Goal: Task Accomplishment & Management: Manage account settings

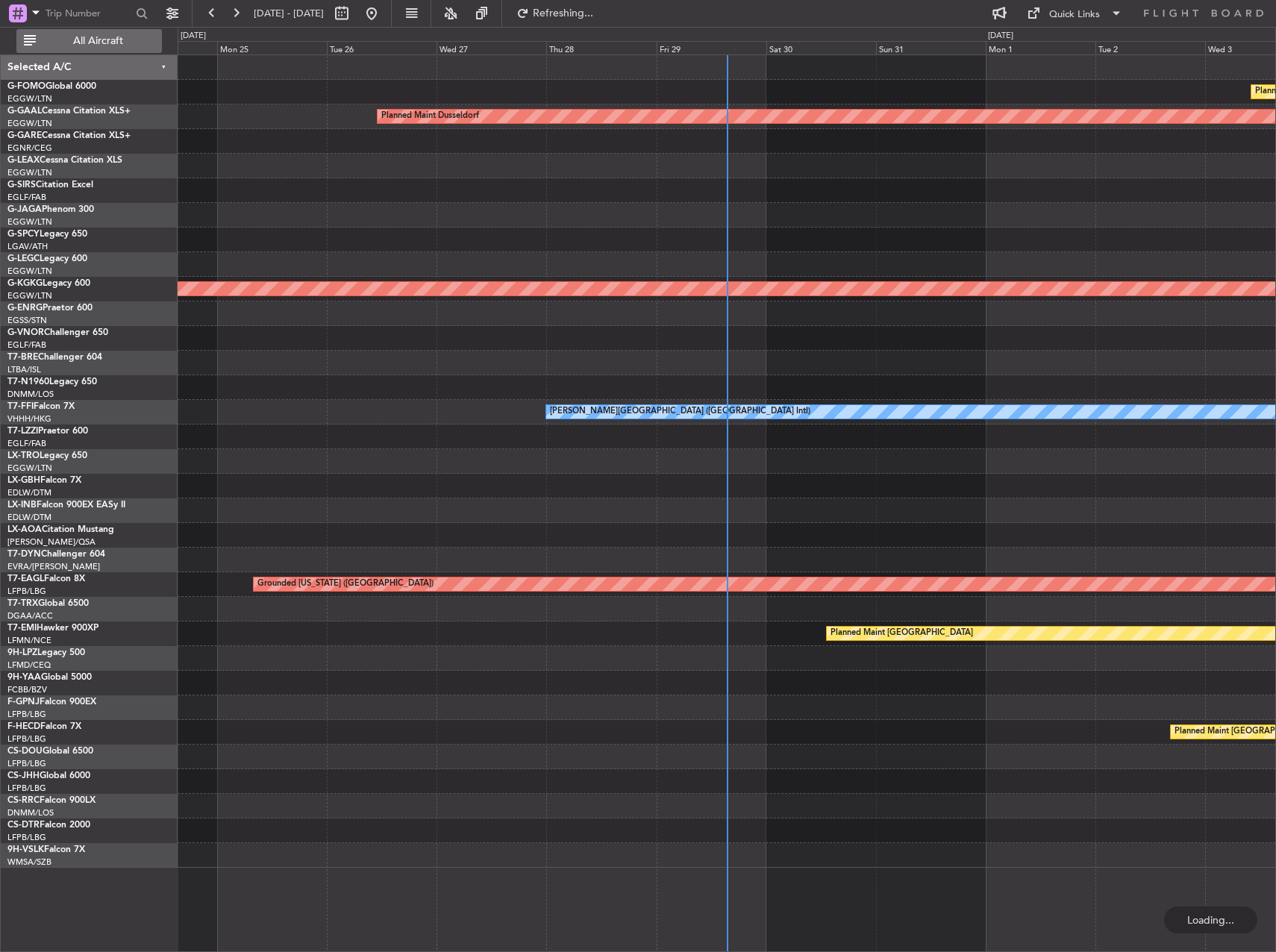
click at [113, 36] on span "All Aircraft" at bounding box center [98, 41] width 119 height 11
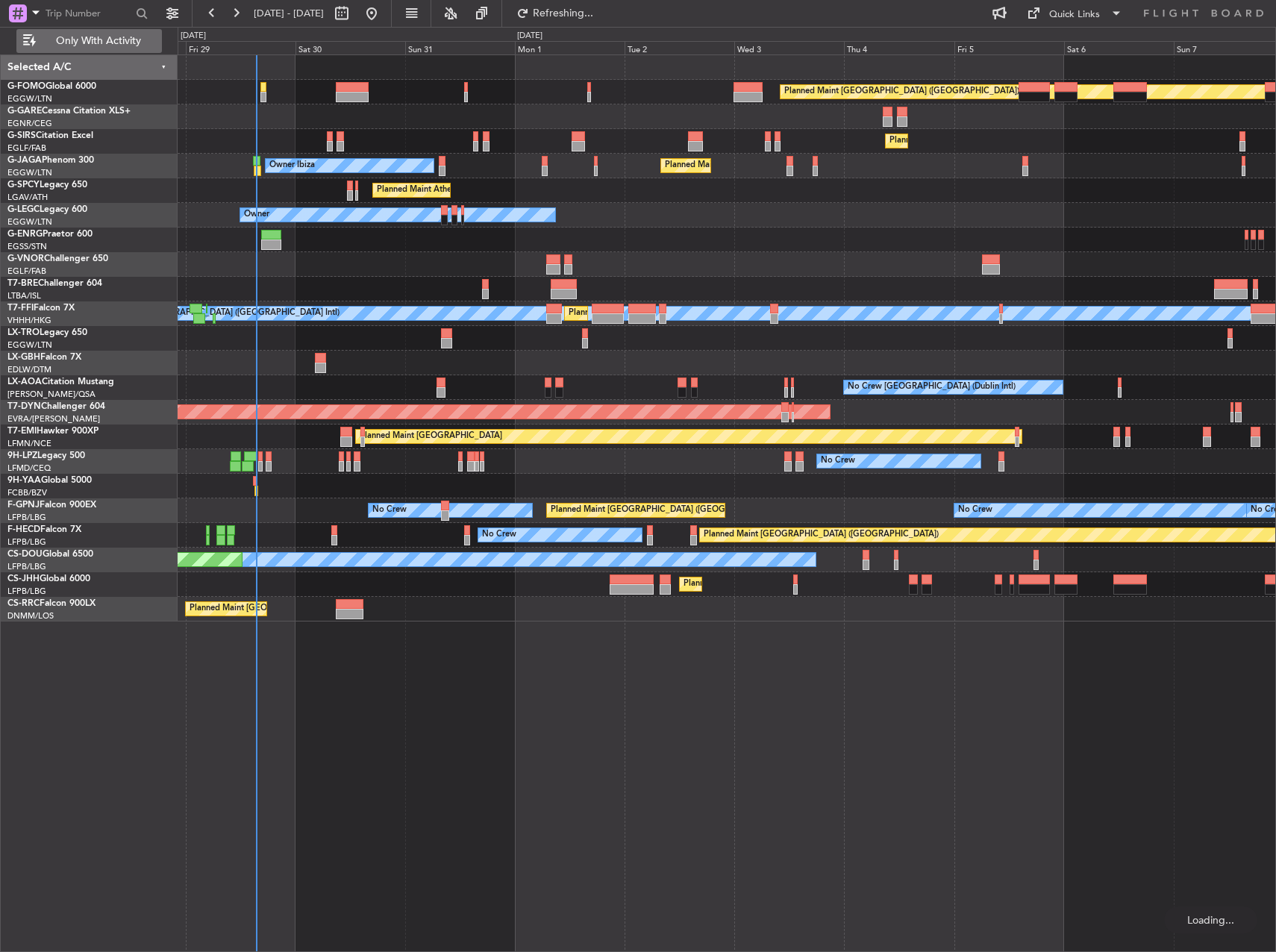
click at [96, 44] on span "Only With Activity" at bounding box center [98, 41] width 119 height 11
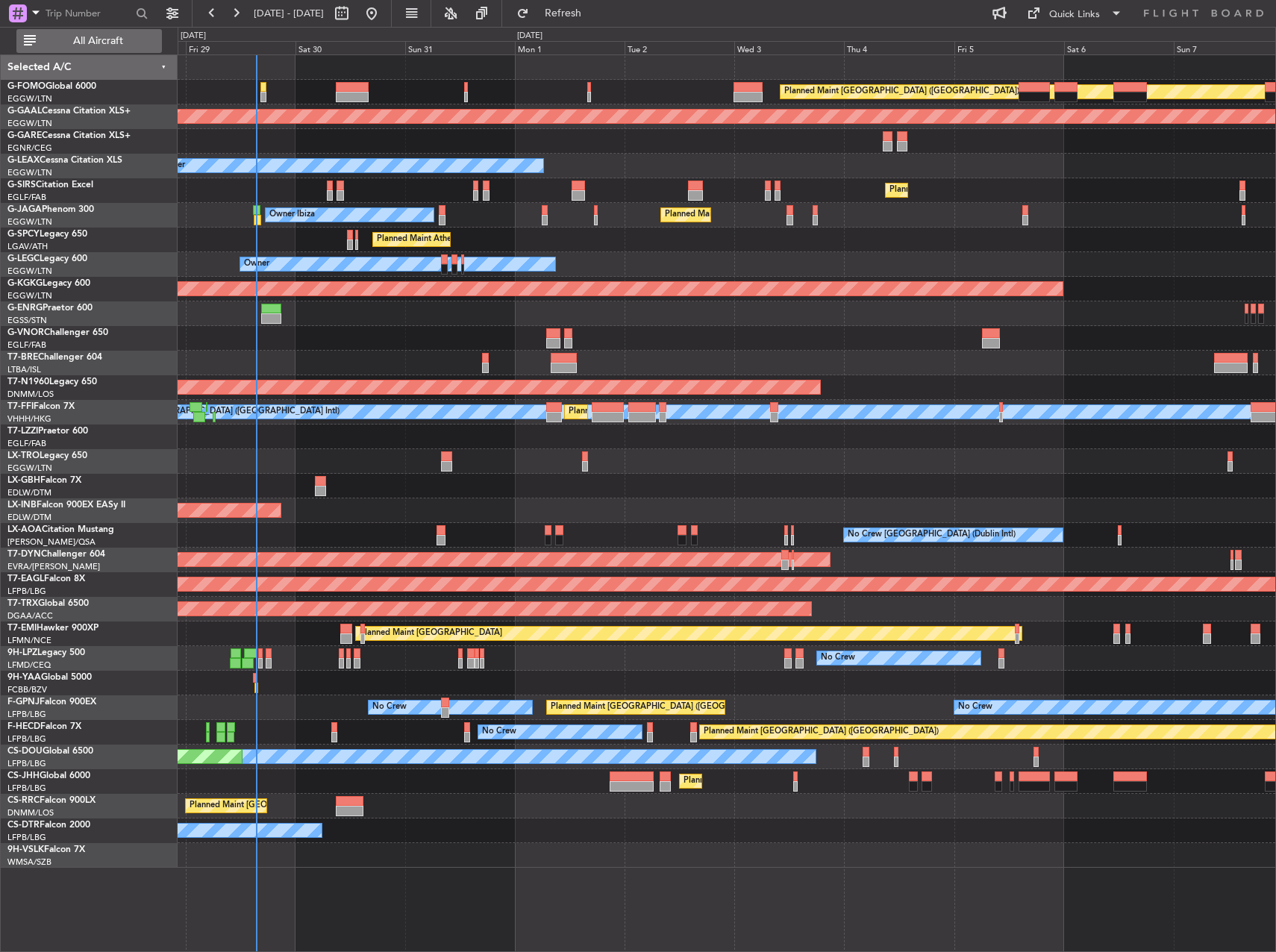
click at [96, 44] on span "All Aircraft" at bounding box center [98, 41] width 119 height 11
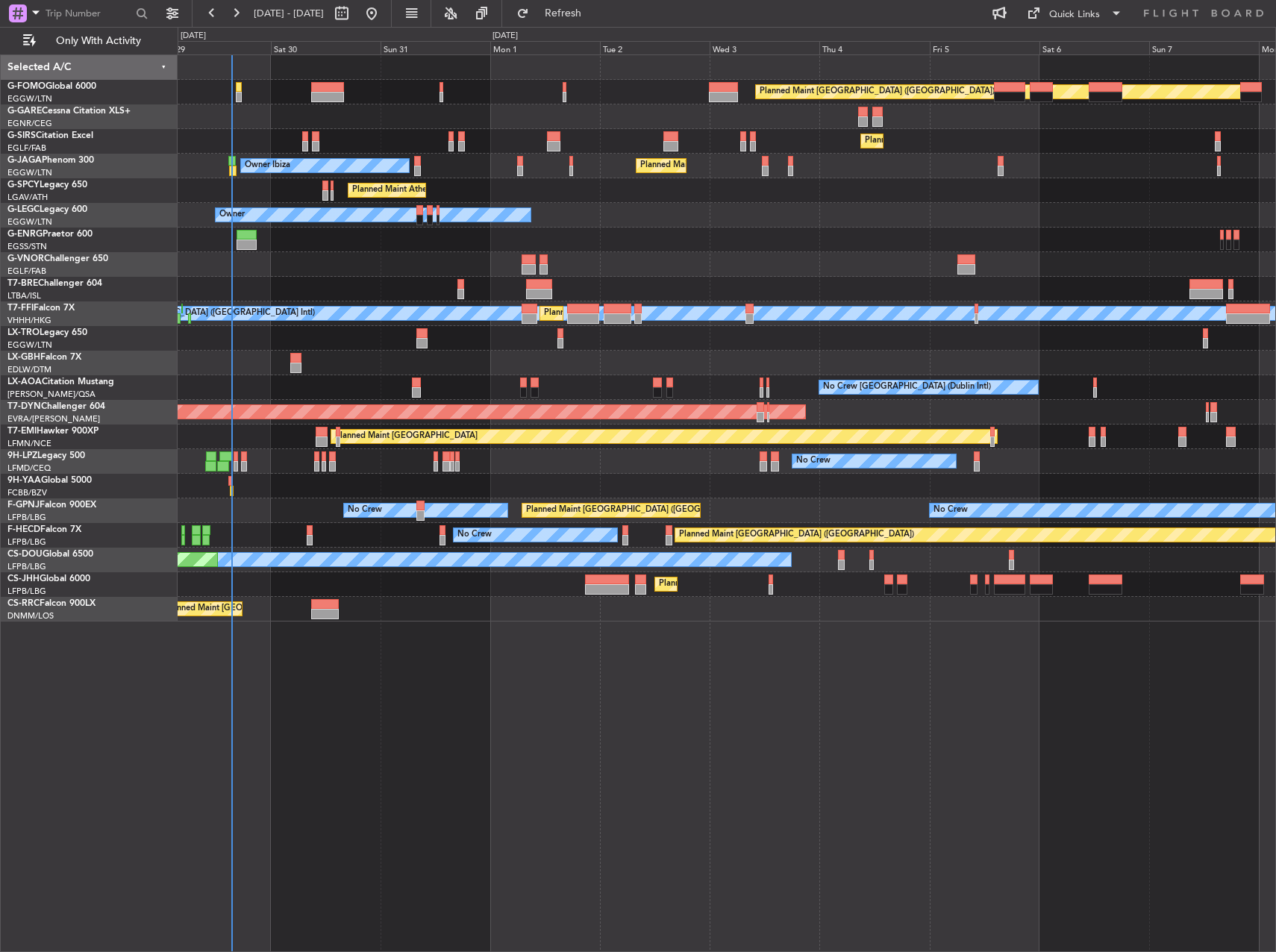
click at [657, 220] on div "Owner" at bounding box center [726, 215] width 1098 height 24
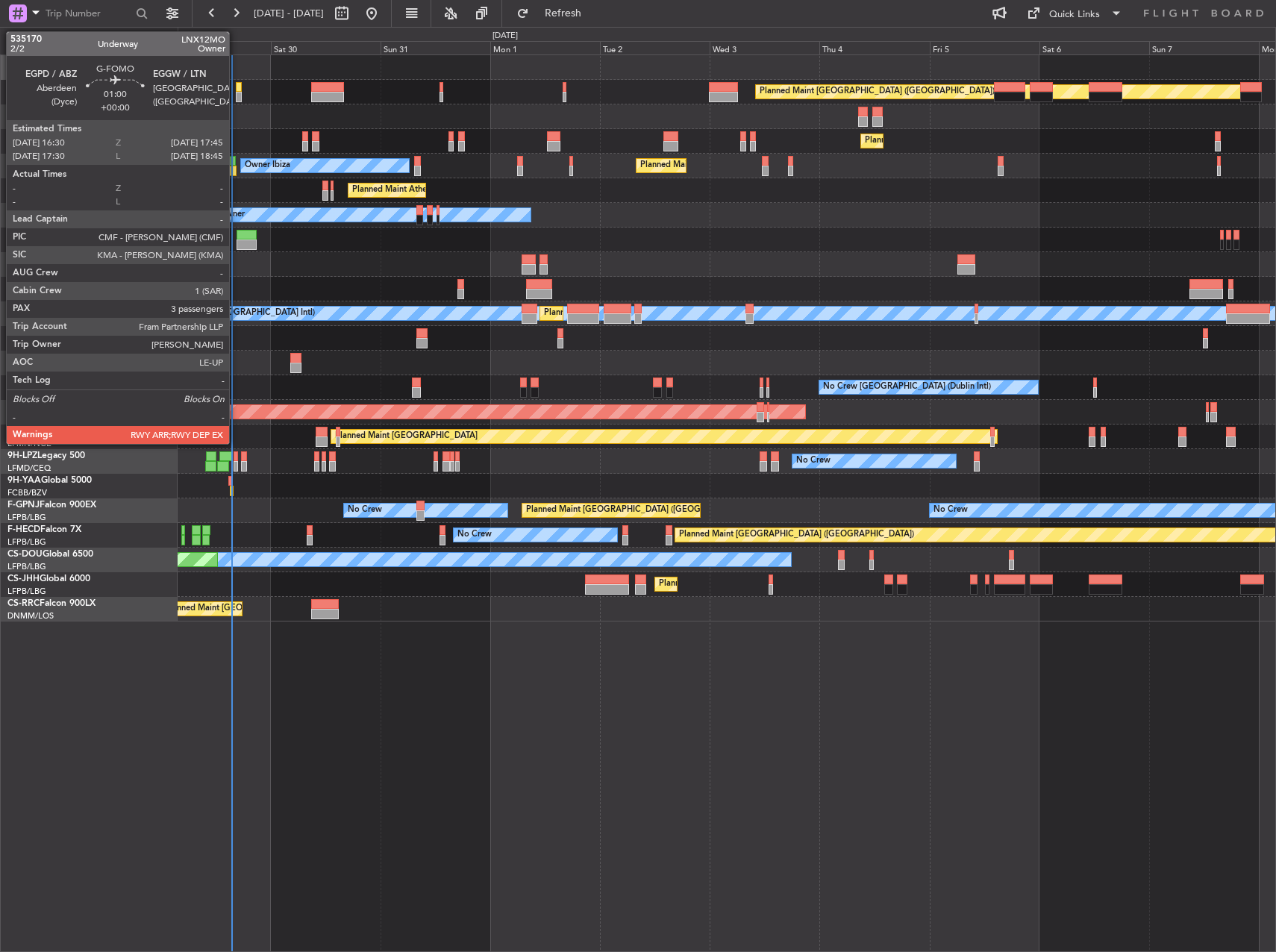
click at [236, 94] on div at bounding box center [239, 97] width 6 height 11
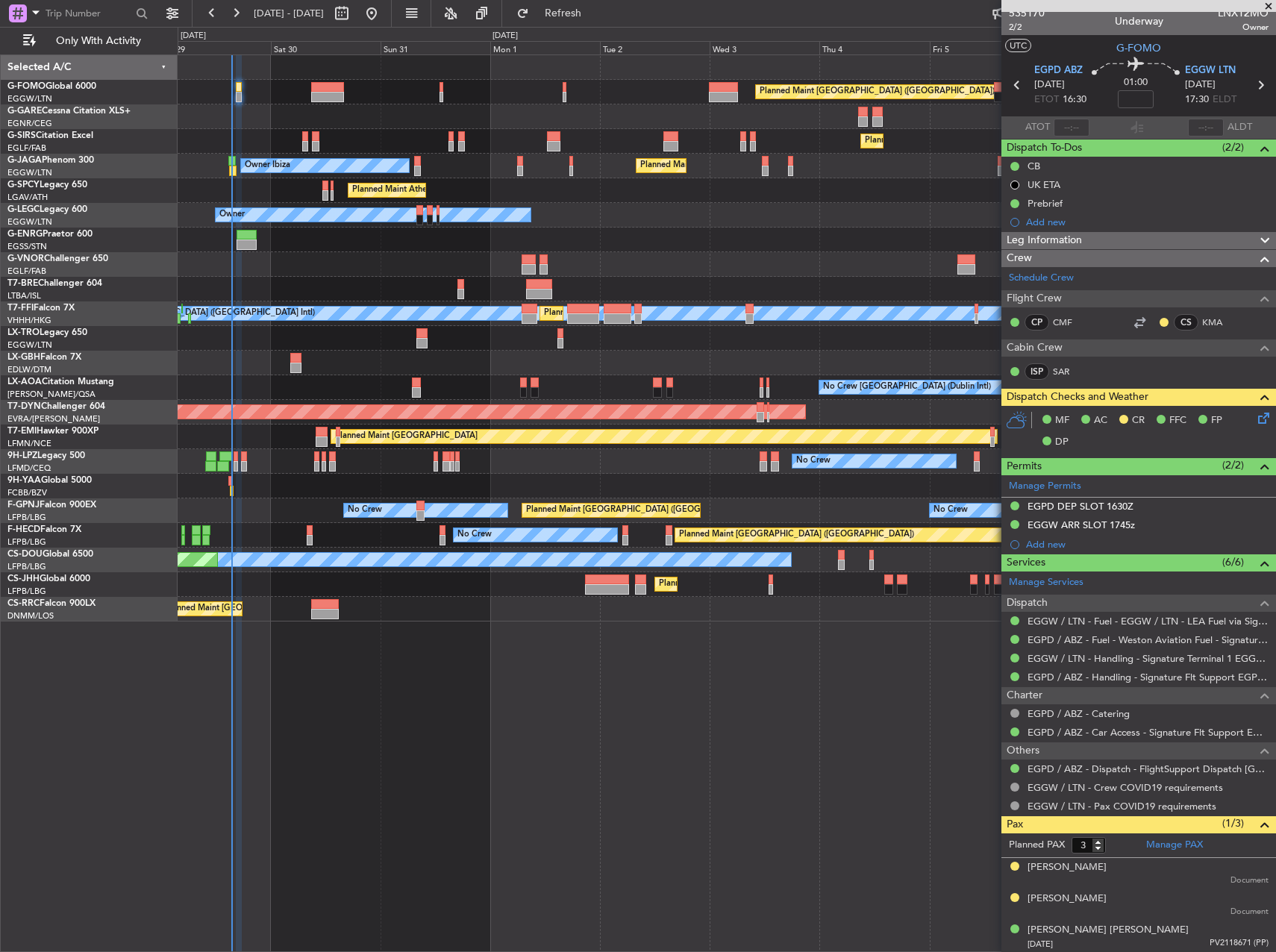
scroll to position [8, 0]
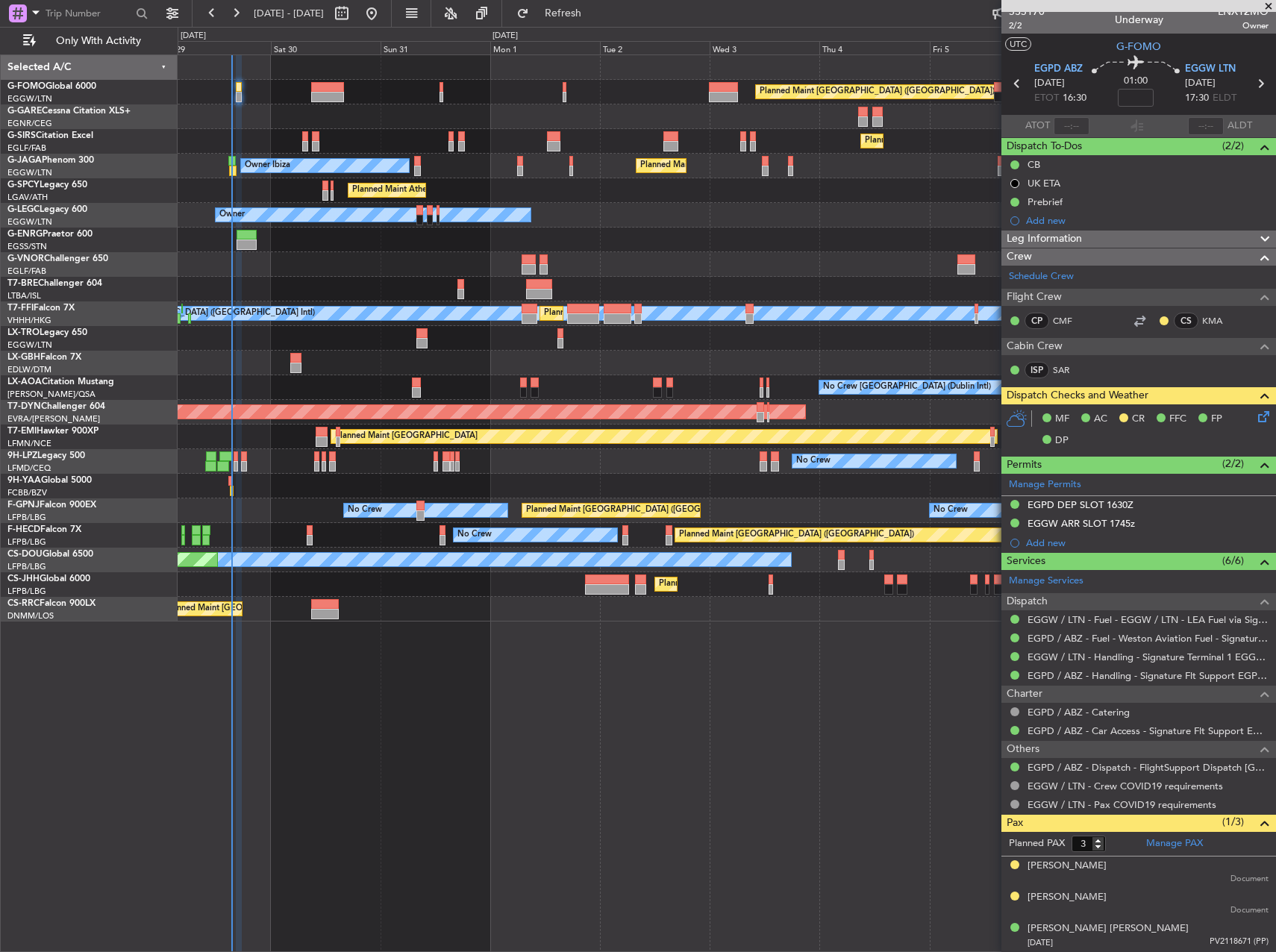
click at [647, 777] on div "Planned Maint London (Luton) Planned Maint London (Farnborough) Planned Maint L…" at bounding box center [727, 503] width 1098 height 898
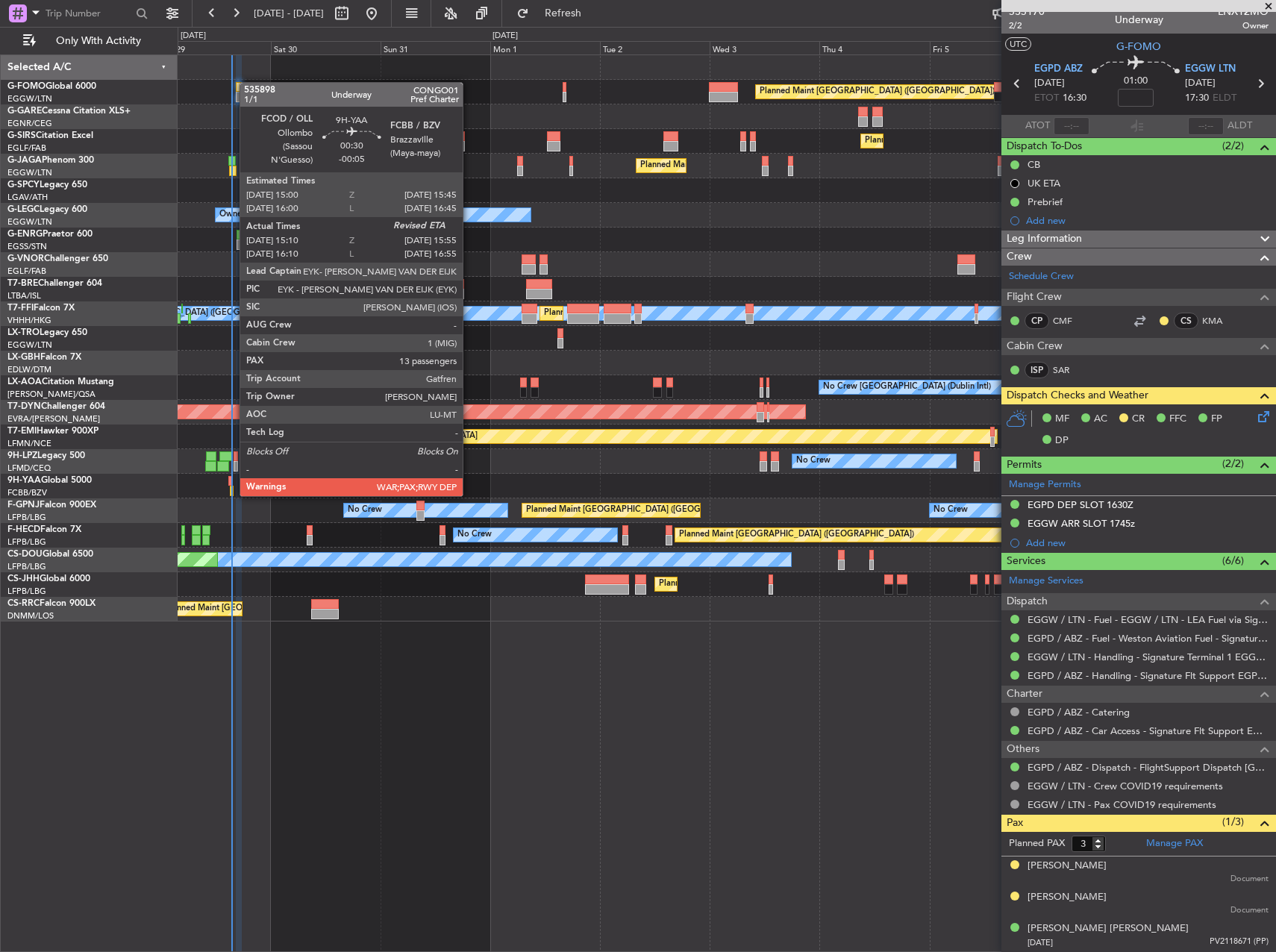
click at [232, 495] on div at bounding box center [231, 491] width 4 height 11
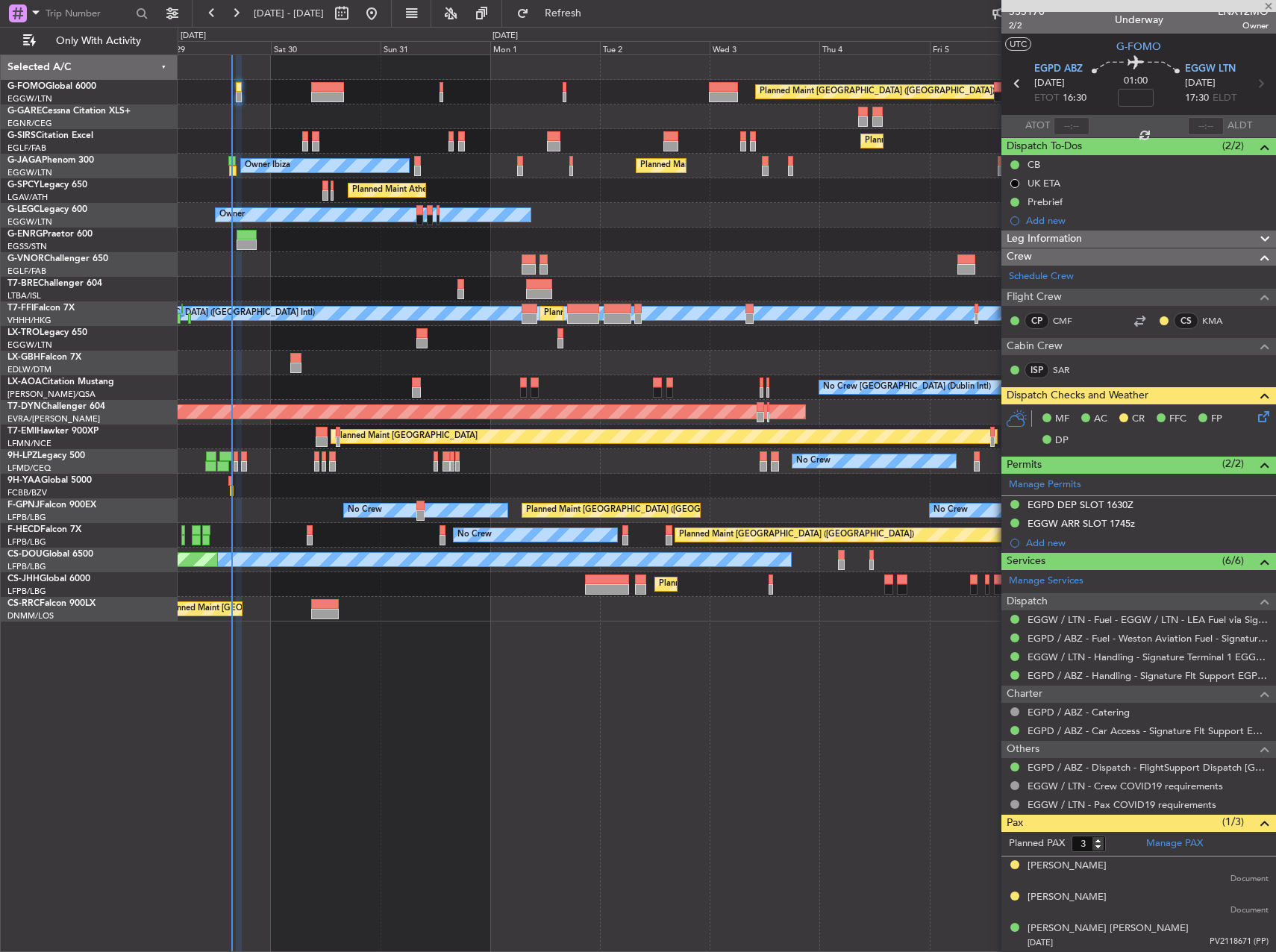
type input "-00:05"
type input "15:20"
type input "13"
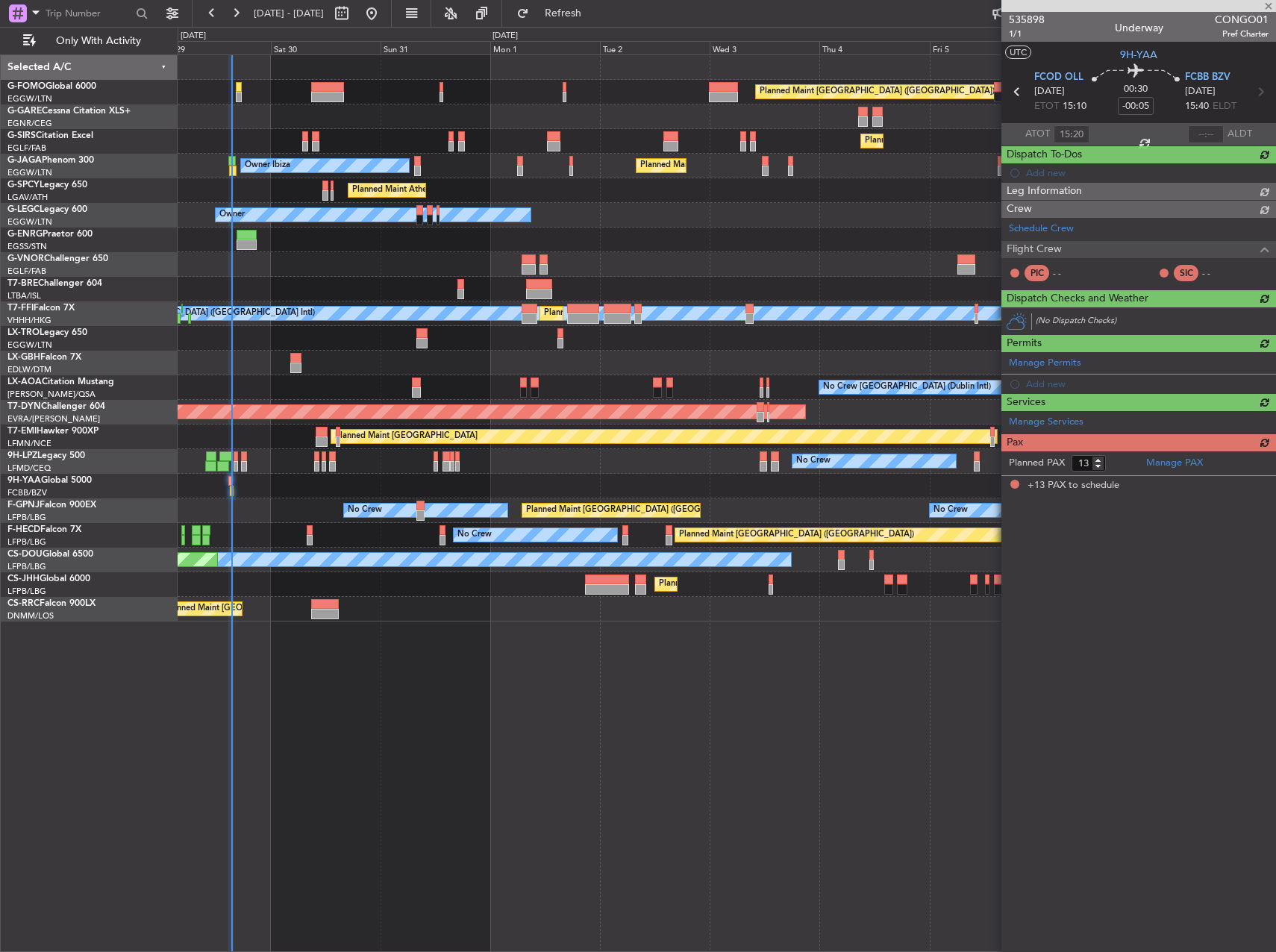
scroll to position [0, 0]
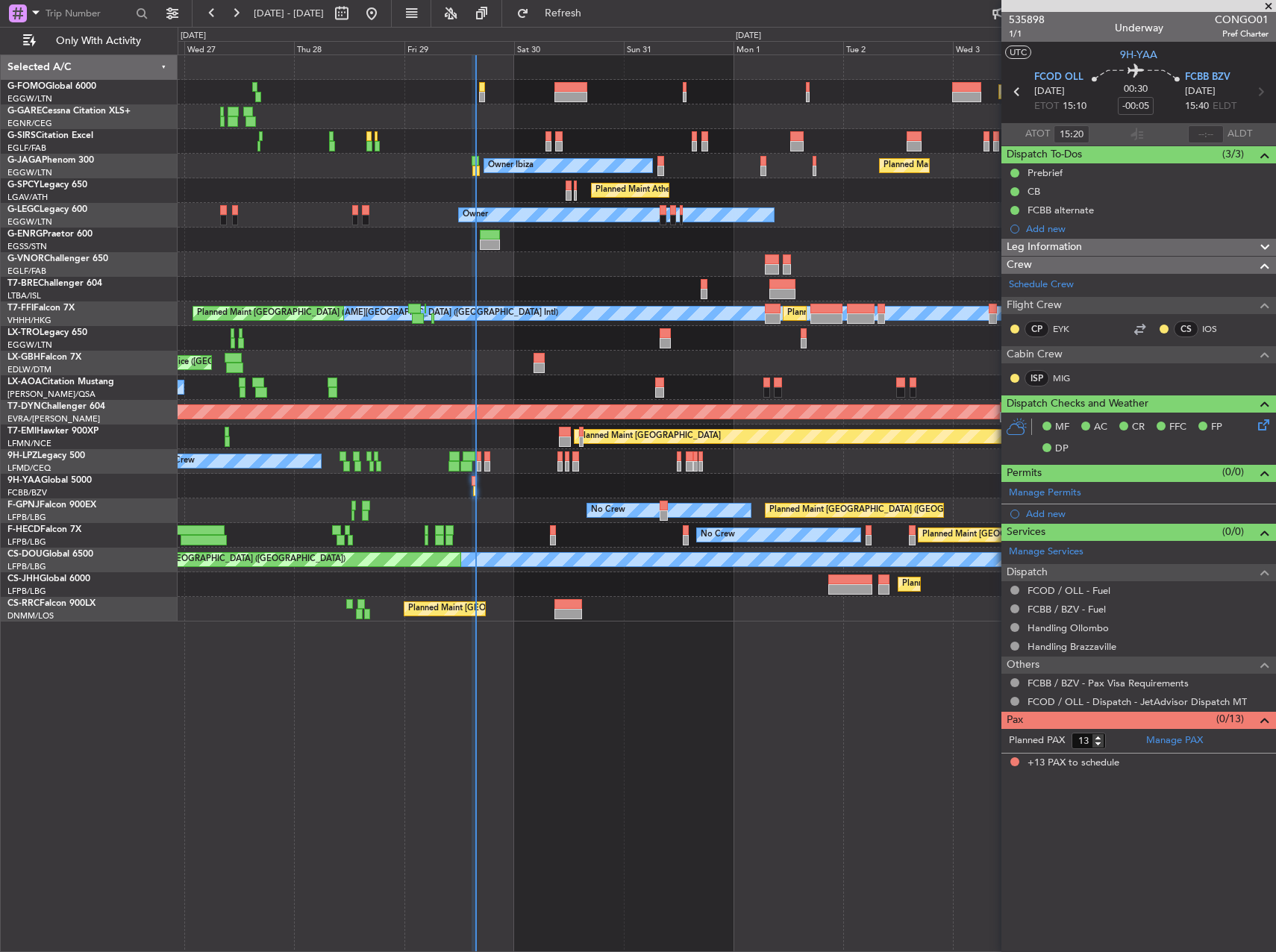
click at [848, 670] on div "Planned Maint London (Luton) Planned Maint London (Farnborough) Unplanned Maint…" at bounding box center [727, 503] width 1098 height 898
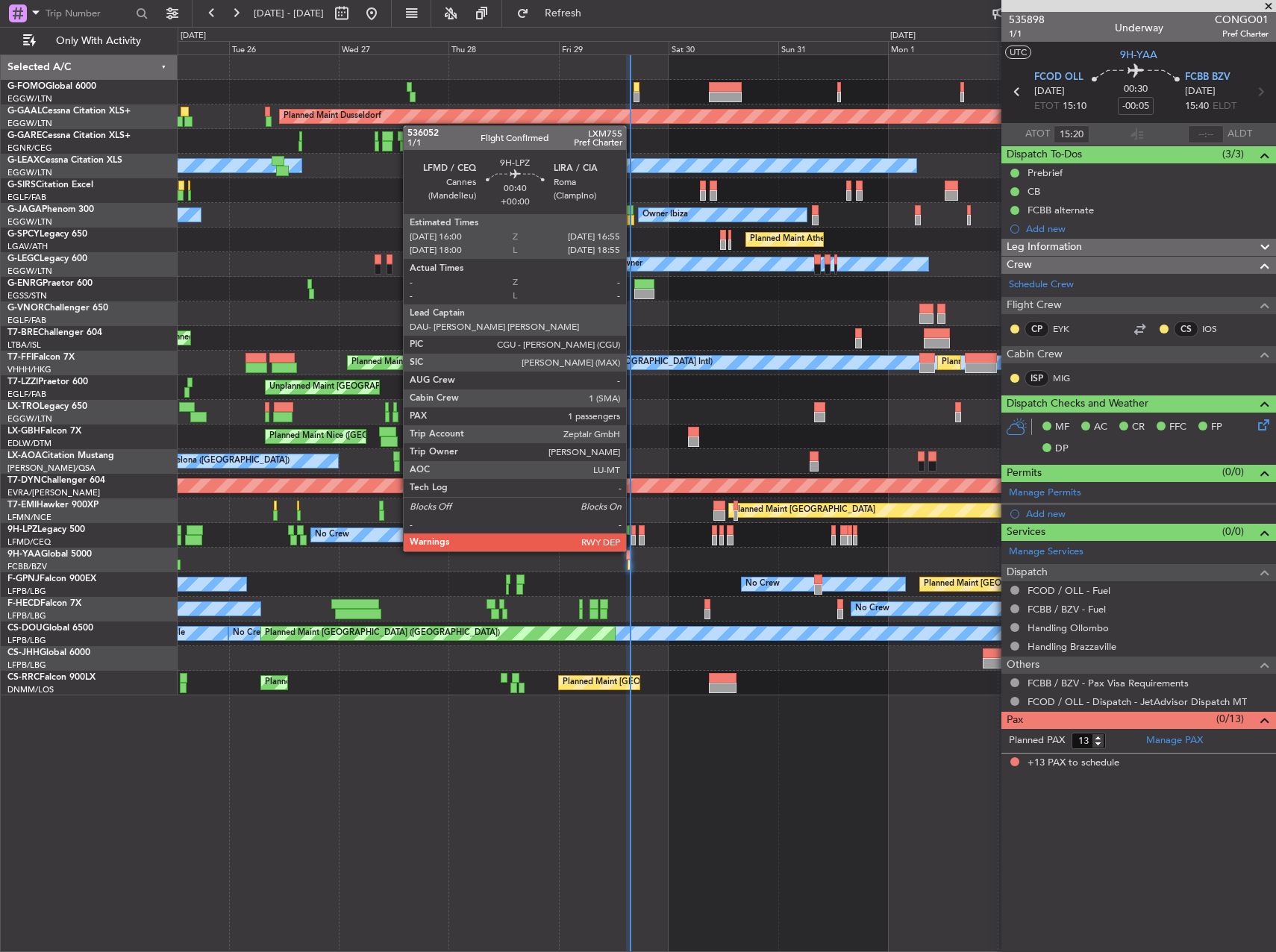
click at [633, 536] on div at bounding box center [634, 541] width 5 height 11
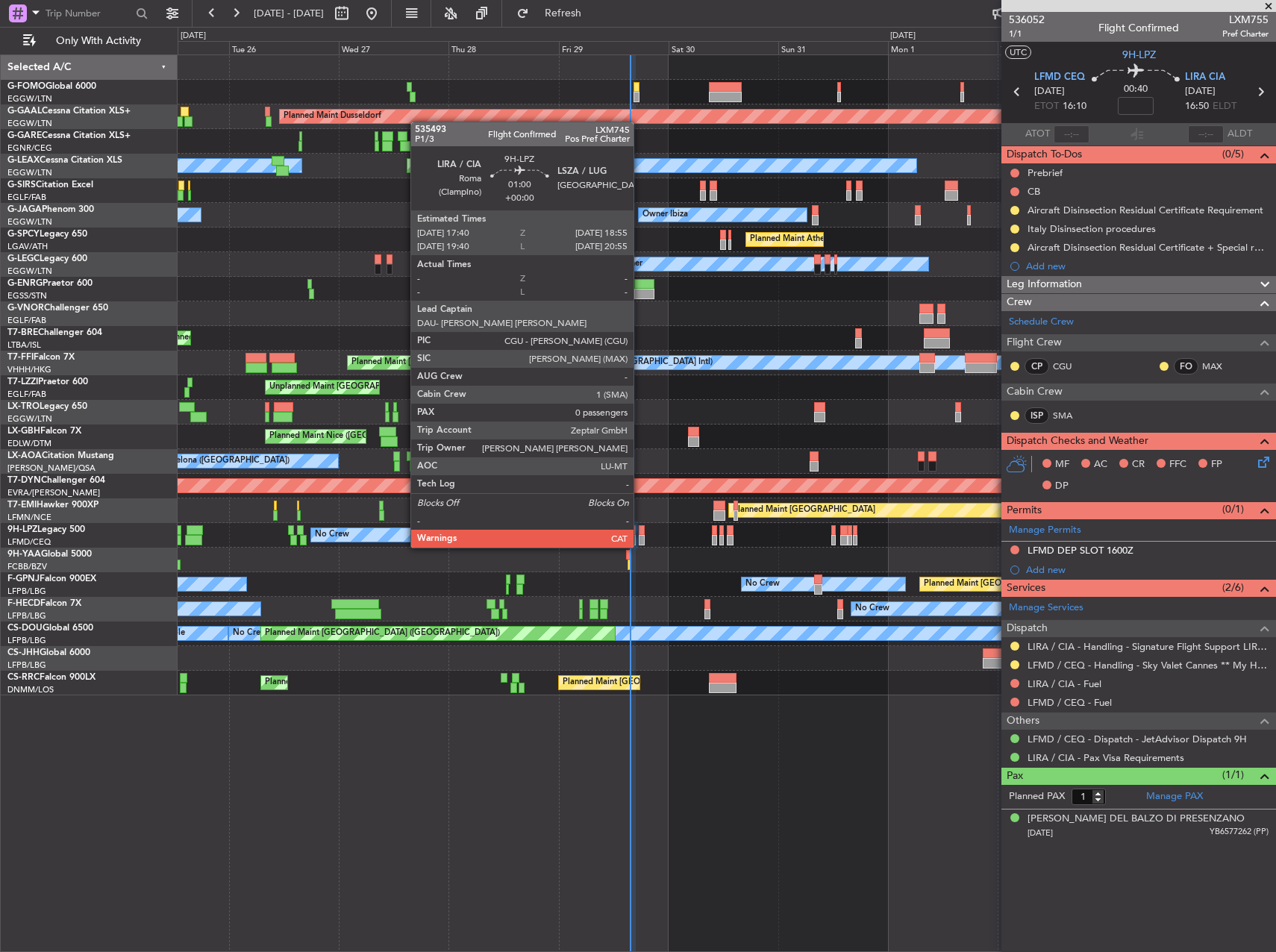
click at [640, 533] on div at bounding box center [642, 531] width 6 height 11
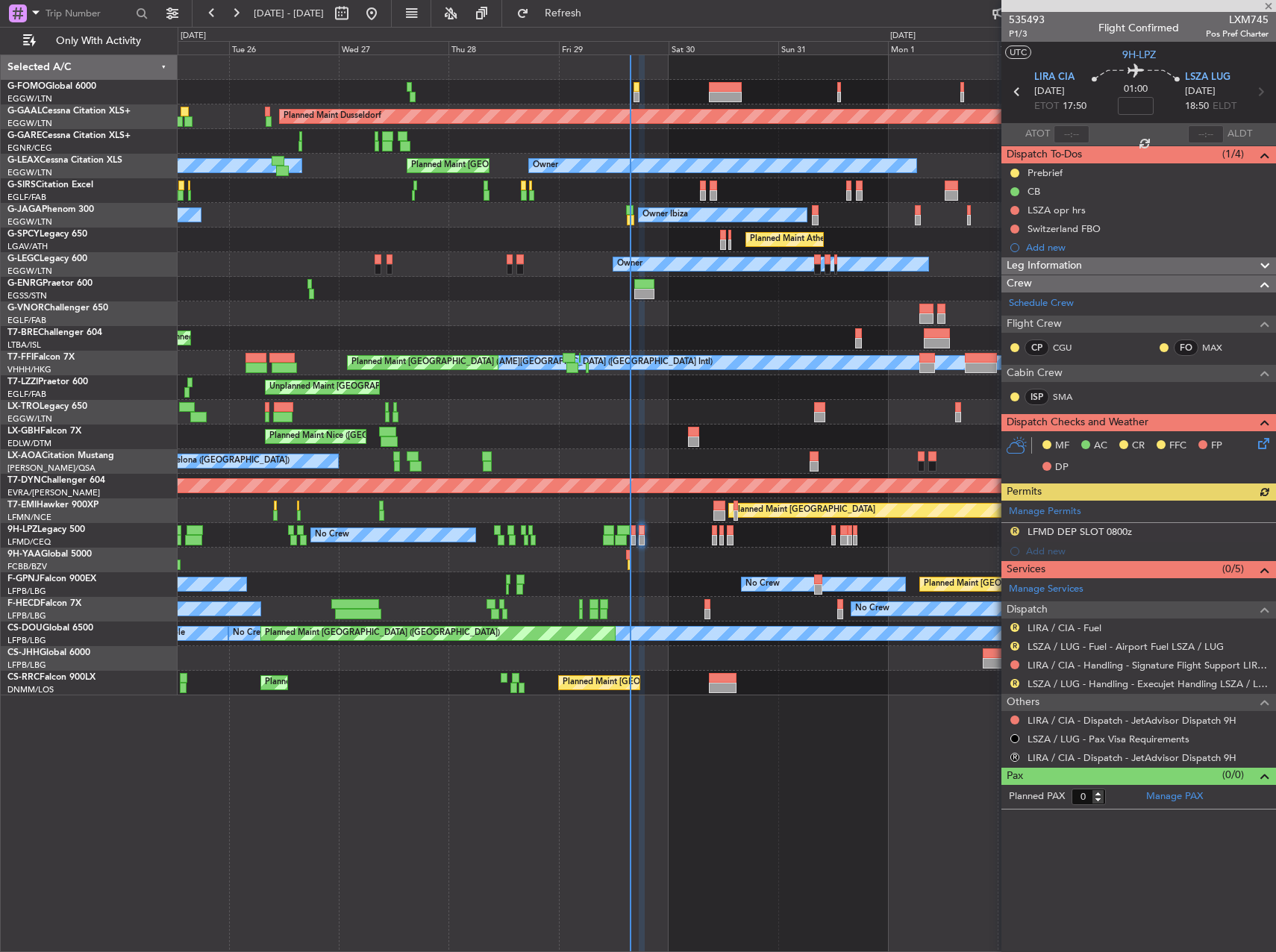
click at [636, 531] on div "No Crew No Crew" at bounding box center [726, 536] width 1098 height 24
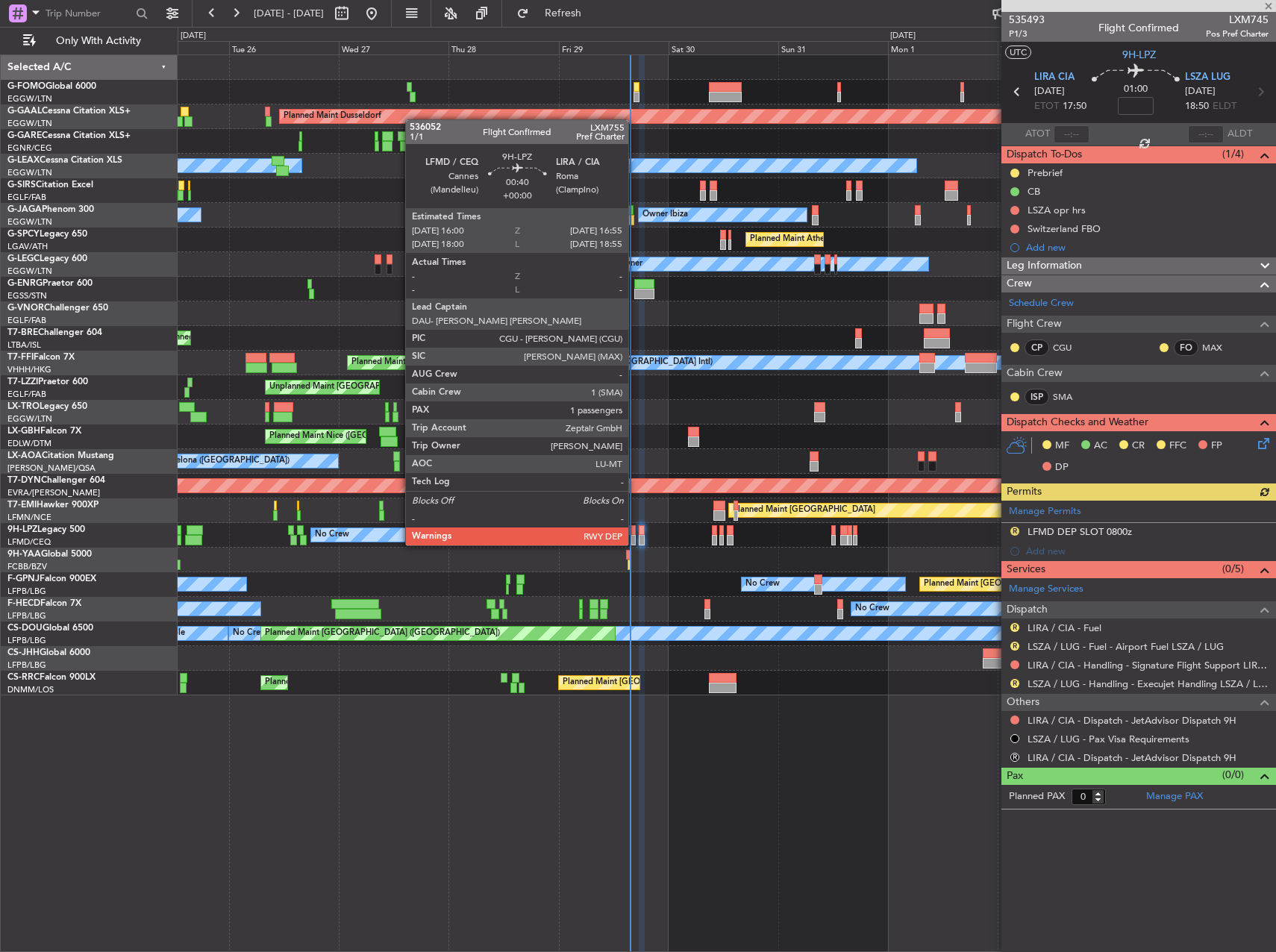
click at [633, 531] on div at bounding box center [634, 531] width 5 height 11
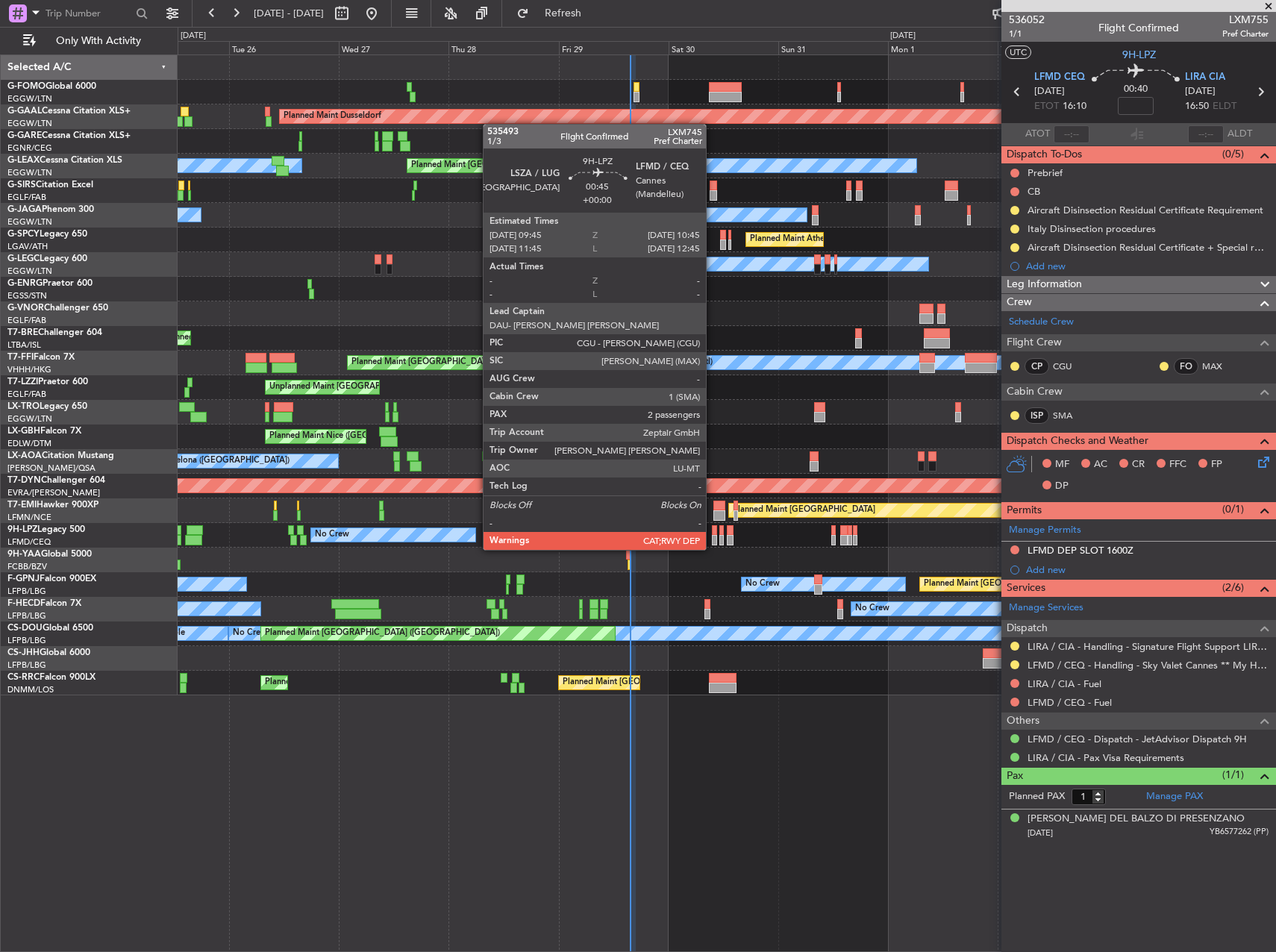
click at [712, 536] on div at bounding box center [714, 541] width 5 height 11
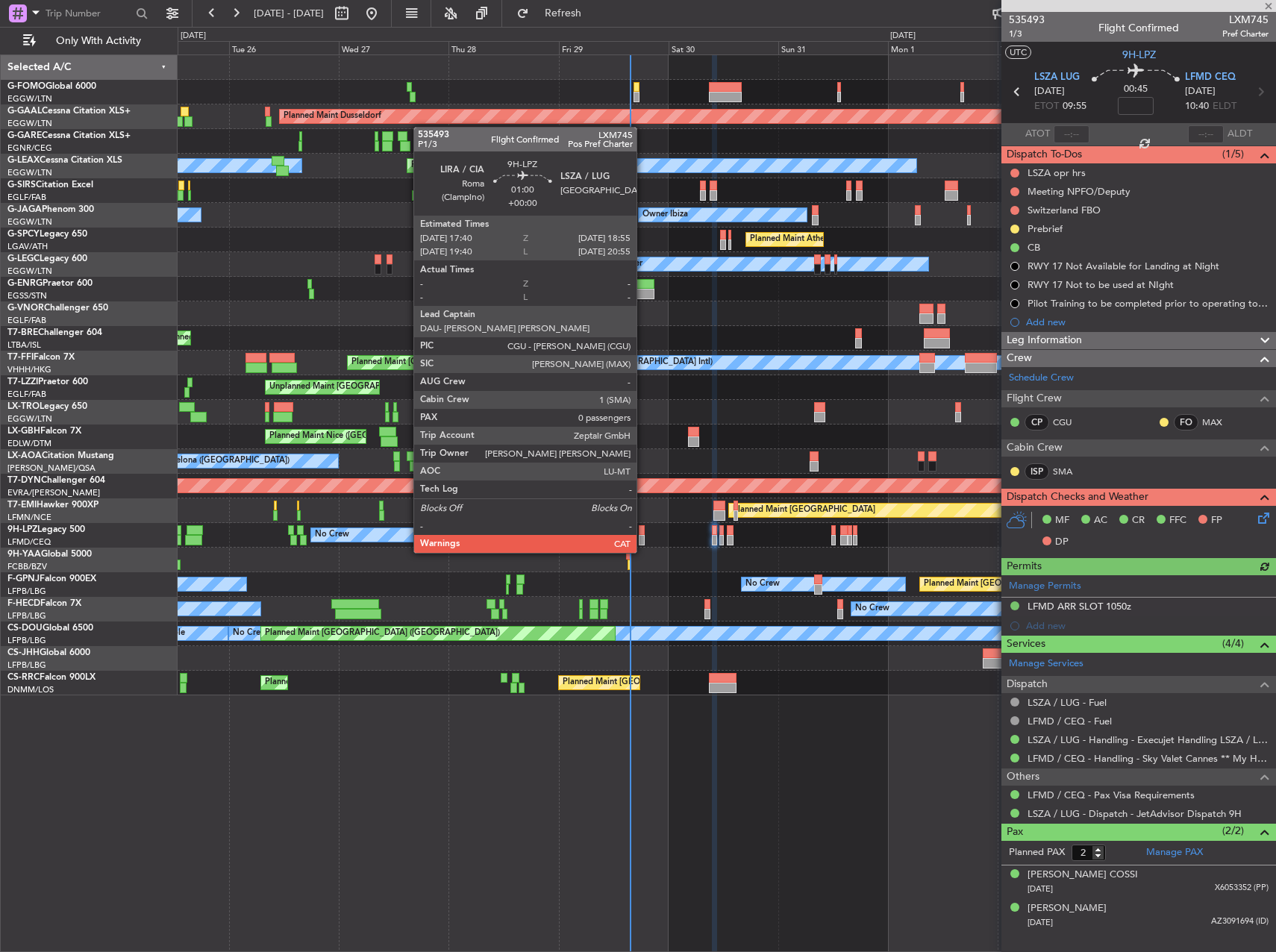
click at [643, 538] on div at bounding box center [642, 541] width 6 height 11
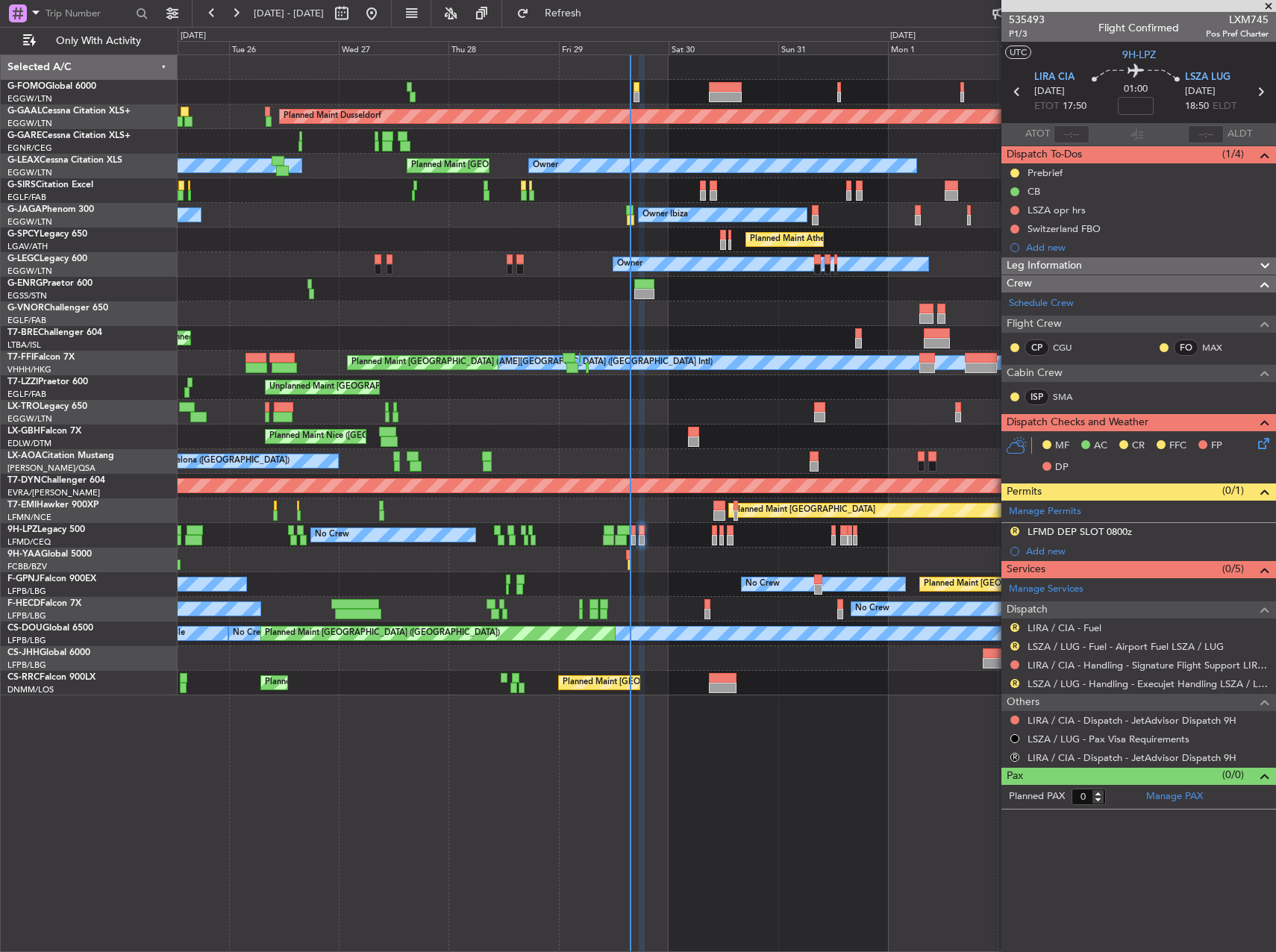
click at [673, 546] on div "No Crew No Crew" at bounding box center [726, 536] width 1098 height 24
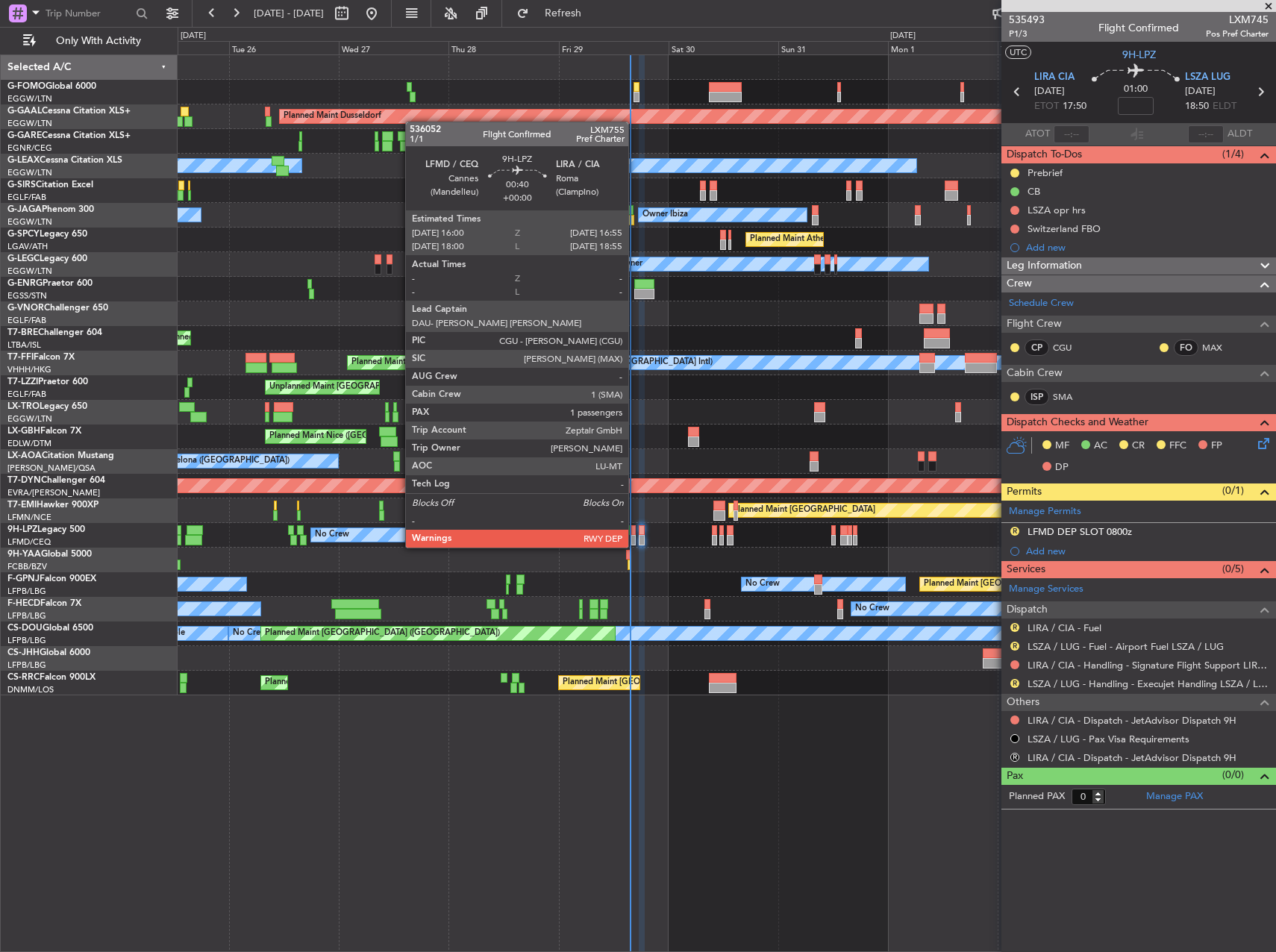
click at [635, 533] on div at bounding box center [634, 531] width 5 height 11
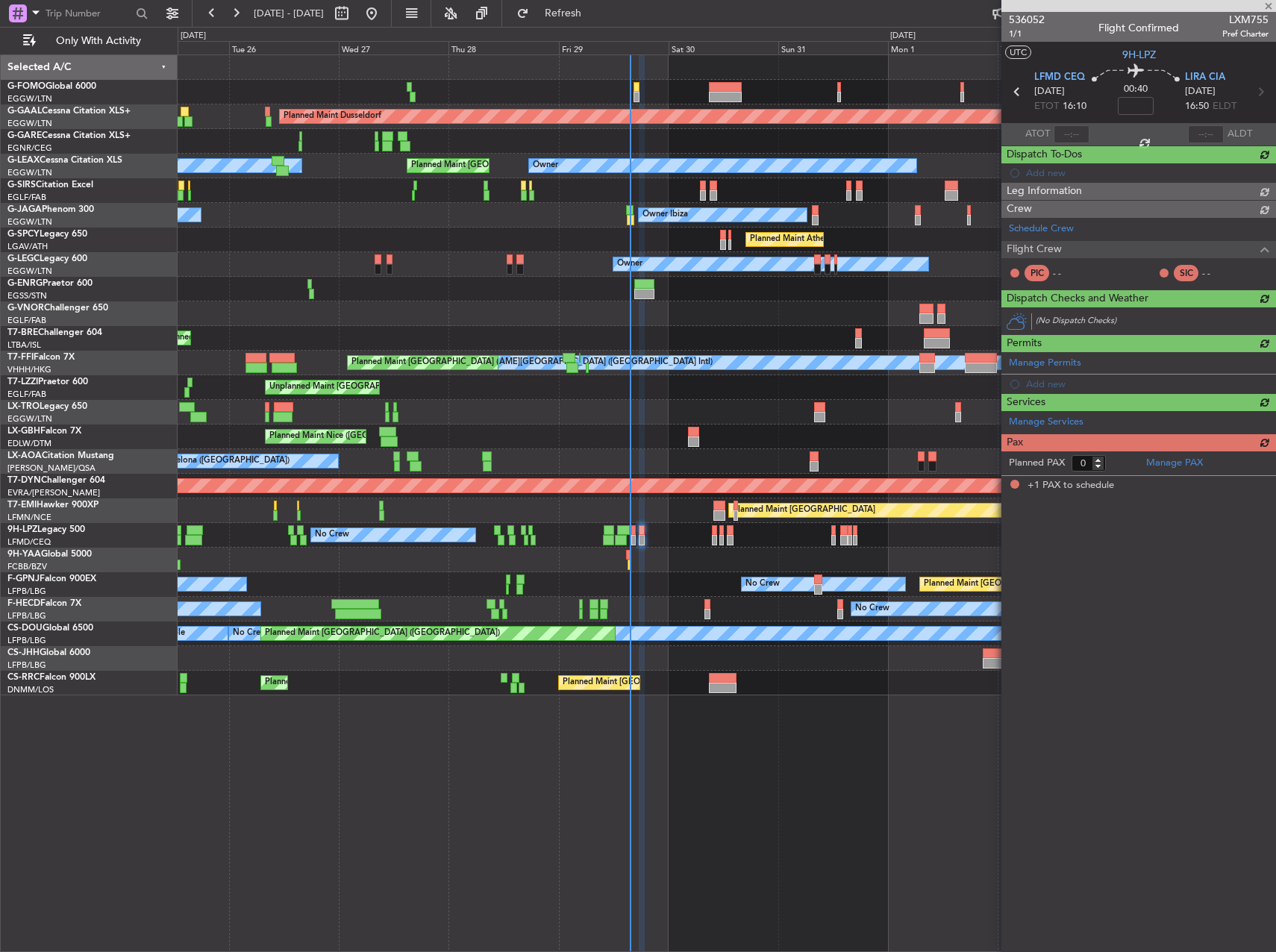
type input "1"
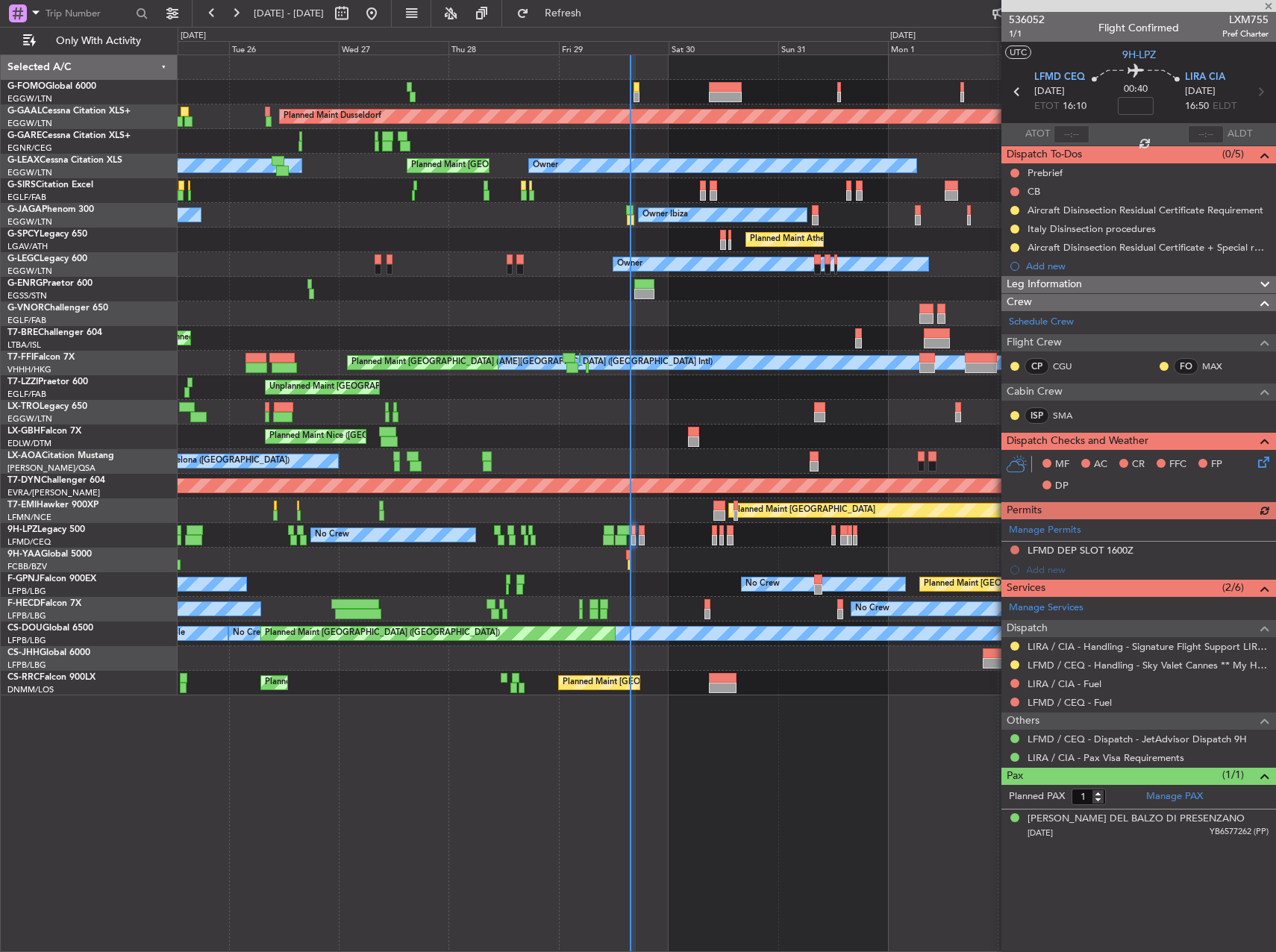
click at [722, 553] on div at bounding box center [726, 560] width 1098 height 24
click at [1017, 549] on button at bounding box center [1015, 550] width 9 height 9
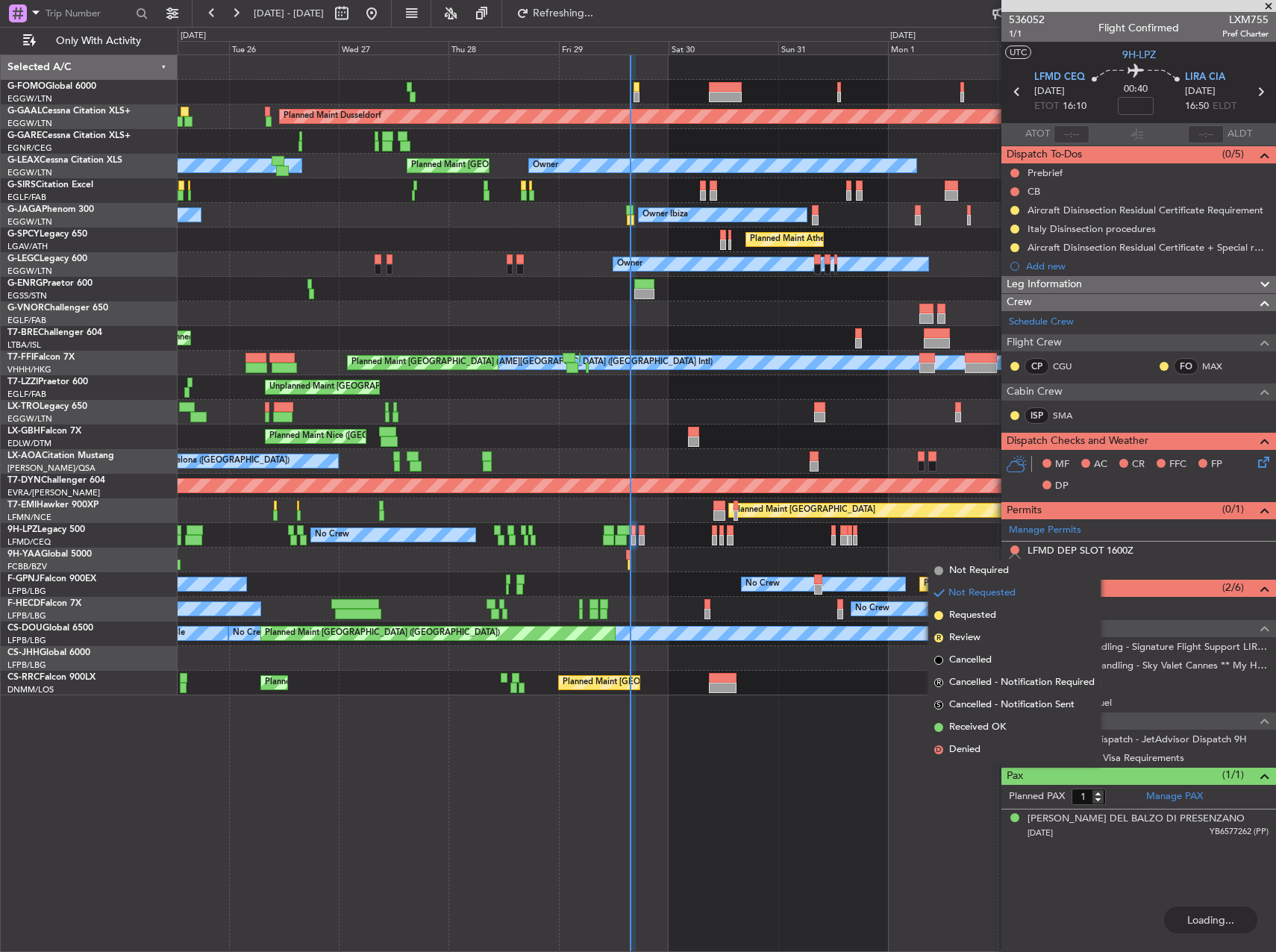
drag, startPoint x: 989, startPoint y: 731, endPoint x: 1012, endPoint y: 690, distance: 47.0
click at [990, 731] on span "Received OK" at bounding box center [978, 728] width 56 height 15
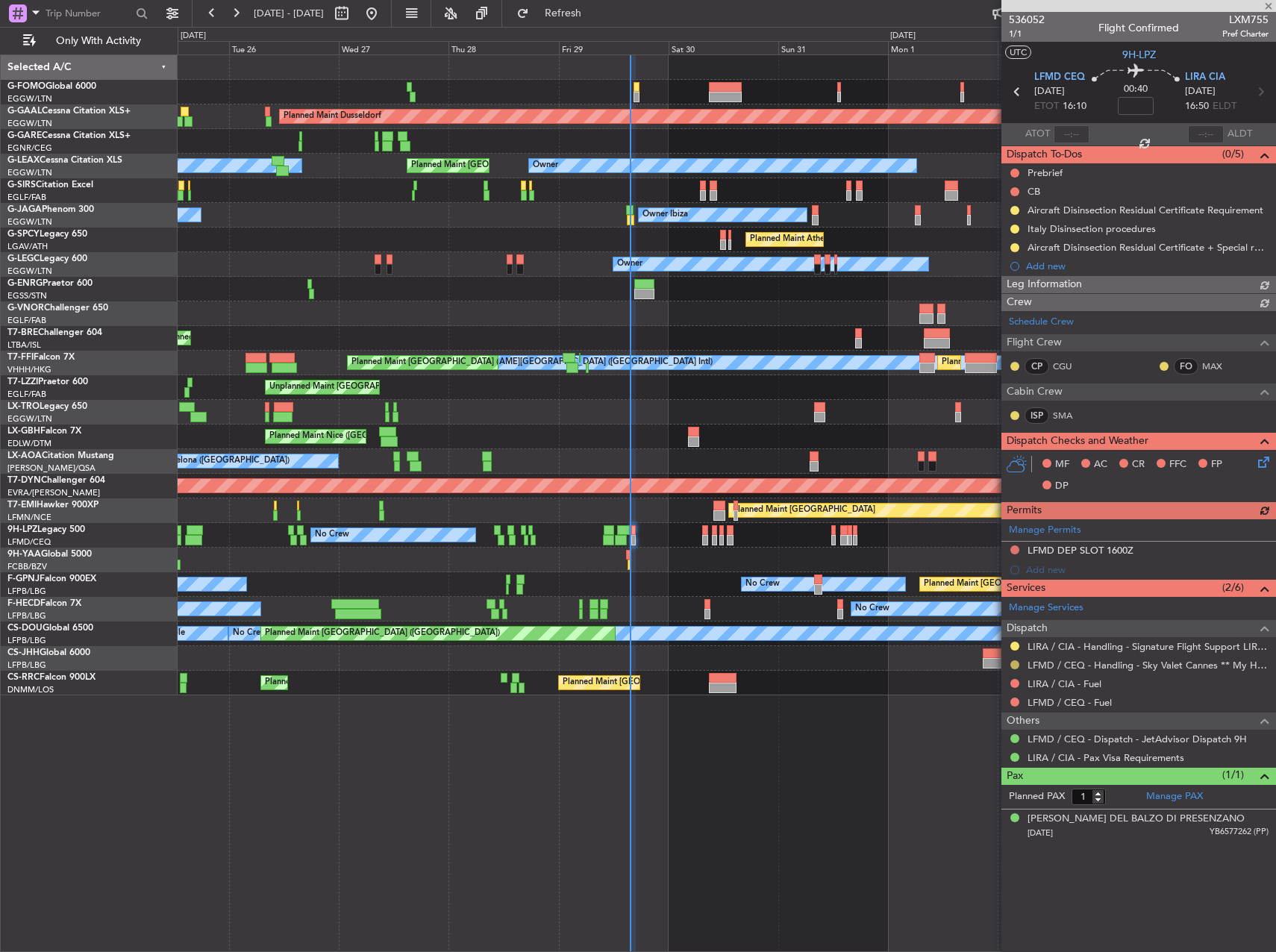
click at [1015, 666] on button at bounding box center [1015, 665] width 9 height 9
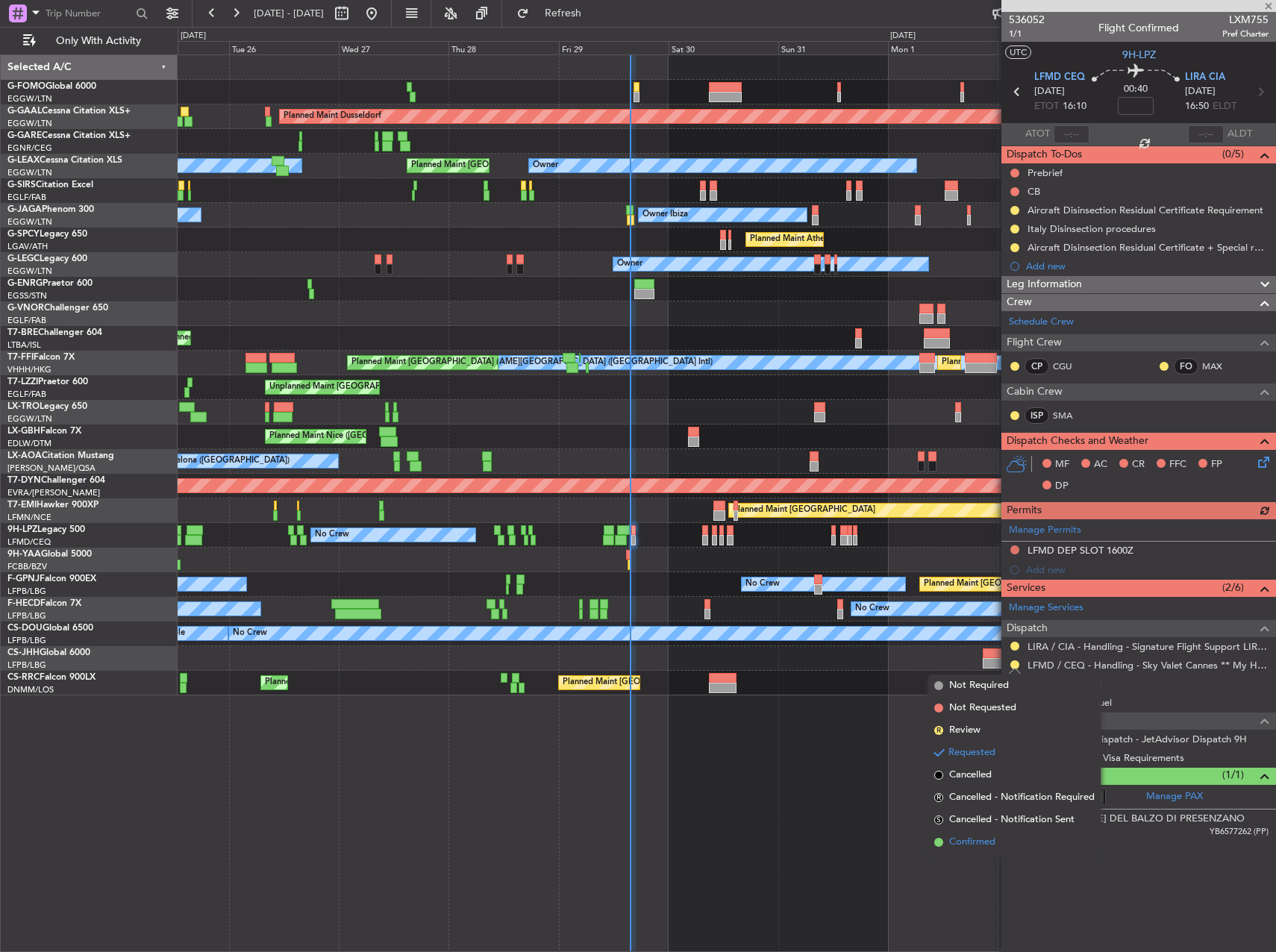
click at [988, 841] on span "Confirmed" at bounding box center [972, 843] width 47 height 15
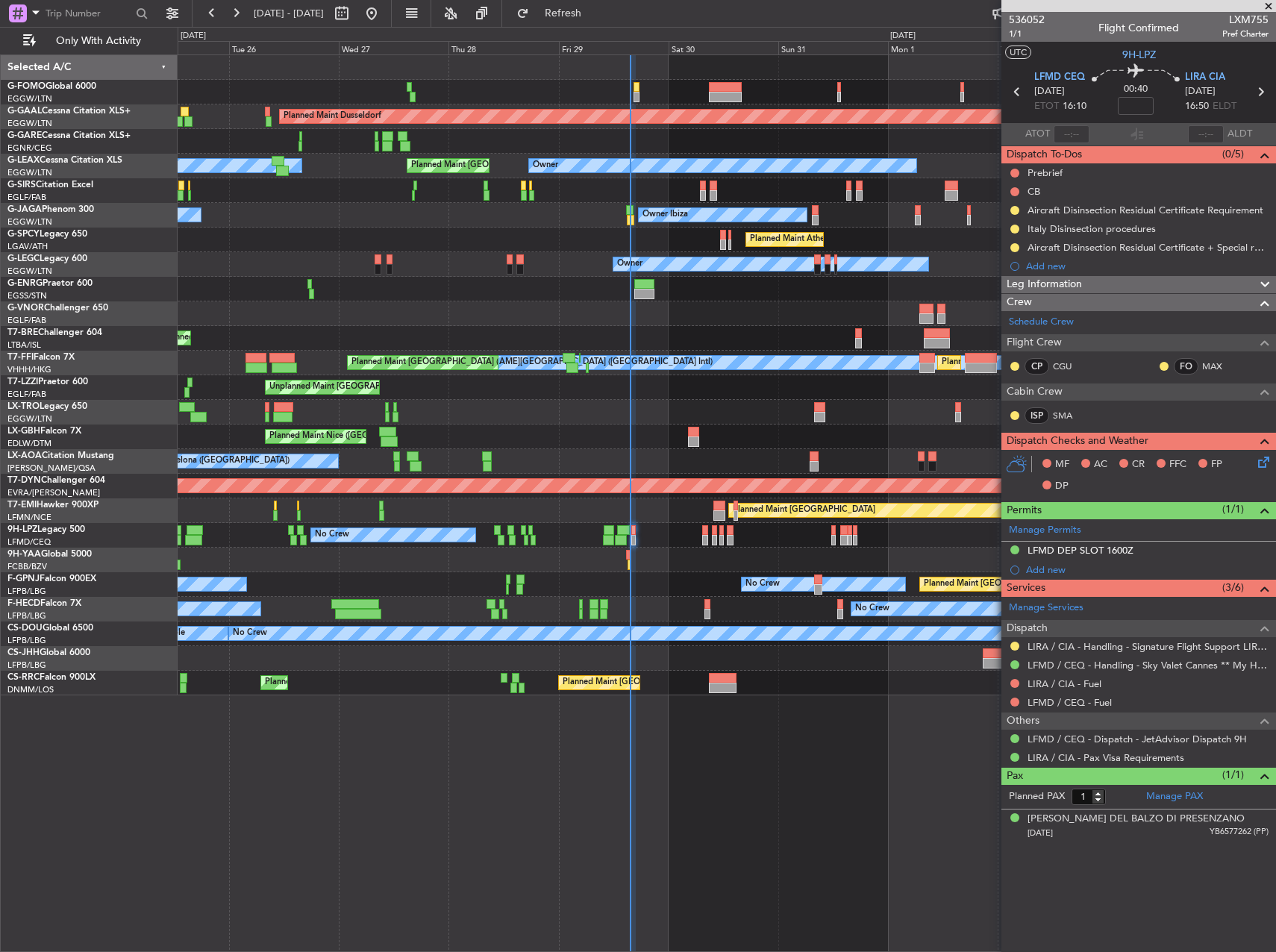
click at [1077, 548] on div "LFMD DEP SLOT 1600Z" at bounding box center [1080, 550] width 106 height 13
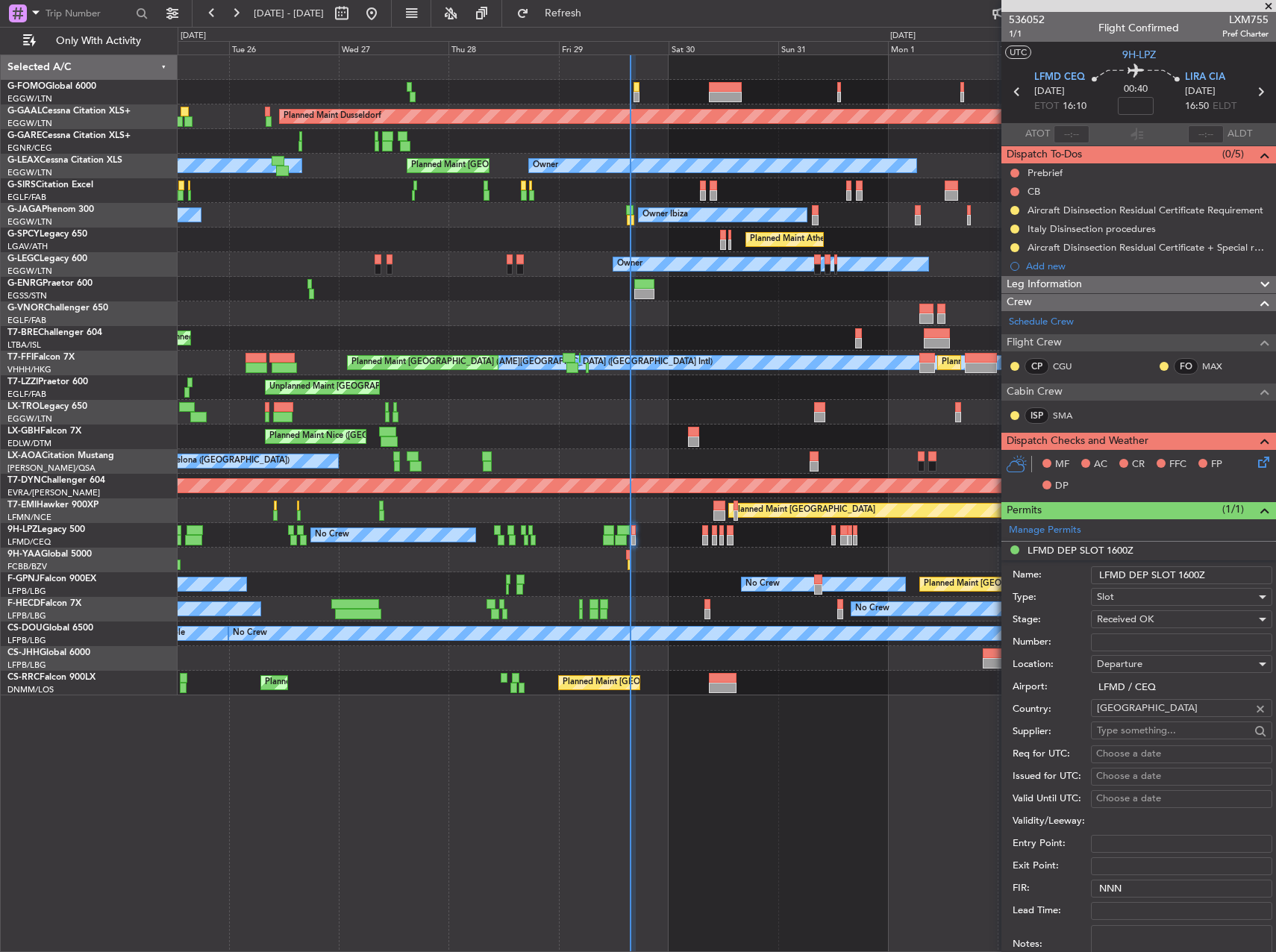
click at [1130, 637] on input "Number:" at bounding box center [1181, 642] width 182 height 18
paste input "LFMDD000012898"
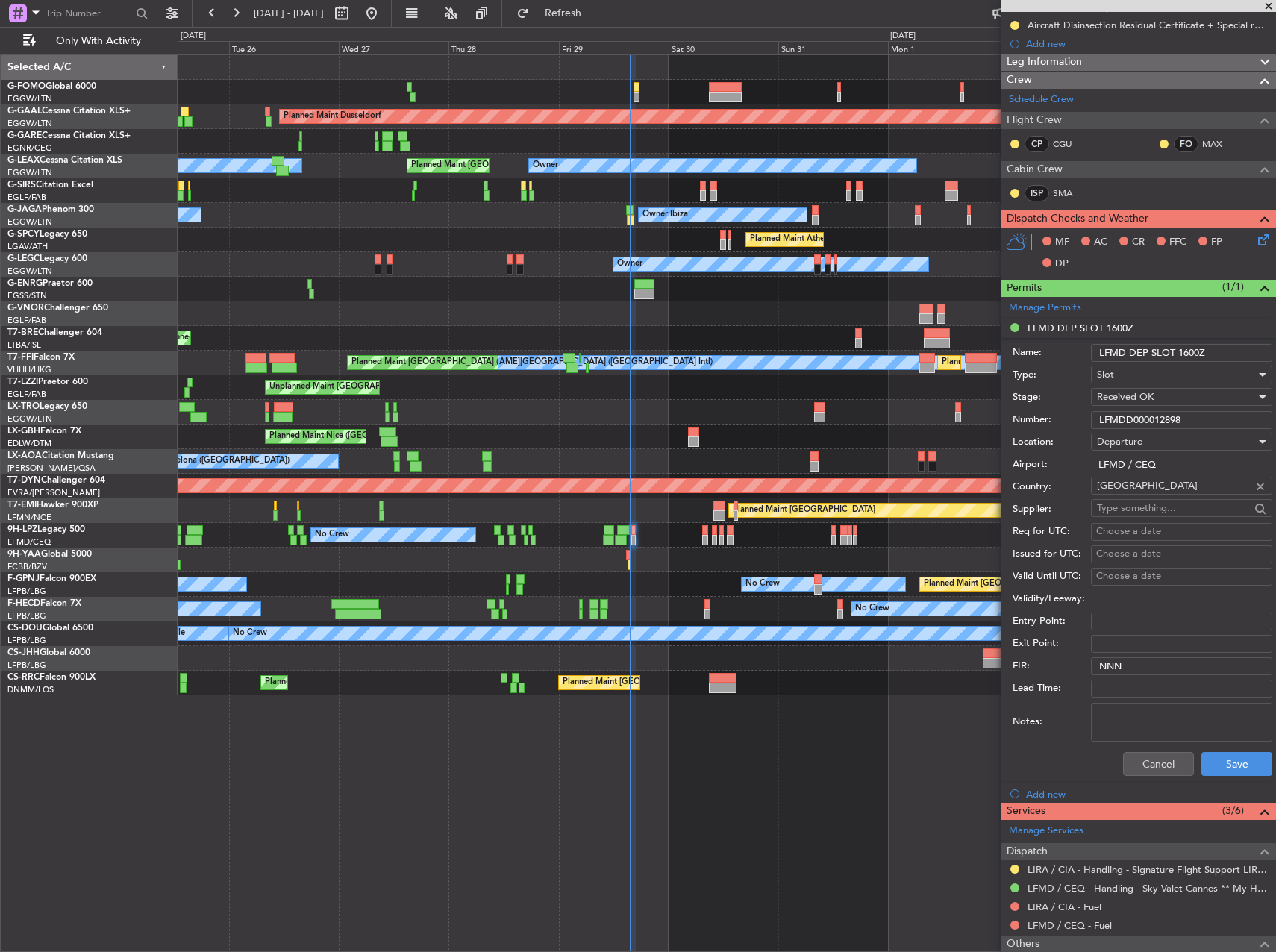
scroll to position [224, 0]
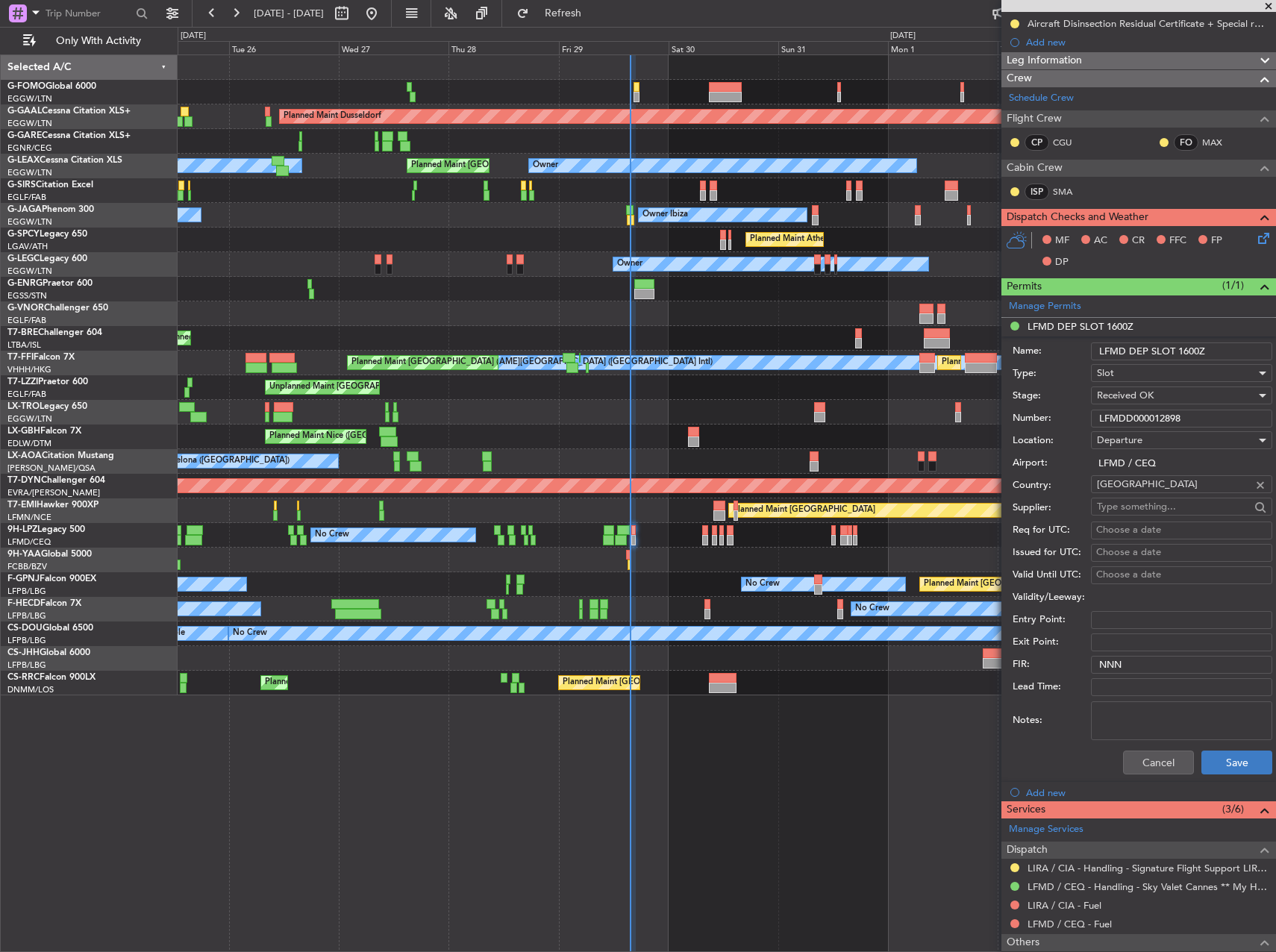
type input "LFMDD000012898"
click at [1222, 758] on button "Save" at bounding box center [1236, 762] width 71 height 24
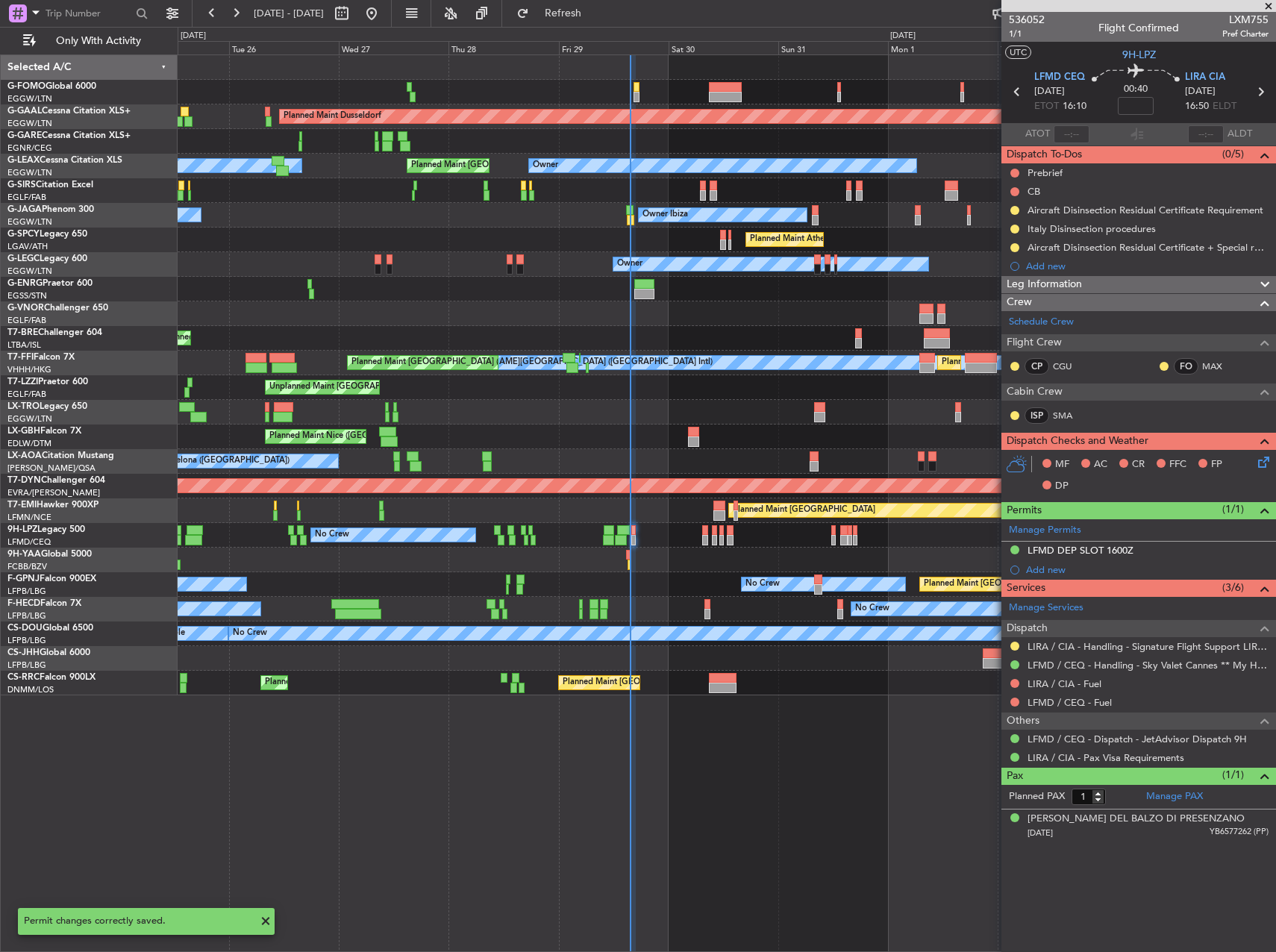
scroll to position [0, 0]
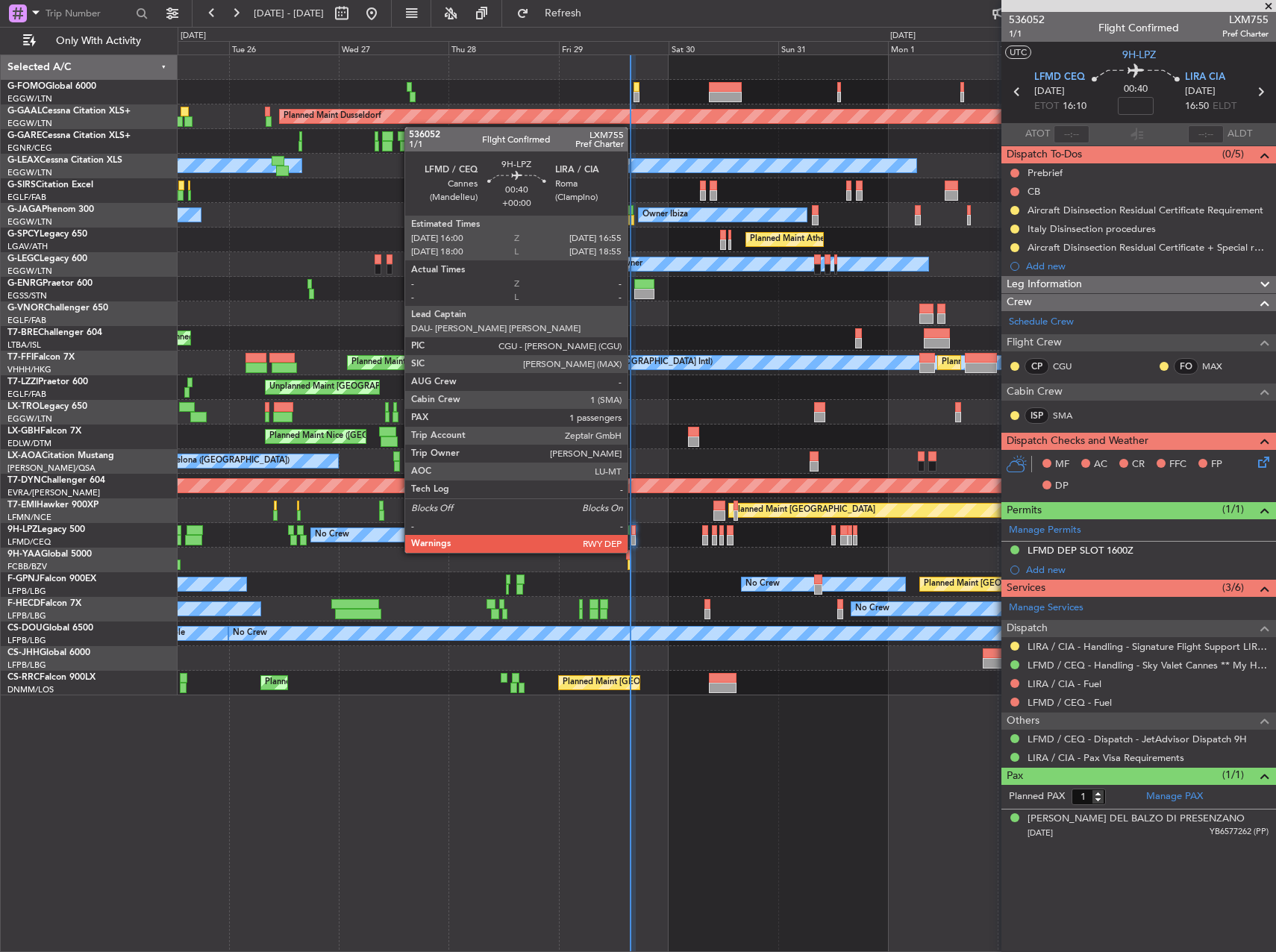
click at [635, 538] on div at bounding box center [634, 541] width 5 height 11
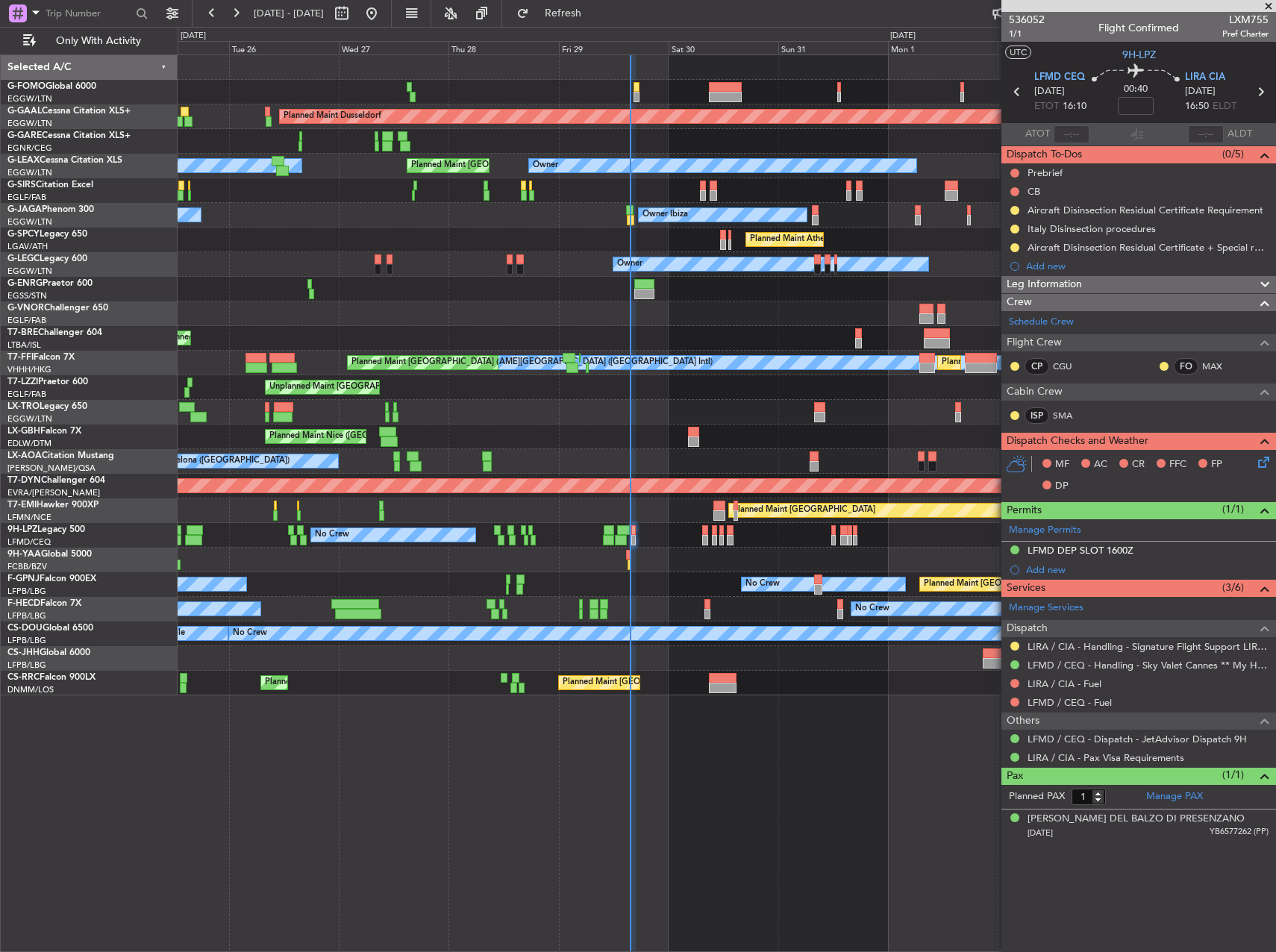
click at [1255, 17] on span "LXM755" at bounding box center [1245, 20] width 47 height 16
copy span "LXM755"
click at [595, 18] on span "Refresh" at bounding box center [564, 14] width 63 height 11
click at [1168, 646] on mat-tooltip-component "Incomplete" at bounding box center [1139, 657] width 69 height 40
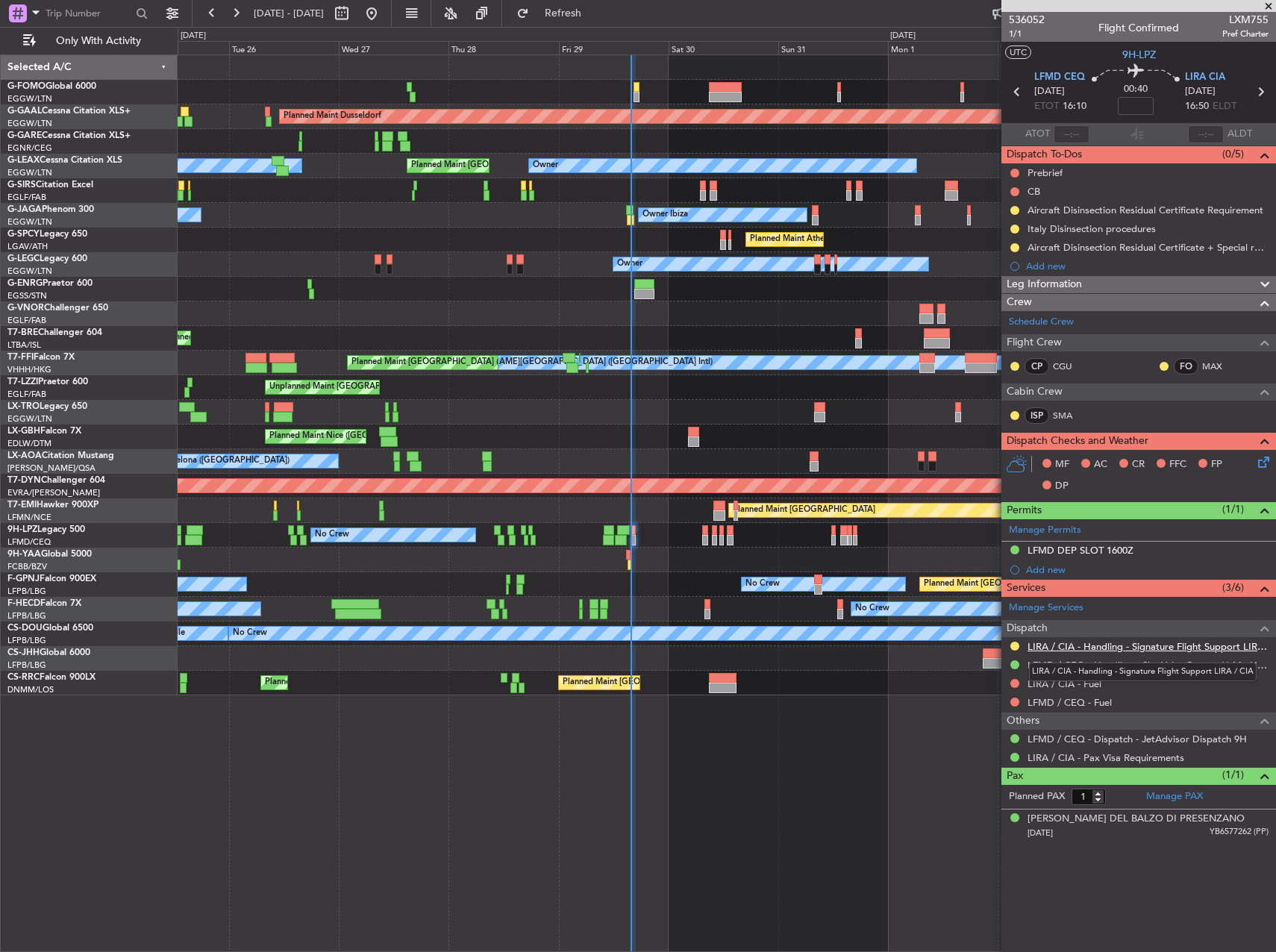
click at [1059, 651] on link "LIRA / CIA - Handling - Signature Flight Support LIRA / CIA" at bounding box center [1148, 646] width 241 height 13
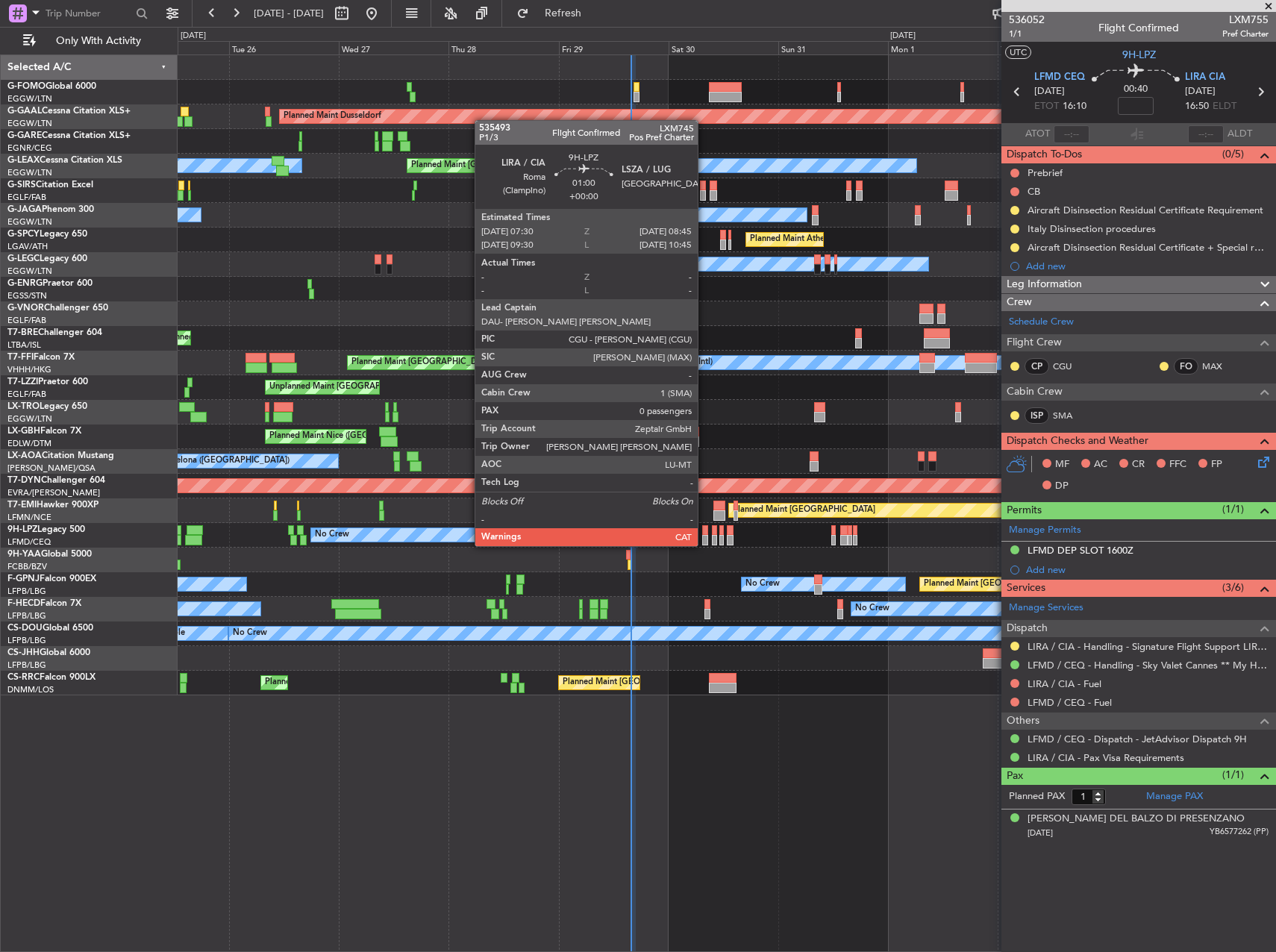
click at [705, 532] on div at bounding box center [705, 531] width 6 height 11
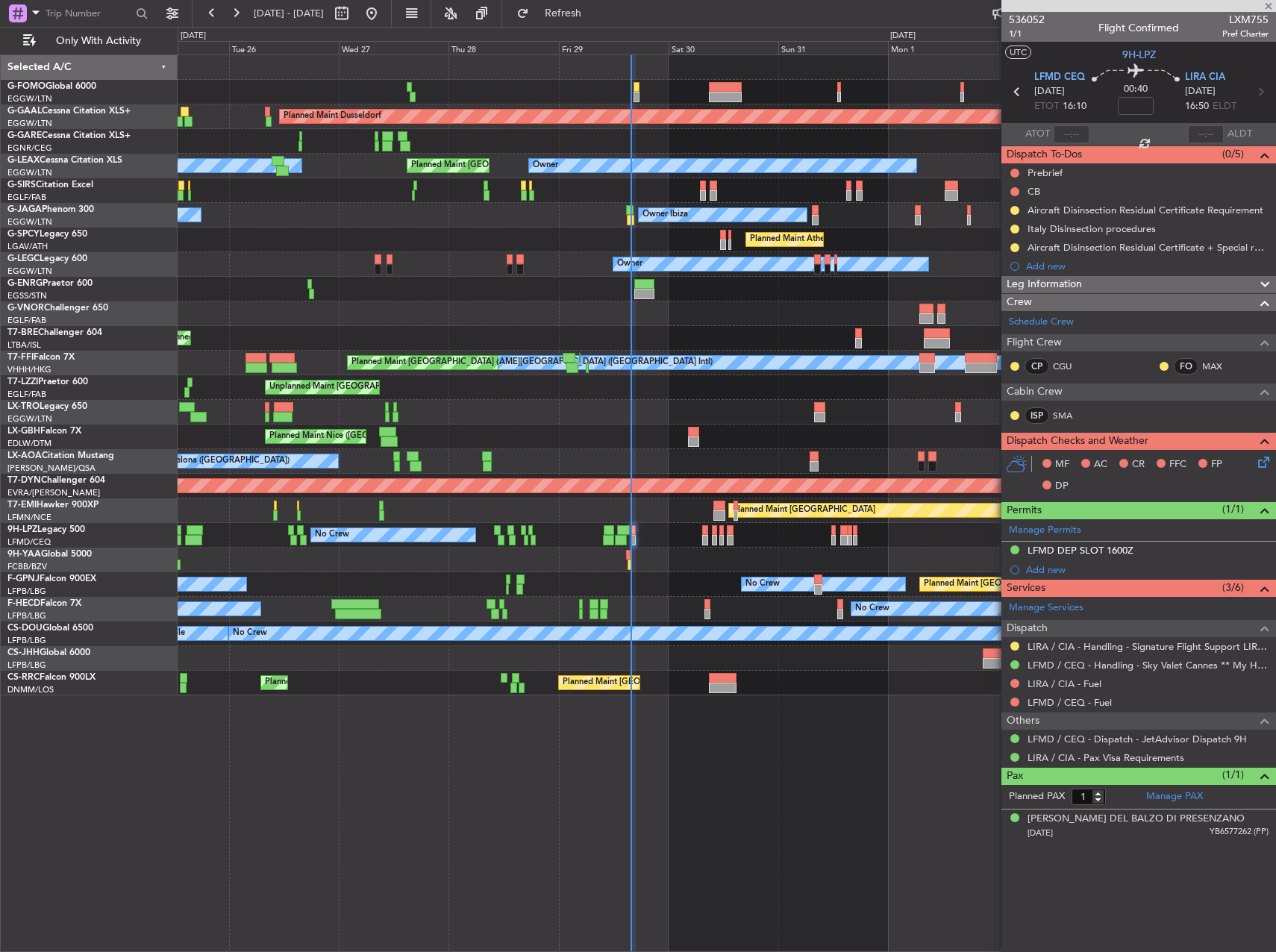
type input "0"
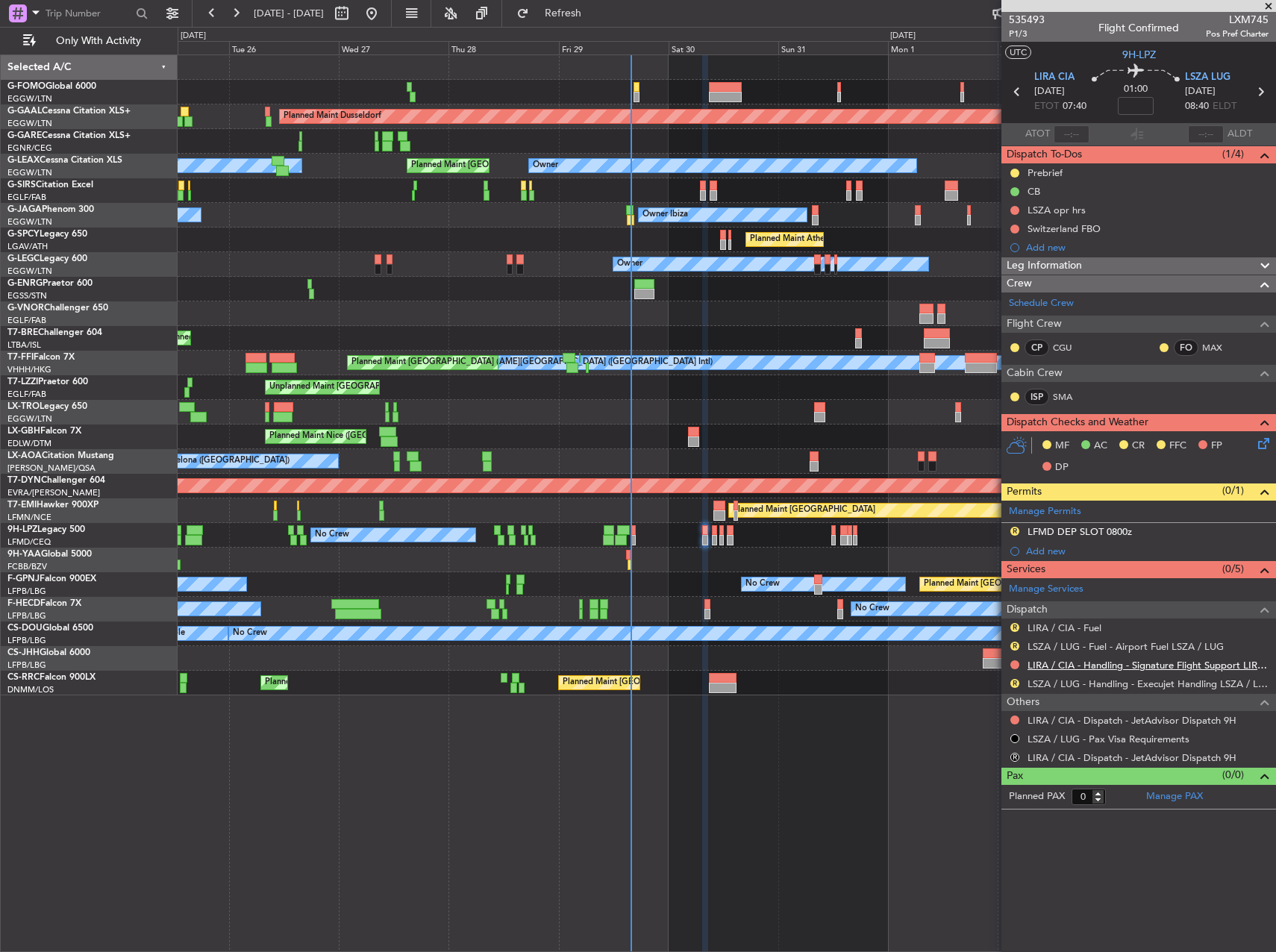
click at [1100, 669] on link "LIRA / CIA - Handling - Signature Flight Support LIRA / CIA" at bounding box center [1148, 665] width 241 height 13
click at [1077, 685] on link "LSZA / LUG - Handling - Execujet Handling LSZA / LUG" at bounding box center [1148, 683] width 241 height 13
click at [587, 8] on span "Refresh" at bounding box center [564, 14] width 63 height 11
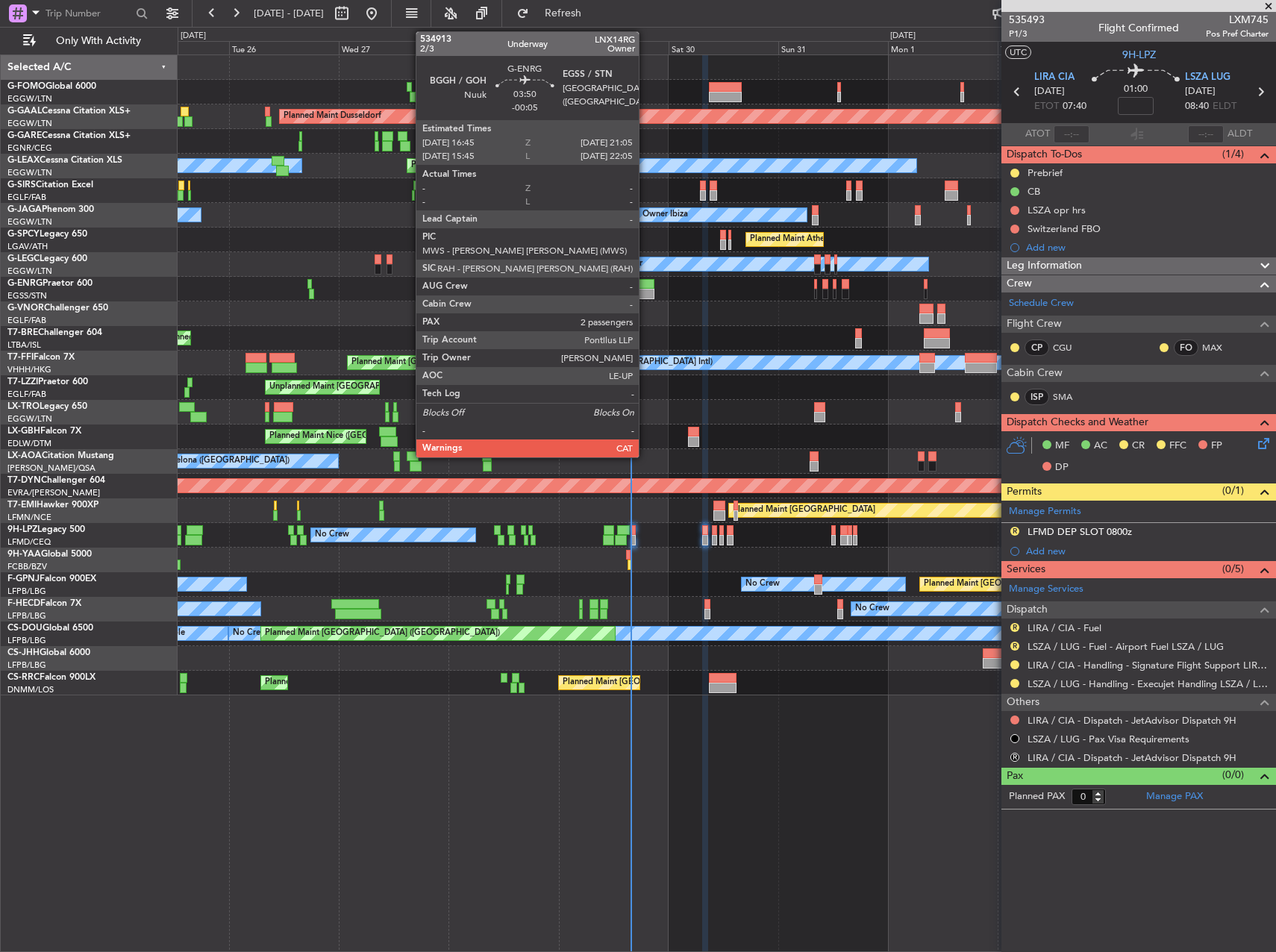
click at [645, 294] on div at bounding box center [644, 294] width 20 height 11
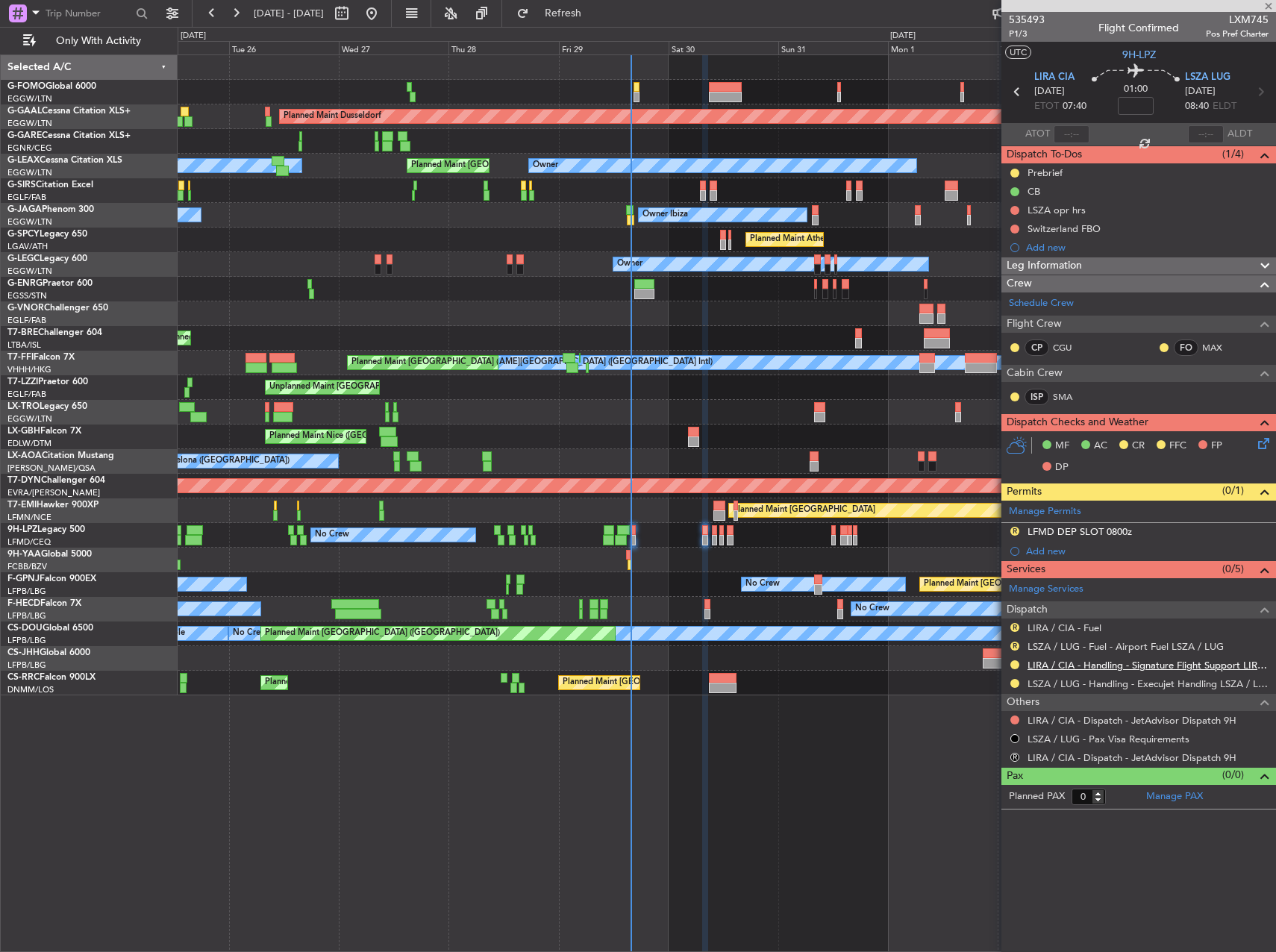
type input "-00:05"
type input "2"
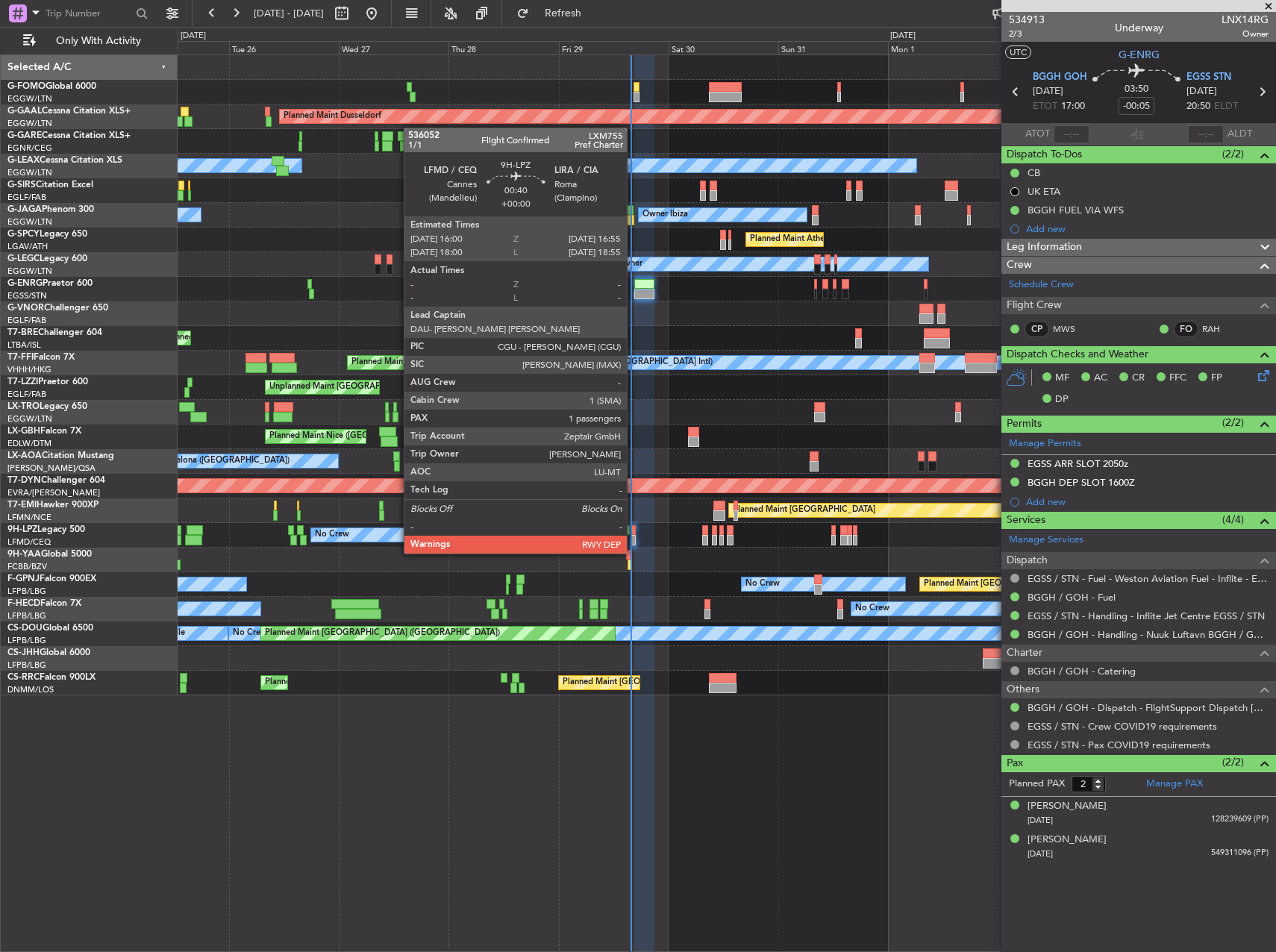
click at [634, 539] on div at bounding box center [634, 541] width 5 height 11
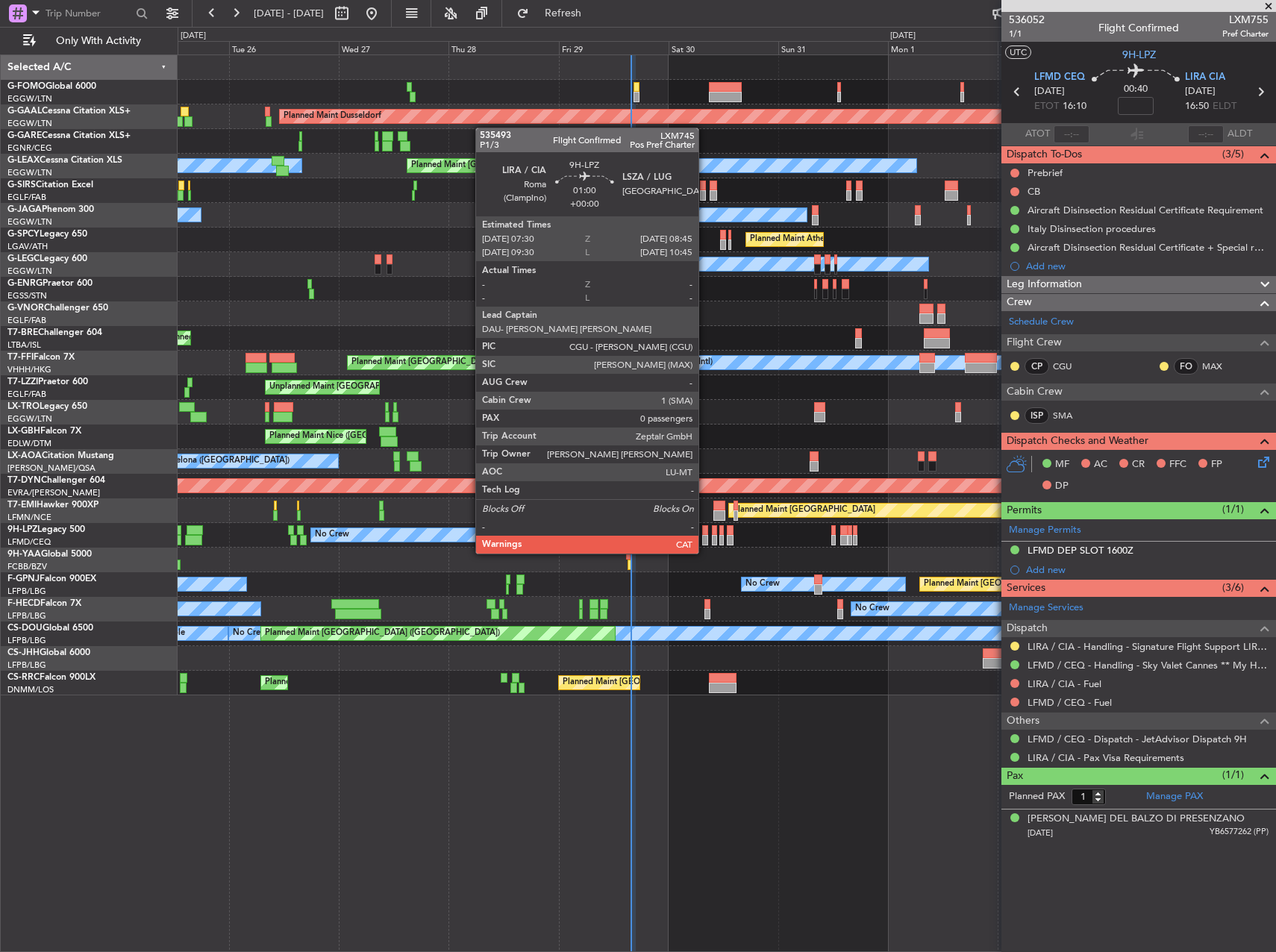
click at [705, 539] on div at bounding box center [705, 541] width 6 height 11
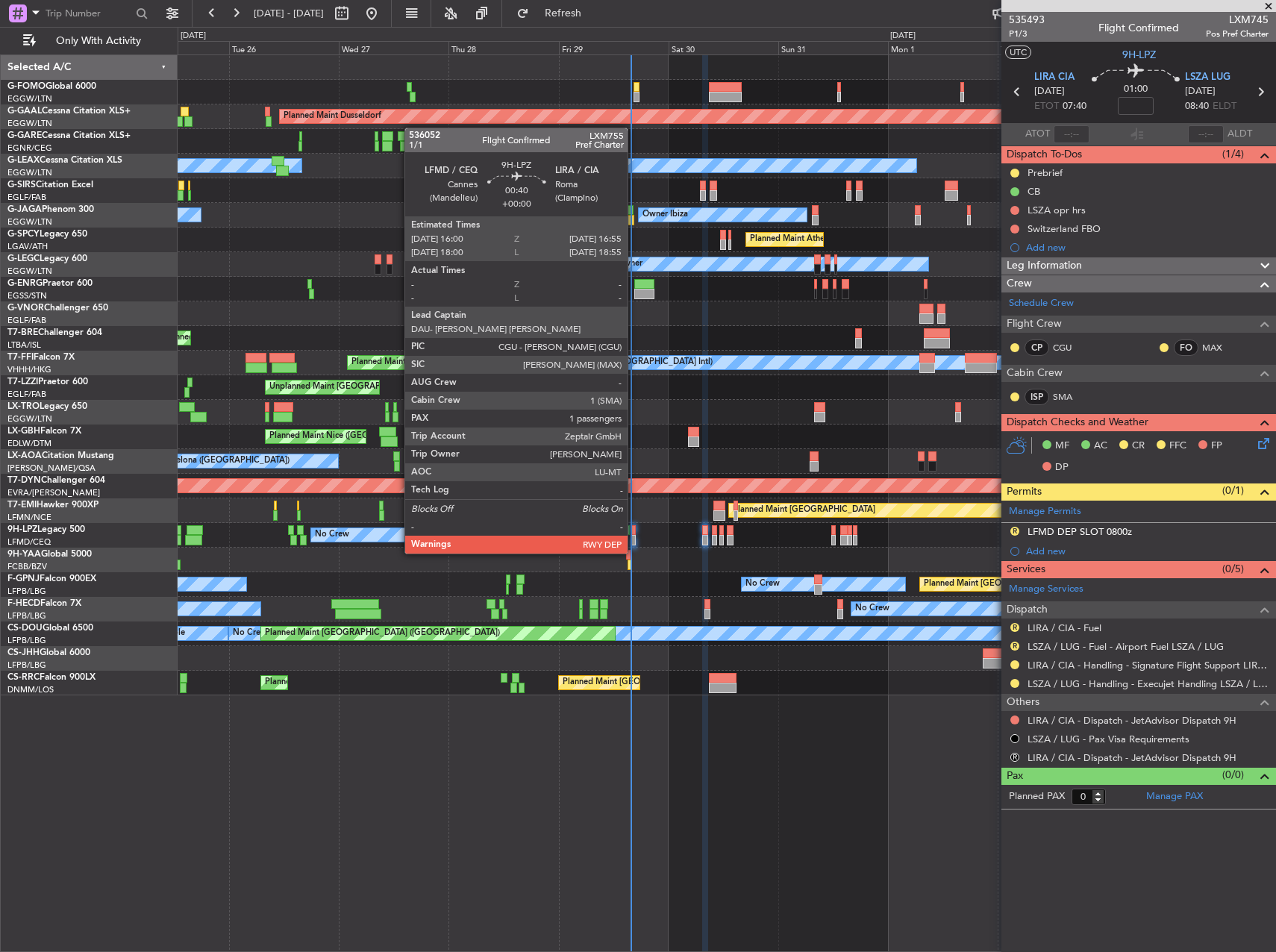
click at [635, 539] on div at bounding box center [634, 541] width 5 height 11
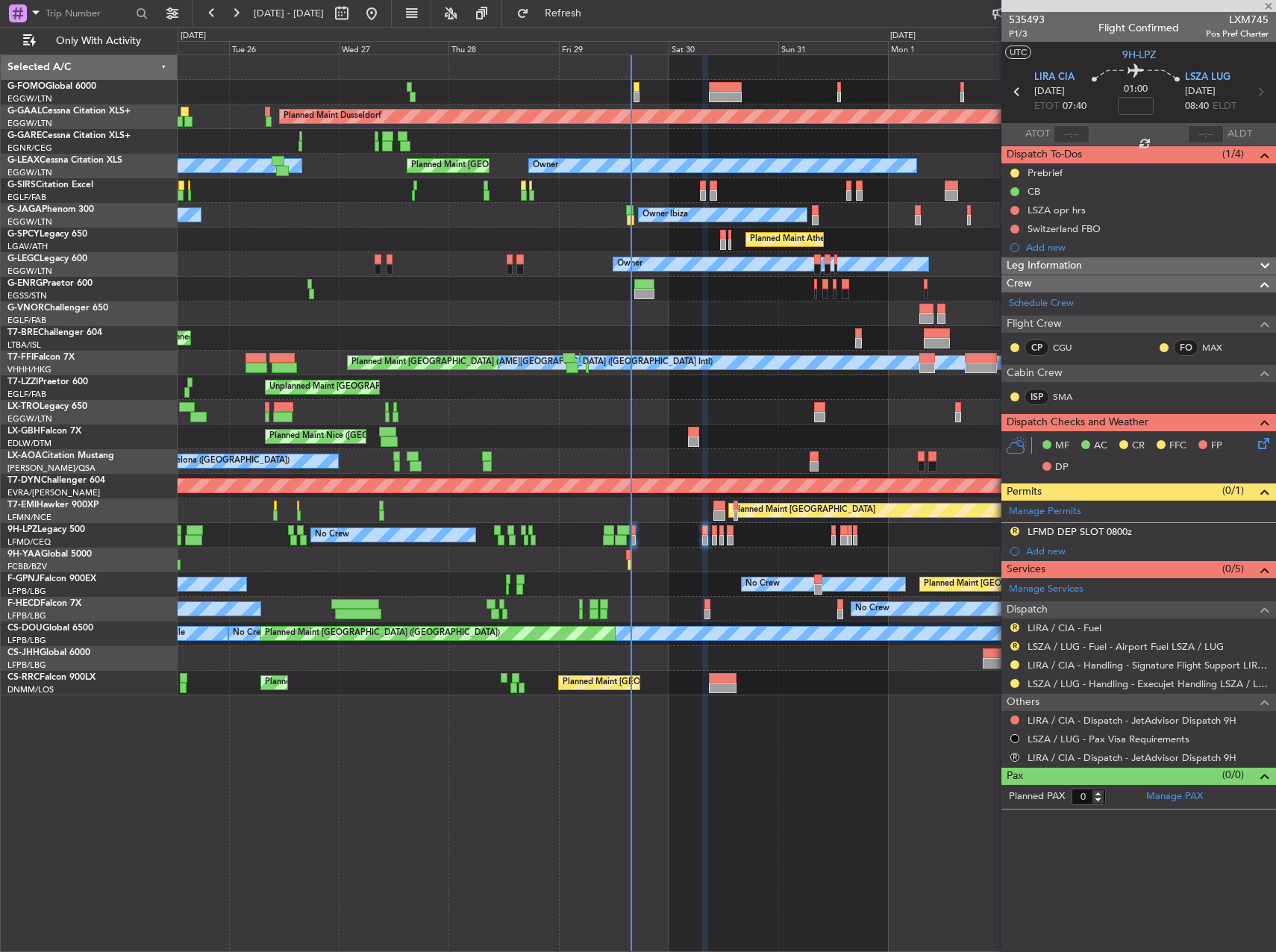
type input "1"
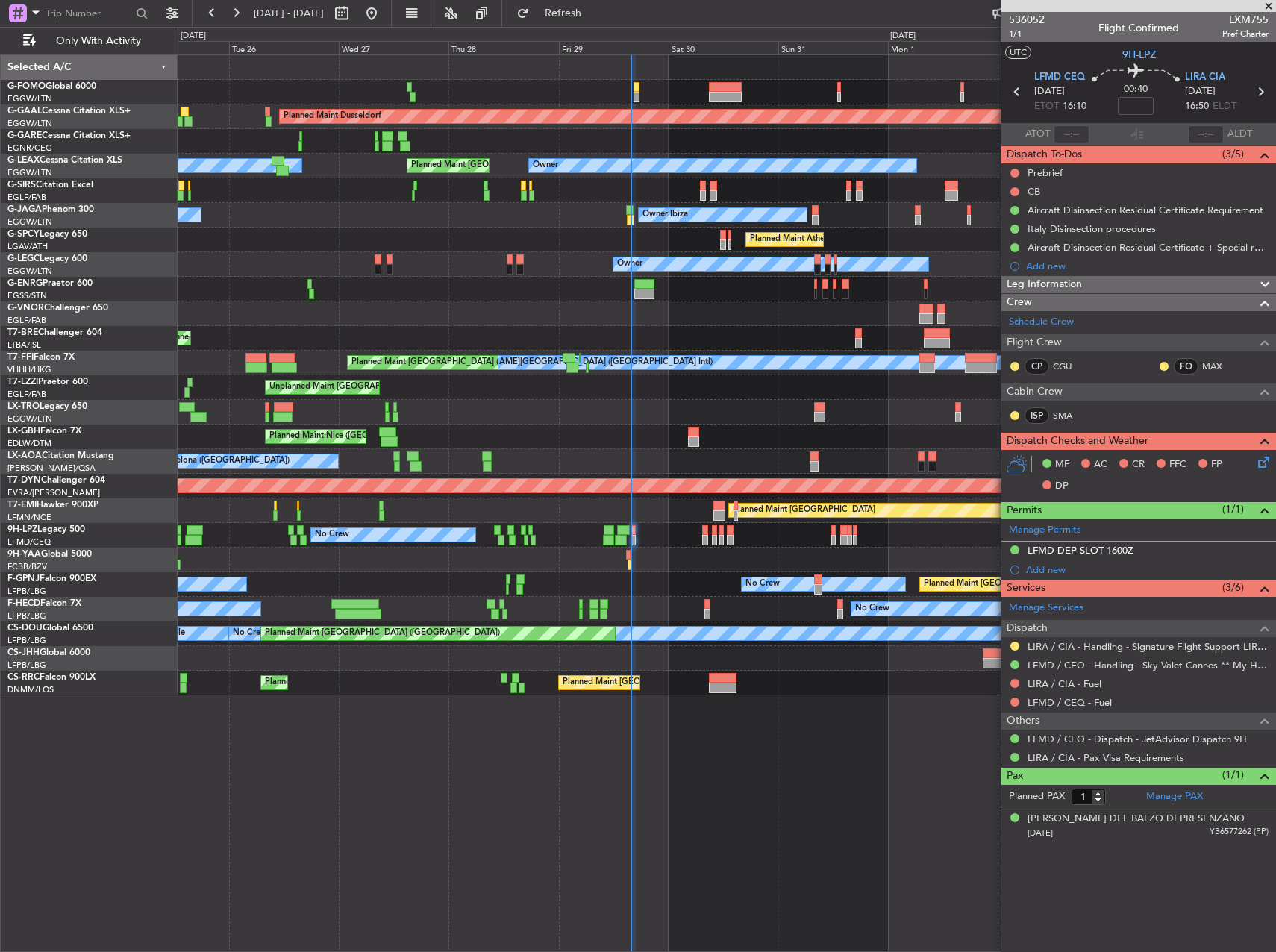
click at [1069, 552] on div "LFMD DEP SLOT 1600Z" at bounding box center [1080, 550] width 106 height 13
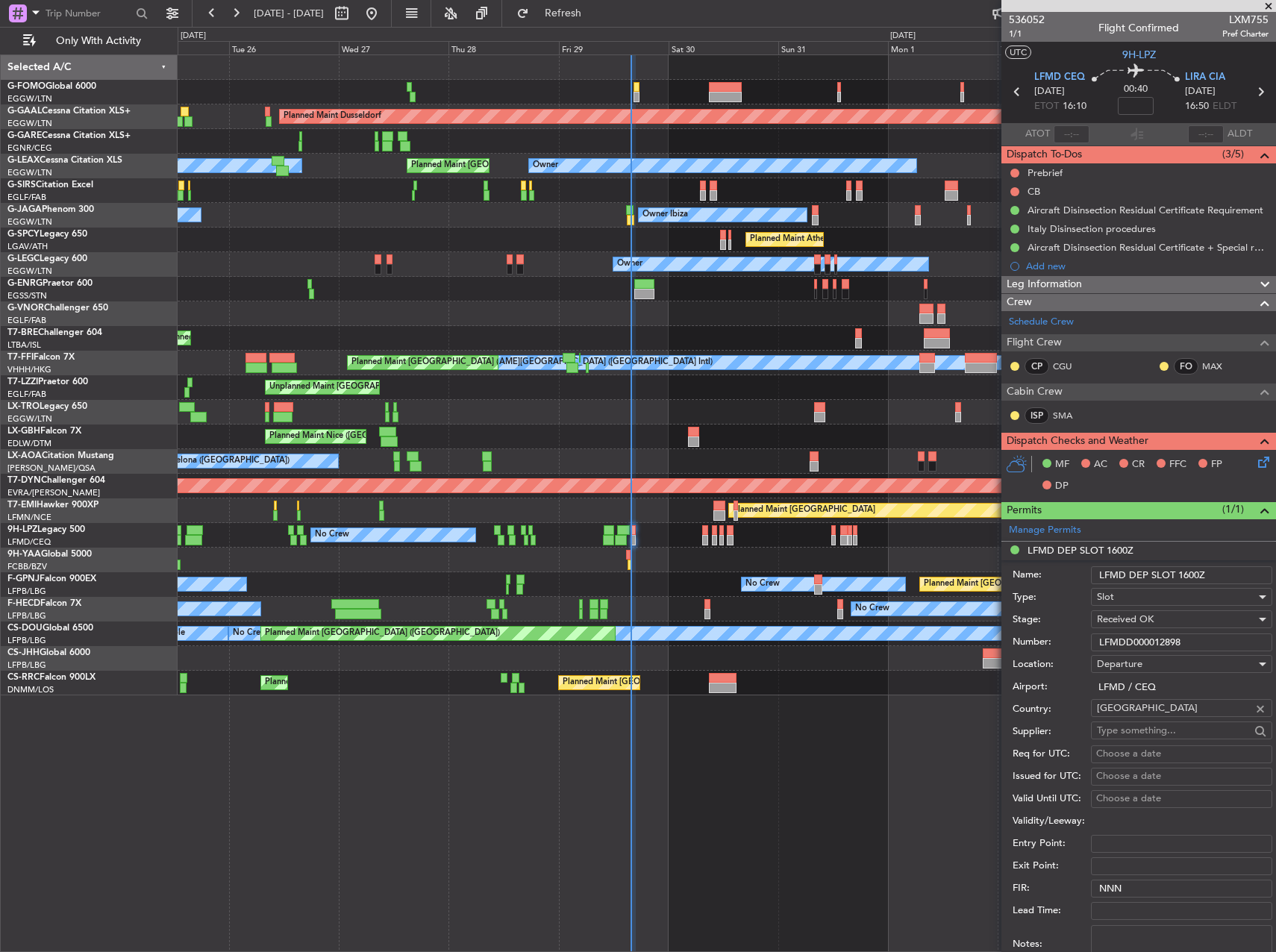
click at [1152, 634] on input "LFMDD000012898" at bounding box center [1181, 642] width 182 height 18
click at [1012, 38] on span "1/1" at bounding box center [1027, 34] width 36 height 13
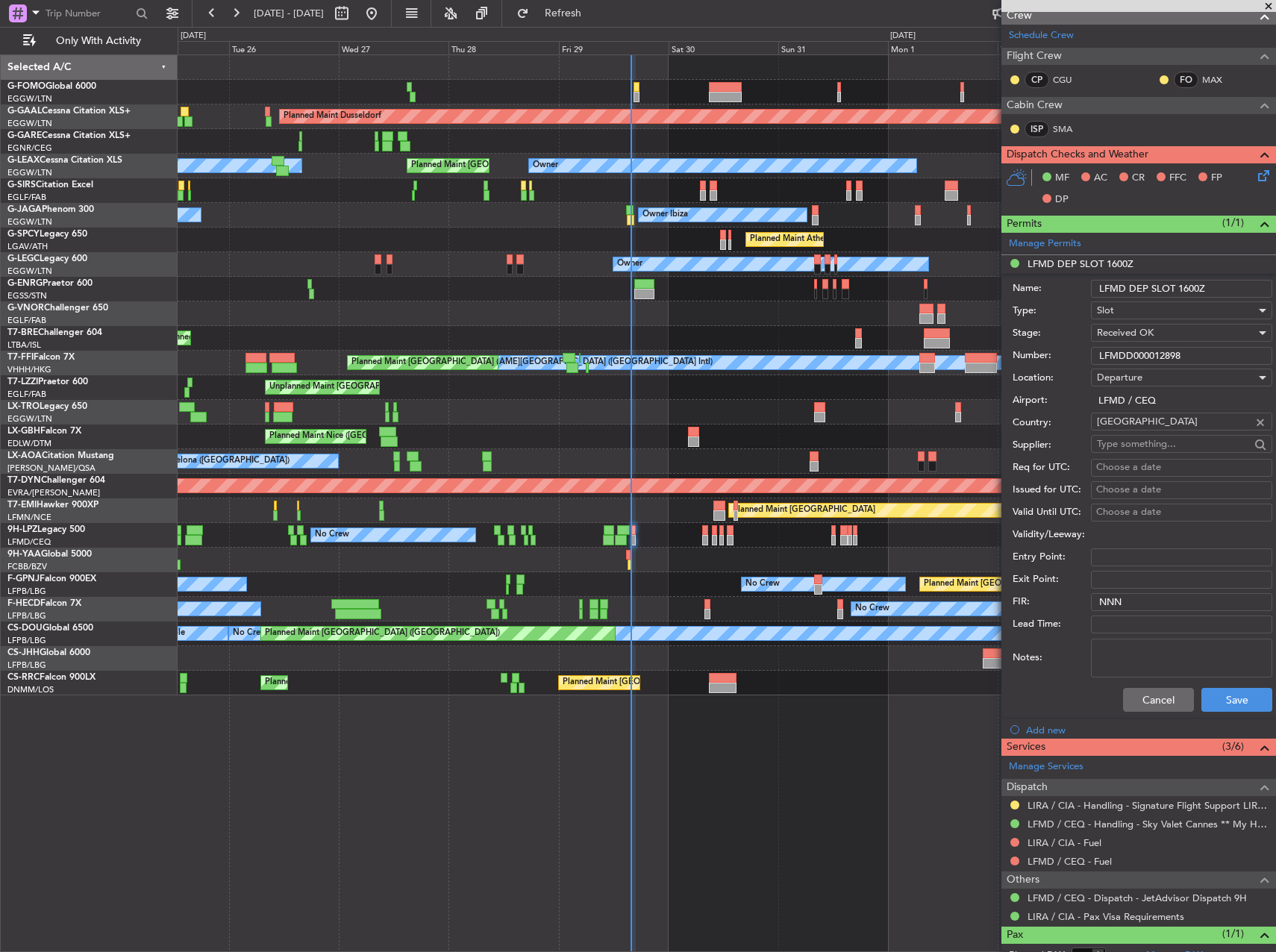
scroll to position [298, 0]
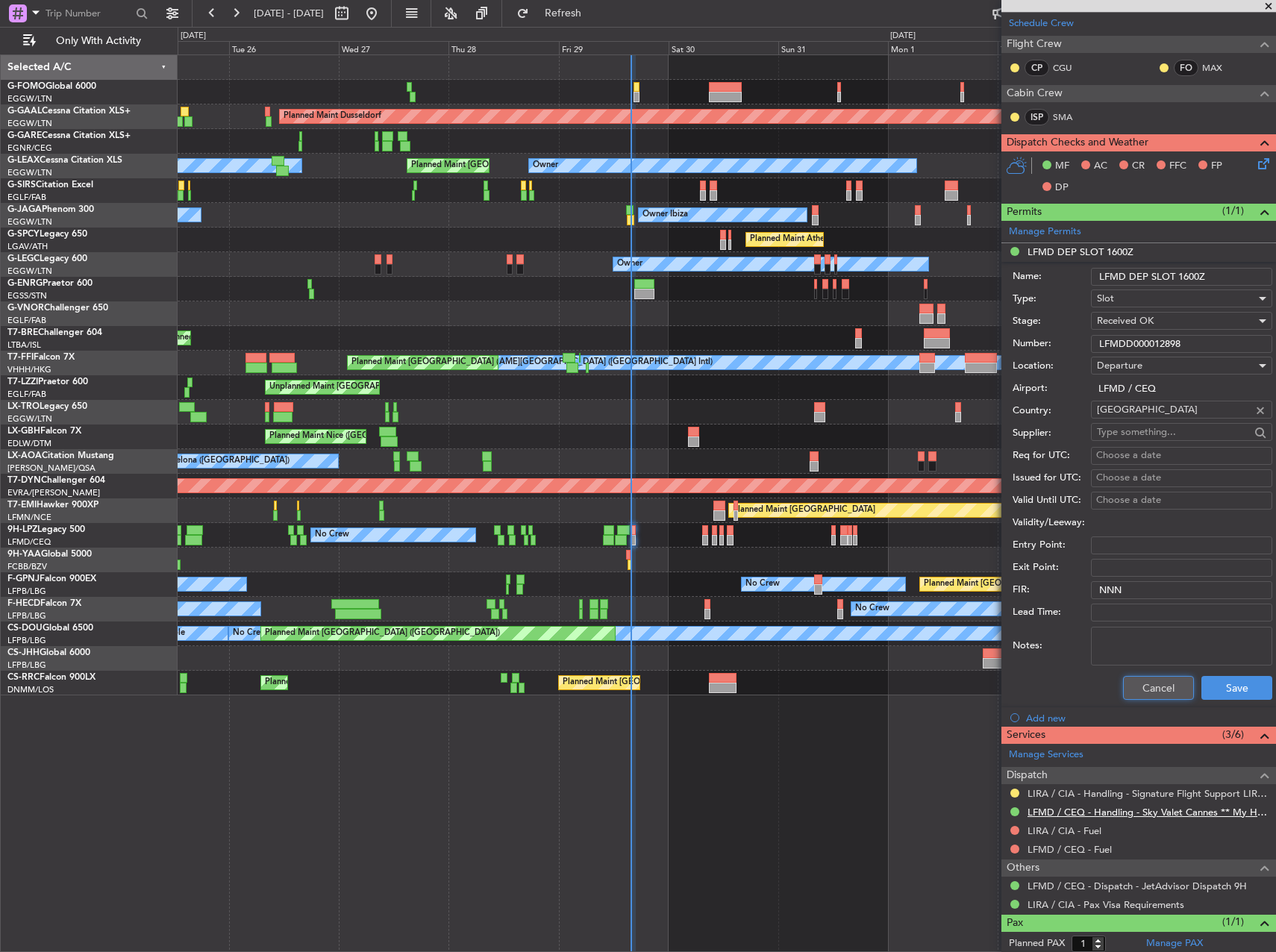
click at [1159, 687] on button "Cancel" at bounding box center [1159, 687] width 71 height 24
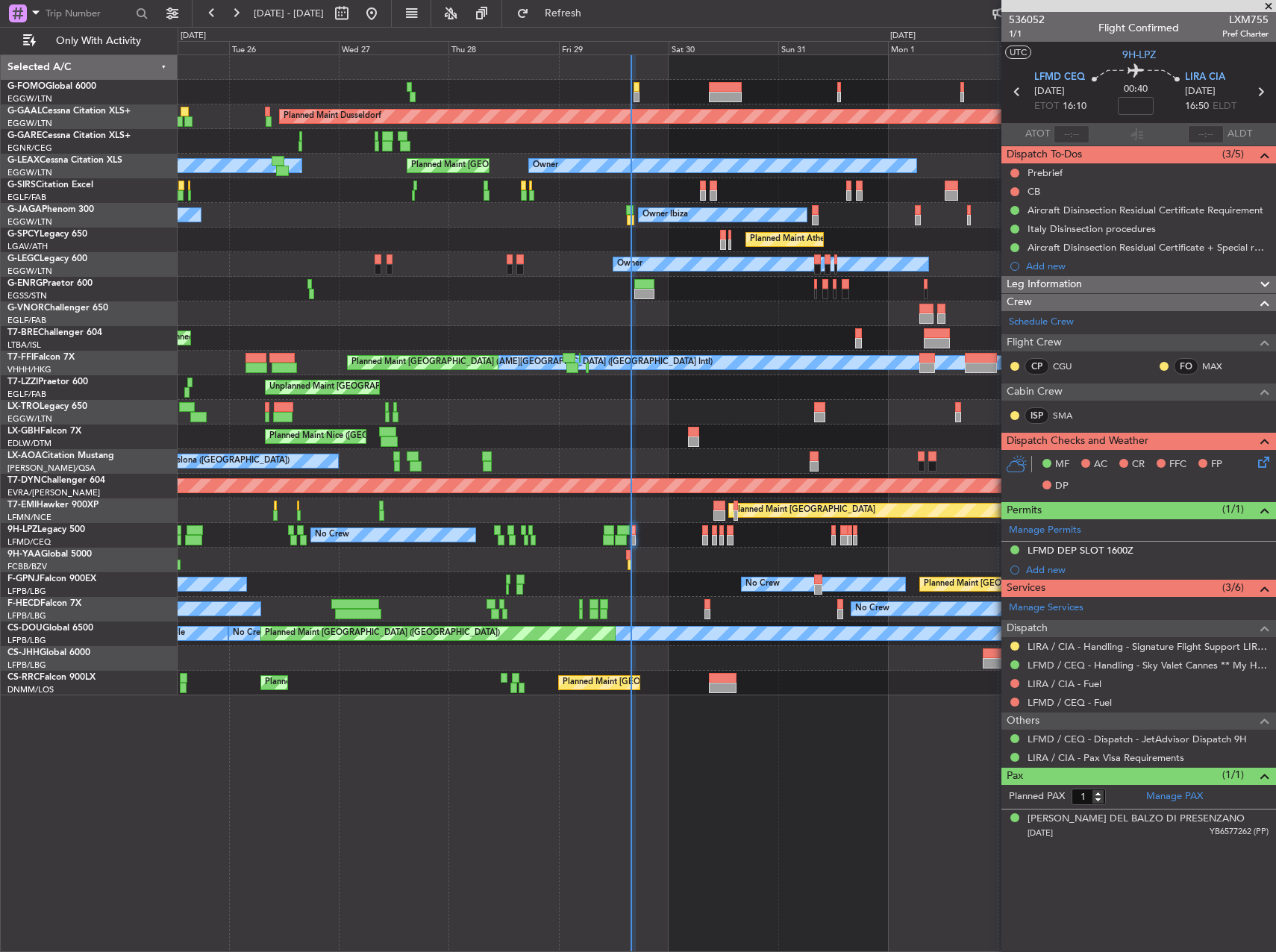
scroll to position [0, 0]
click at [911, 806] on div "Planned Maint London (Luton) Planned Maint Dusseldorf Owner Planned Maint Londo…" at bounding box center [727, 503] width 1098 height 898
click at [875, 413] on div at bounding box center [726, 412] width 1098 height 24
click at [1027, 30] on span "1/1" at bounding box center [1027, 34] width 36 height 13
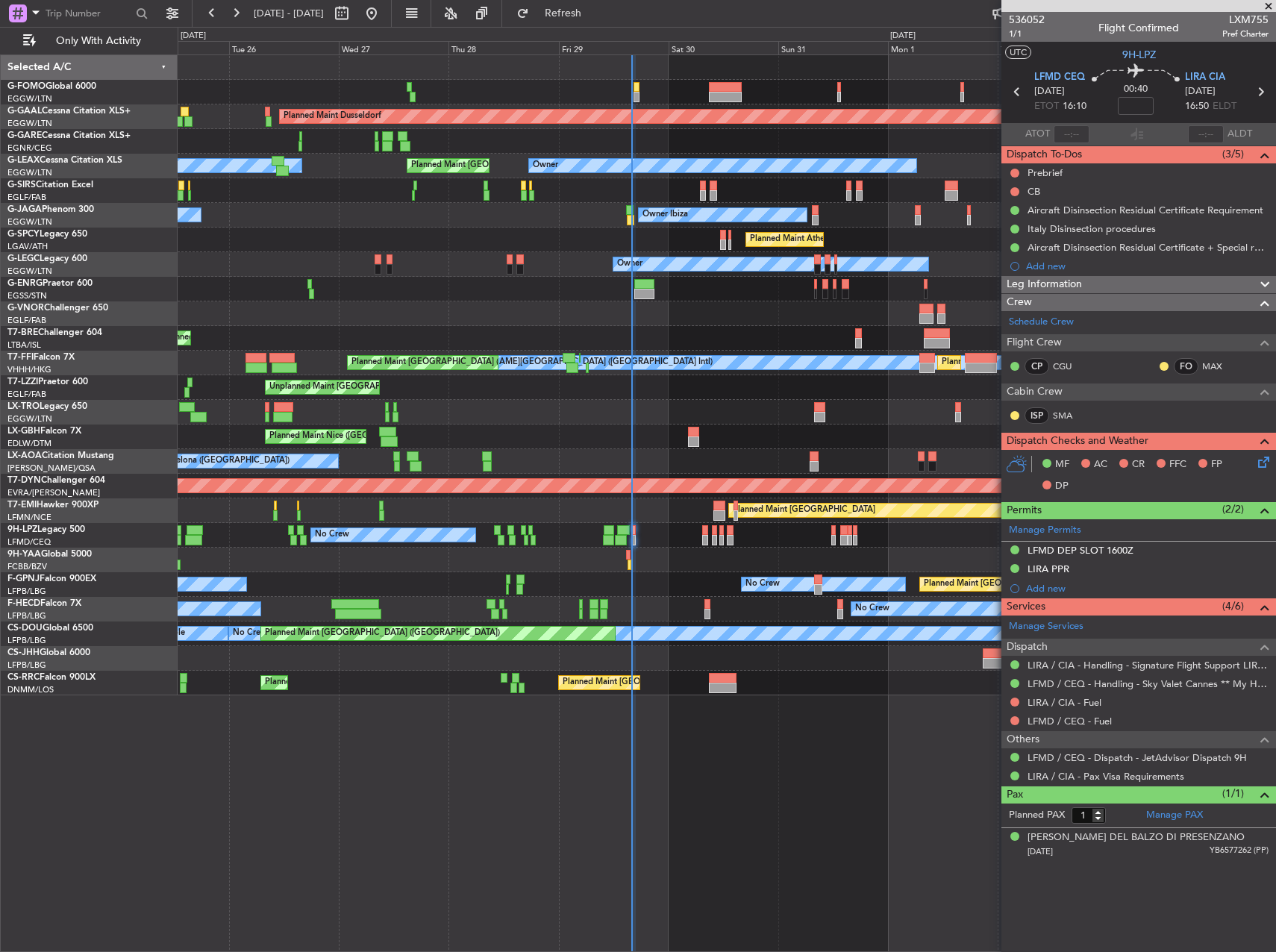
click at [635, 536] on div at bounding box center [634, 541] width 5 height 11
click at [1014, 171] on button at bounding box center [1015, 173] width 9 height 9
click at [1017, 257] on span "Cancelled" at bounding box center [1018, 262] width 43 height 15
click at [1012, 191] on button at bounding box center [1015, 192] width 9 height 9
click at [1005, 257] on span "Completed" at bounding box center [1021, 258] width 50 height 15
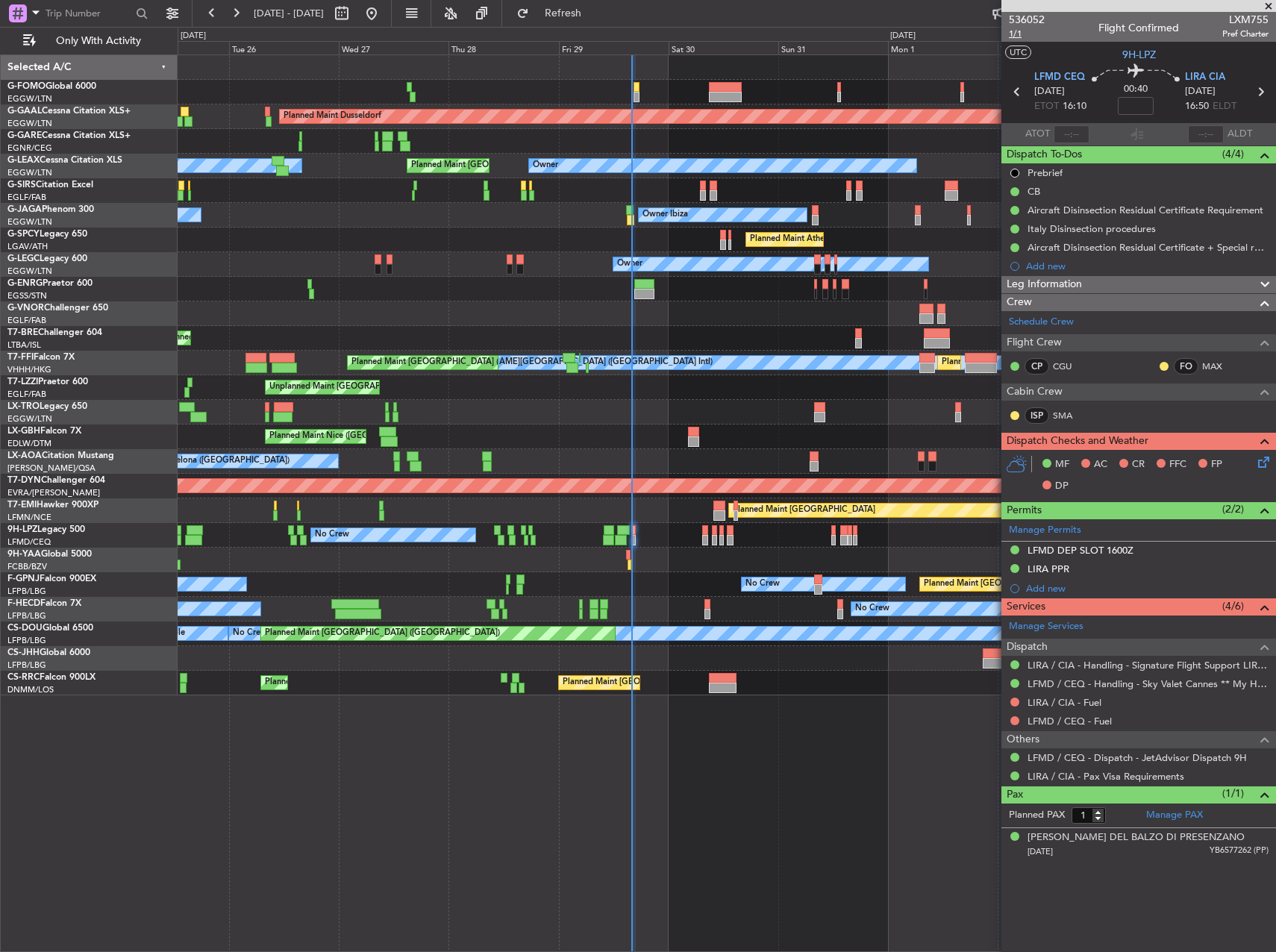
click at [1023, 34] on span "1/1" at bounding box center [1027, 34] width 36 height 13
click at [1214, 291] on div "Leg Information" at bounding box center [1139, 285] width 275 height 18
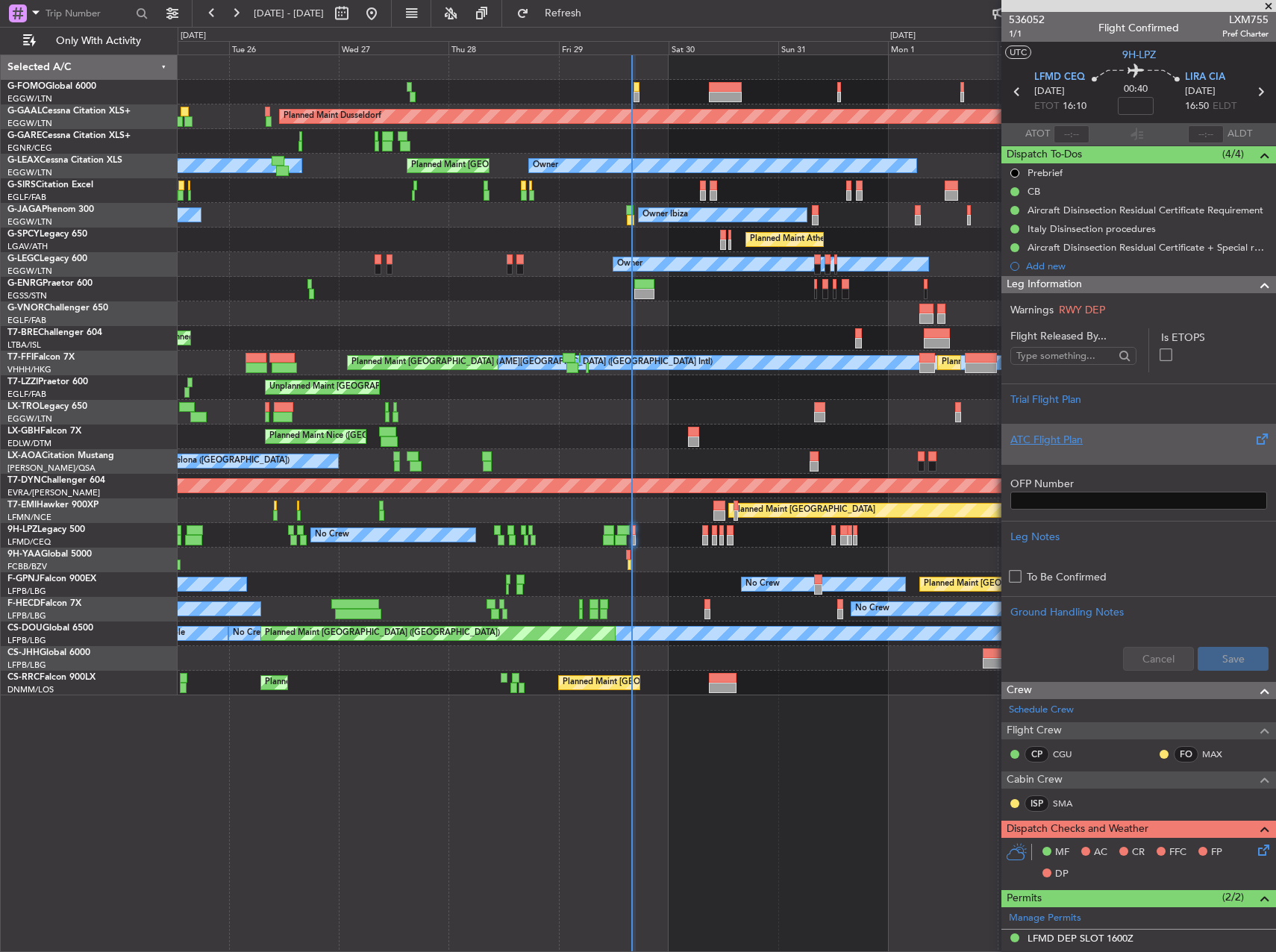
click at [1159, 437] on div "ATC Flight Plan" at bounding box center [1139, 439] width 257 height 16
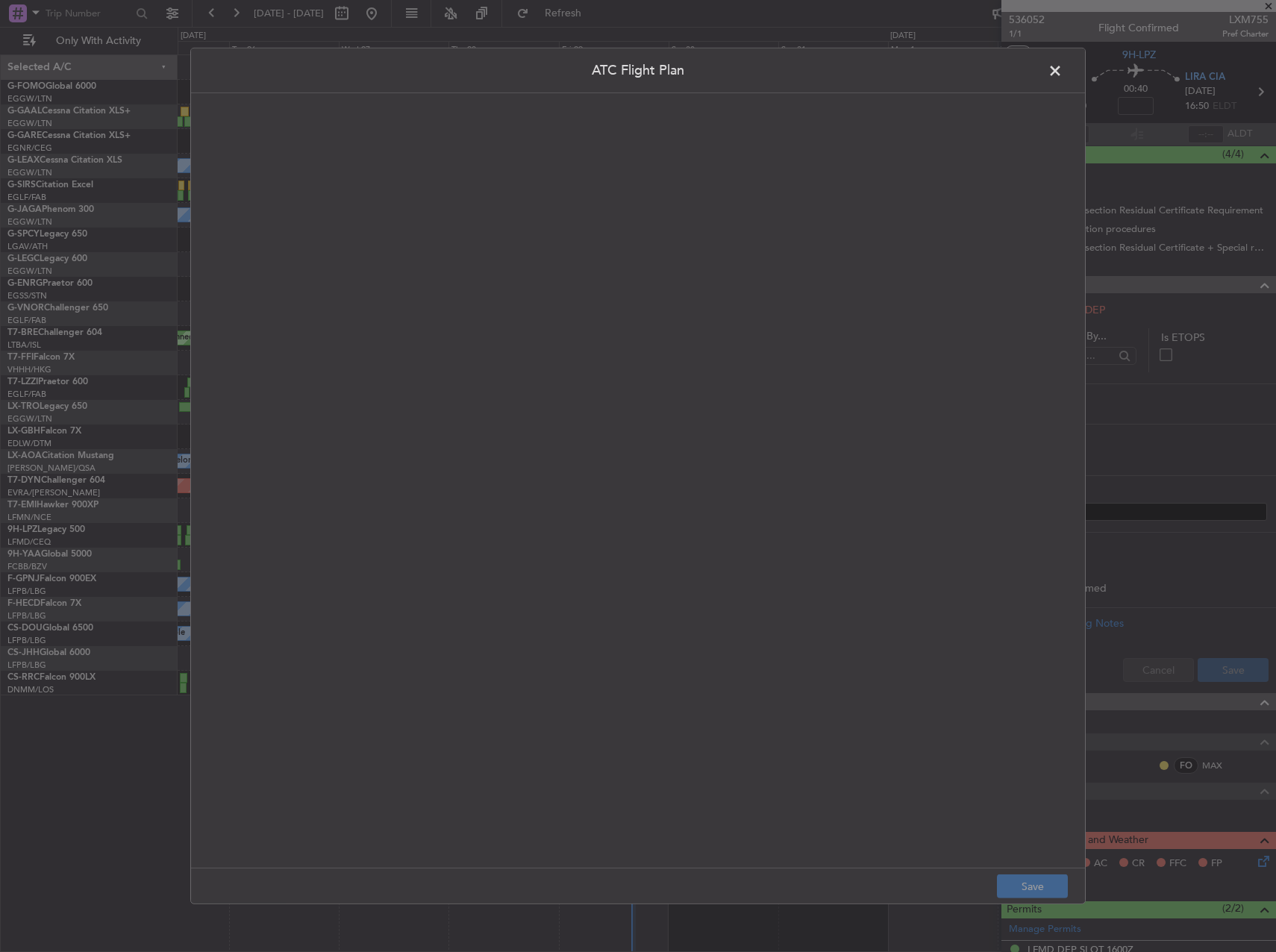
click at [635, 304] on quill-editor at bounding box center [638, 465] width 864 height 713
click at [635, 304] on div at bounding box center [638, 497] width 863 height 712
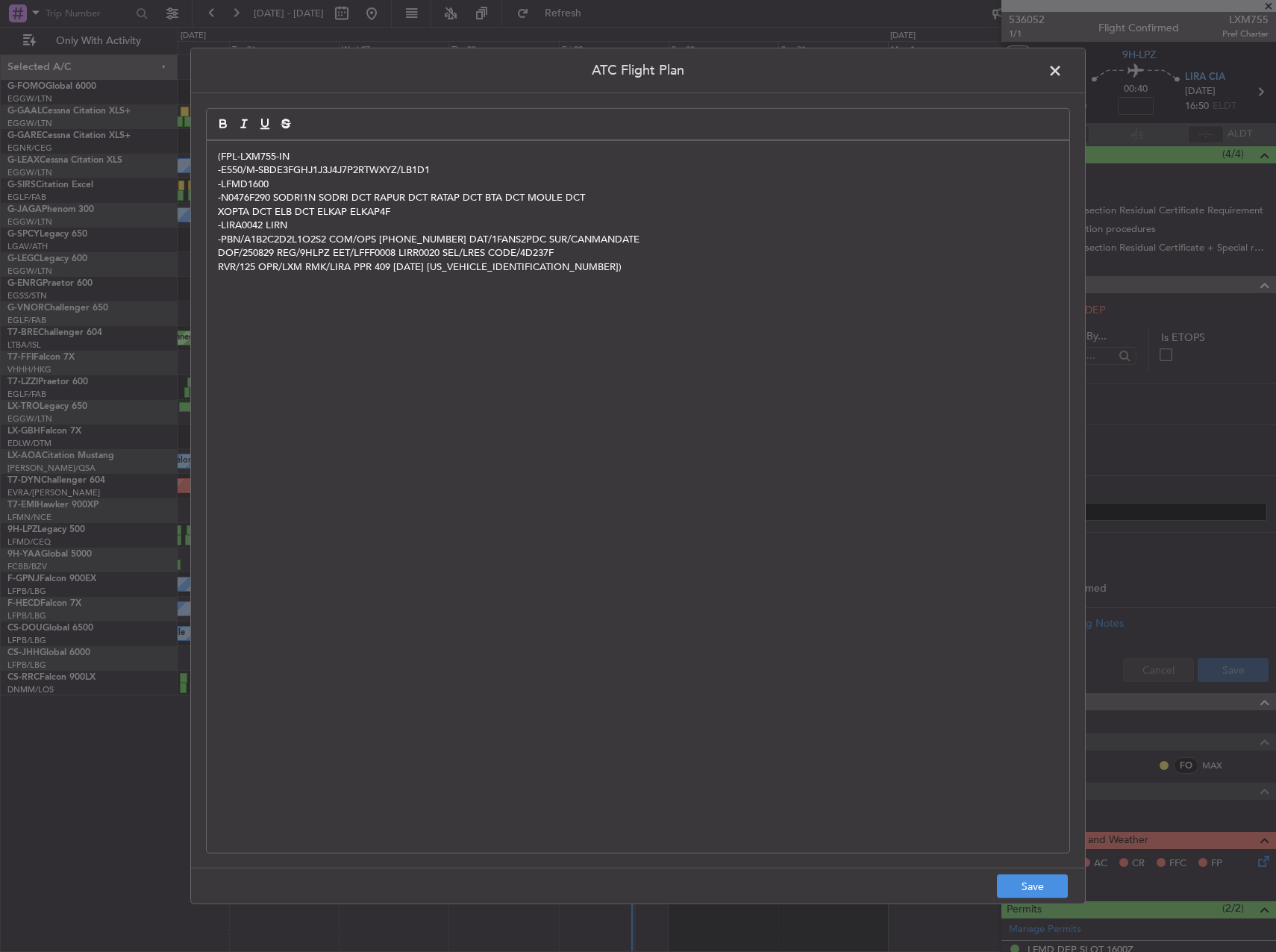
click at [1011, 873] on footer "Save" at bounding box center [638, 886] width 894 height 36
click at [1033, 876] on button "Save" at bounding box center [1032, 886] width 71 height 24
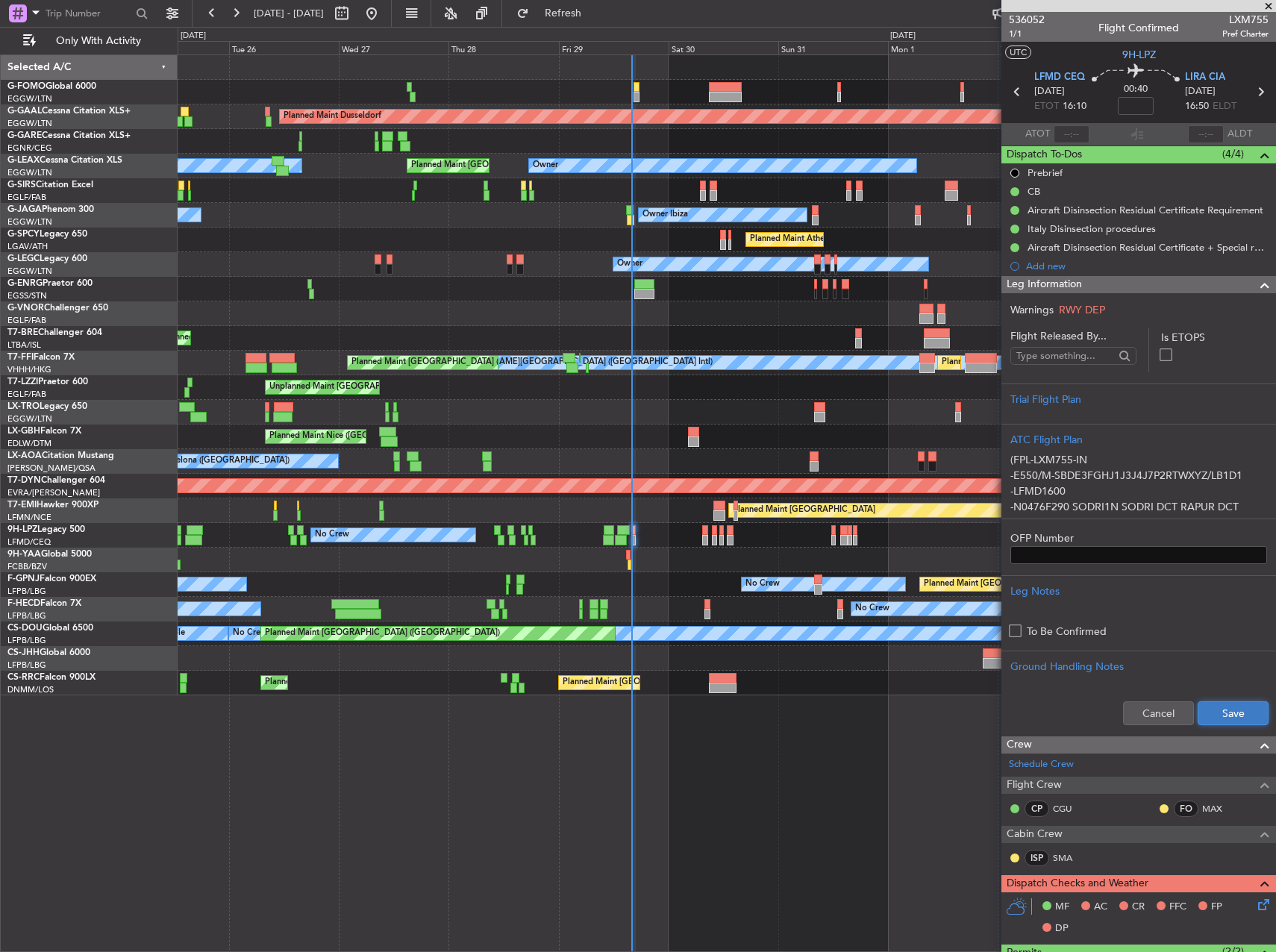
click at [1217, 706] on button "Save" at bounding box center [1233, 713] width 71 height 24
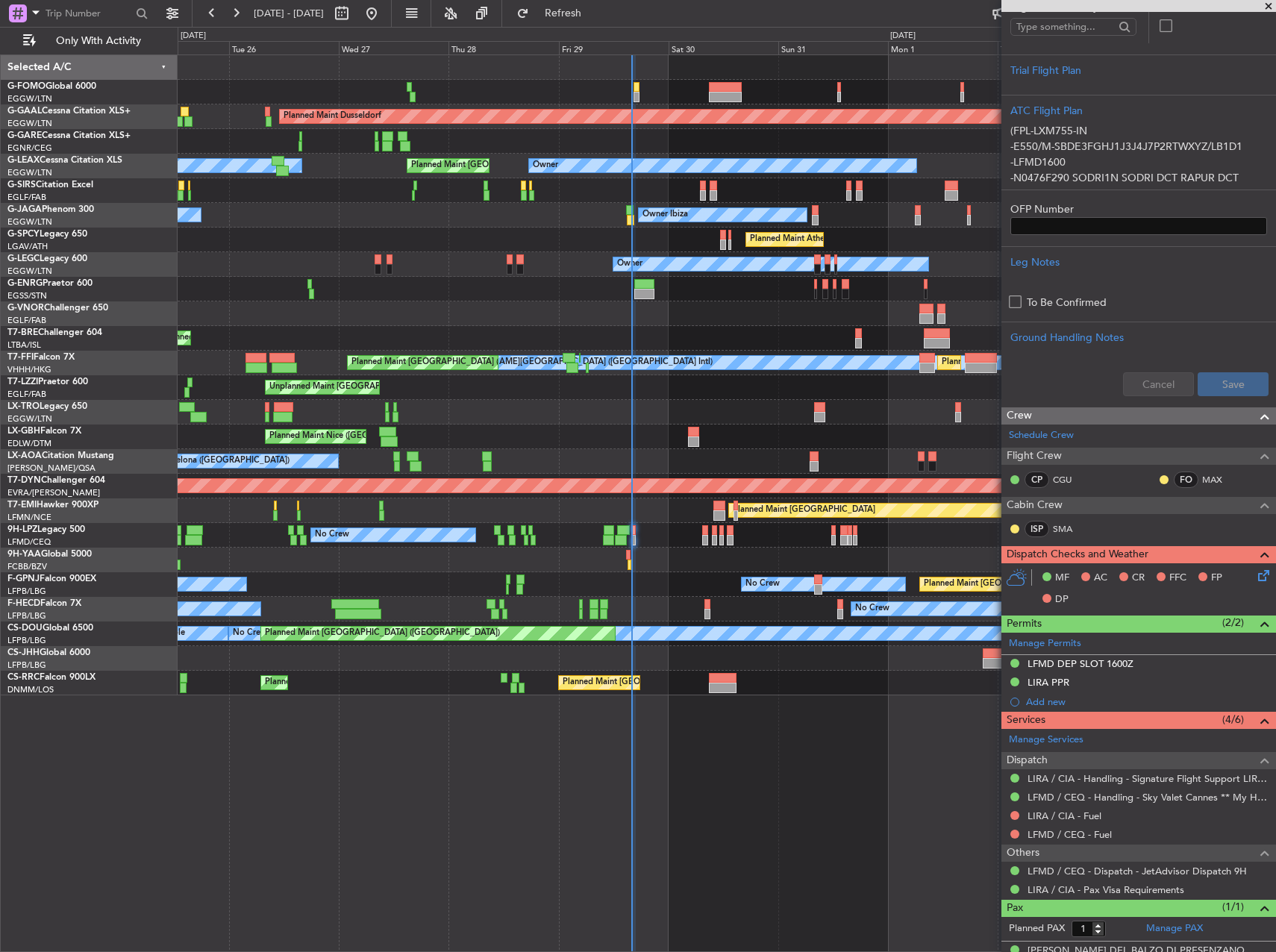
scroll to position [365, 0]
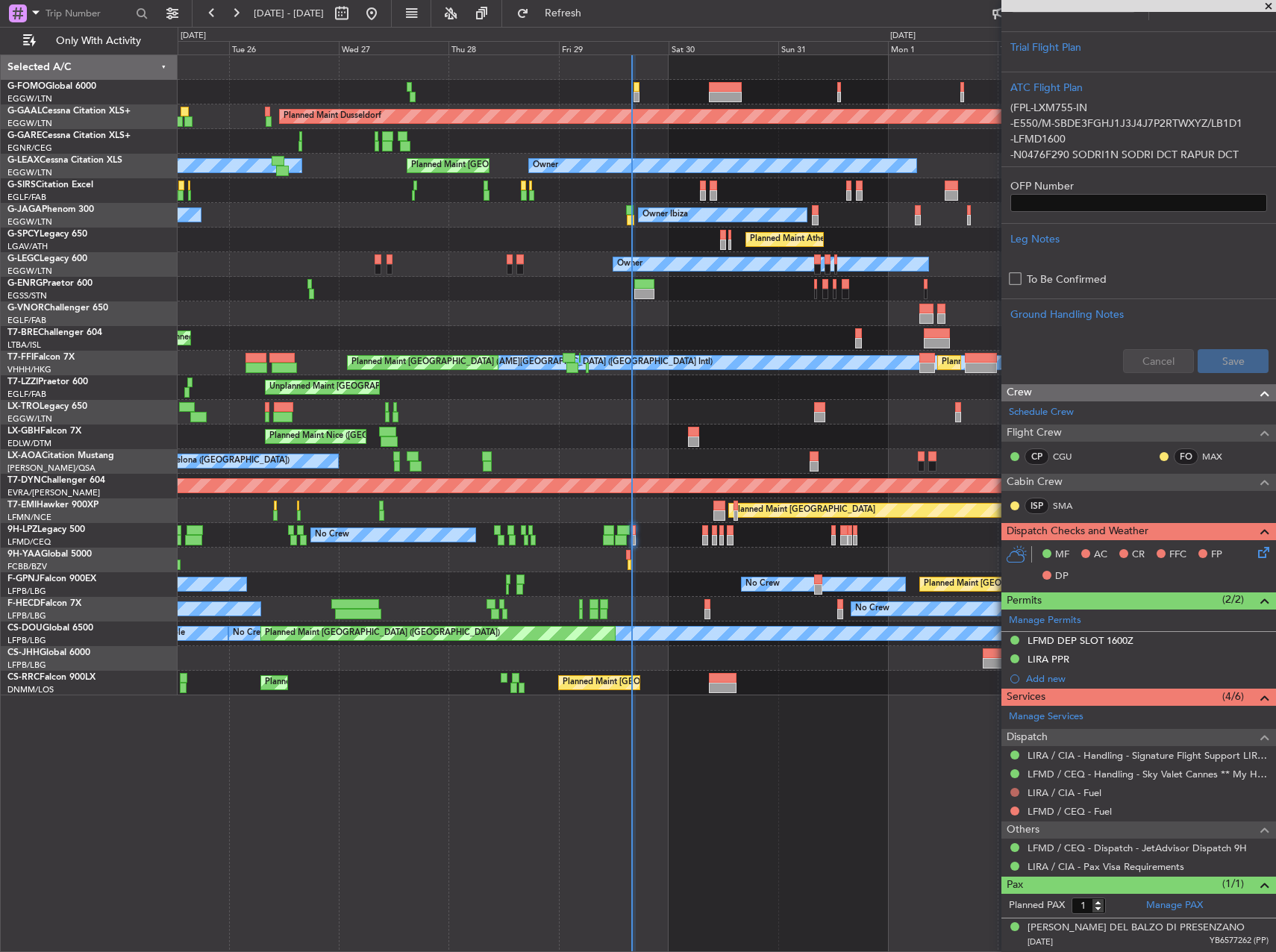
click at [1016, 788] on button at bounding box center [1015, 793] width 9 height 9
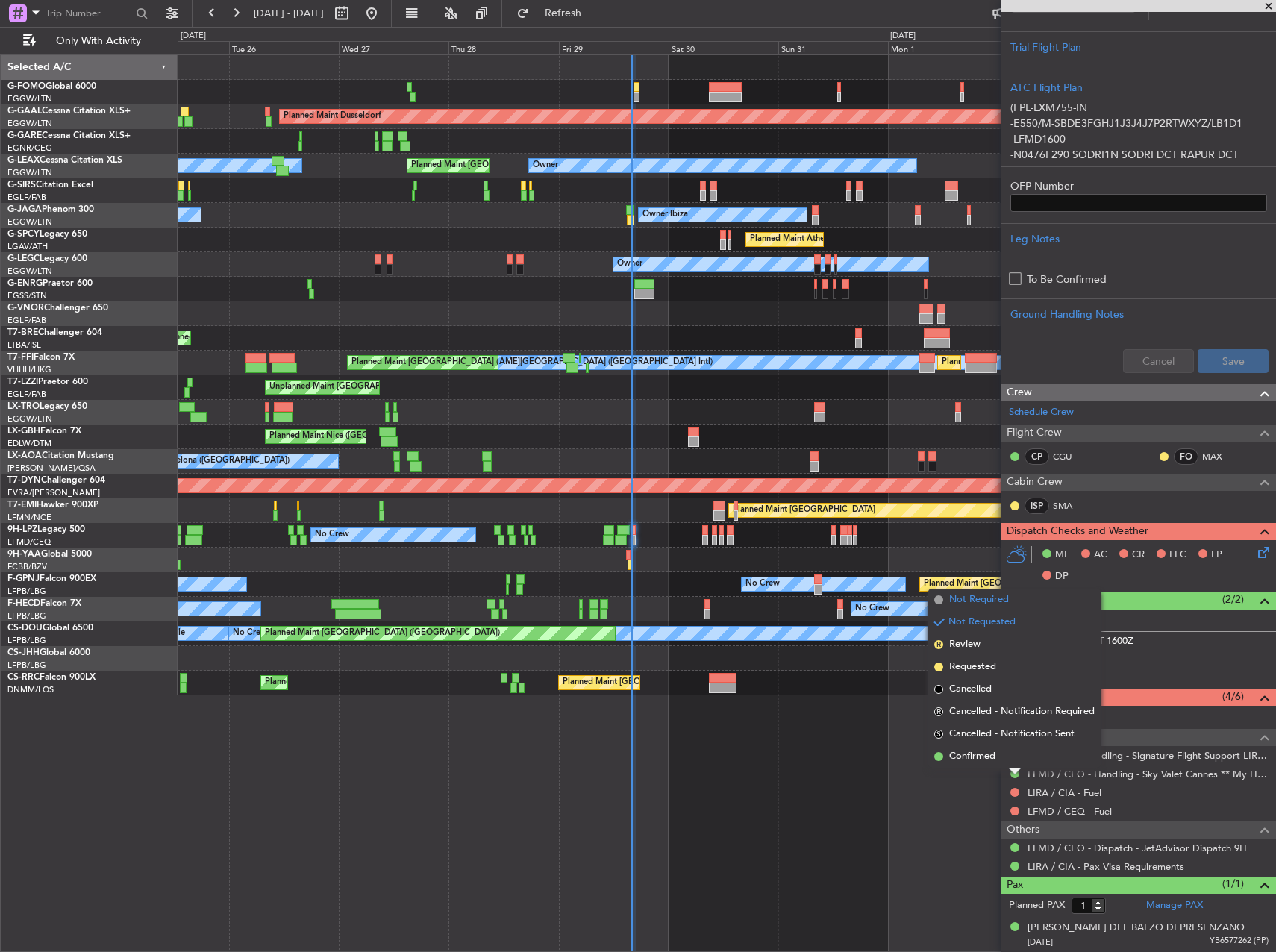
click at [979, 607] on li "Not Required" at bounding box center [1014, 600] width 172 height 22
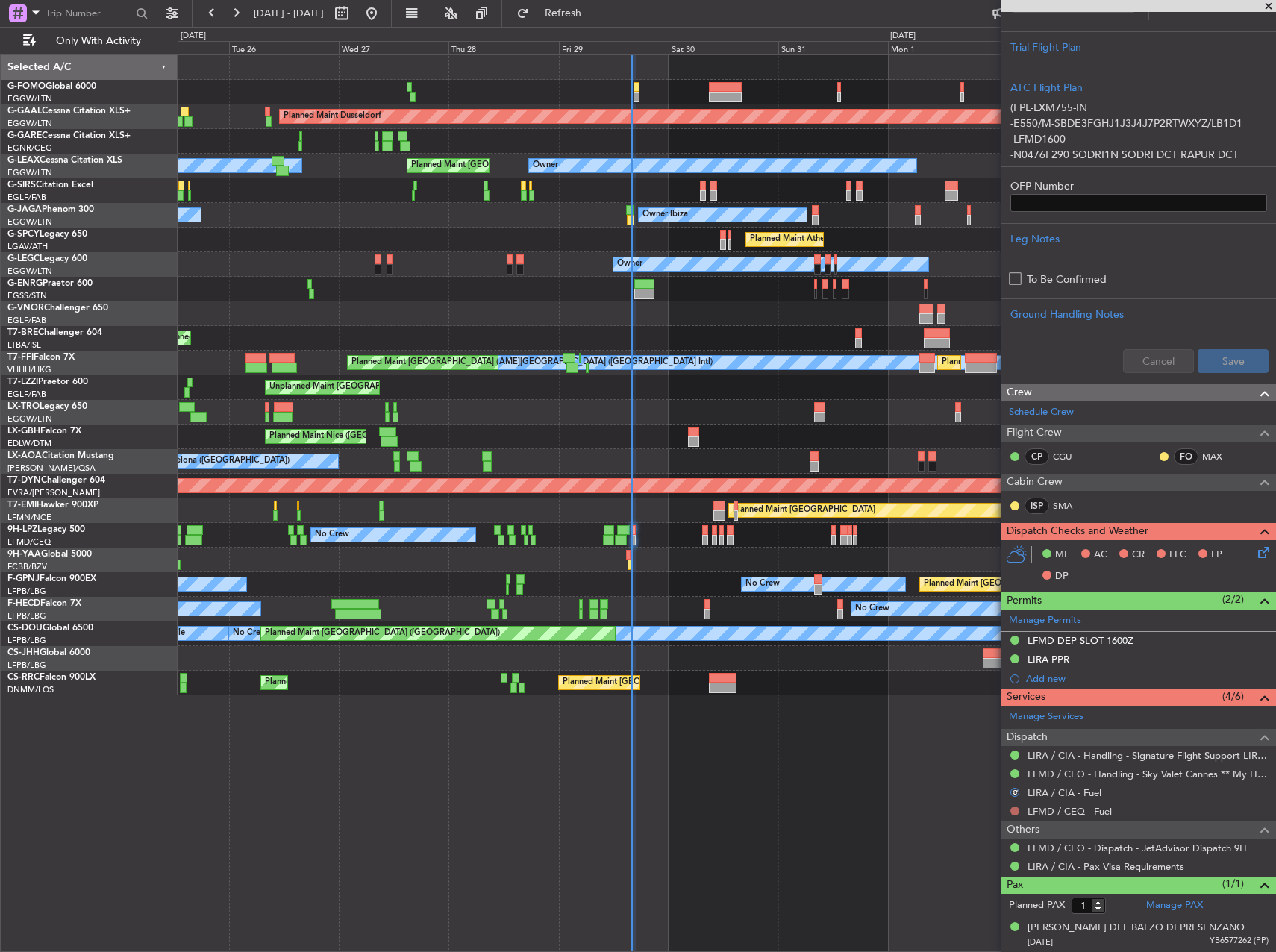
click at [1015, 807] on button at bounding box center [1015, 812] width 9 height 9
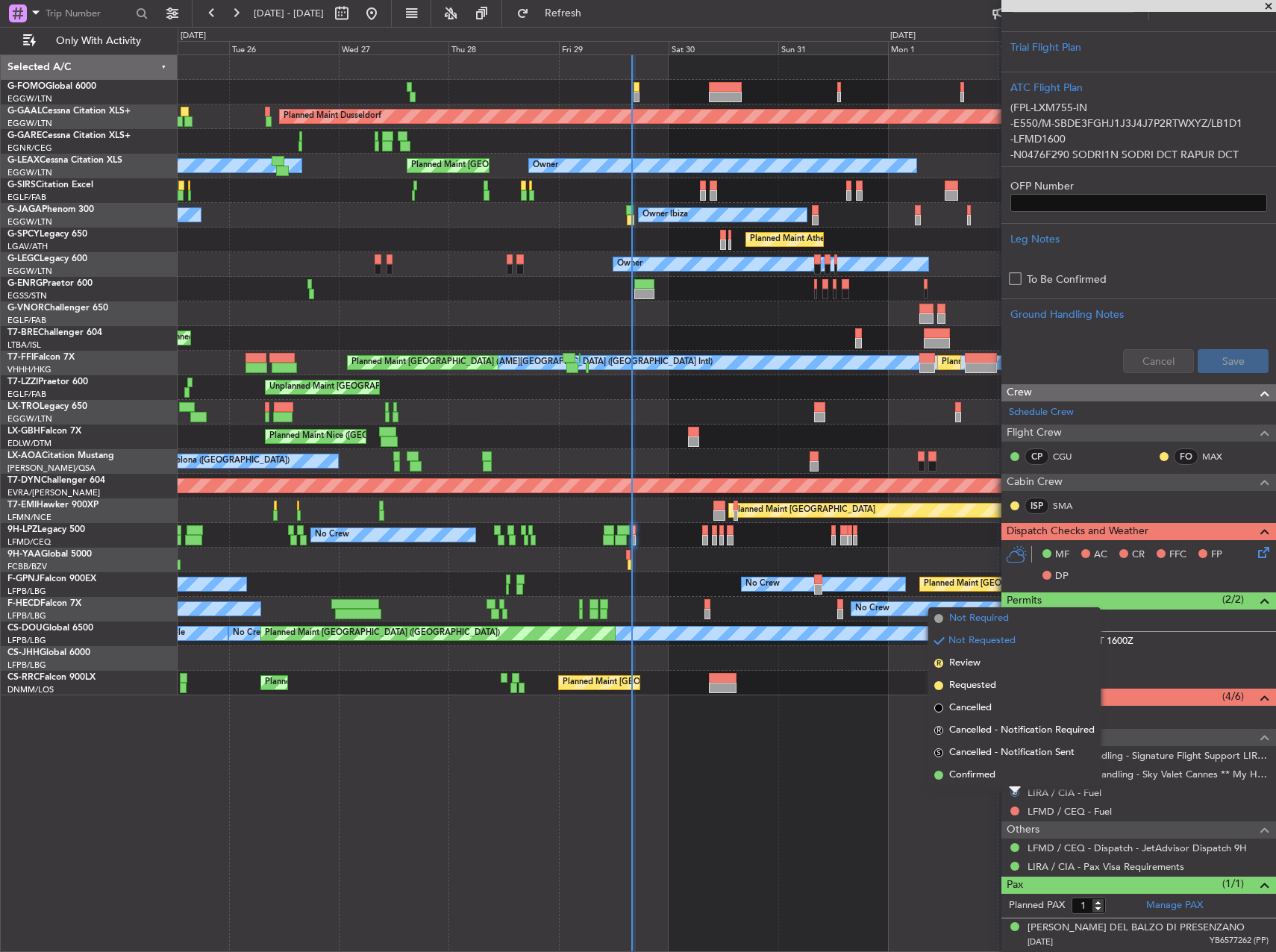
click at [983, 618] on span "Not Required" at bounding box center [979, 619] width 59 height 15
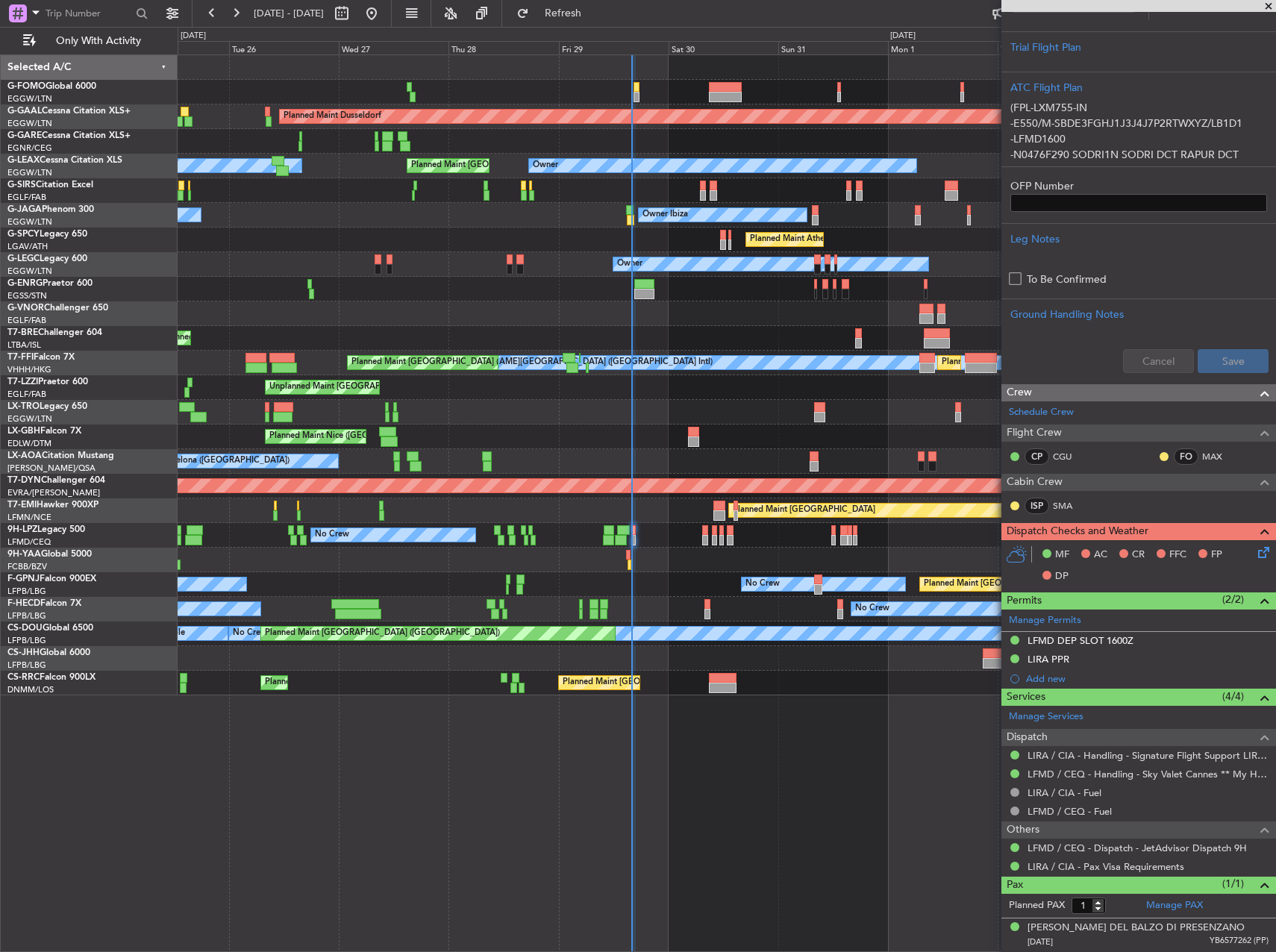
click at [1255, 545] on icon at bounding box center [1262, 550] width 12 height 12
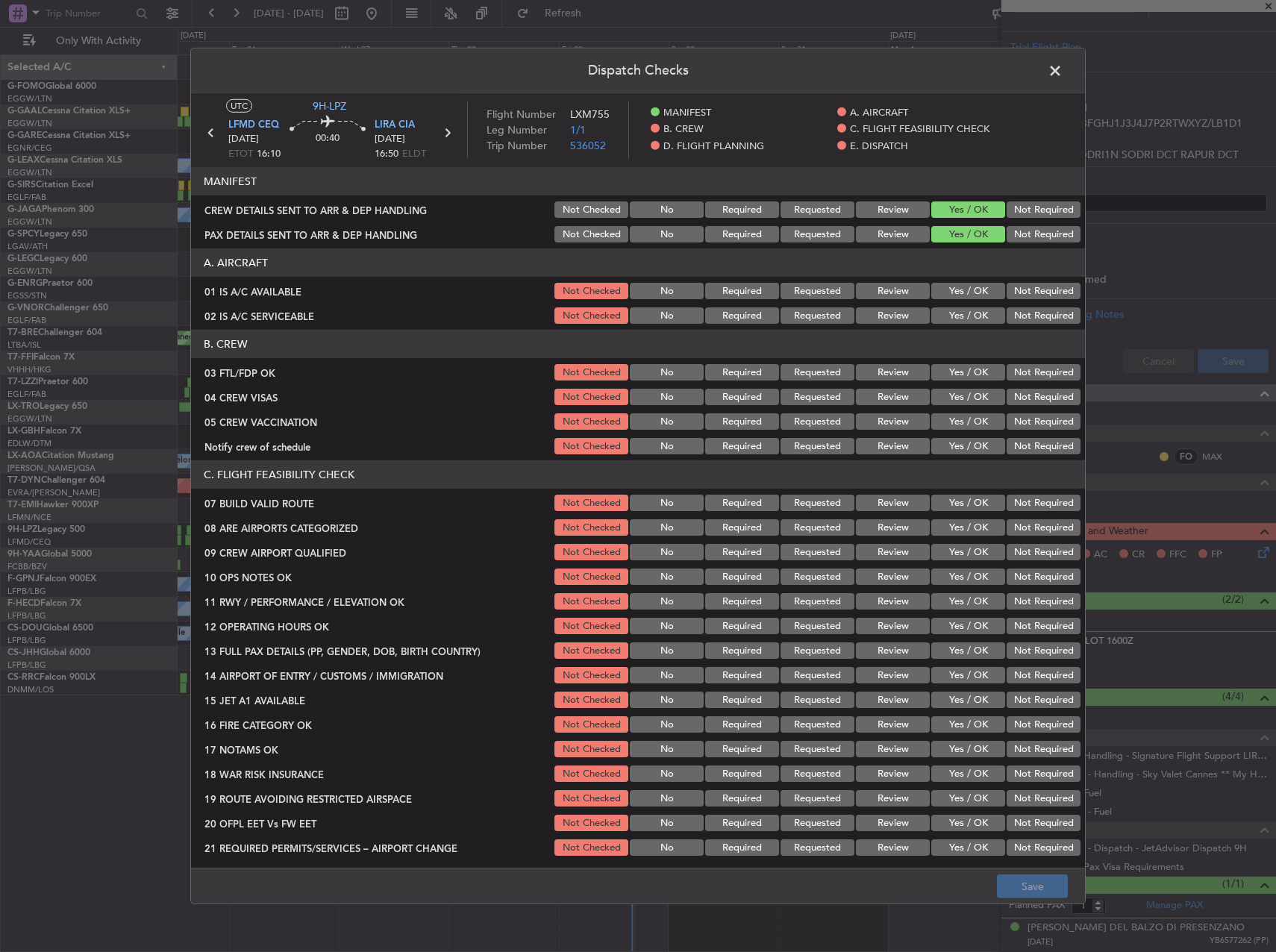
click at [954, 285] on button "Yes / OK" at bounding box center [968, 291] width 74 height 17
click at [957, 315] on button "Yes / OK" at bounding box center [968, 316] width 74 height 17
click at [967, 374] on button "Yes / OK" at bounding box center [968, 372] width 74 height 17
click at [1016, 391] on button "Not Required" at bounding box center [1043, 397] width 74 height 17
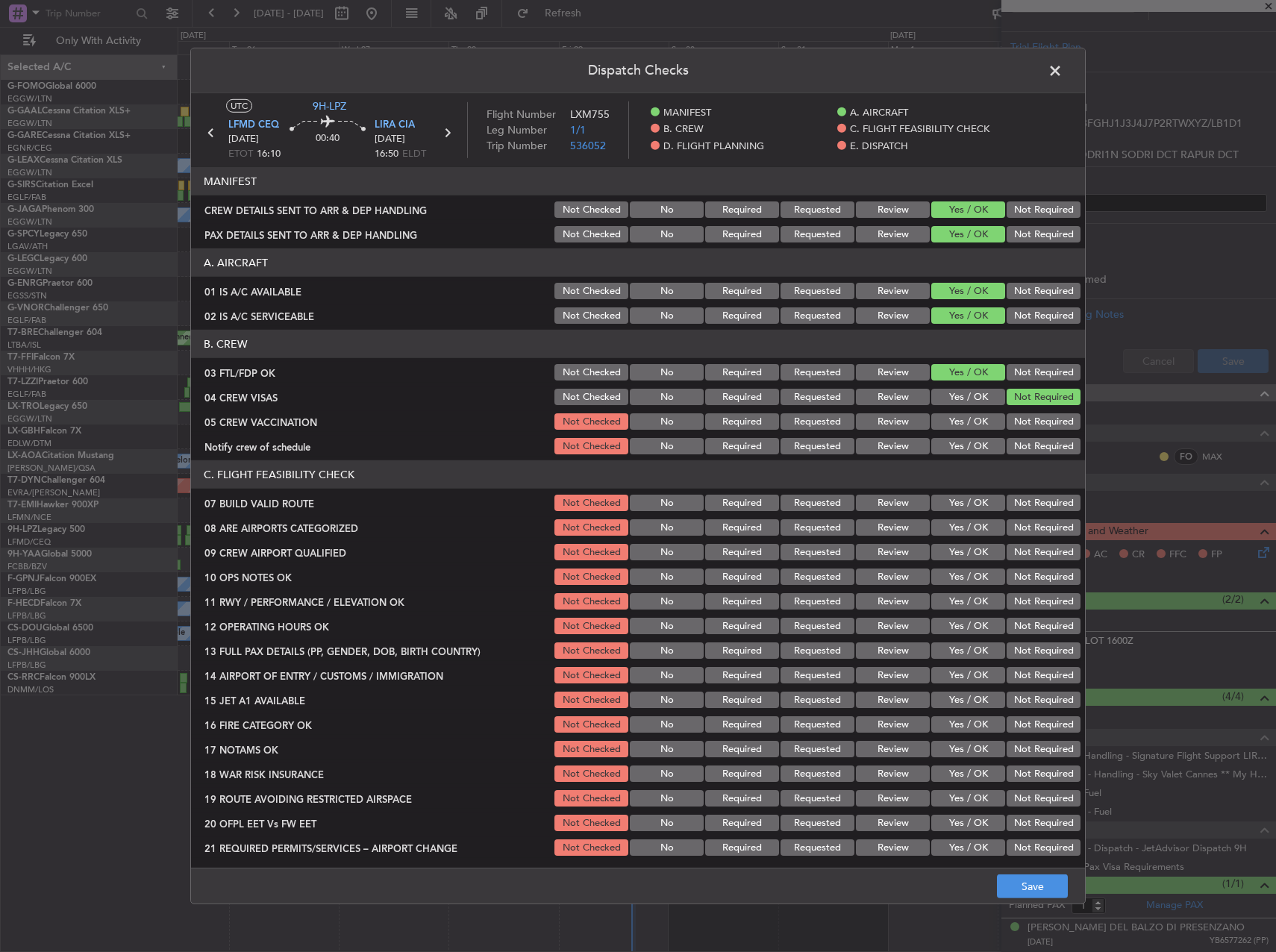
click at [974, 419] on button "Yes / OK" at bounding box center [968, 422] width 74 height 17
click at [1018, 437] on div "Not Required" at bounding box center [1042, 445] width 76 height 21
click at [1013, 451] on button "Not Required" at bounding box center [1043, 446] width 74 height 17
click at [947, 521] on button "Yes / OK" at bounding box center [968, 528] width 74 height 17
click at [947, 506] on button "Yes / OK" at bounding box center [968, 503] width 74 height 17
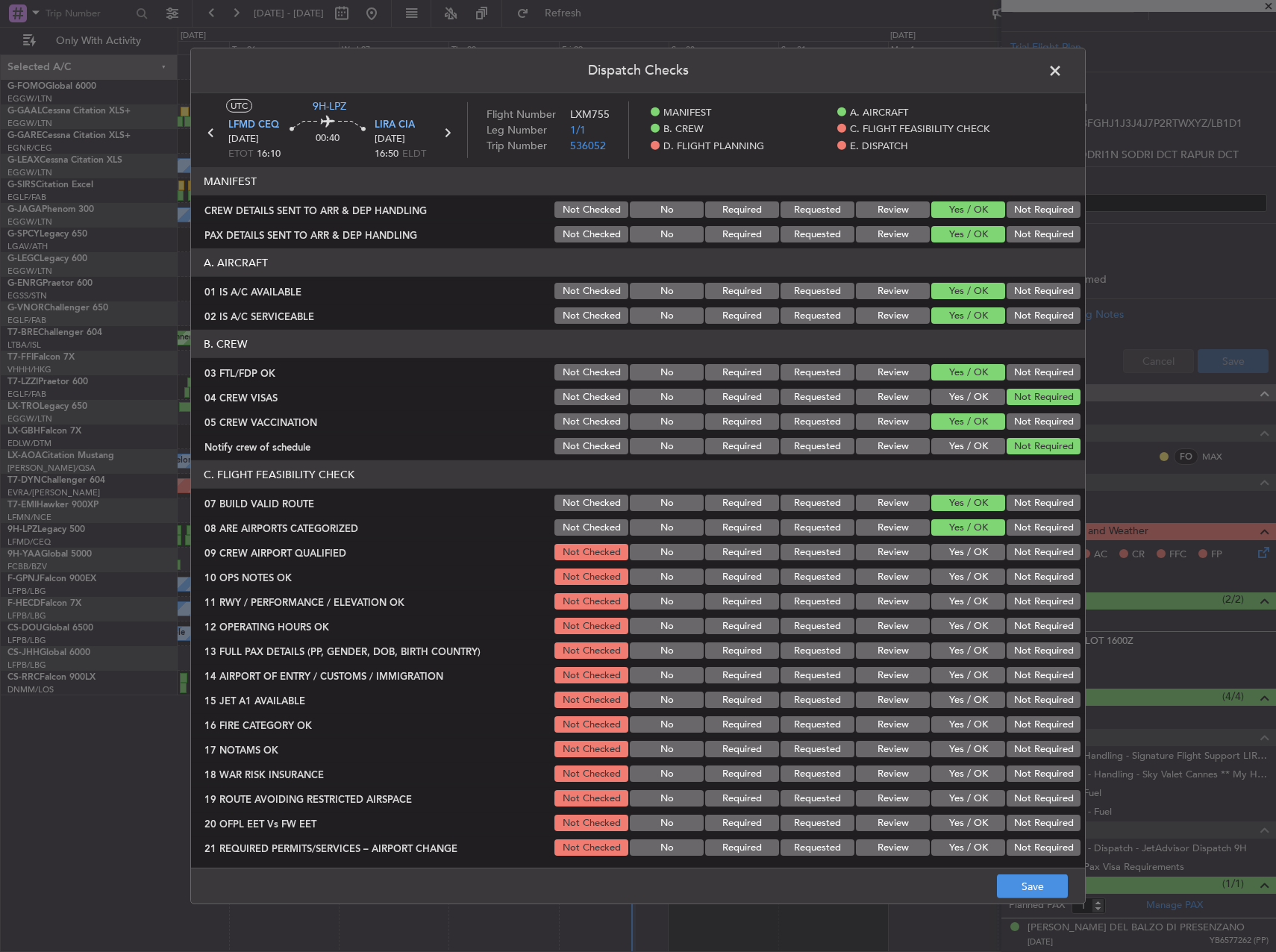
click at [941, 565] on section "C. FLIGHT FEASIBILITY CHECK 07 BUILD VALID ROUTE Not Checked No Required Reques…" at bounding box center [638, 659] width 894 height 397
click at [953, 561] on div "Yes / OK" at bounding box center [966, 552] width 76 height 21
click at [950, 552] on button "Yes / OK" at bounding box center [968, 552] width 74 height 17
click at [956, 575] on button "Yes / OK" at bounding box center [968, 577] width 74 height 17
click at [964, 605] on button "Yes / OK" at bounding box center [968, 602] width 74 height 17
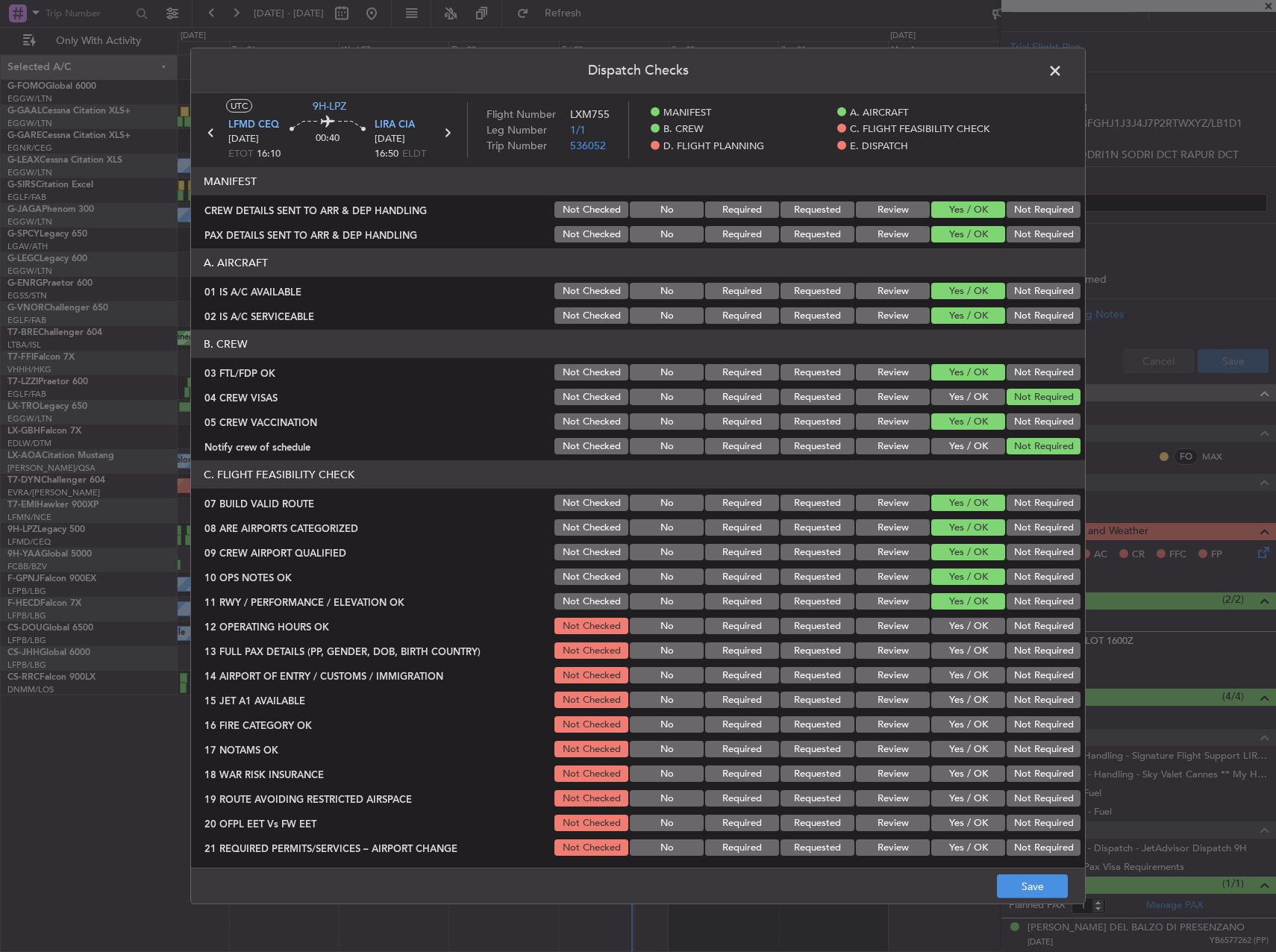
click at [963, 626] on button "Yes / OK" at bounding box center [968, 626] width 74 height 17
click at [963, 648] on button "Yes / OK" at bounding box center [968, 651] width 74 height 17
click at [962, 671] on button "Yes / OK" at bounding box center [968, 676] width 74 height 17
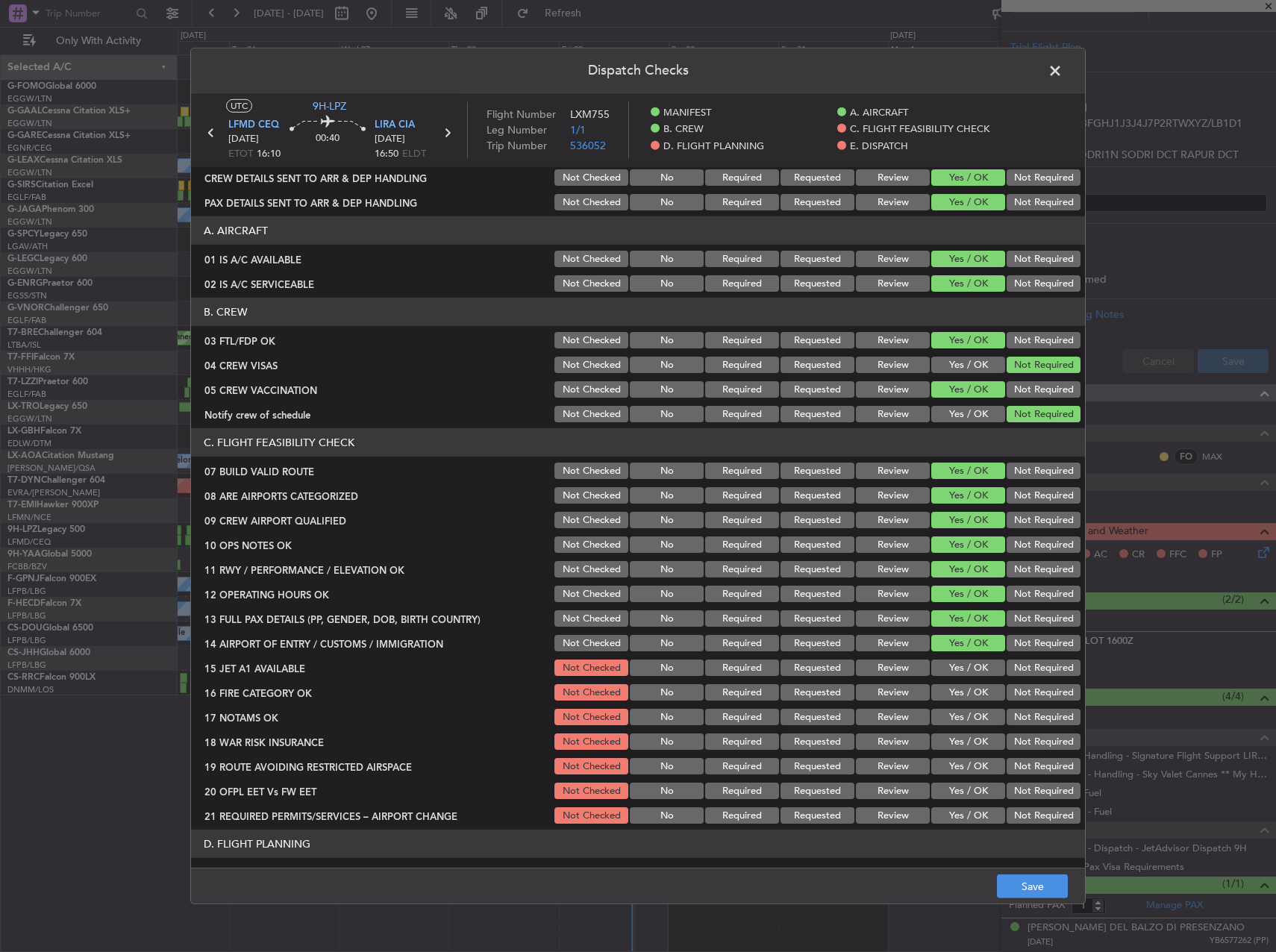
scroll to position [75, 0]
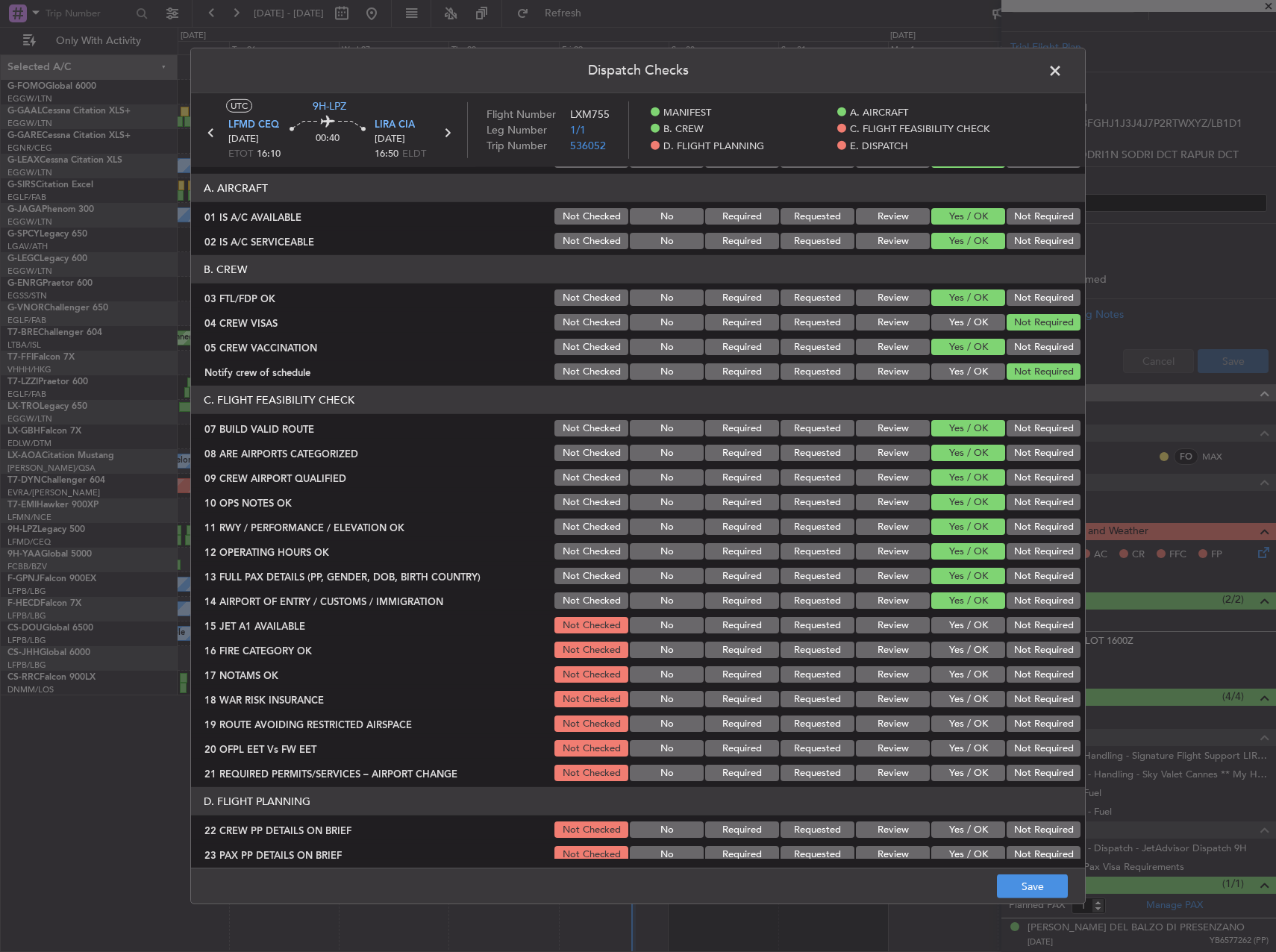
click at [959, 622] on button "Yes / OK" at bounding box center [968, 626] width 74 height 17
click at [955, 656] on button "Yes / OK" at bounding box center [968, 650] width 74 height 17
click at [957, 674] on button "Yes / OK" at bounding box center [968, 675] width 74 height 17
click at [957, 696] on button "Yes / OK" at bounding box center [968, 700] width 74 height 17
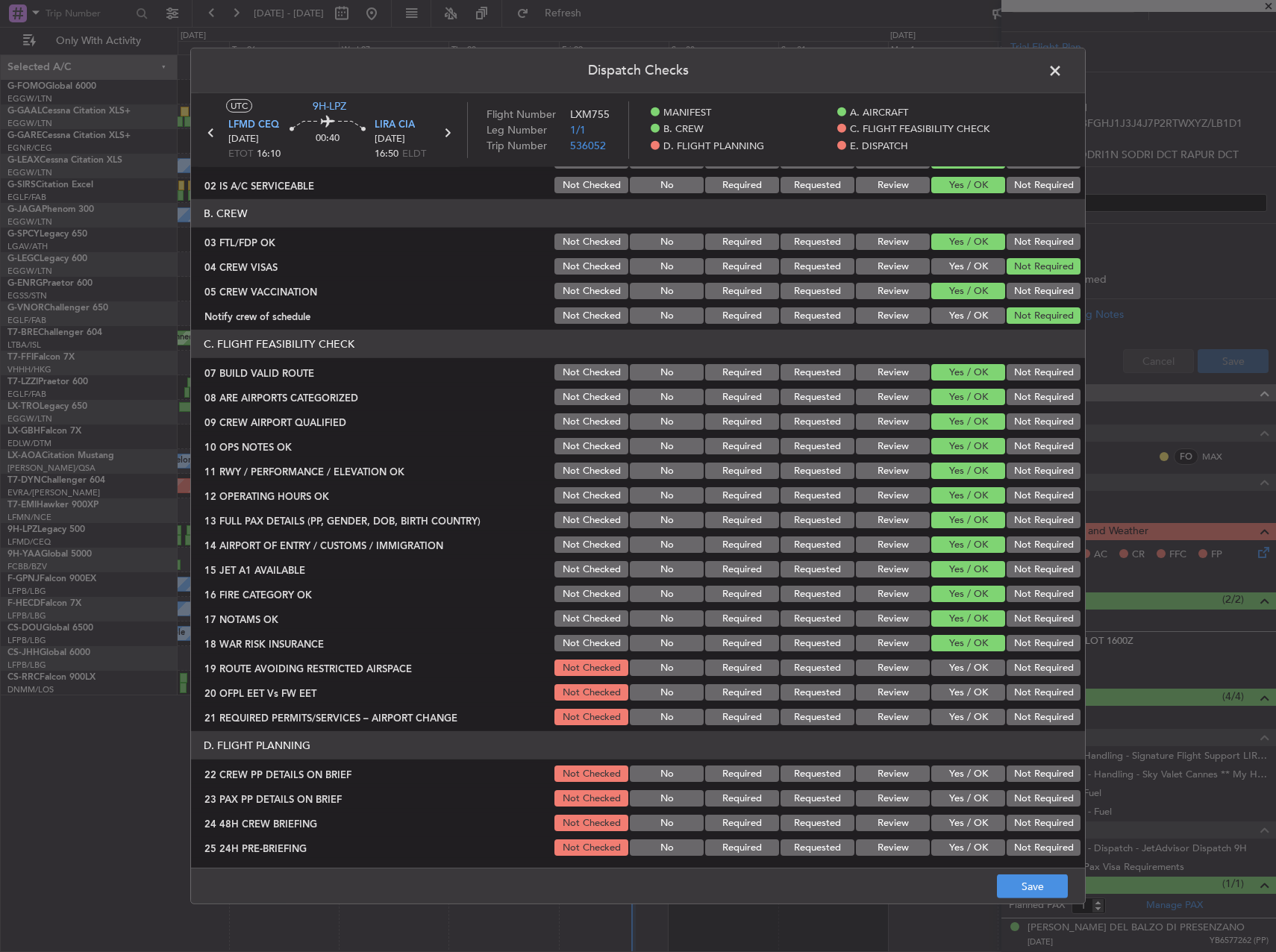
scroll to position [150, 0]
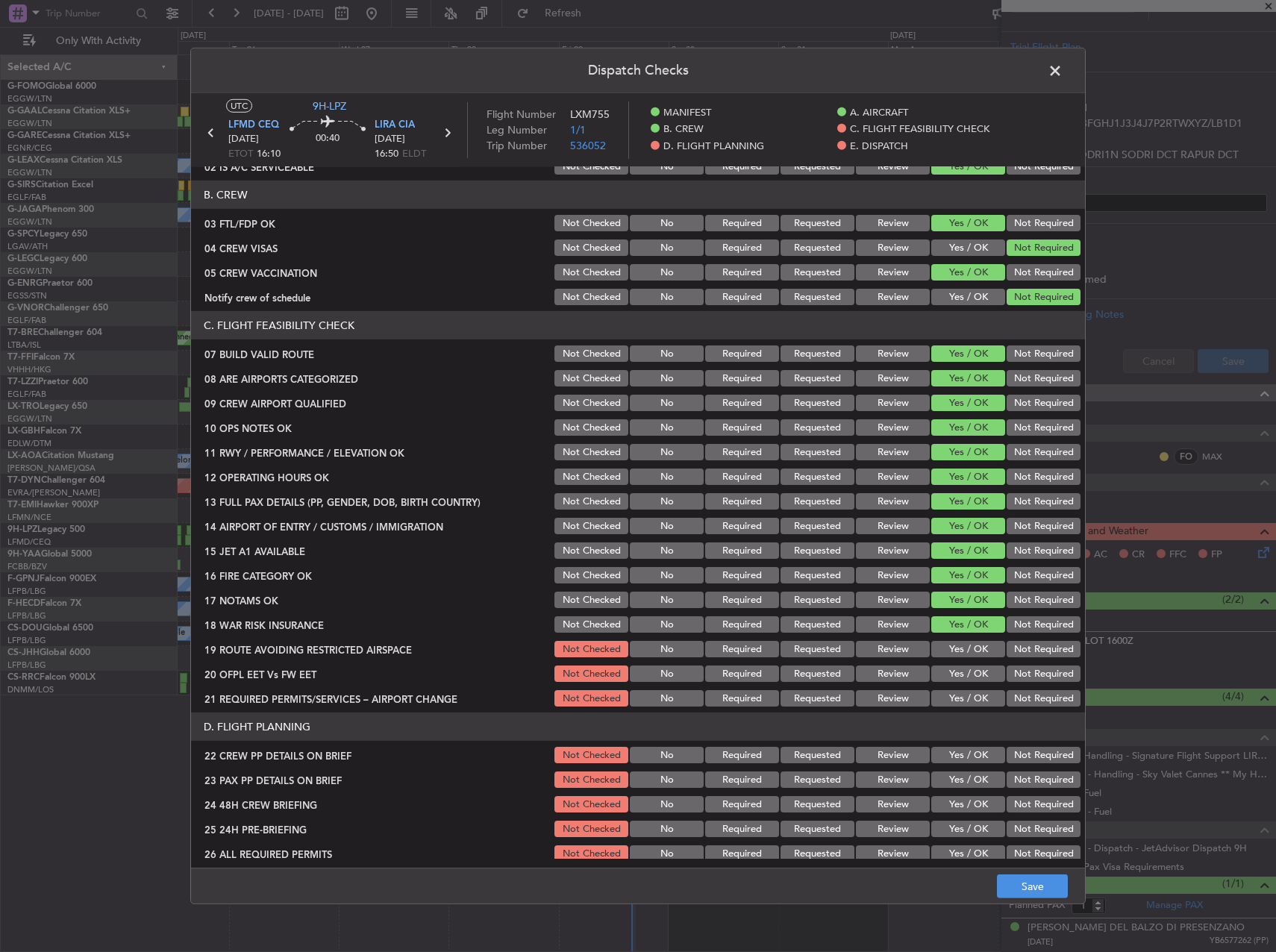
drag, startPoint x: 1016, startPoint y: 620, endPoint x: 996, endPoint y: 637, distance: 26.2
click at [1015, 620] on button "Not Required" at bounding box center [1043, 625] width 74 height 17
click at [959, 659] on div "Yes / OK" at bounding box center [966, 649] width 76 height 21
click at [962, 650] on button "Yes / OK" at bounding box center [968, 649] width 74 height 17
click at [967, 680] on button "Yes / OK" at bounding box center [968, 674] width 74 height 17
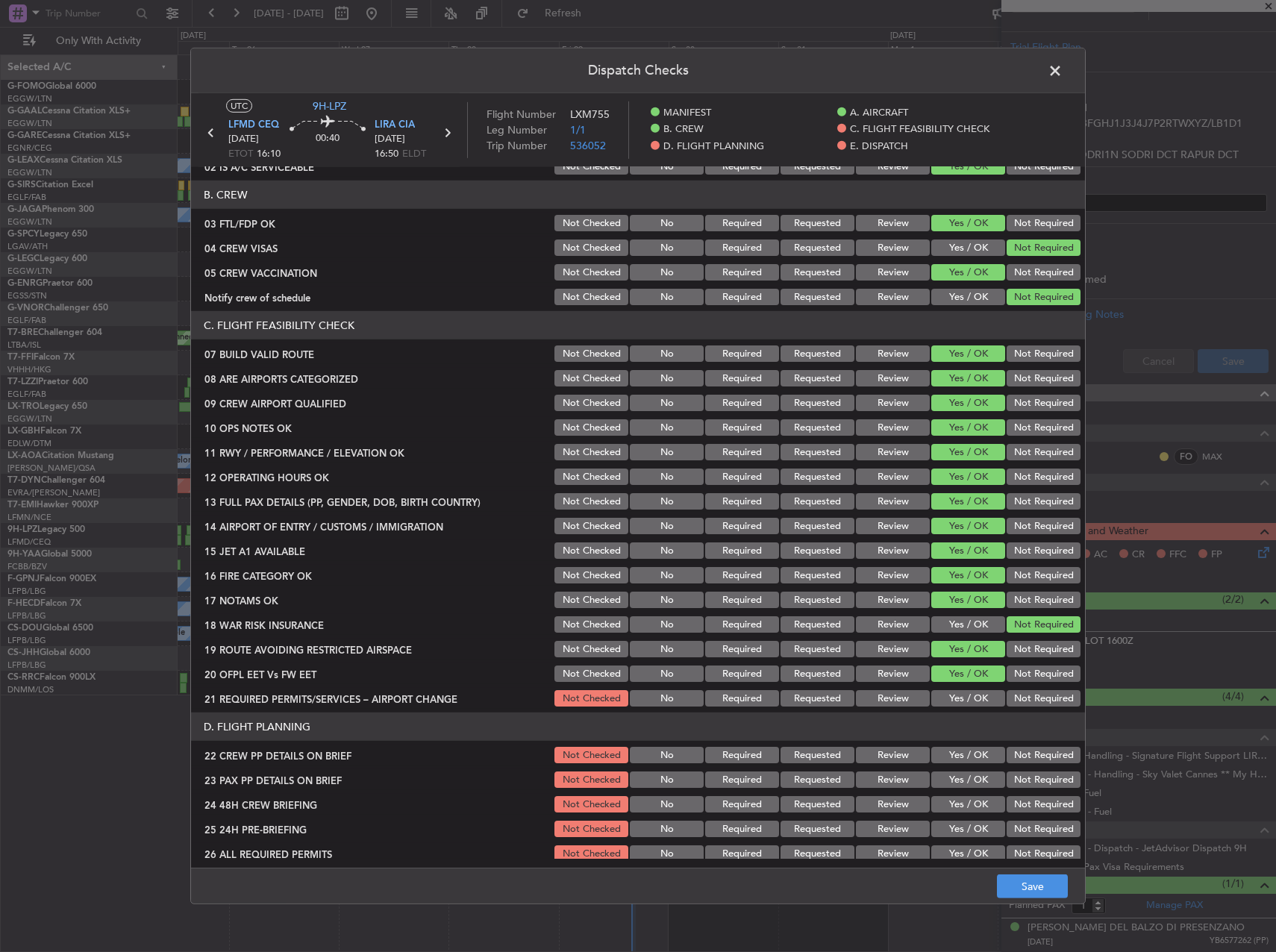
click at [966, 707] on div "Yes / OK" at bounding box center [966, 698] width 76 height 21
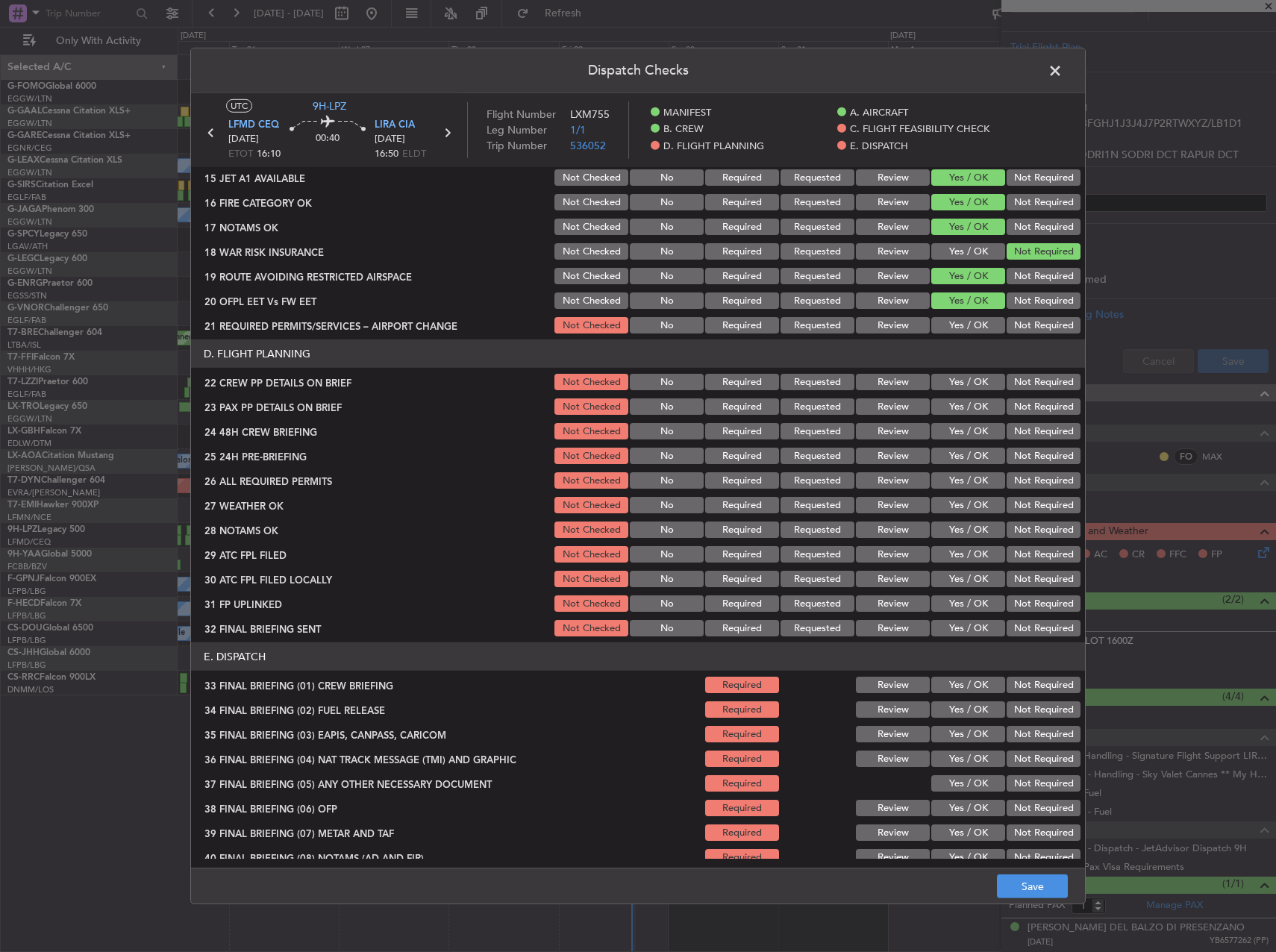
click at [957, 324] on button "Yes / OK" at bounding box center [968, 326] width 74 height 17
click at [950, 397] on div "Yes / OK" at bounding box center [966, 407] width 76 height 21
click at [949, 378] on button "Yes / OK" at bounding box center [968, 382] width 74 height 17
click at [946, 407] on button "Yes / OK" at bounding box center [968, 407] width 74 height 17
click at [946, 432] on button "Yes / OK" at bounding box center [968, 432] width 74 height 17
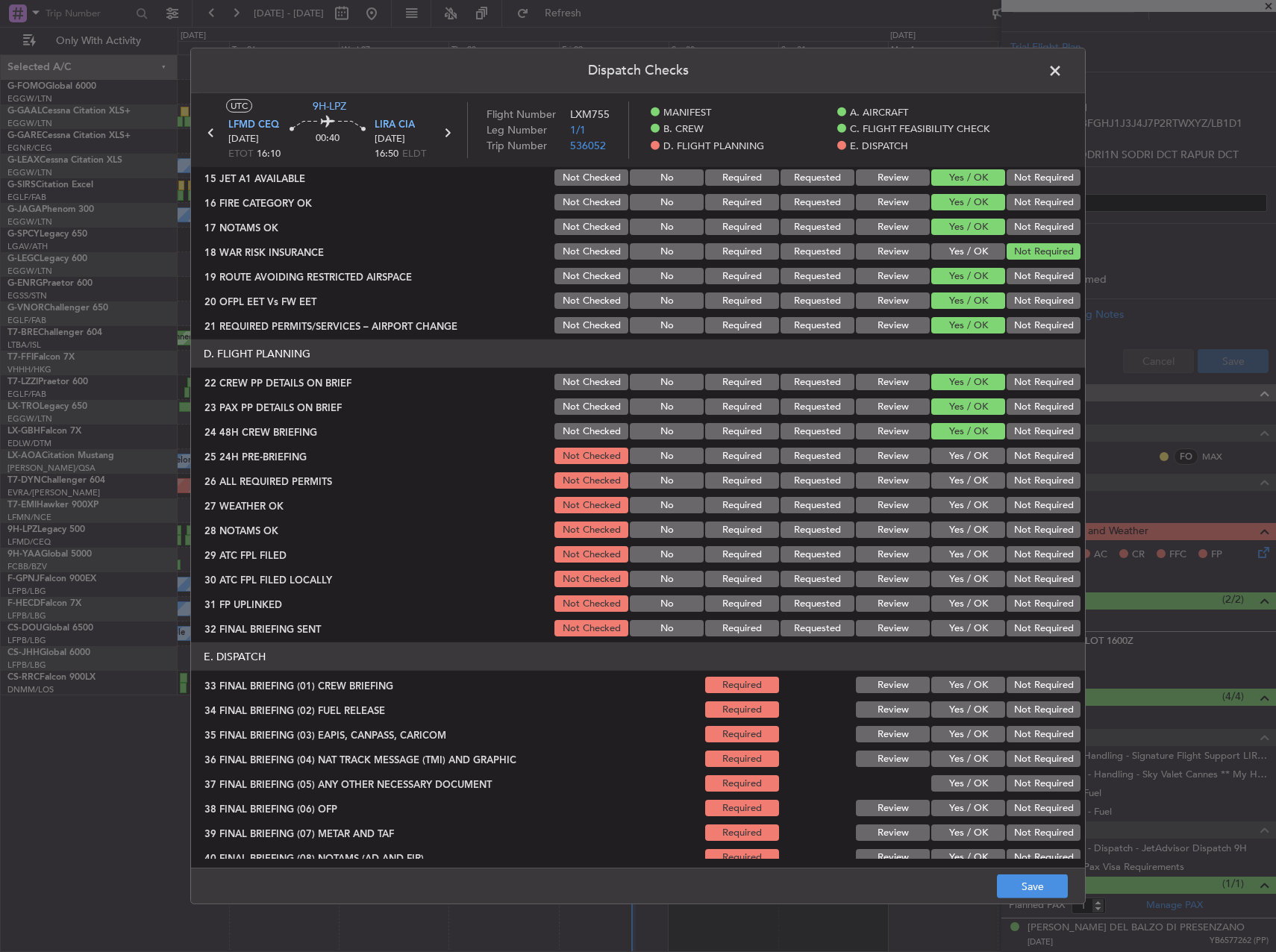
click at [1014, 457] on button "Not Required" at bounding box center [1043, 456] width 74 height 17
click at [950, 482] on button "Yes / OK" at bounding box center [968, 481] width 74 height 17
click at [965, 506] on button "Yes / OK" at bounding box center [968, 506] width 74 height 17
click at [963, 526] on button "Yes / OK" at bounding box center [968, 530] width 74 height 17
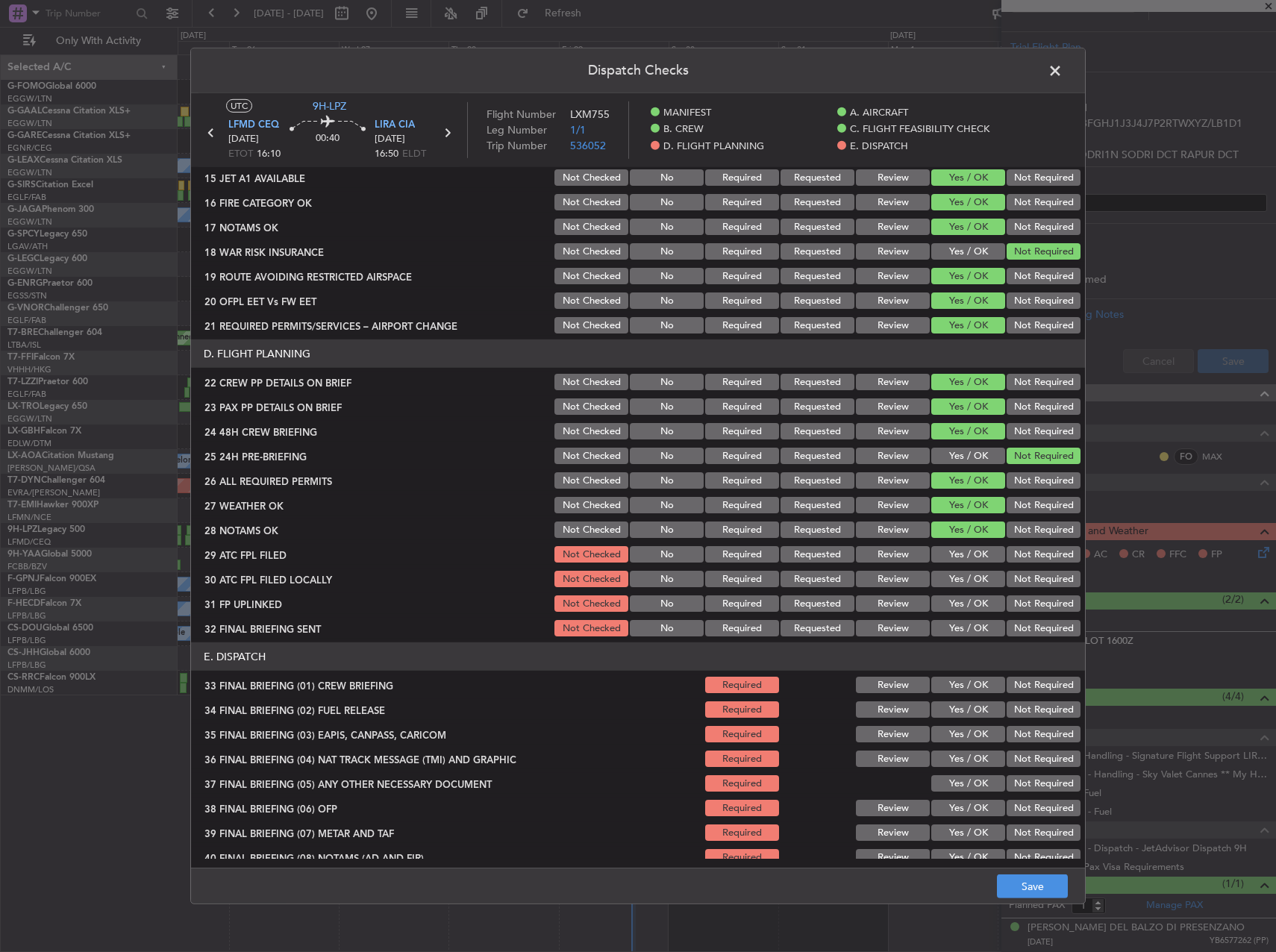
click at [963, 545] on div "Yes / OK" at bounding box center [966, 554] width 76 height 21
click at [964, 561] on button "Yes / OK" at bounding box center [968, 555] width 74 height 17
click at [957, 570] on div "Yes / OK" at bounding box center [966, 579] width 76 height 21
click at [1007, 575] on button "Not Required" at bounding box center [1043, 579] width 74 height 17
click at [960, 592] on section "D. FLIGHT PLANNING 22 CREW PP DETAILS ON BRIEF Not Checked No Required Requeste…" at bounding box center [638, 489] width 894 height 299
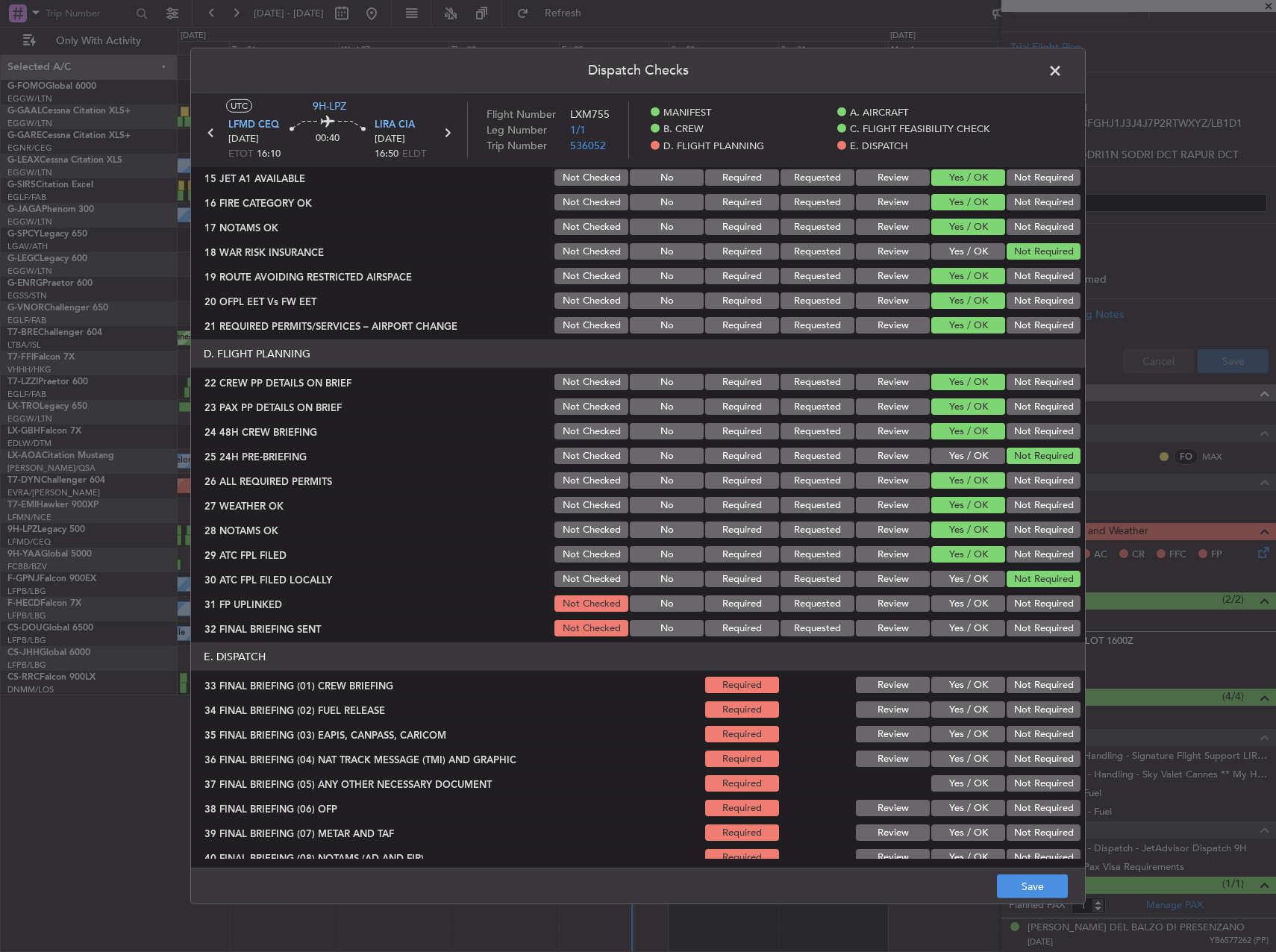
click at [960, 599] on button "Yes / OK" at bounding box center [968, 604] width 74 height 17
click at [959, 626] on button "Yes / OK" at bounding box center [968, 629] width 74 height 17
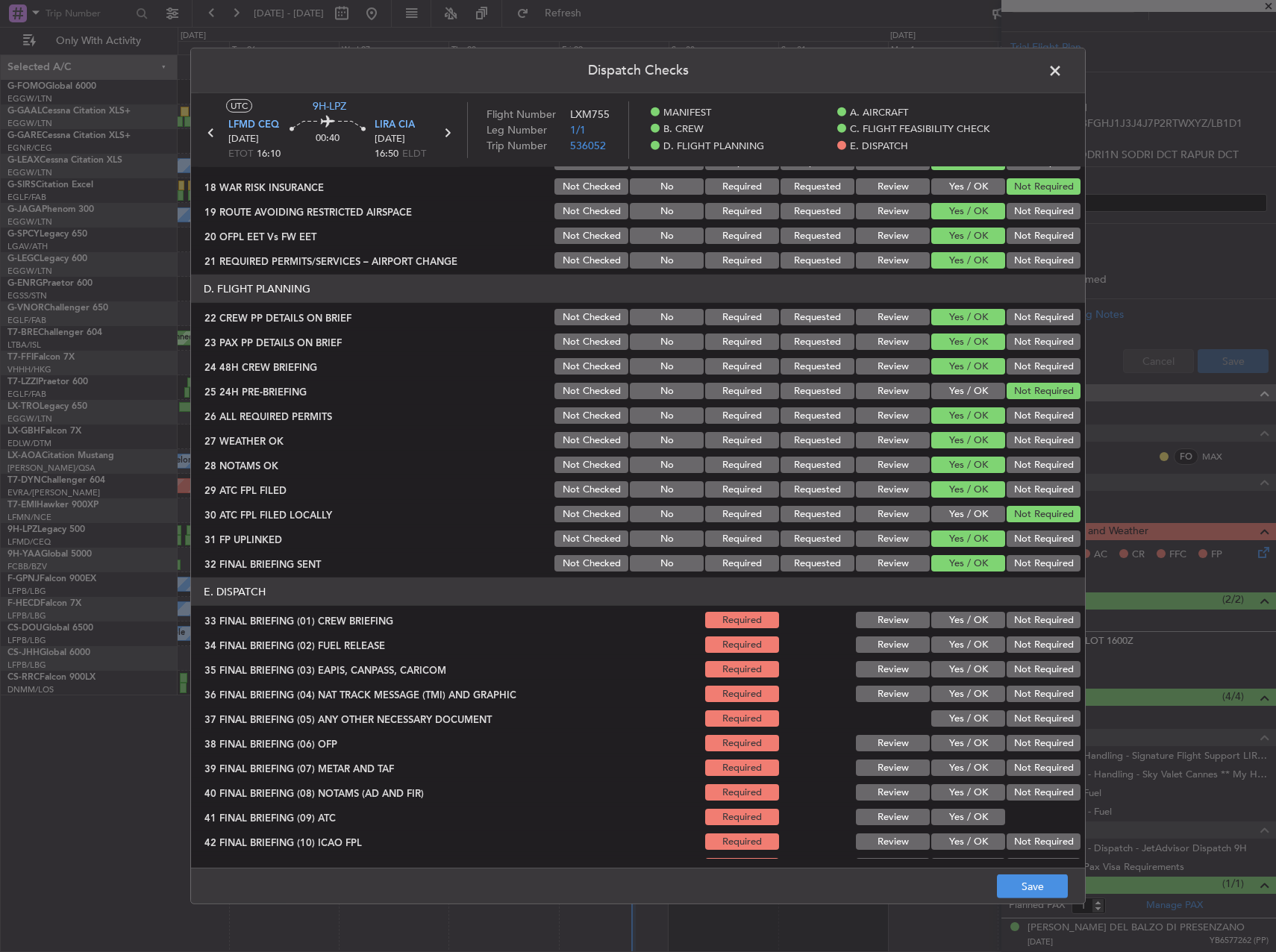
scroll to position [634, 0]
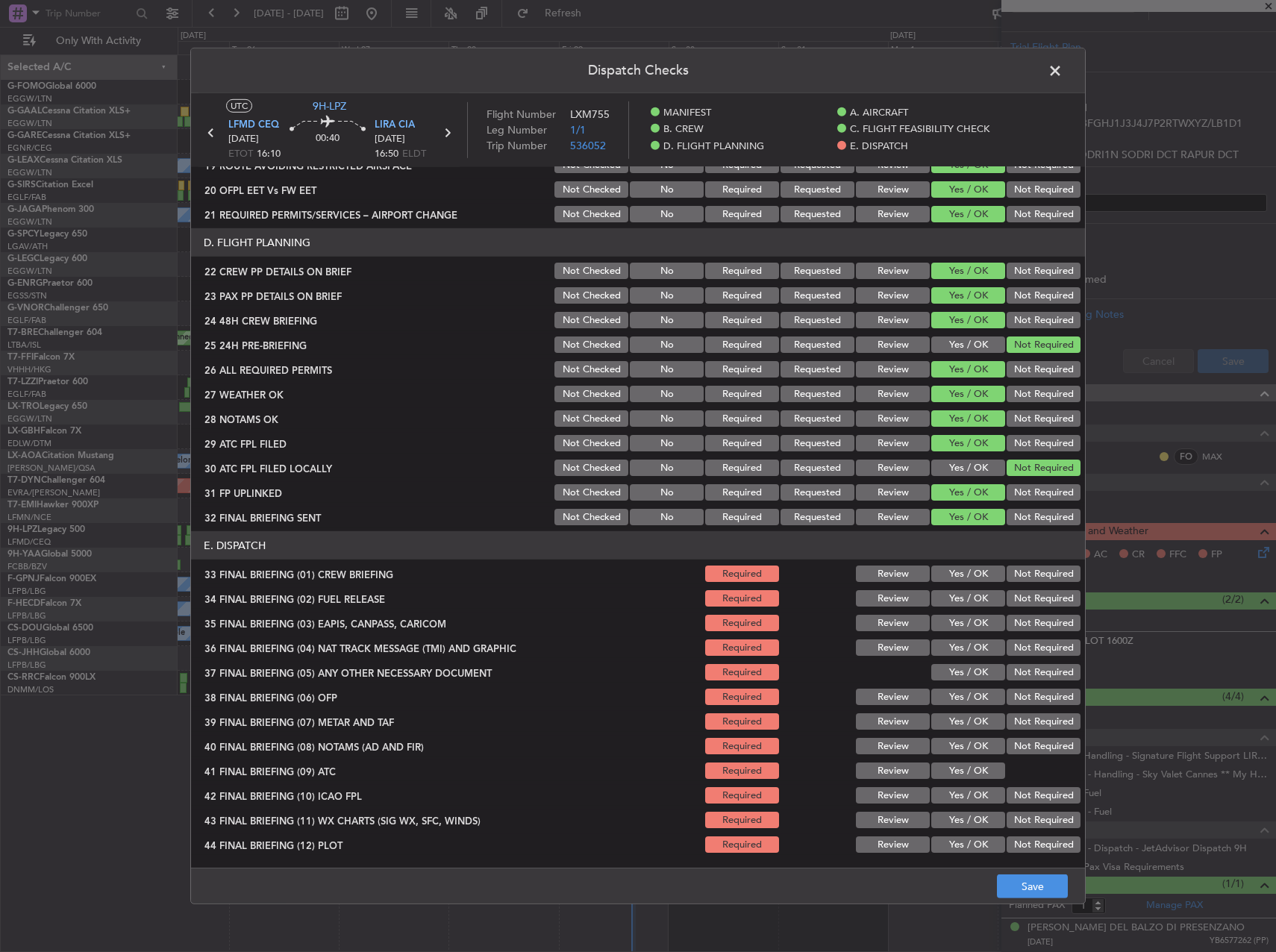
click at [968, 579] on button "Yes / OK" at bounding box center [968, 574] width 74 height 17
click at [969, 600] on button "Yes / OK" at bounding box center [968, 599] width 74 height 17
click at [953, 616] on button "Yes / OK" at bounding box center [968, 623] width 74 height 17
click at [1036, 622] on button "Not Required" at bounding box center [1043, 623] width 74 height 17
click at [1008, 648] on button "Not Required" at bounding box center [1043, 648] width 74 height 17
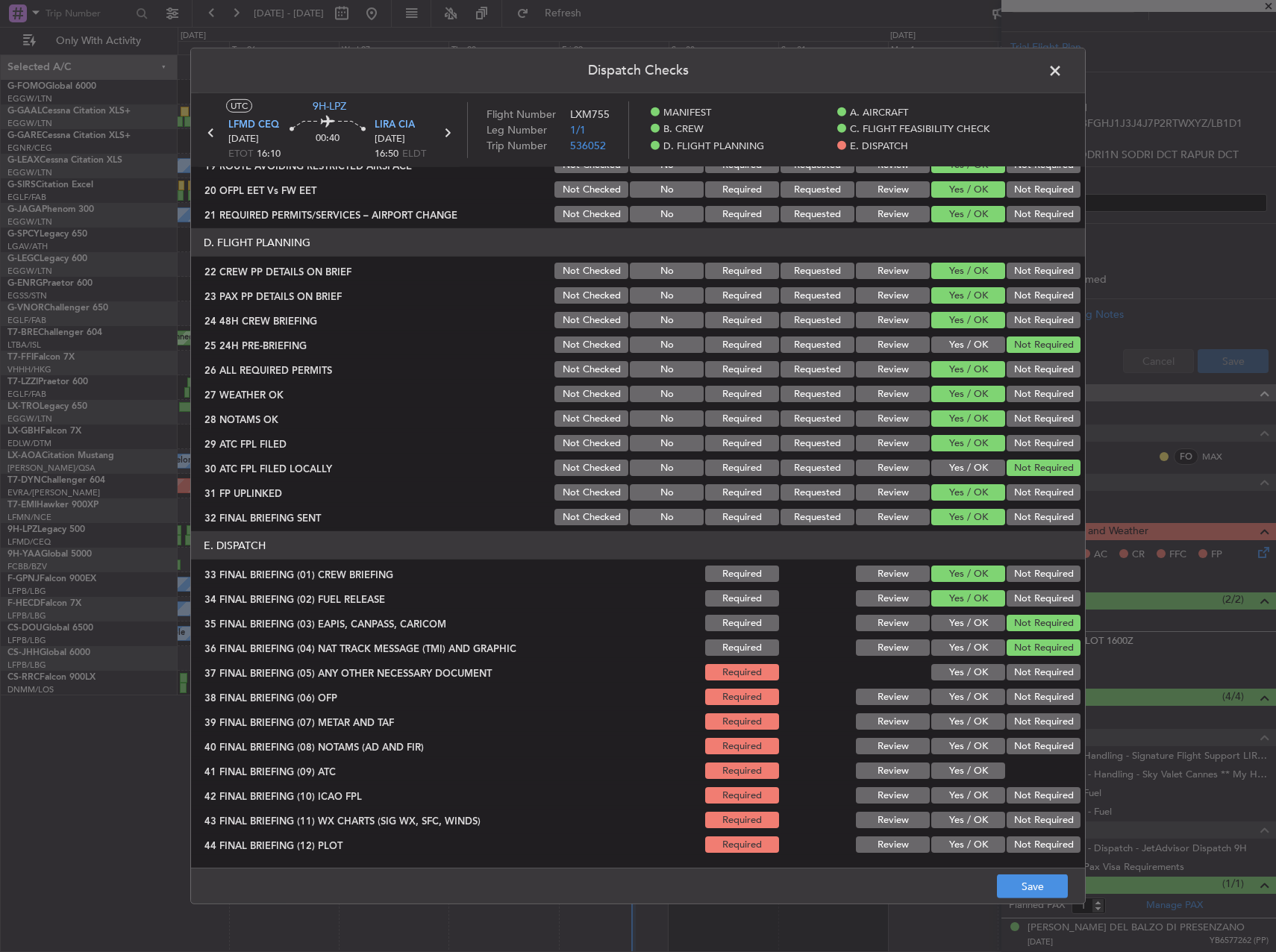
click at [1008, 664] on div "Not Required" at bounding box center [1042, 672] width 76 height 21
click at [1009, 671] on button "Not Required" at bounding box center [1043, 673] width 74 height 17
click at [961, 706] on div "Yes / OK" at bounding box center [966, 696] width 76 height 21
click at [958, 702] on button "Yes / OK" at bounding box center [968, 697] width 74 height 17
click at [960, 716] on button "Yes / OK" at bounding box center [968, 722] width 74 height 17
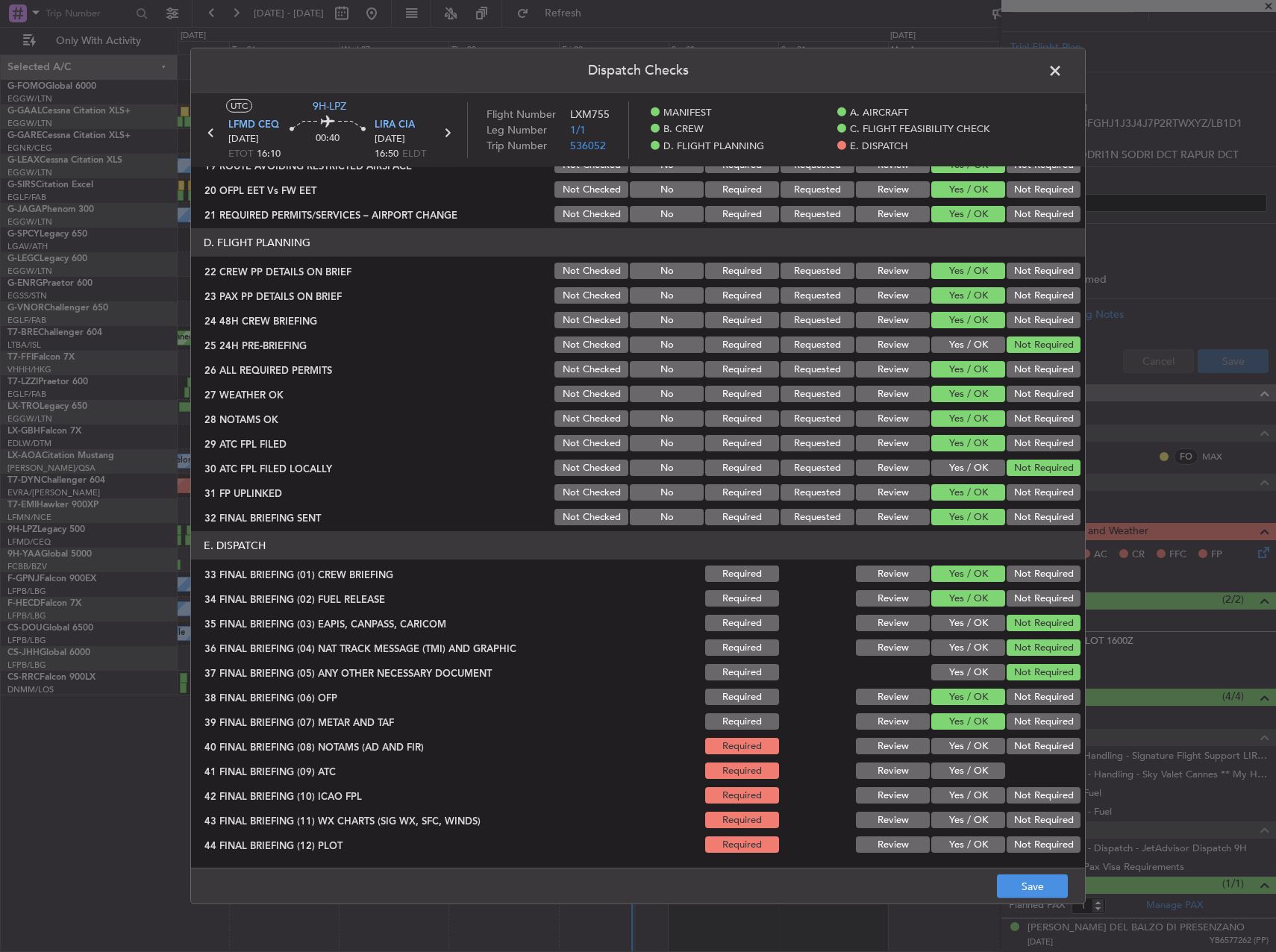
click at [963, 739] on button "Yes / OK" at bounding box center [968, 747] width 74 height 17
click at [966, 763] on button "Yes / OK" at bounding box center [968, 771] width 74 height 17
click at [970, 786] on div "Yes / OK" at bounding box center [966, 795] width 76 height 21
click at [973, 799] on button "Yes / OK" at bounding box center [968, 796] width 74 height 17
click at [1033, 803] on button "Not Required" at bounding box center [1043, 796] width 74 height 17
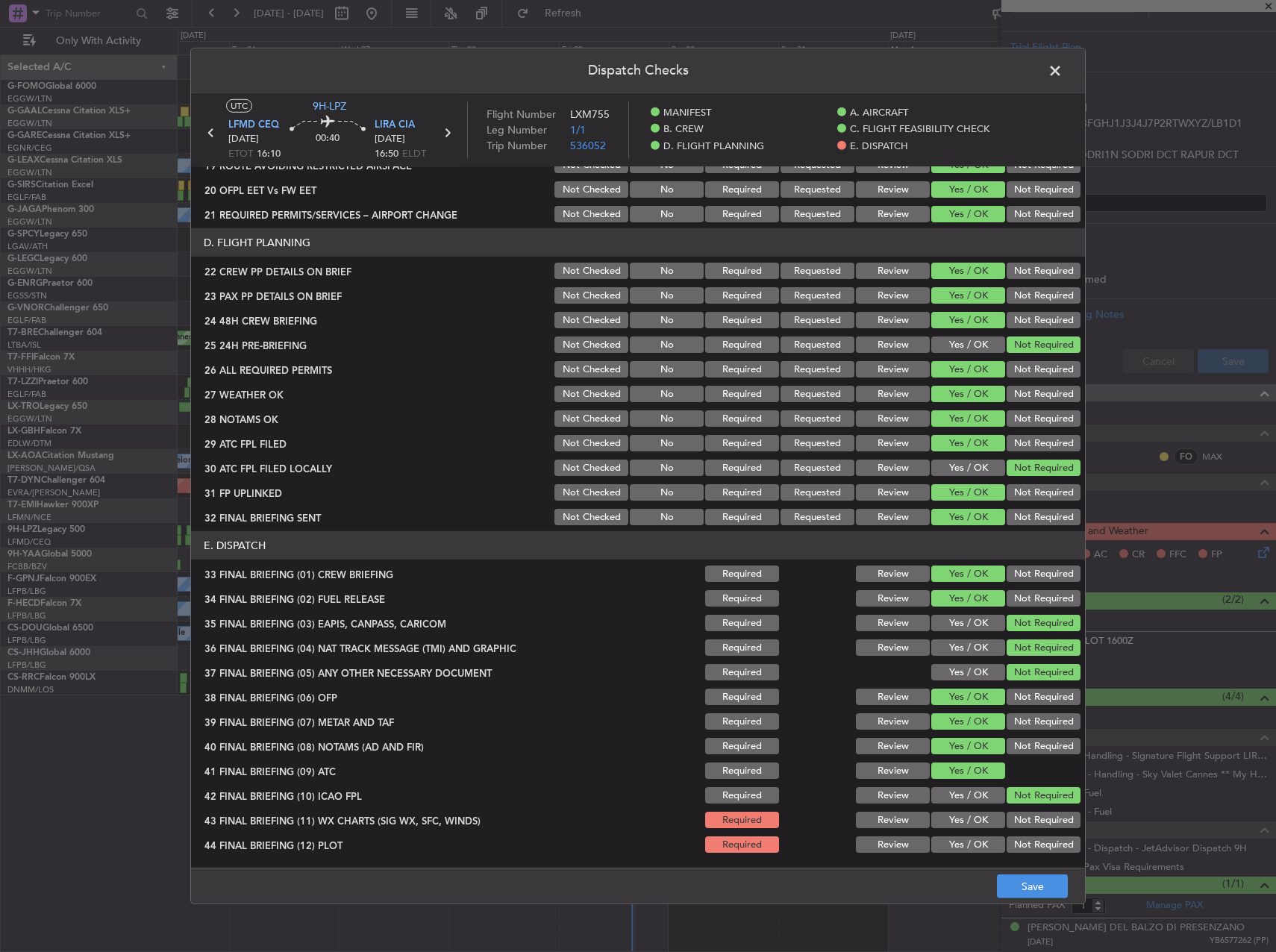
click at [961, 828] on button "Yes / OK" at bounding box center [968, 821] width 74 height 17
click at [975, 857] on article "MANIFEST CREW DETAILS SENT TO ARR & DEP HANDLING Not Checked No Required Reques…" at bounding box center [638, 513] width 894 height 691
click at [963, 853] on div "Yes / OK" at bounding box center [966, 844] width 76 height 21
click at [965, 842] on button "Yes / OK" at bounding box center [968, 845] width 74 height 17
click at [1049, 886] on button "Save" at bounding box center [1032, 886] width 71 height 24
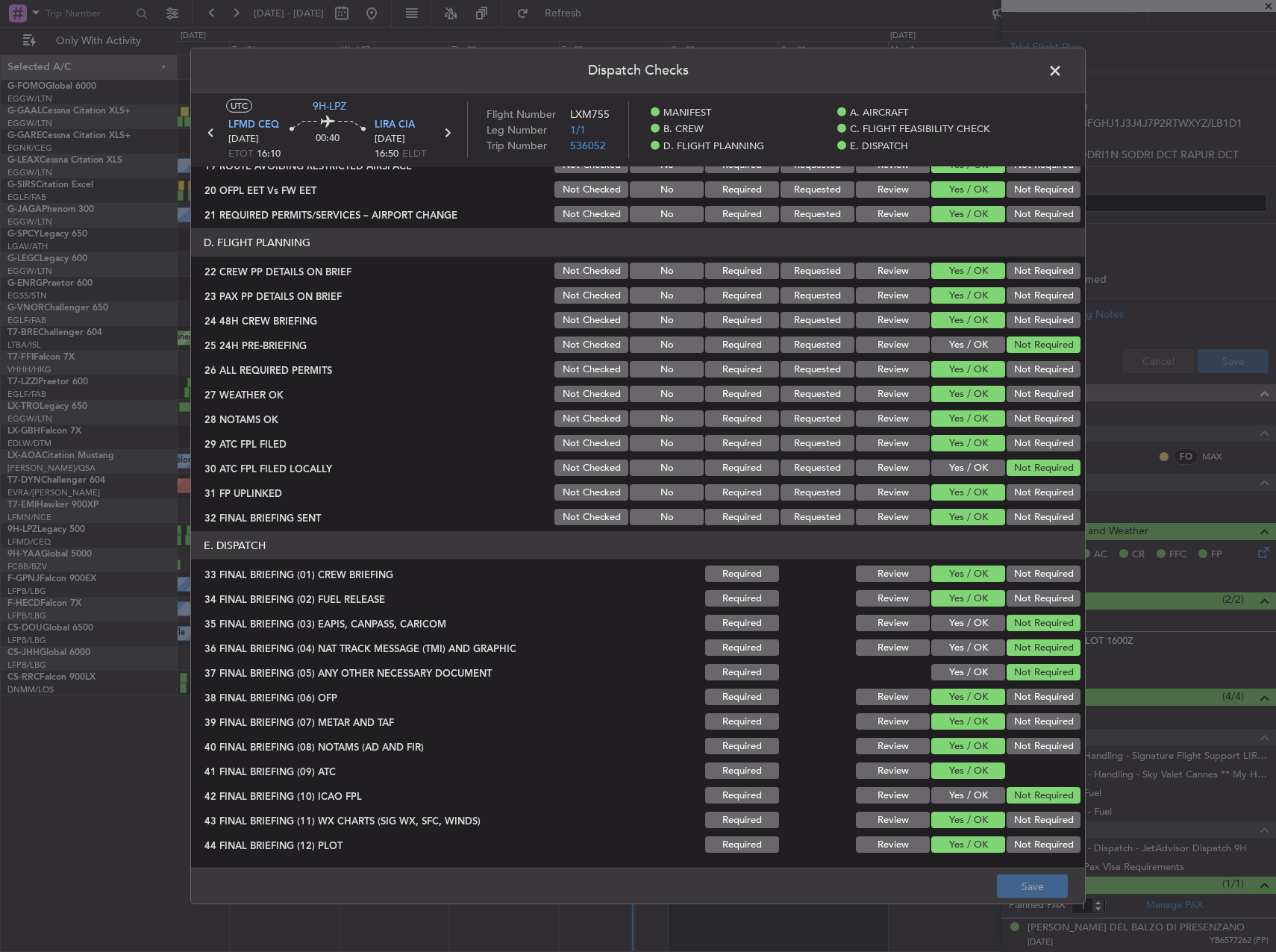
click at [1062, 71] on span at bounding box center [1062, 74] width 0 height 30
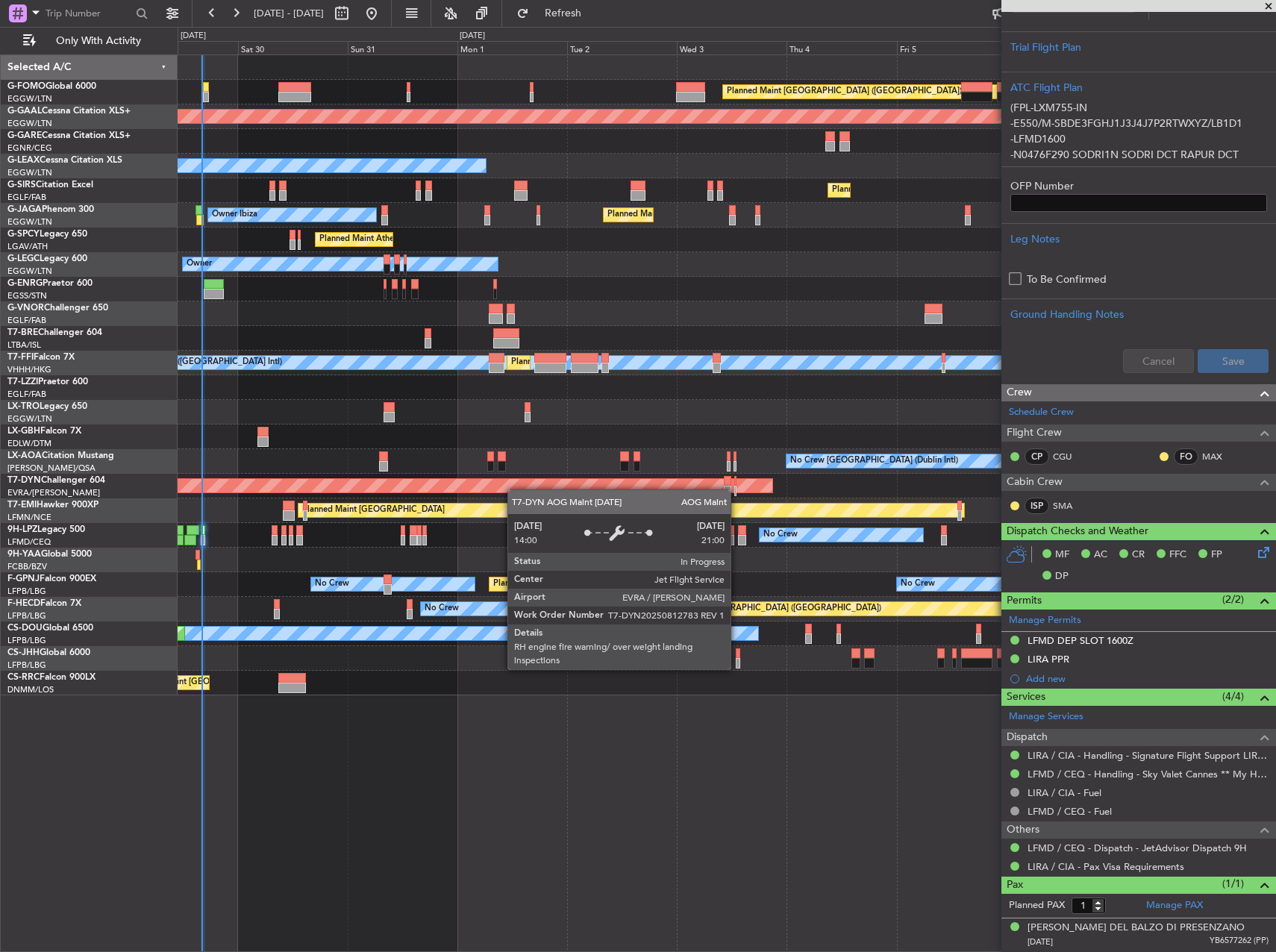
click at [426, 483] on div "Planned Maint London (Luton) Planned Maint Dusseldorf Owner Planned Maint Londo…" at bounding box center [726, 375] width 1098 height 640
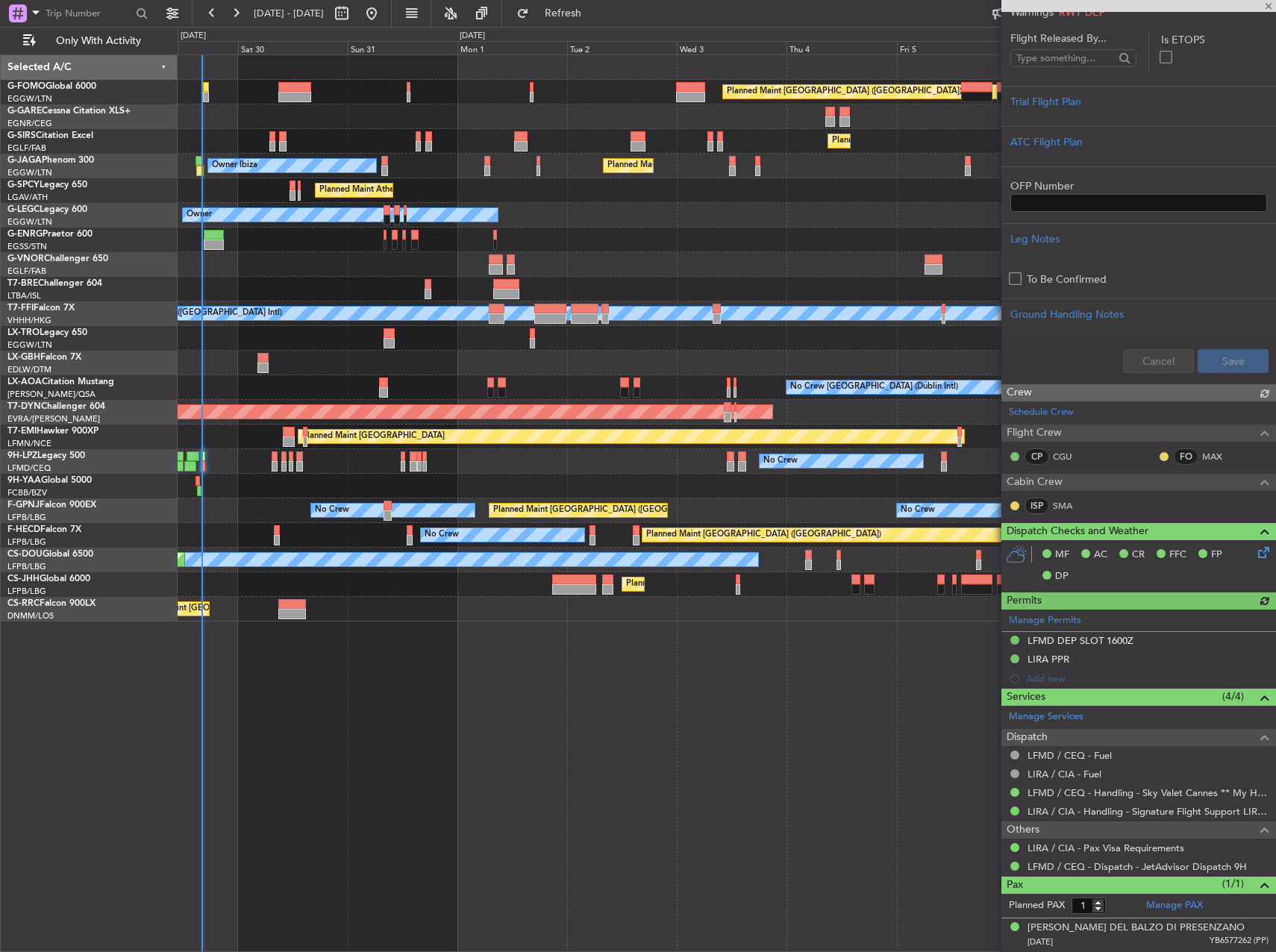
scroll to position [365, 0]
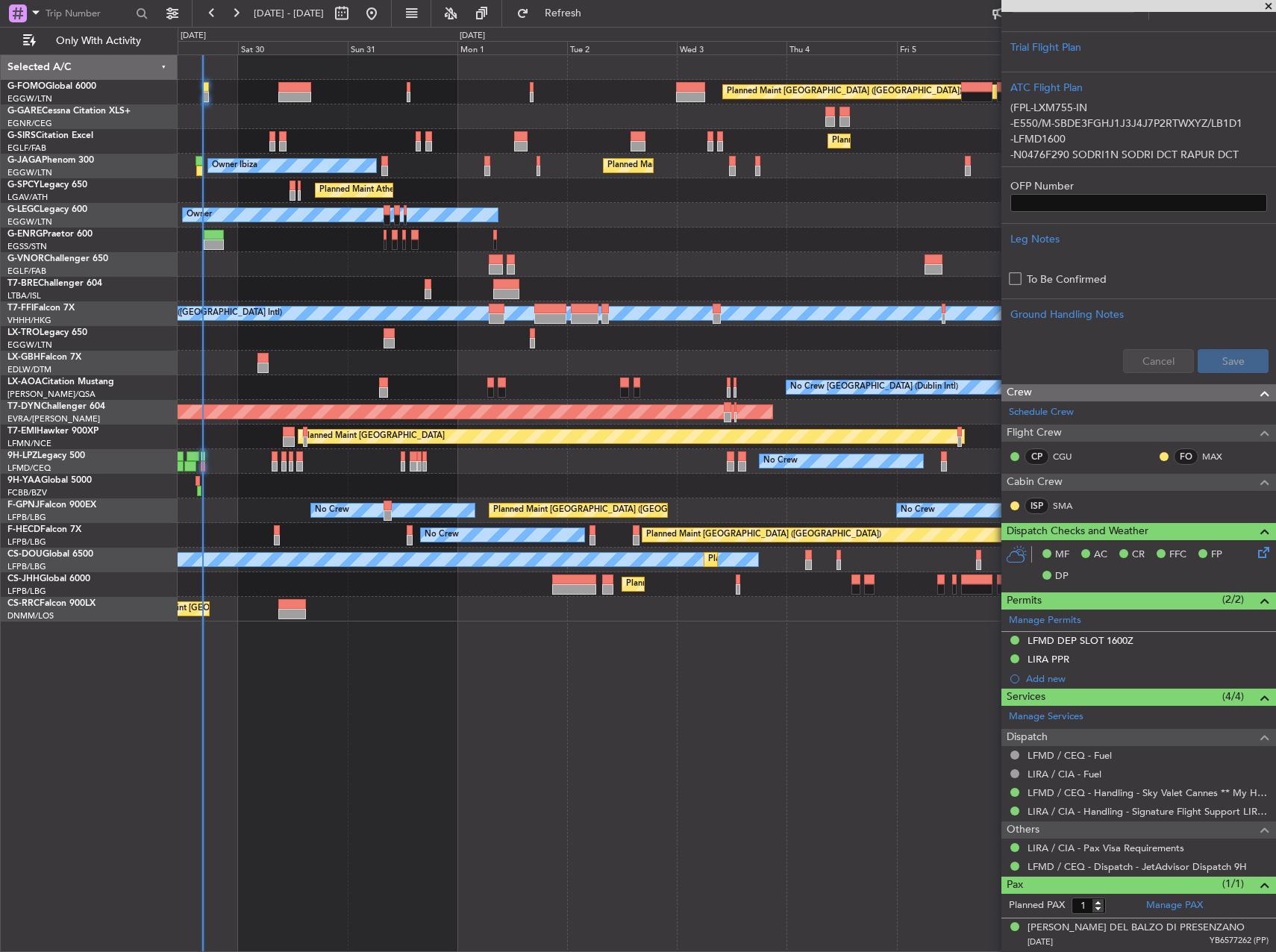
click at [756, 650] on div "Planned Maint [GEOGRAPHIC_DATA] ([GEOGRAPHIC_DATA]) Planned Maint [GEOGRAPHIC_D…" at bounding box center [727, 503] width 1098 height 898
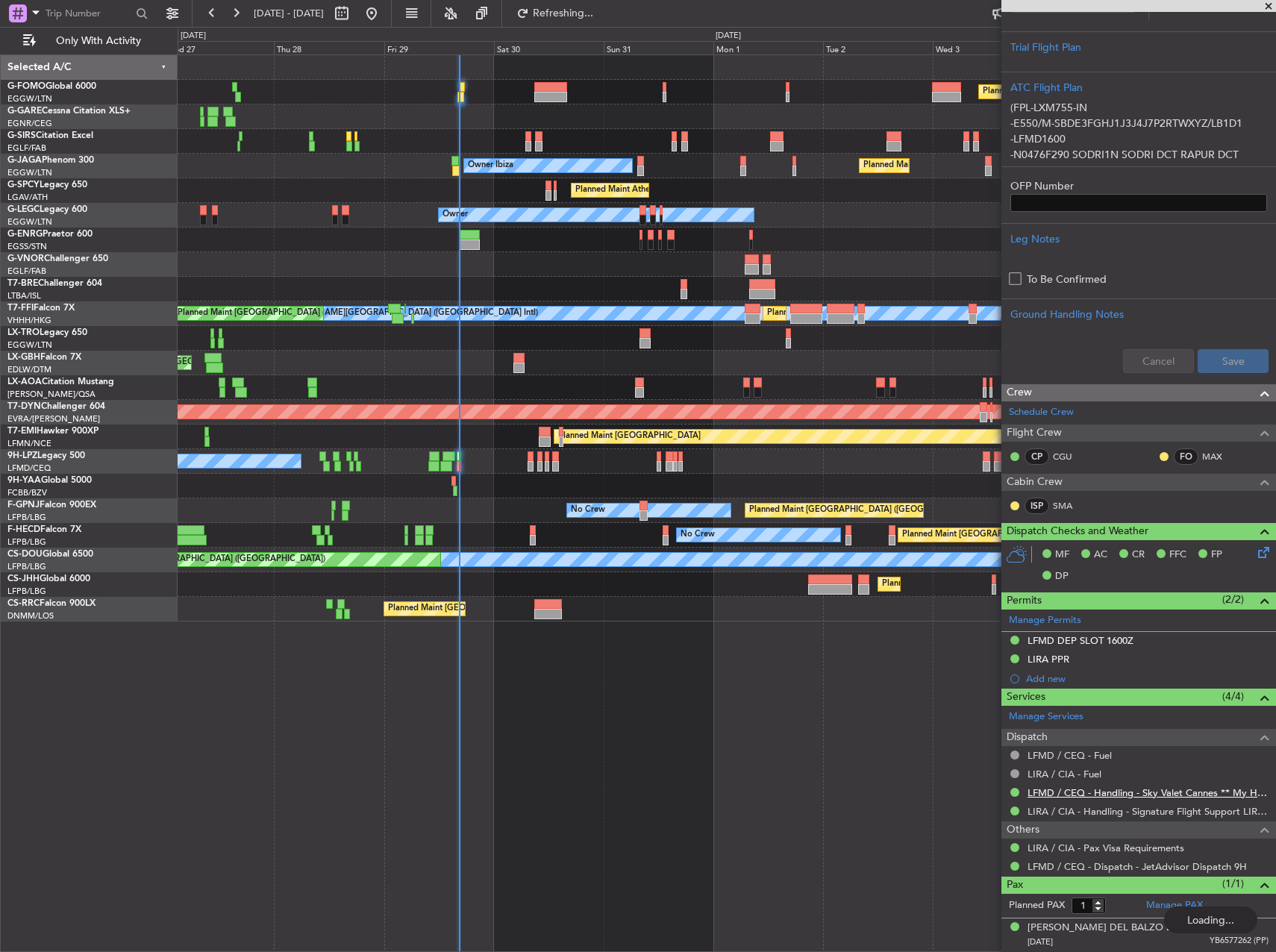
type input "16:21"
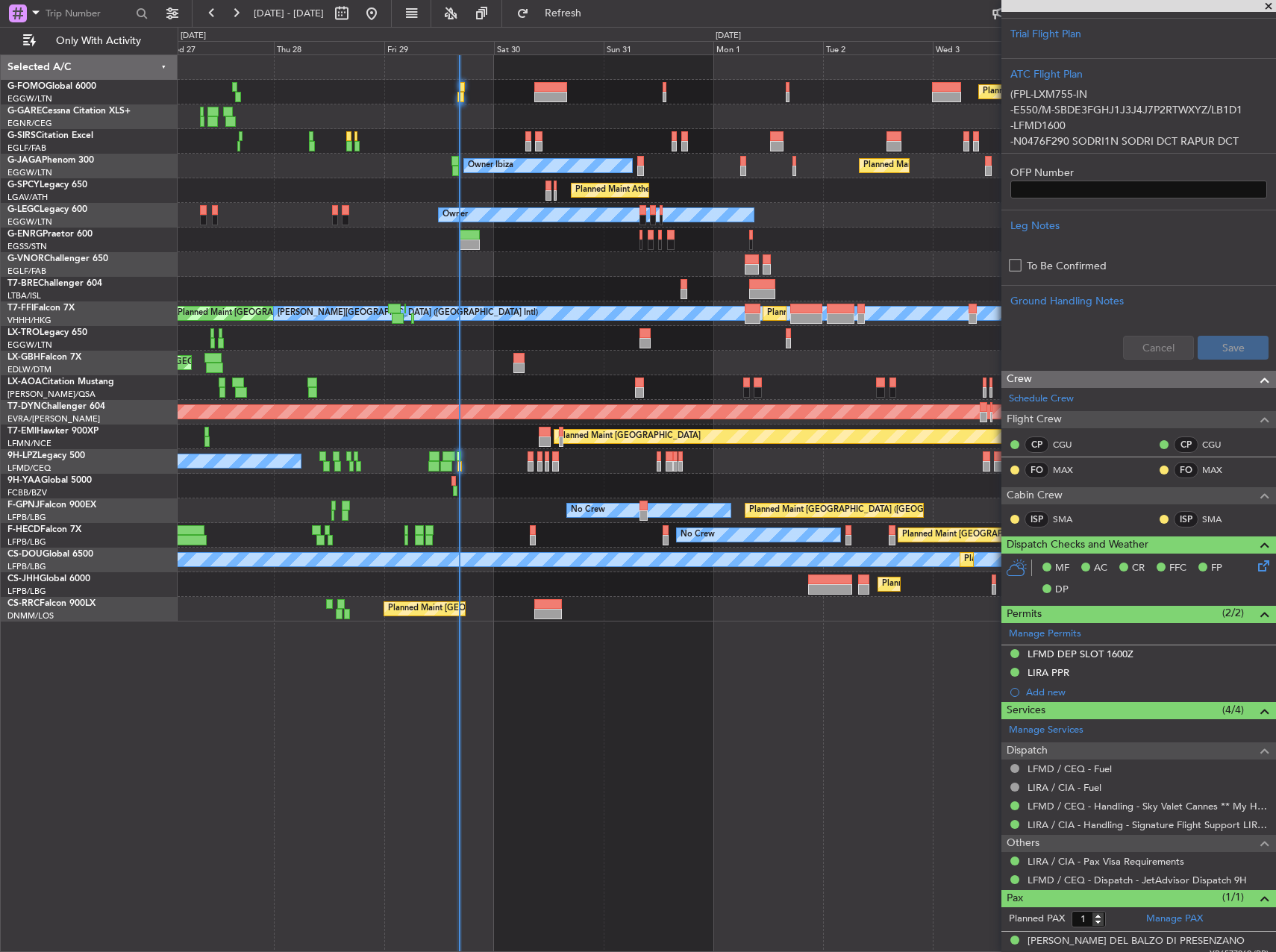
click at [889, 640] on div "Planned Maint [GEOGRAPHIC_DATA] ([GEOGRAPHIC_DATA]) Planned Maint [GEOGRAPHIC_D…" at bounding box center [727, 503] width 1098 height 898
click at [718, 375] on div "No Crew [GEOGRAPHIC_DATA] (Dublin Intl) No Crew Barcelona ([GEOGRAPHIC_DATA])" at bounding box center [726, 388] width 1098 height 24
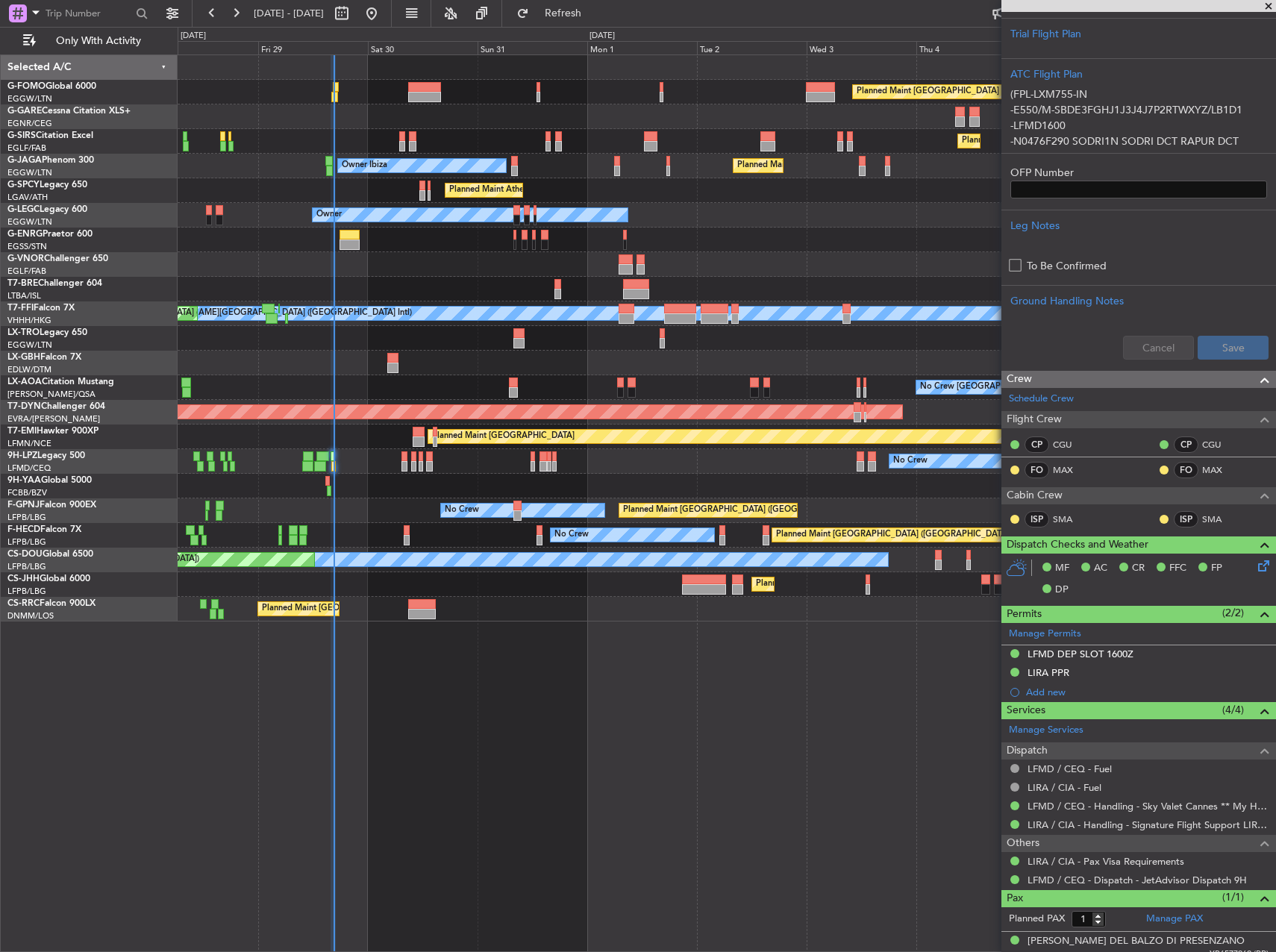
click at [688, 214] on div "Owner" at bounding box center [726, 215] width 1098 height 24
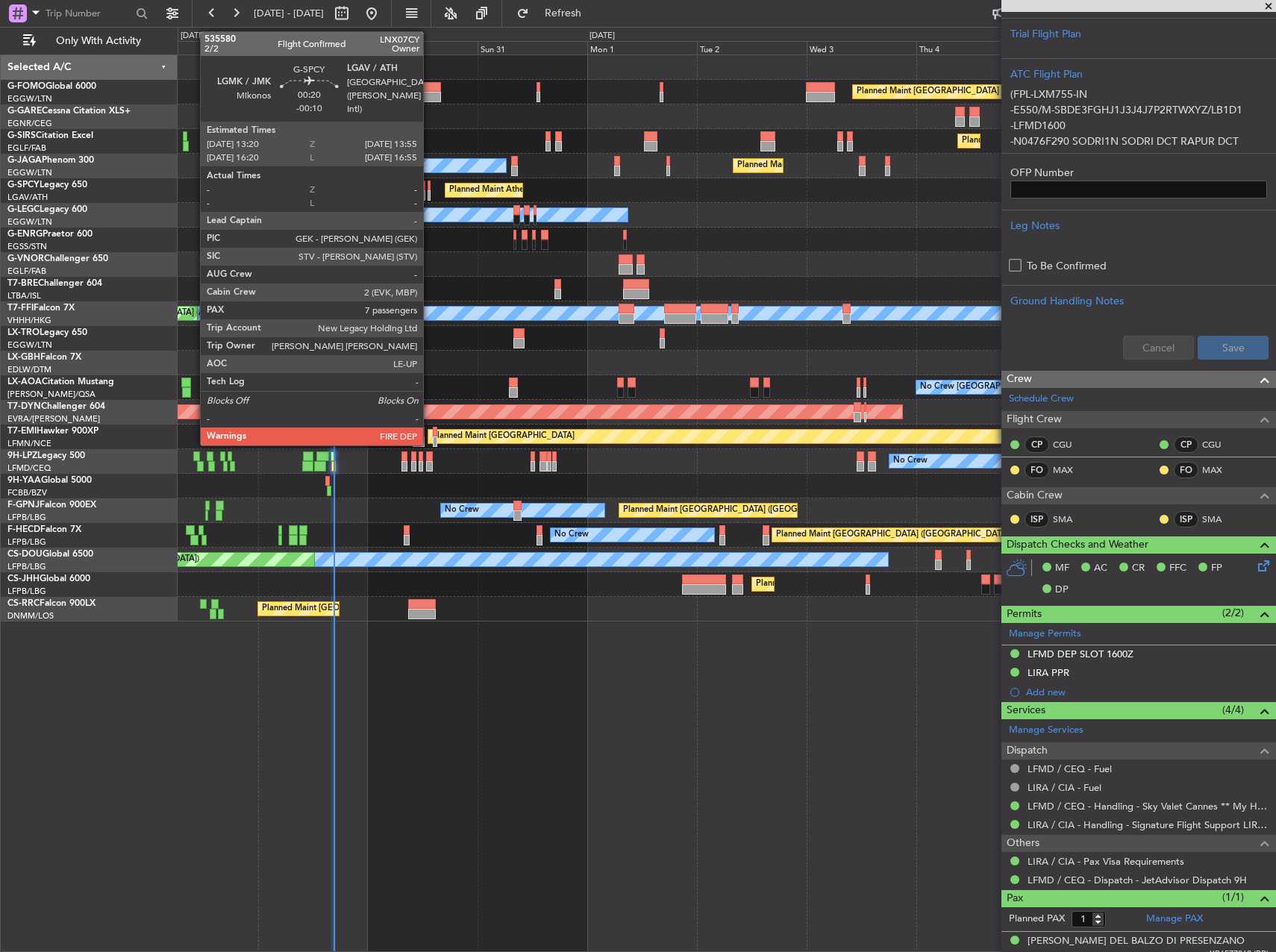
click at [430, 185] on div at bounding box center [429, 186] width 3 height 11
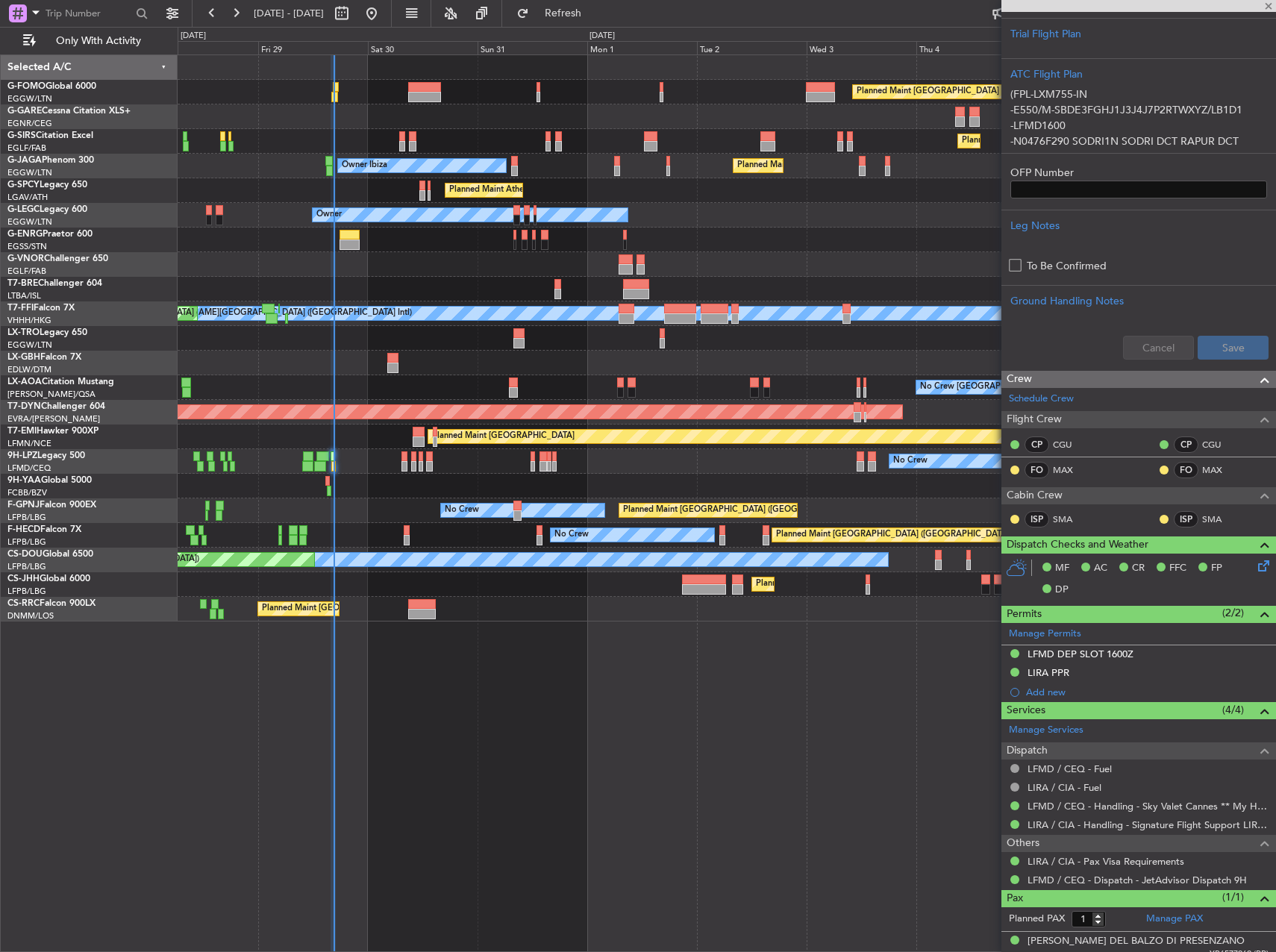
type input "-00:10"
type input "7"
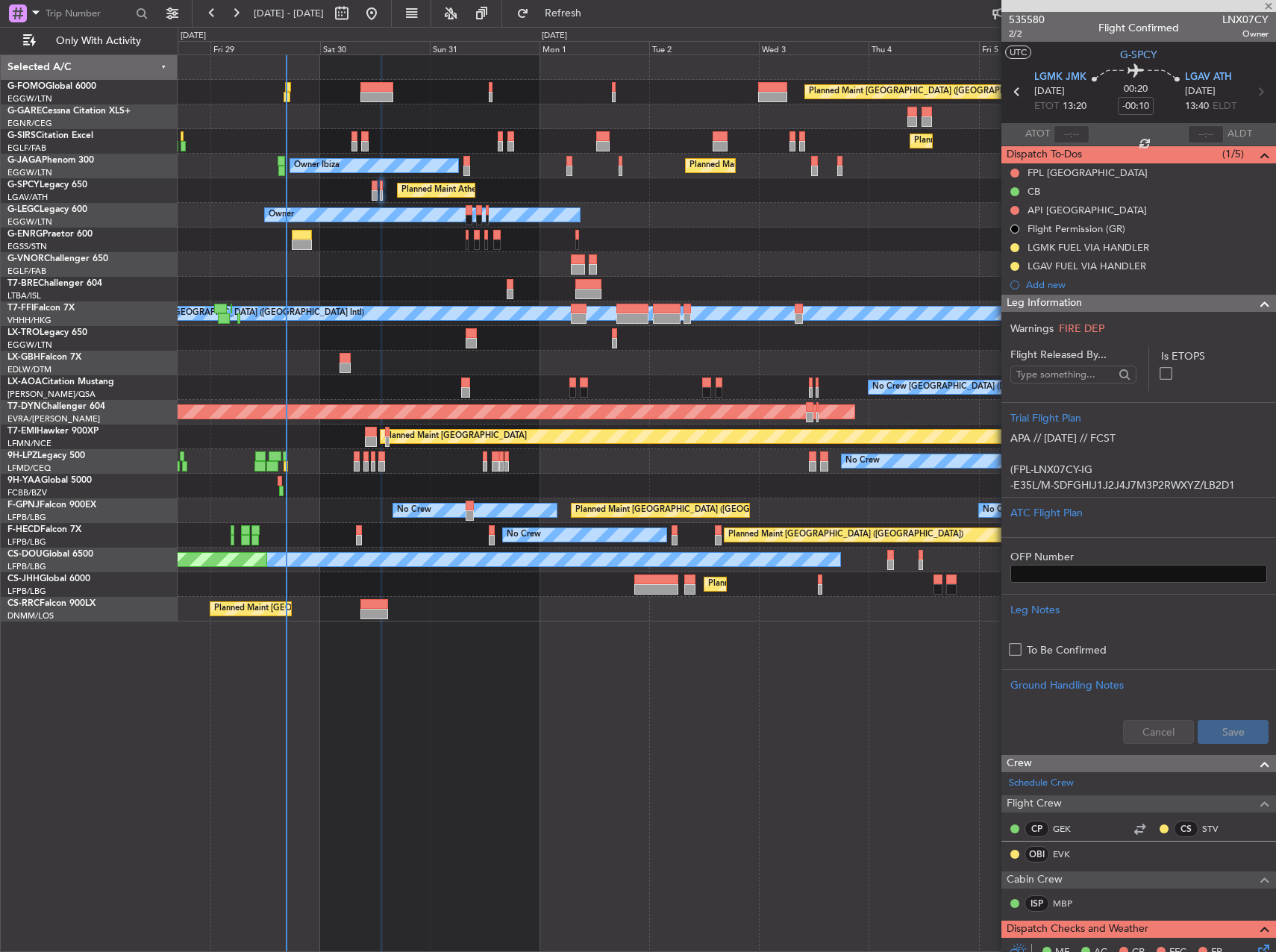
click at [725, 192] on div "Planned Maint Athens ([PERSON_NAME] Intl)" at bounding box center [726, 191] width 1098 height 24
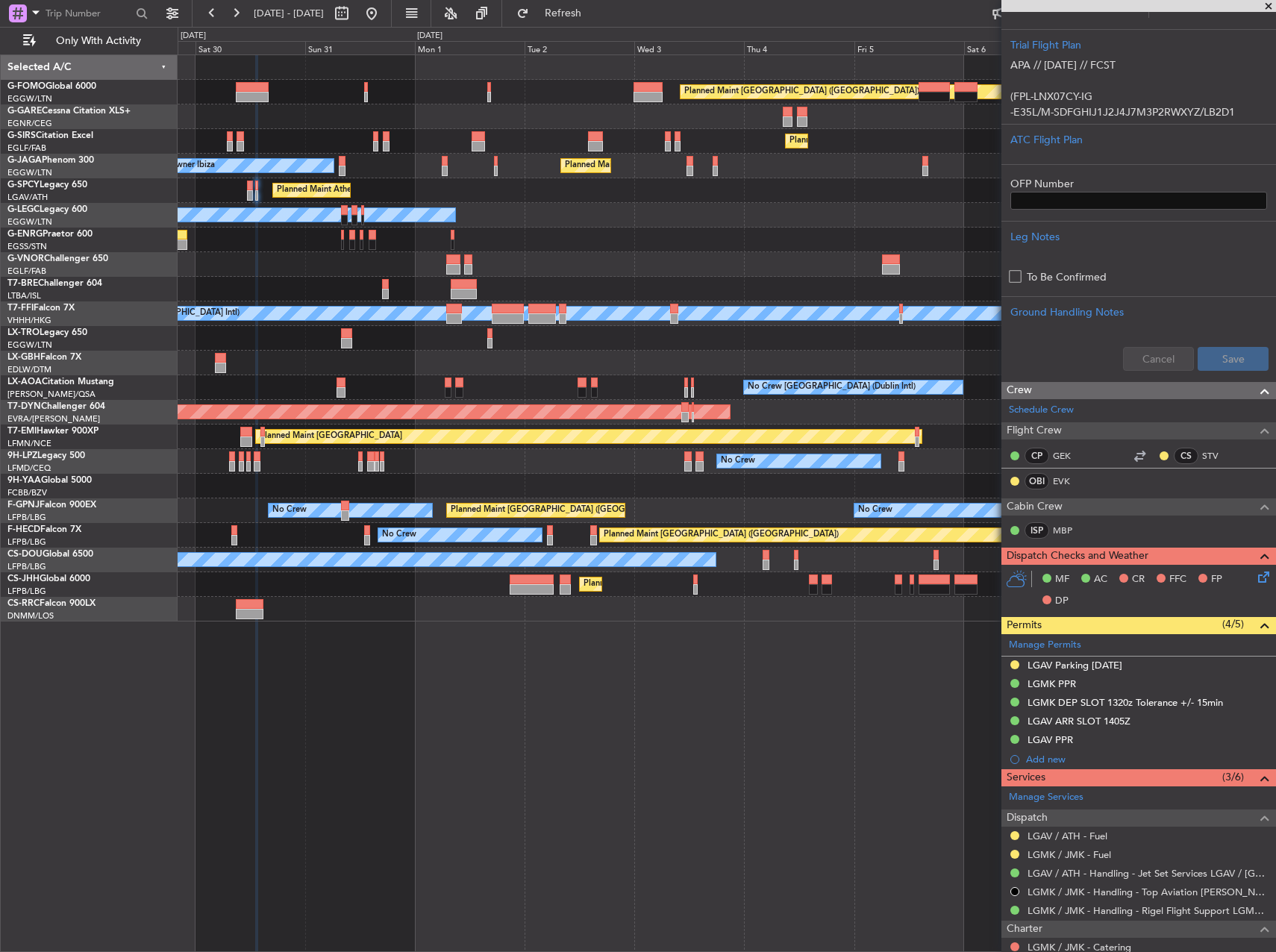
click at [608, 256] on div at bounding box center [726, 265] width 1098 height 24
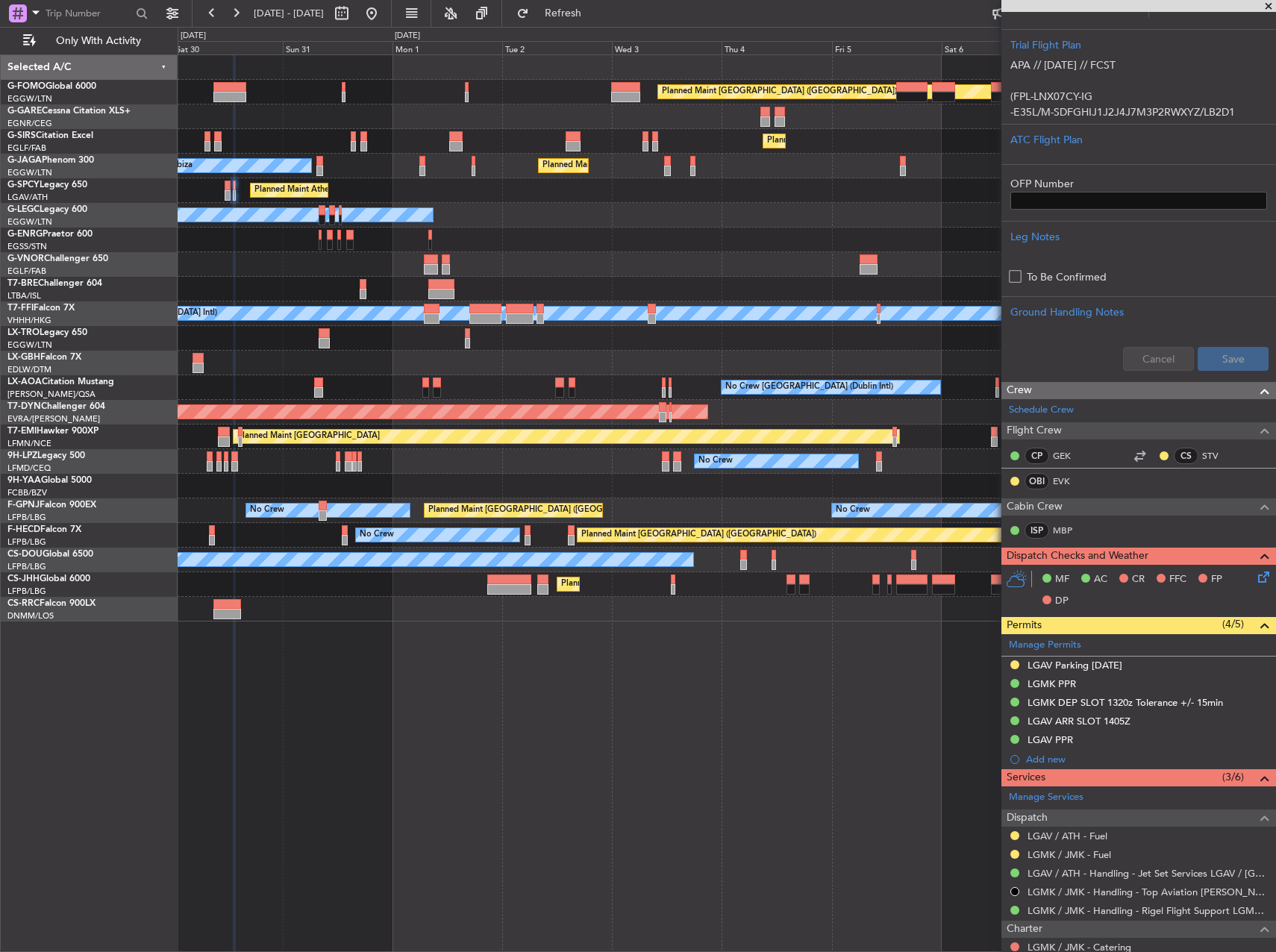
click at [400, 233] on div at bounding box center [726, 240] width 1098 height 24
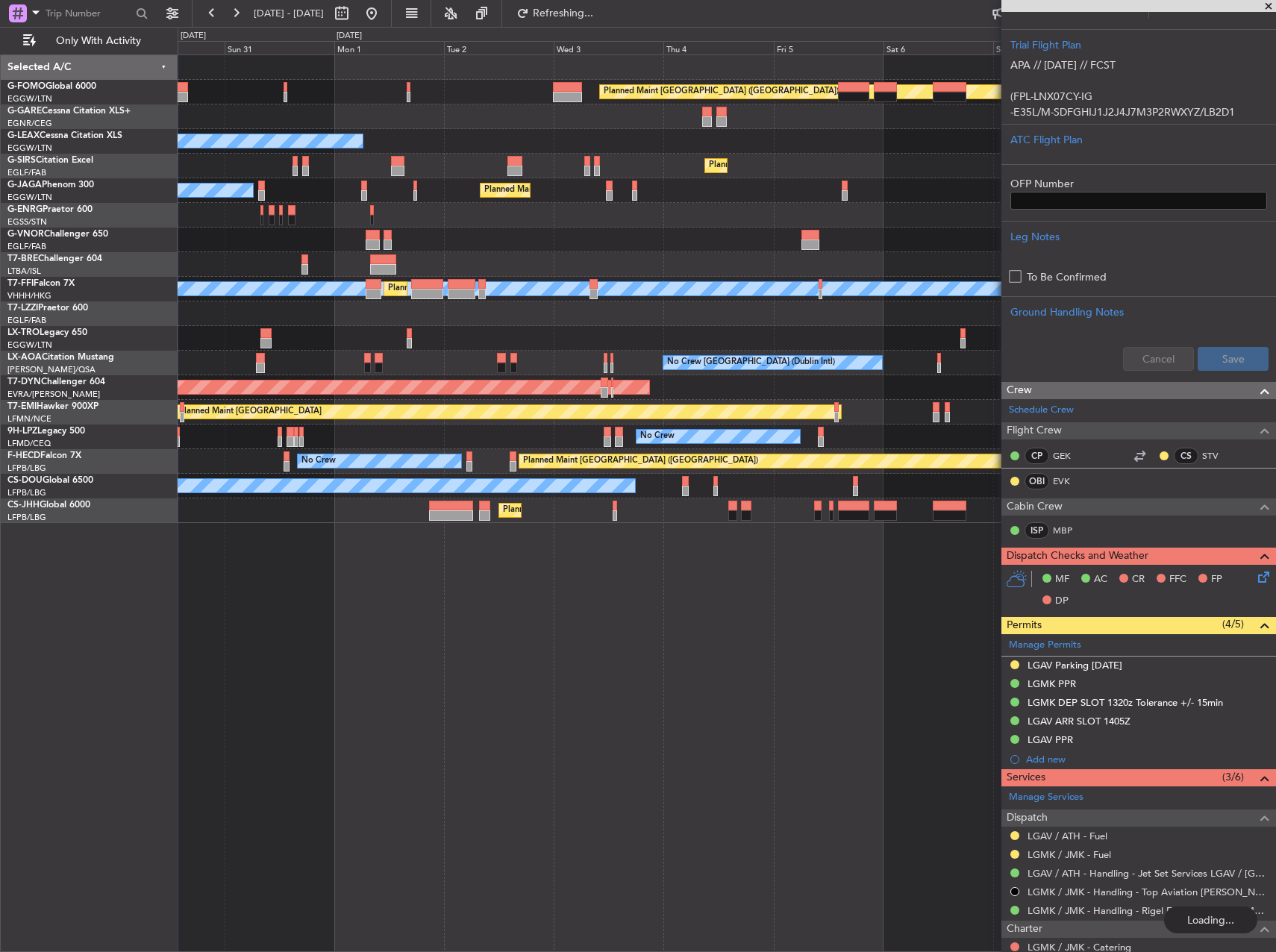
click at [756, 218] on div at bounding box center [726, 215] width 1098 height 24
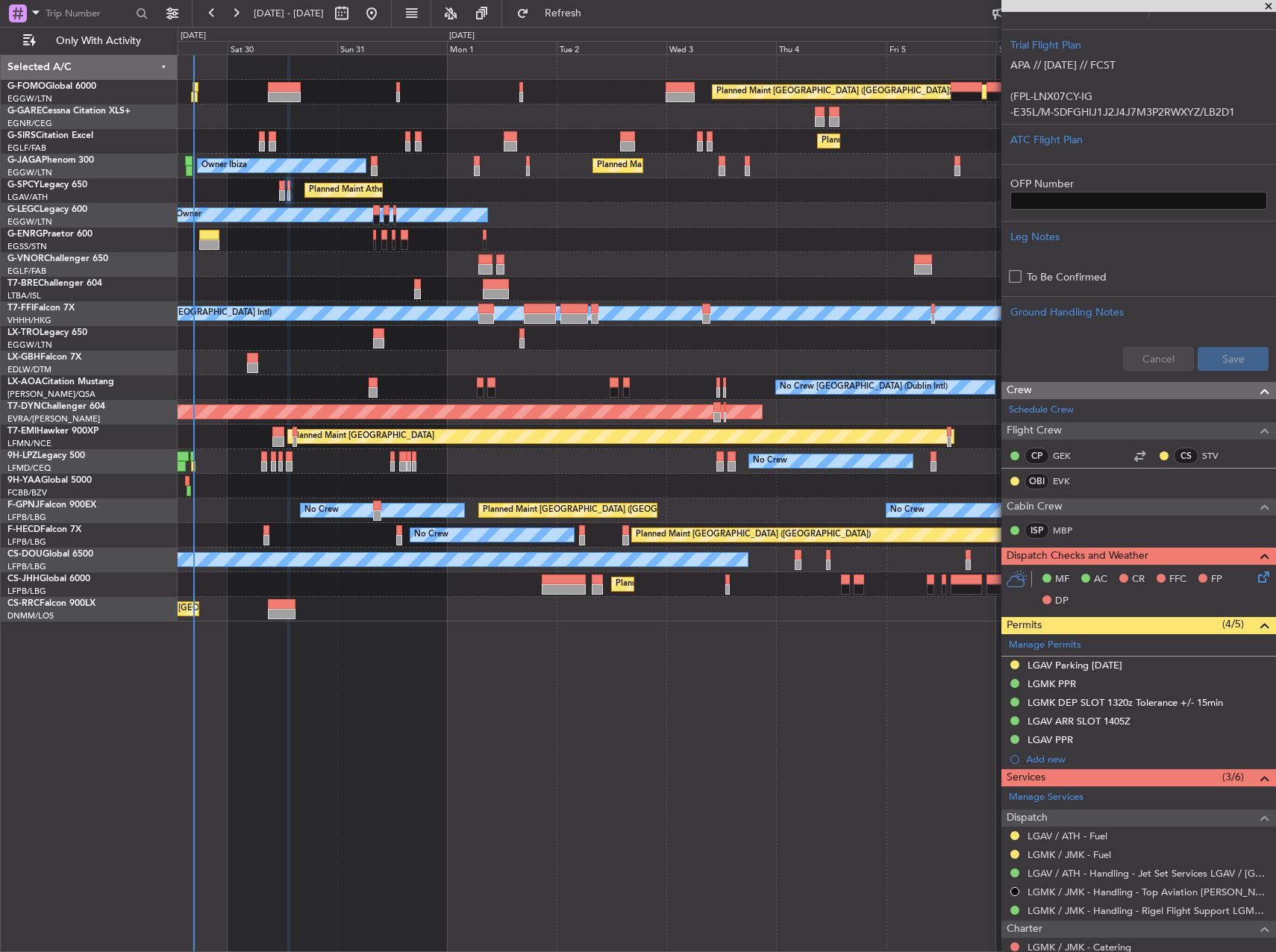
click at [517, 348] on div "Planned Maint Dusseldorf" at bounding box center [726, 339] width 1098 height 24
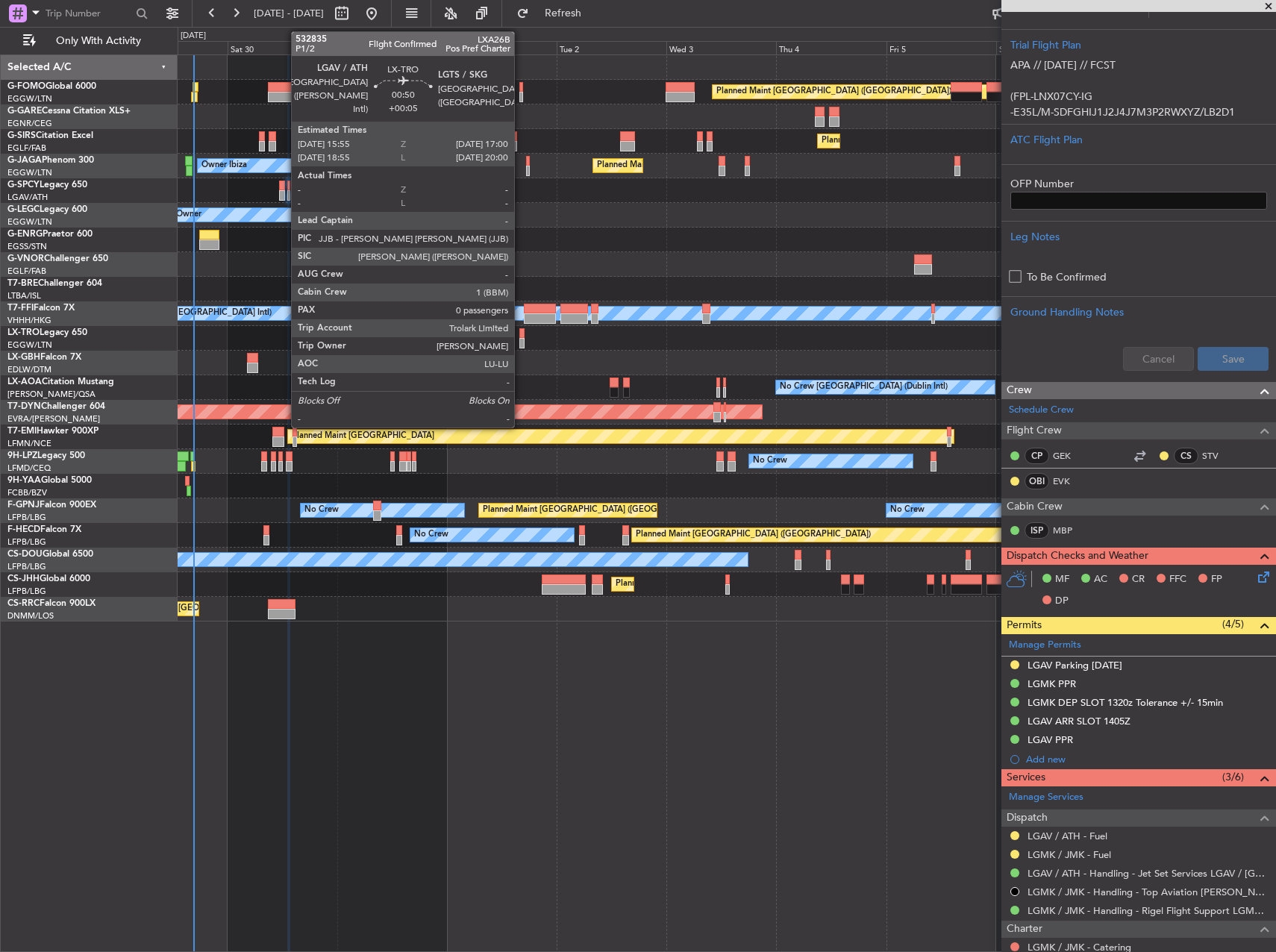
click at [521, 348] on div at bounding box center [522, 343] width 5 height 11
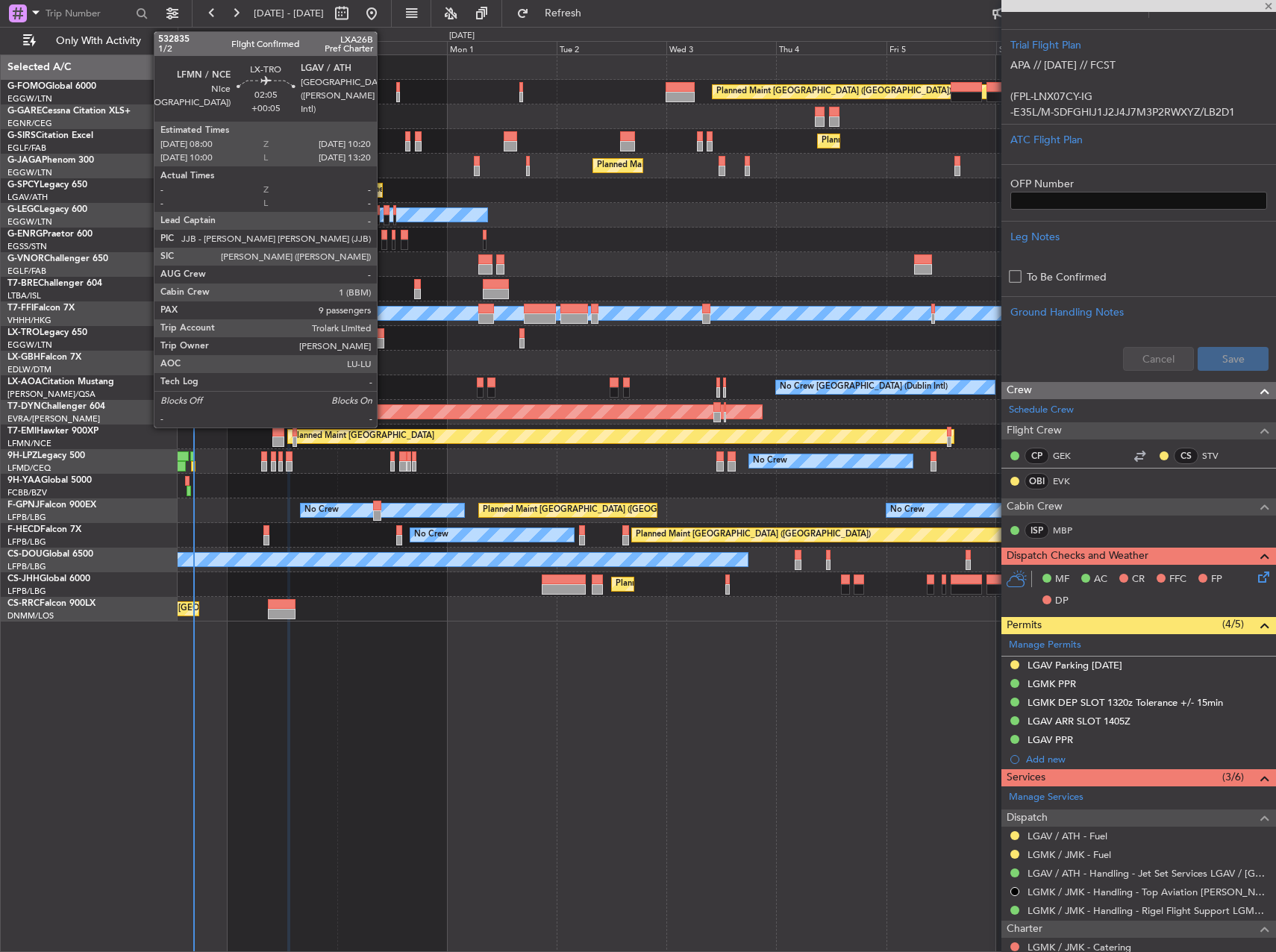
type input "+00:05"
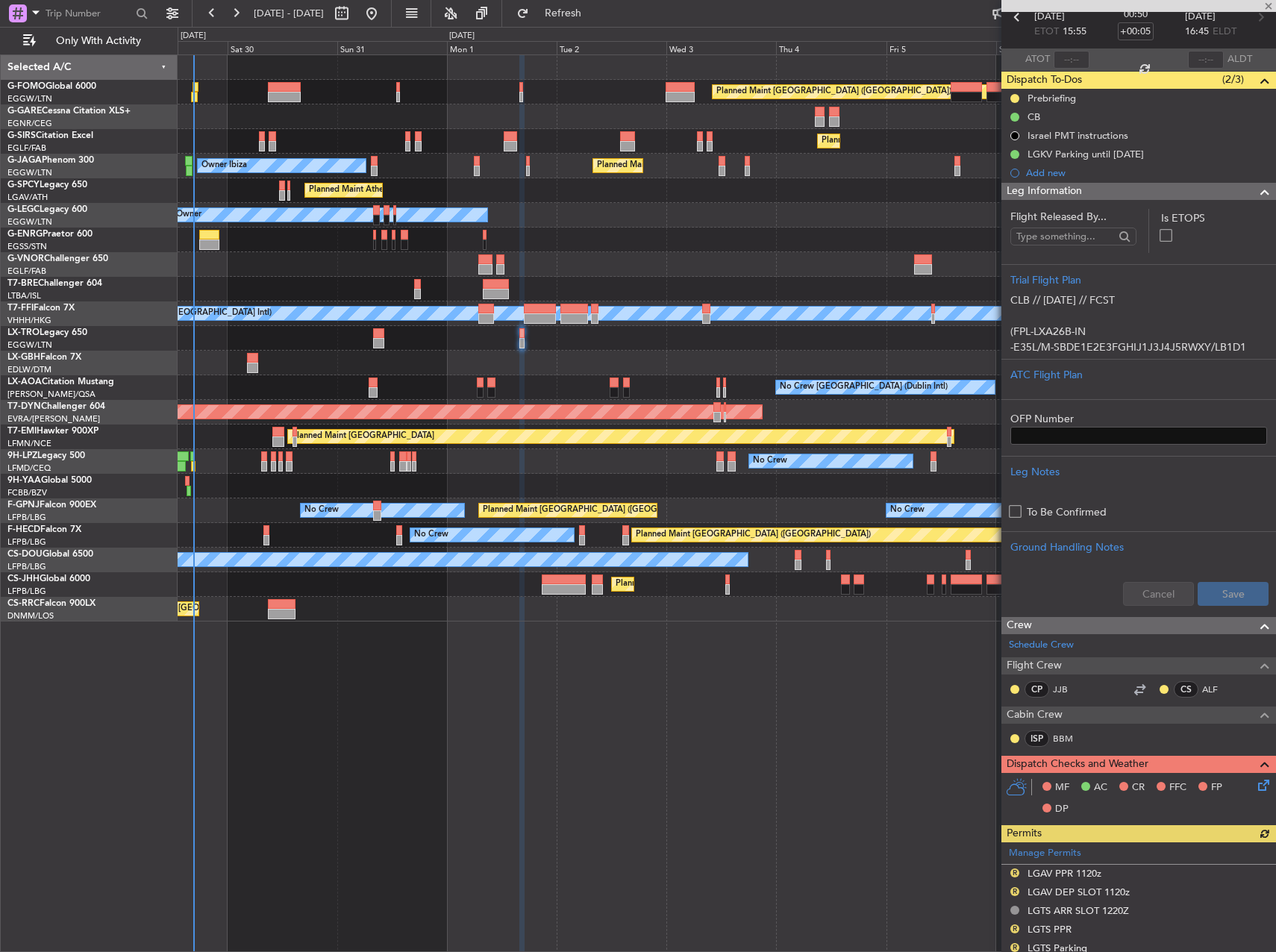
scroll to position [0, 0]
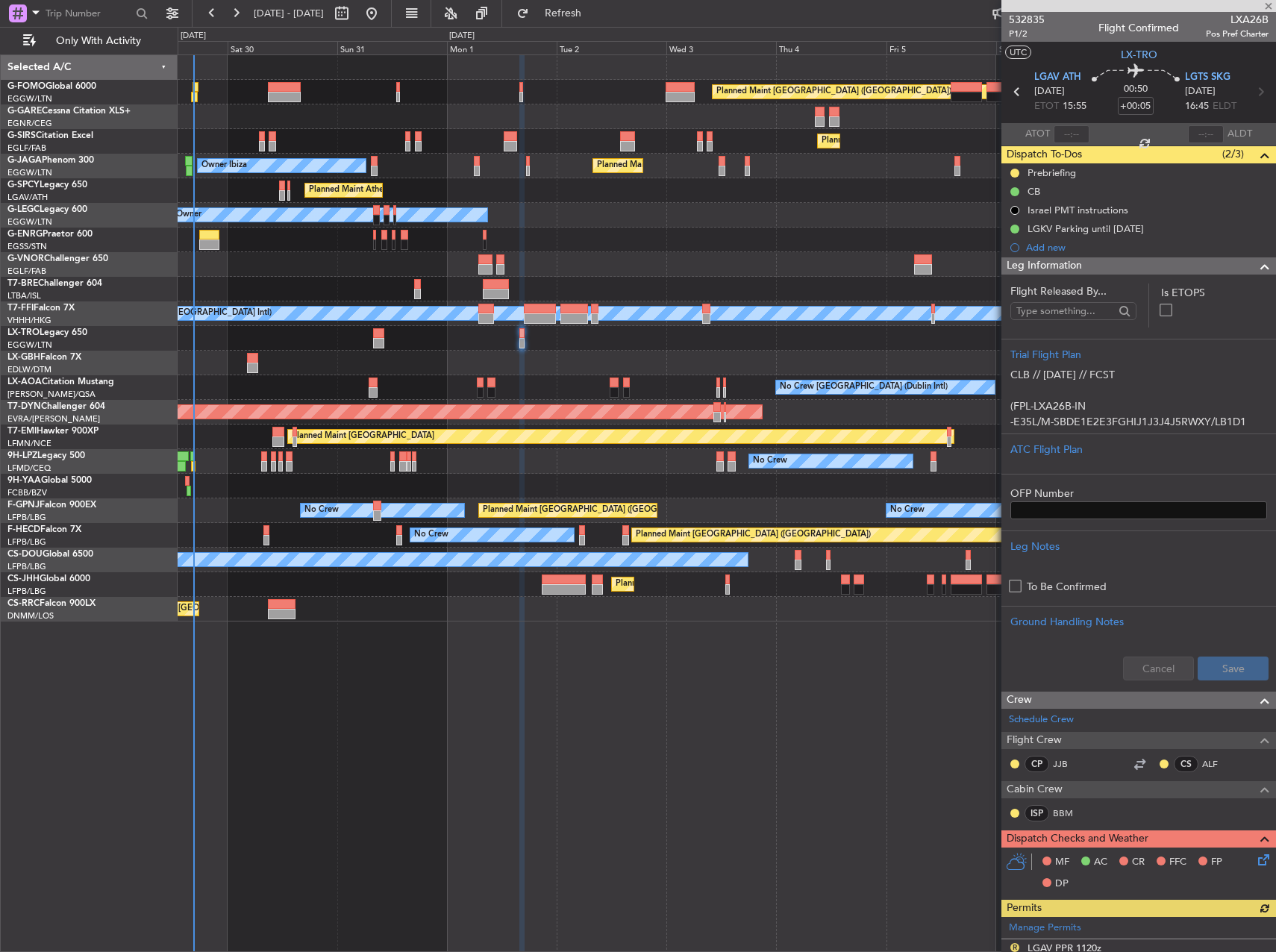
click at [387, 336] on div "Planned Maint Dusseldorf" at bounding box center [726, 339] width 1098 height 24
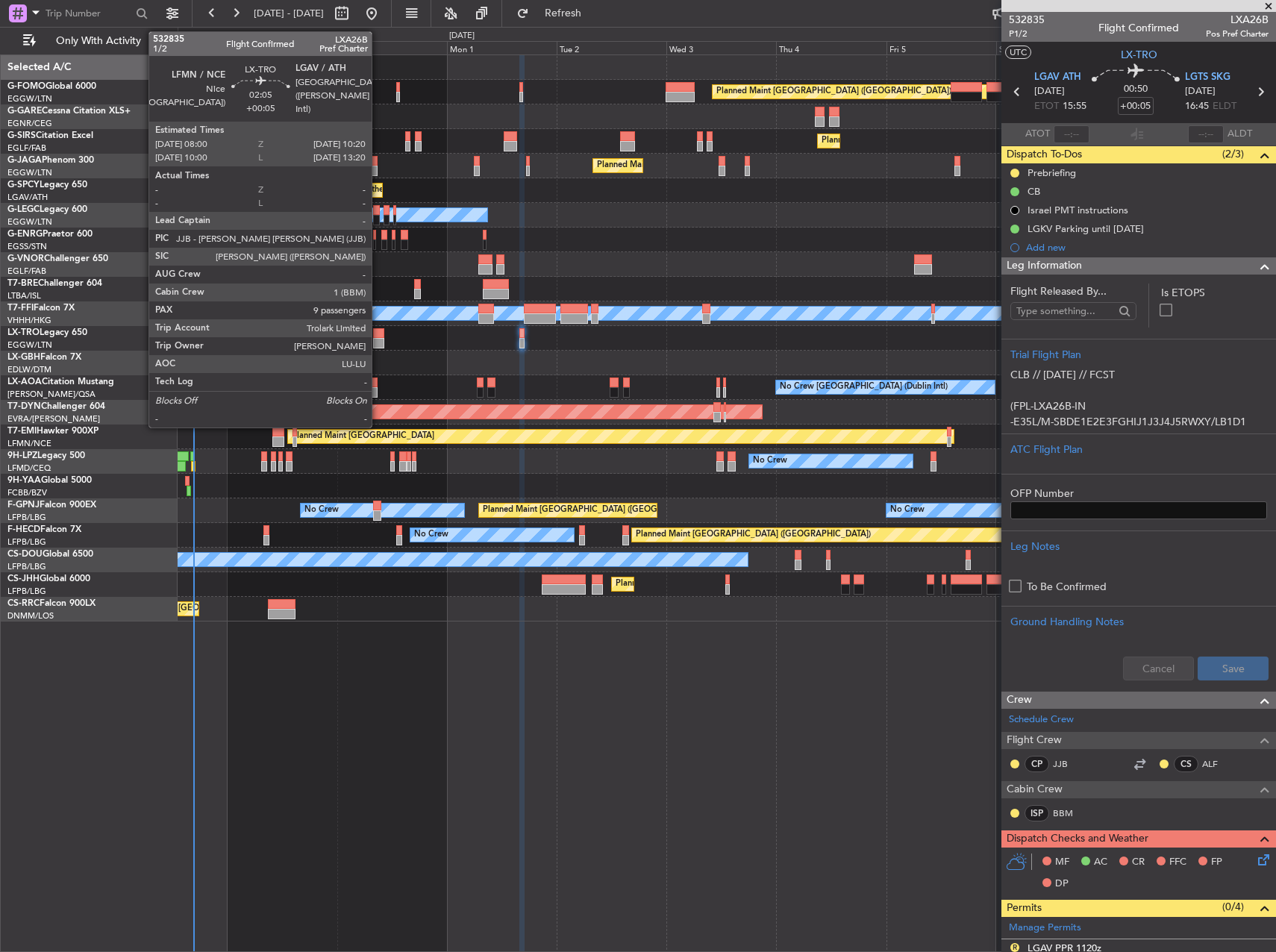
click at [378, 335] on div at bounding box center [378, 333] width 11 height 11
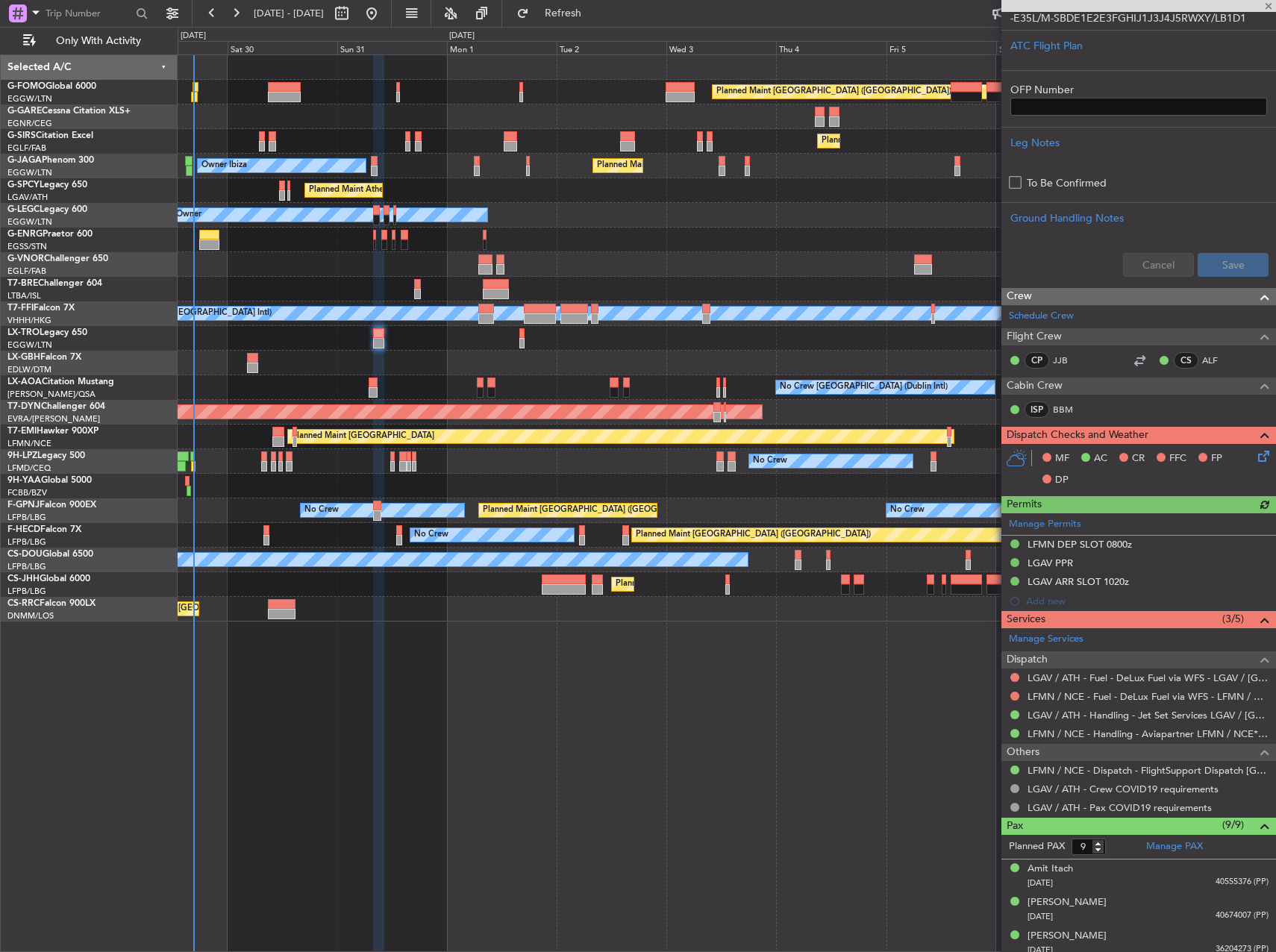
scroll to position [373, 0]
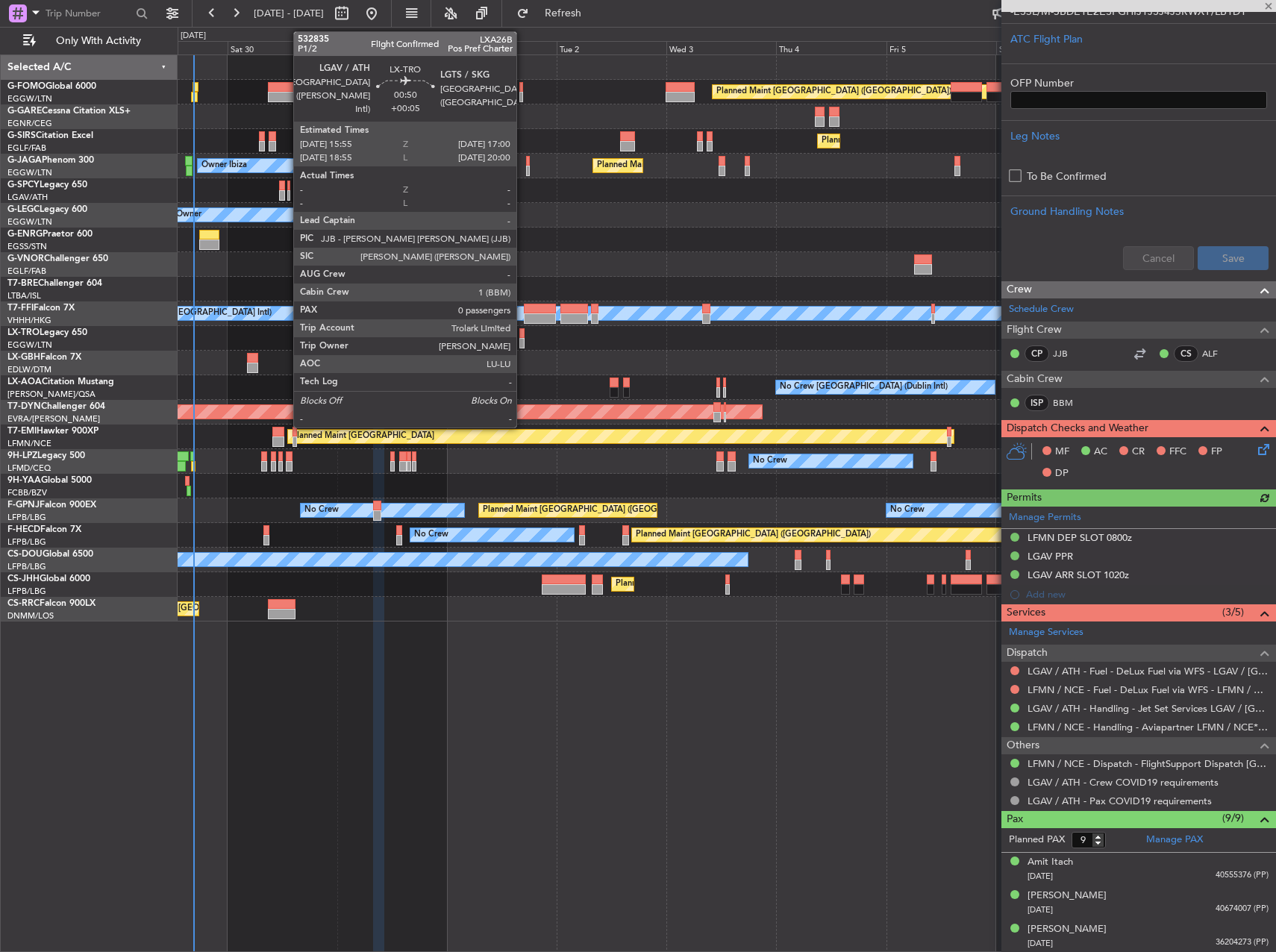
click at [523, 333] on div at bounding box center [522, 333] width 5 height 11
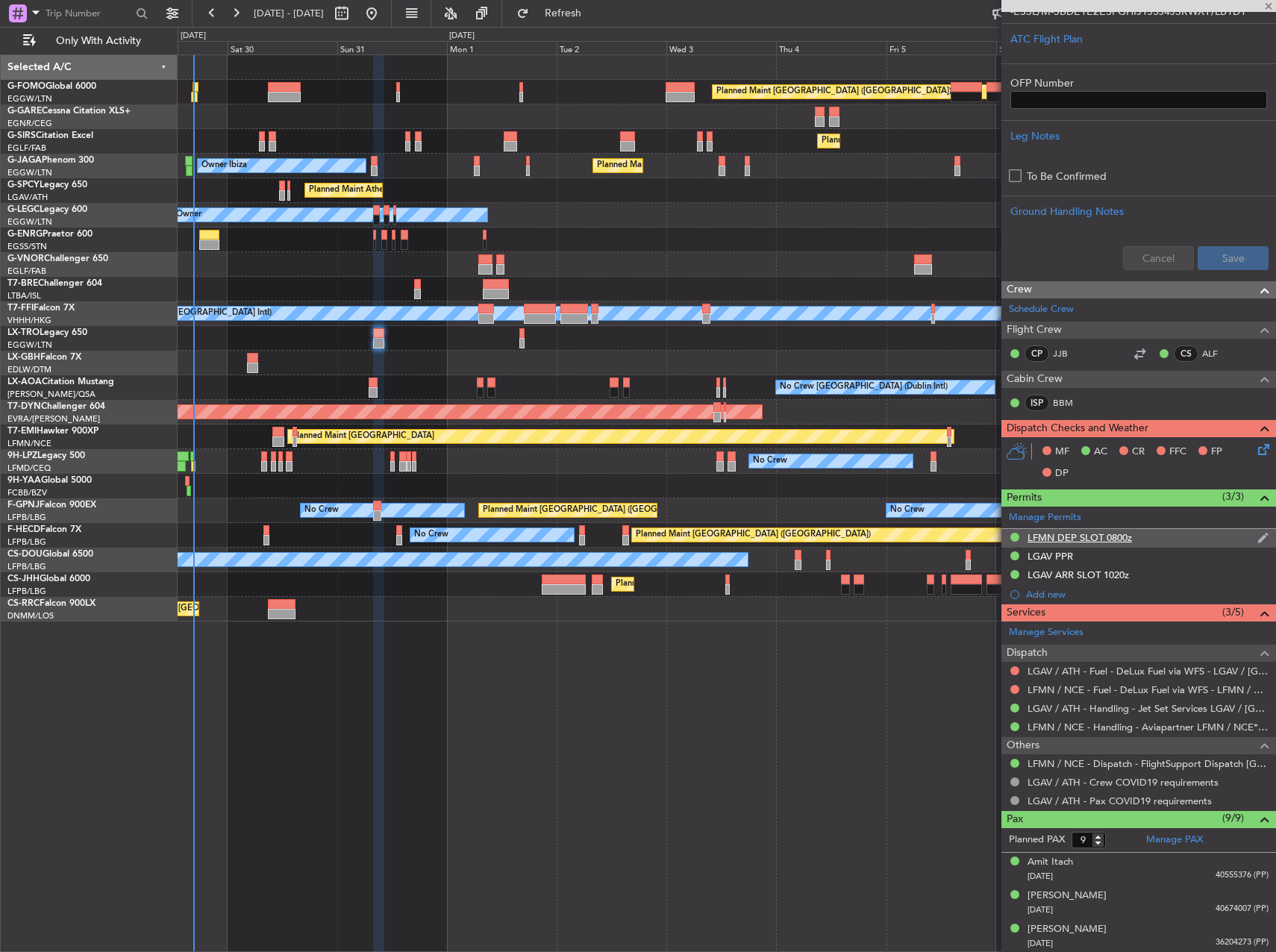
type input "0"
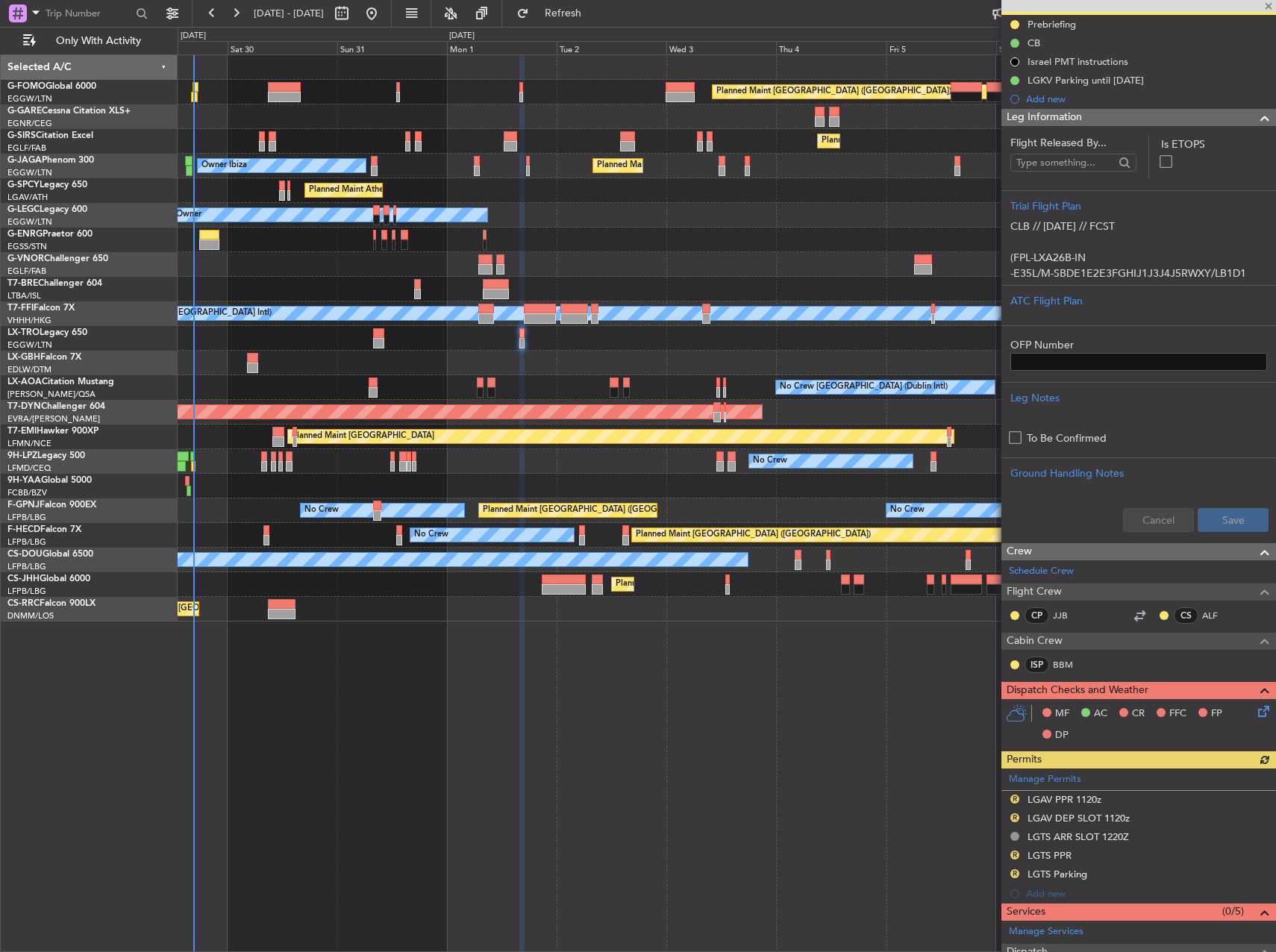
scroll to position [366, 0]
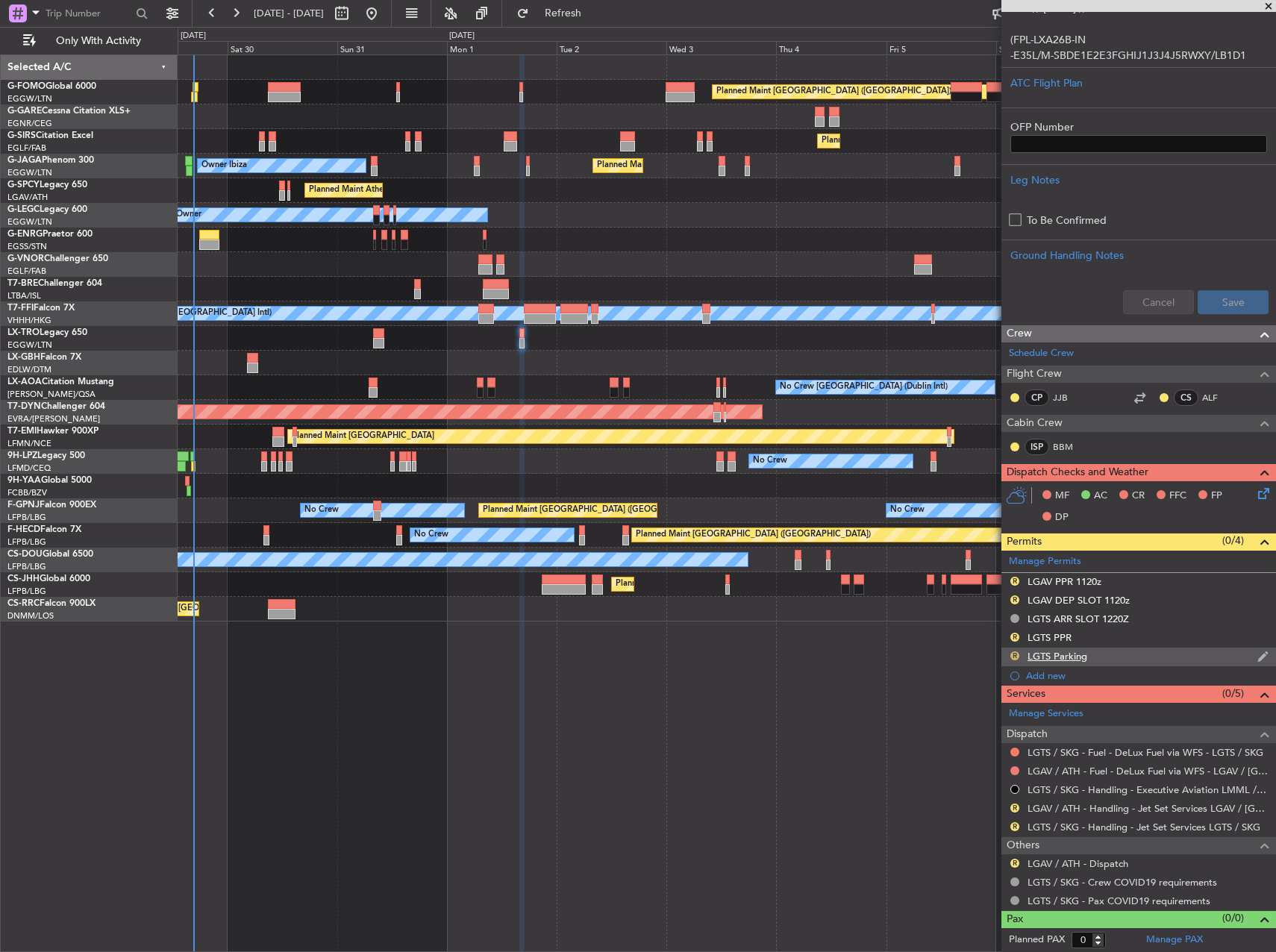
click at [1014, 657] on button "R" at bounding box center [1015, 656] width 9 height 9
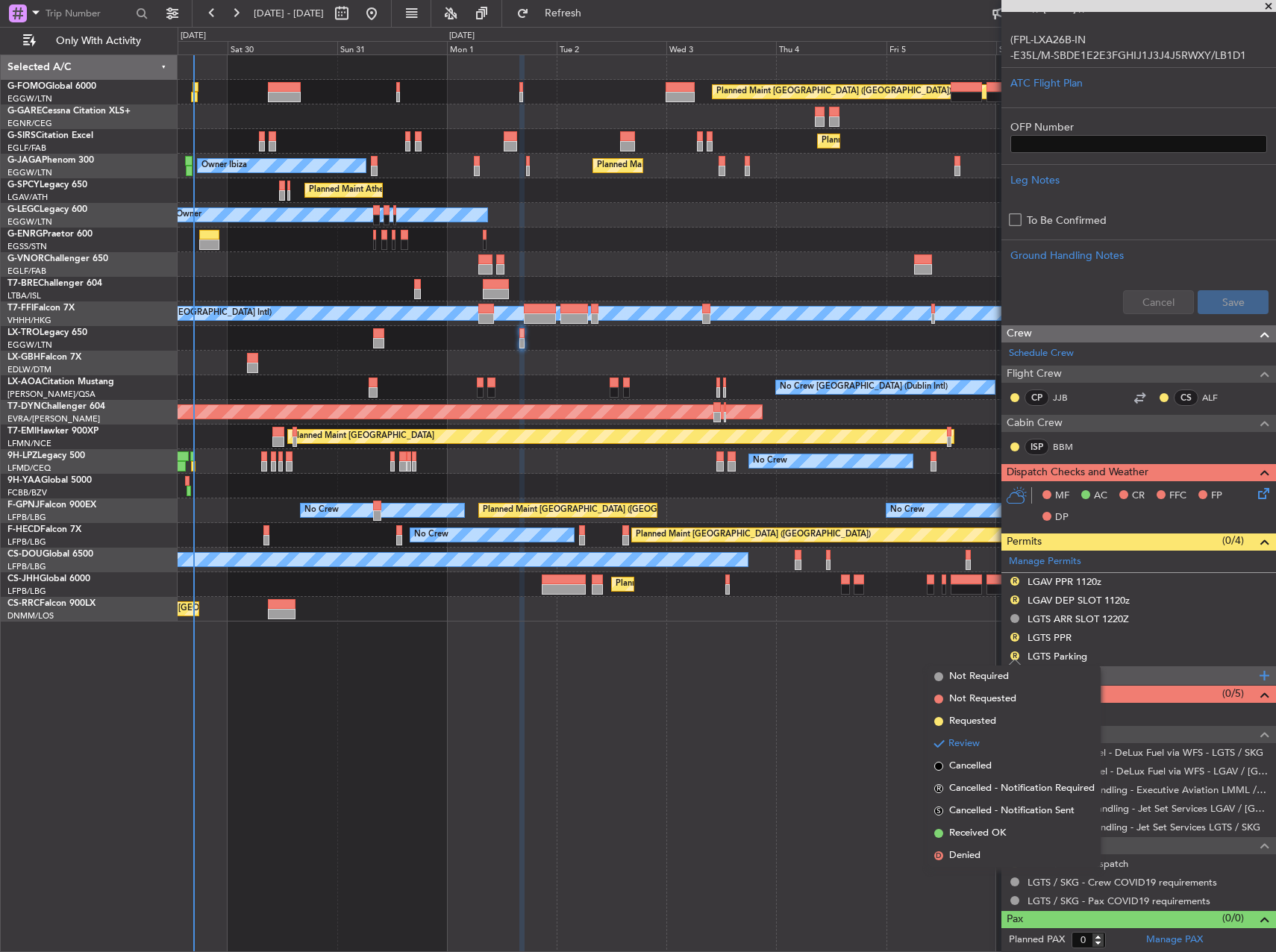
drag, startPoint x: 974, startPoint y: 719, endPoint x: 1014, endPoint y: 673, distance: 61.0
click at [976, 719] on span "Requested" at bounding box center [973, 722] width 47 height 15
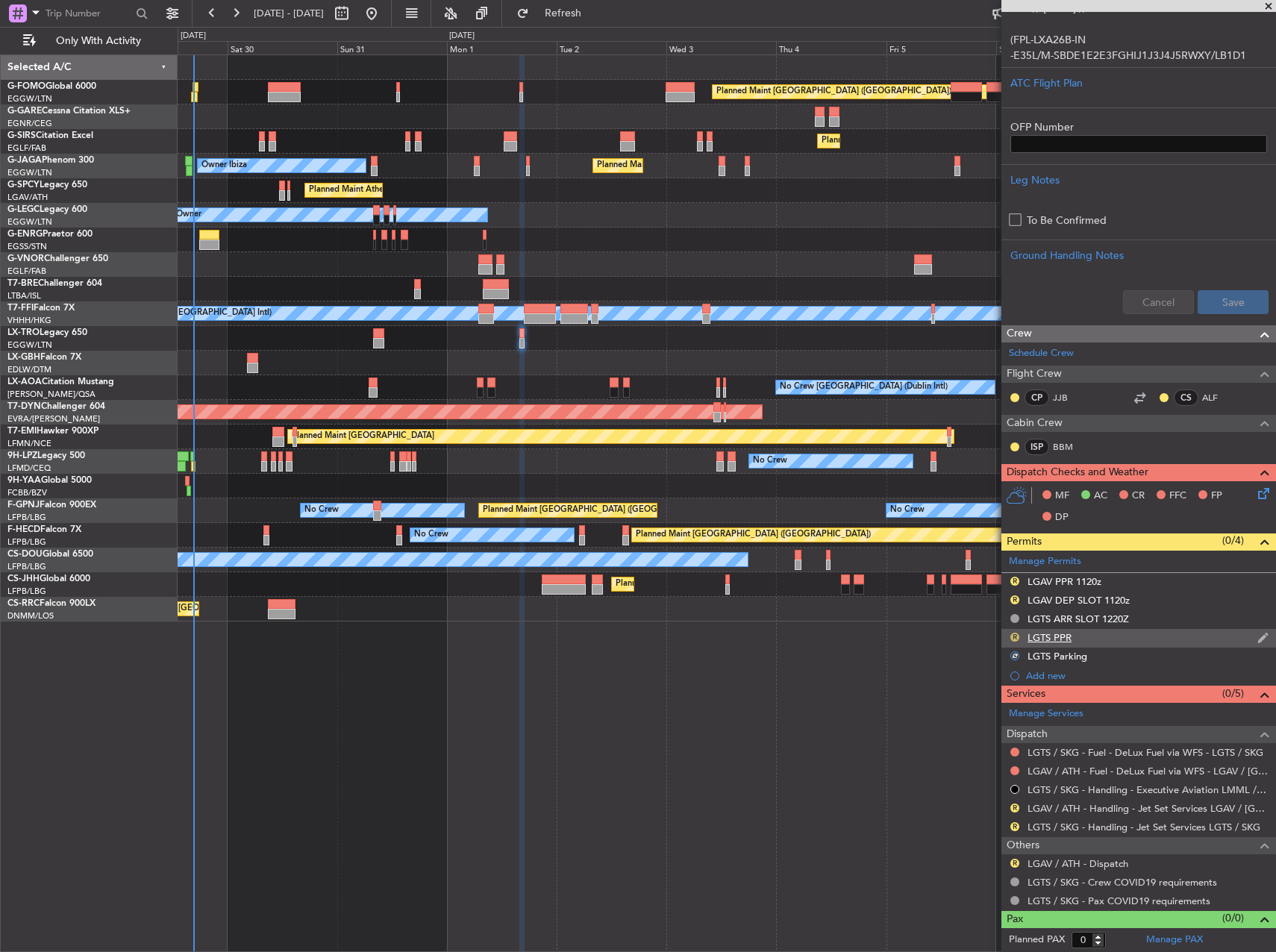
click at [1015, 634] on button "R" at bounding box center [1015, 638] width 9 height 9
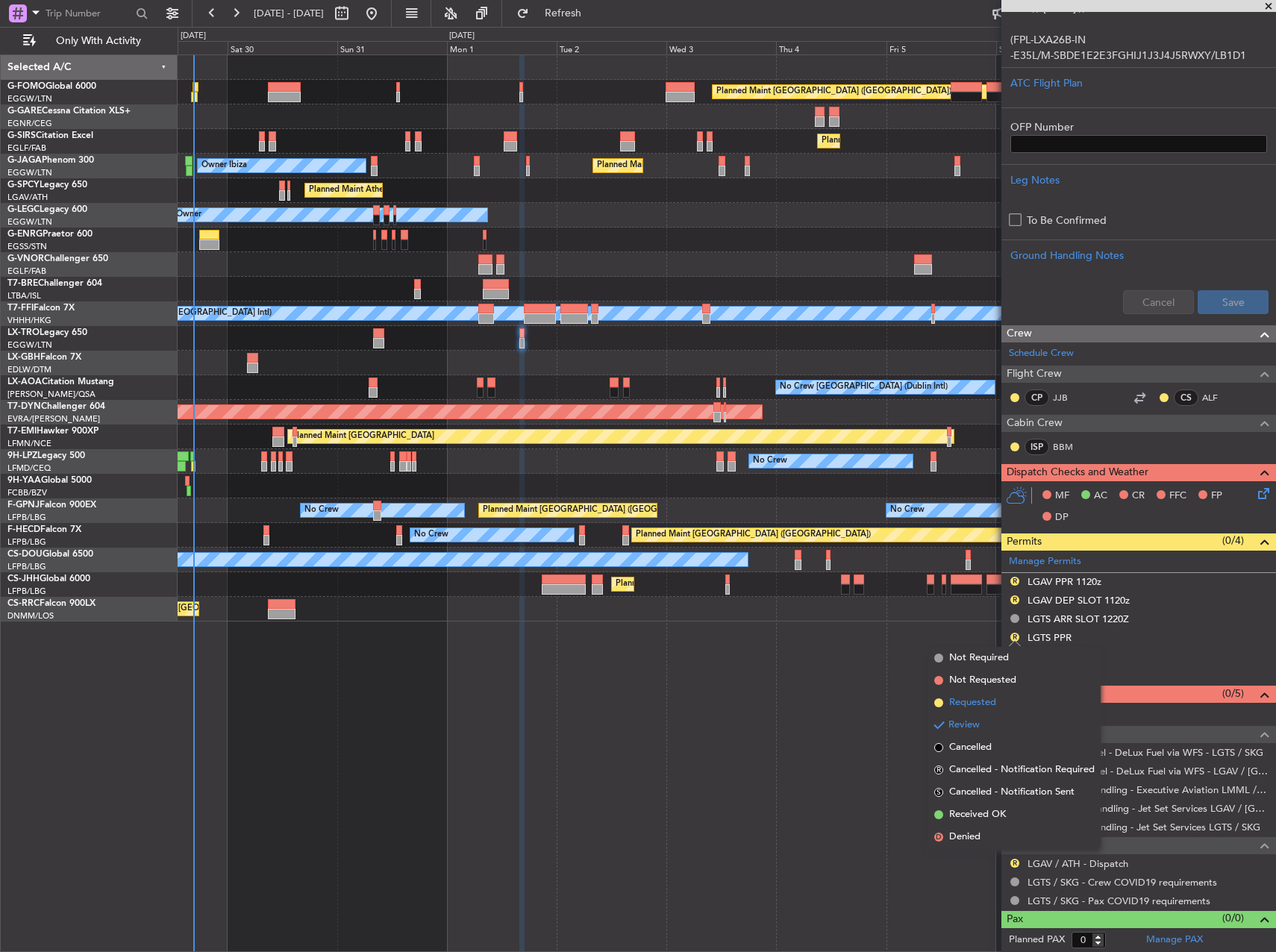
click at [974, 703] on span "Requested" at bounding box center [973, 703] width 47 height 15
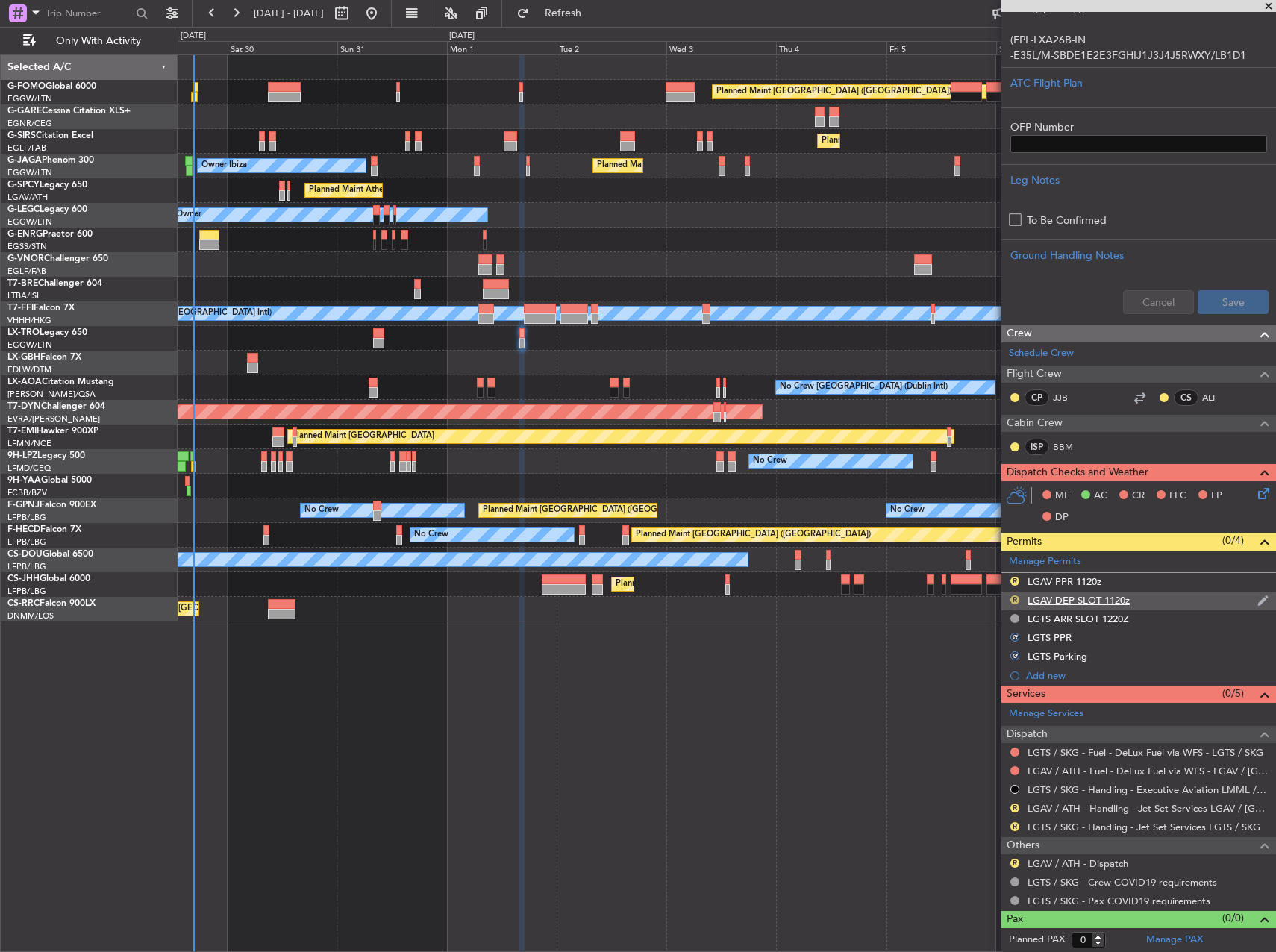
click at [1013, 601] on button "R" at bounding box center [1015, 600] width 9 height 9
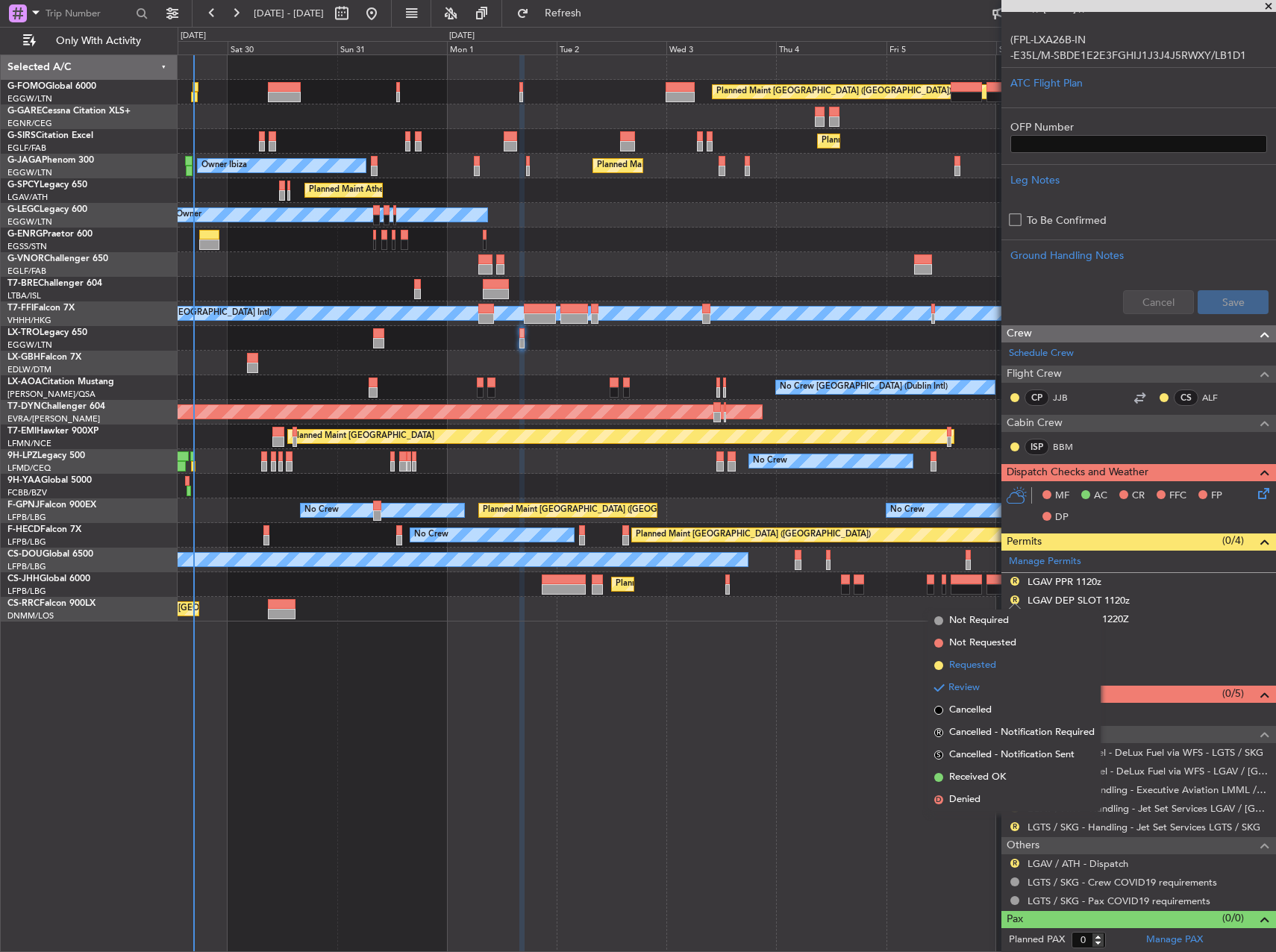
click at [992, 666] on span "Requested" at bounding box center [973, 666] width 47 height 15
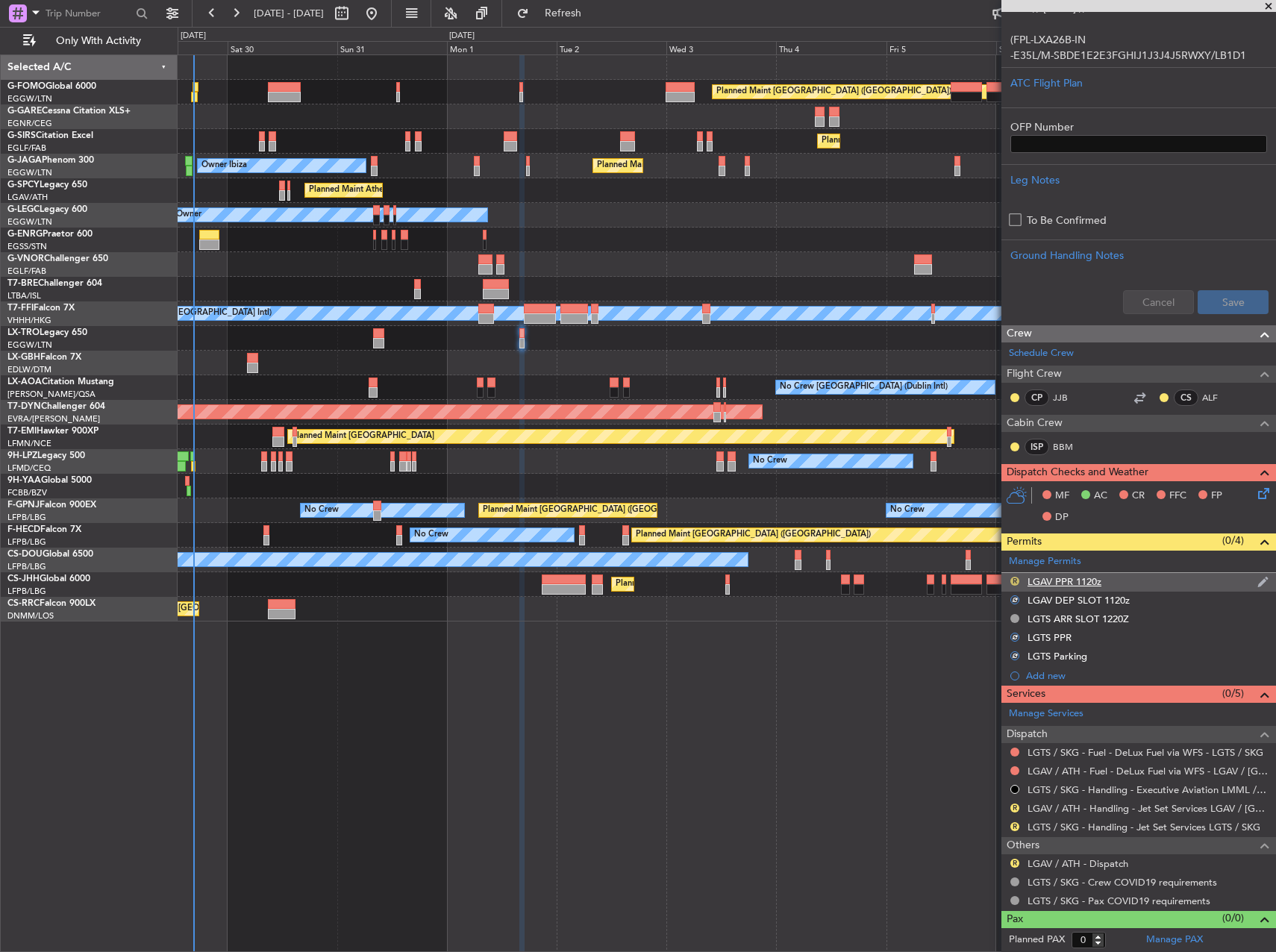
click at [1016, 584] on button "R" at bounding box center [1015, 581] width 9 height 9
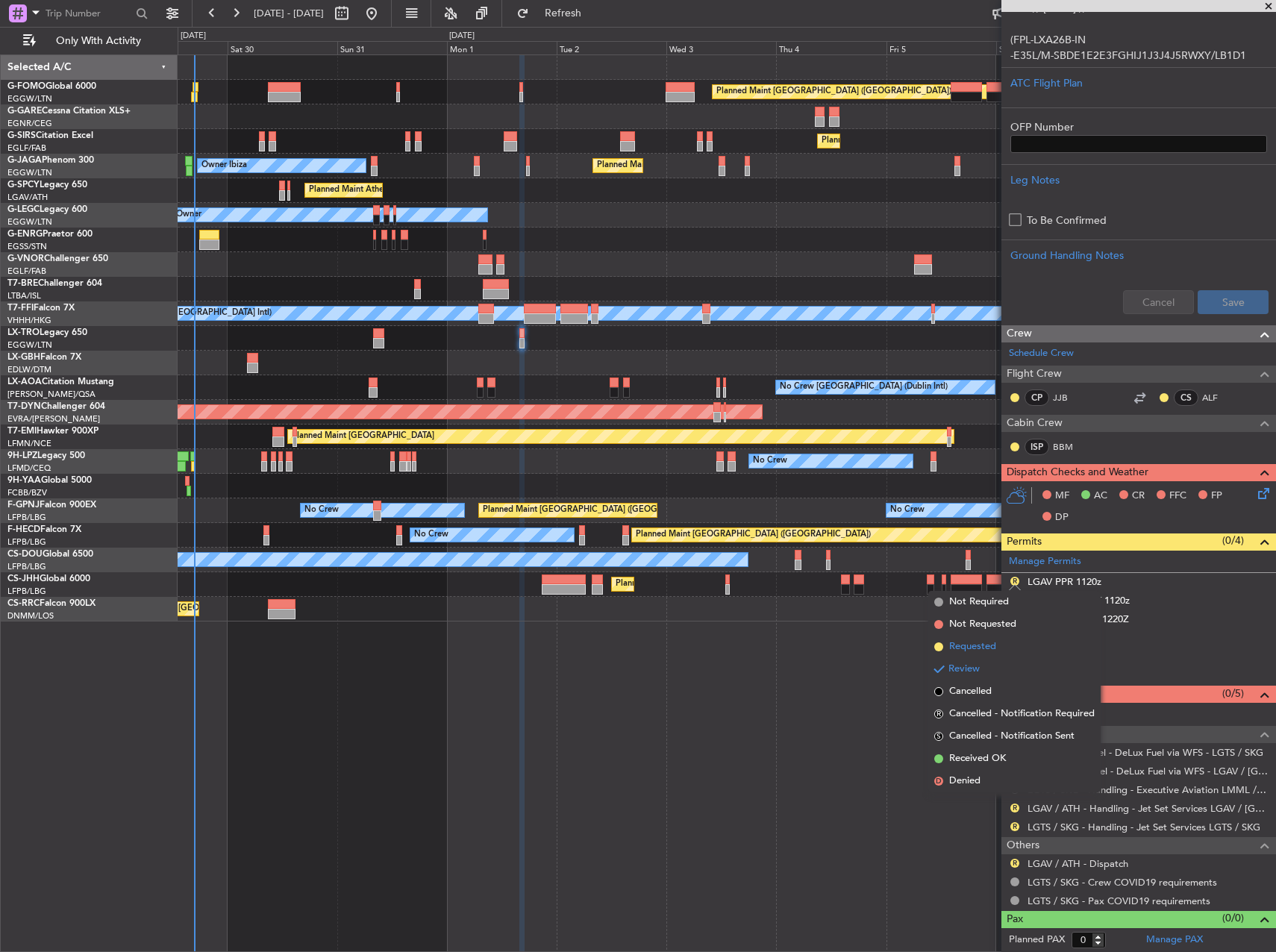
click at [995, 651] on span "Requested" at bounding box center [973, 647] width 47 height 15
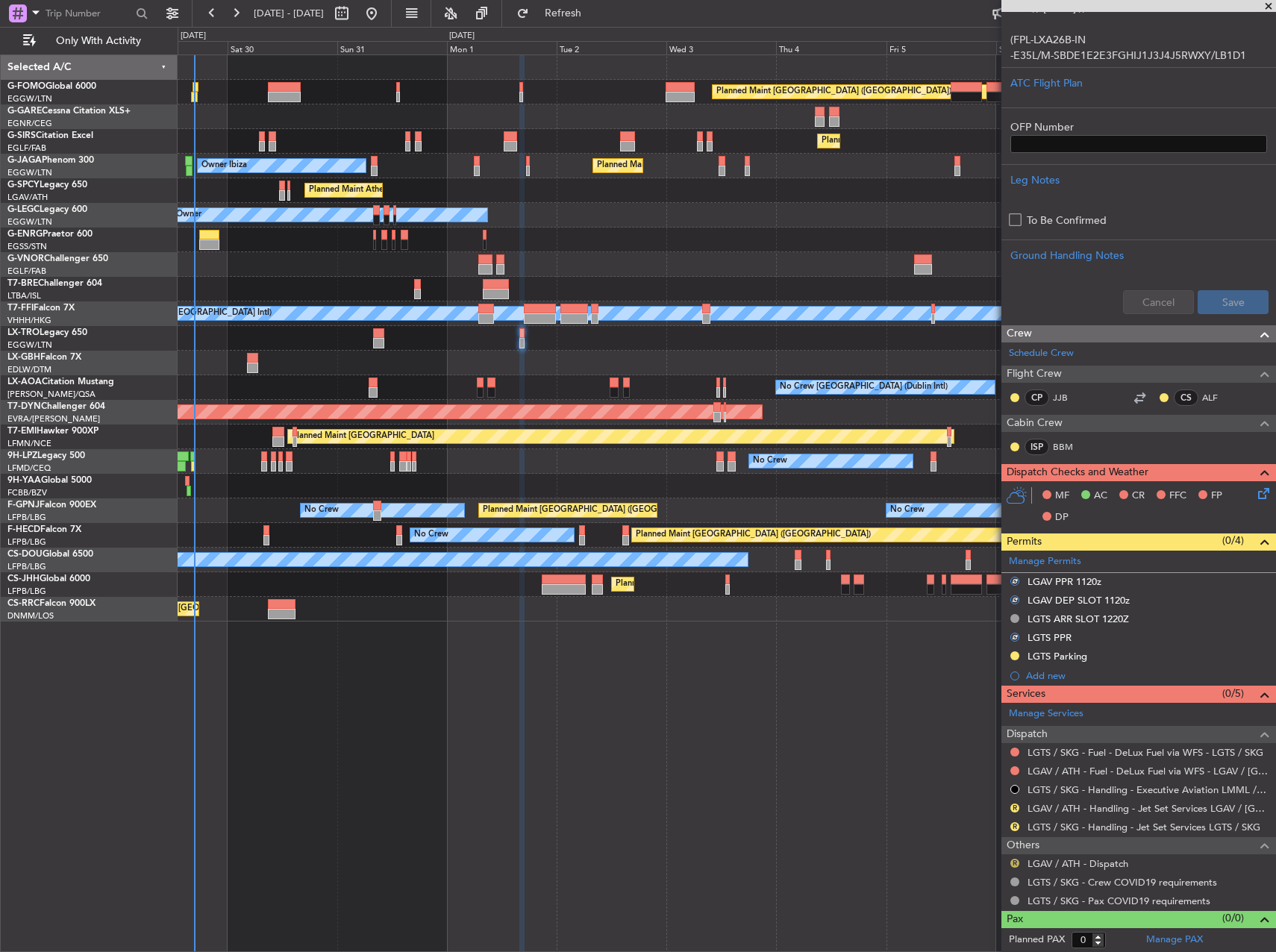
click at [1017, 863] on button "R" at bounding box center [1015, 864] width 9 height 9
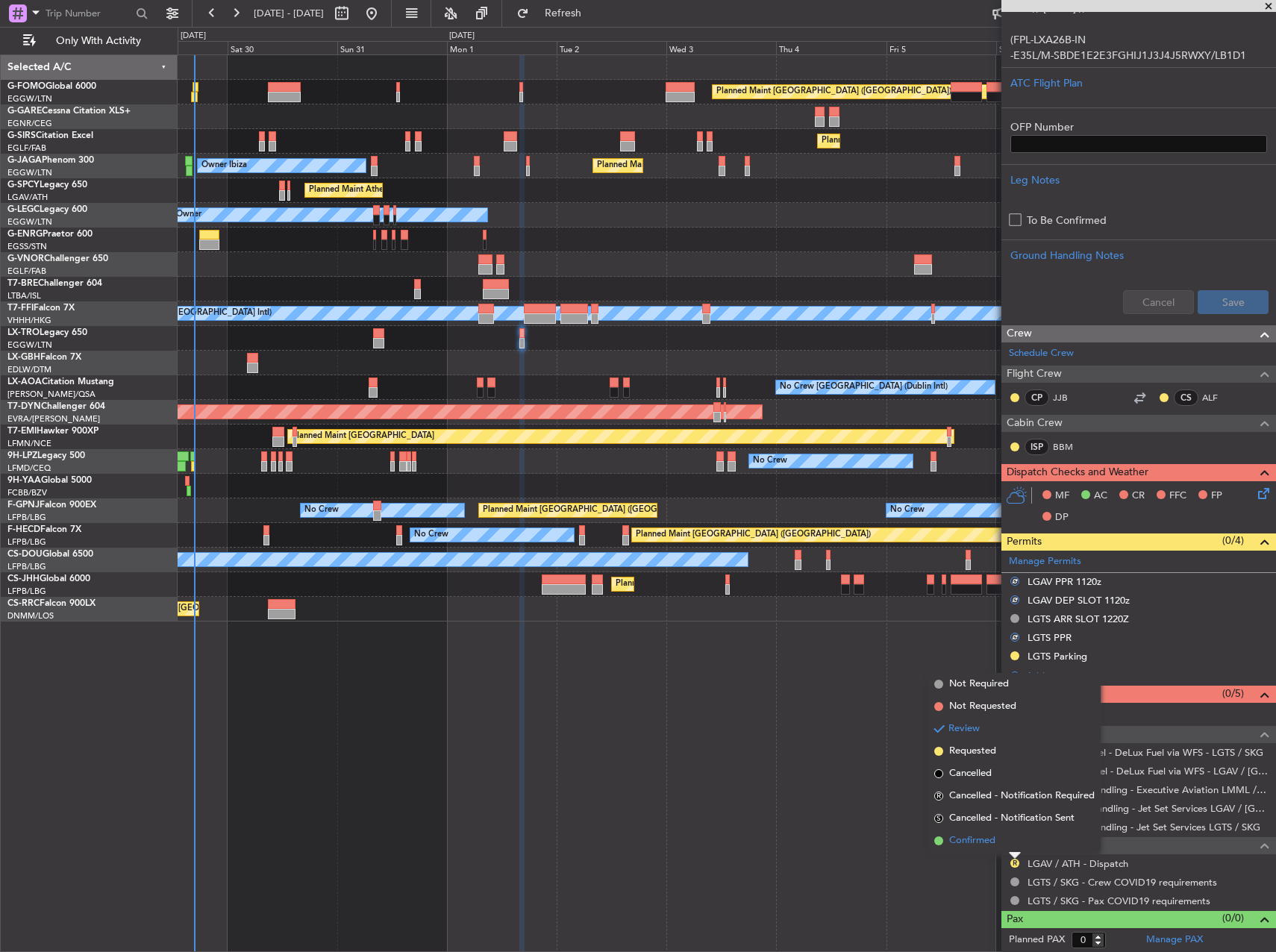
click at [1009, 846] on li "Confirmed" at bounding box center [1014, 841] width 172 height 22
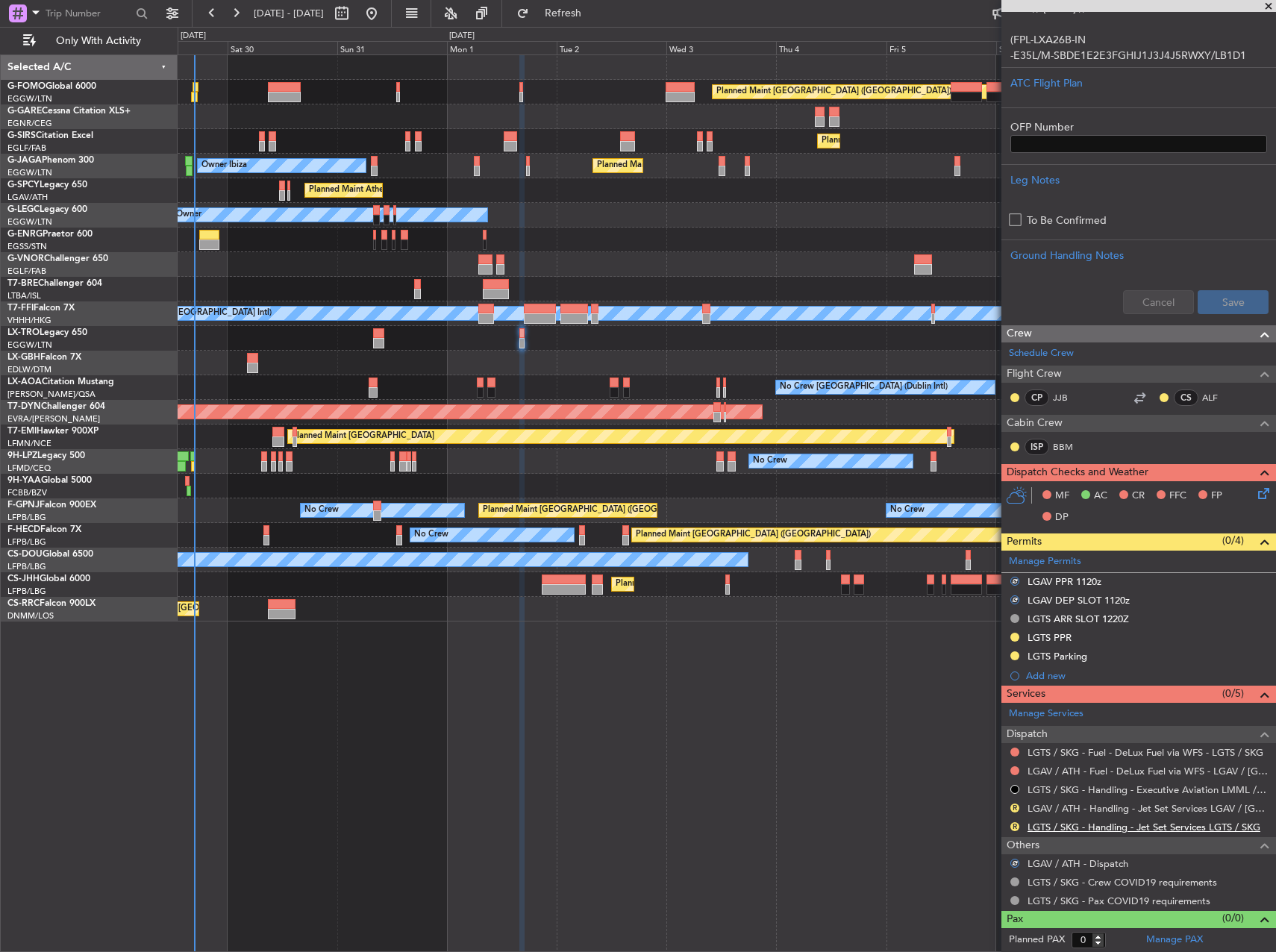
click at [1082, 822] on link "LGTS / SKG - Handling - Jet Set Services LGTS / SKG" at bounding box center [1143, 827] width 233 height 13
click at [1054, 812] on link "LGAV / ATH - Handling - Jet Set Services LGAV / [GEOGRAPHIC_DATA]" at bounding box center [1148, 809] width 241 height 13
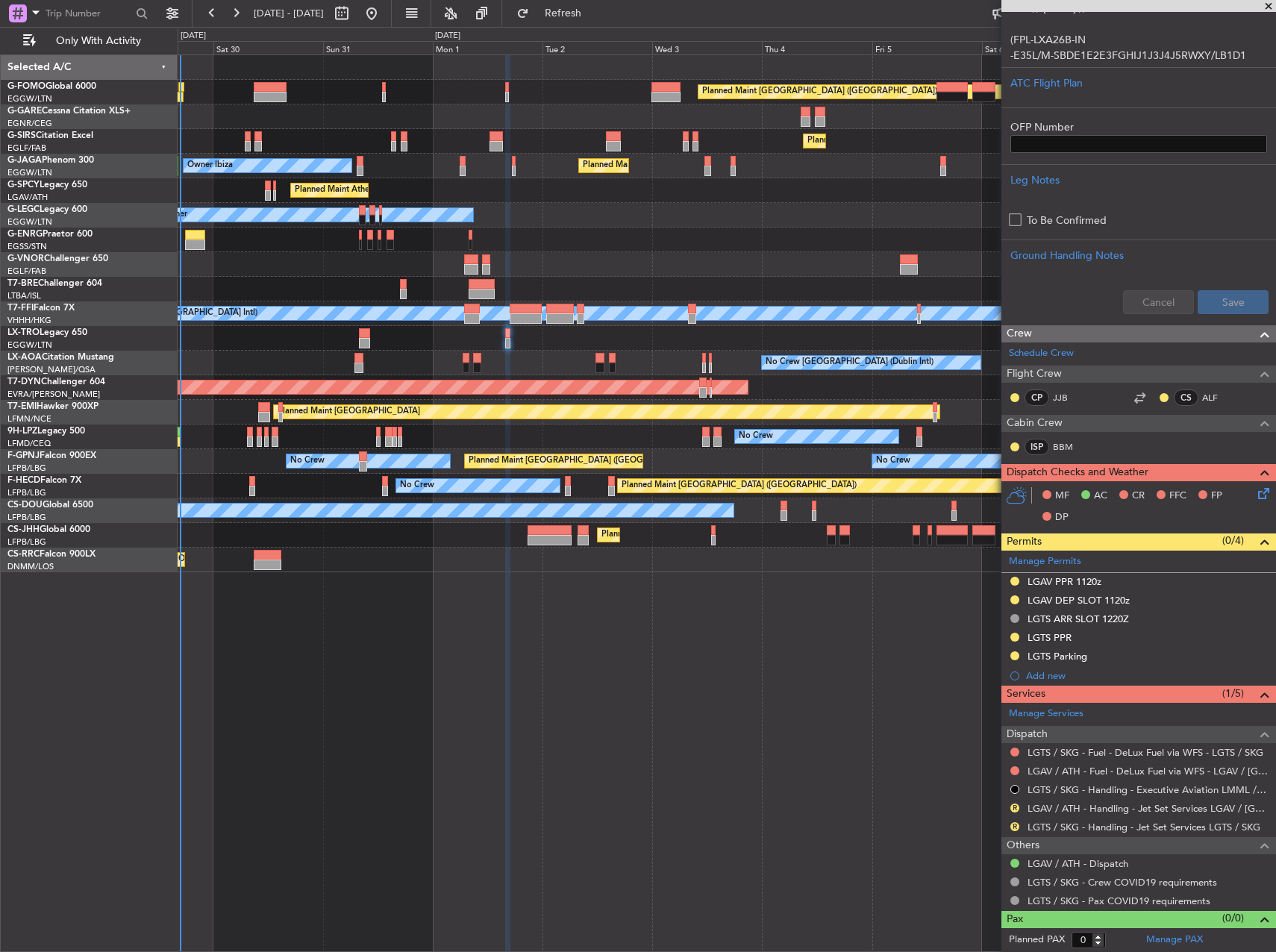
click at [688, 260] on div "Planned Maint [GEOGRAPHIC_DATA] ([GEOGRAPHIC_DATA]) Planned Maint [GEOGRAPHIC_D…" at bounding box center [726, 314] width 1098 height 517
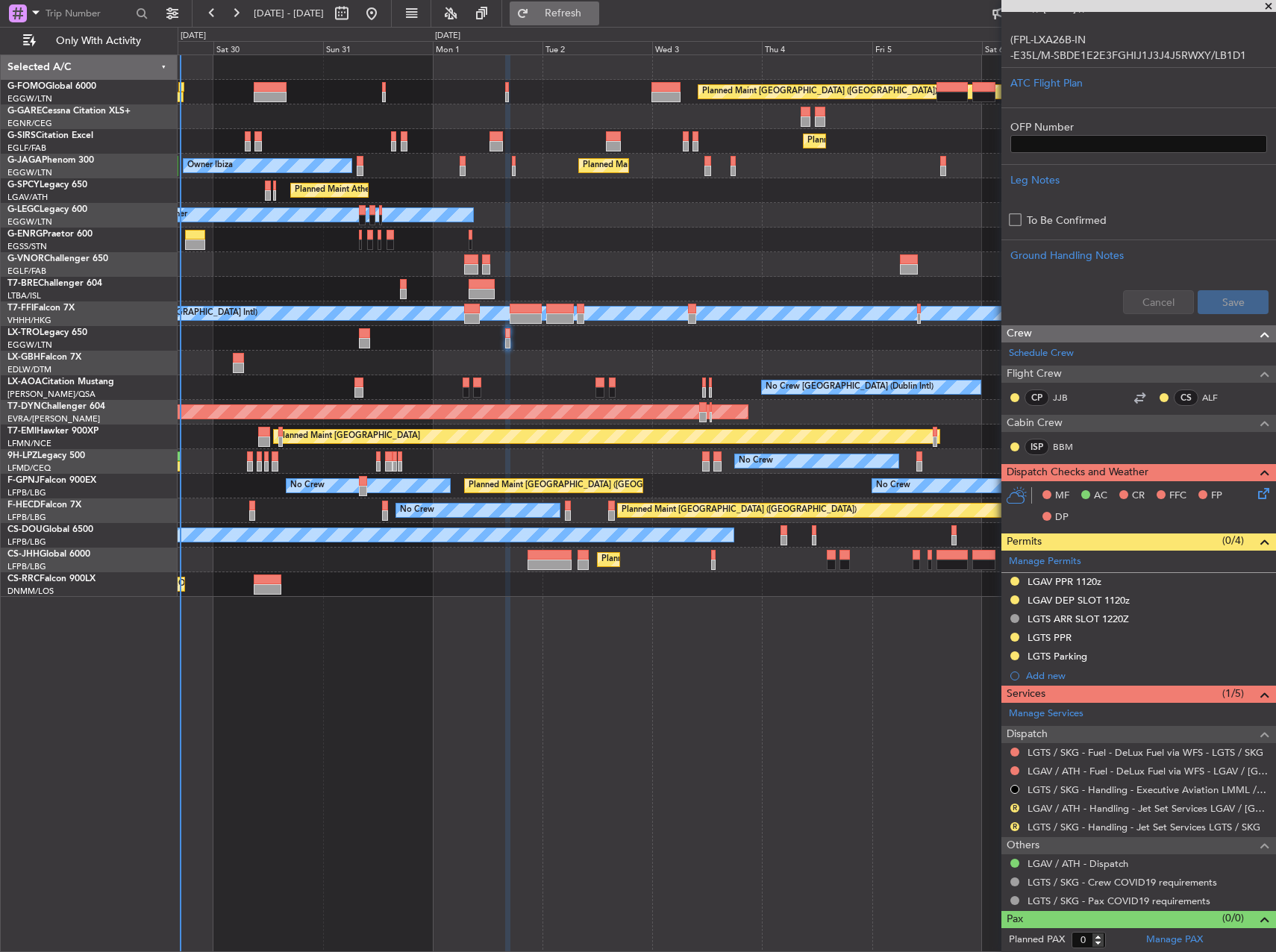
click at [587, 15] on span "Refresh" at bounding box center [564, 14] width 63 height 11
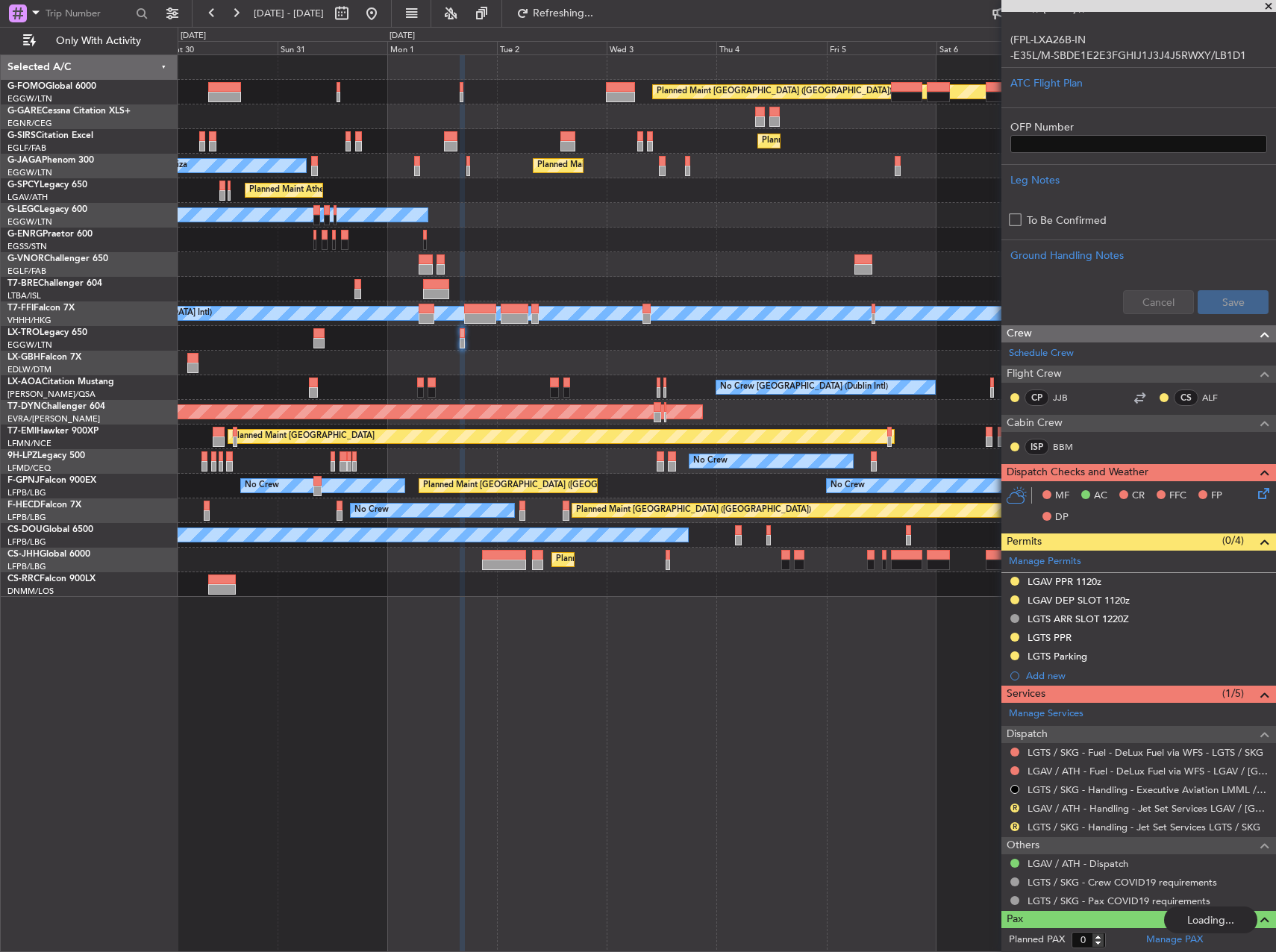
click at [739, 257] on div at bounding box center [726, 265] width 1098 height 24
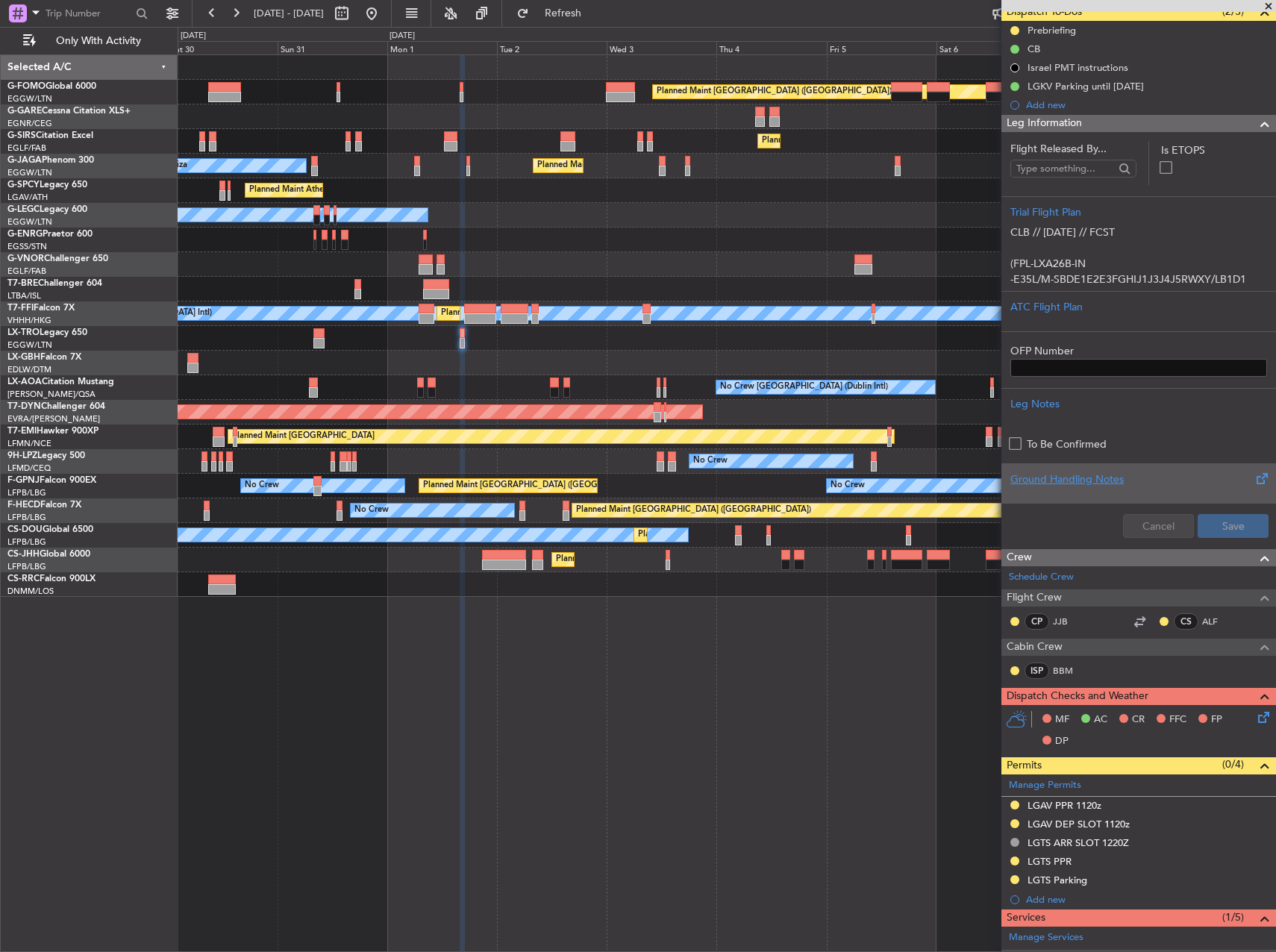
scroll to position [0, 0]
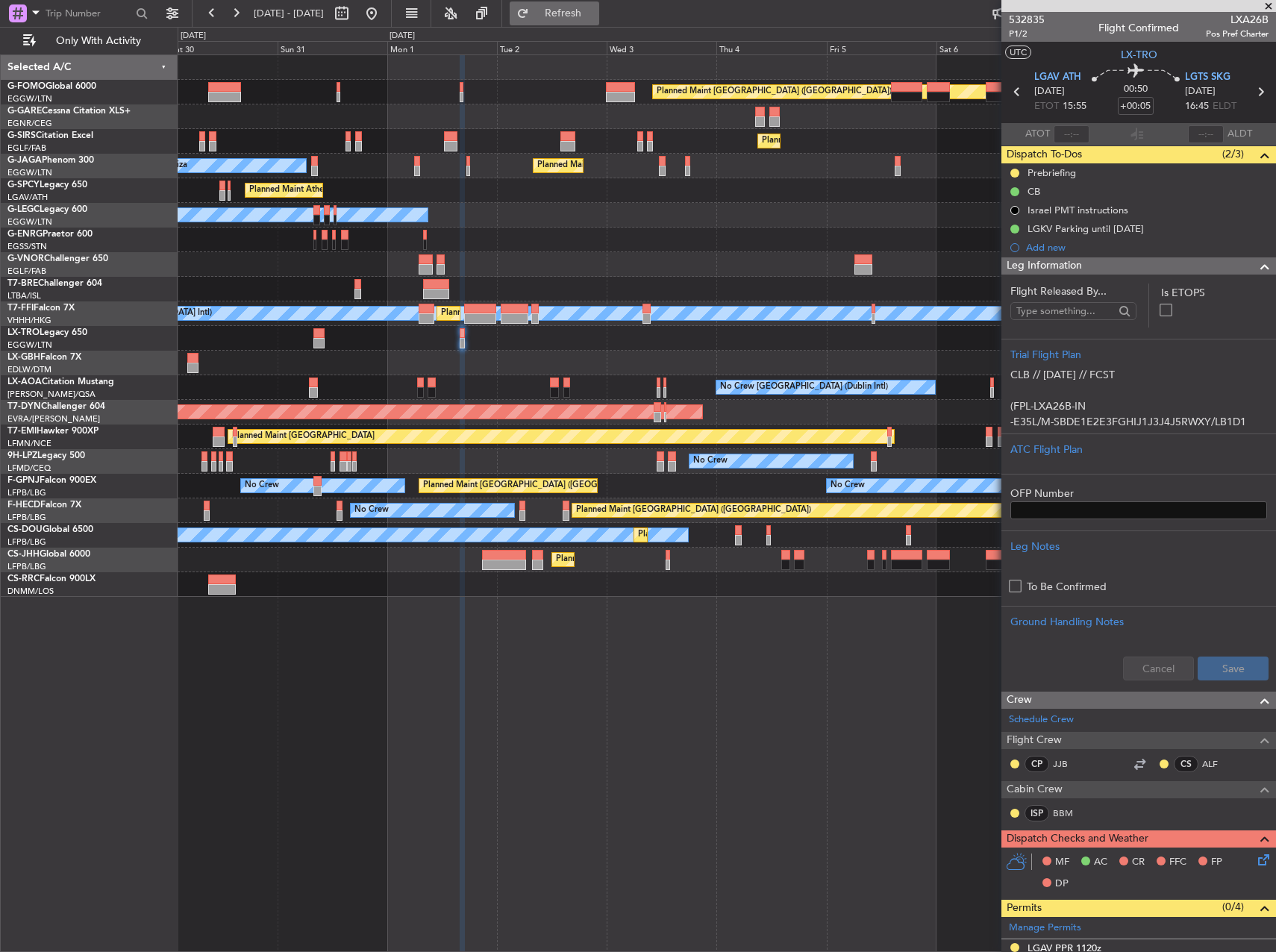
click at [595, 11] on span "Refresh" at bounding box center [564, 14] width 63 height 11
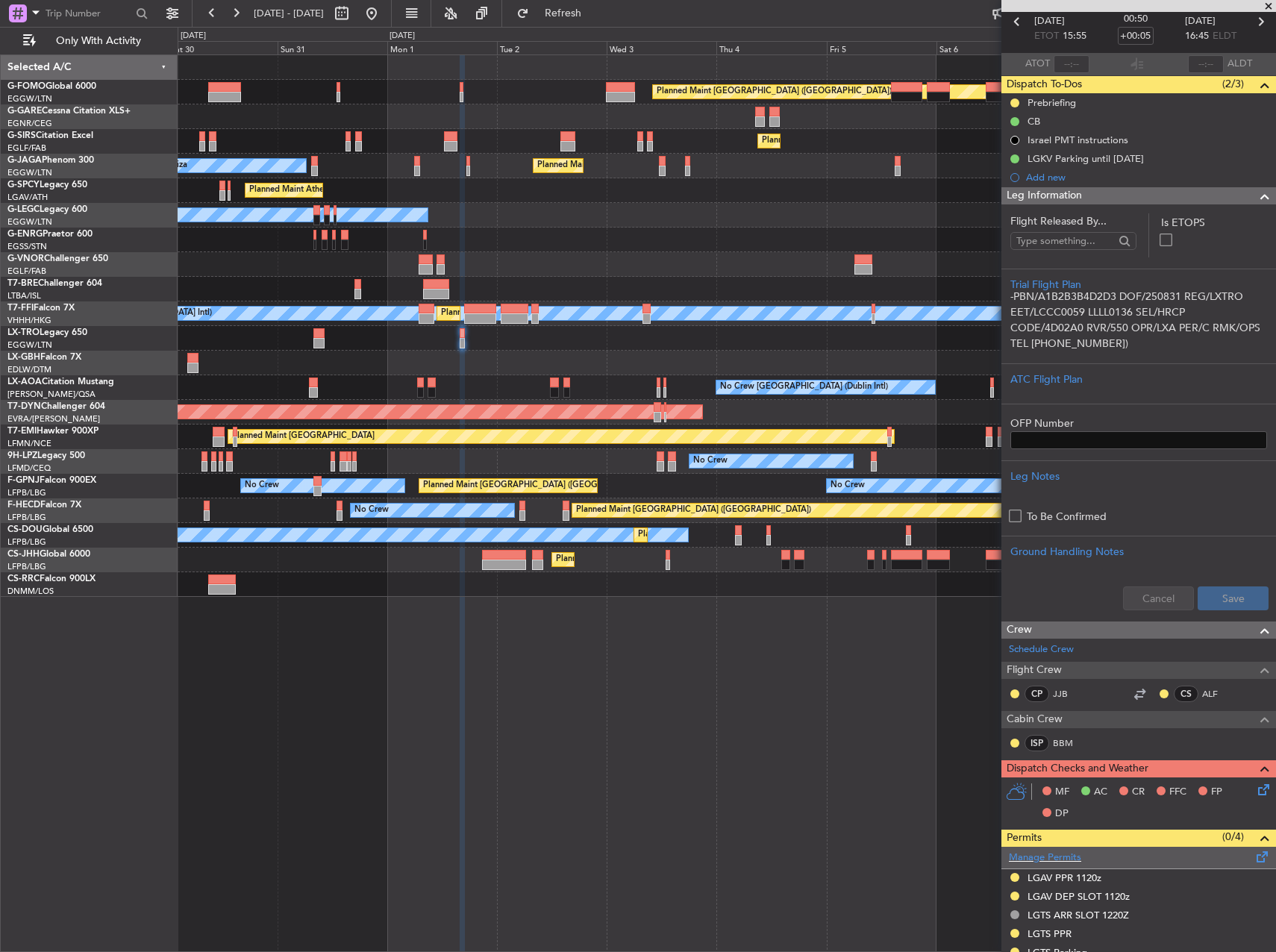
scroll to position [224, 0]
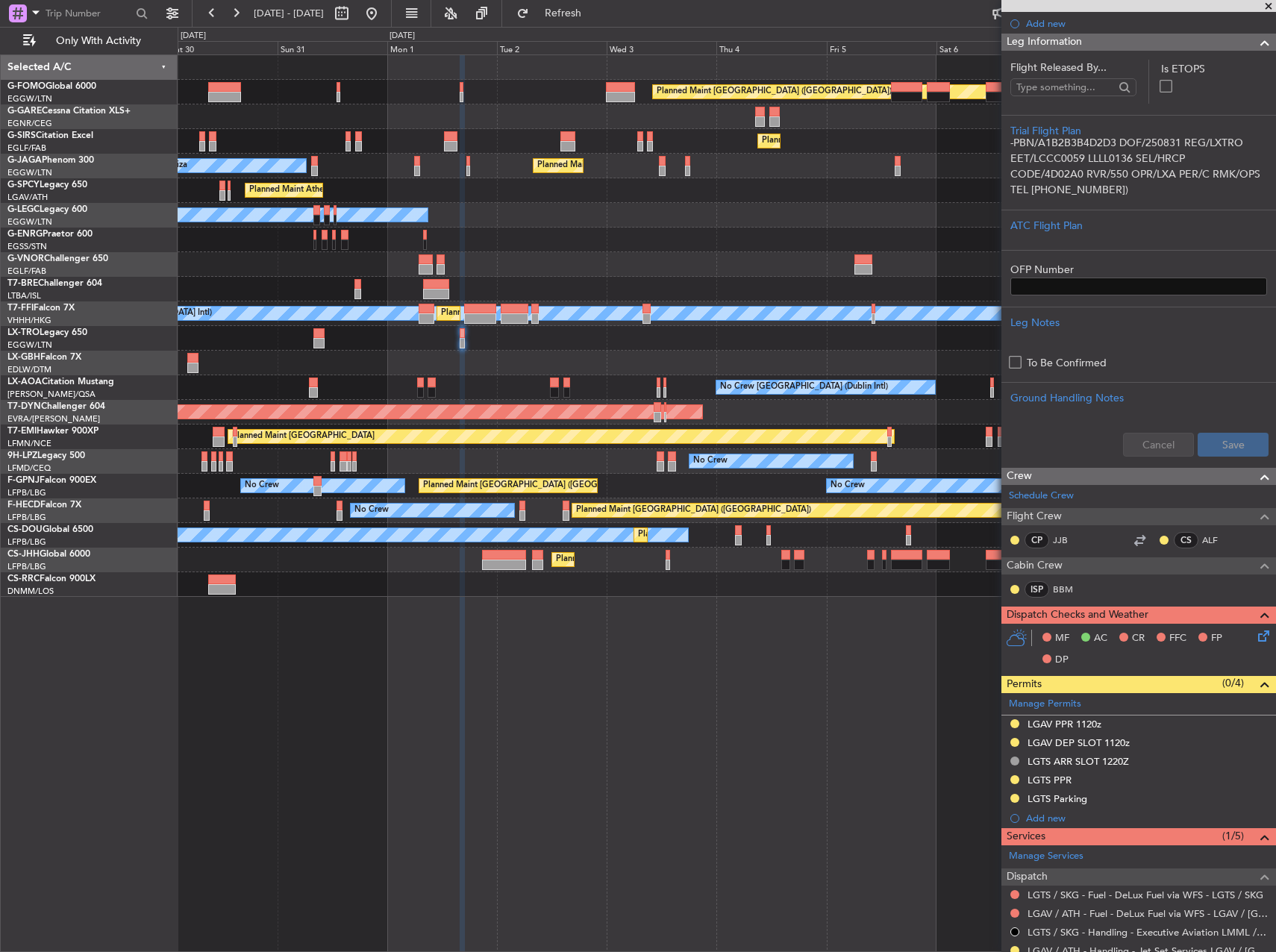
click at [1255, 639] on icon at bounding box center [1262, 634] width 12 height 12
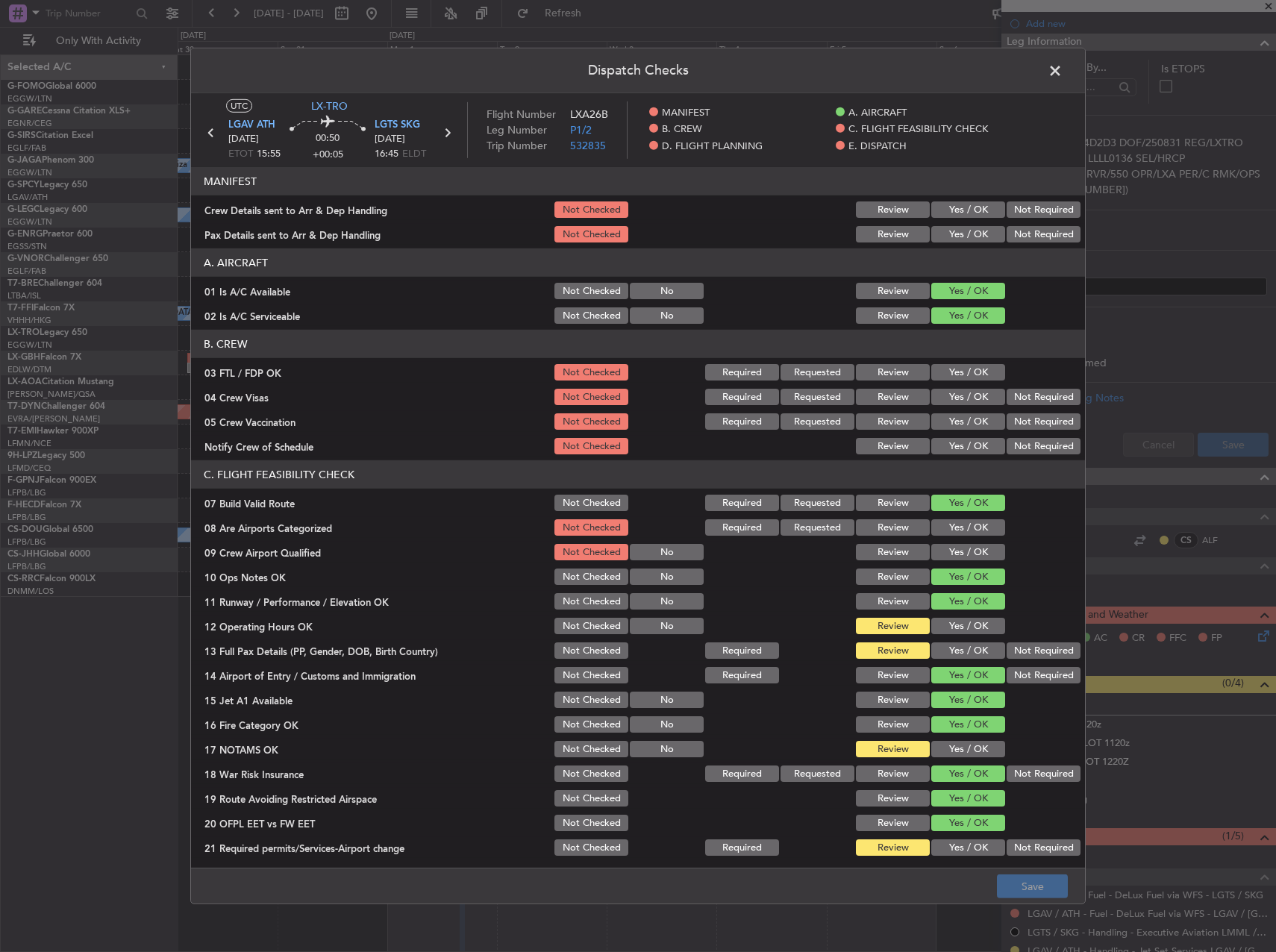
click at [1062, 72] on span at bounding box center [1062, 74] width 0 height 30
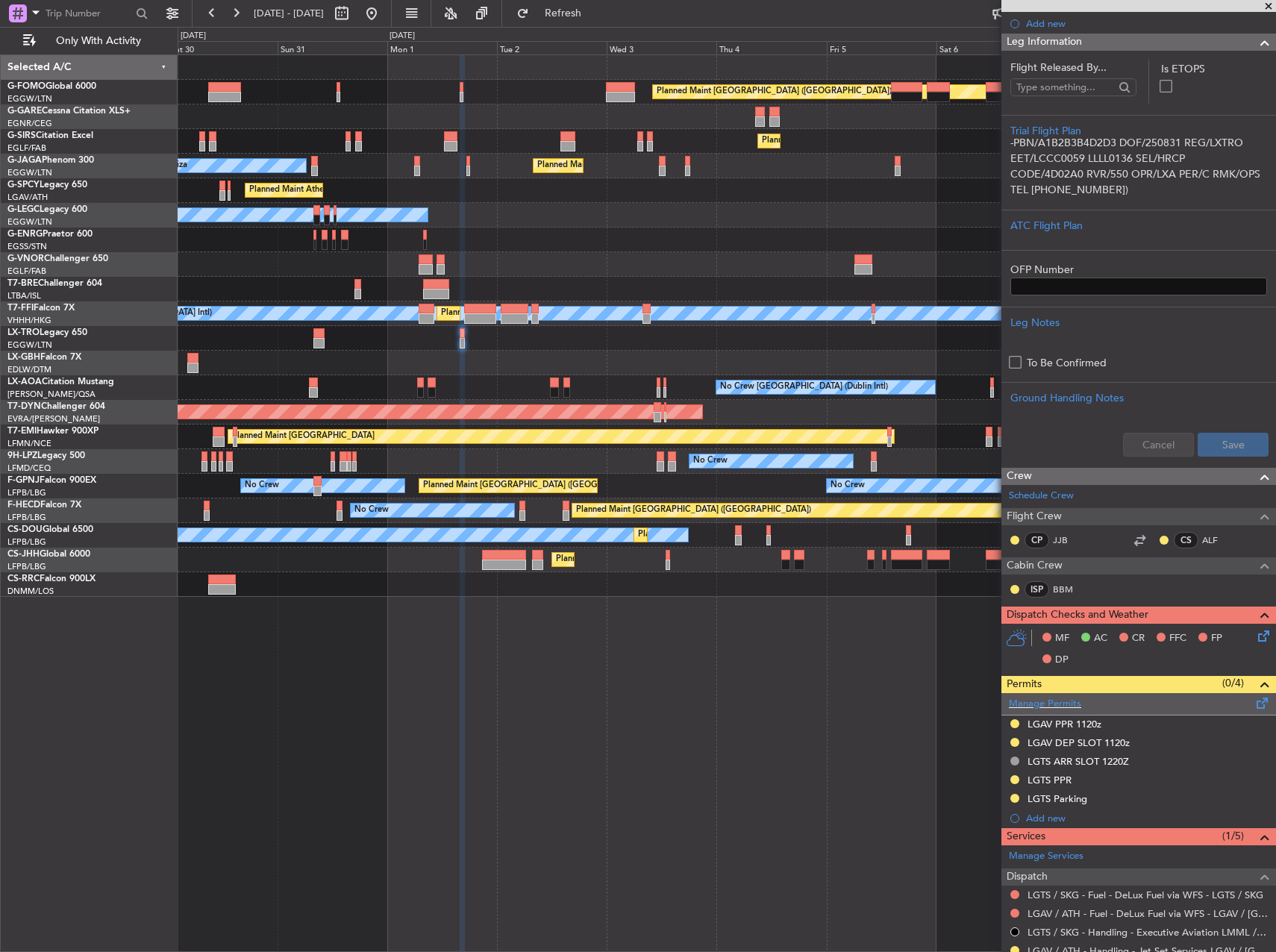
click at [1254, 706] on span at bounding box center [1262, 700] width 18 height 11
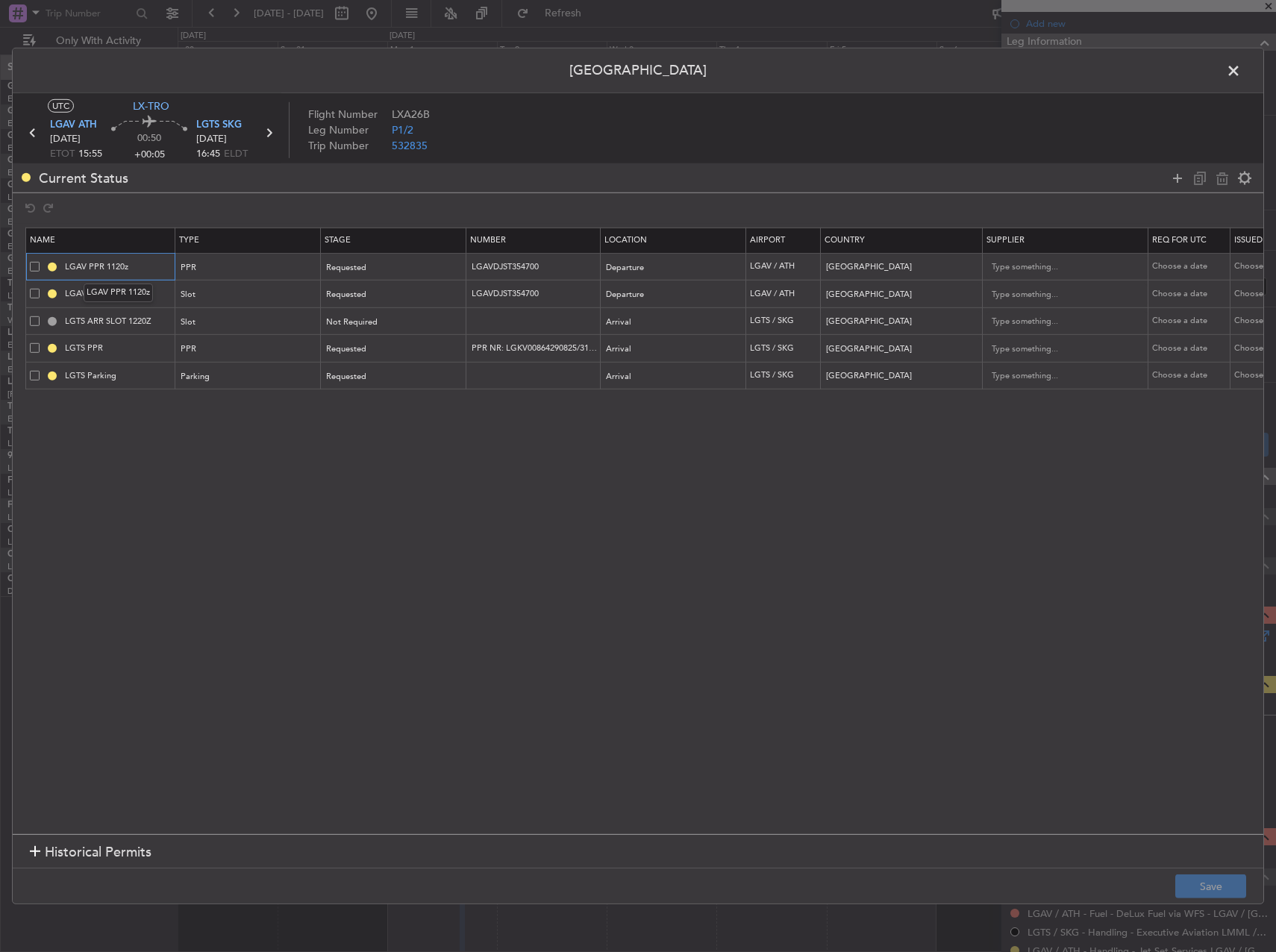
click at [140, 264] on input "LGAV PPR 1120z" at bounding box center [117, 266] width 112 height 13
click at [114, 295] on input "LGAV DEP SLOT 1120z" at bounding box center [117, 294] width 112 height 13
click at [146, 294] on input "LGAV DEP SLOT 1120z" at bounding box center [117, 294] width 112 height 13
click at [123, 272] on input "LGAV PPR 1555z" at bounding box center [117, 266] width 112 height 13
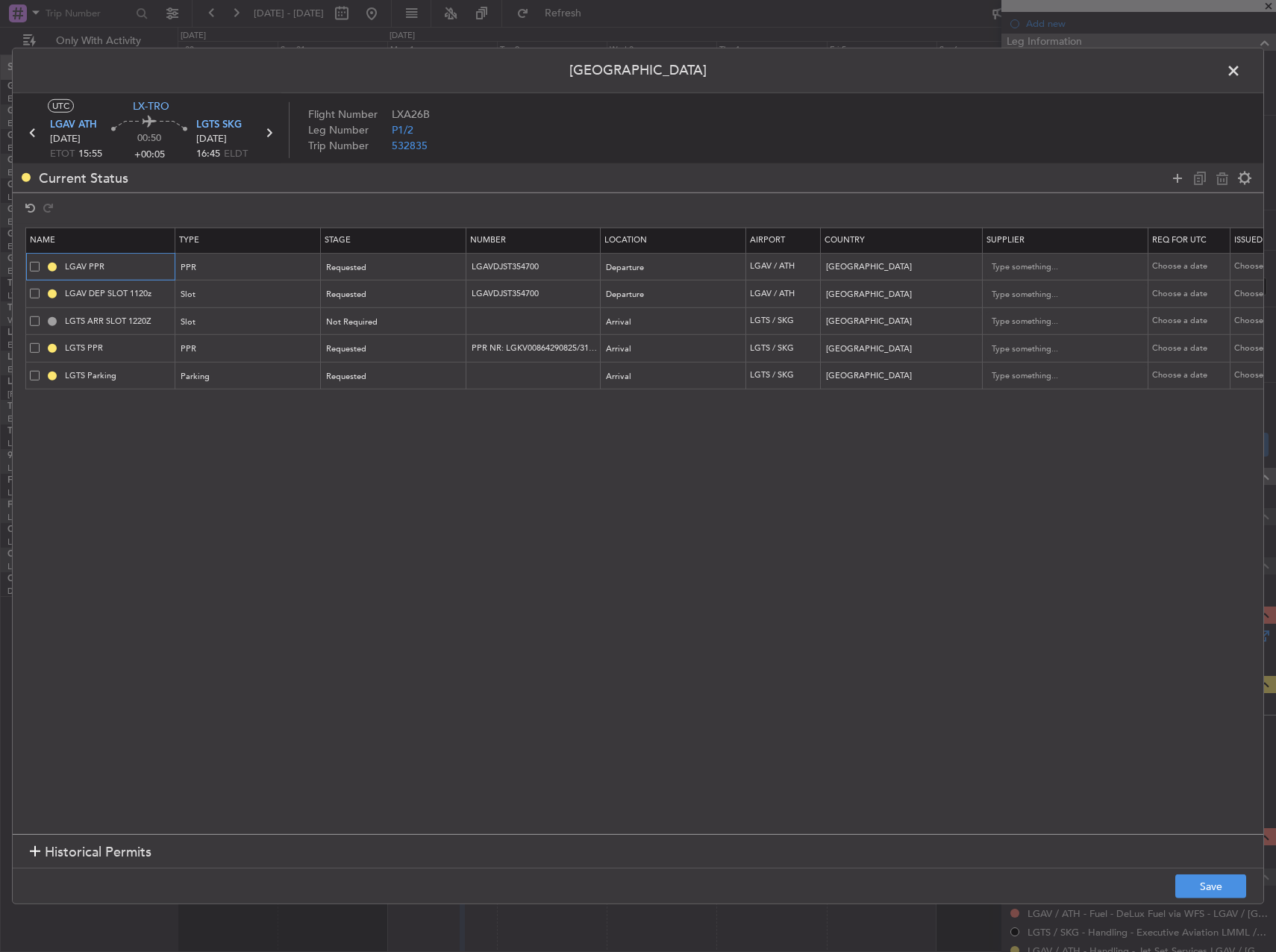
type input "LGAV PPR"
click at [156, 301] on mat-tooltip-component "LGAV DEP SLOT 1120z" at bounding box center [117, 320] width 114 height 40
click at [144, 294] on input "LGAV DEP SLOT 1120z" at bounding box center [117, 294] width 112 height 13
type input "LGAV DEP SLOT 1555z"
click at [159, 323] on input "LGTS ARR SLOT 1220Z" at bounding box center [117, 321] width 112 height 13
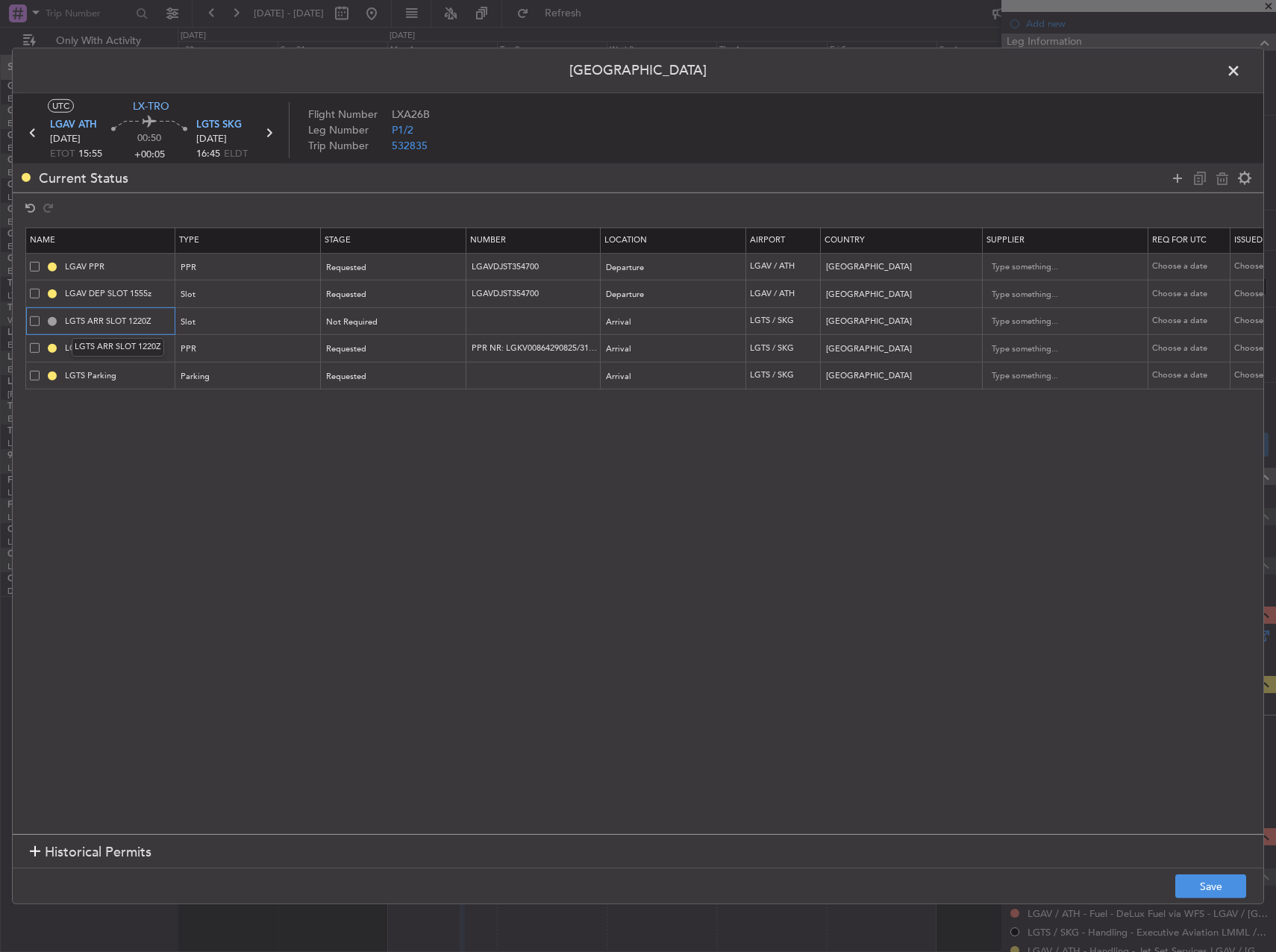
click at [147, 323] on input "LGTS ARR SLOT 1220Z" at bounding box center [117, 321] width 112 height 13
type input "LGTS ARR SLOT 1645Z"
click at [161, 371] on input "LGTS Parking" at bounding box center [117, 375] width 112 height 13
click at [155, 354] on input "LGTS PPR" at bounding box center [117, 348] width 112 height 13
click at [159, 364] on td "LGTS Parking" at bounding box center [101, 376] width 149 height 27
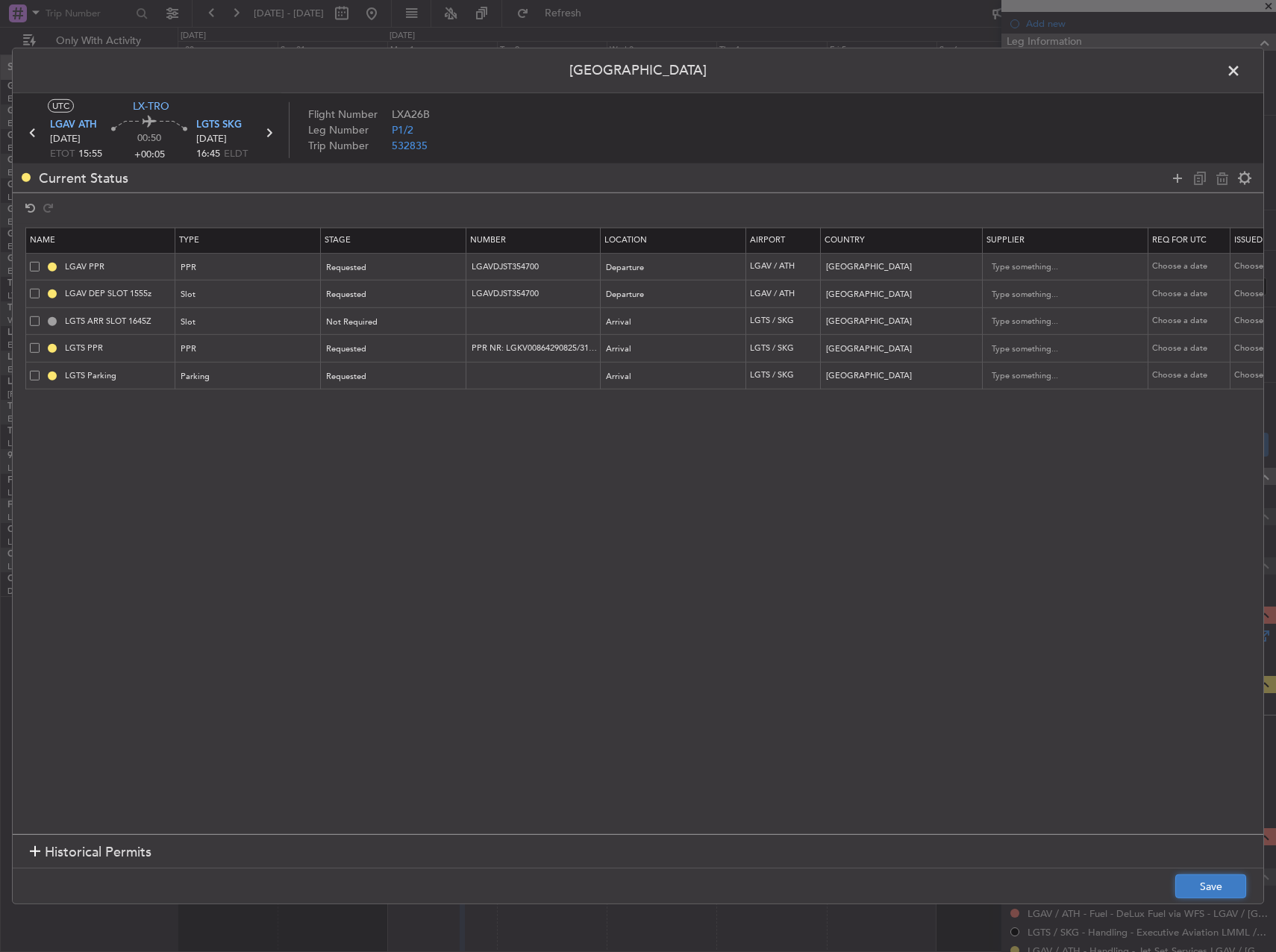
click at [1224, 889] on button "Save" at bounding box center [1210, 886] width 71 height 24
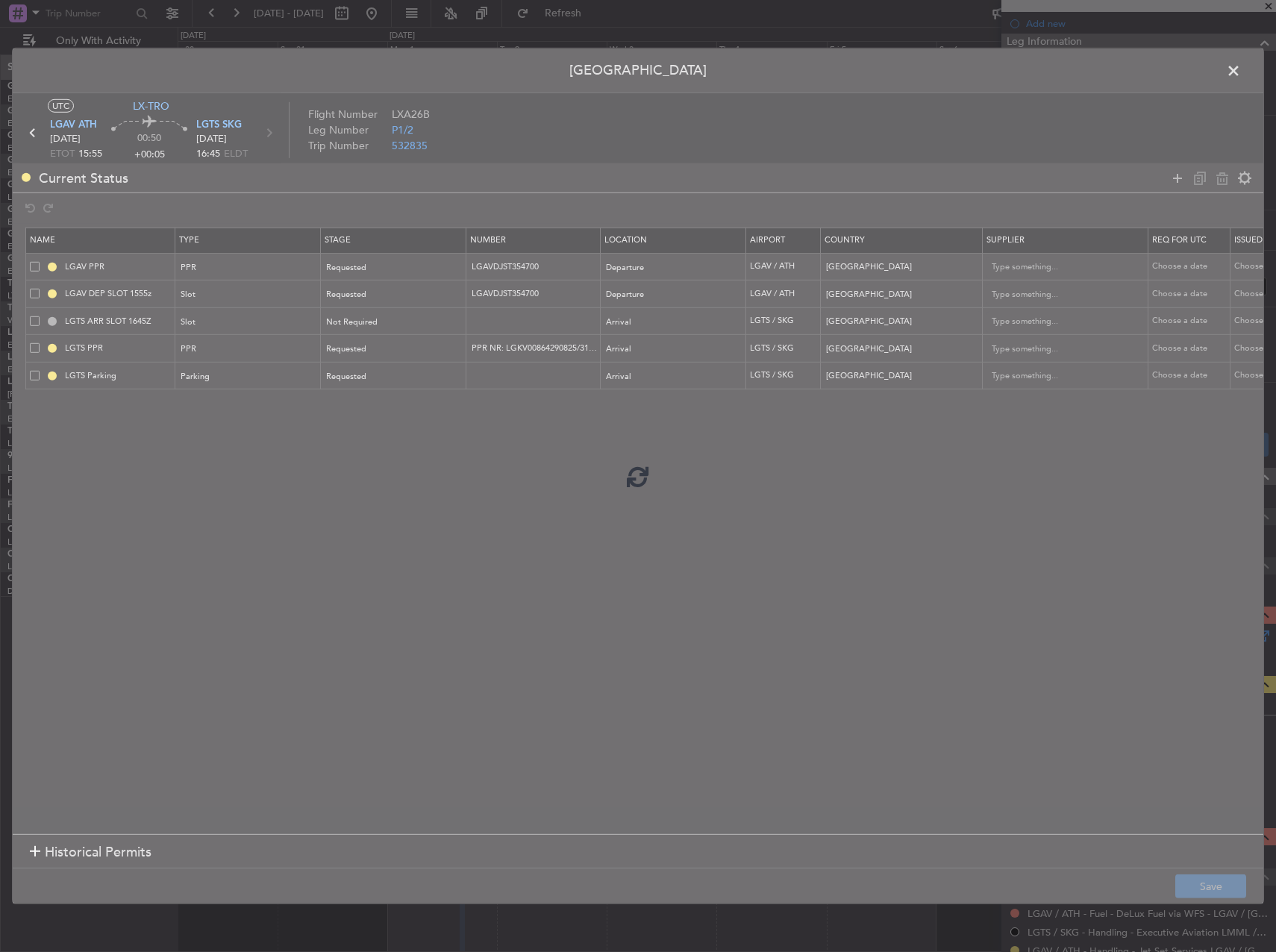
type input "LGAV PPR"
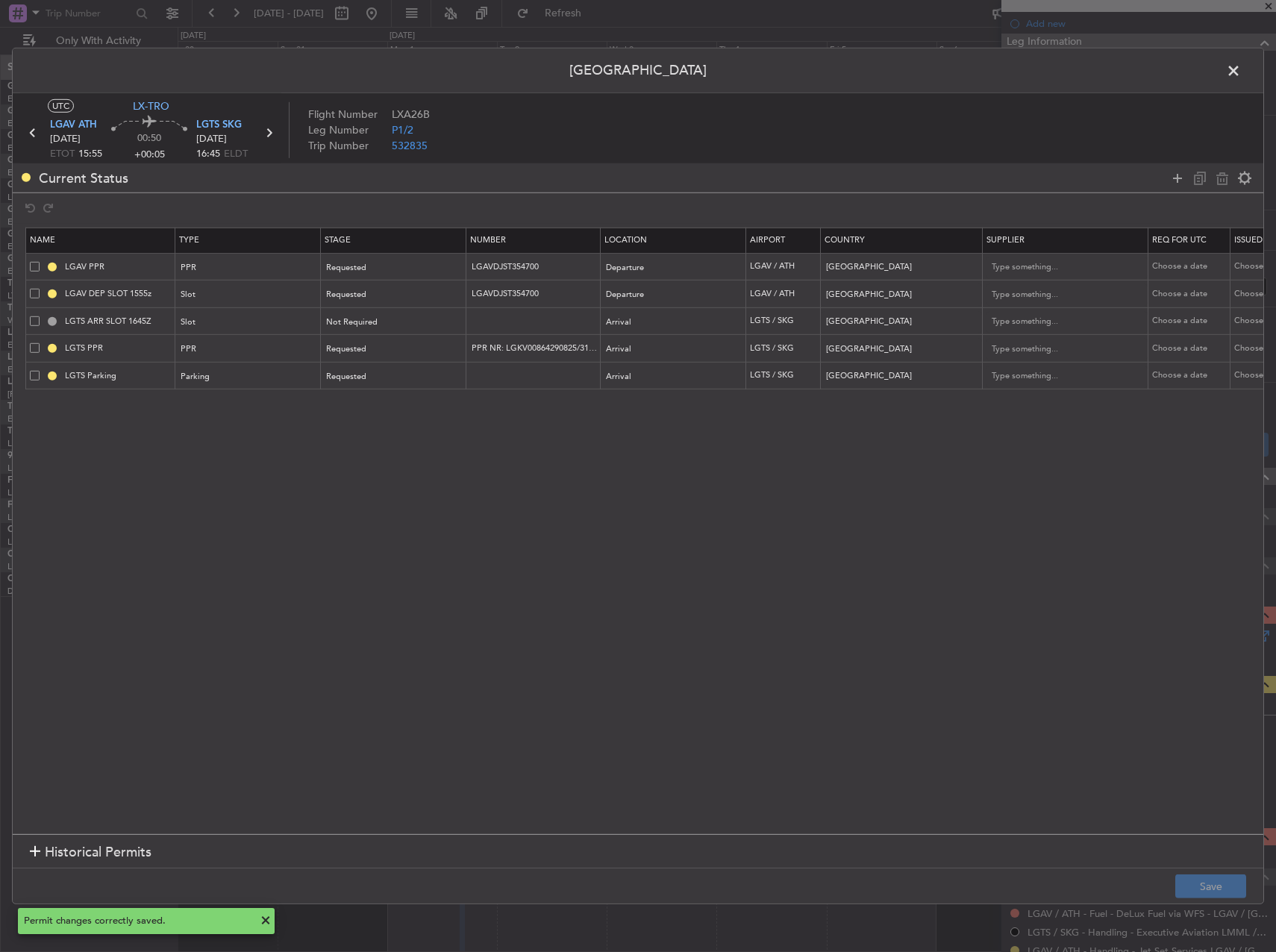
click at [1241, 70] on span at bounding box center [1241, 74] width 0 height 30
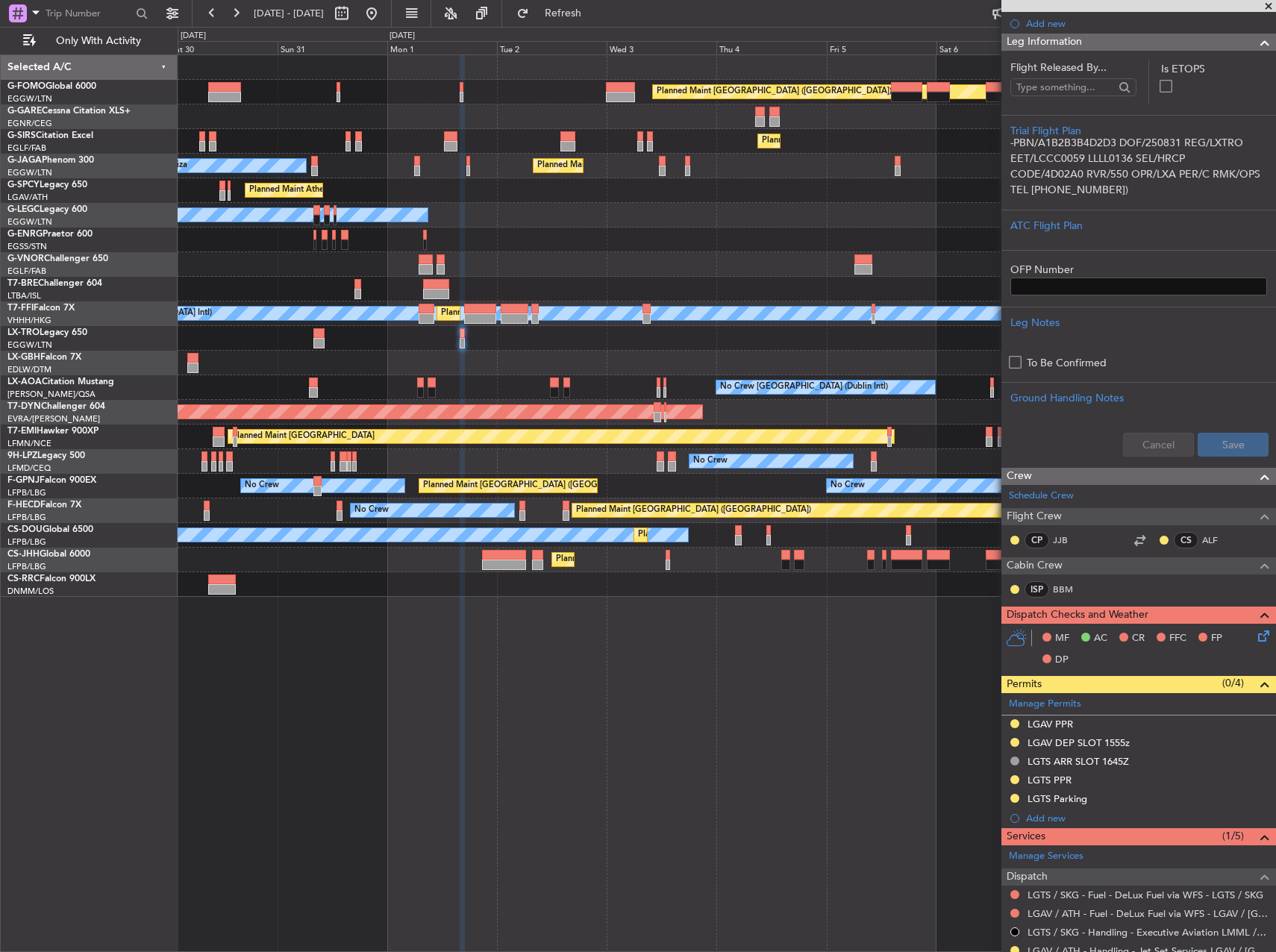
scroll to position [366, 0]
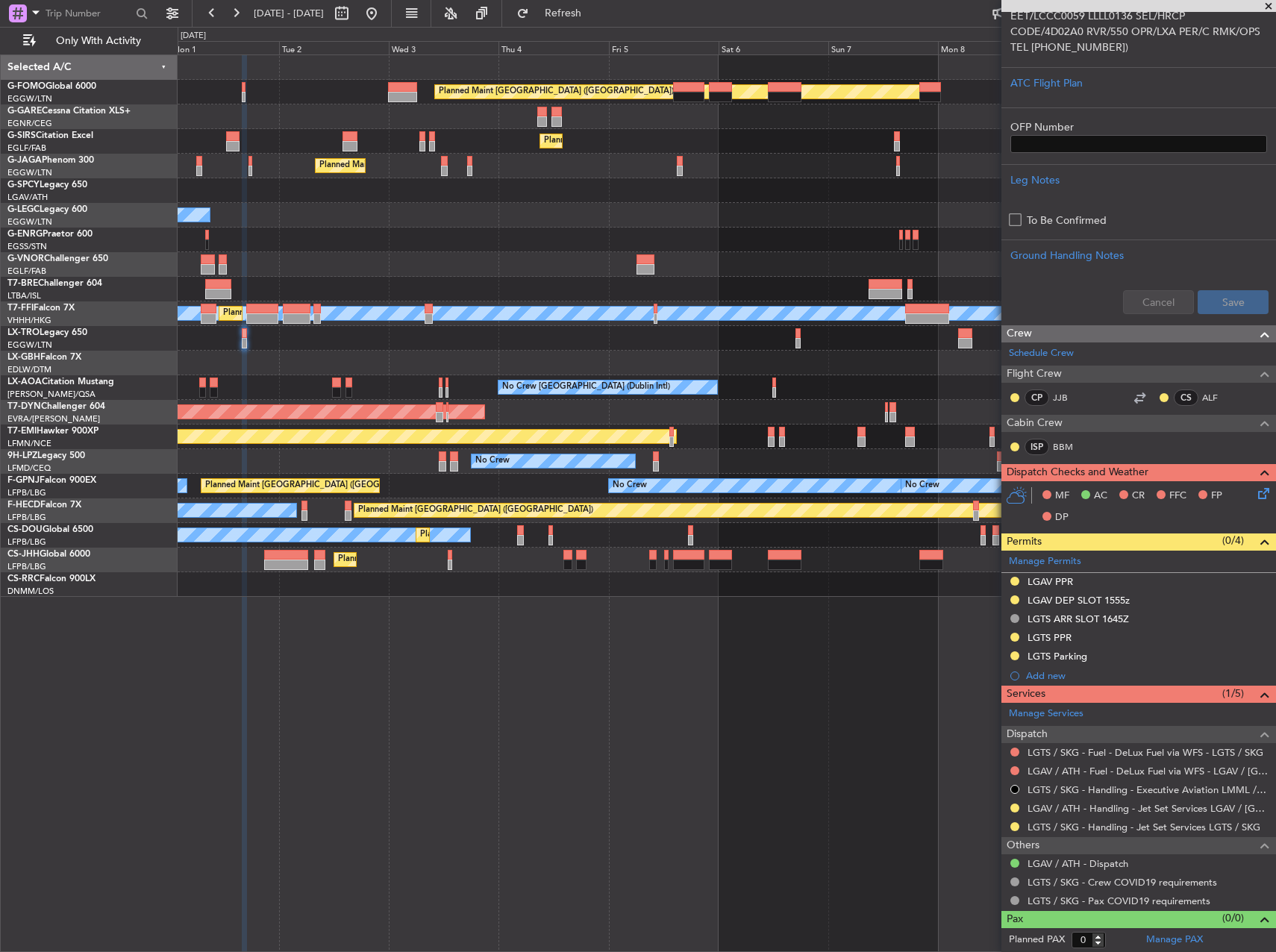
click at [483, 362] on div "Planned Maint [GEOGRAPHIC_DATA] ([GEOGRAPHIC_DATA]) Planned Maint [GEOGRAPHIC_D…" at bounding box center [726, 326] width 1098 height 542
click at [802, 334] on div "Planned Maint Dusseldorf" at bounding box center [726, 339] width 1098 height 24
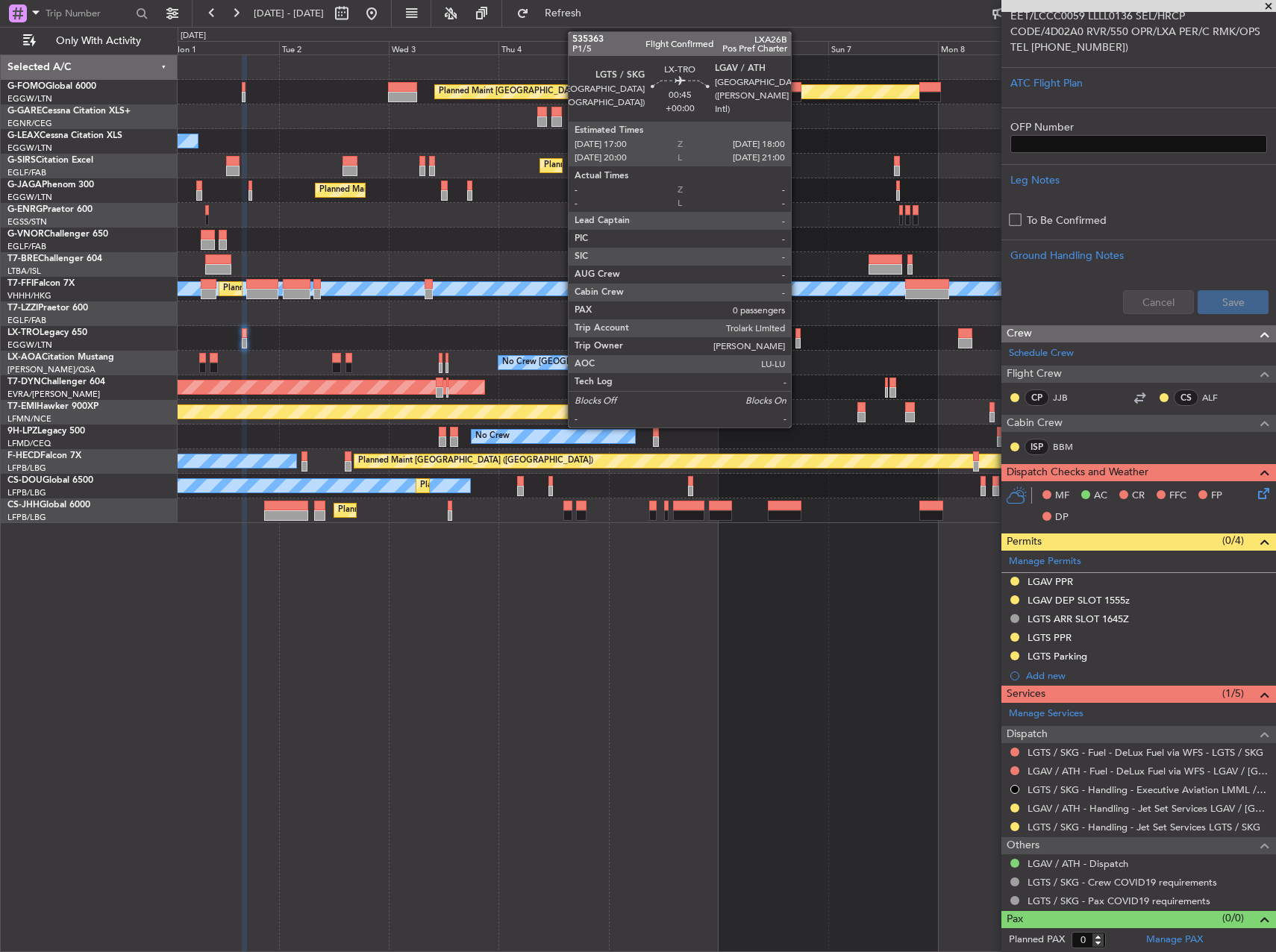
click at [798, 336] on div at bounding box center [798, 333] width 5 height 11
click at [796, 336] on div at bounding box center [798, 333] width 5 height 11
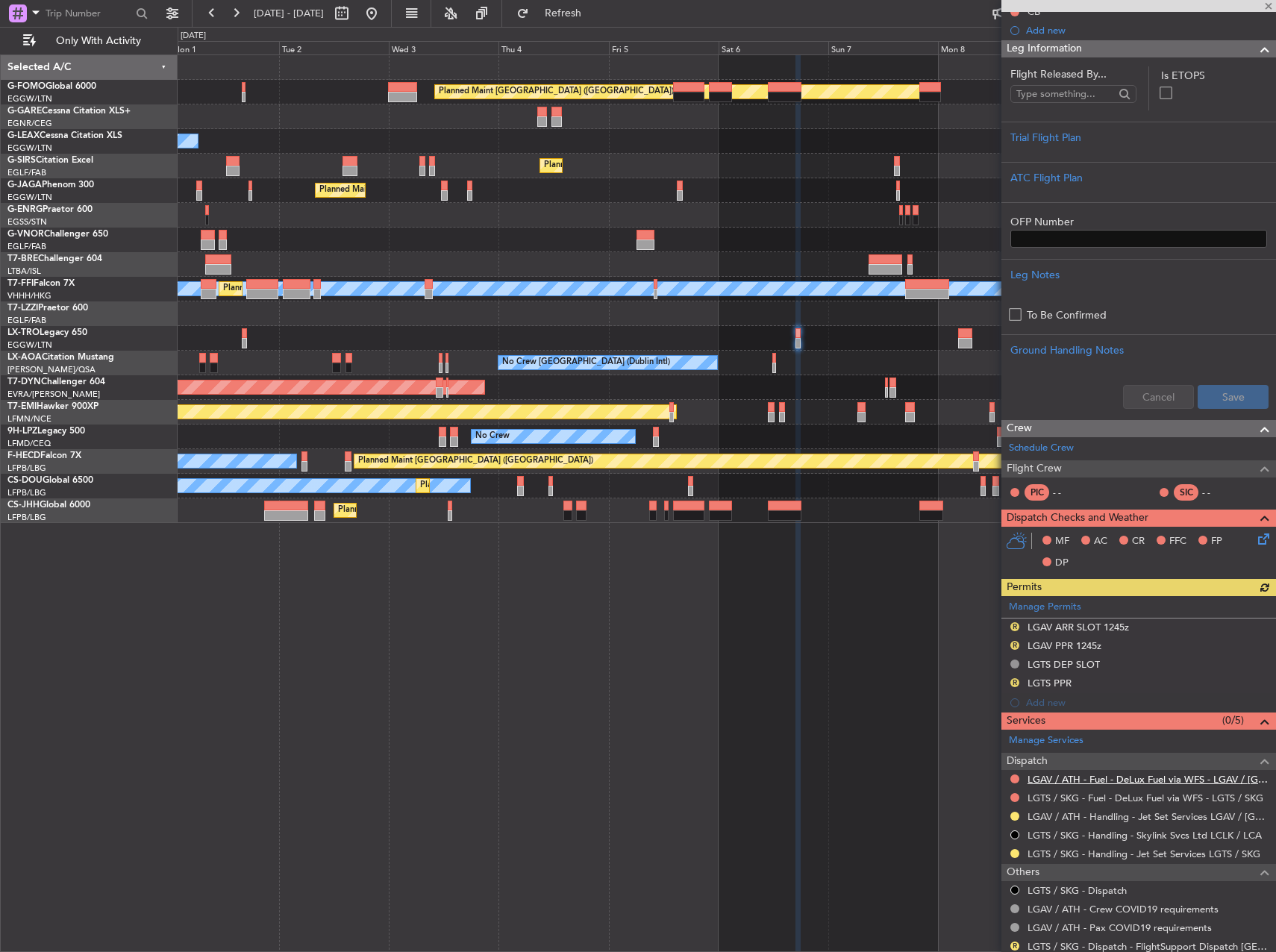
scroll to position [225, 0]
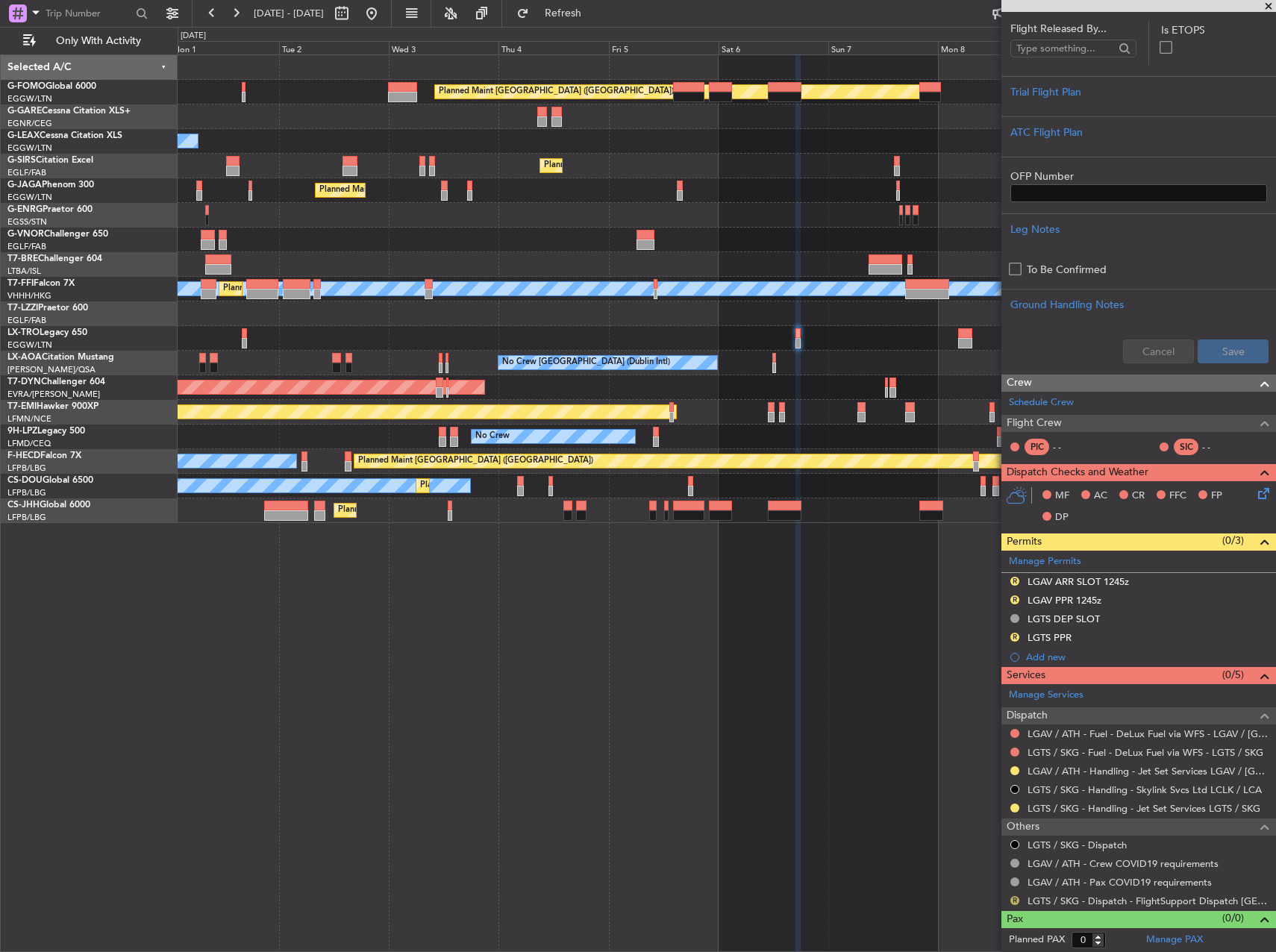
click at [1019, 899] on button "R" at bounding box center [1015, 901] width 9 height 9
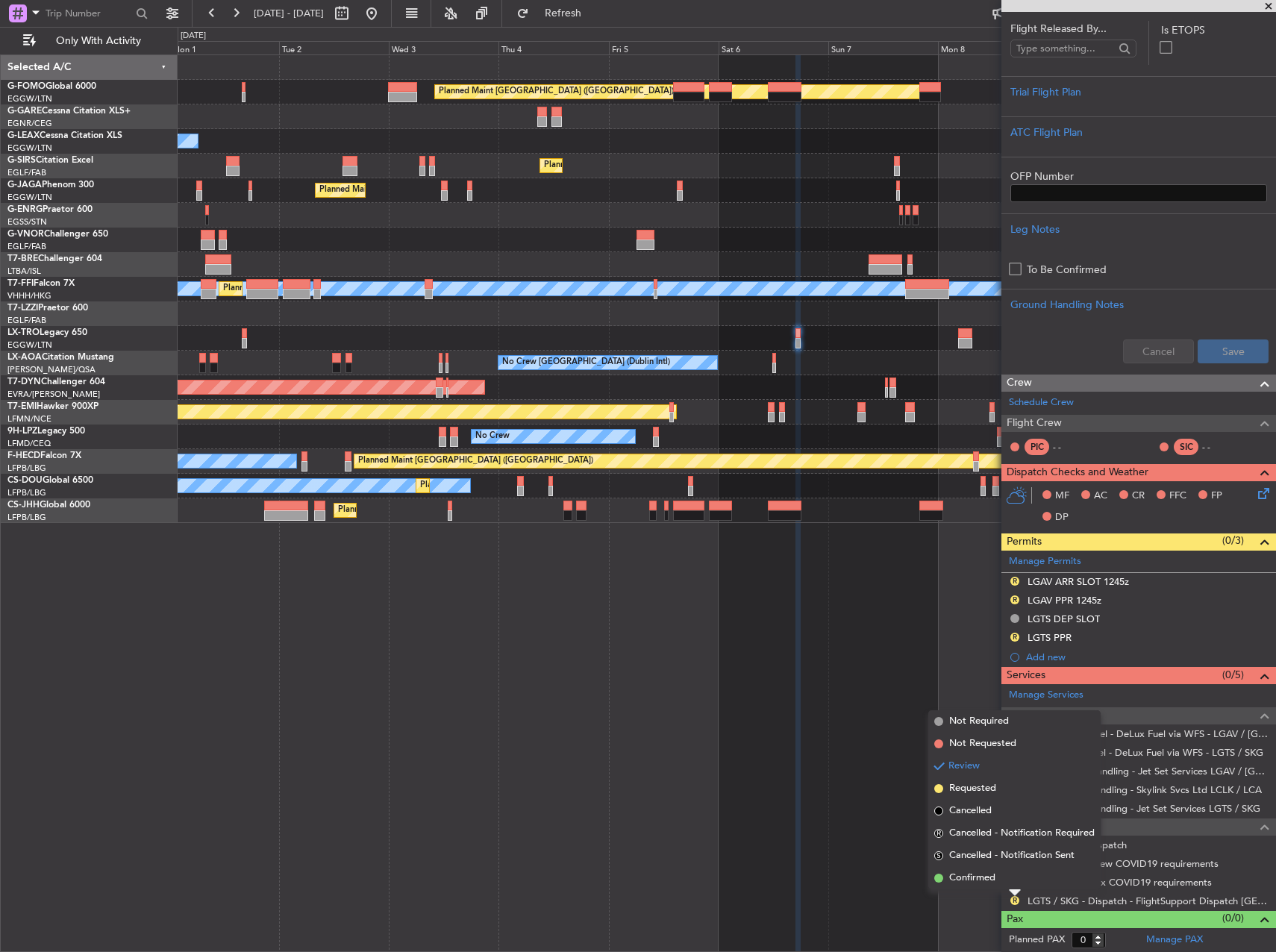
click at [1017, 883] on div "Review" at bounding box center [1014, 876] width 33 height 18
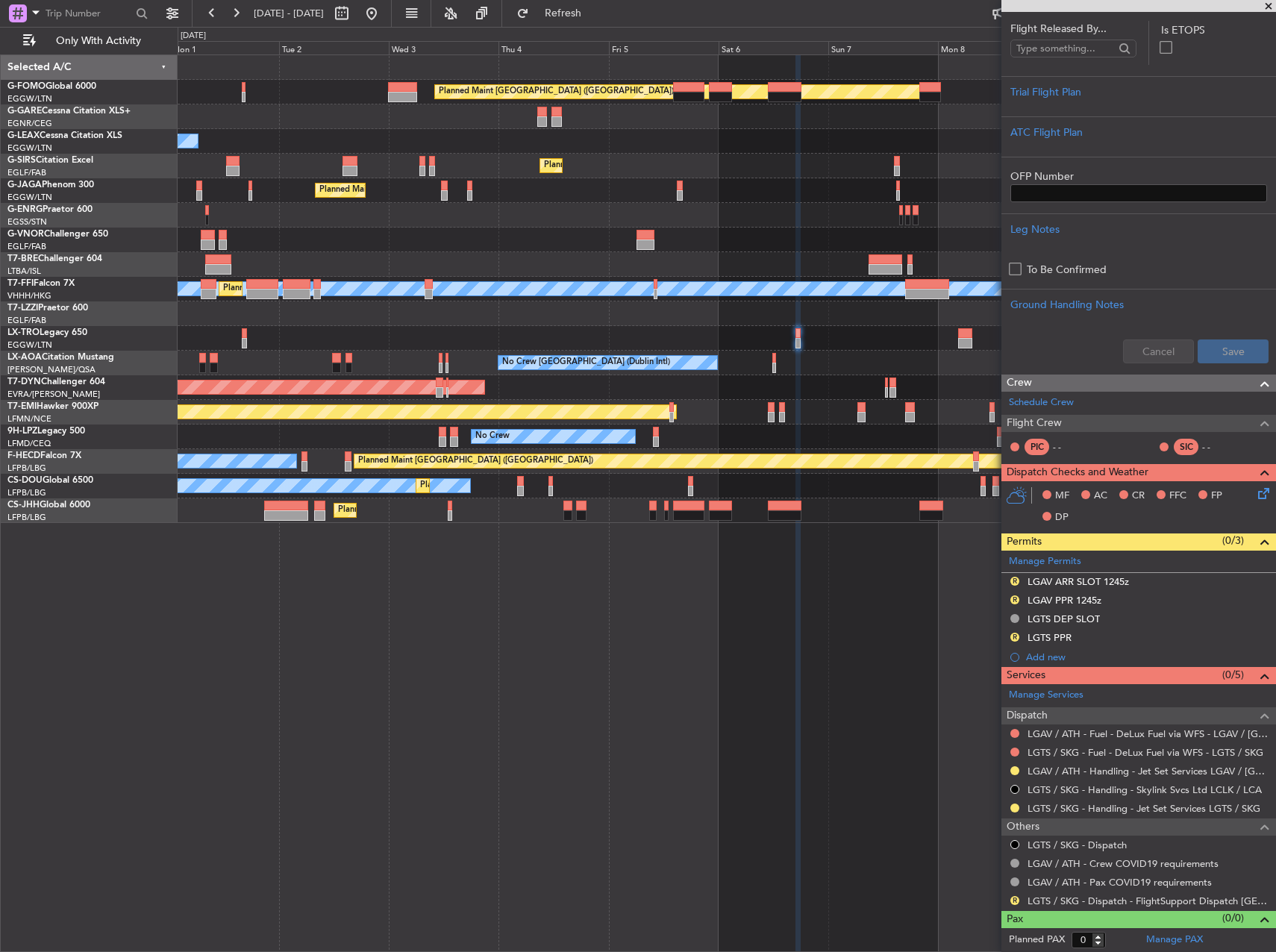
click at [1016, 902] on mat-tooltip-component "Not Required" at bounding box center [1015, 905] width 79 height 40
click at [1012, 898] on button "R" at bounding box center [1015, 901] width 9 height 9
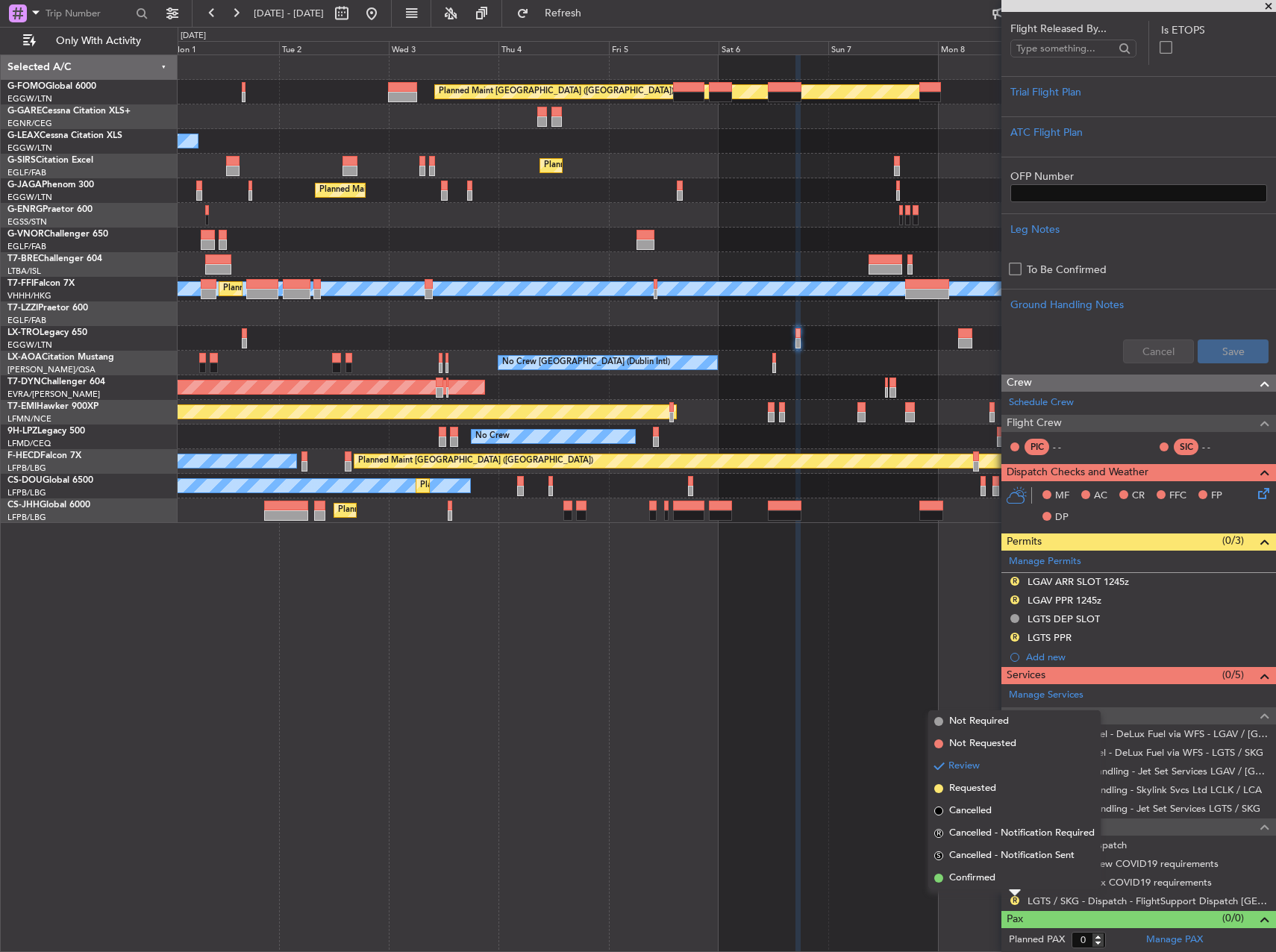
click at [988, 877] on mat-tooltip-component "Review" at bounding box center [1014, 876] width 53 height 40
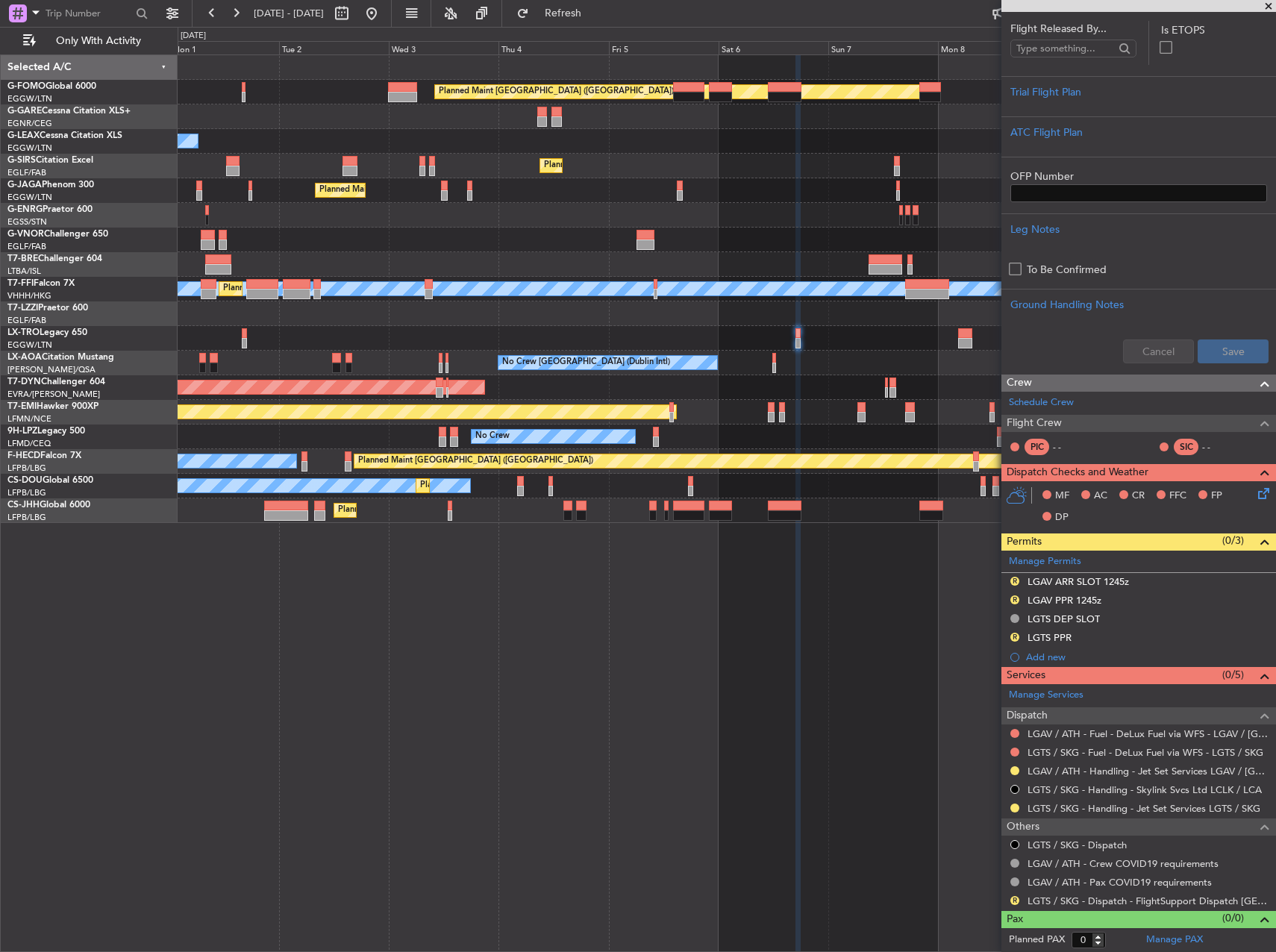
click at [1010, 898] on div "R" at bounding box center [1015, 901] width 12 height 12
click at [1013, 900] on button "R" at bounding box center [1015, 901] width 9 height 9
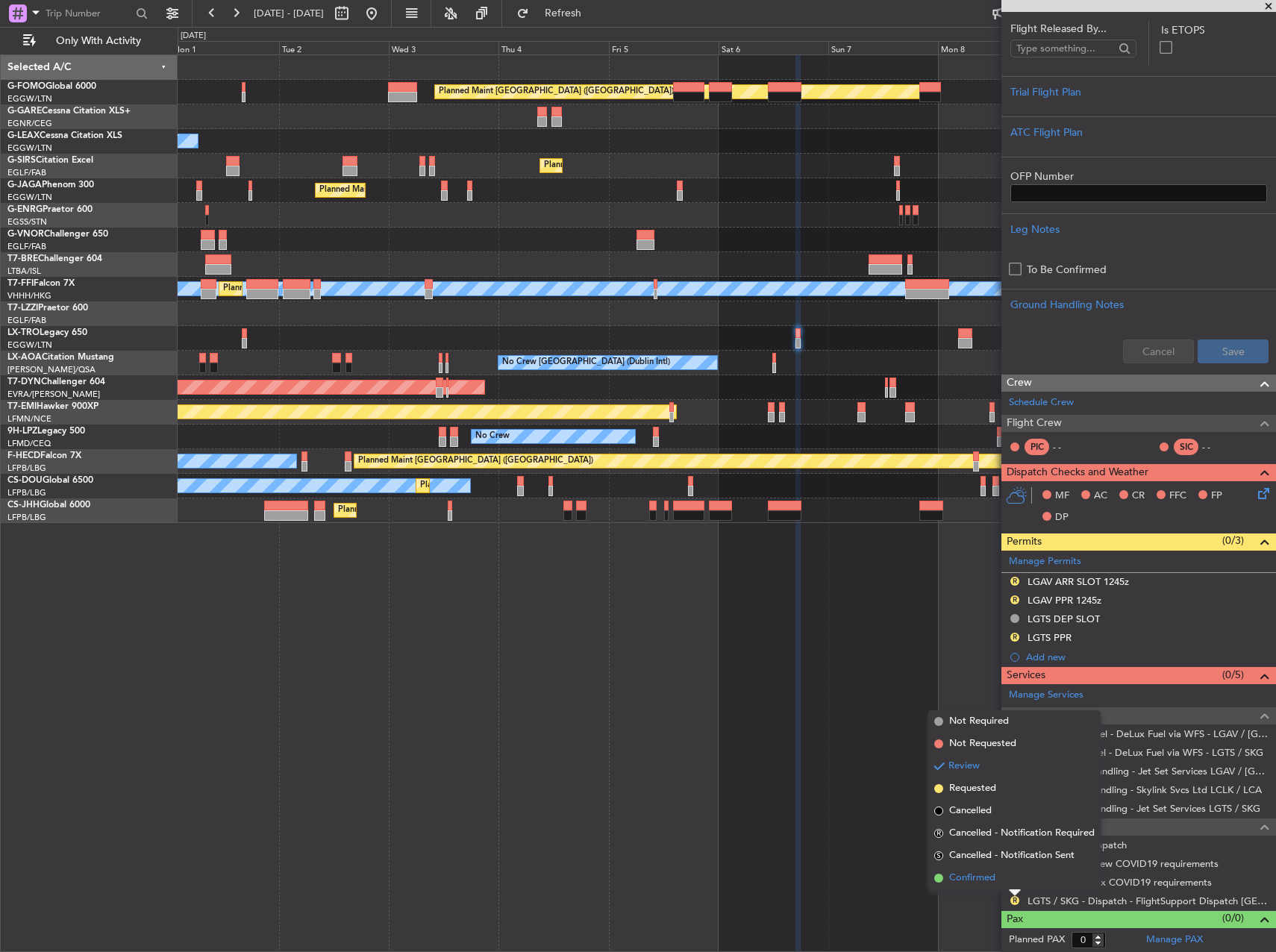
click at [966, 876] on span "Confirmed" at bounding box center [972, 879] width 47 height 15
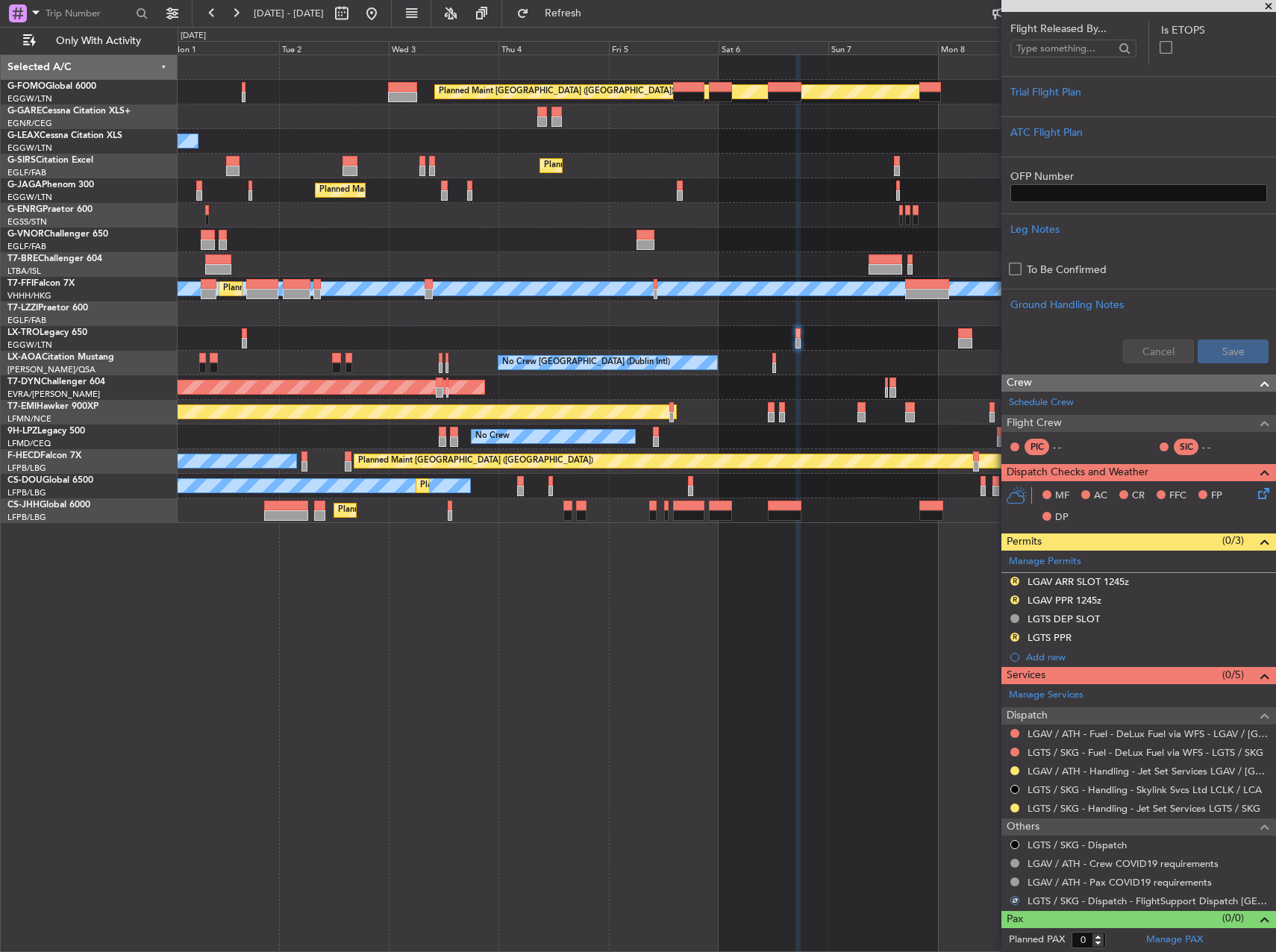
click at [593, 602] on div "Planned Maint [GEOGRAPHIC_DATA] ([GEOGRAPHIC_DATA]) Owner Planned Maint [GEOGRA…" at bounding box center [727, 503] width 1098 height 898
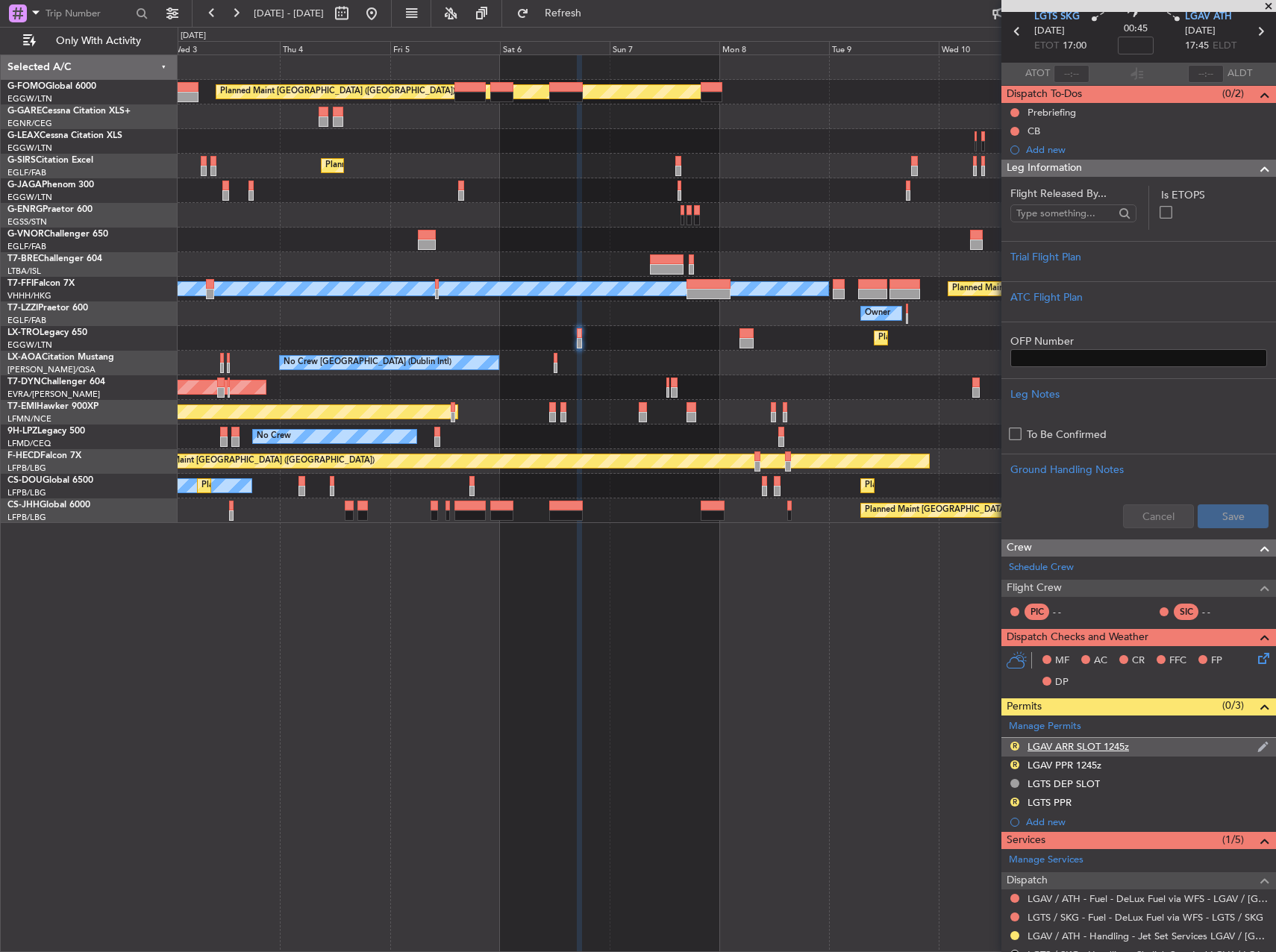
scroll to position [2, 0]
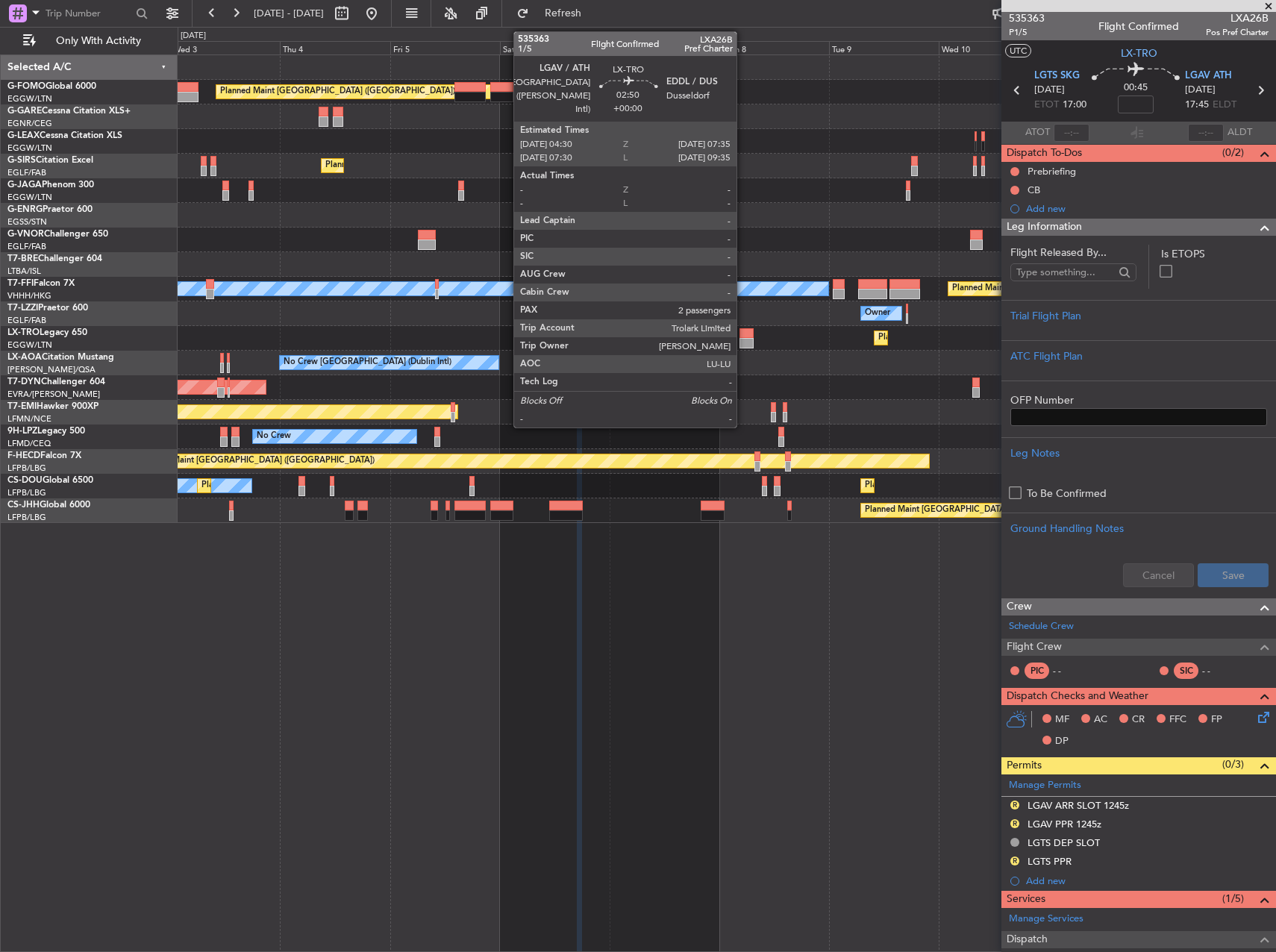
click at [743, 339] on div at bounding box center [747, 343] width 14 height 11
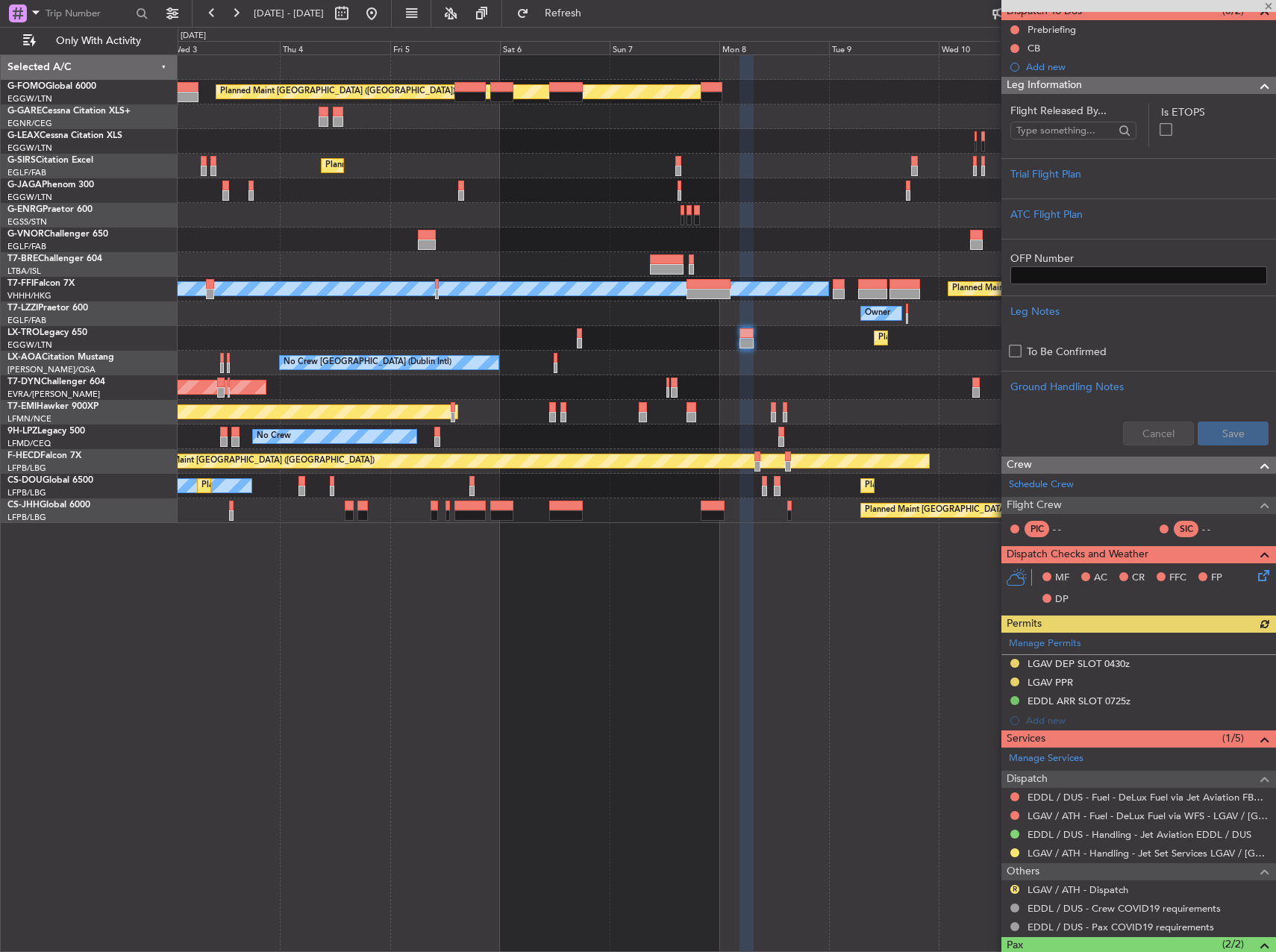
scroll to position [236, 0]
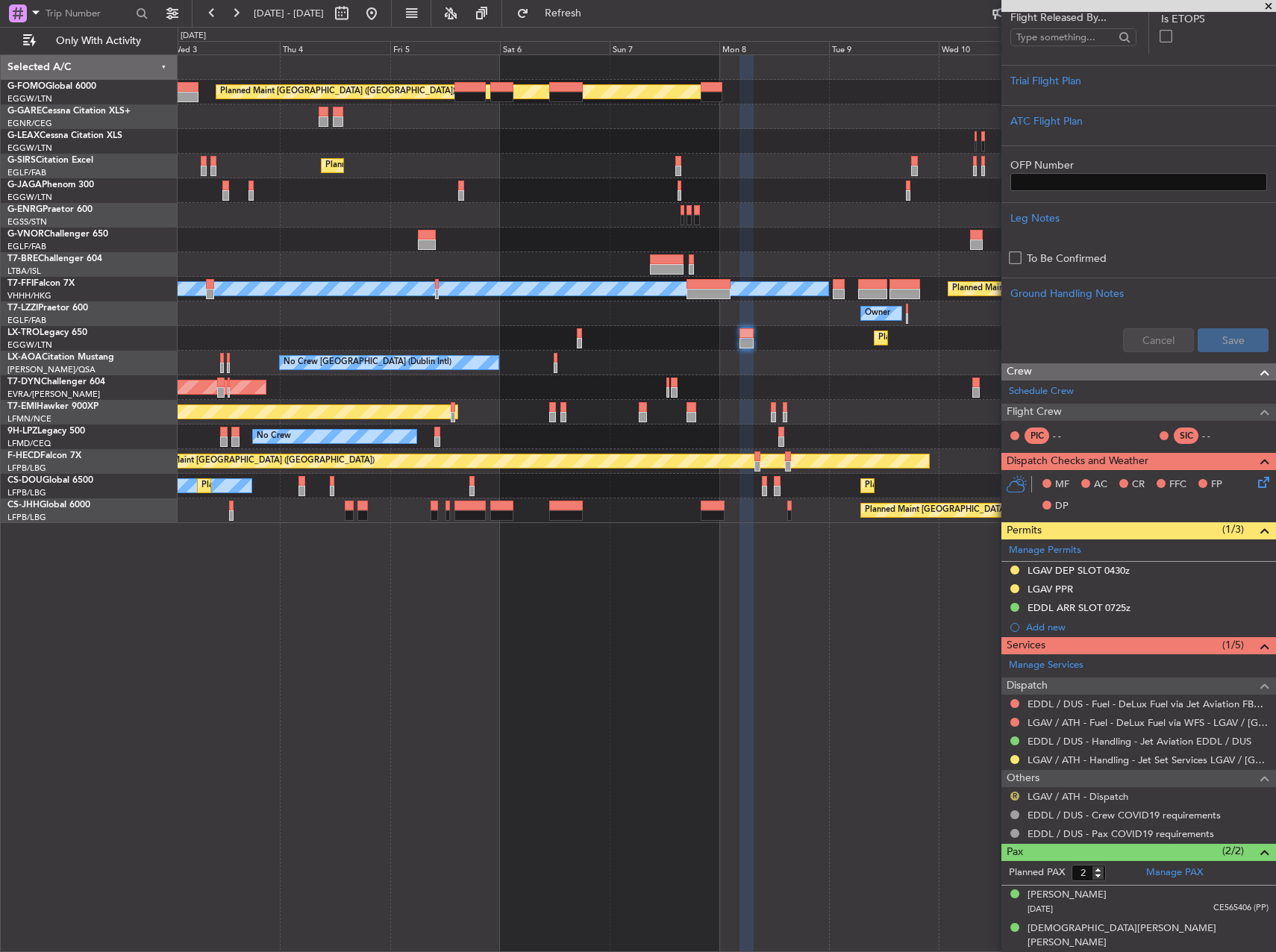
click at [1014, 799] on button "R" at bounding box center [1015, 796] width 9 height 9
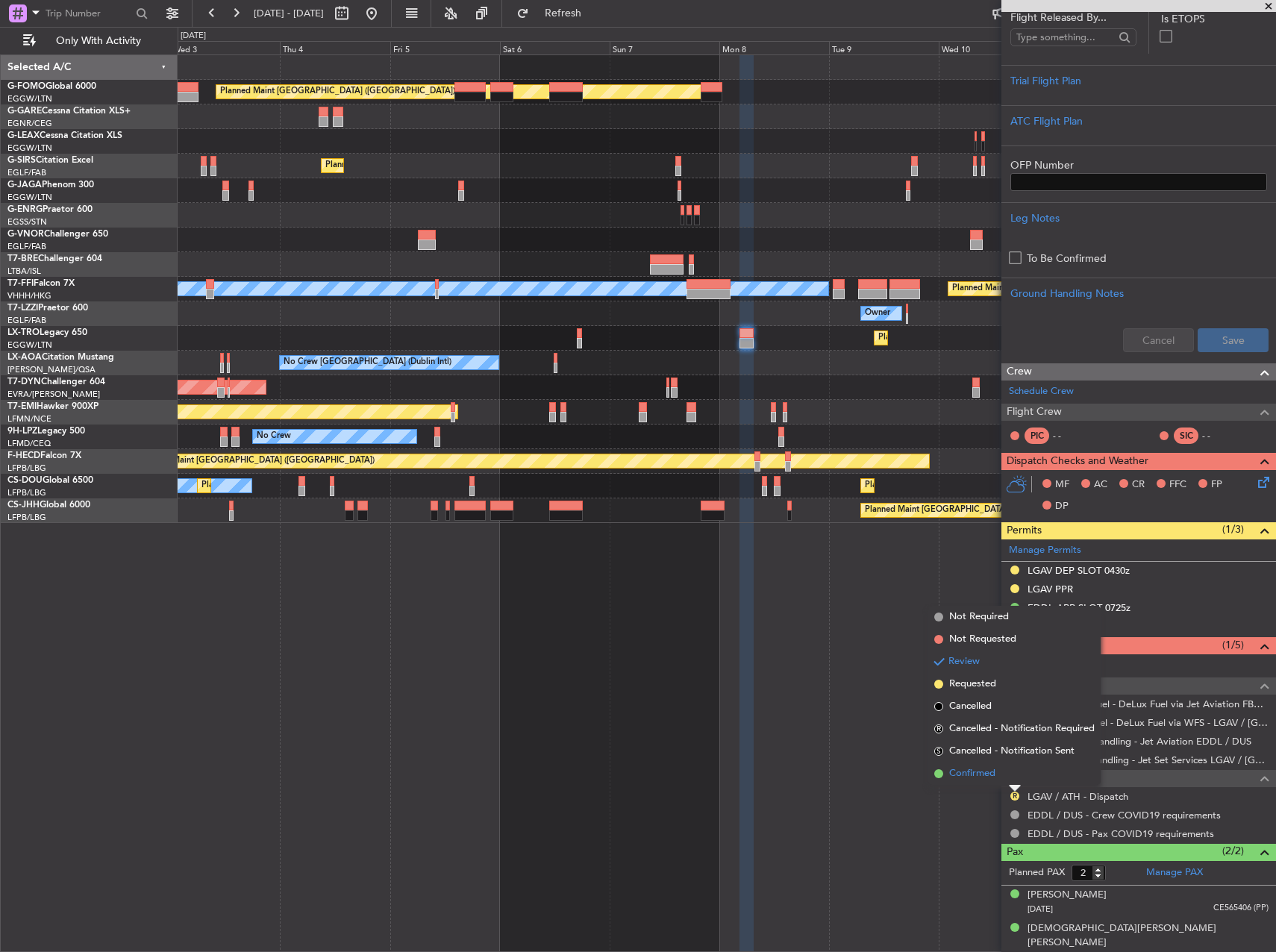
click at [983, 778] on span "Confirmed" at bounding box center [972, 774] width 47 height 15
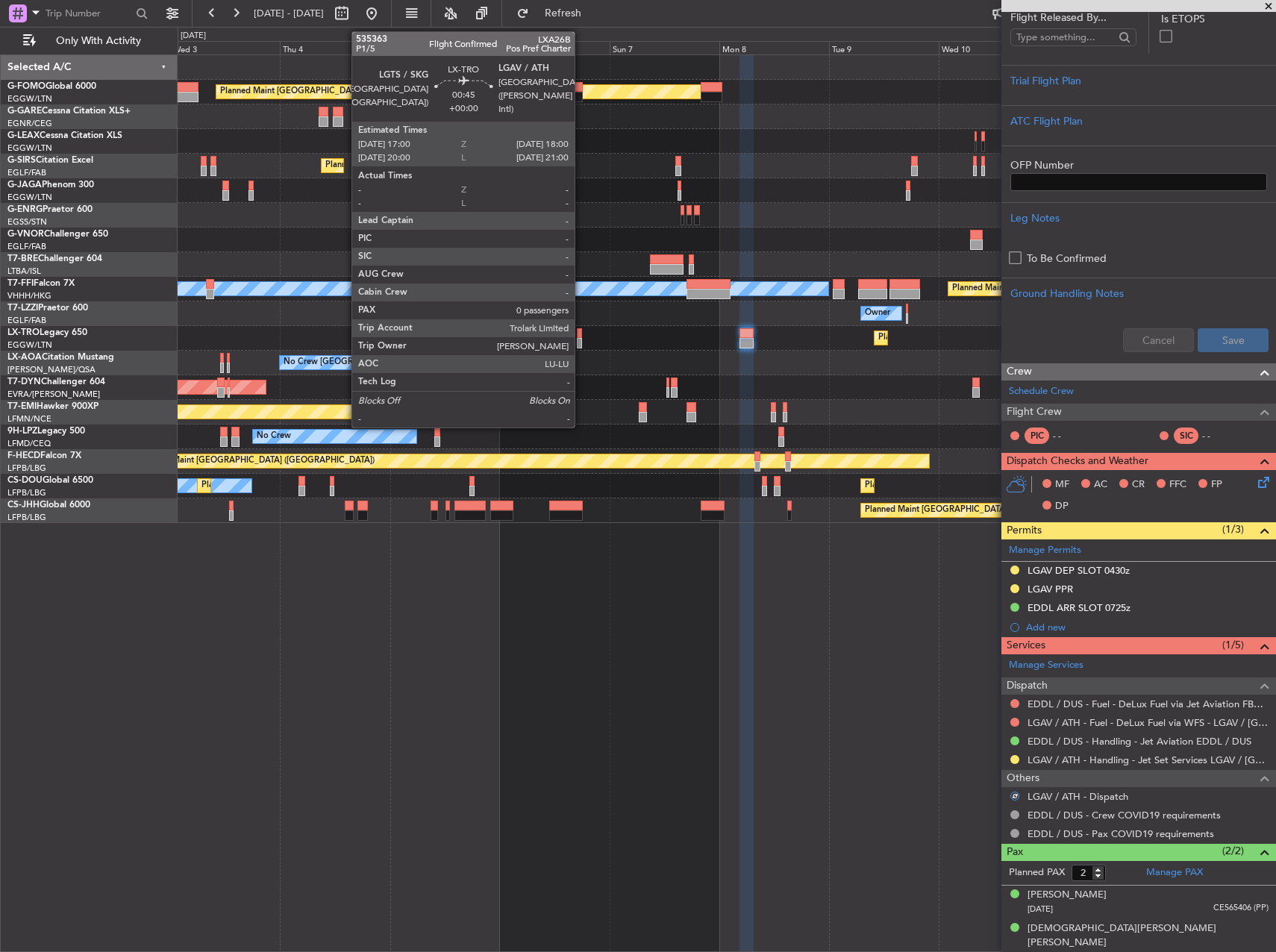
click at [581, 333] on div at bounding box center [579, 333] width 5 height 11
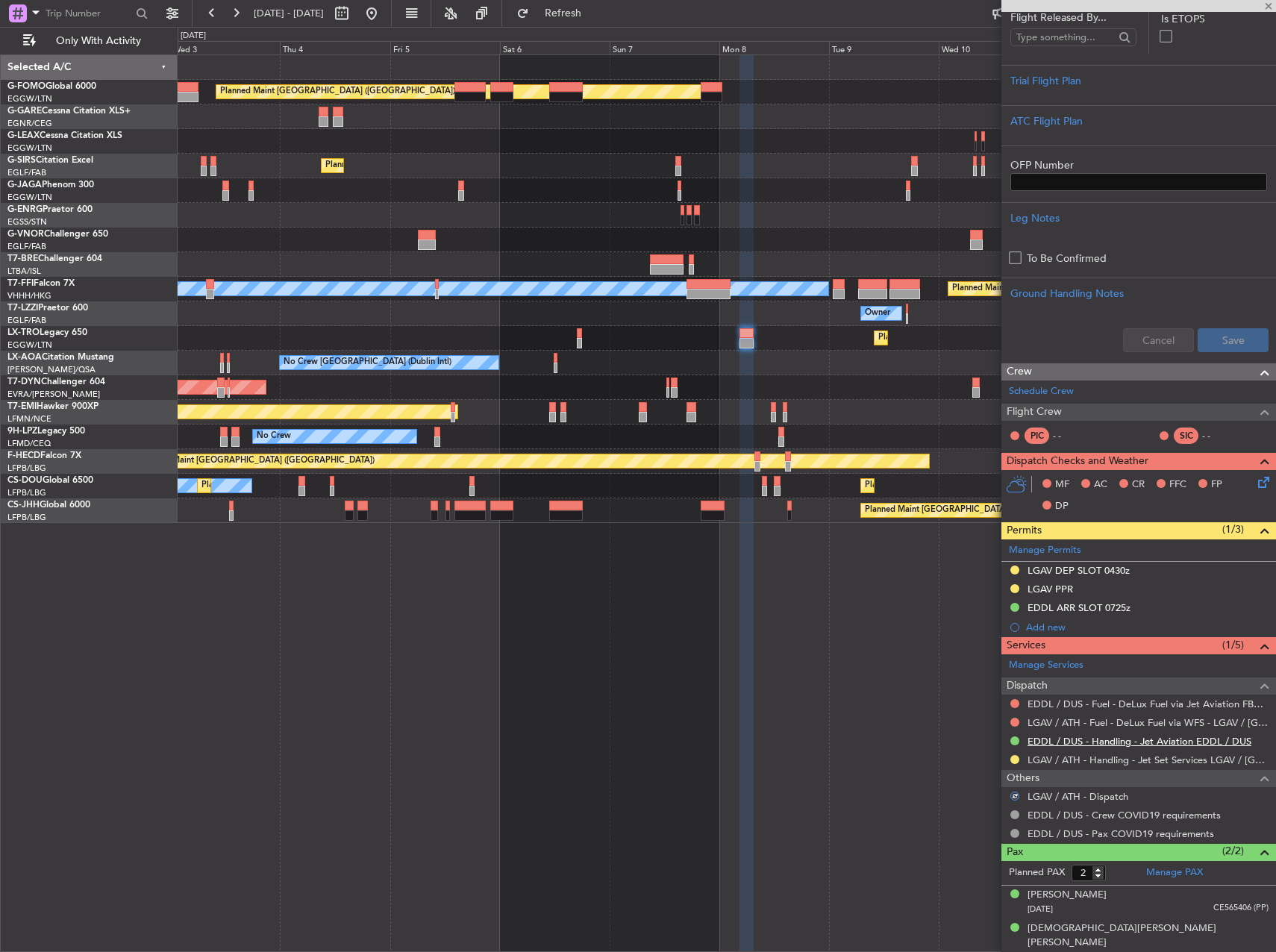
type input "0"
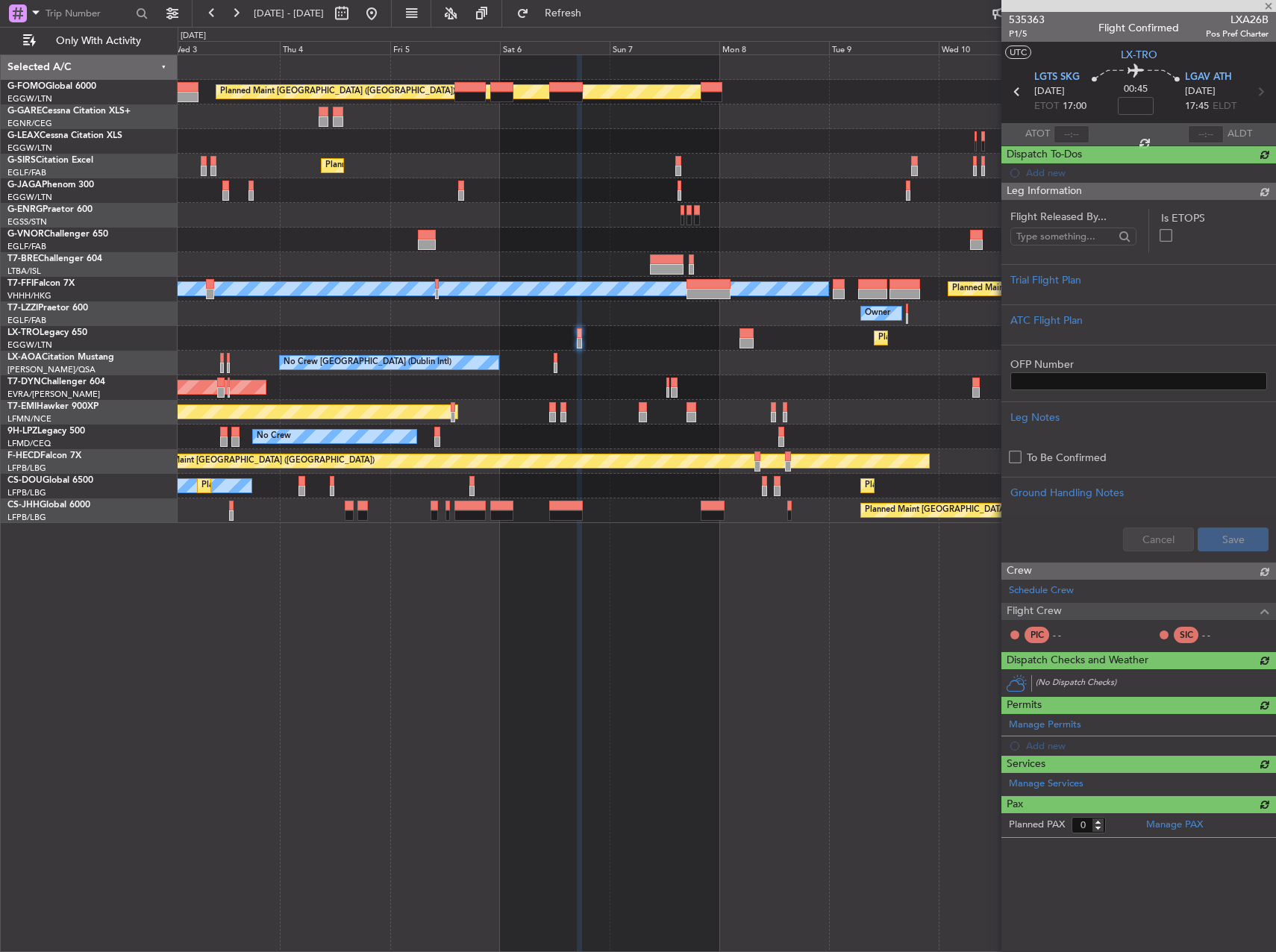
scroll to position [0, 0]
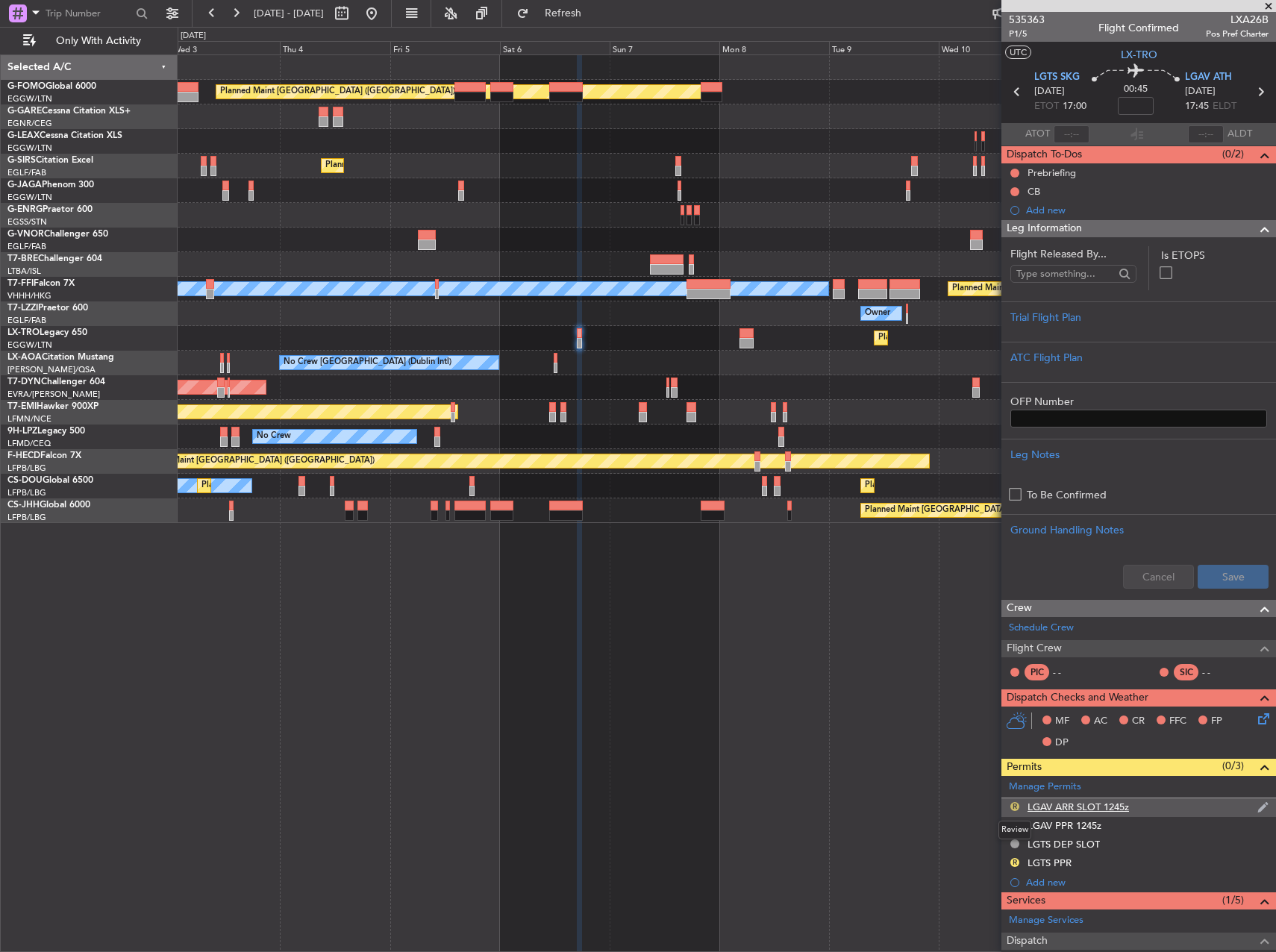
click at [1014, 806] on button "R" at bounding box center [1015, 807] width 9 height 9
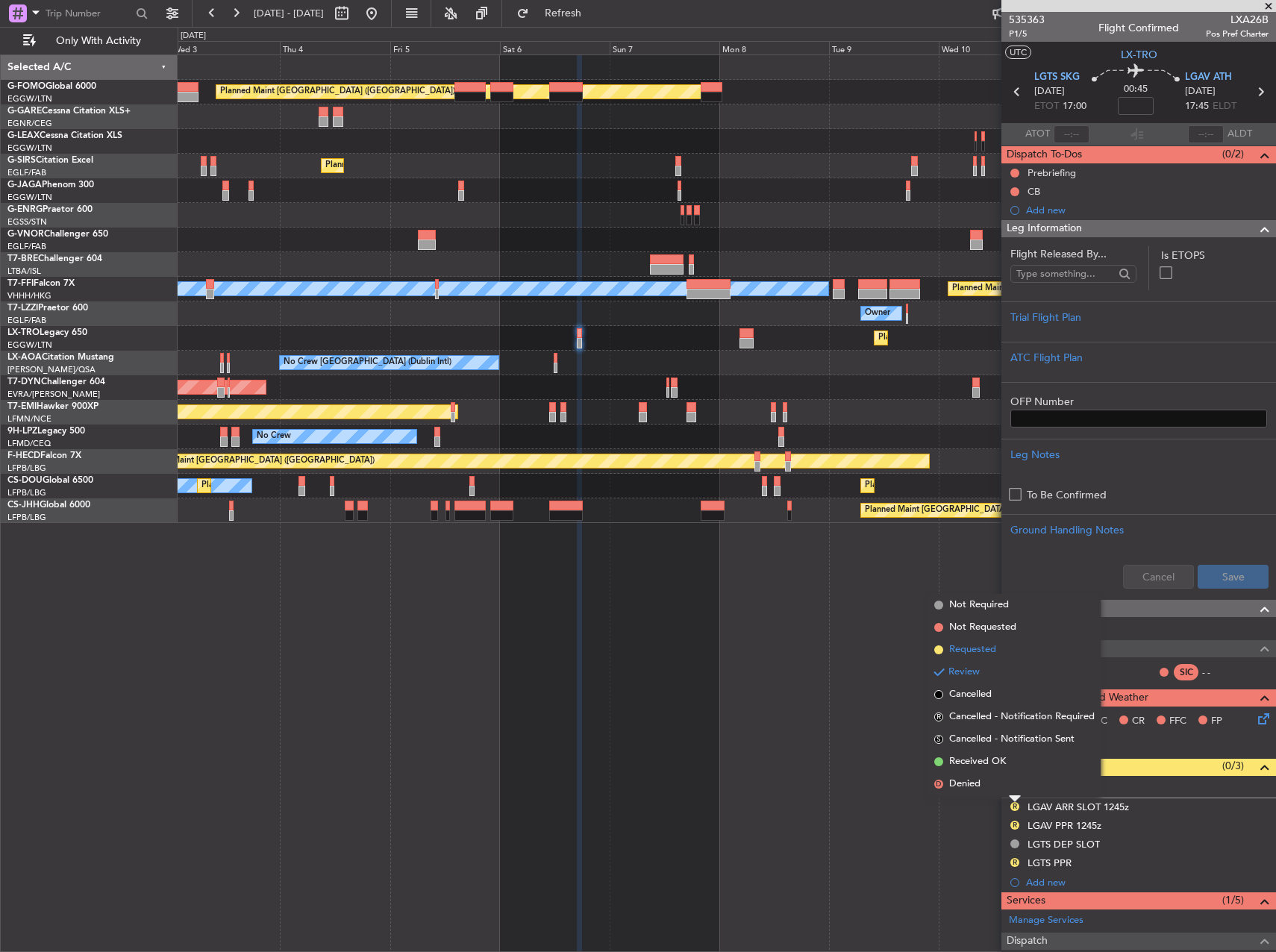
click at [965, 651] on span "Requested" at bounding box center [973, 650] width 47 height 15
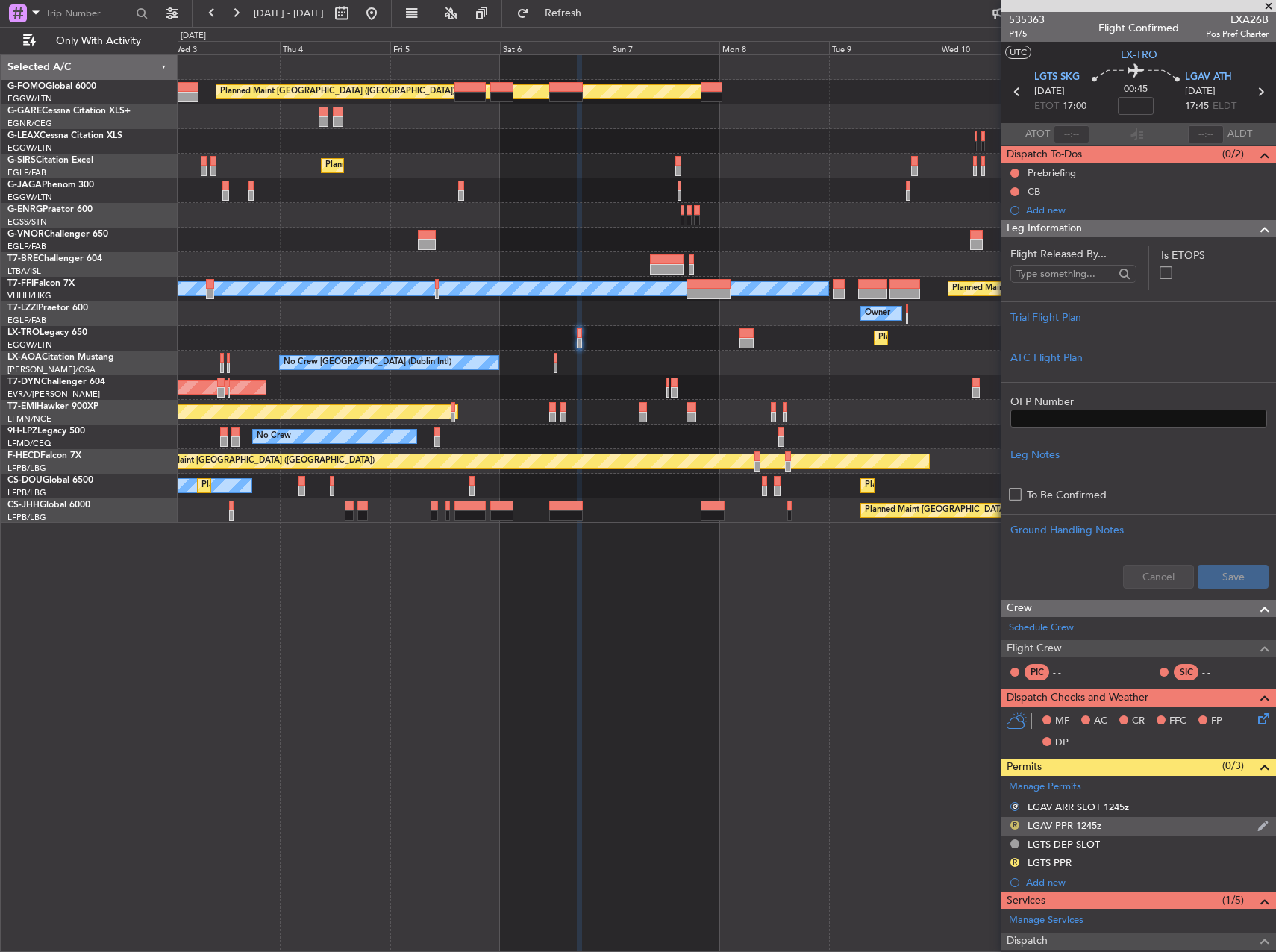
click at [1011, 823] on button "R" at bounding box center [1015, 825] width 9 height 9
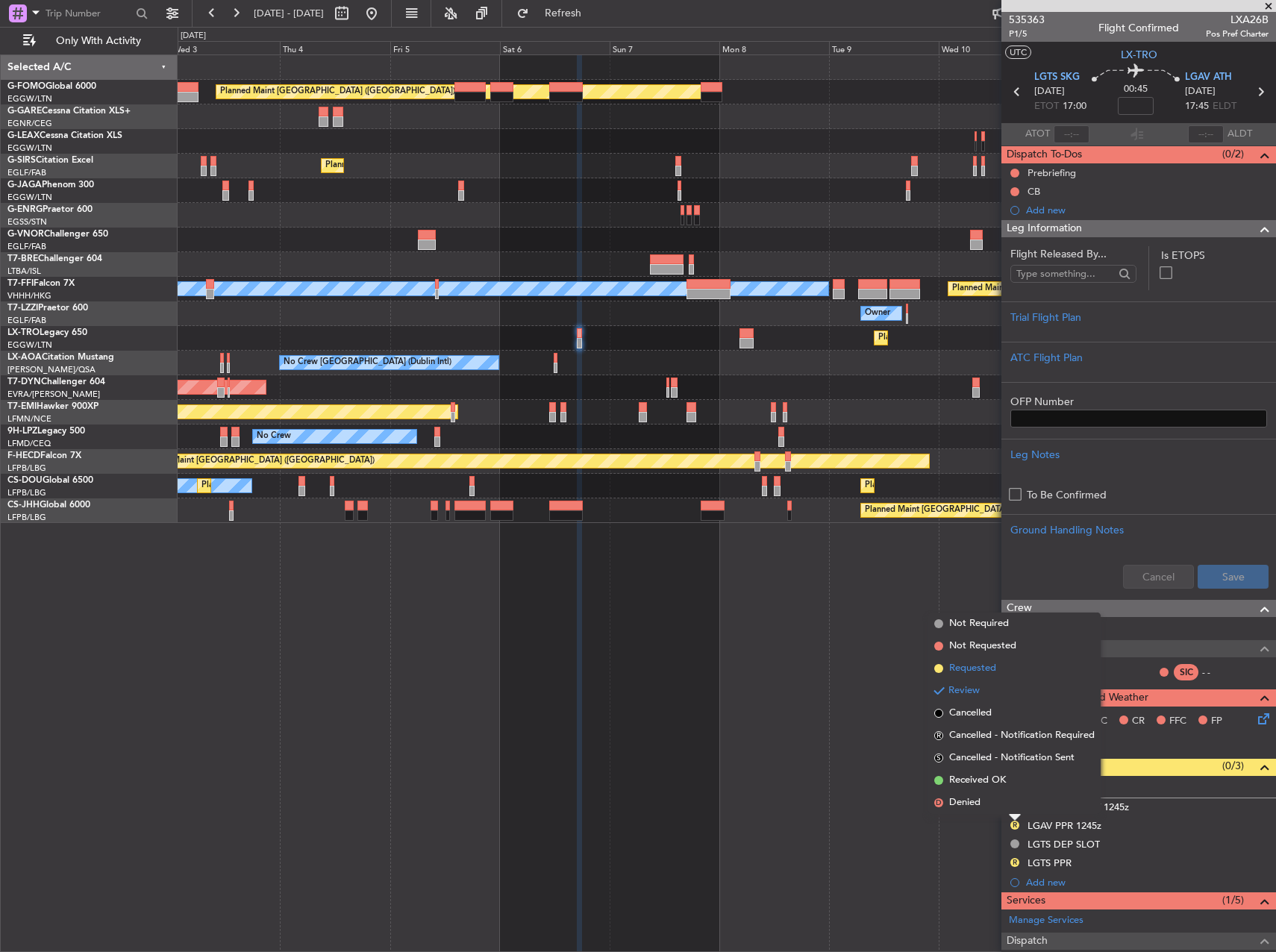
click at [957, 669] on span "Requested" at bounding box center [973, 669] width 47 height 15
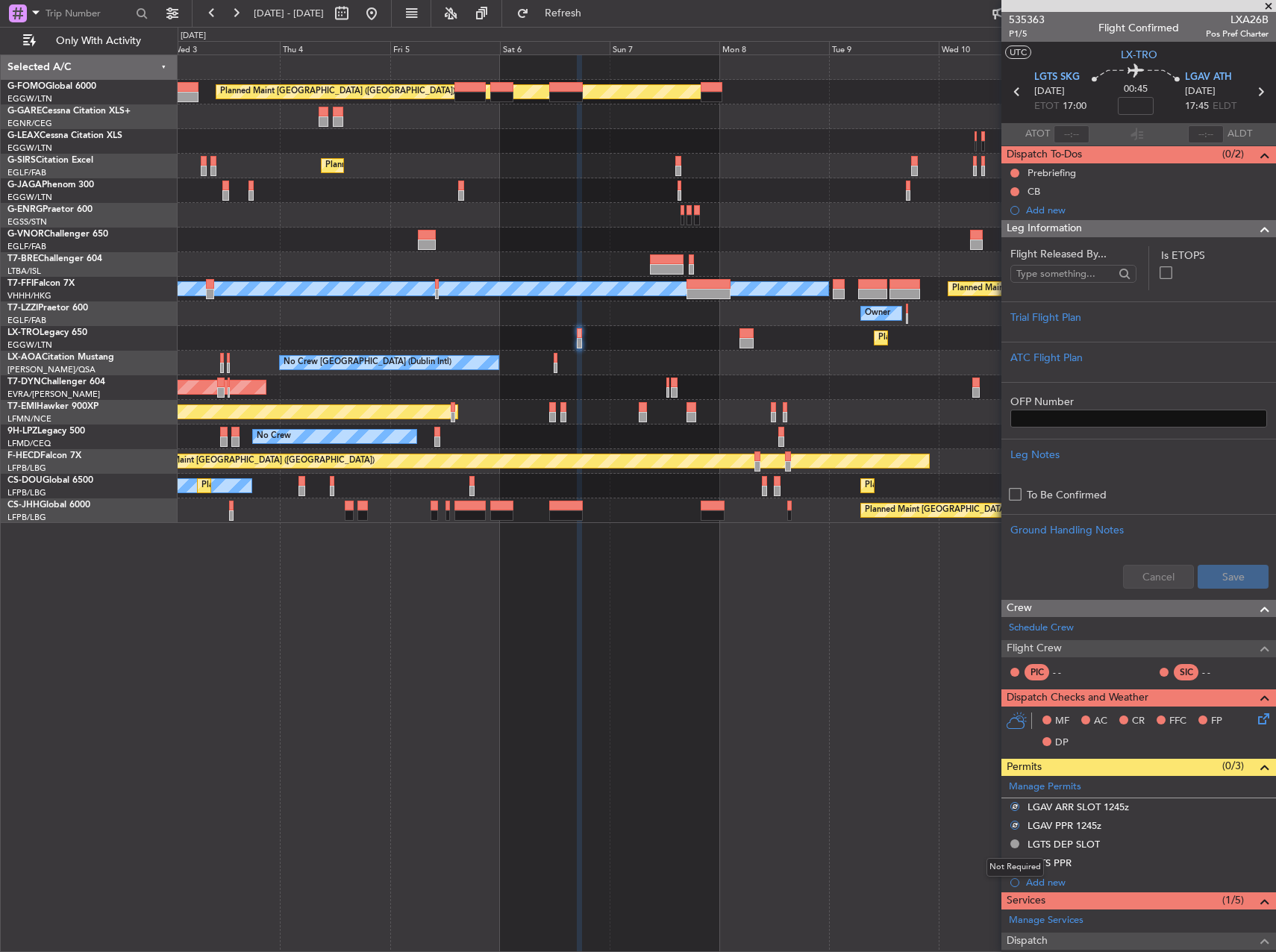
click at [1016, 865] on div "Not Required" at bounding box center [1014, 867] width 57 height 18
click at [1013, 863] on button "R" at bounding box center [1015, 863] width 9 height 9
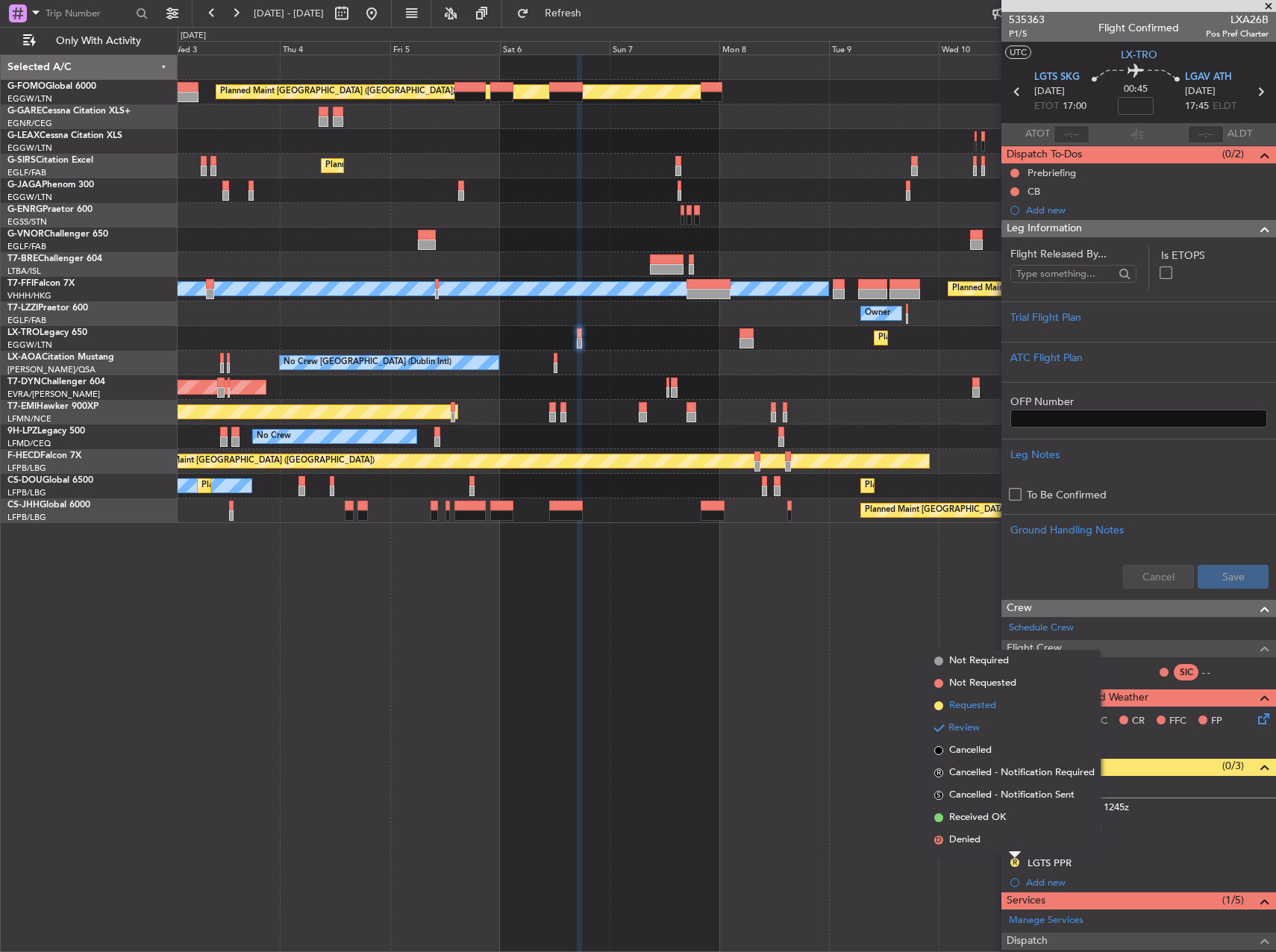
click at [964, 705] on span "Requested" at bounding box center [973, 706] width 47 height 15
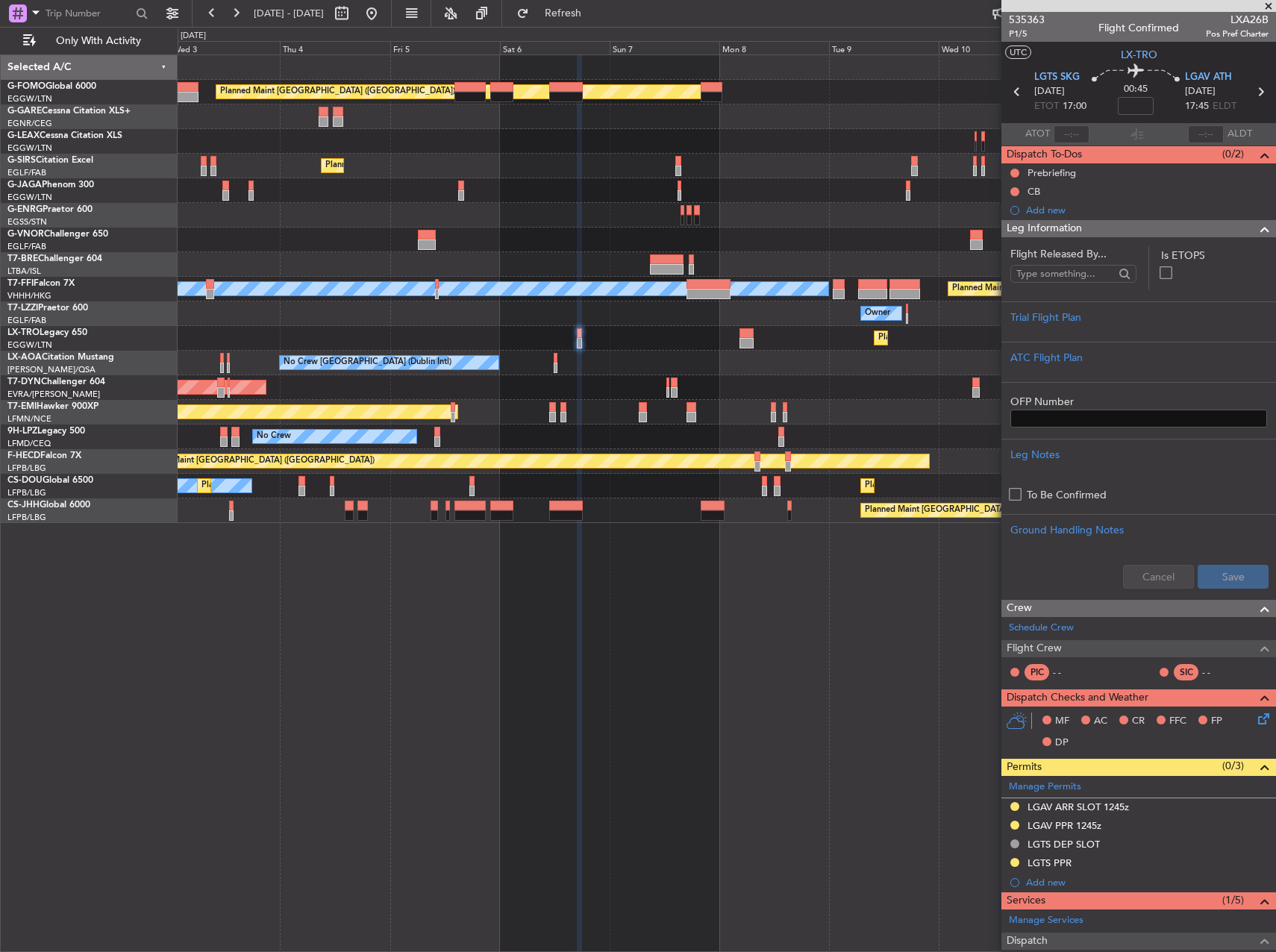
drag, startPoint x: 1113, startPoint y: 813, endPoint x: 1123, endPoint y: 809, distance: 10.8
click at [1112, 813] on div "LGAV ARR SLOT 1245z" at bounding box center [1139, 808] width 275 height 18
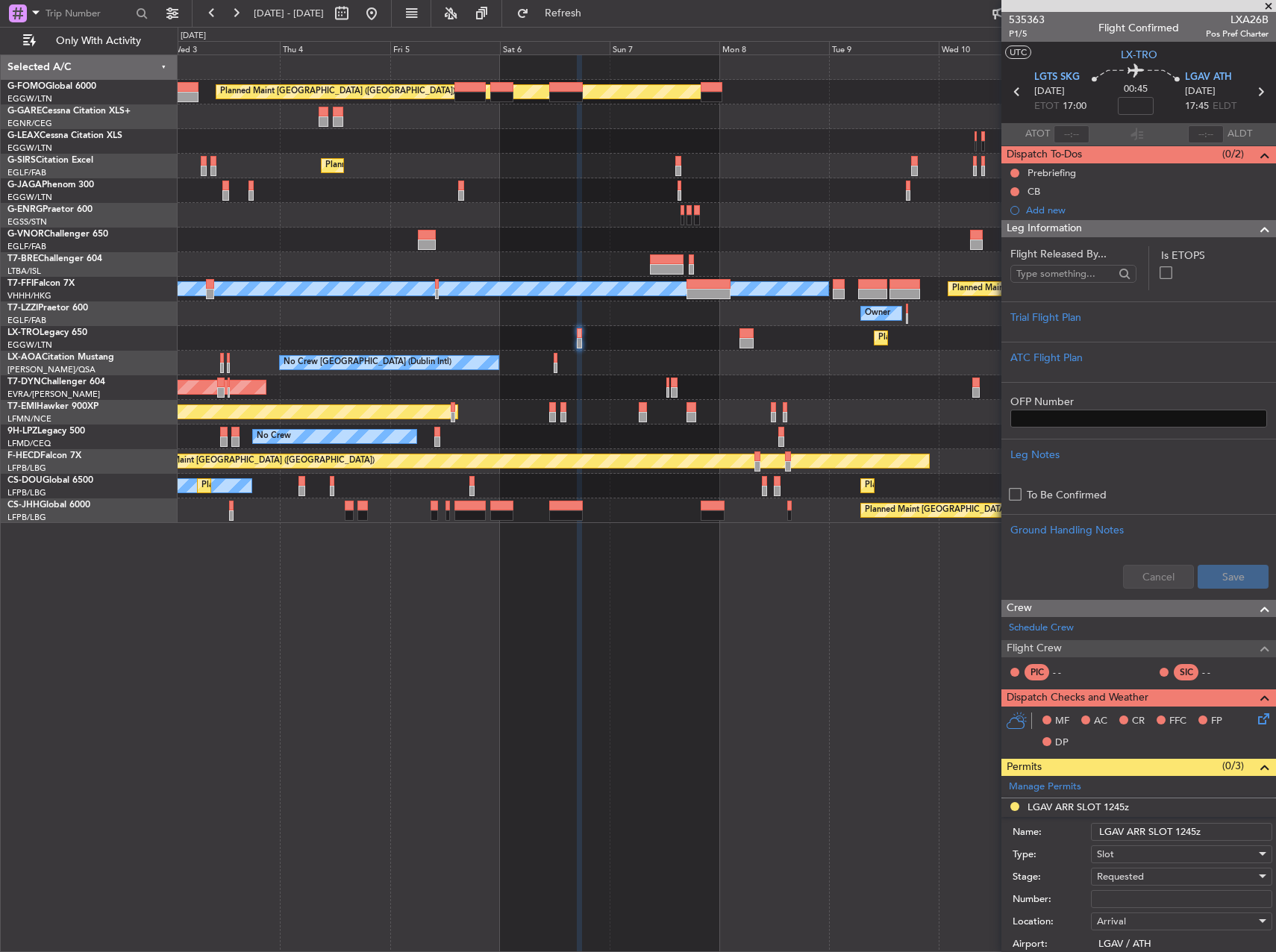
drag, startPoint x: 1194, startPoint y: 831, endPoint x: 1222, endPoint y: 852, distance: 35.0
click at [1195, 833] on input "LGAV ARR SLOT 1245z" at bounding box center [1181, 831] width 182 height 18
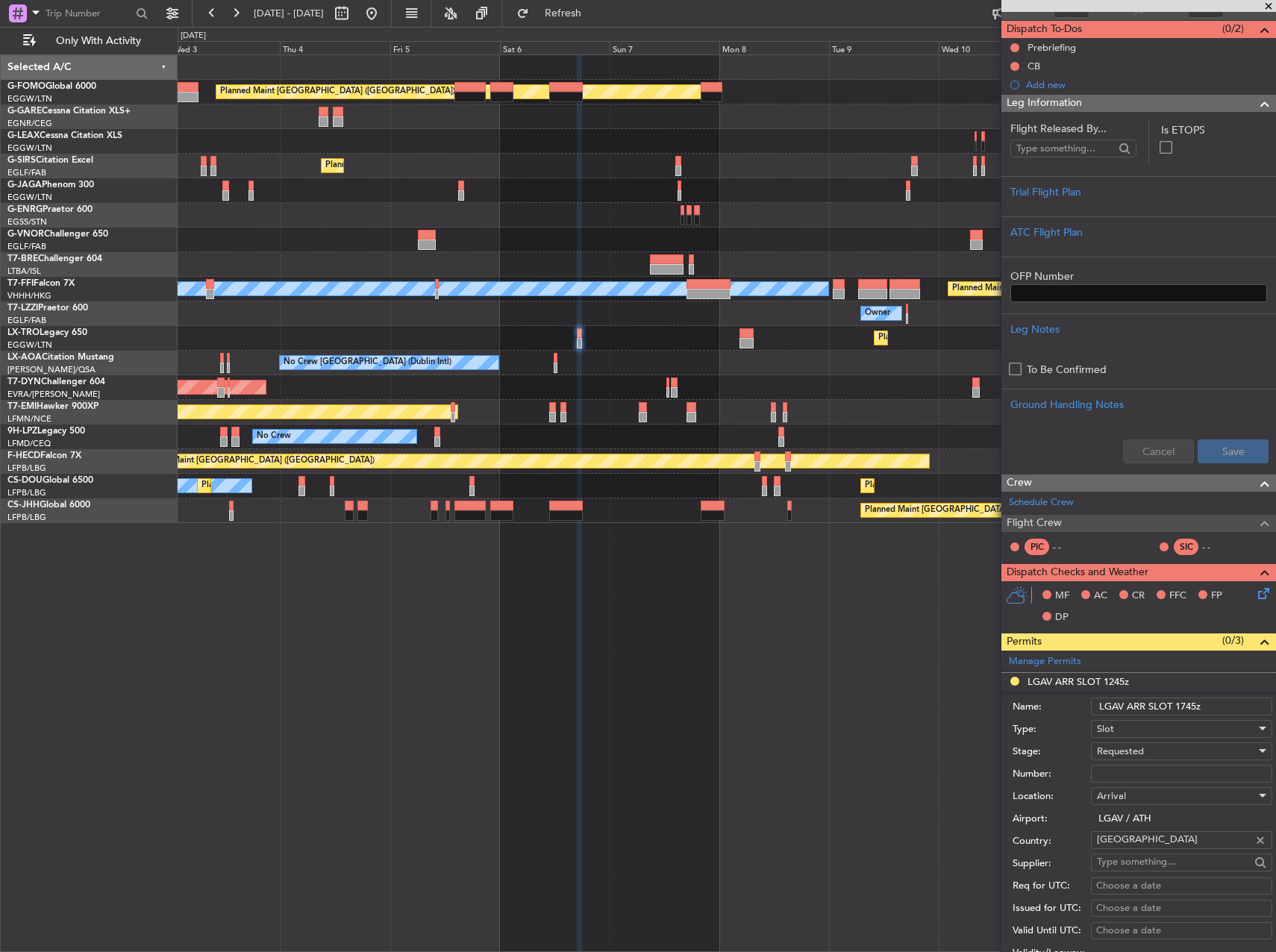
scroll to position [298, 0]
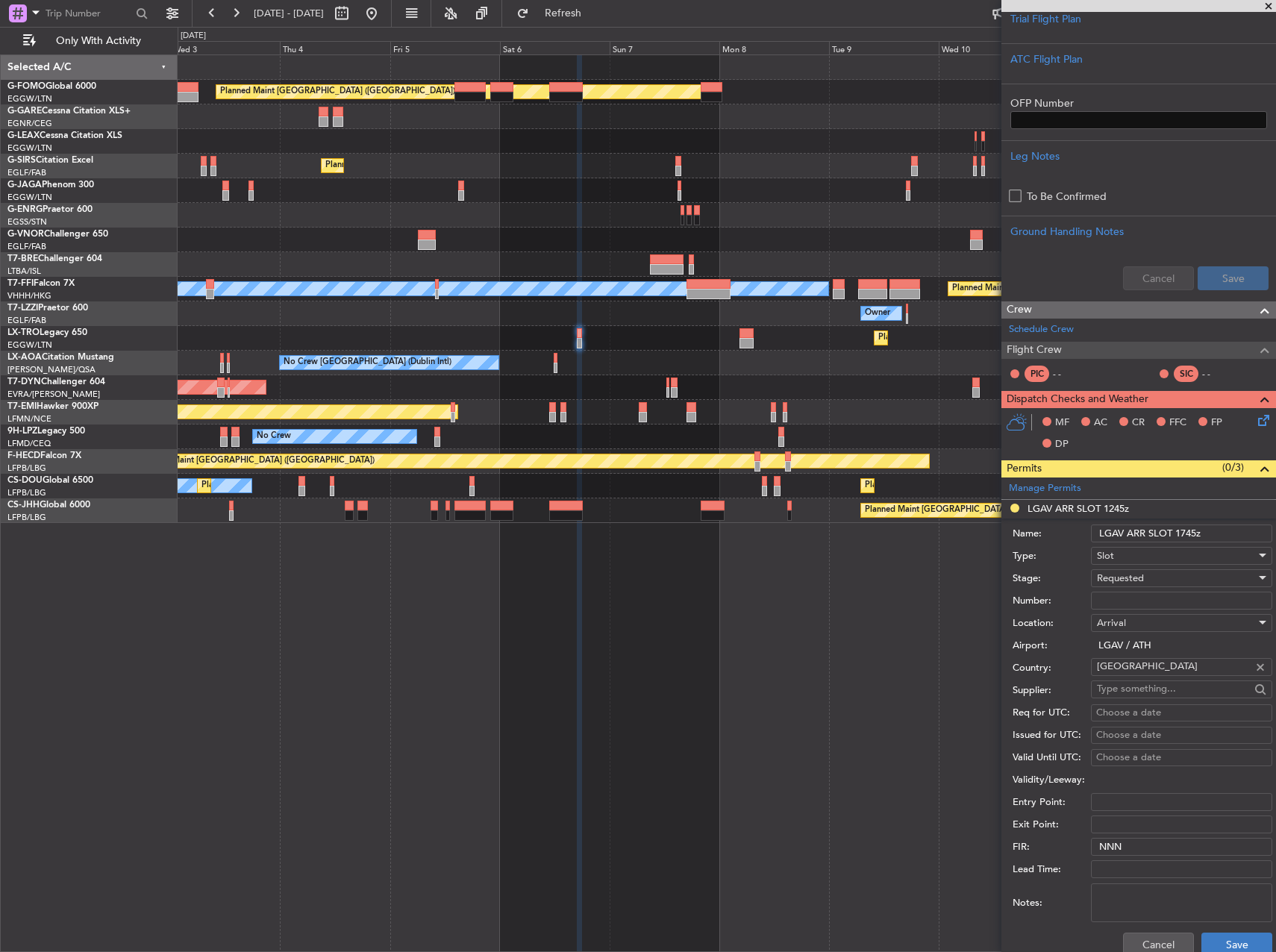
type input "LGAV ARR SLOT 1745z"
click at [1245, 941] on button "Save" at bounding box center [1236, 944] width 71 height 24
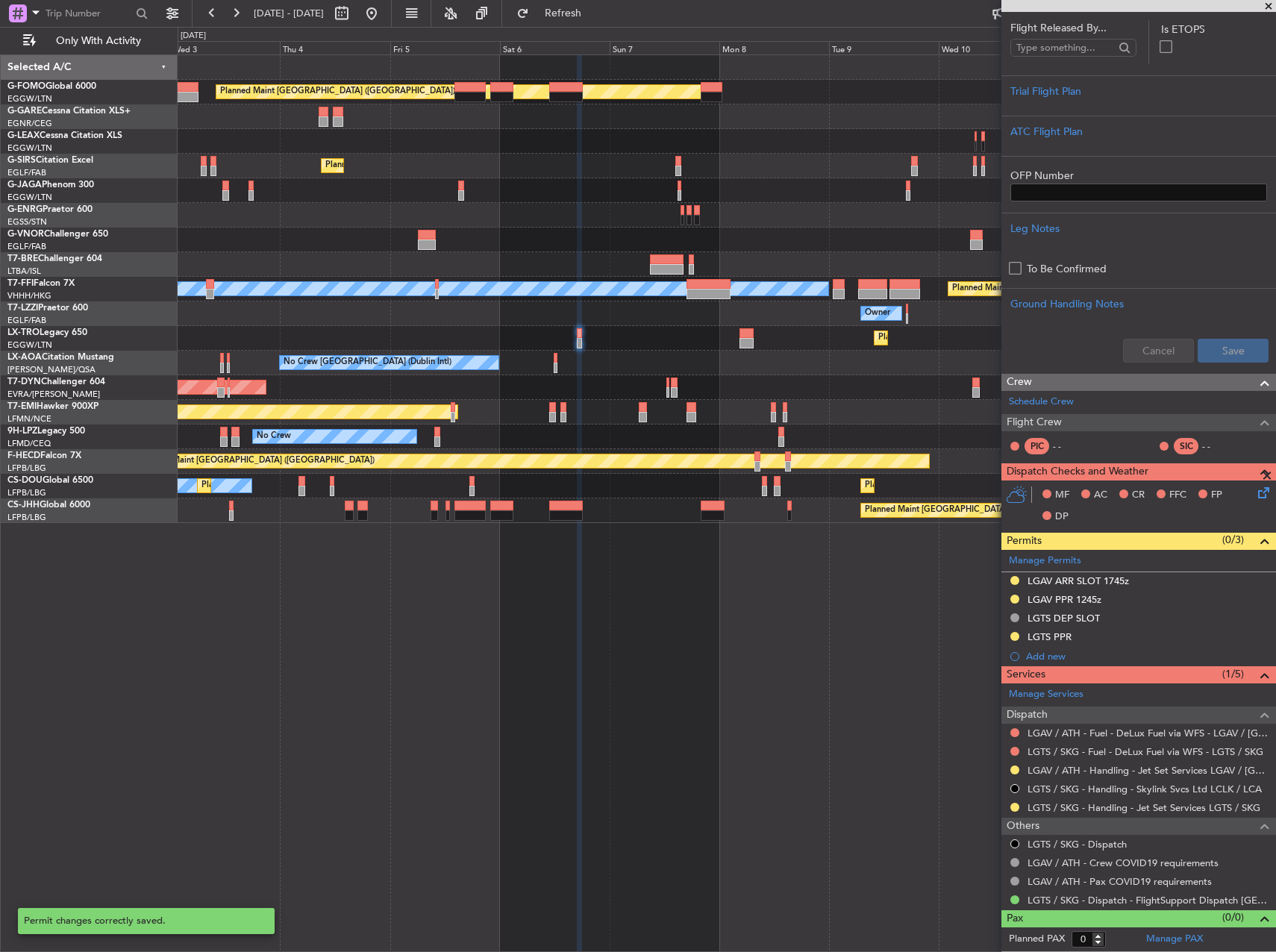
scroll to position [225, 0]
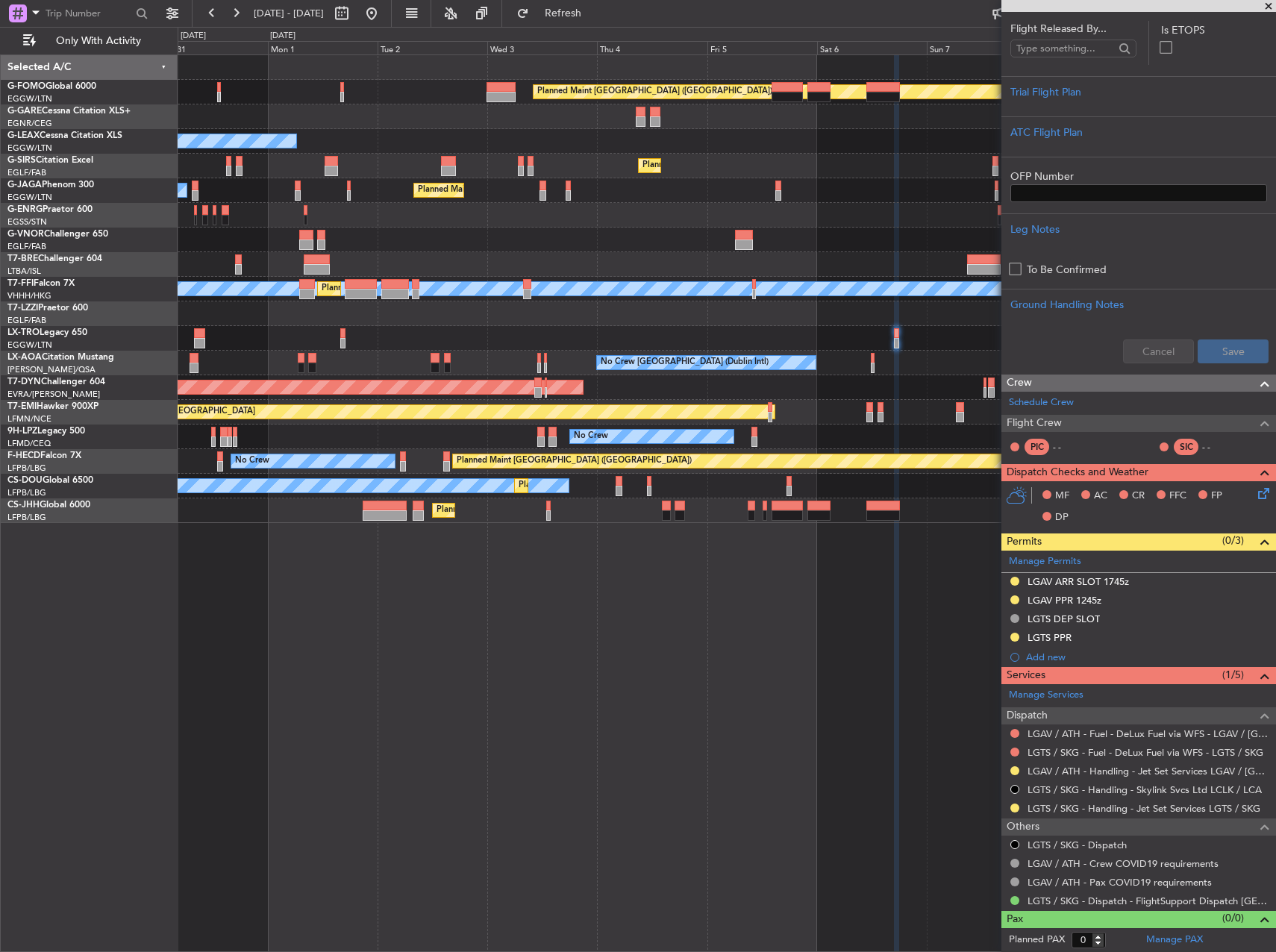
click at [1136, 603] on fb-app "[DATE] - [DATE] Refresh Quick Links Only With Activity Planned Maint [GEOGRAPHI…" at bounding box center [638, 482] width 1276 height 941
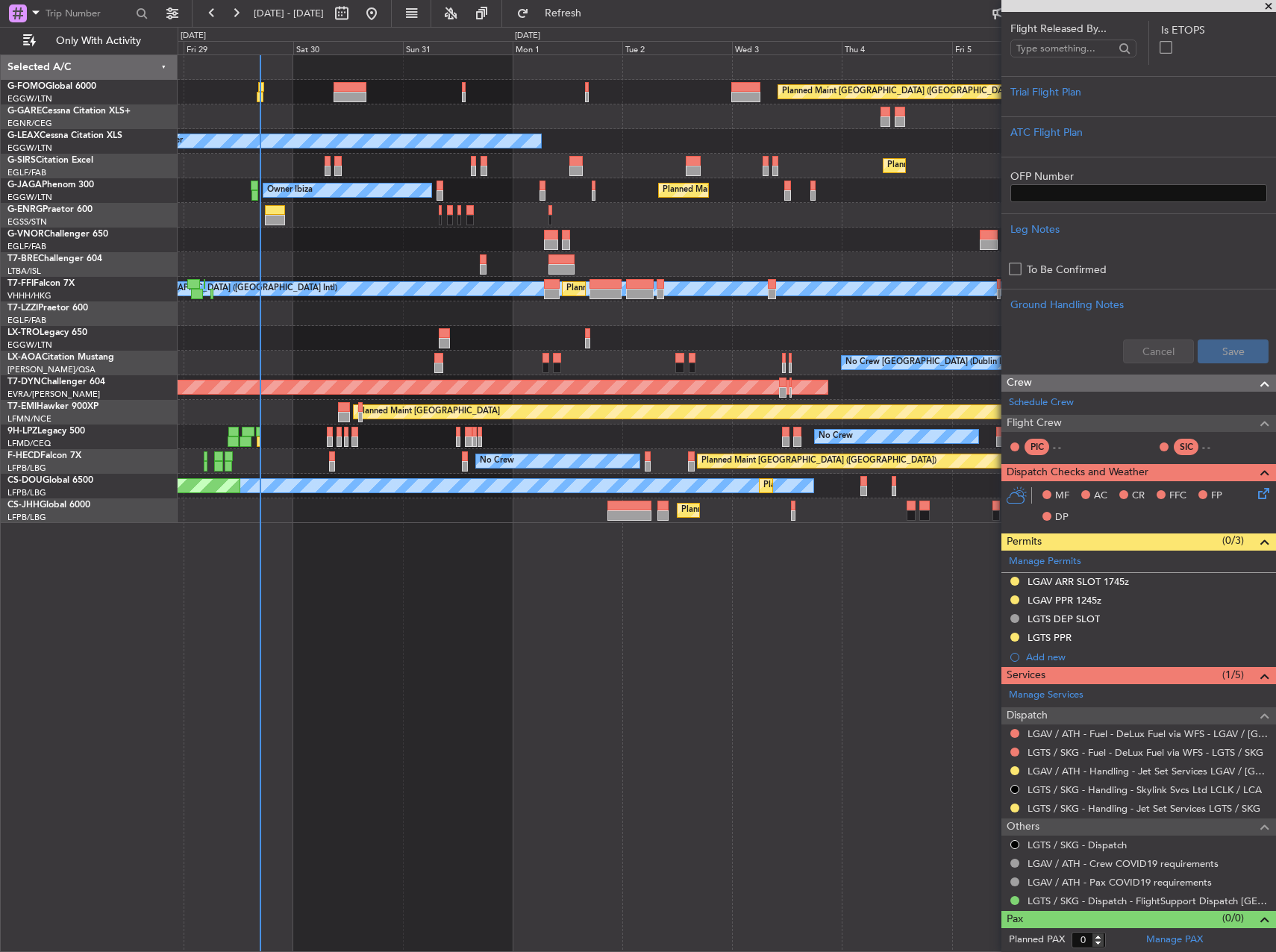
click at [741, 639] on div "Planned Maint [GEOGRAPHIC_DATA] ([GEOGRAPHIC_DATA]) Owner Planned Maint [GEOGRA…" at bounding box center [727, 503] width 1098 height 898
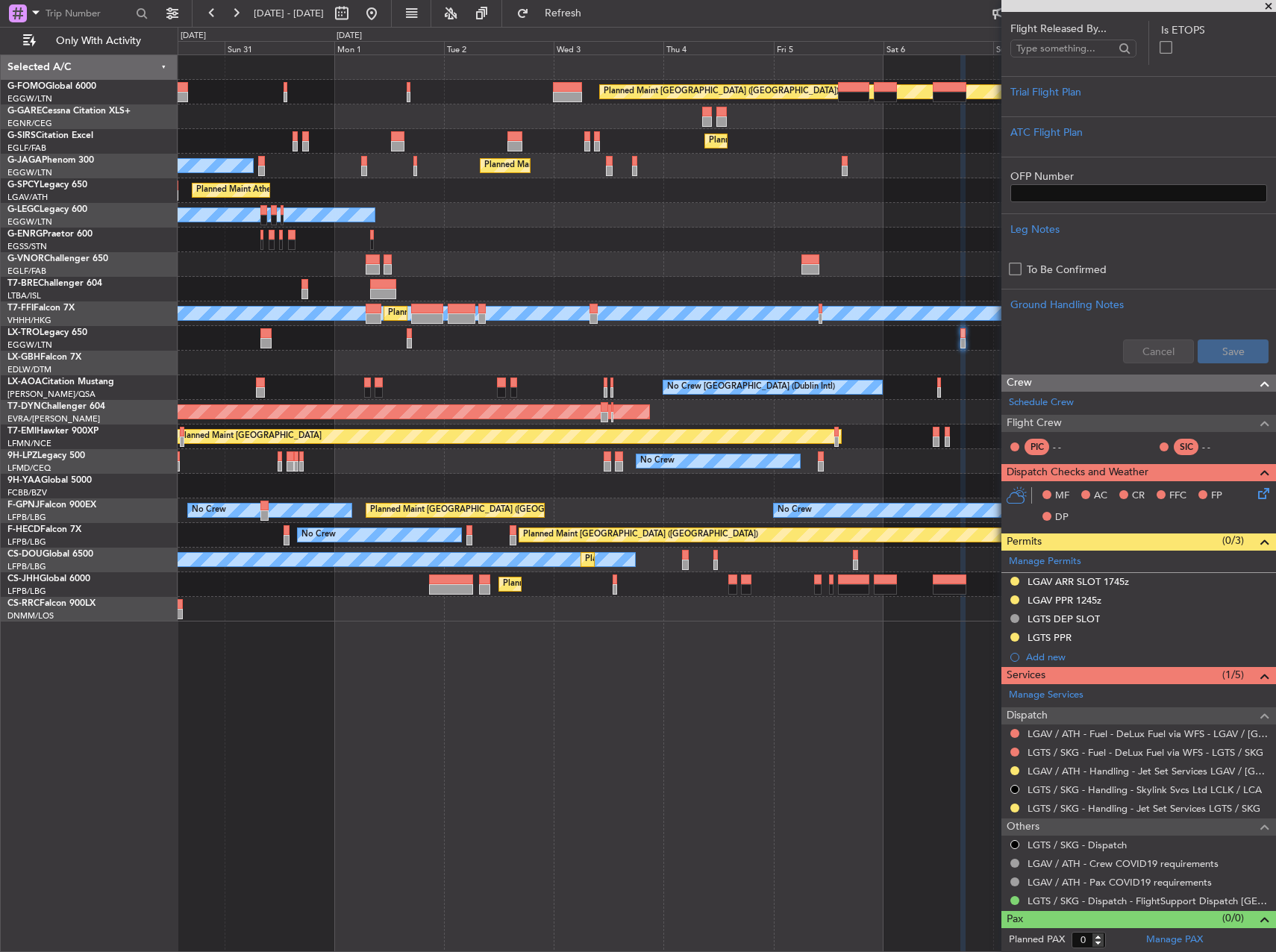
click at [712, 697] on div "Planned Maint [GEOGRAPHIC_DATA] ([GEOGRAPHIC_DATA]) Planned Maint [GEOGRAPHIC_D…" at bounding box center [727, 503] width 1098 height 898
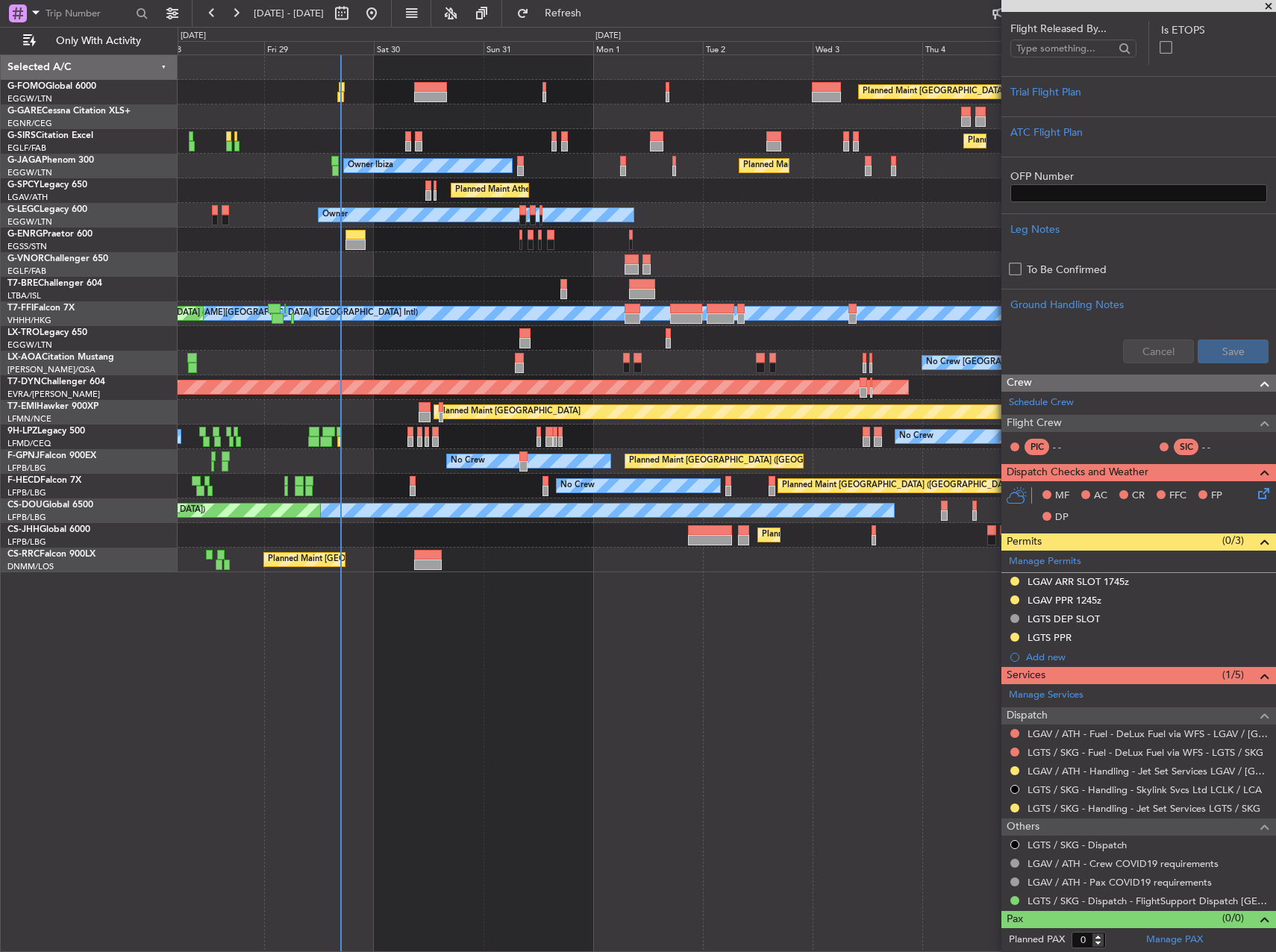
click at [834, 681] on div "Planned Maint [GEOGRAPHIC_DATA] ([GEOGRAPHIC_DATA]) Planned Maint [GEOGRAPHIC_D…" at bounding box center [727, 503] width 1098 height 898
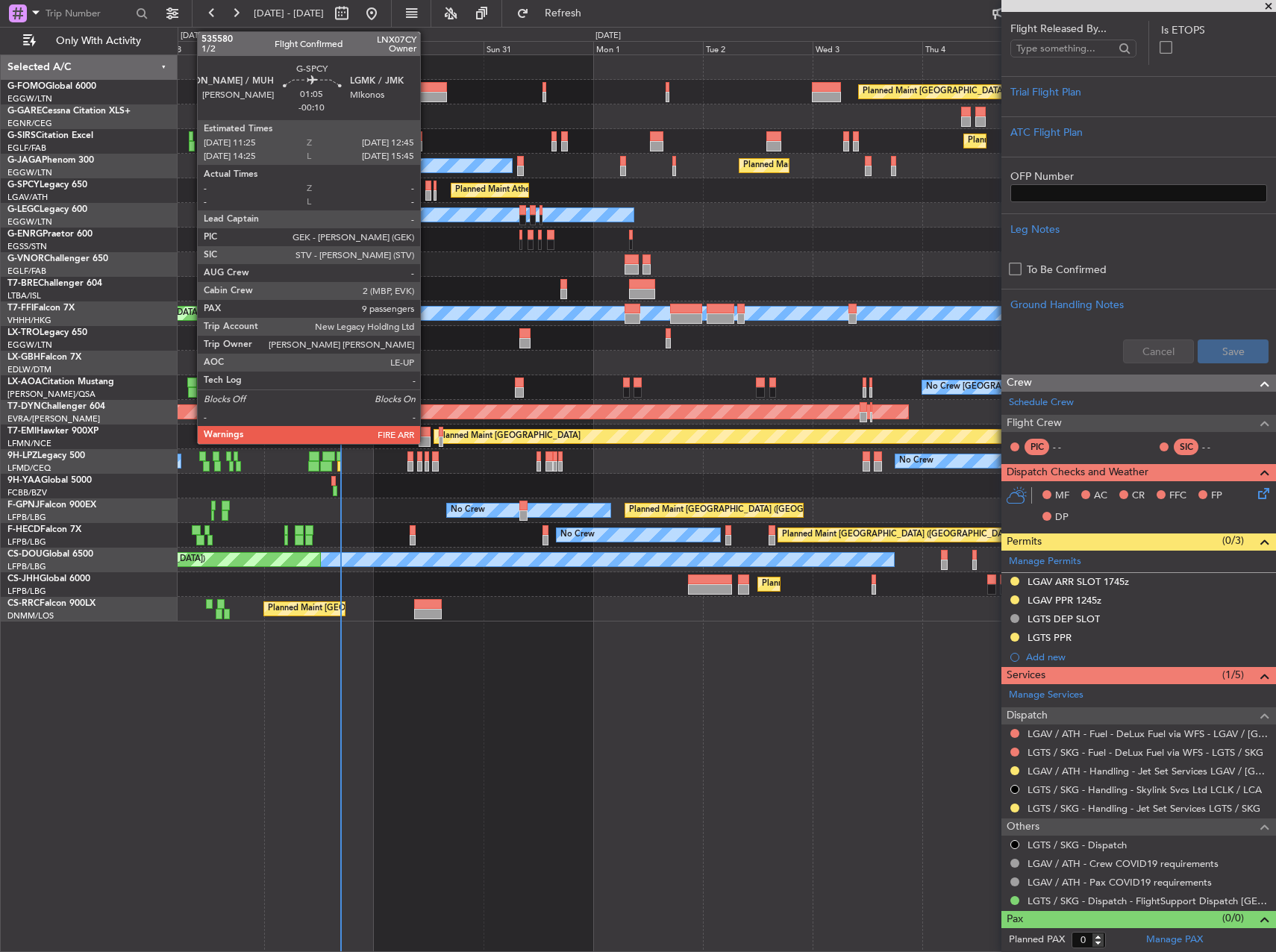
click at [427, 193] on div at bounding box center [429, 195] width 7 height 11
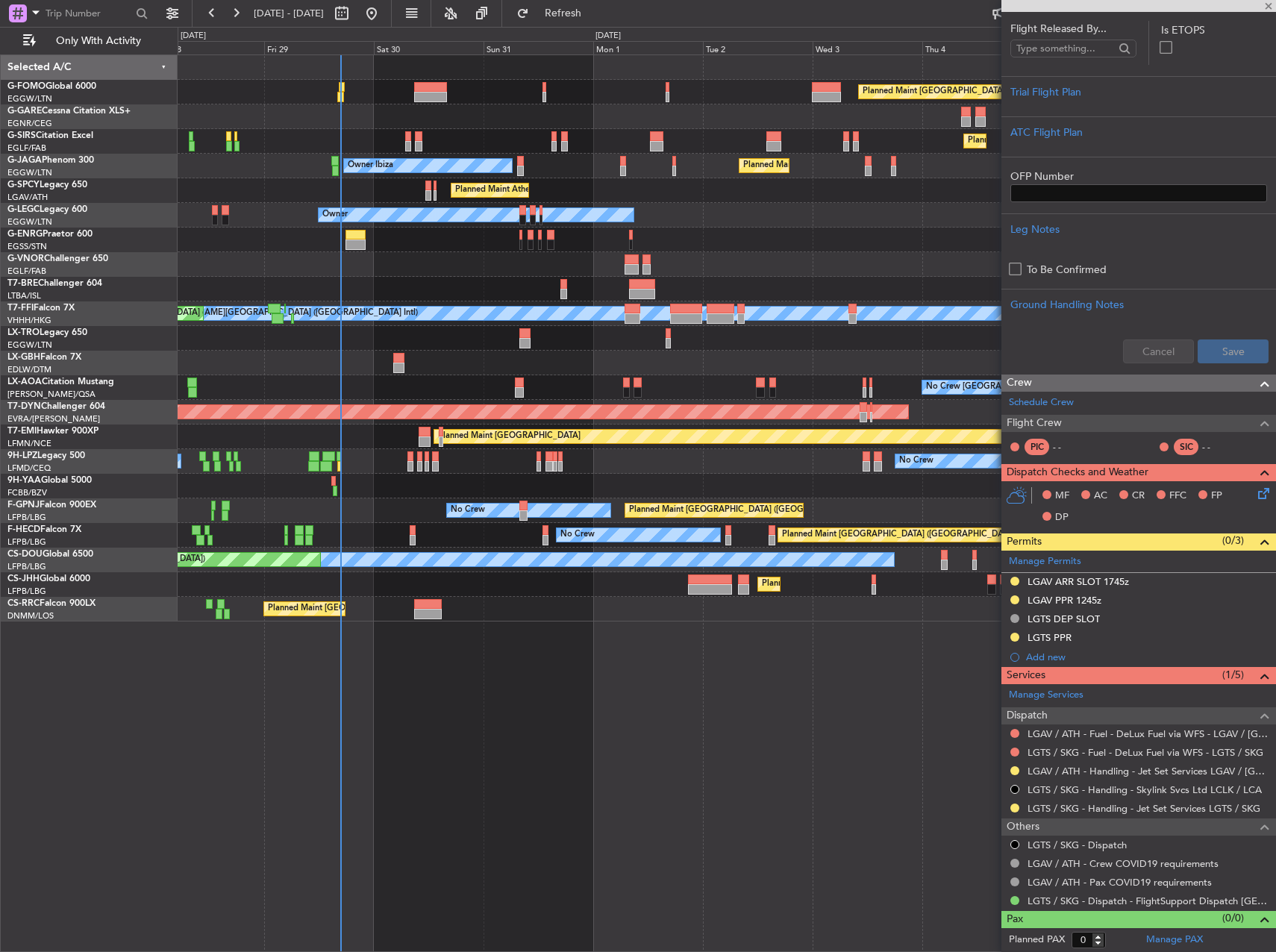
type input "-00:10"
type input "9"
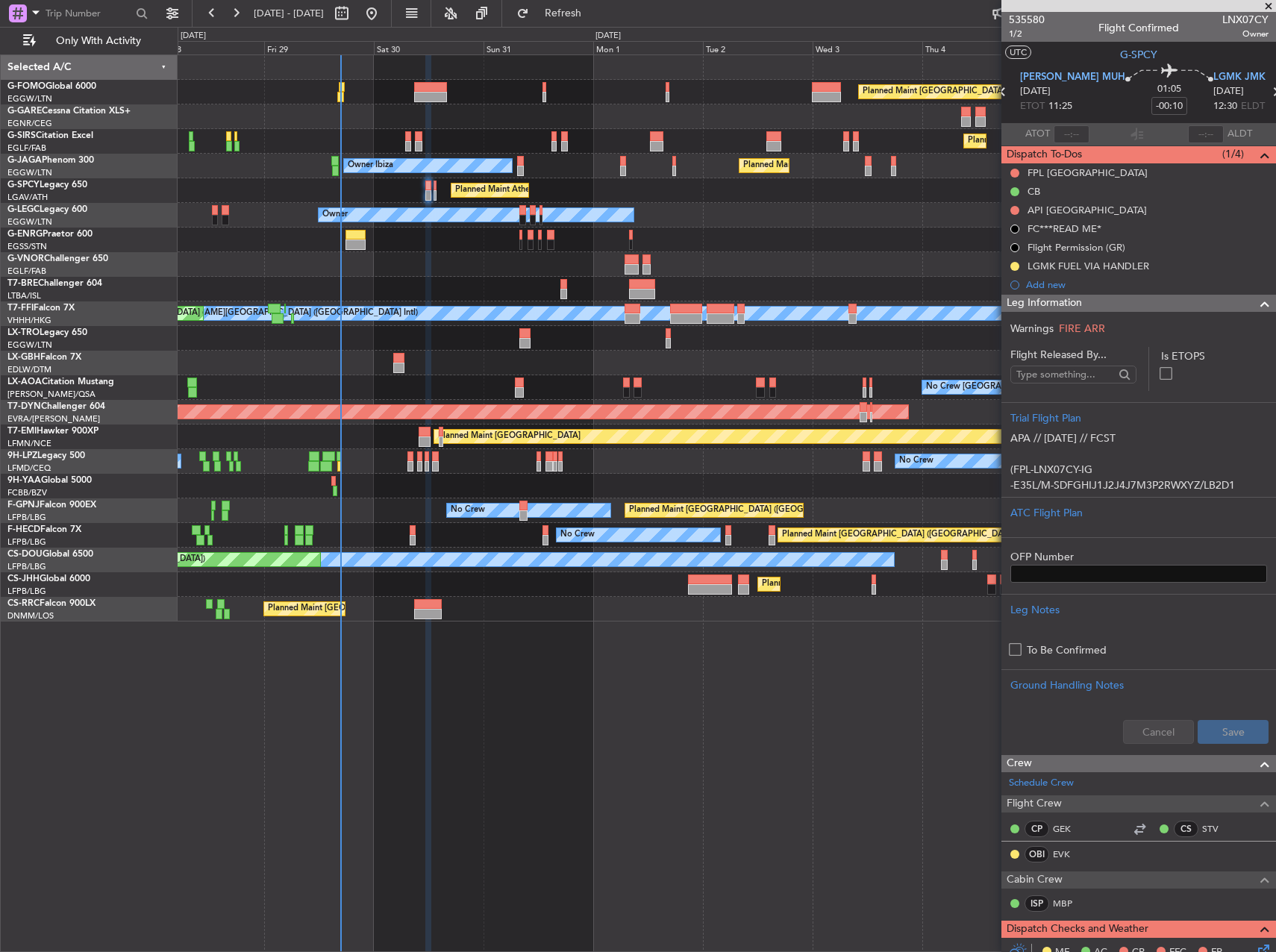
click at [862, 239] on div at bounding box center [726, 240] width 1098 height 24
click at [397, 273] on div at bounding box center [726, 265] width 1098 height 24
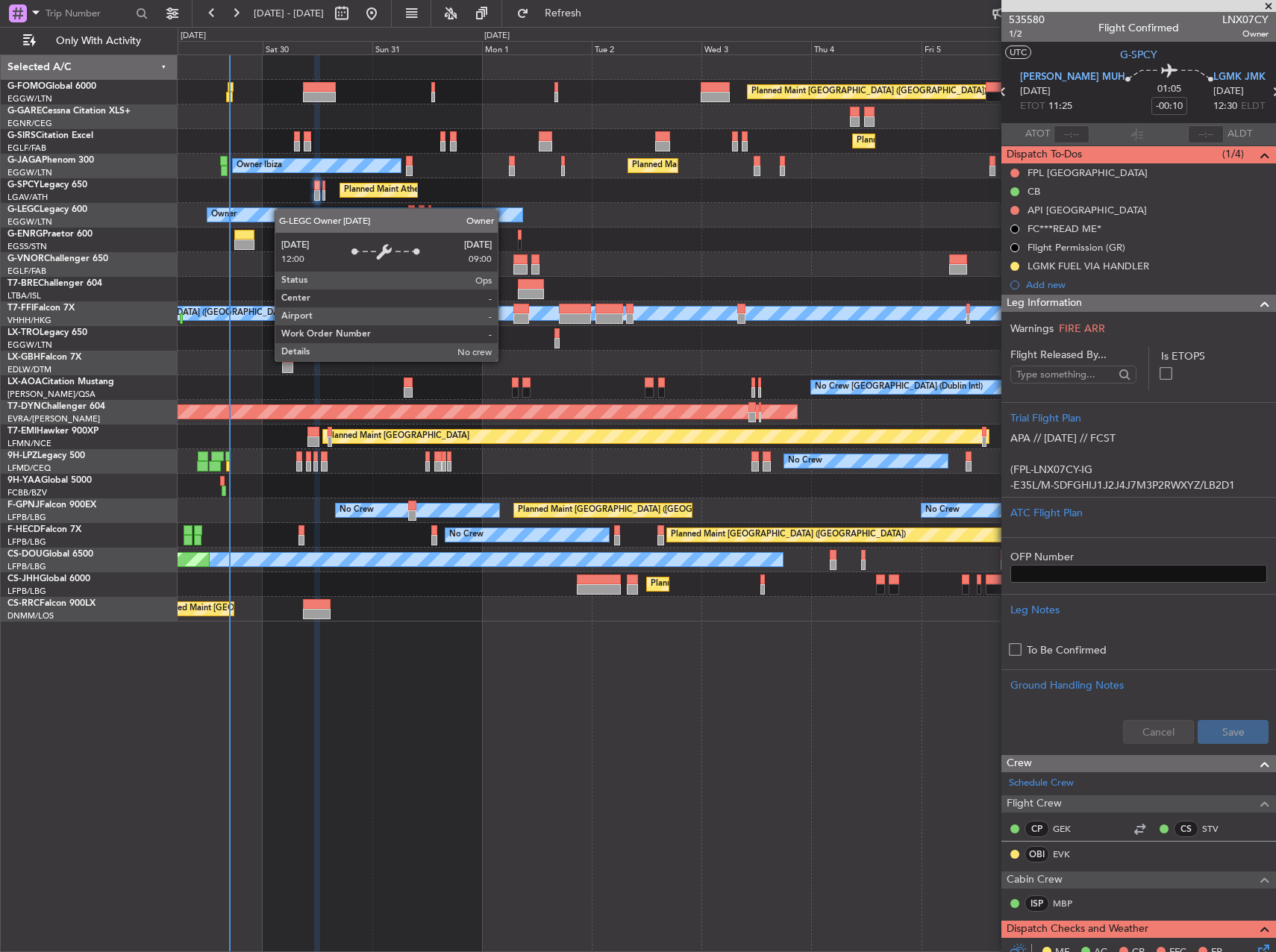
click at [278, 227] on div "Planned Maint [GEOGRAPHIC_DATA] ([GEOGRAPHIC_DATA]) Planned Maint [GEOGRAPHIC_D…" at bounding box center [726, 338] width 1098 height 567
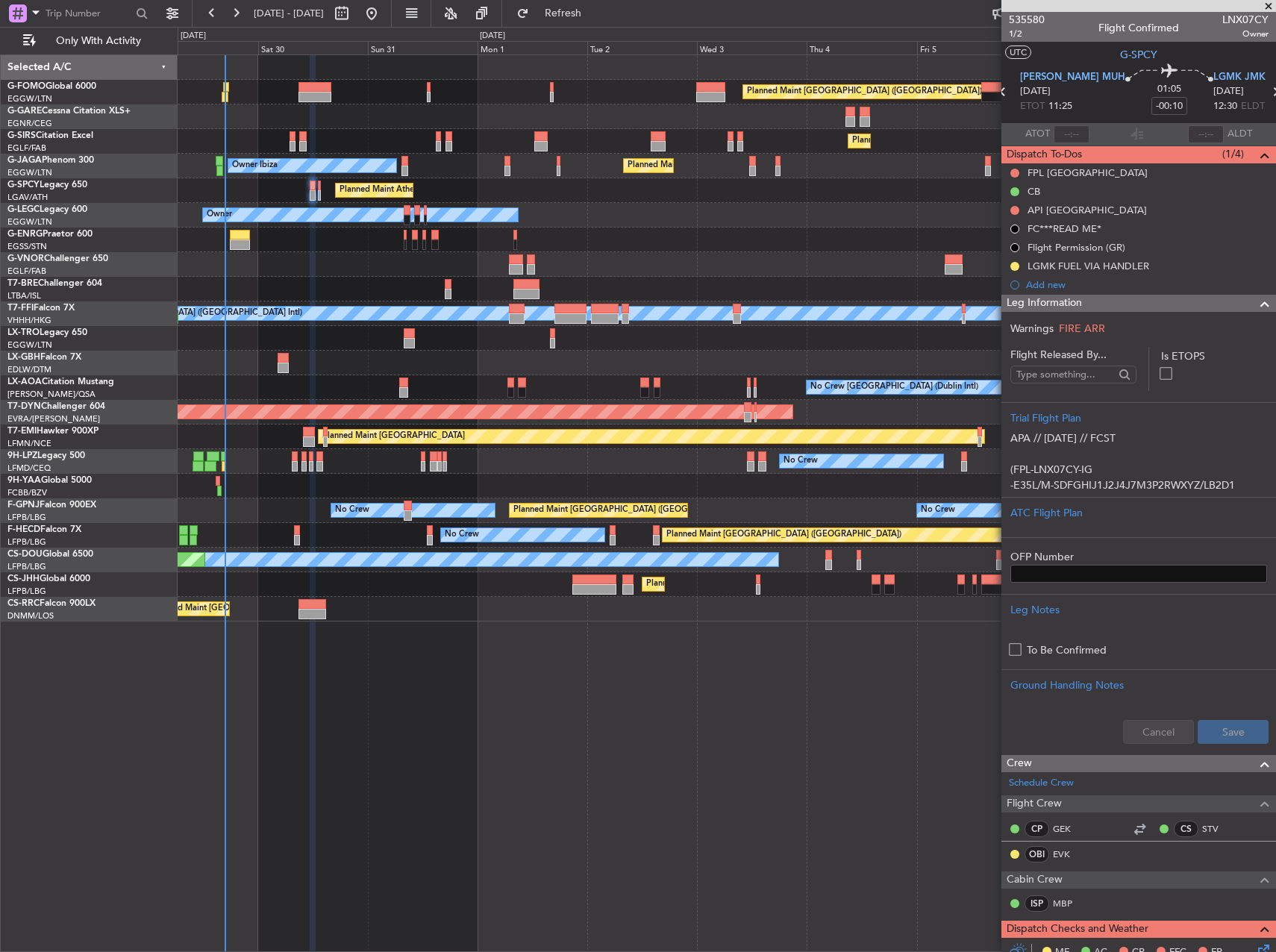
click at [279, 254] on div at bounding box center [726, 265] width 1098 height 24
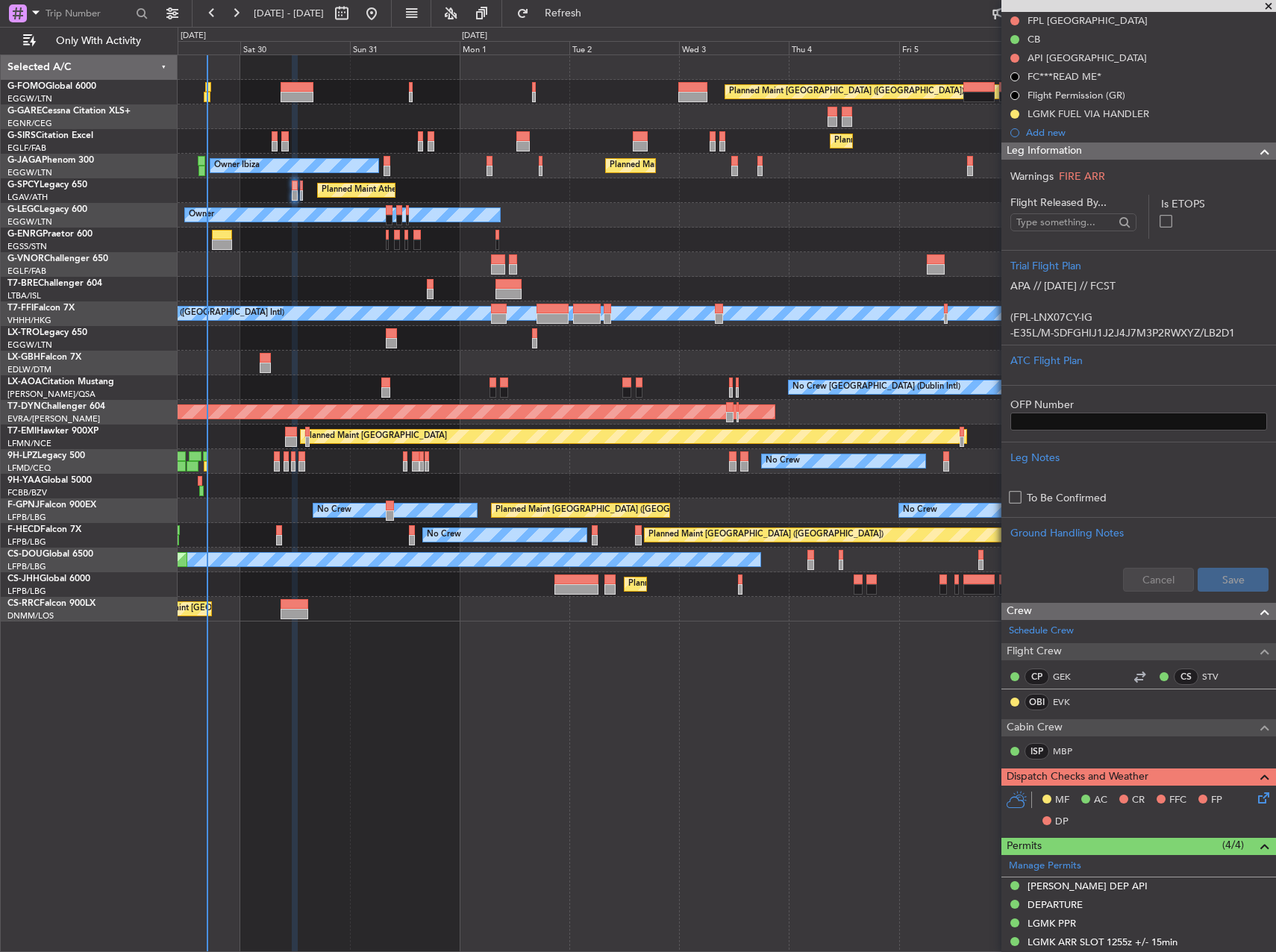
scroll to position [298, 0]
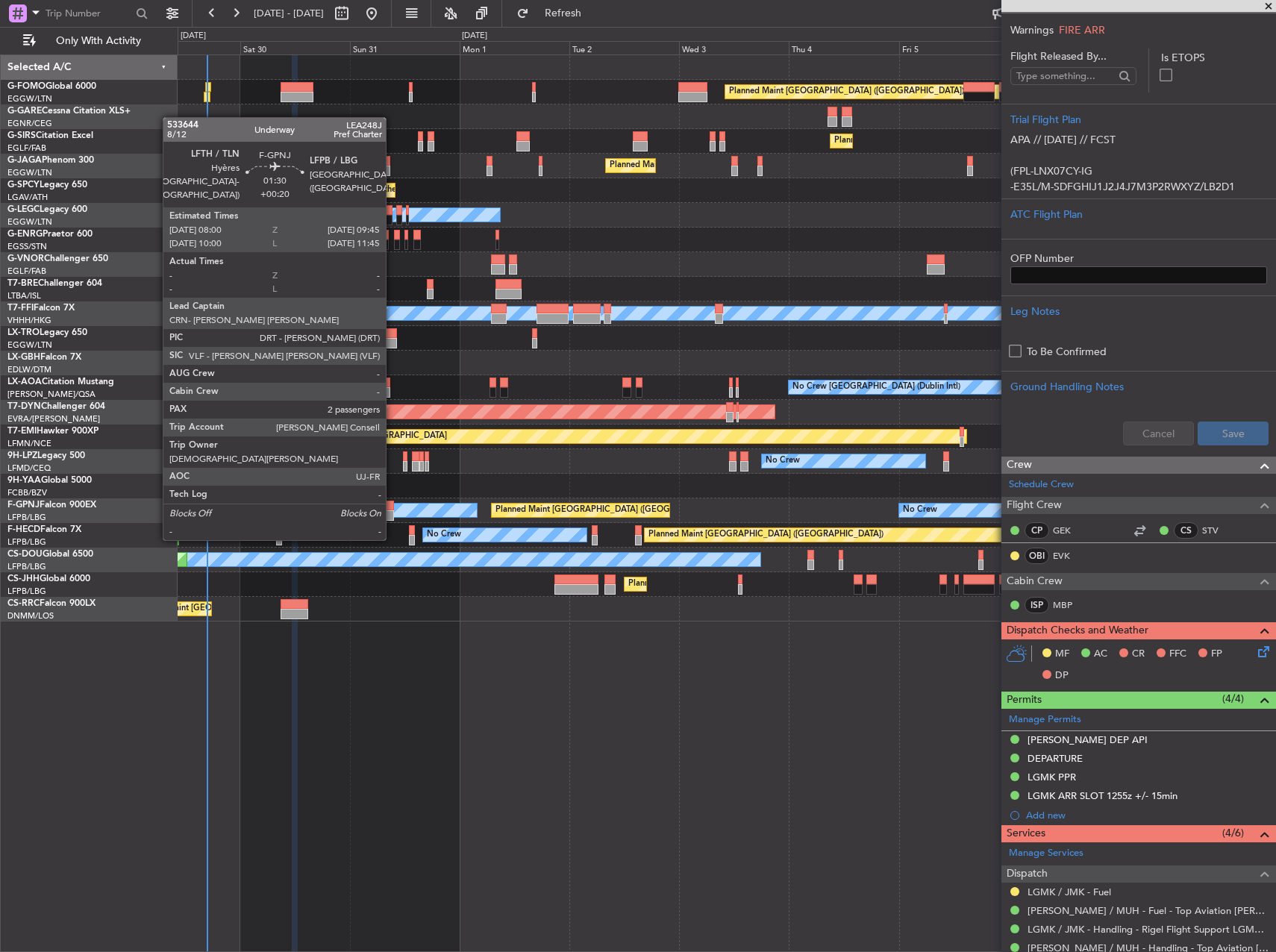
click at [393, 510] on div at bounding box center [390, 516] width 8 height 11
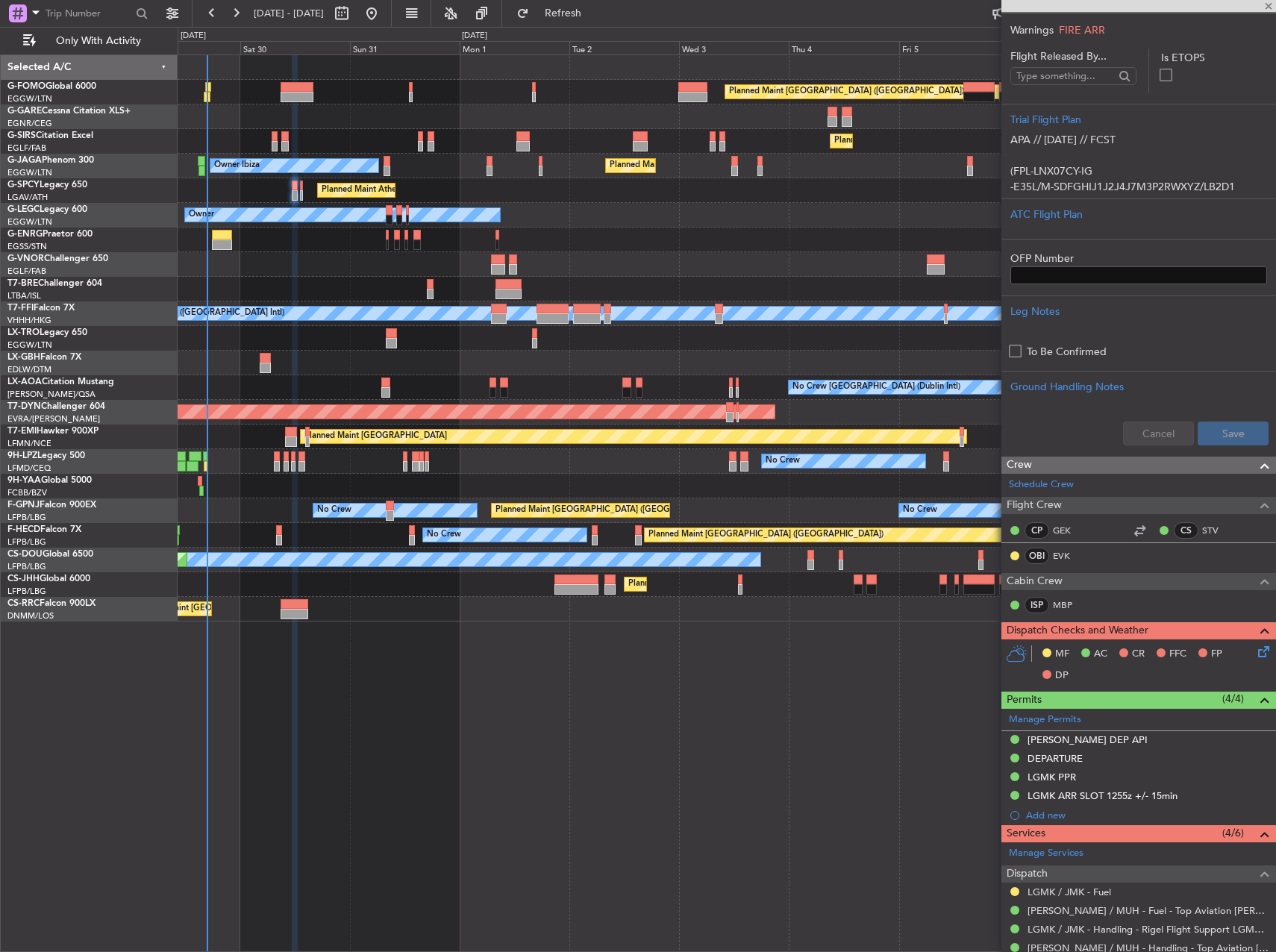
type input "+00:20"
type input "2"
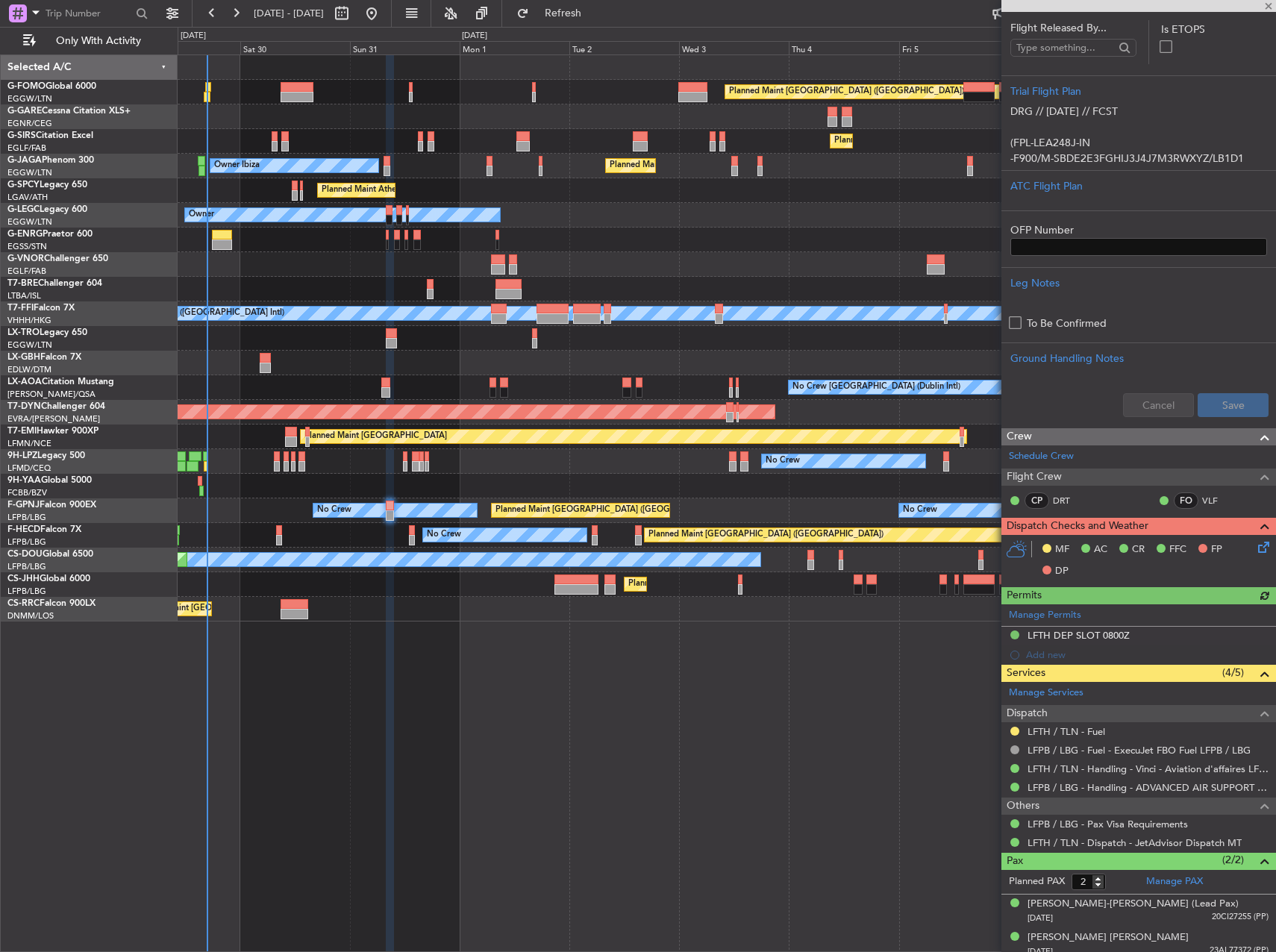
scroll to position [291, 0]
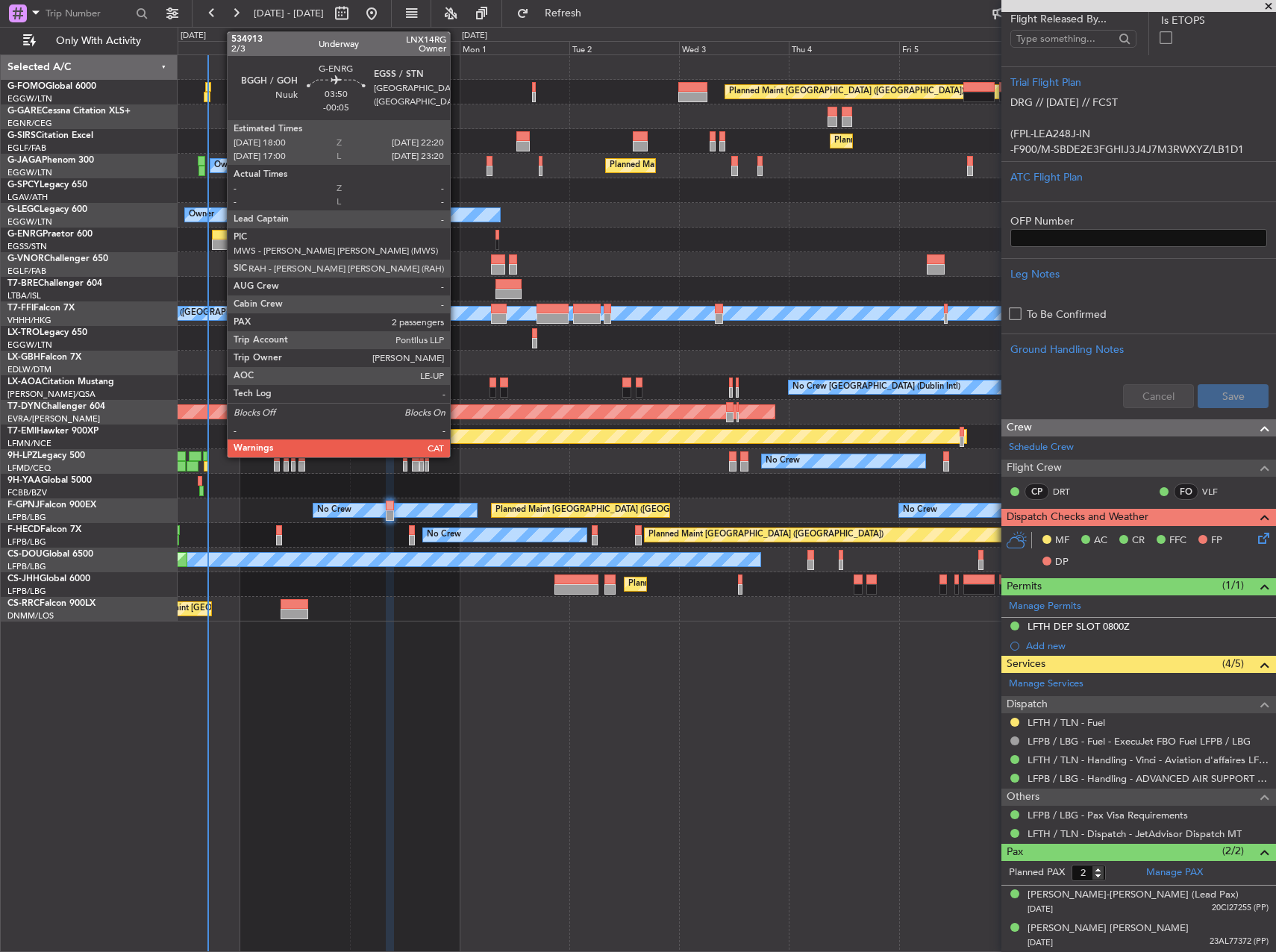
click at [220, 240] on div at bounding box center [222, 245] width 20 height 11
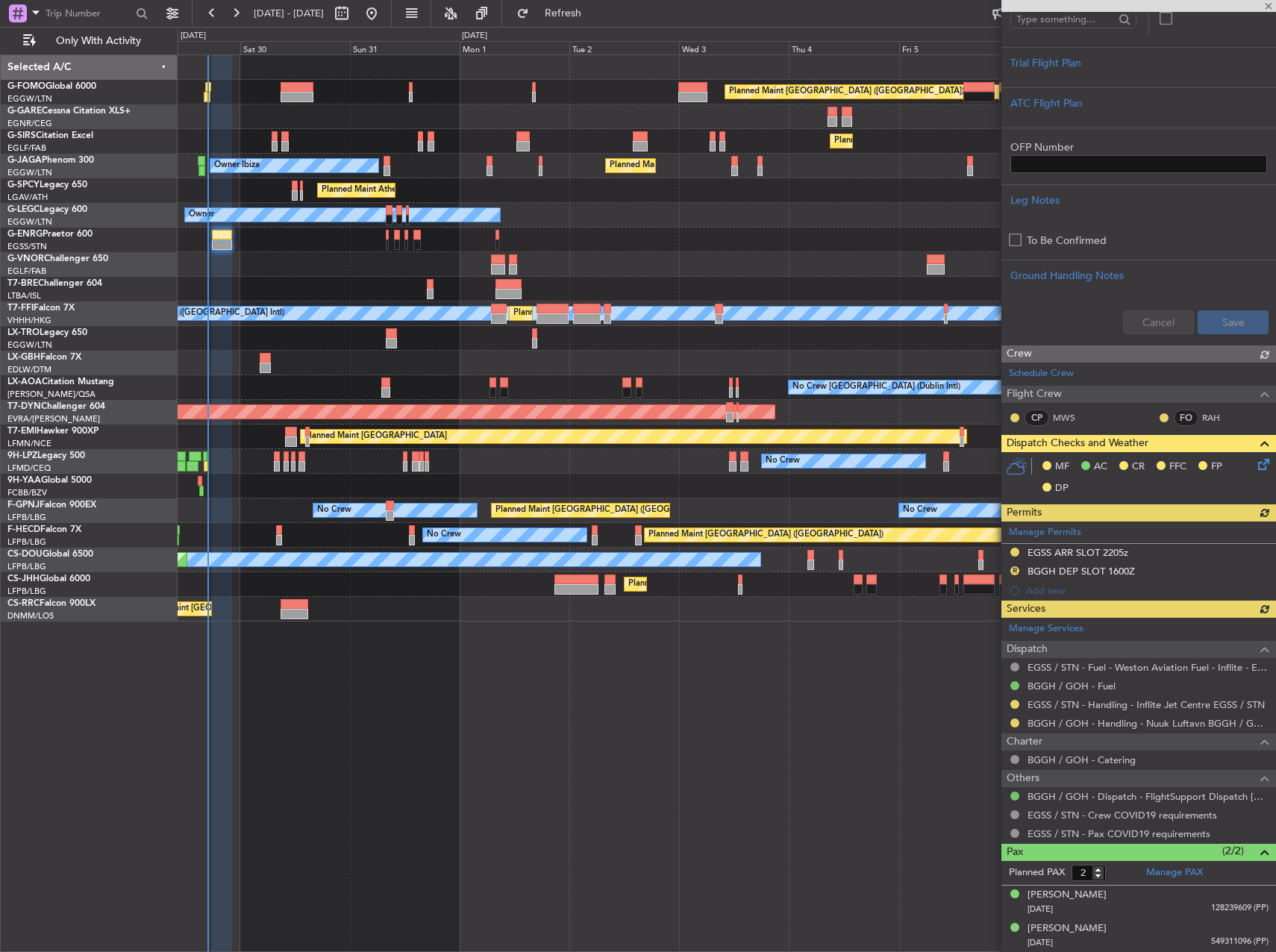
scroll to position [373, 0]
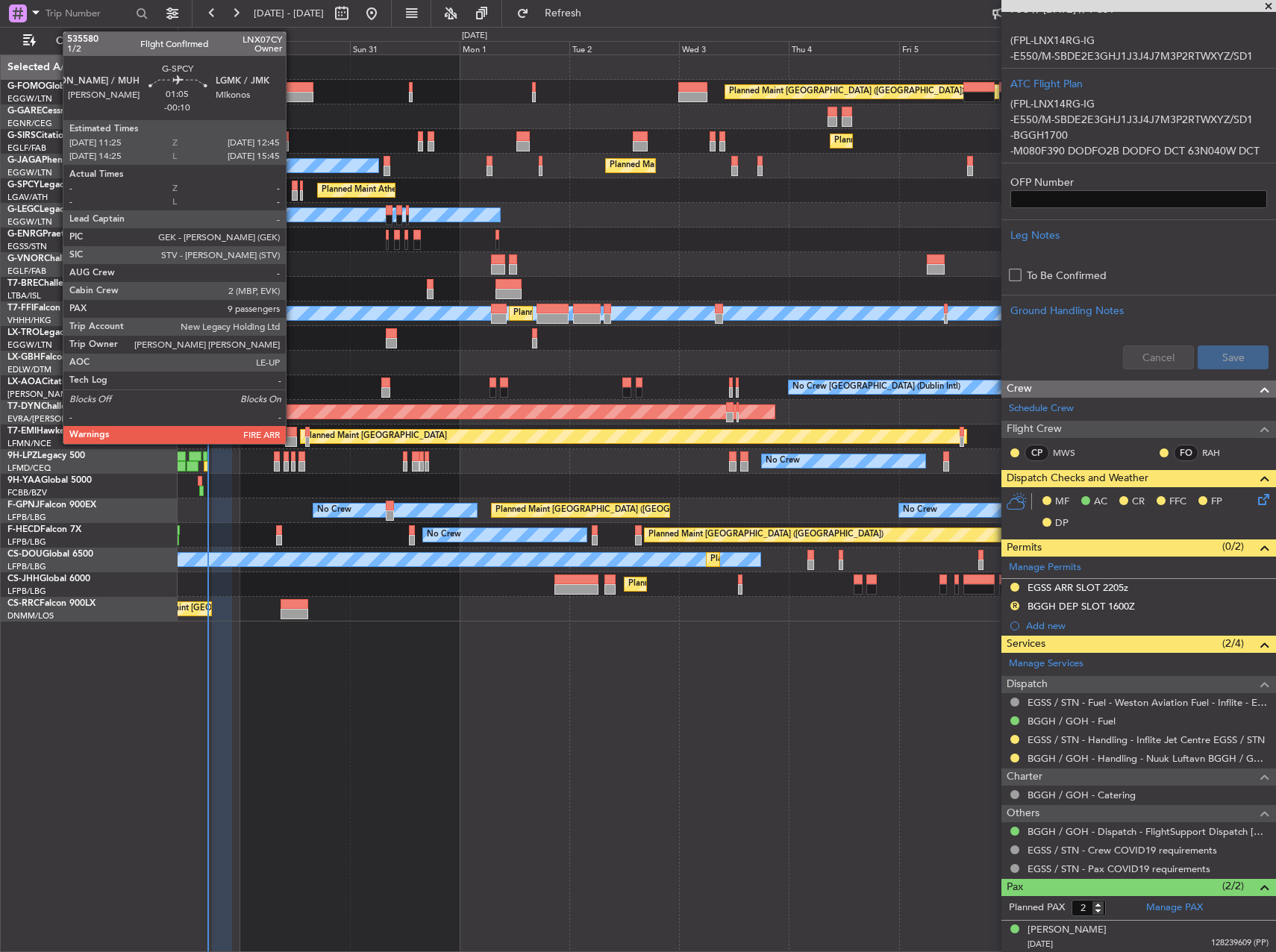
click at [293, 188] on div at bounding box center [295, 186] width 7 height 11
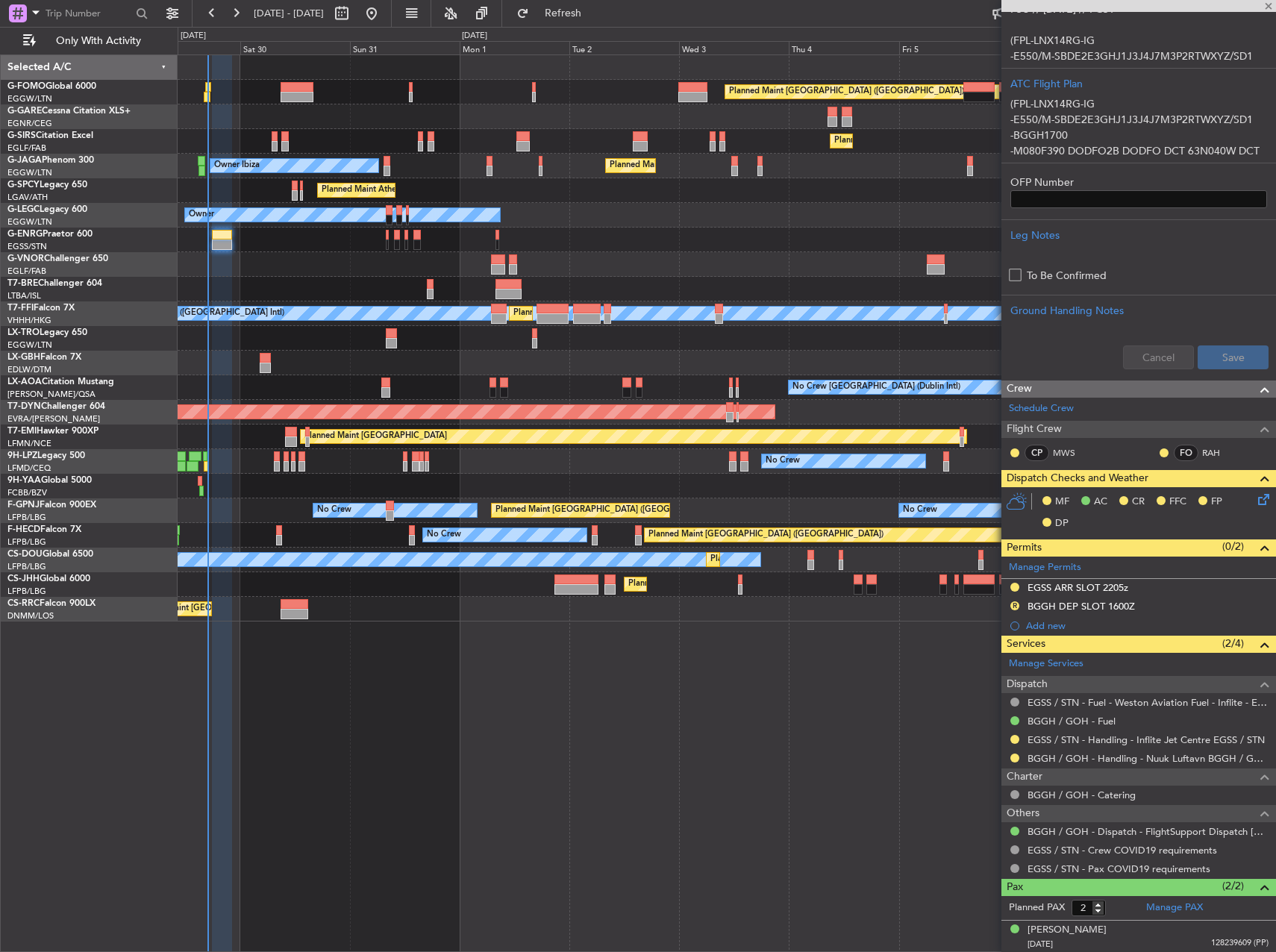
type input "-00:10"
type input "9"
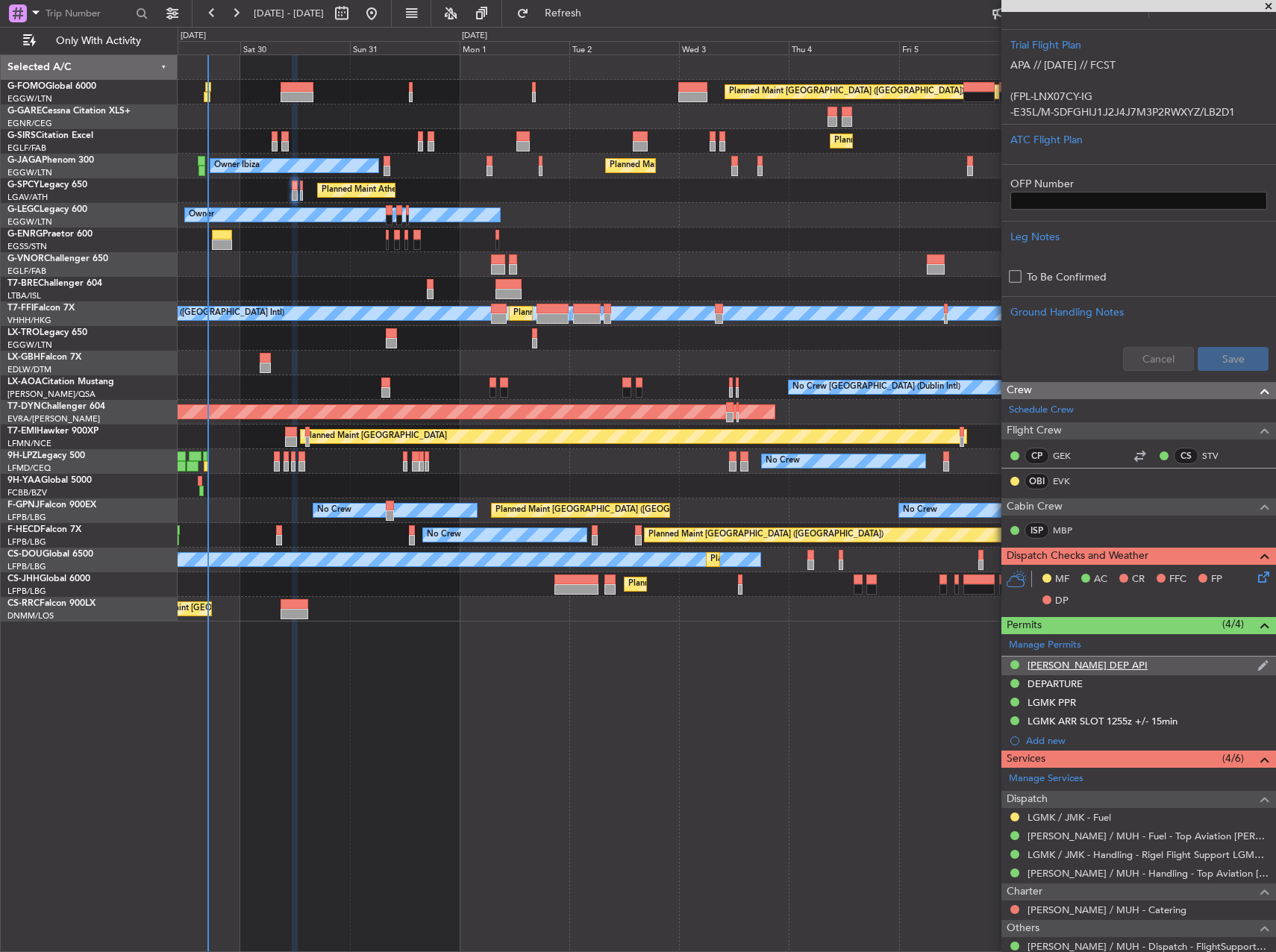
click at [1069, 663] on div "[PERSON_NAME] DEP API" at bounding box center [1088, 665] width 121 height 13
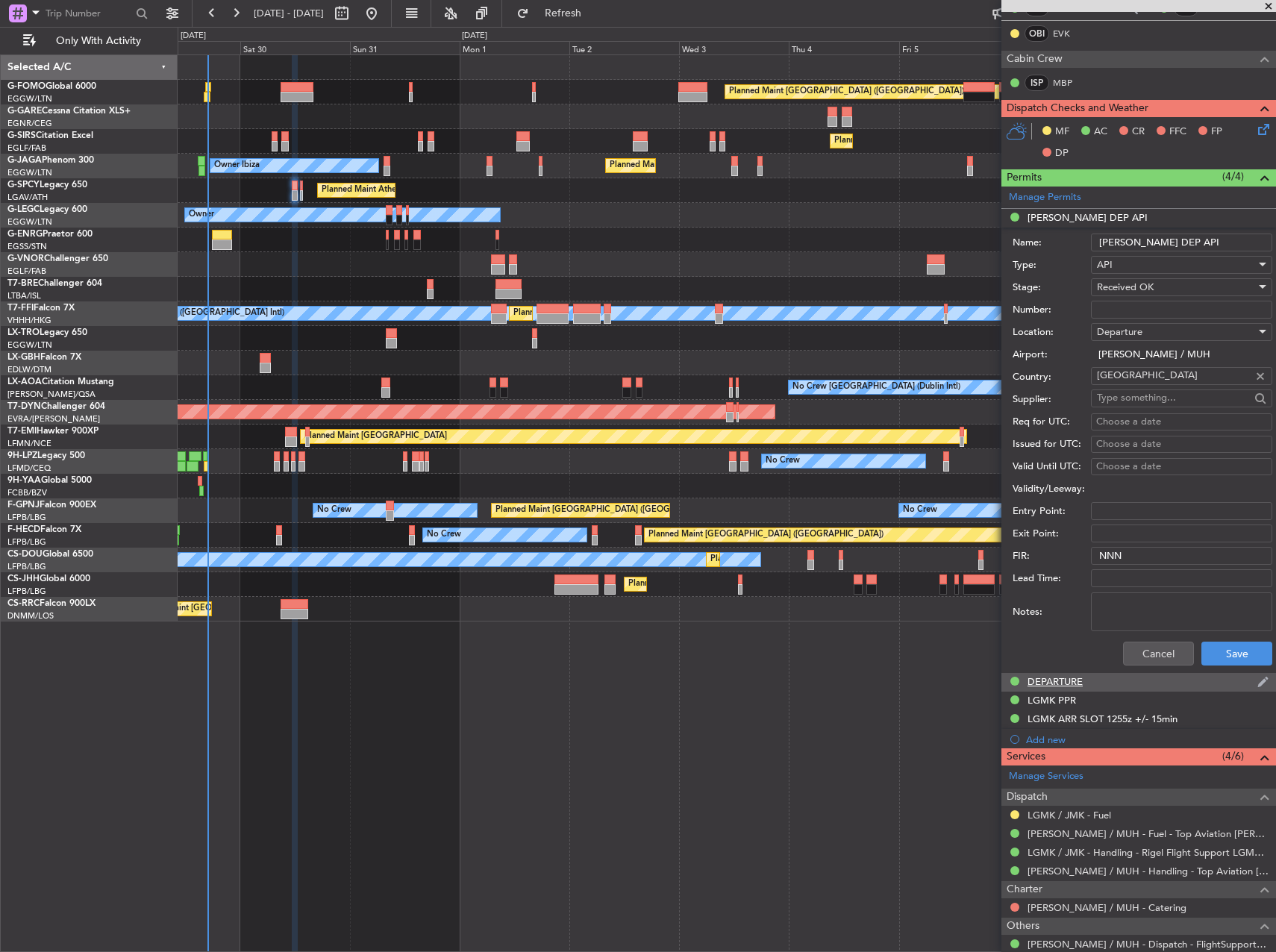
click at [1064, 677] on div "DEPARTURE" at bounding box center [1055, 681] width 55 height 13
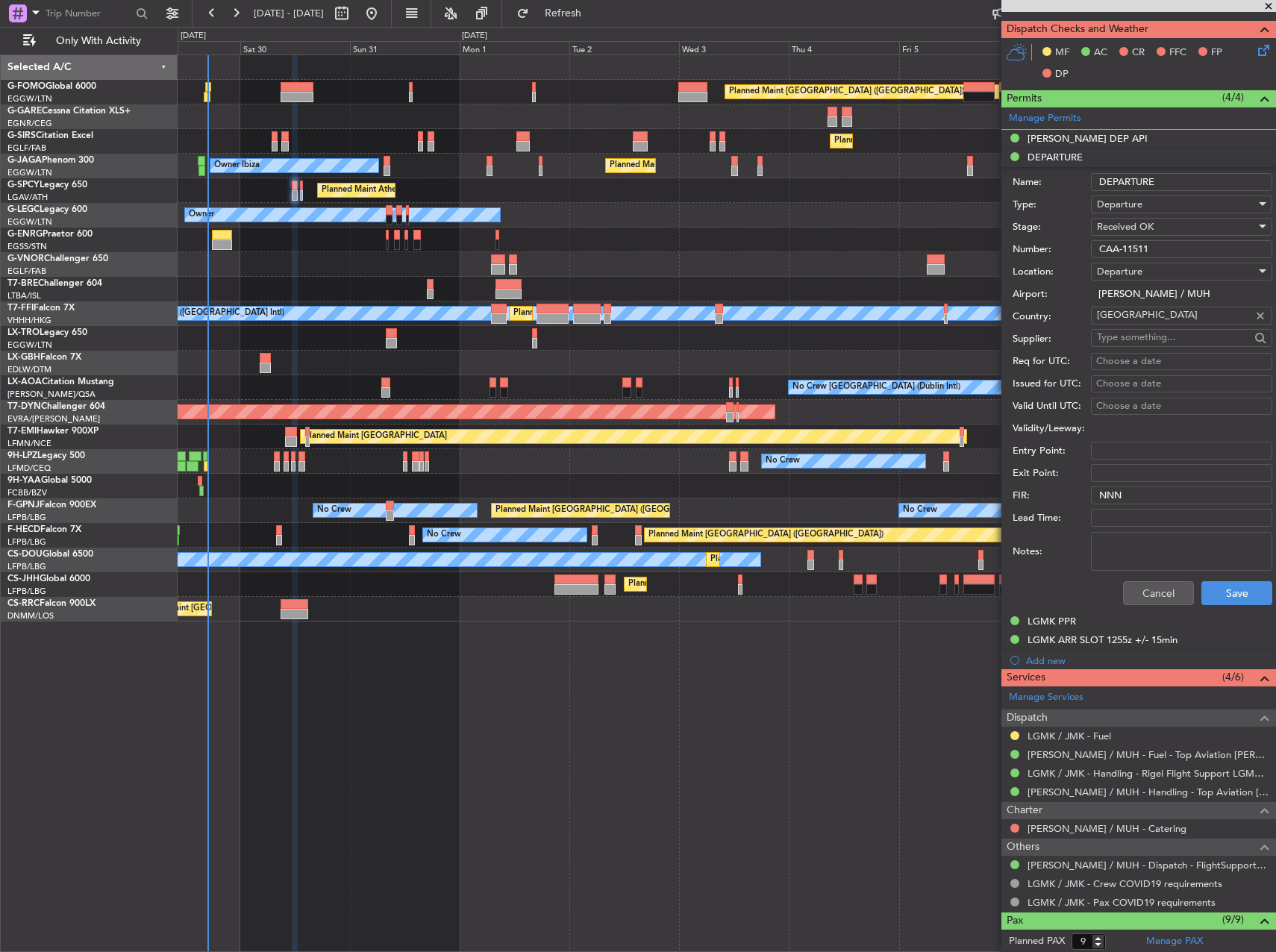
scroll to position [970, 0]
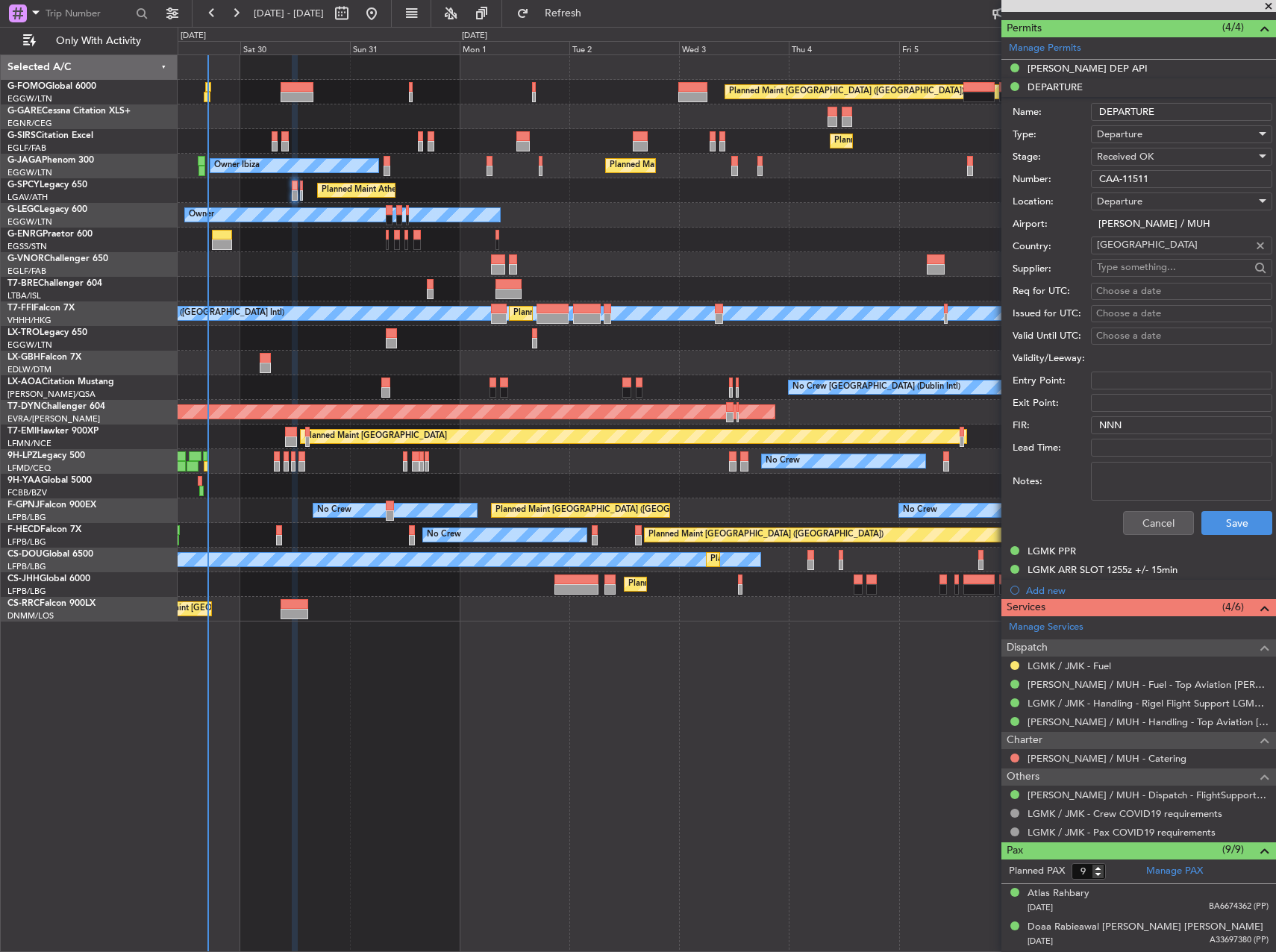
click at [1136, 177] on input "CAA-11511" at bounding box center [1181, 178] width 182 height 18
click at [1069, 552] on div "LGMK PPR" at bounding box center [1052, 551] width 49 height 13
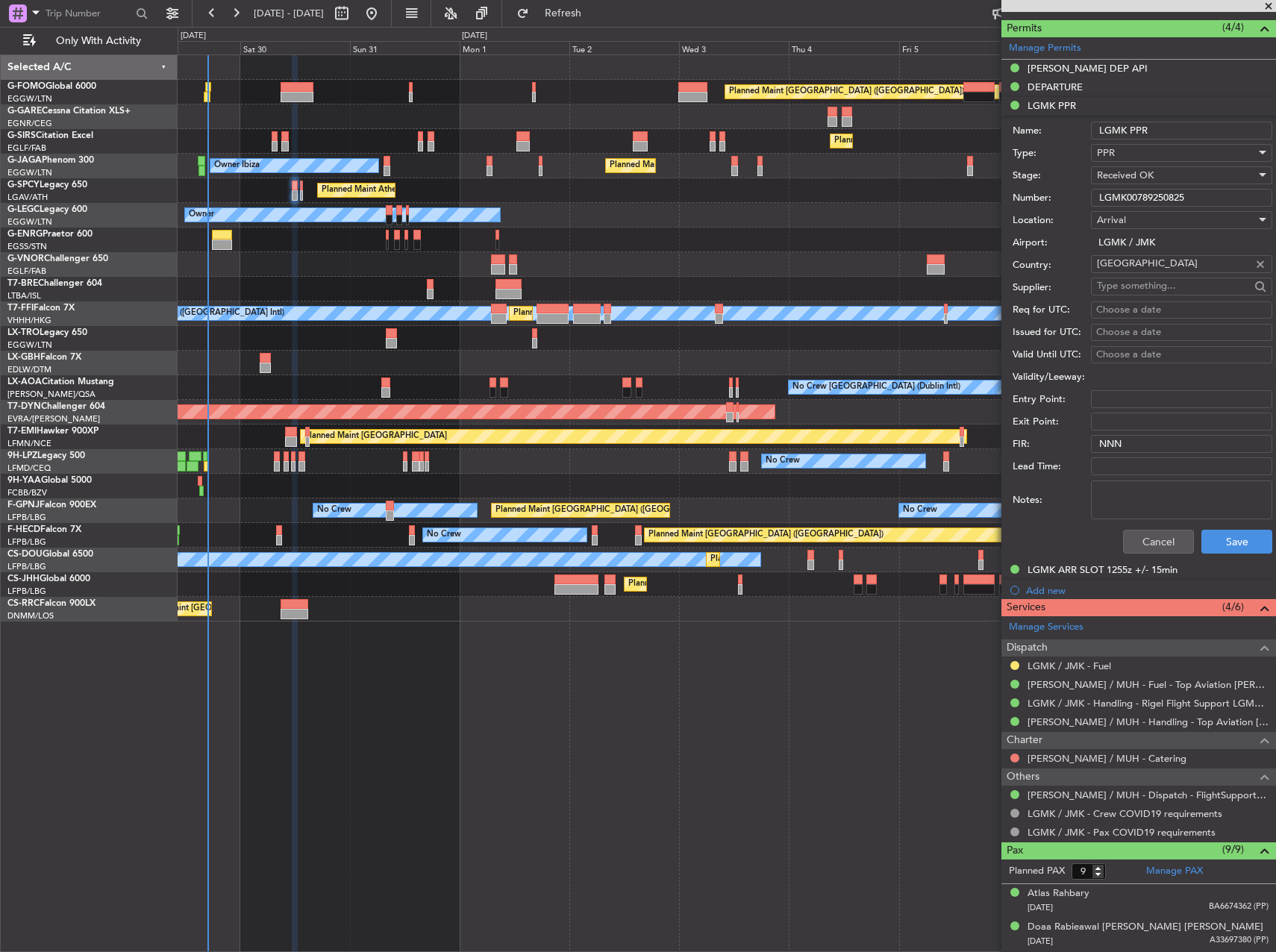
click at [1177, 194] on input "LGMK00789250825" at bounding box center [1181, 198] width 182 height 18
click at [1083, 572] on div "LGMK ARR SLOT 1255z +/- 15min" at bounding box center [1102, 570] width 150 height 13
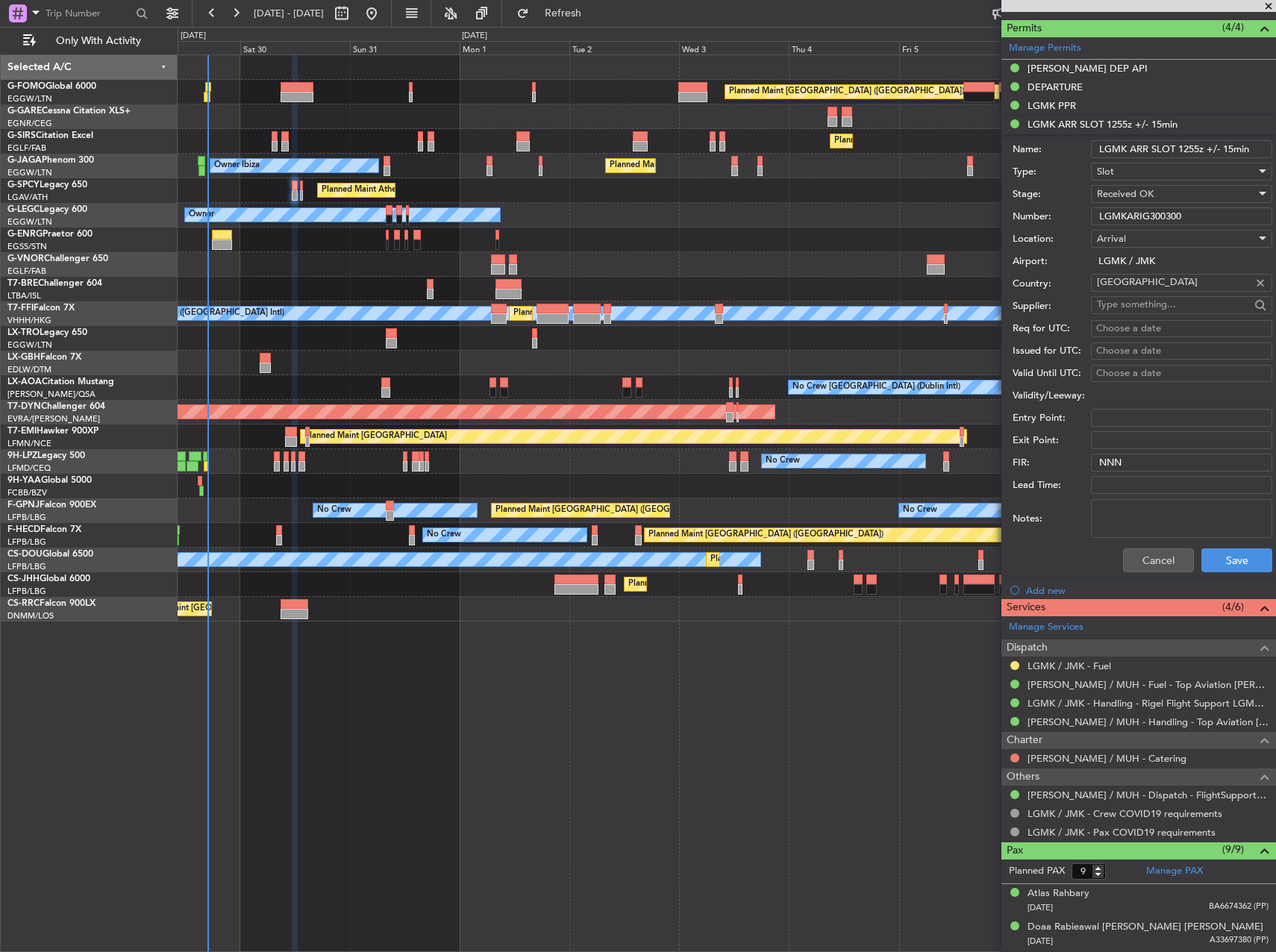
click at [1146, 217] on input "LGMKARIG300300" at bounding box center [1181, 216] width 182 height 18
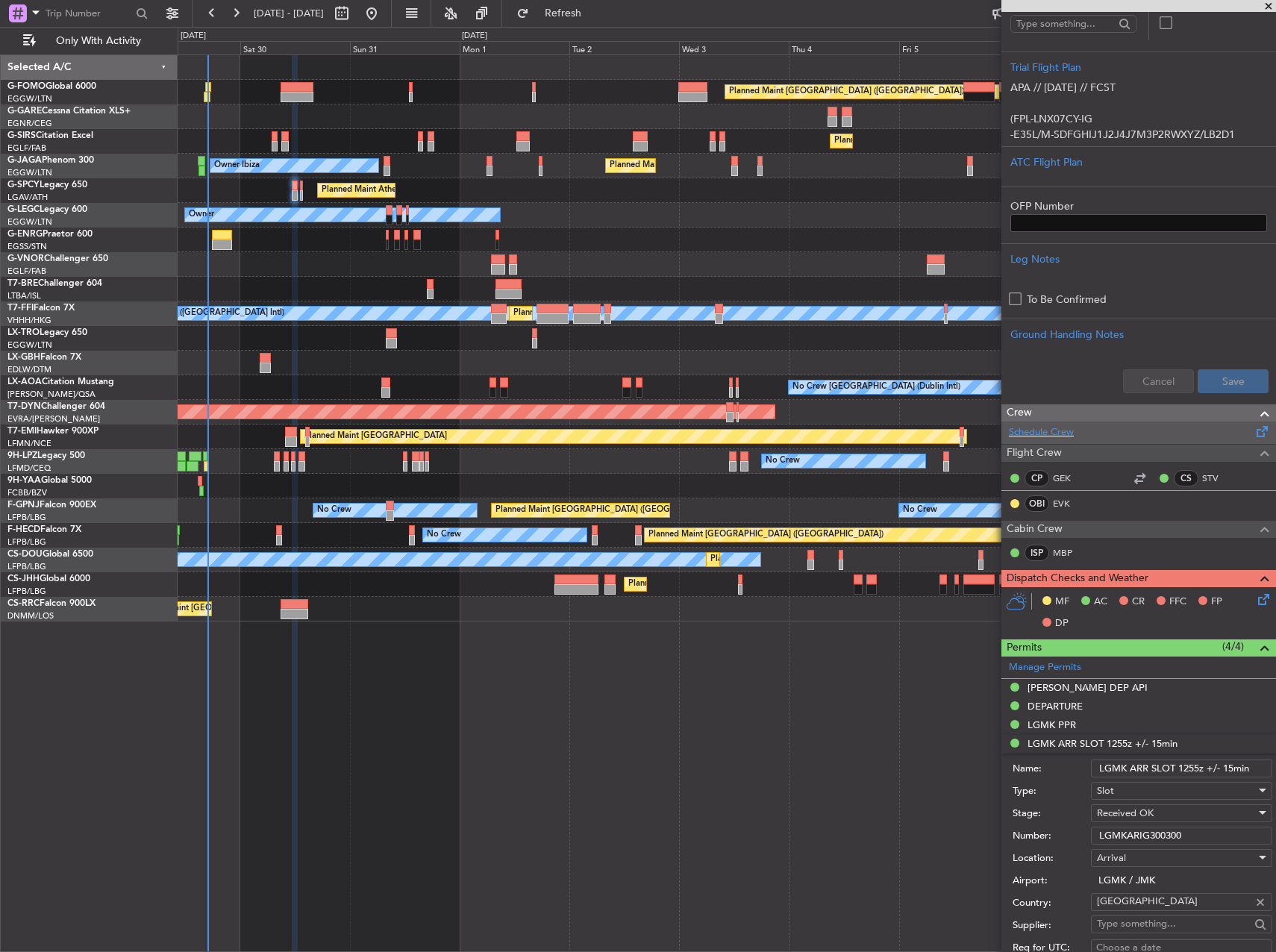
scroll to position [746, 0]
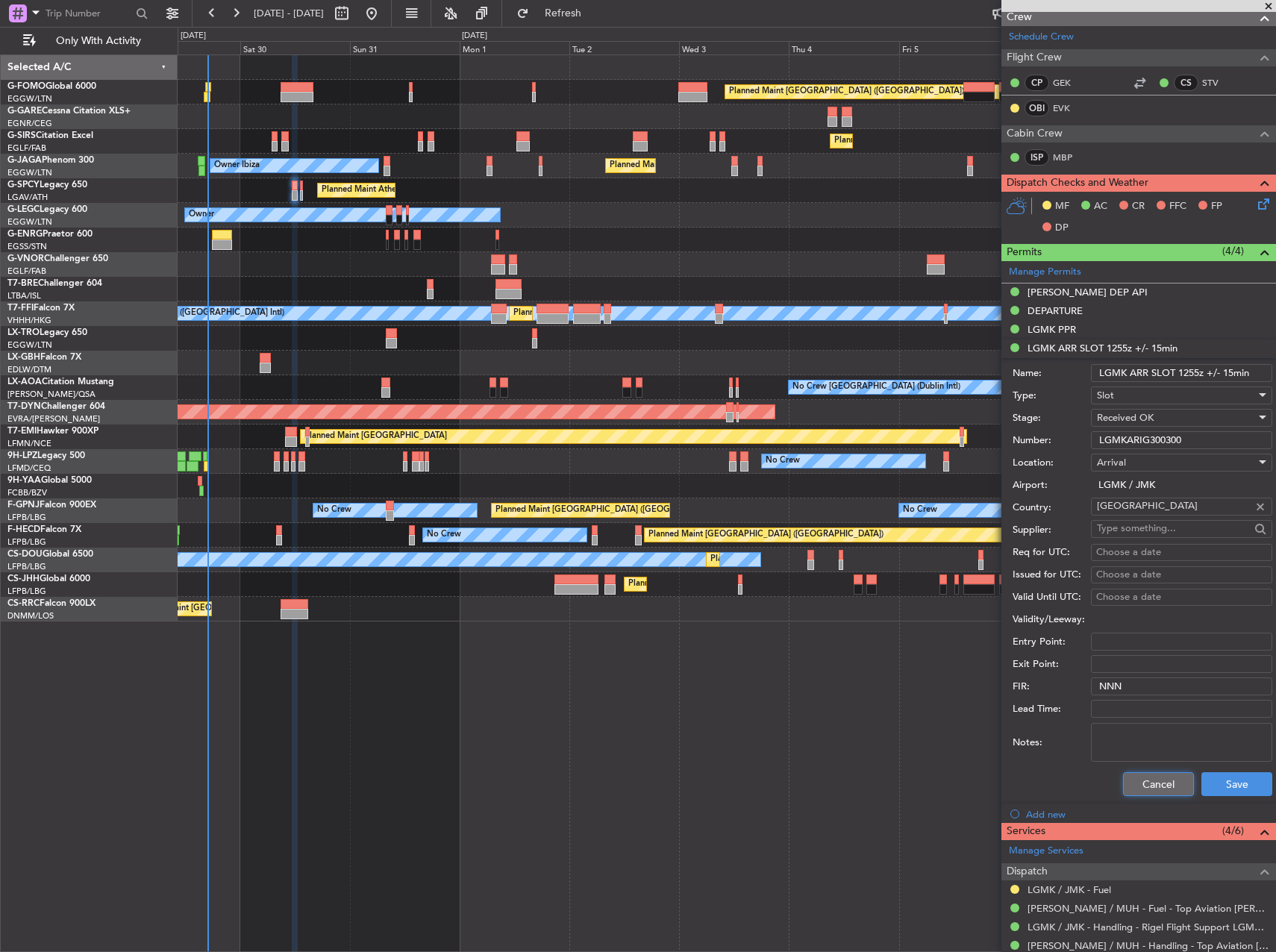
click at [1149, 783] on button "Cancel" at bounding box center [1159, 784] width 71 height 24
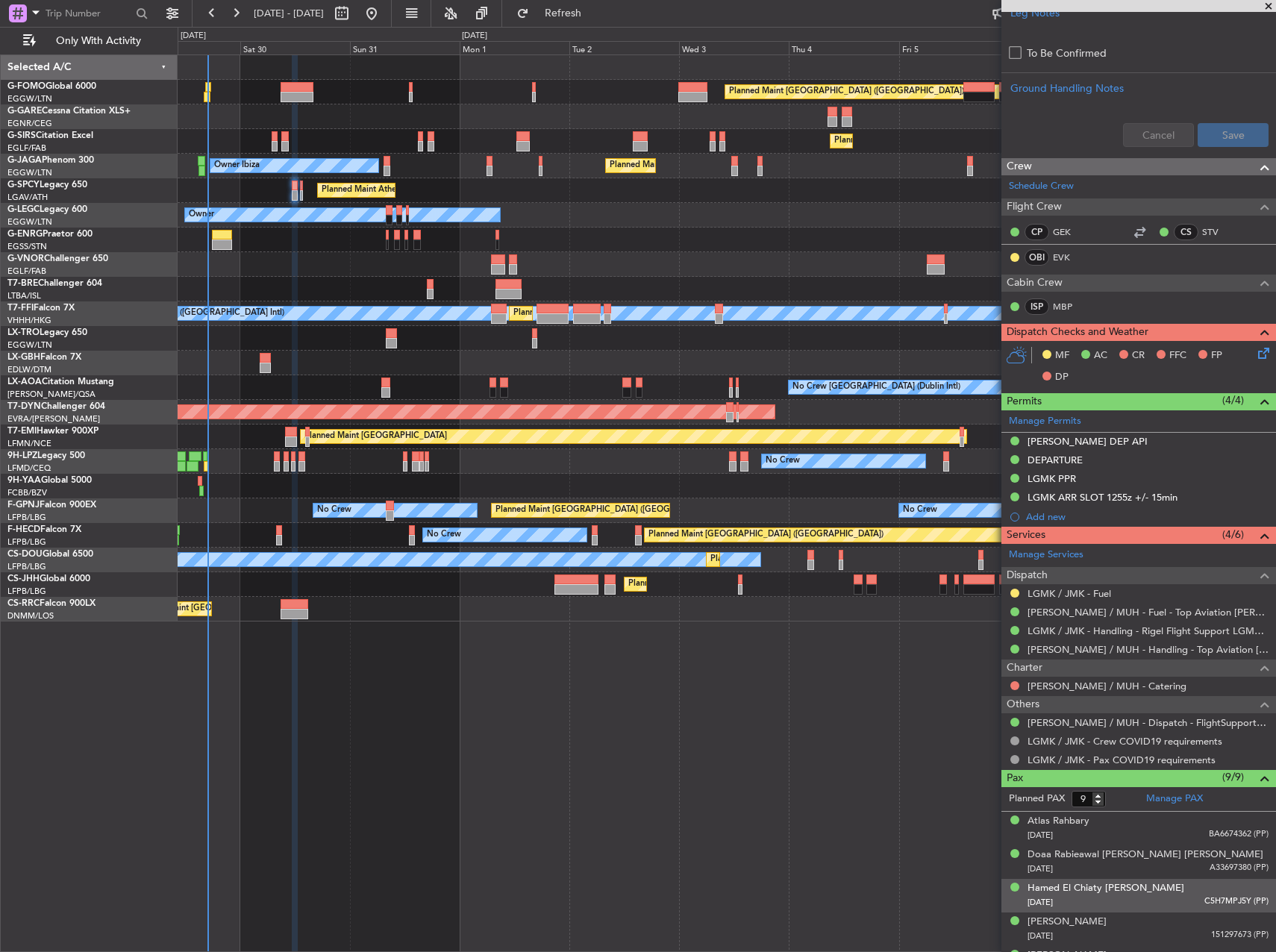
scroll to position [756, 0]
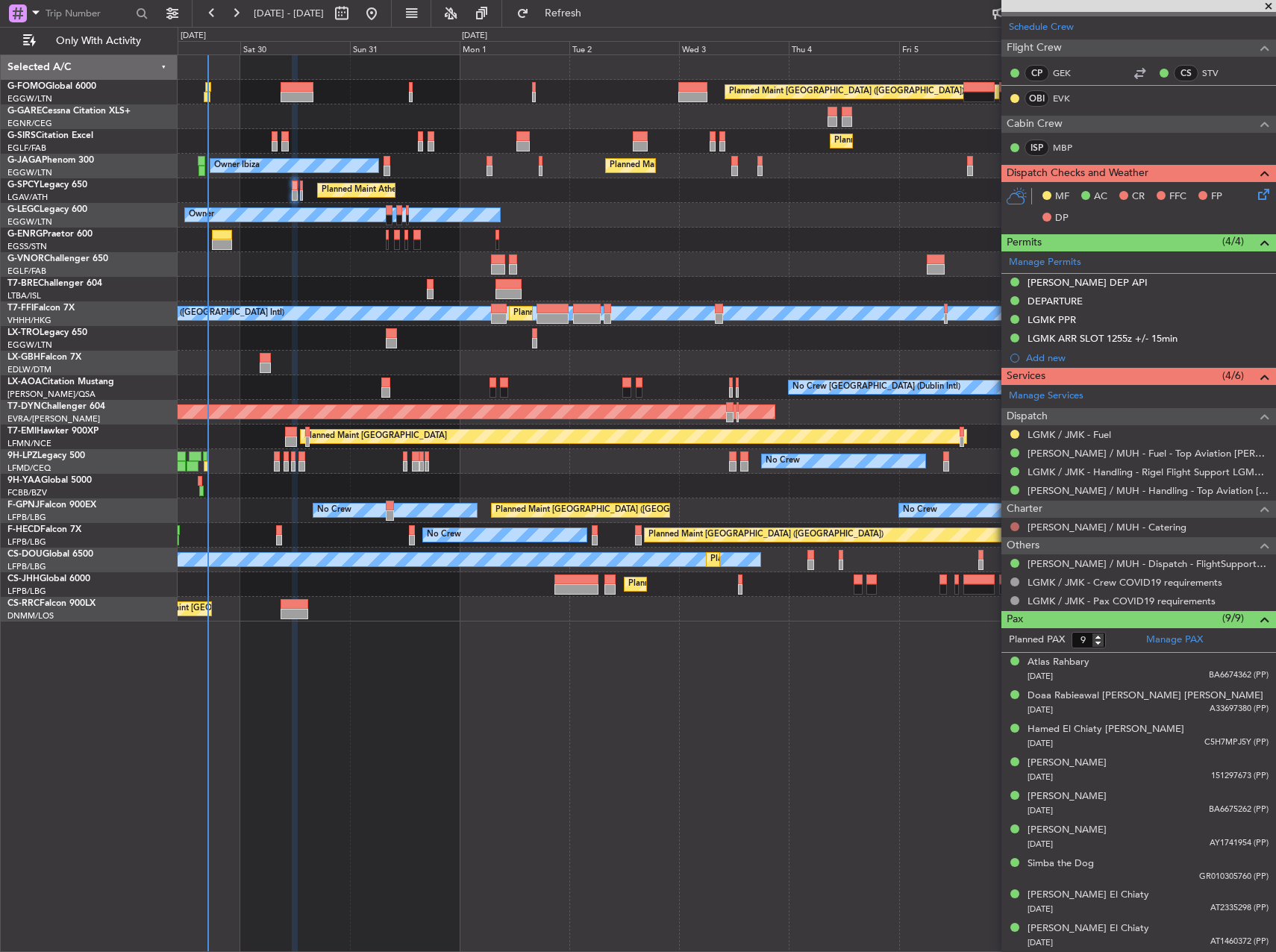
click at [1014, 527] on button at bounding box center [1015, 527] width 9 height 9
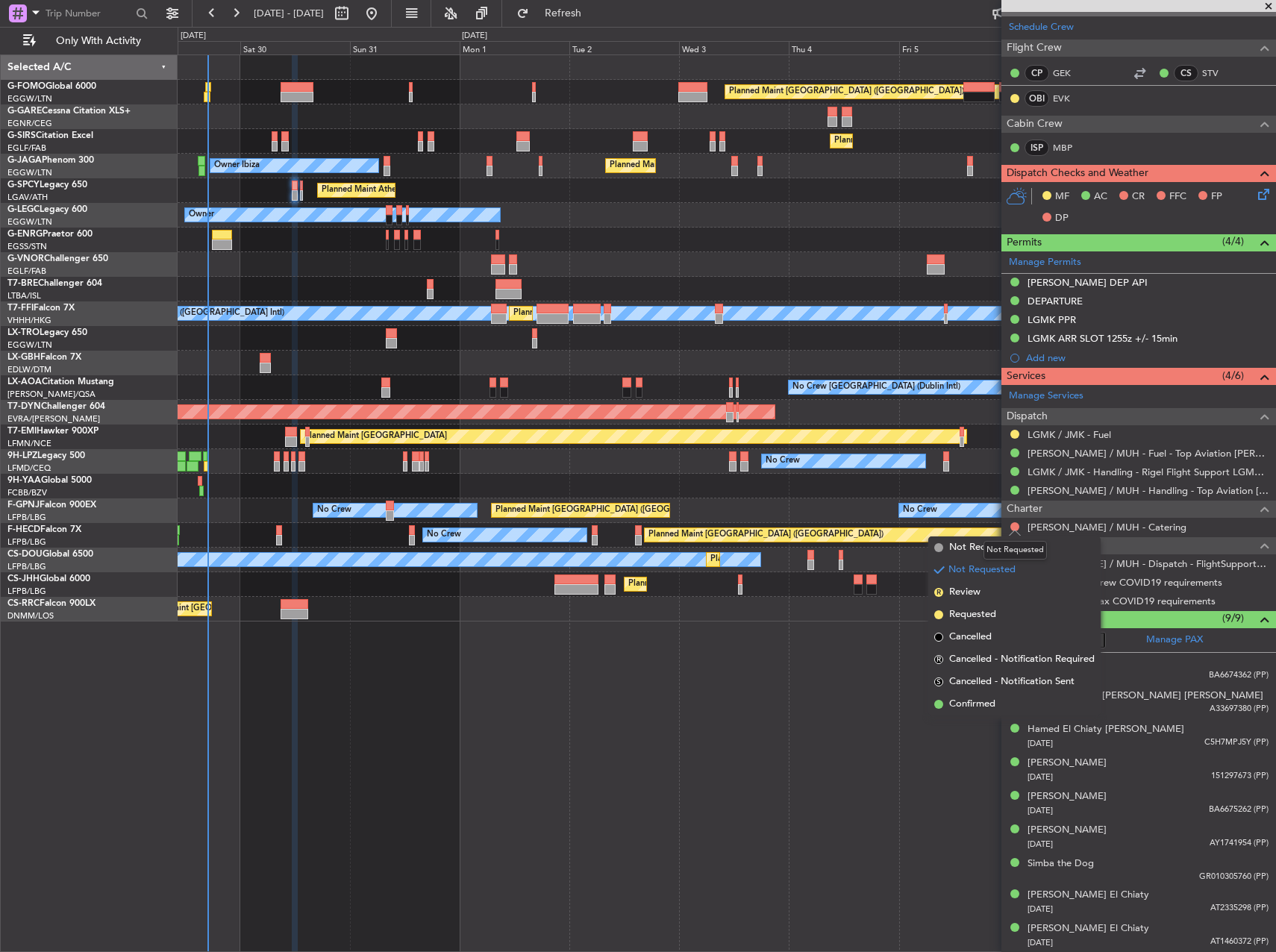
click at [991, 550] on div "Not Requested" at bounding box center [1015, 550] width 63 height 18
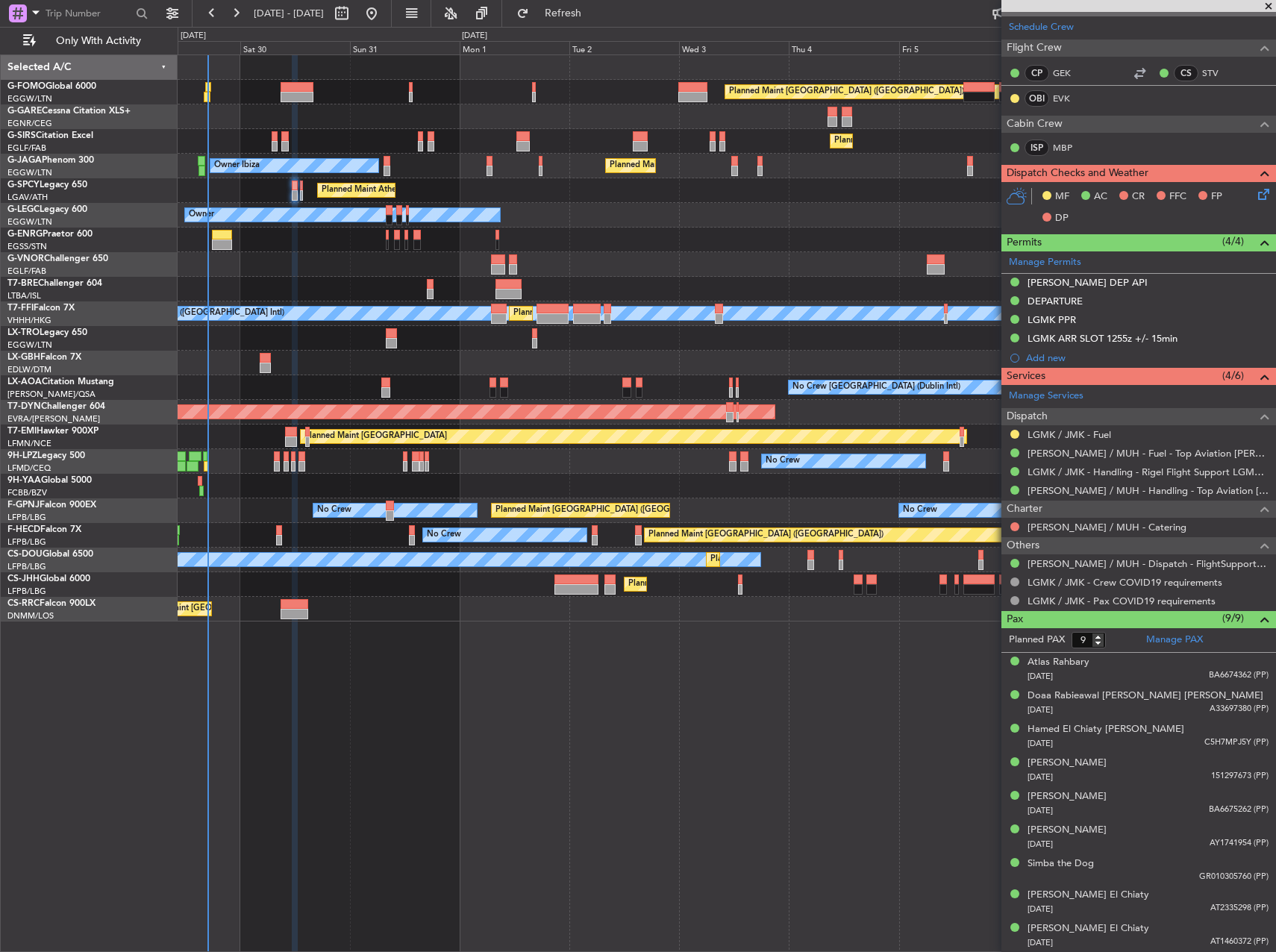
click at [1014, 532] on div at bounding box center [1015, 527] width 12 height 12
click at [1012, 529] on button at bounding box center [1015, 527] width 9 height 9
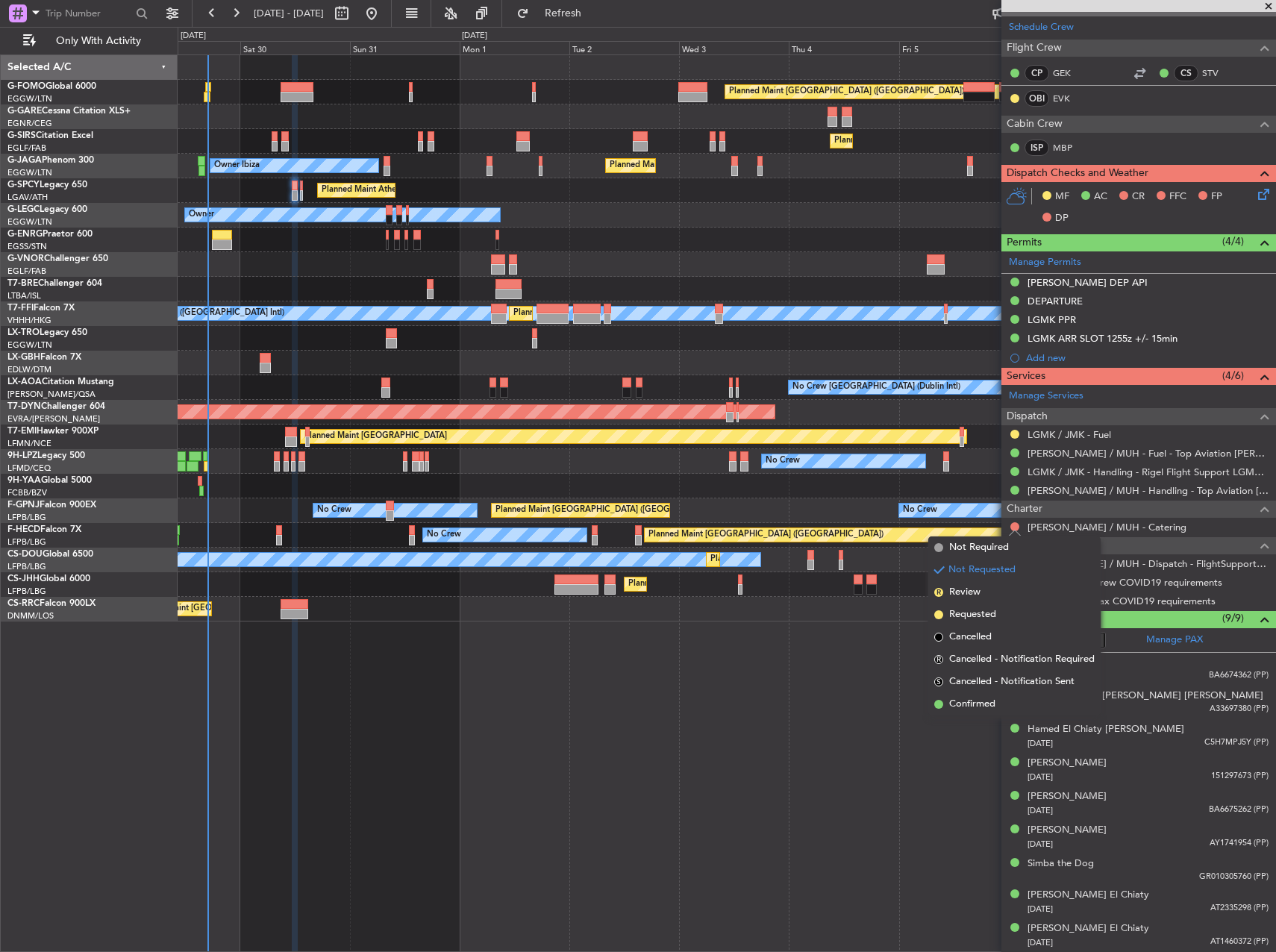
click at [957, 553] on span "Not Required" at bounding box center [979, 548] width 59 height 15
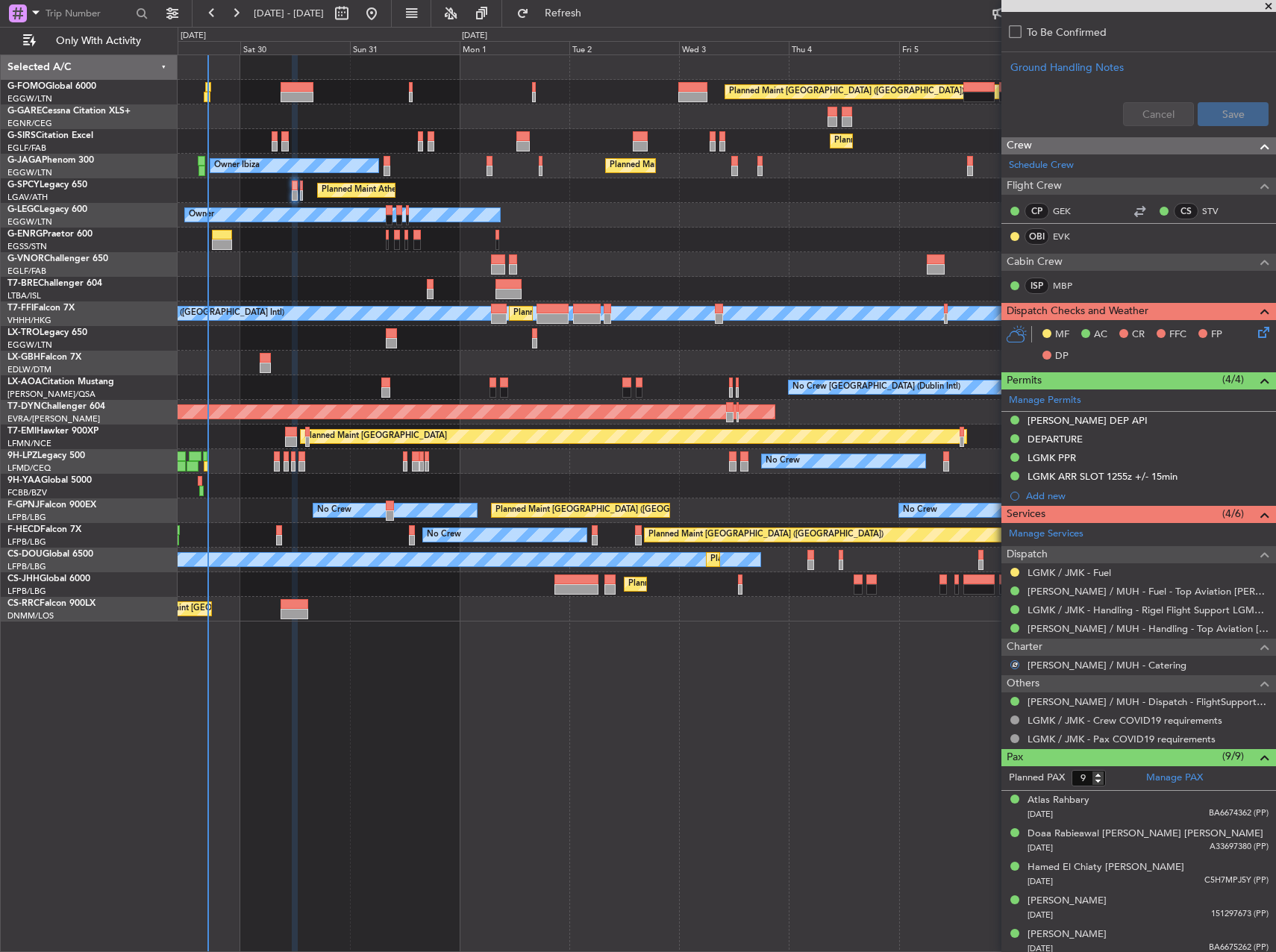
scroll to position [458, 0]
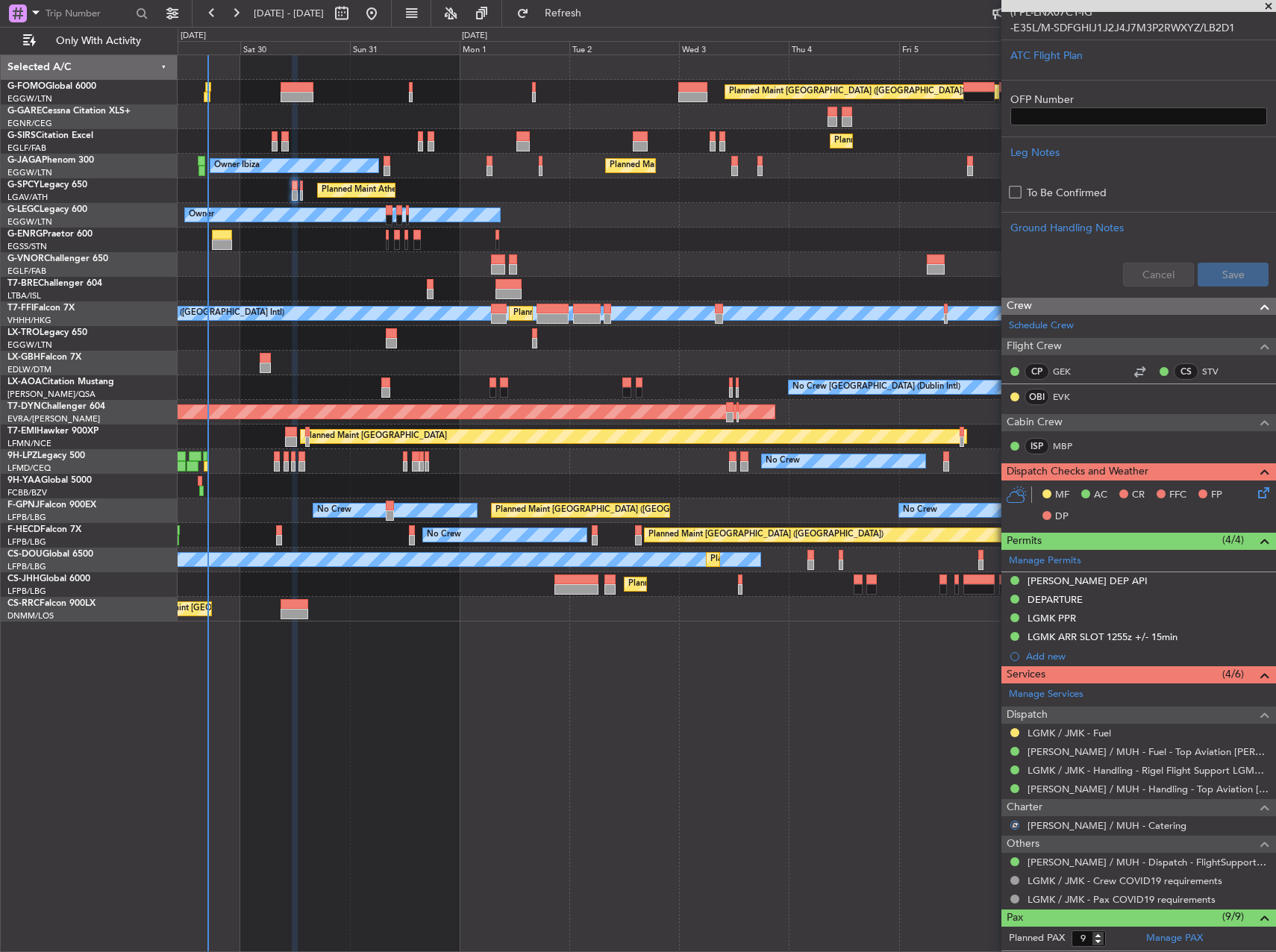
click at [1255, 490] on icon at bounding box center [1262, 490] width 12 height 12
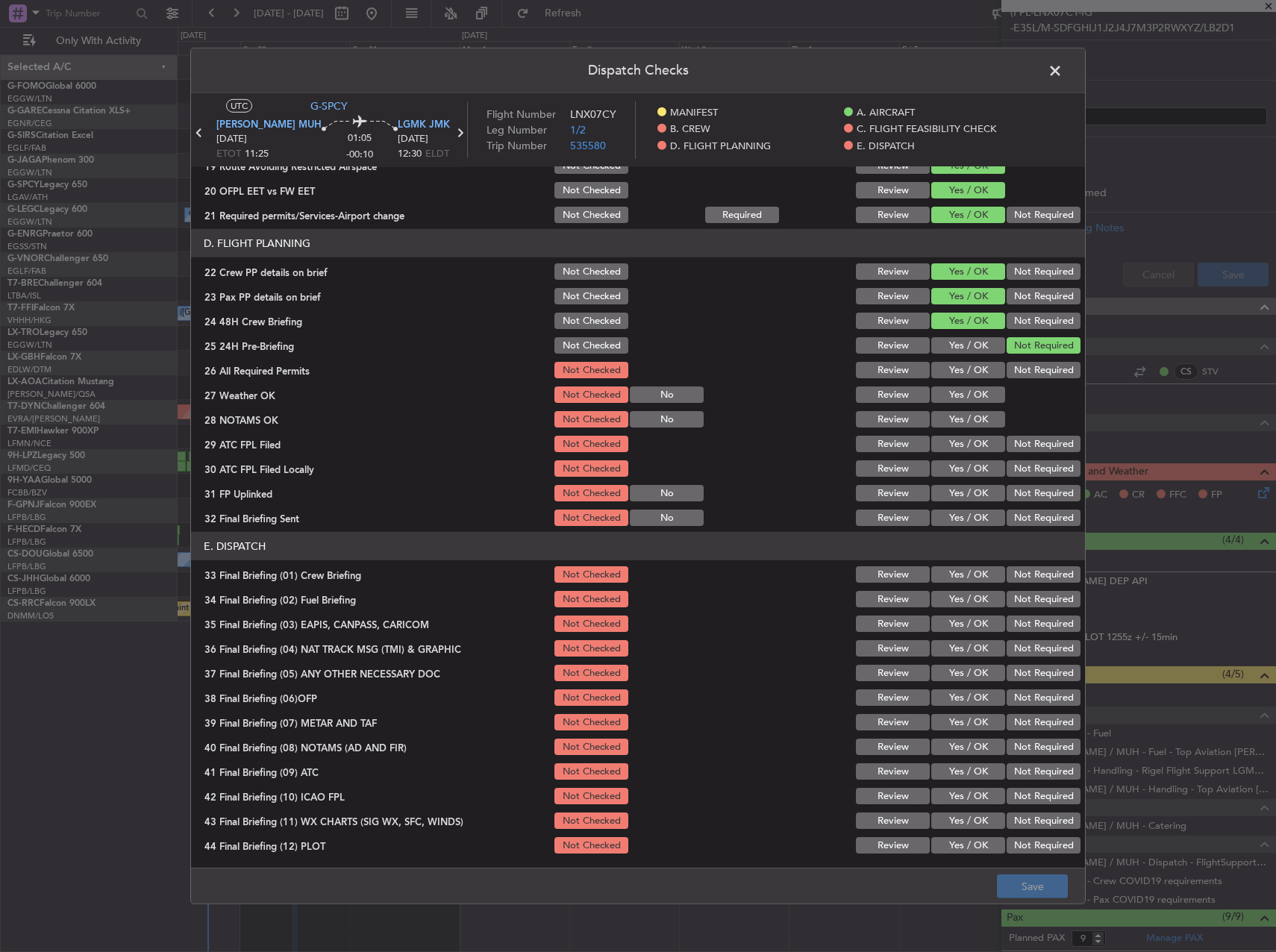
scroll to position [634, 0]
click at [943, 372] on button "Yes / OK" at bounding box center [968, 370] width 74 height 17
click at [950, 397] on button "Yes / OK" at bounding box center [968, 394] width 74 height 17
click at [950, 421] on button "Yes / OK" at bounding box center [968, 419] width 74 height 17
click at [950, 440] on button "Yes / OK" at bounding box center [968, 443] width 74 height 17
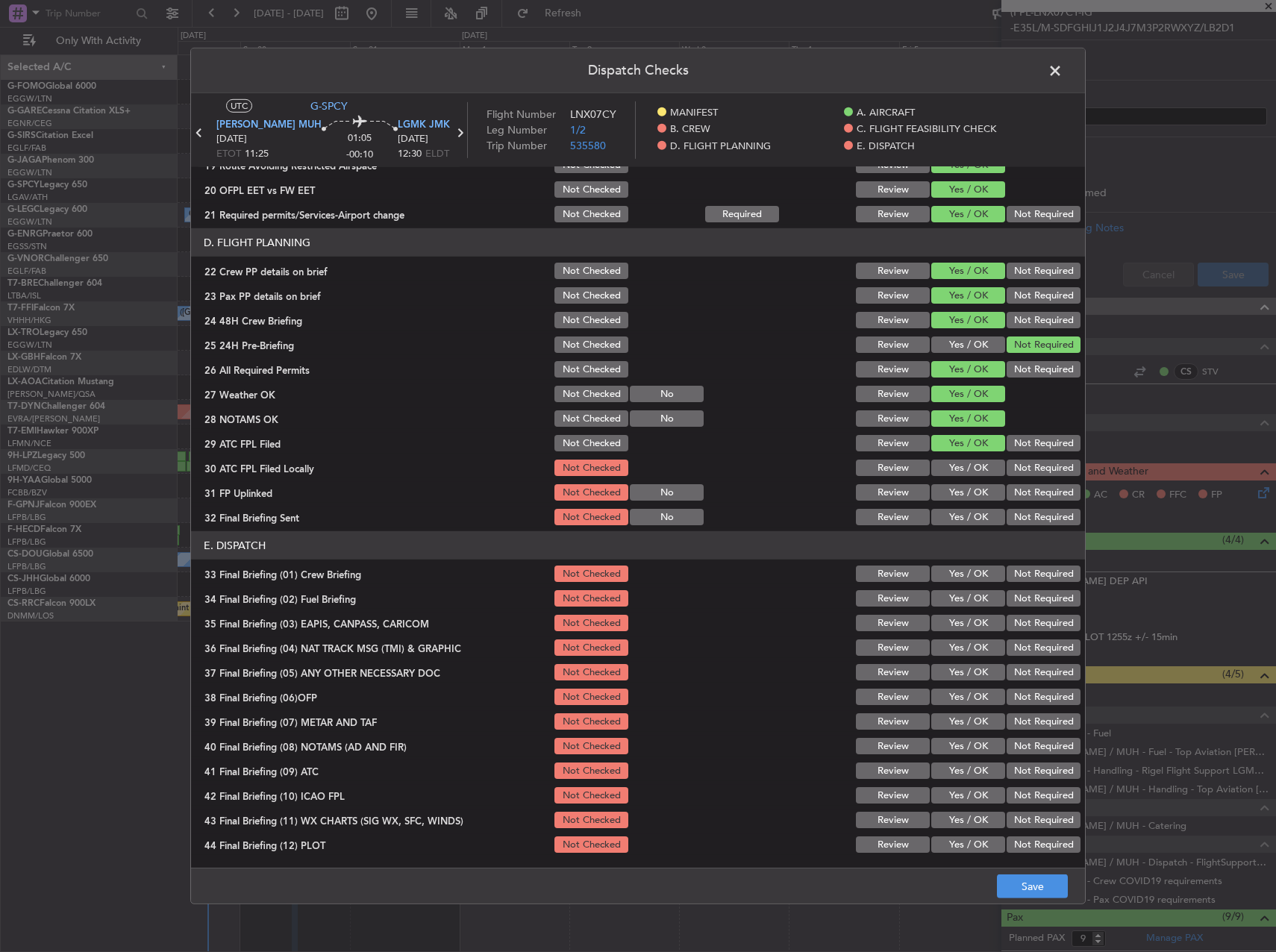
click at [1015, 475] on button "Not Required" at bounding box center [1043, 468] width 74 height 17
click at [966, 488] on button "Yes / OK" at bounding box center [968, 493] width 74 height 17
click at [968, 475] on div "Yes / OK" at bounding box center [966, 468] width 76 height 21
click at [953, 468] on button "Yes / OK" at bounding box center [968, 468] width 74 height 17
click at [1037, 526] on div "Not Required" at bounding box center [1042, 516] width 76 height 21
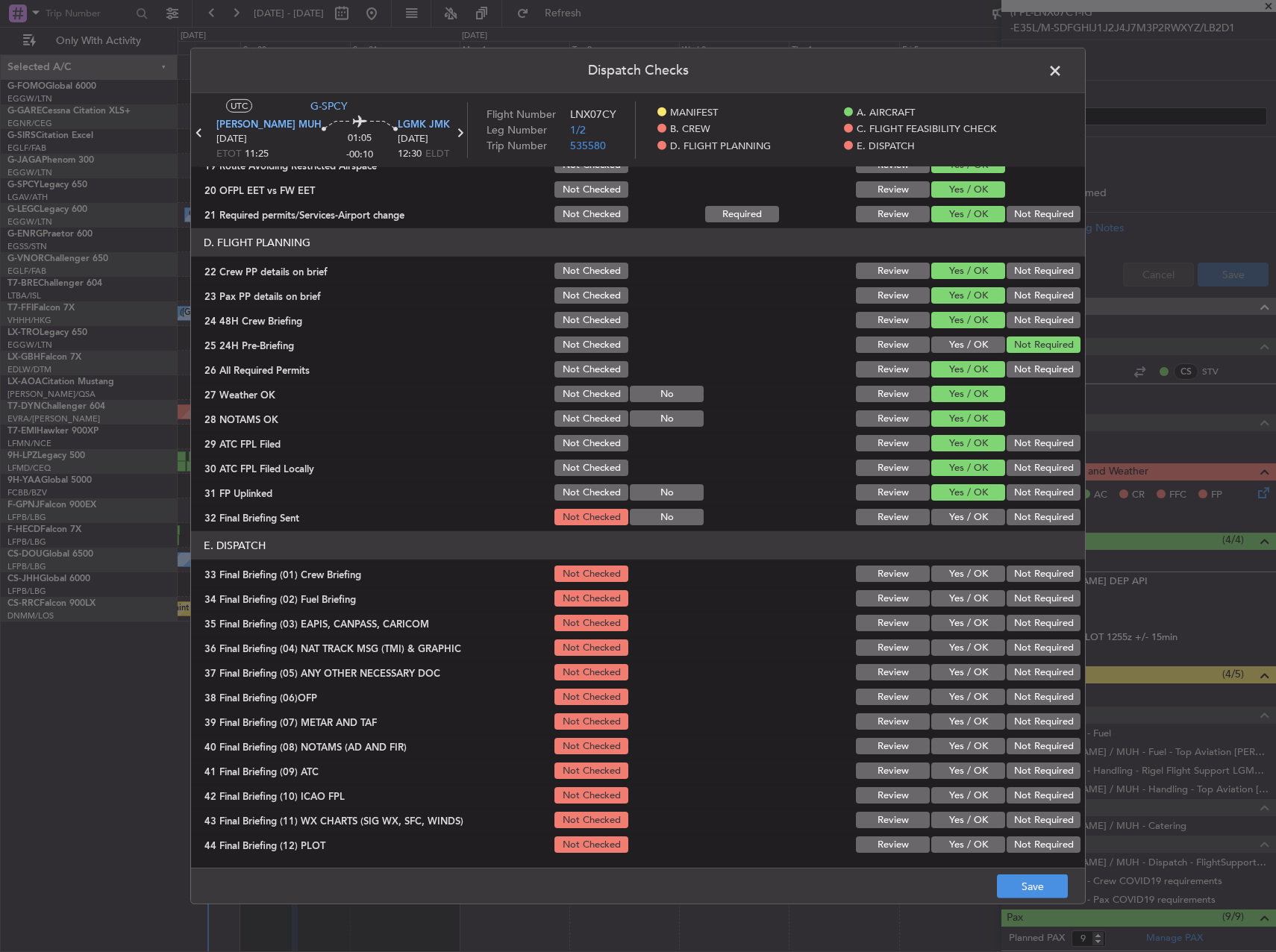
click at [1043, 518] on button "Not Required" at bounding box center [1043, 517] width 74 height 17
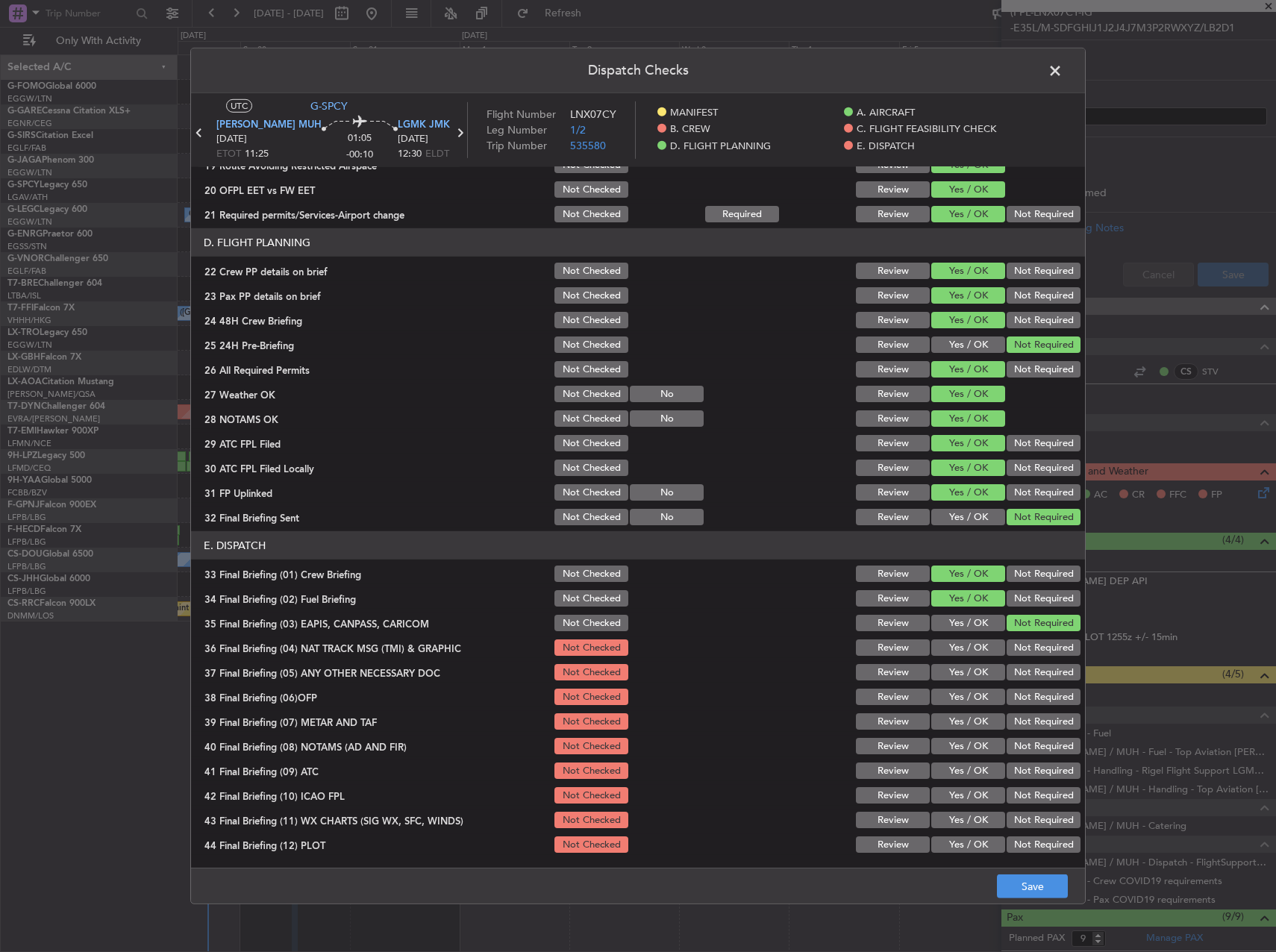
click at [1022, 647] on button "Not Required" at bounding box center [1043, 648] width 74 height 17
click at [1024, 675] on button "Not Required" at bounding box center [1043, 673] width 74 height 17
click at [961, 694] on button "Yes / OK" at bounding box center [968, 697] width 74 height 17
click at [958, 722] on button "Yes / OK" at bounding box center [968, 722] width 74 height 17
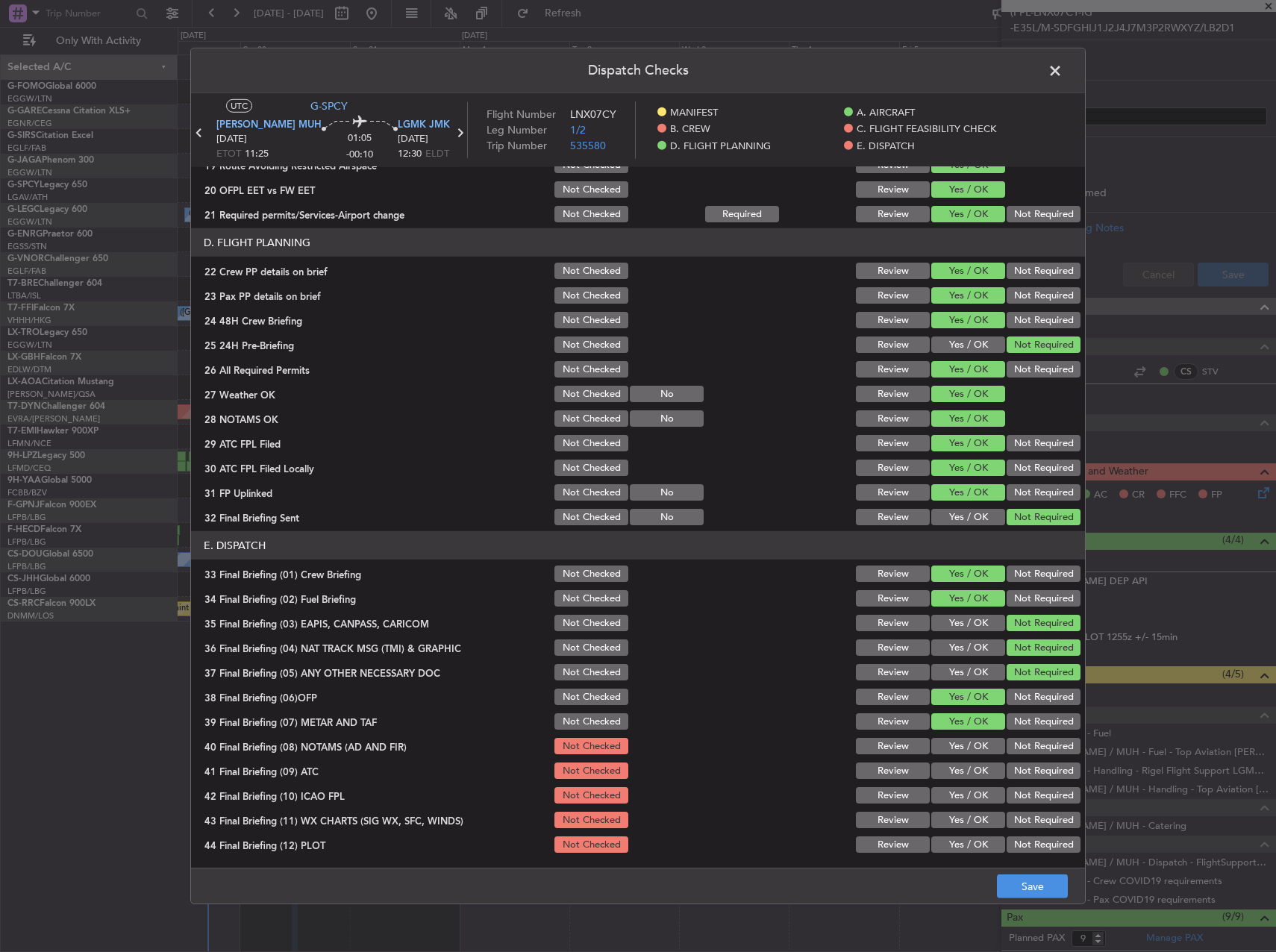
drag, startPoint x: 958, startPoint y: 742, endPoint x: 957, endPoint y: 754, distance: 12.0
click at [958, 743] on button "Yes / OK" at bounding box center [968, 747] width 74 height 17
click at [957, 767] on button "Yes / OK" at bounding box center [968, 771] width 74 height 17
click at [961, 793] on button "Yes / OK" at bounding box center [968, 796] width 74 height 17
click at [1025, 801] on button "Not Required" at bounding box center [1043, 796] width 74 height 17
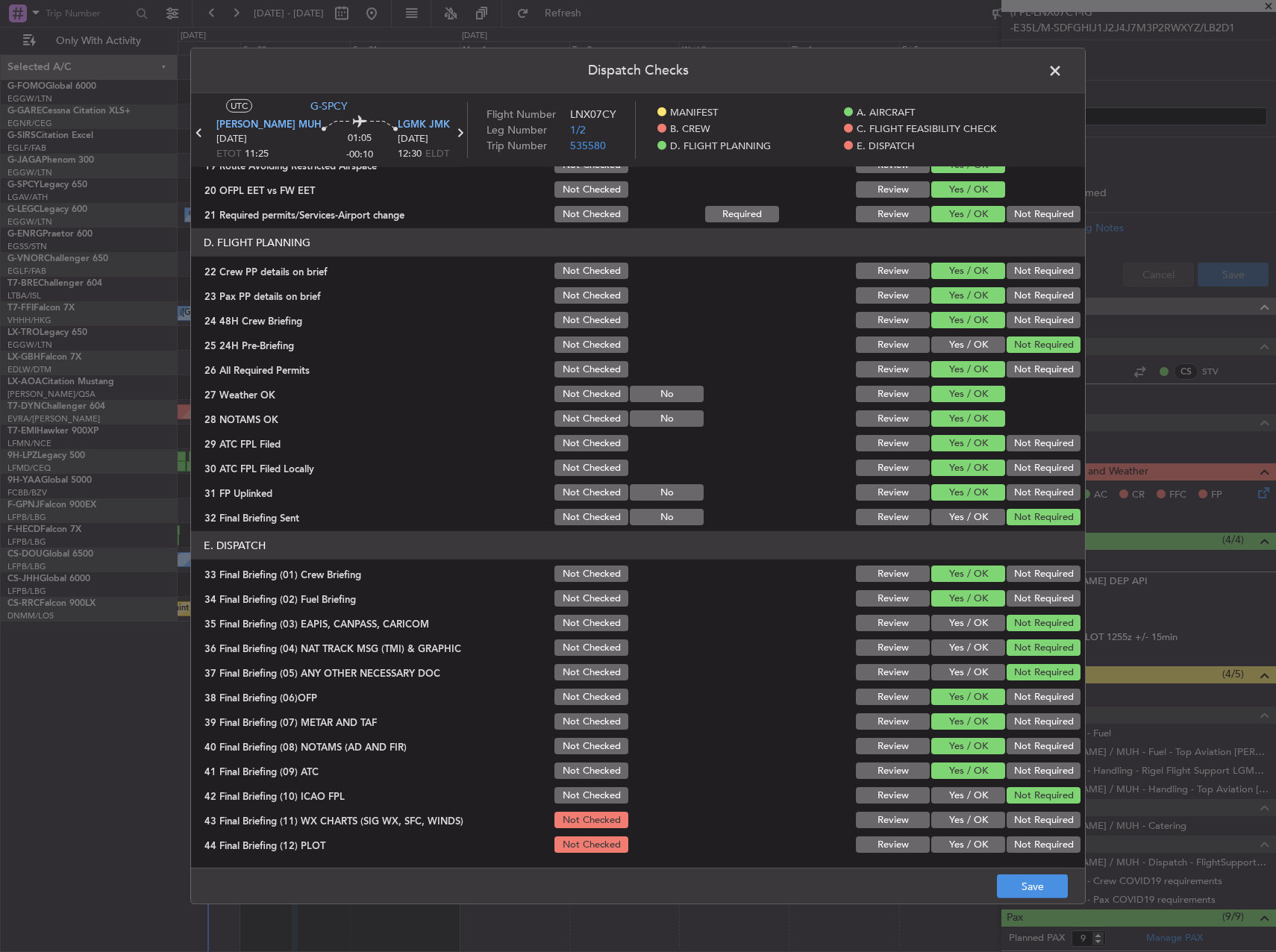
click at [951, 801] on button "Yes / OK" at bounding box center [968, 796] width 74 height 17
drag, startPoint x: 958, startPoint y: 822, endPoint x: 962, endPoint y: 846, distance: 24.3
click at [958, 825] on button "Yes / OK" at bounding box center [968, 821] width 74 height 17
click at [962, 846] on button "Yes / OK" at bounding box center [968, 845] width 74 height 17
click at [1019, 881] on button "Save" at bounding box center [1032, 886] width 71 height 24
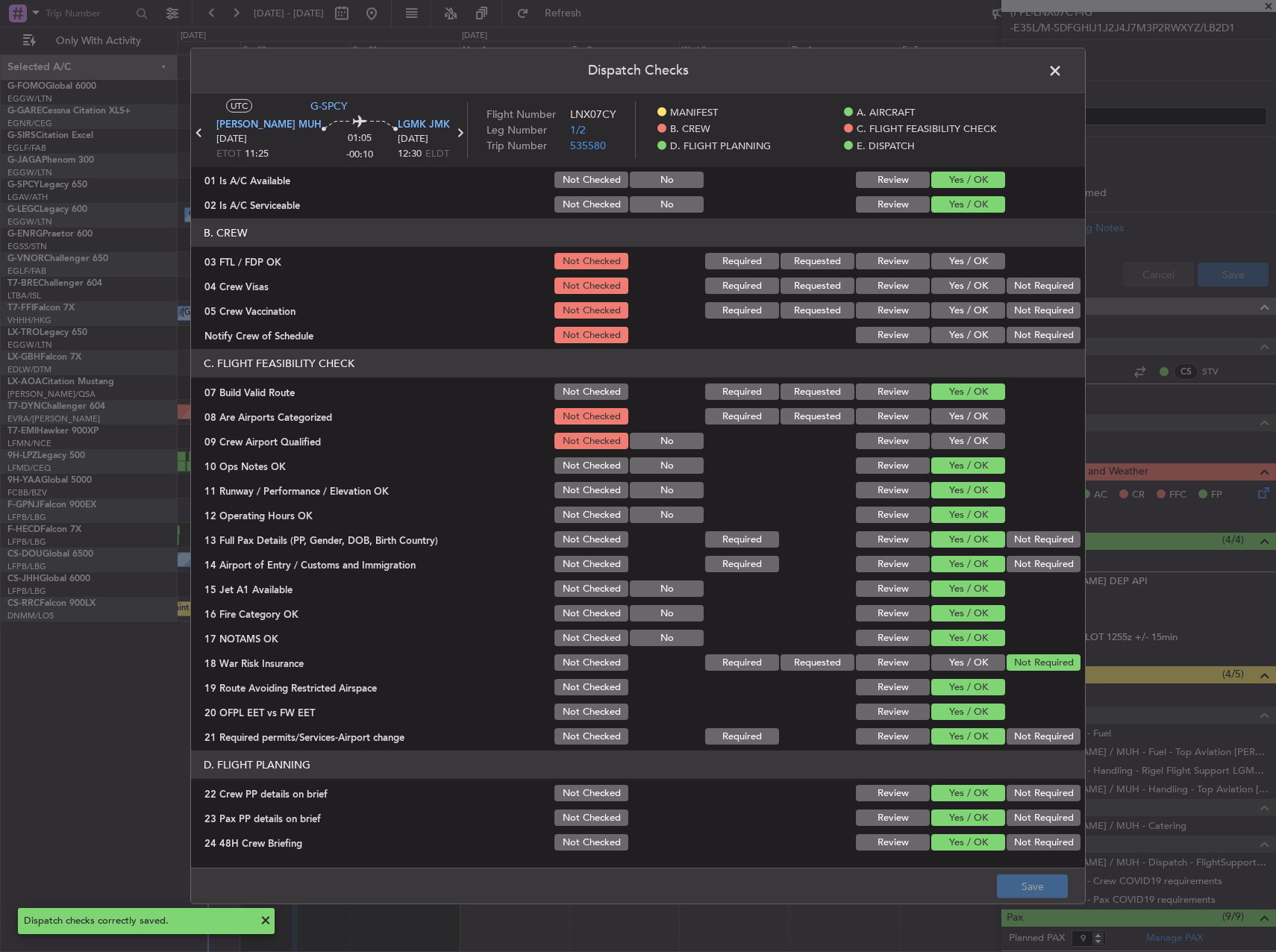
scroll to position [0, 0]
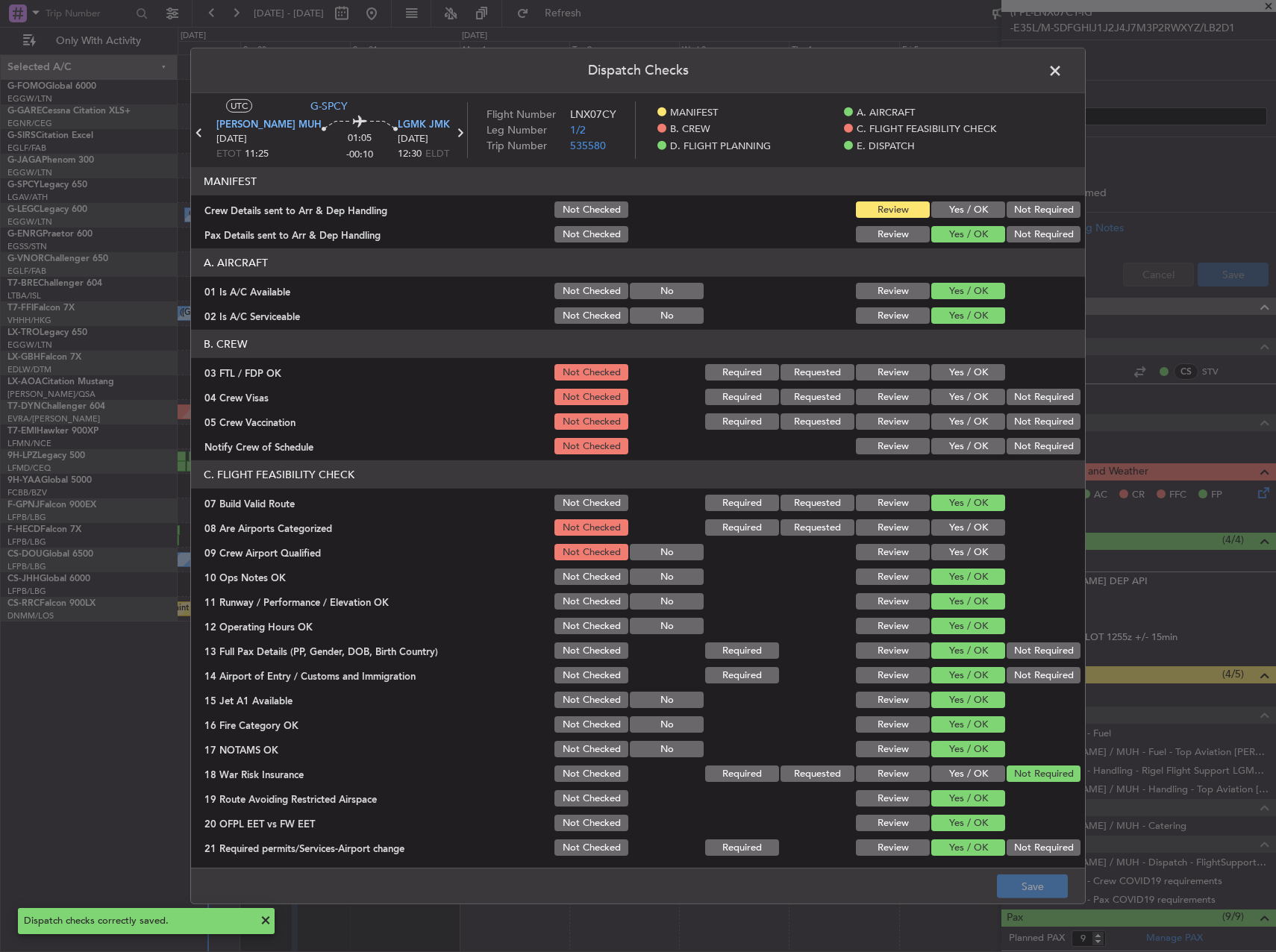
click at [1062, 71] on span at bounding box center [1062, 74] width 0 height 30
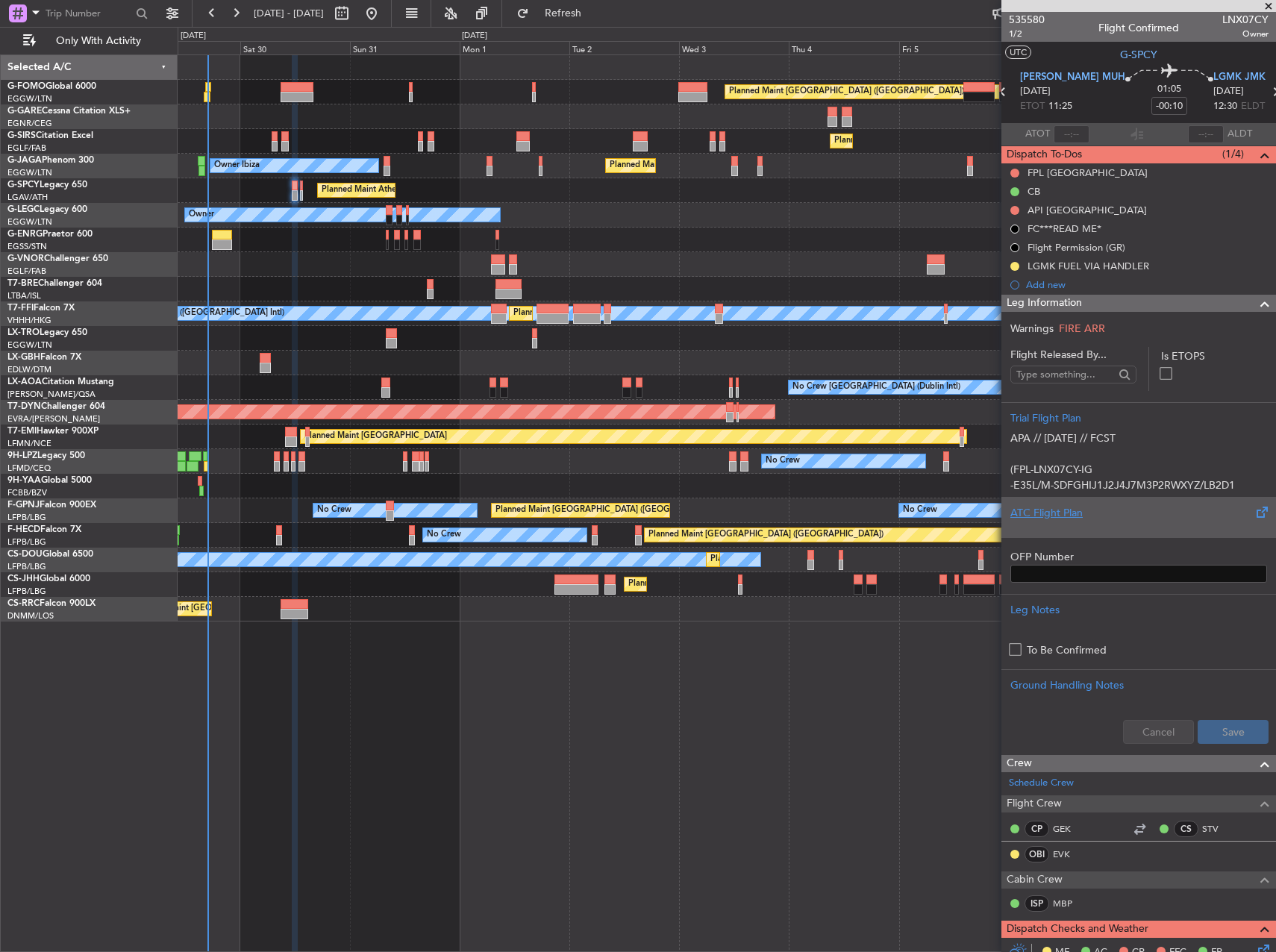
click at [1150, 516] on div "ATC Flight Plan" at bounding box center [1139, 513] width 257 height 16
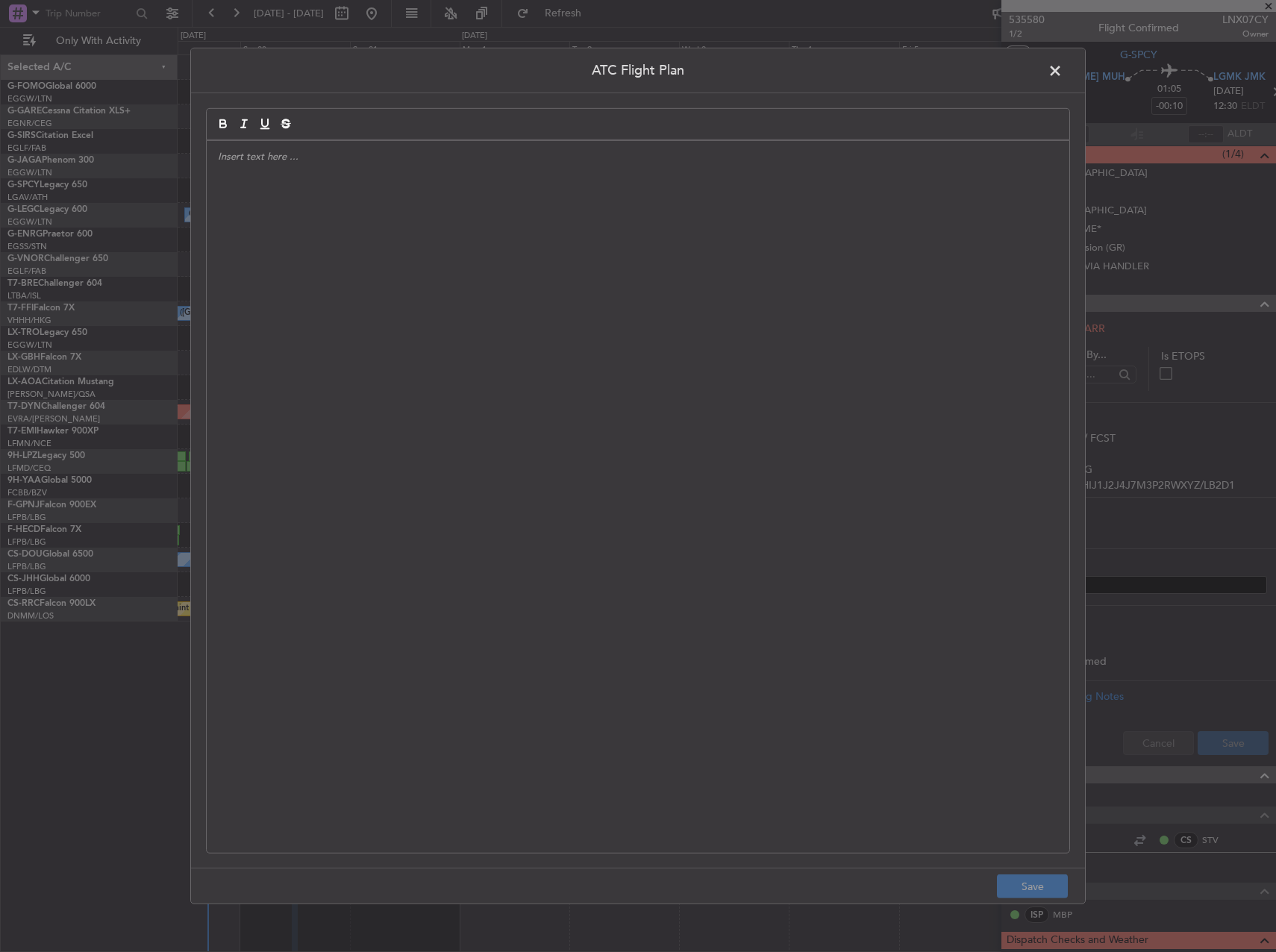
click at [773, 353] on div at bounding box center [638, 497] width 863 height 712
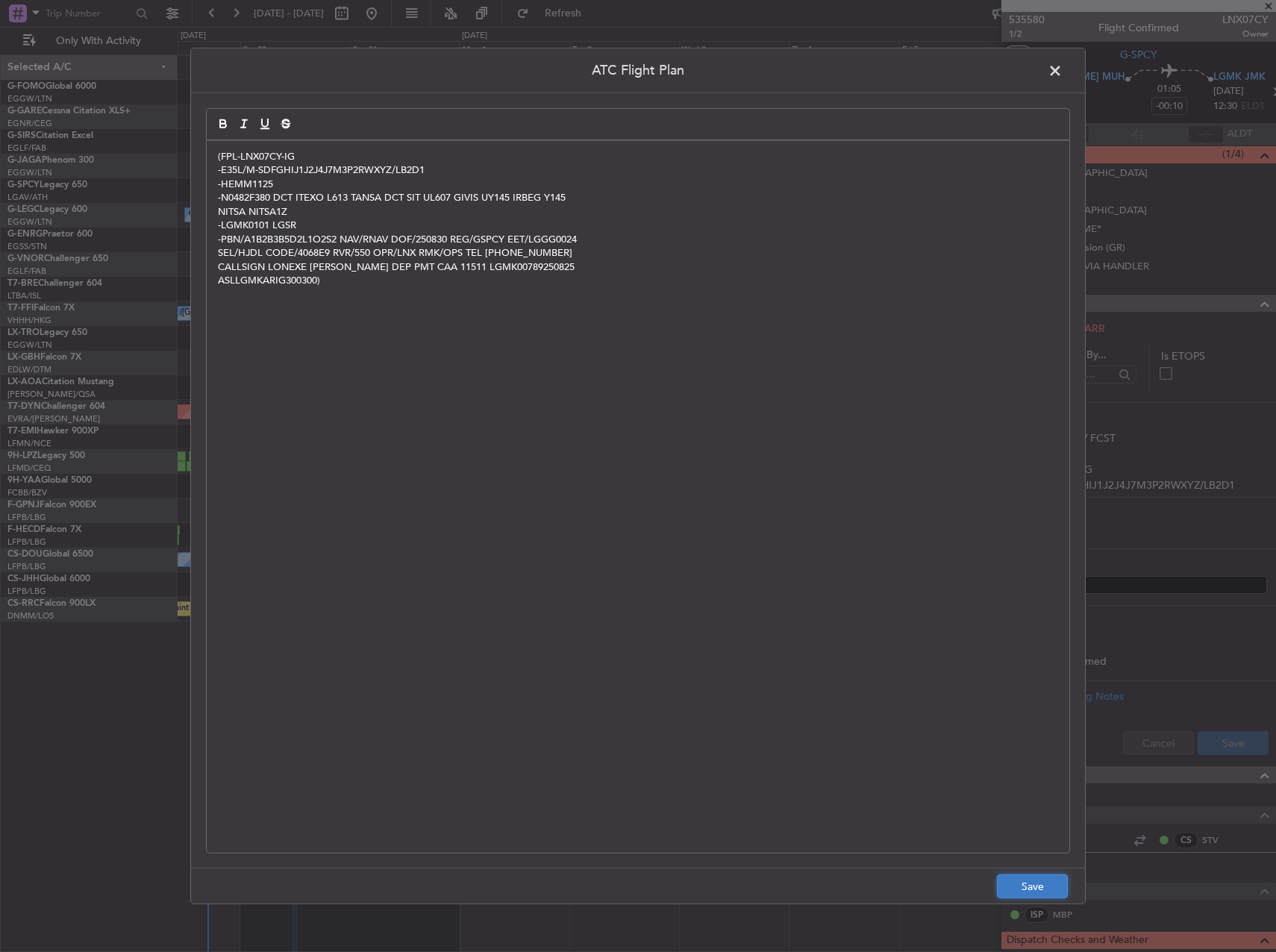
click at [1030, 883] on button "Save" at bounding box center [1032, 886] width 71 height 24
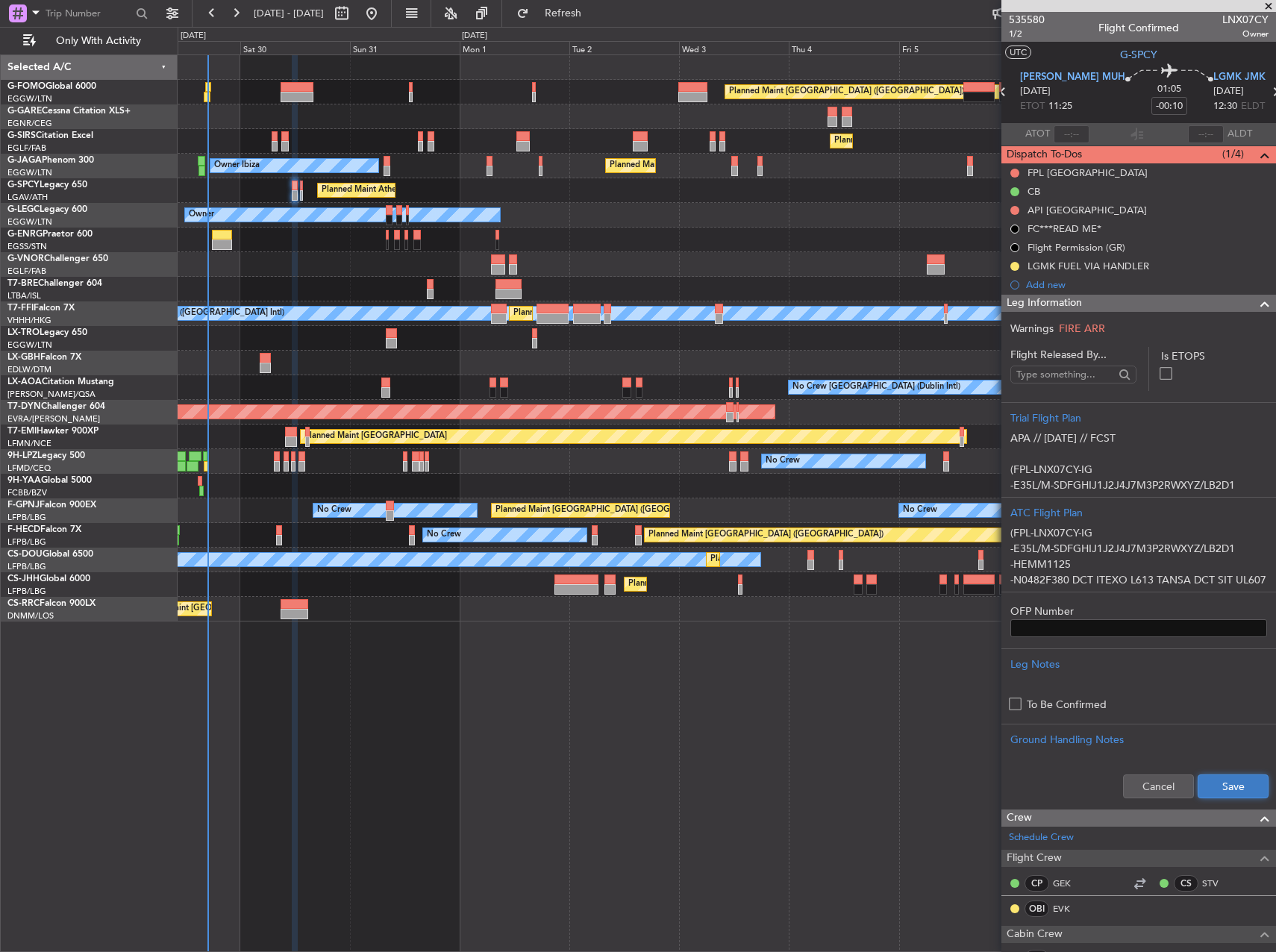
click at [1229, 781] on button "Save" at bounding box center [1233, 786] width 71 height 24
click at [1017, 214] on mat-tooltip-component "Not Started" at bounding box center [1015, 234] width 72 height 40
click at [1015, 206] on div "Completed" at bounding box center [1015, 206] width 0 height 0
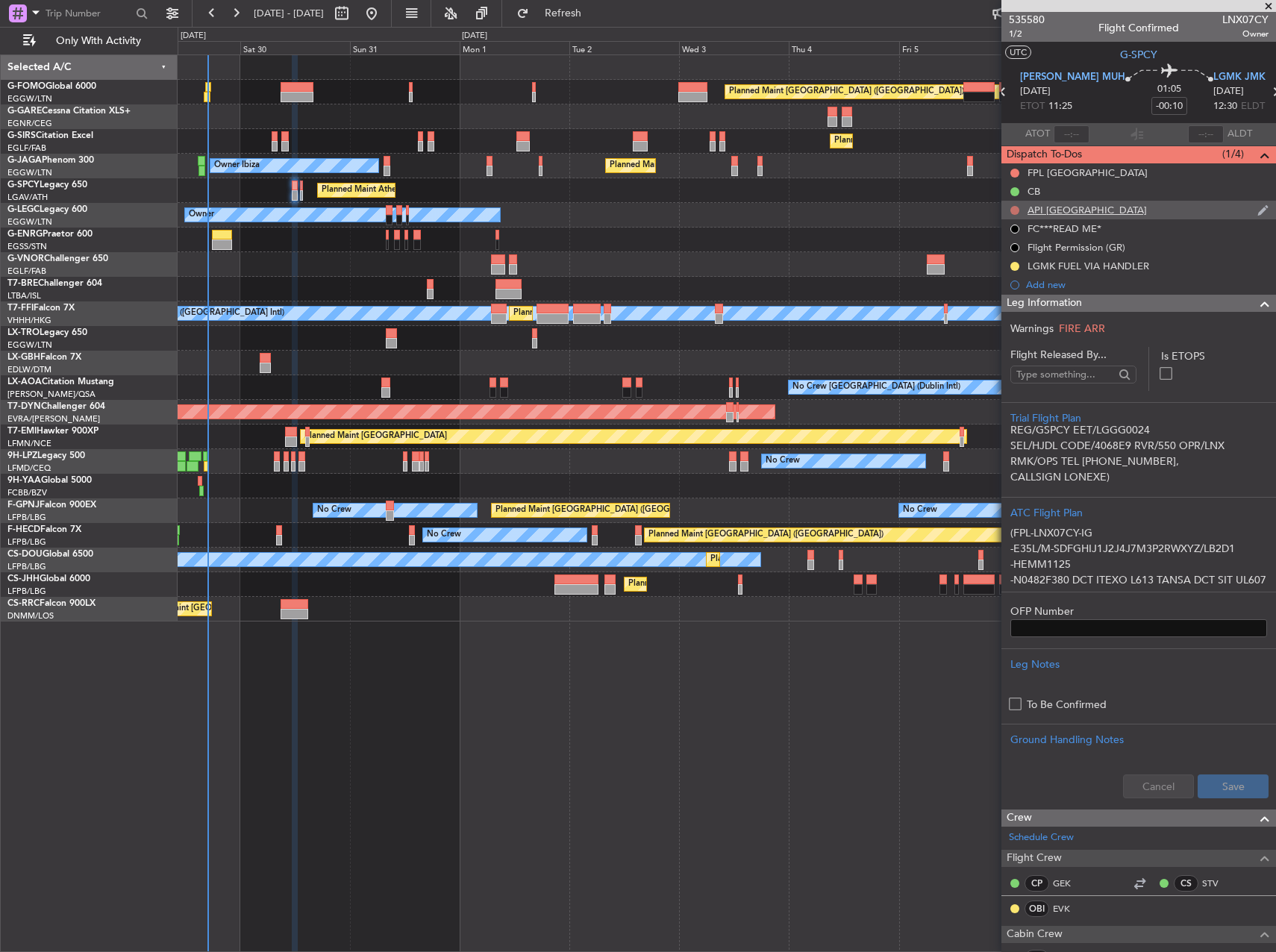
click at [1014, 213] on button at bounding box center [1015, 211] width 9 height 9
click at [1014, 278] on span "Completed" at bounding box center [1021, 276] width 50 height 15
click at [1015, 172] on button at bounding box center [1015, 173] width 9 height 9
click at [1015, 242] on span "Completed" at bounding box center [1021, 239] width 50 height 15
click at [1049, 173] on div "FPL [GEOGRAPHIC_DATA]" at bounding box center [1088, 172] width 121 height 13
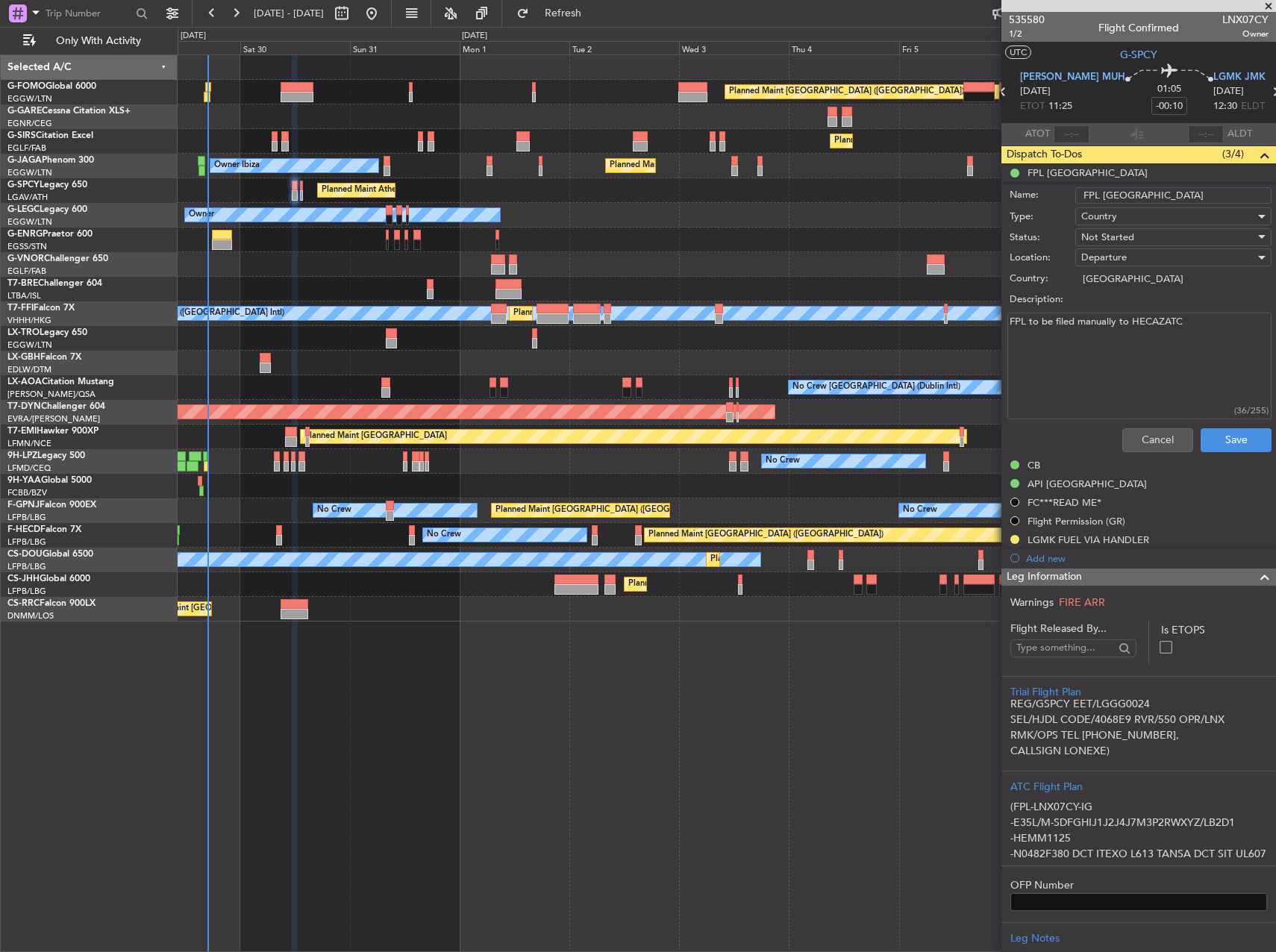
click at [1172, 326] on textarea "FPL to be filed manually to HECAZATC" at bounding box center [1139, 366] width 264 height 107
click at [668, 161] on div "Planned Maint London (Luton) Owner Ibiza" at bounding box center [726, 166] width 1098 height 24
click at [705, 748] on div "Planned Maint London (Luton) Planned Maint London (Farnborough) Planned Maint L…" at bounding box center [727, 503] width 1098 height 898
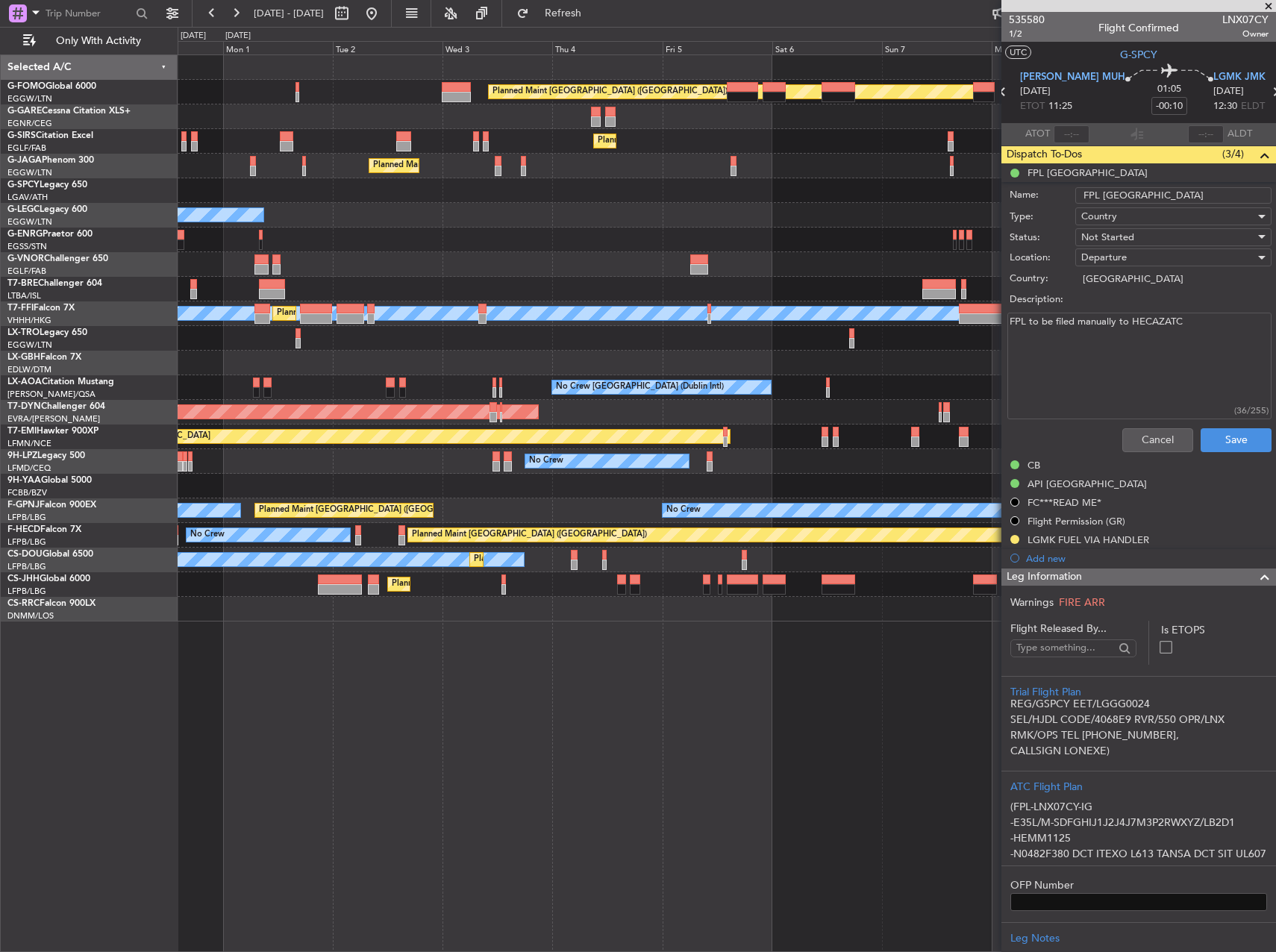
click at [638, 738] on div "Planned Maint London (Luton) Planned Maint London (Farnborough) Planned Maint L…" at bounding box center [727, 503] width 1098 height 898
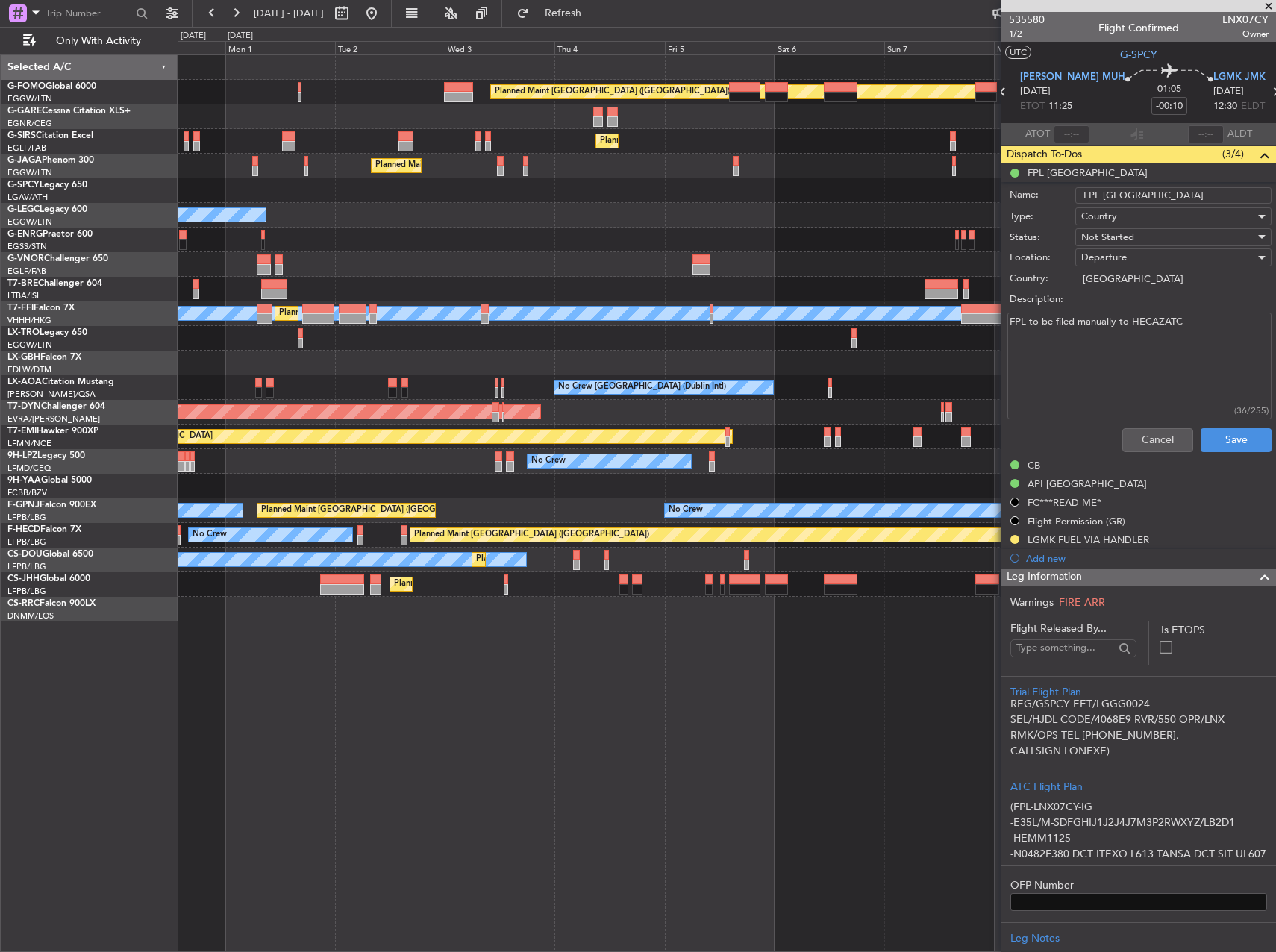
click at [415, 676] on div "Planned Maint London (Luton) Planned Maint London (Farnborough) Planned Maint L…" at bounding box center [727, 503] width 1098 height 898
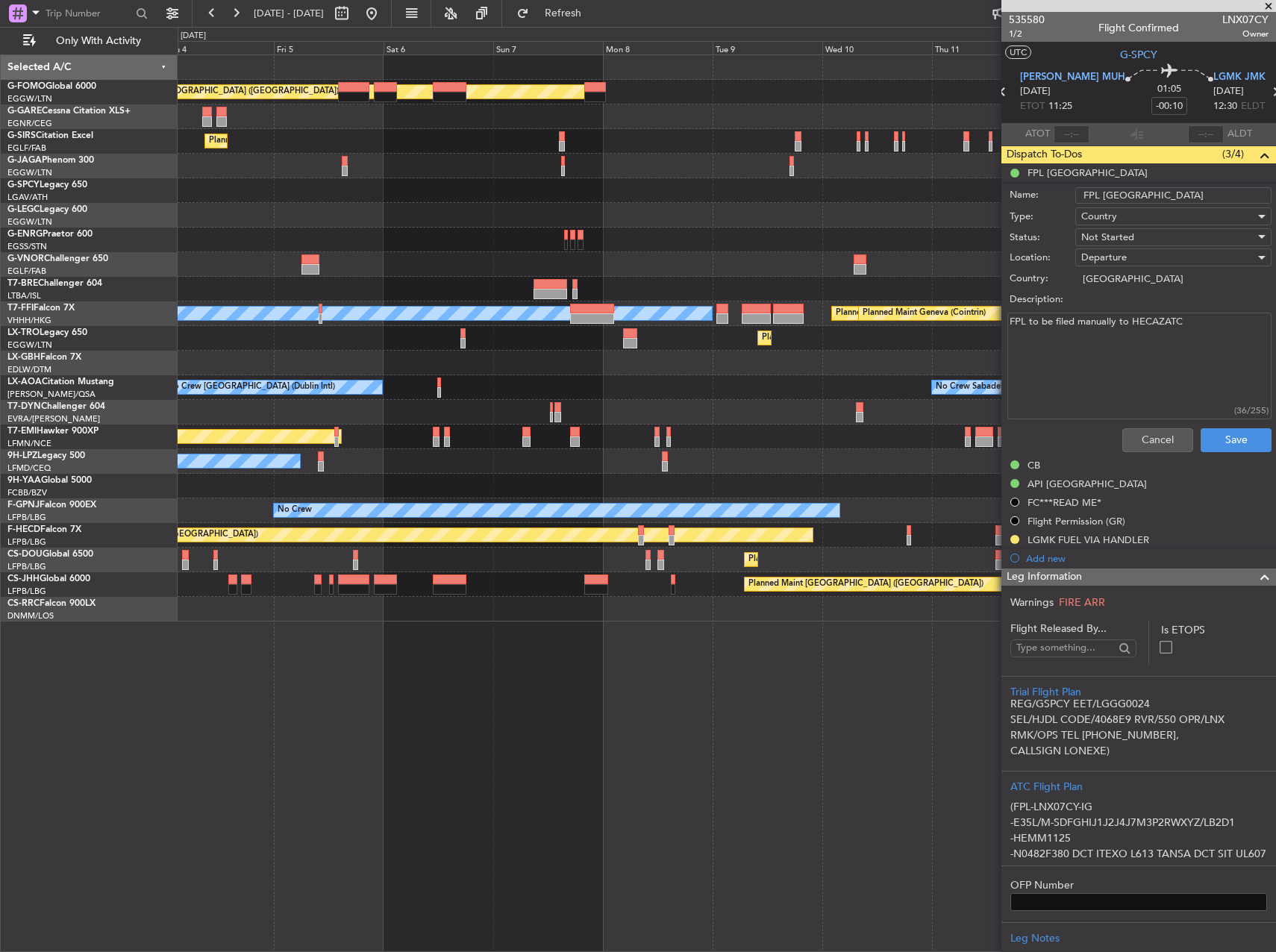
click at [397, 694] on div "Planned Maint London (Luton) Planned Maint London (Farnborough) Planned Maint L…" at bounding box center [727, 503] width 1098 height 898
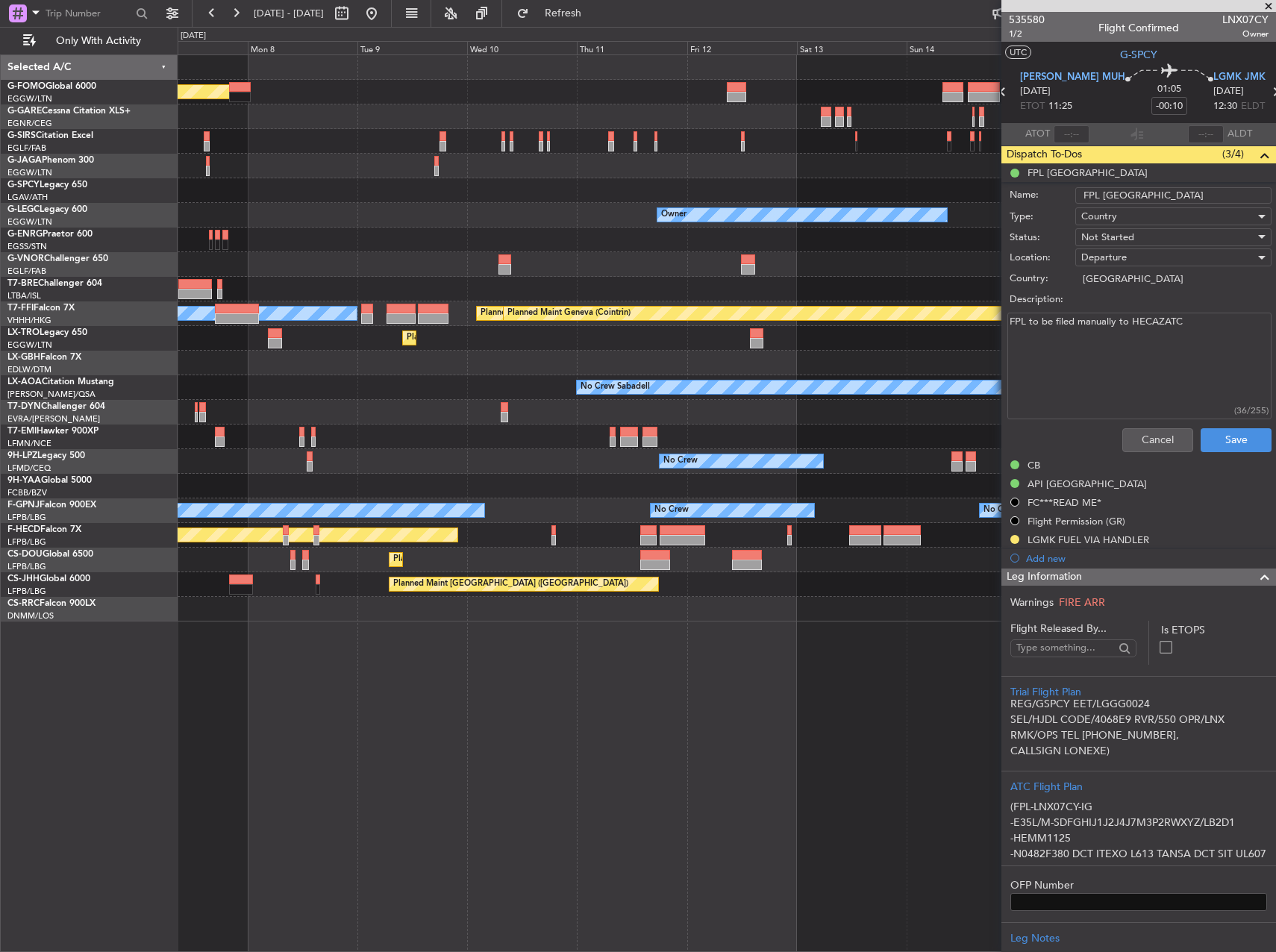
click at [466, 693] on div "Planned Maint London (Luton) Owner MEL Hong Kong (Hong Kong Intl) Planned Maint…" at bounding box center [727, 503] width 1098 height 898
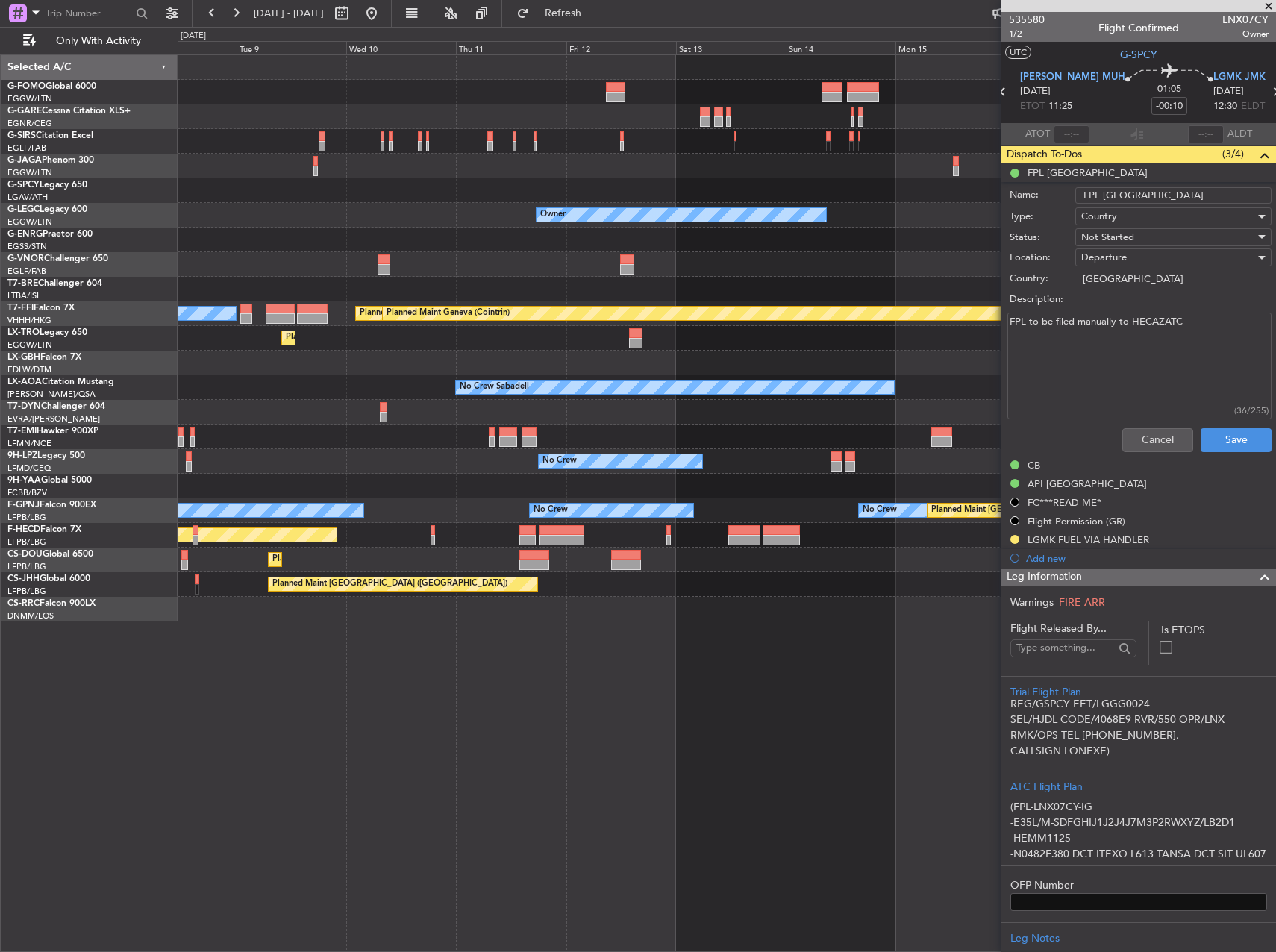
click at [619, 671] on div "Planned Maint London (Luton) Owner MEL Hong Kong (Hong Kong Intl) Planned Maint…" at bounding box center [727, 503] width 1098 height 898
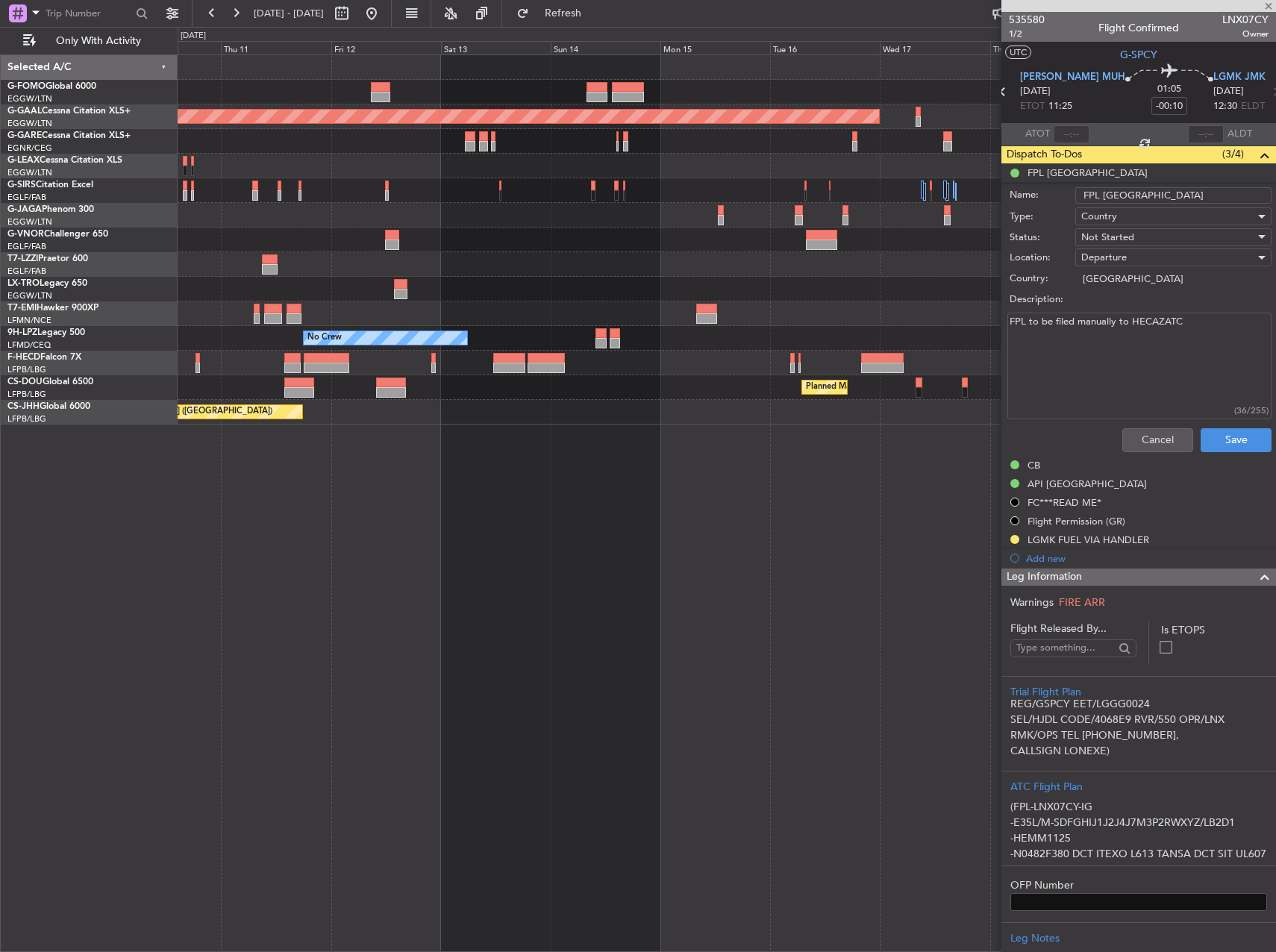
type input "+00:50"
type input "3"
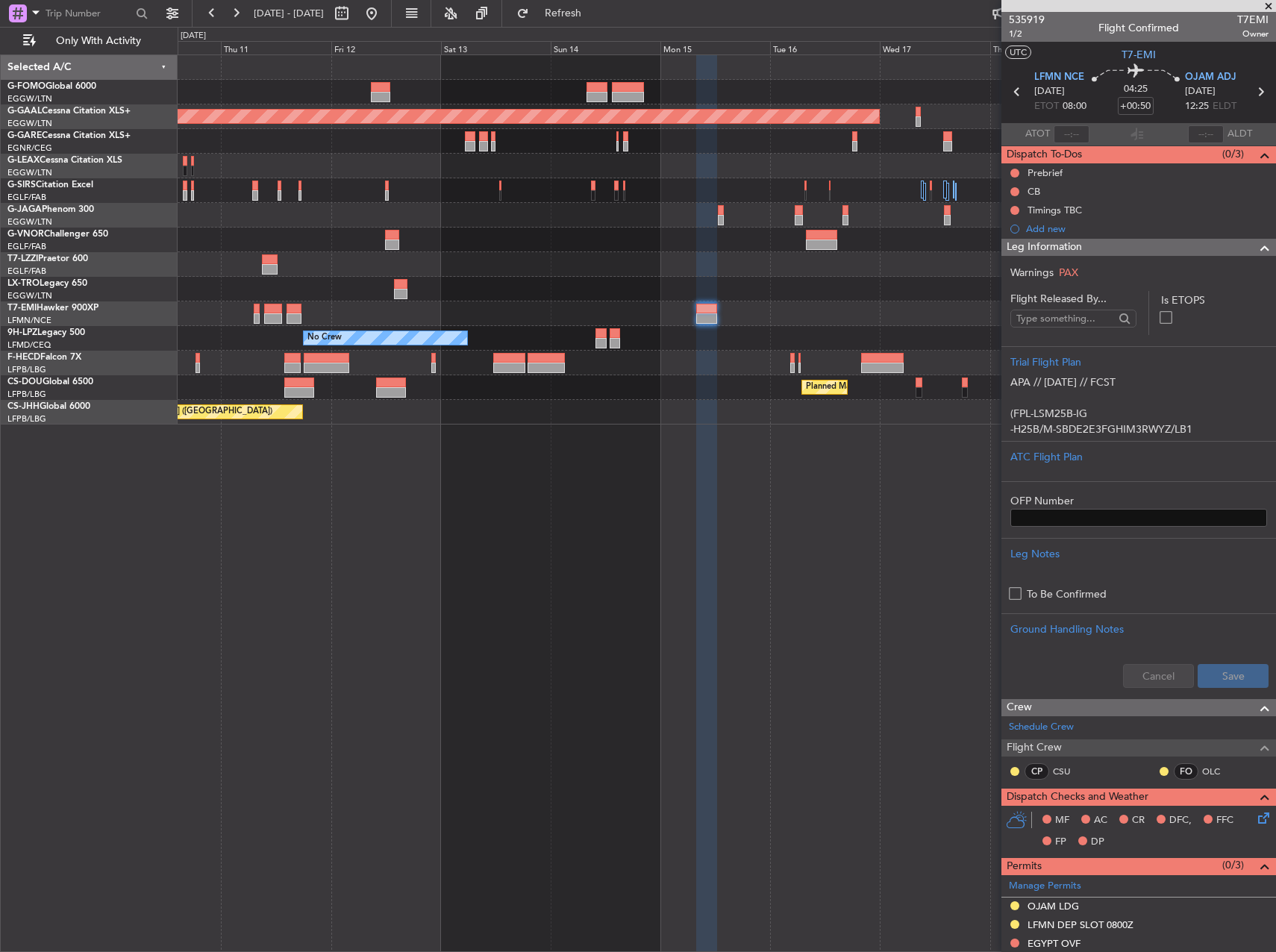
click at [952, 897] on div "Planned Maint Dusseldorf Owner Planned Maint Dusseldorf No Crew No Crew Planned…" at bounding box center [727, 503] width 1098 height 898
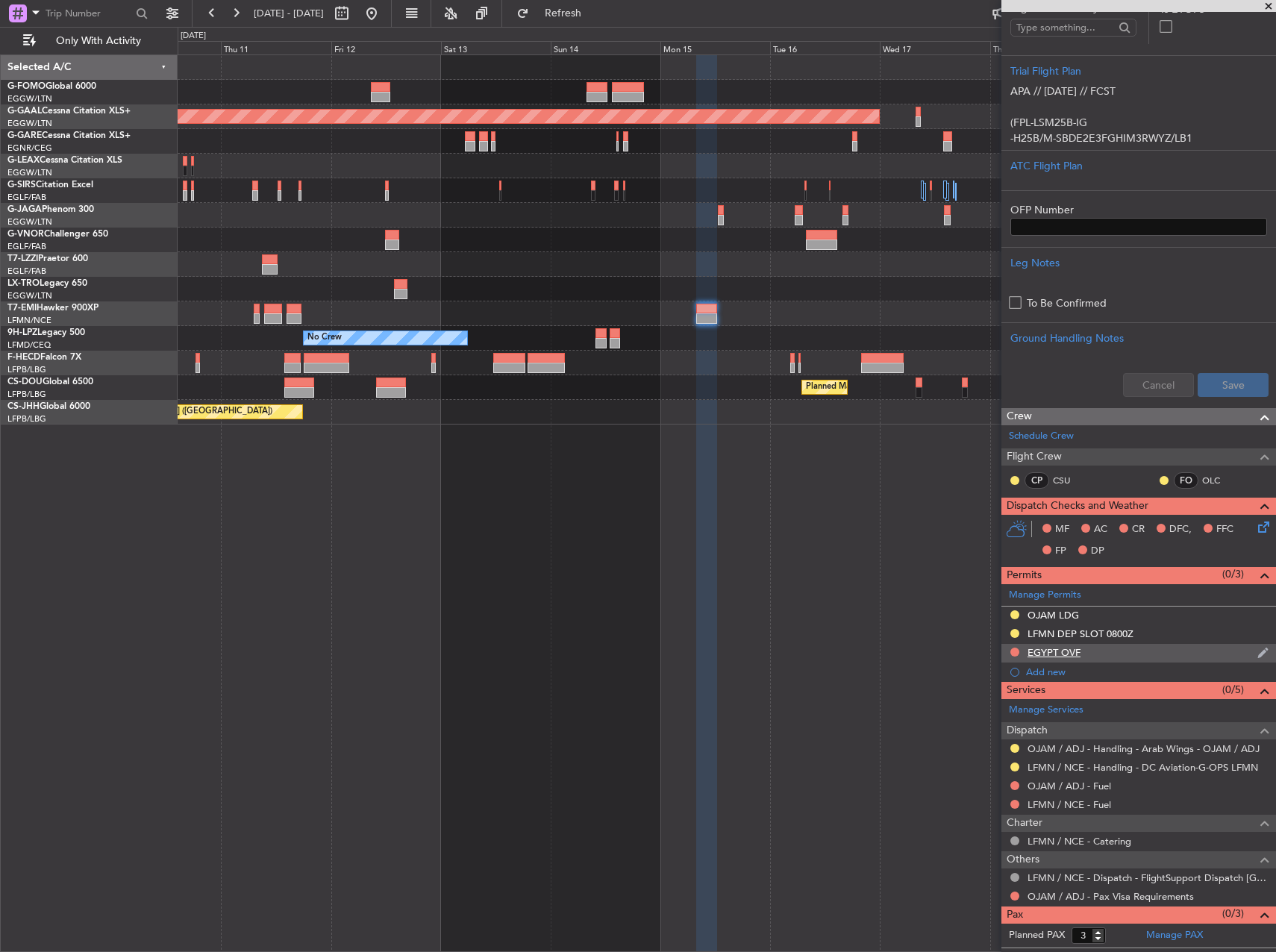
scroll to position [298, 0]
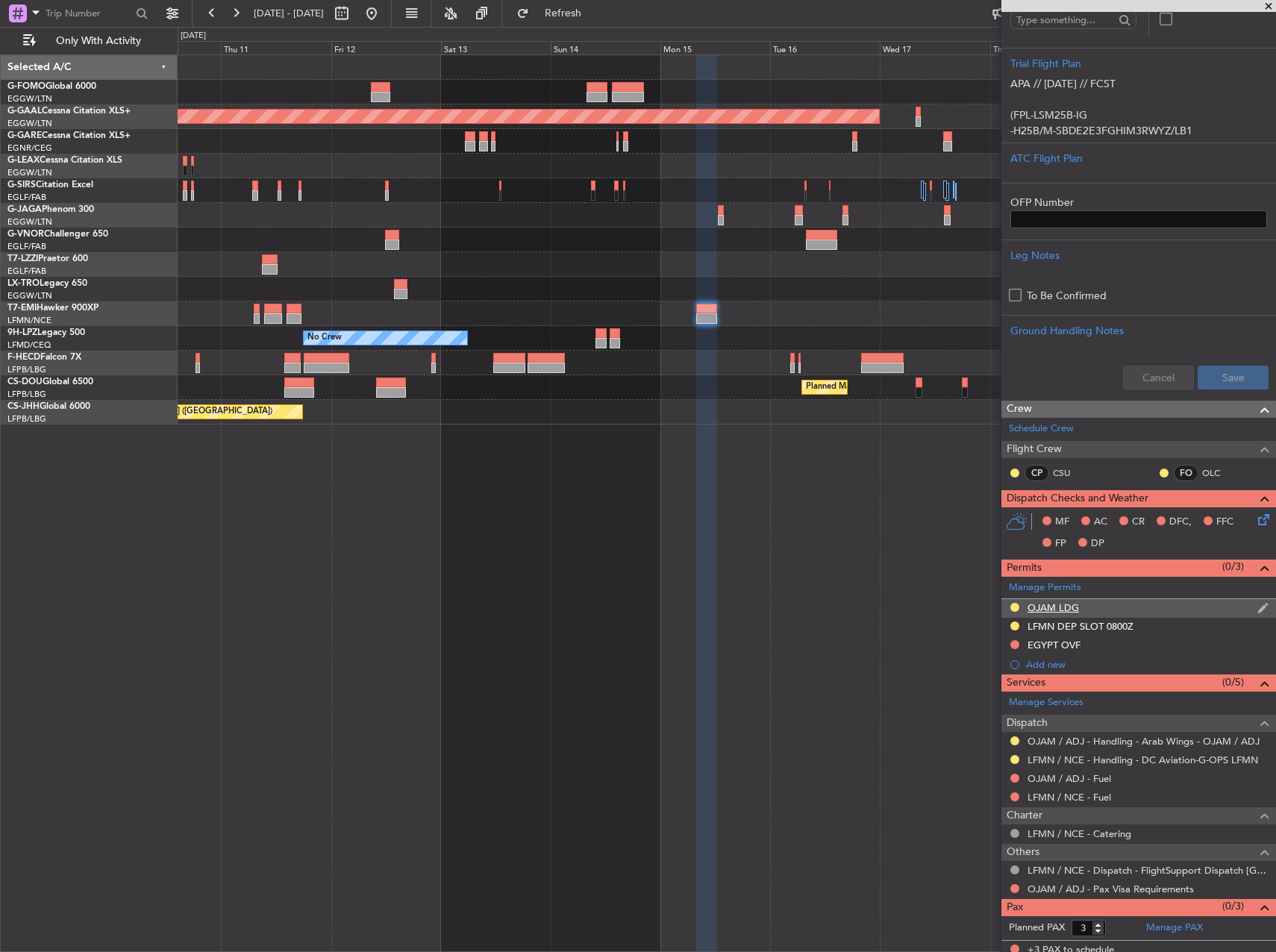
click at [1063, 609] on div "OJAM LDG" at bounding box center [1053, 608] width 52 height 13
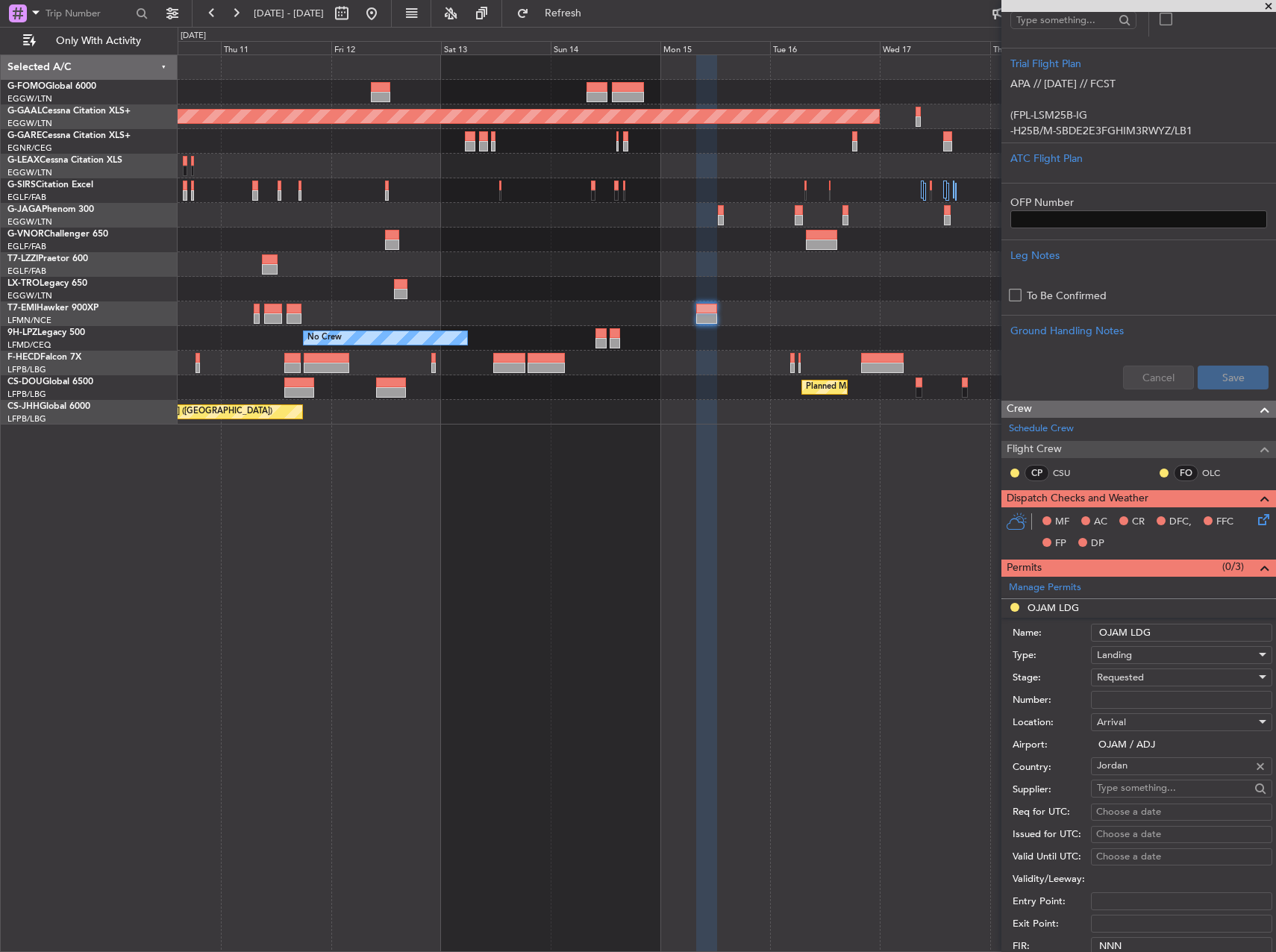
click at [1151, 698] on input "Number:" at bounding box center [1181, 700] width 182 height 18
paste input "OJAM/T/25/01657/AD"
type input "OJAM/T/25/01657/AD"
click at [1133, 682] on span "Requested" at bounding box center [1120, 678] width 47 height 14
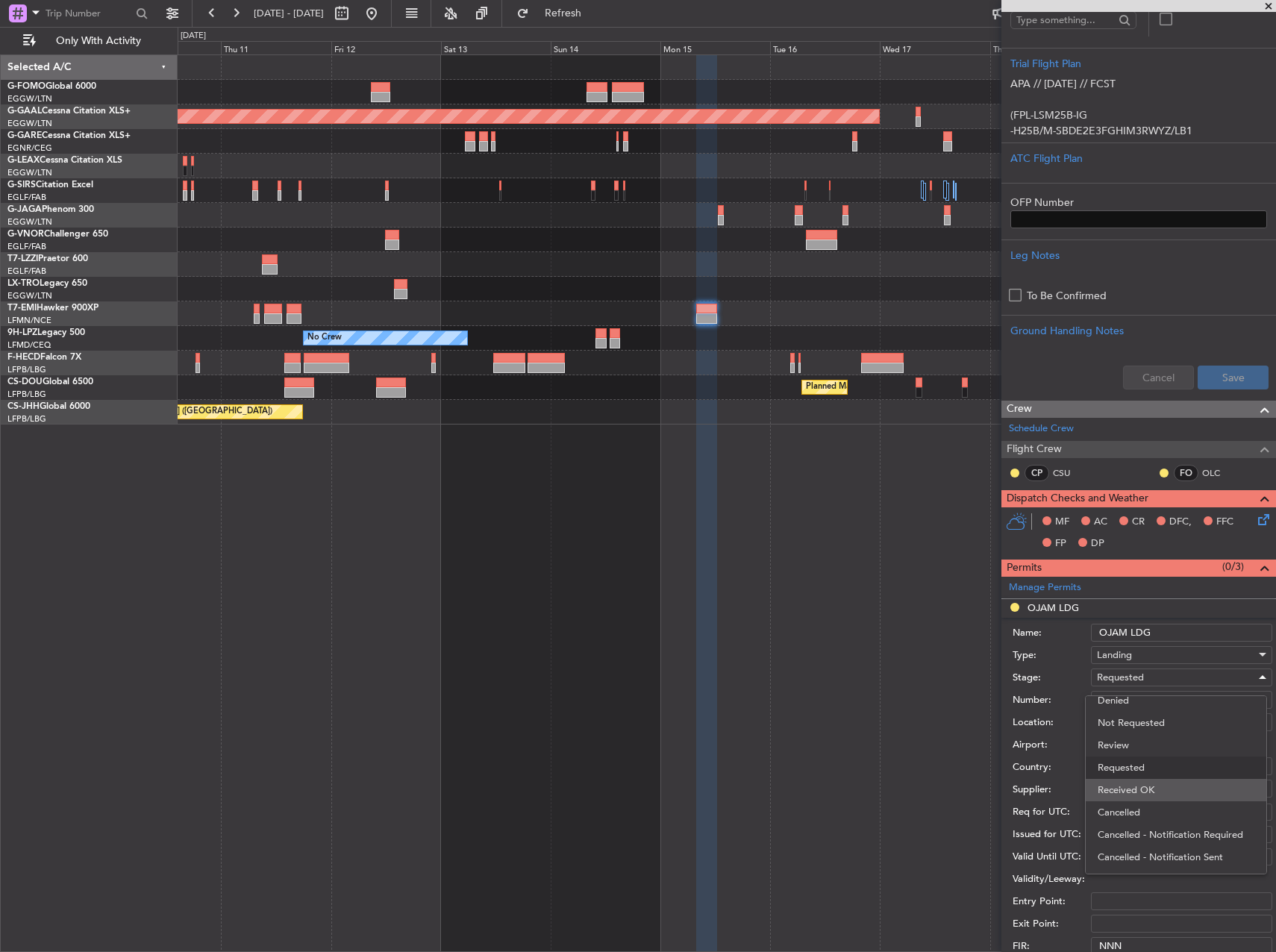
click at [1165, 783] on span "Received OK" at bounding box center [1175, 790] width 156 height 22
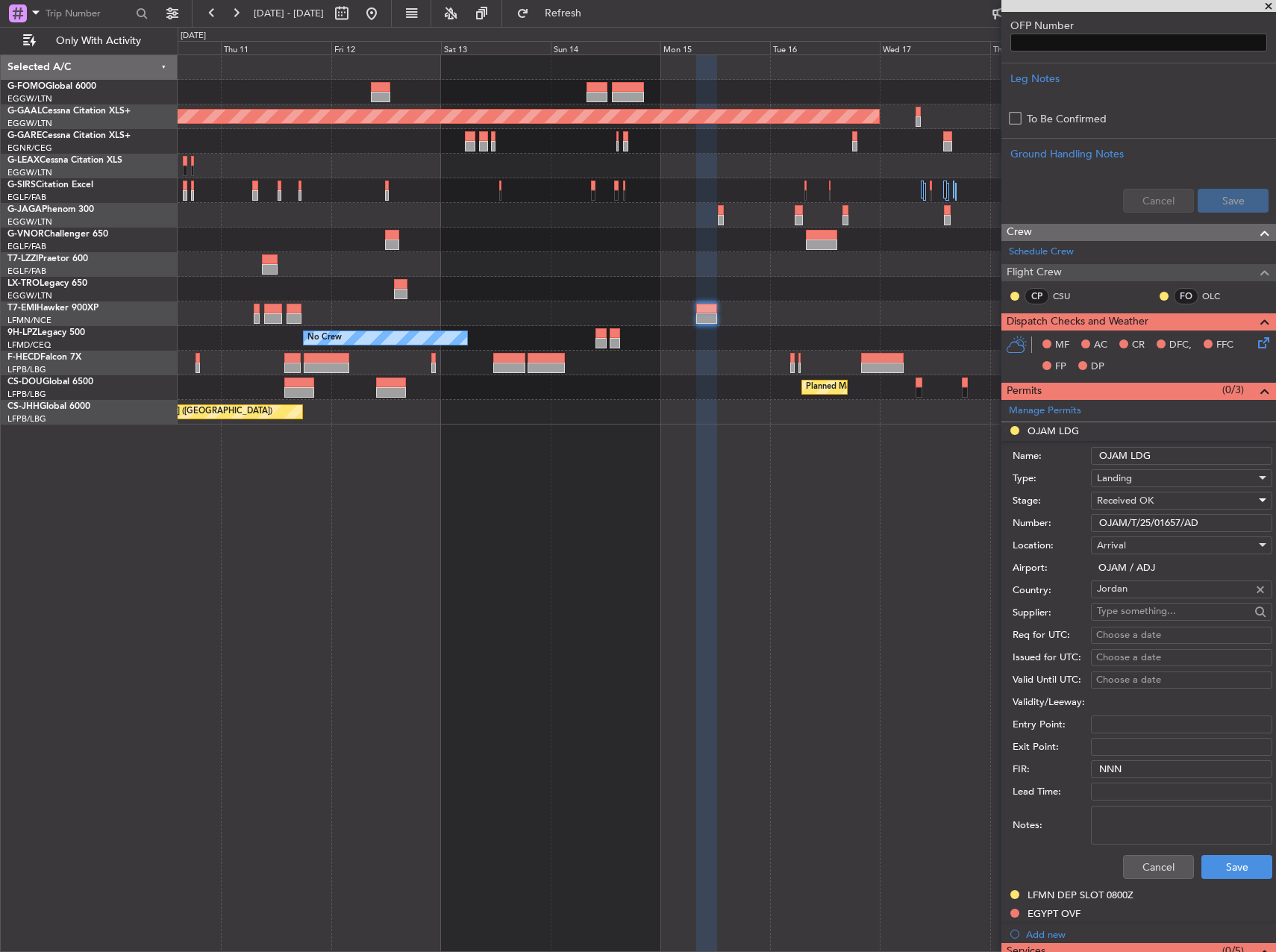
scroll to position [672, 0]
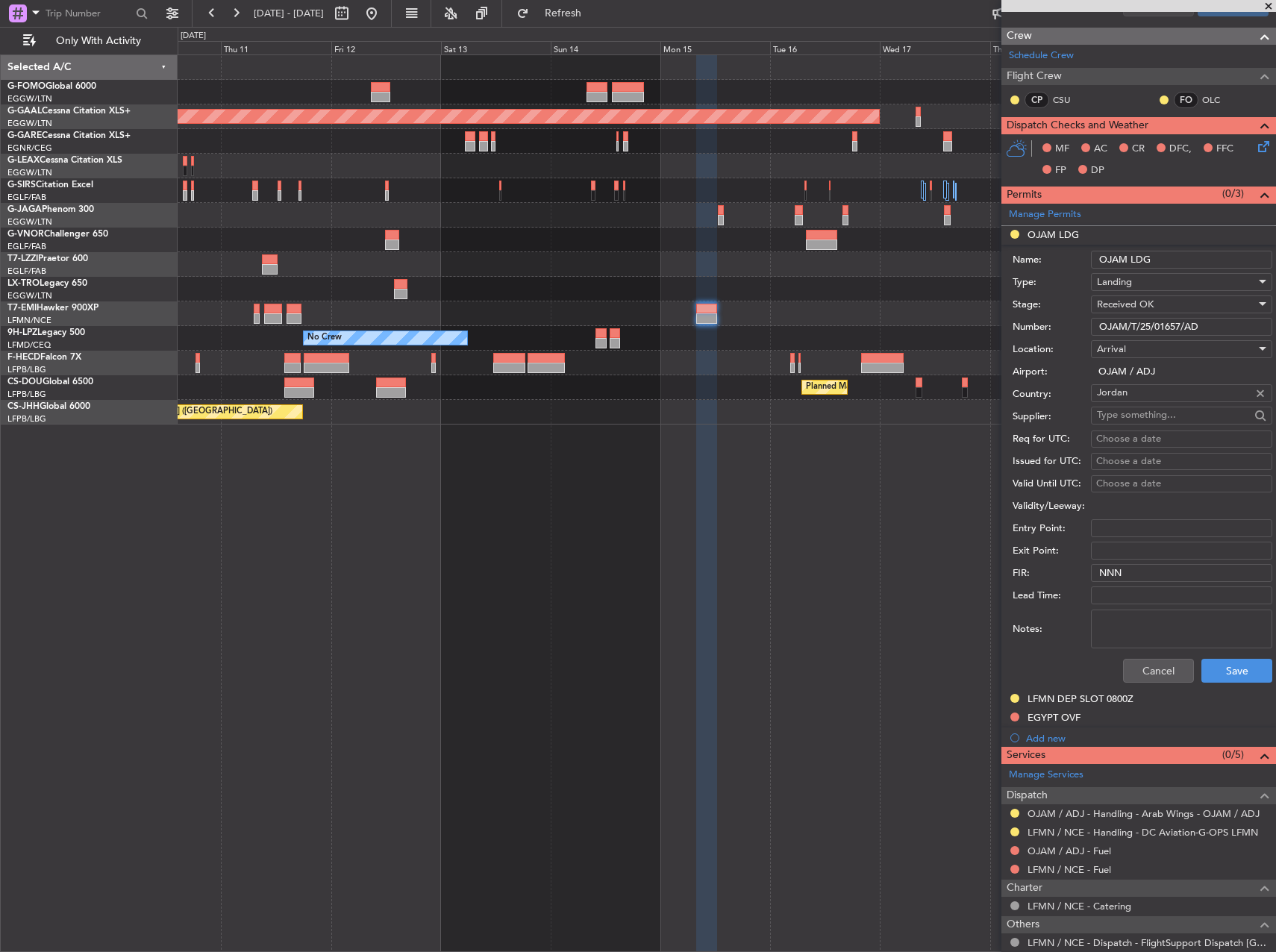
click at [1224, 683] on div "Cancel Save" at bounding box center [1143, 671] width 259 height 39
click at [1220, 666] on button "Save" at bounding box center [1236, 671] width 71 height 24
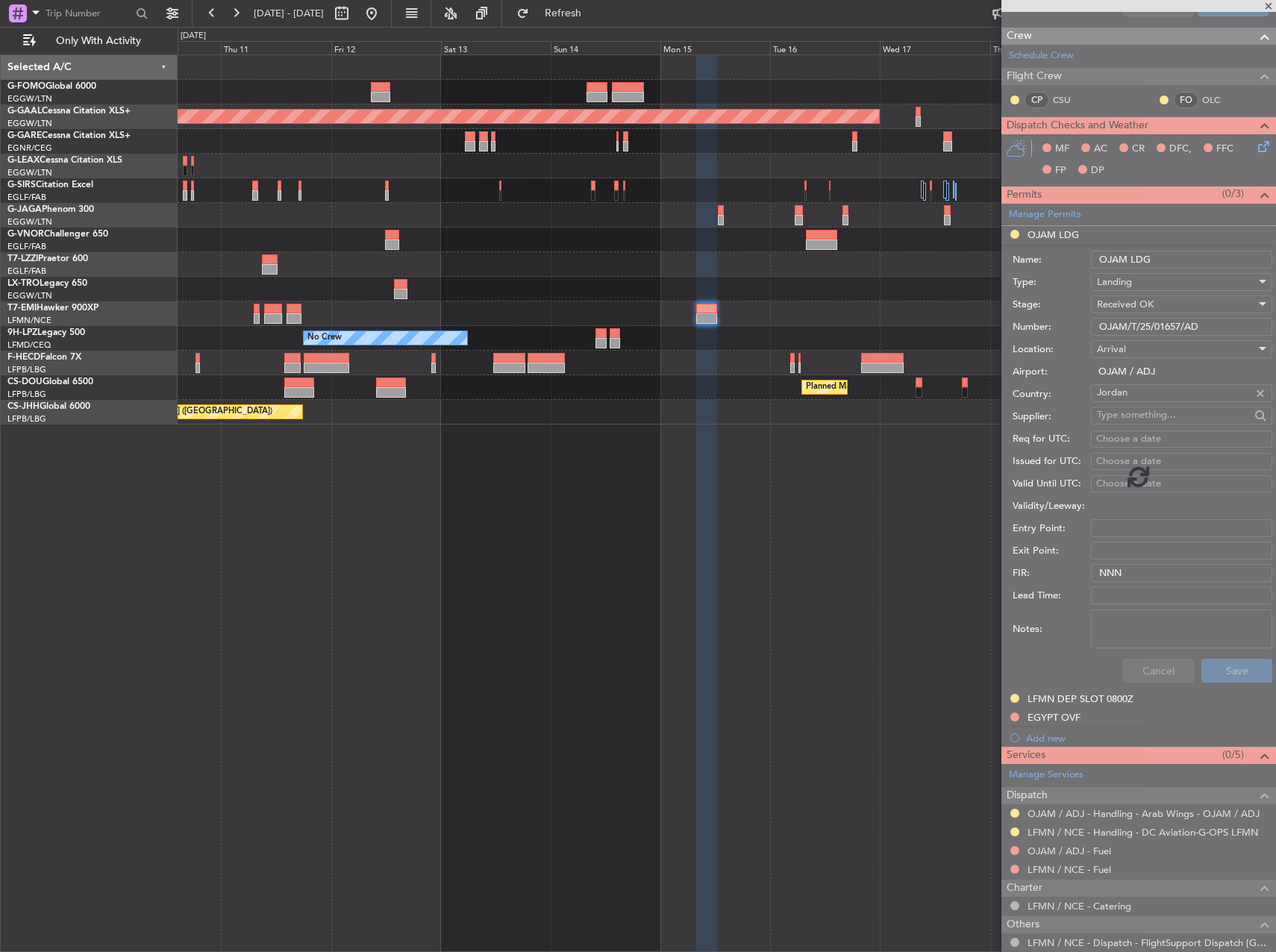
scroll to position [305, 0]
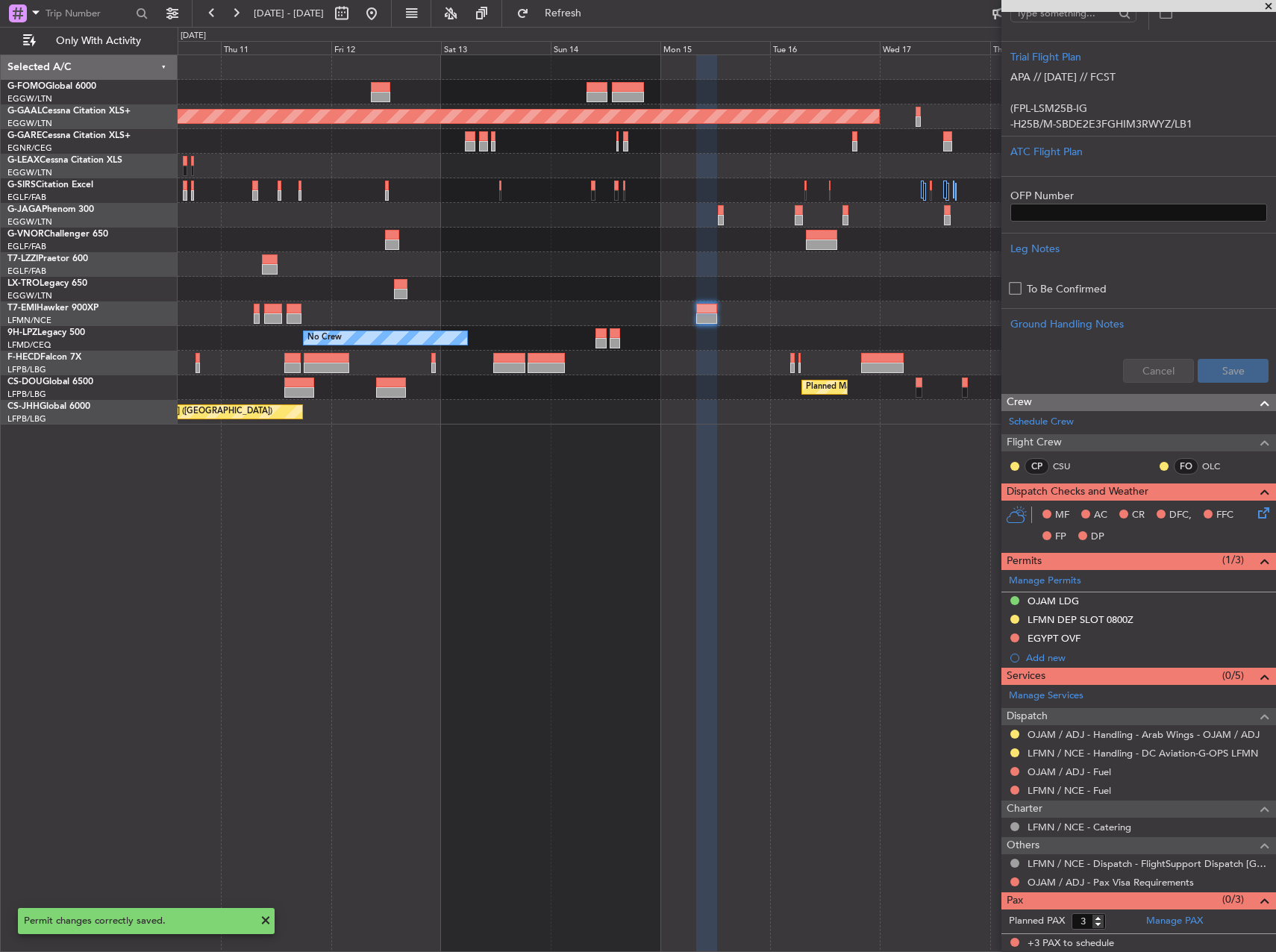
click at [1010, 735] on div at bounding box center [1015, 735] width 12 height 12
click at [1014, 734] on button at bounding box center [1015, 735] width 9 height 9
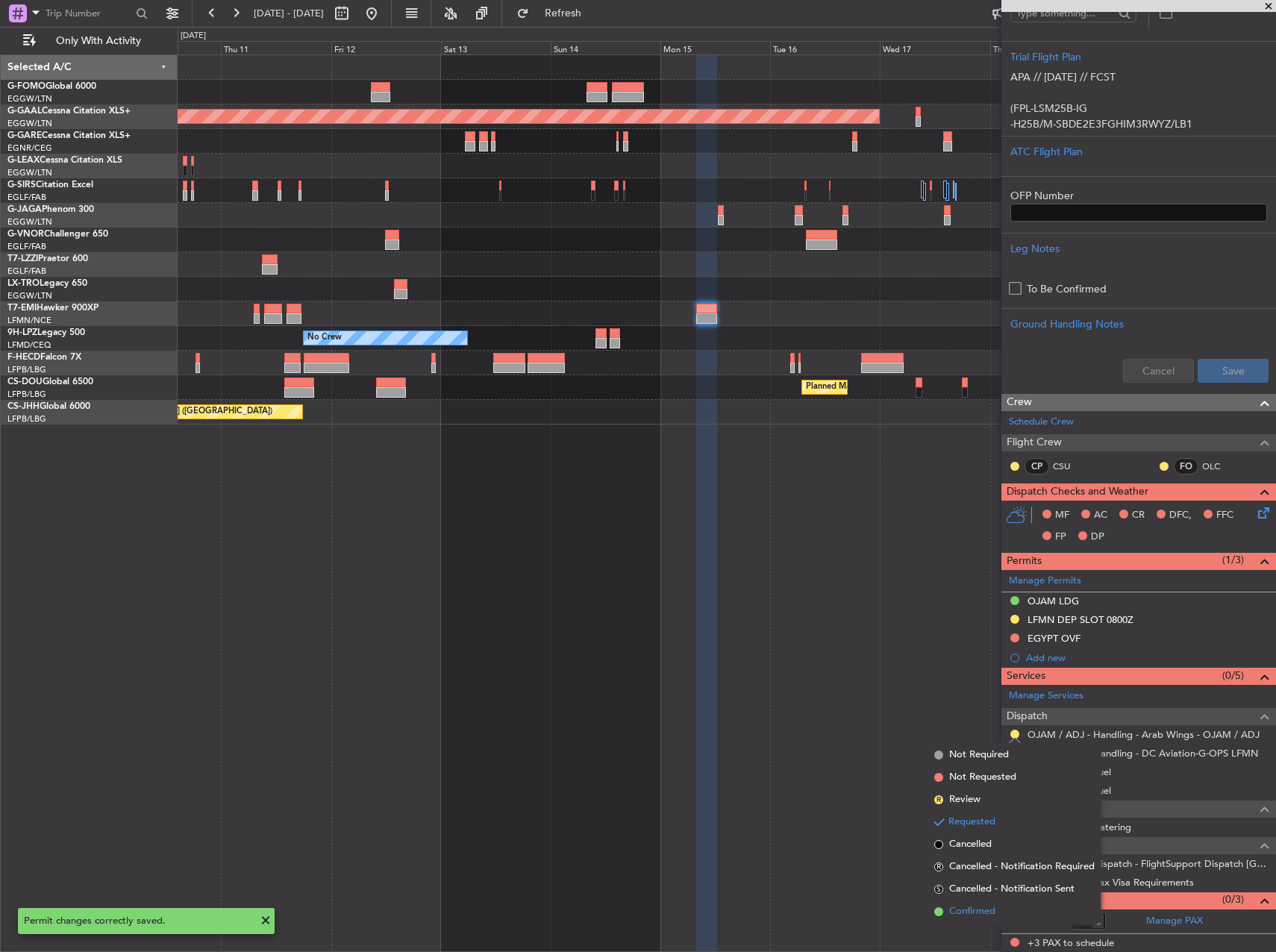
click at [965, 913] on span "Confirmed" at bounding box center [972, 912] width 47 height 15
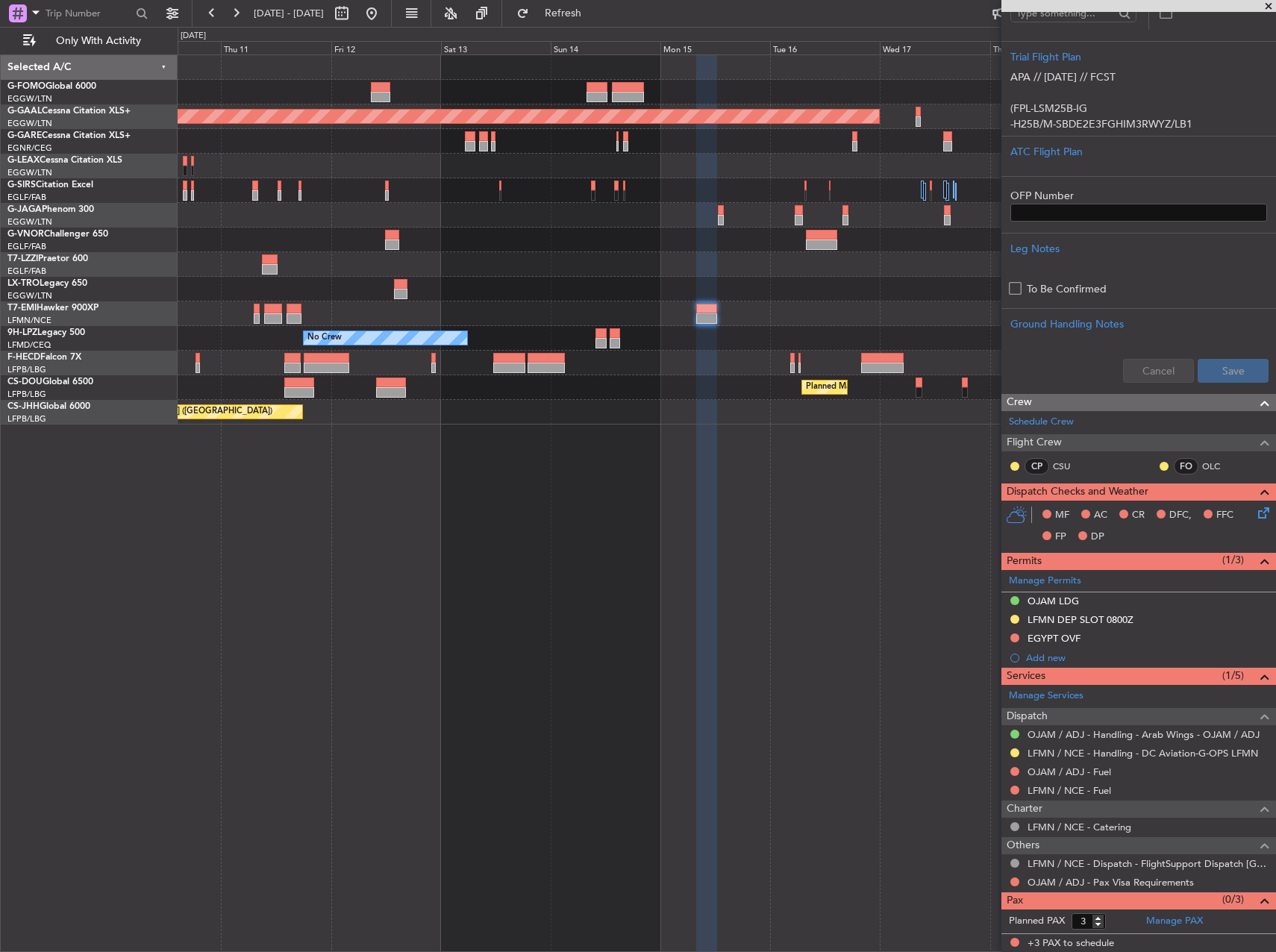
click at [597, 571] on div "Planned Maint Dusseldorf Owner Planned Maint Dusseldorf No Crew No Crew Planned…" at bounding box center [727, 503] width 1098 height 898
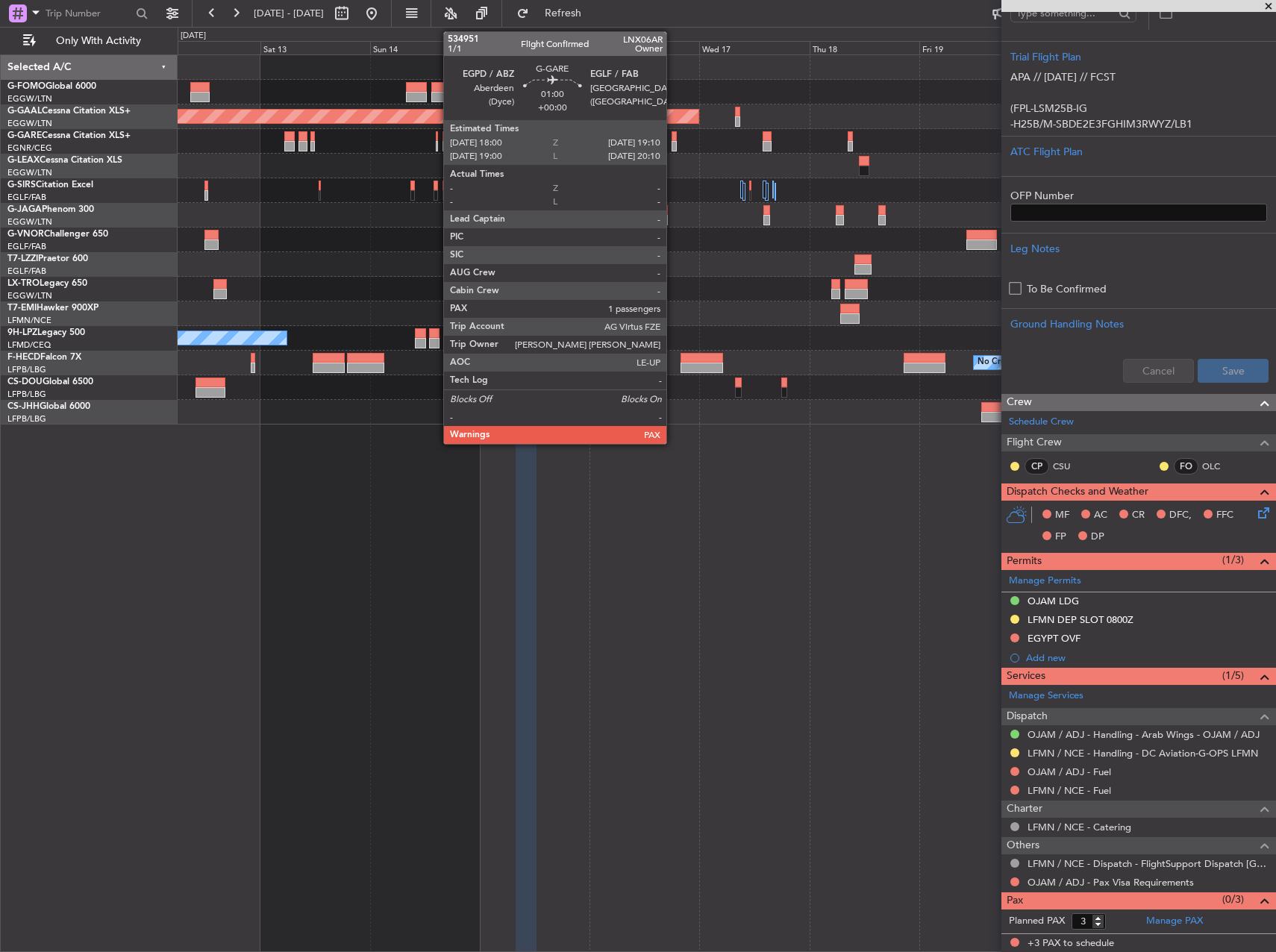
click at [673, 137] on div at bounding box center [675, 137] width 6 height 11
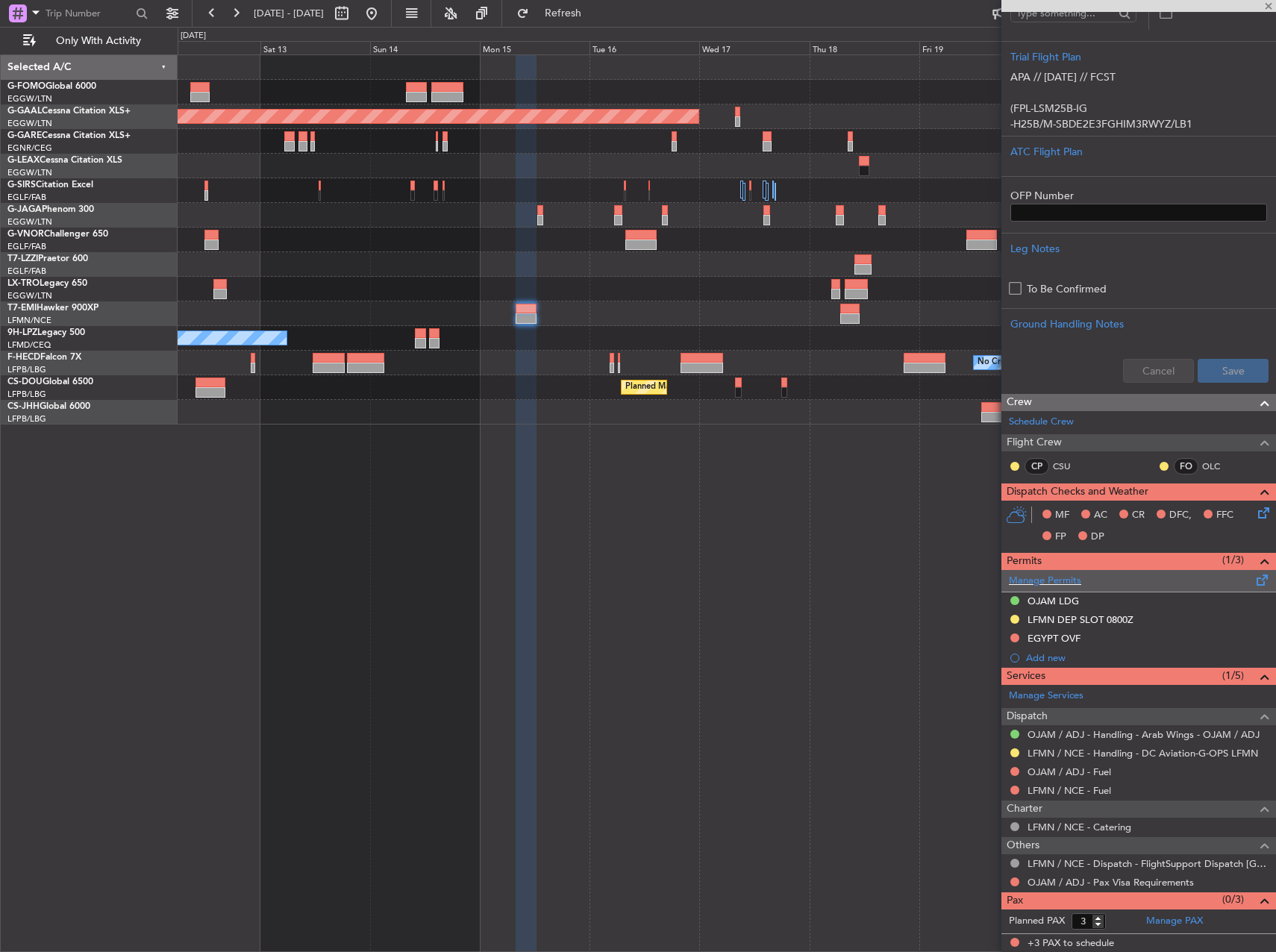
type input "1"
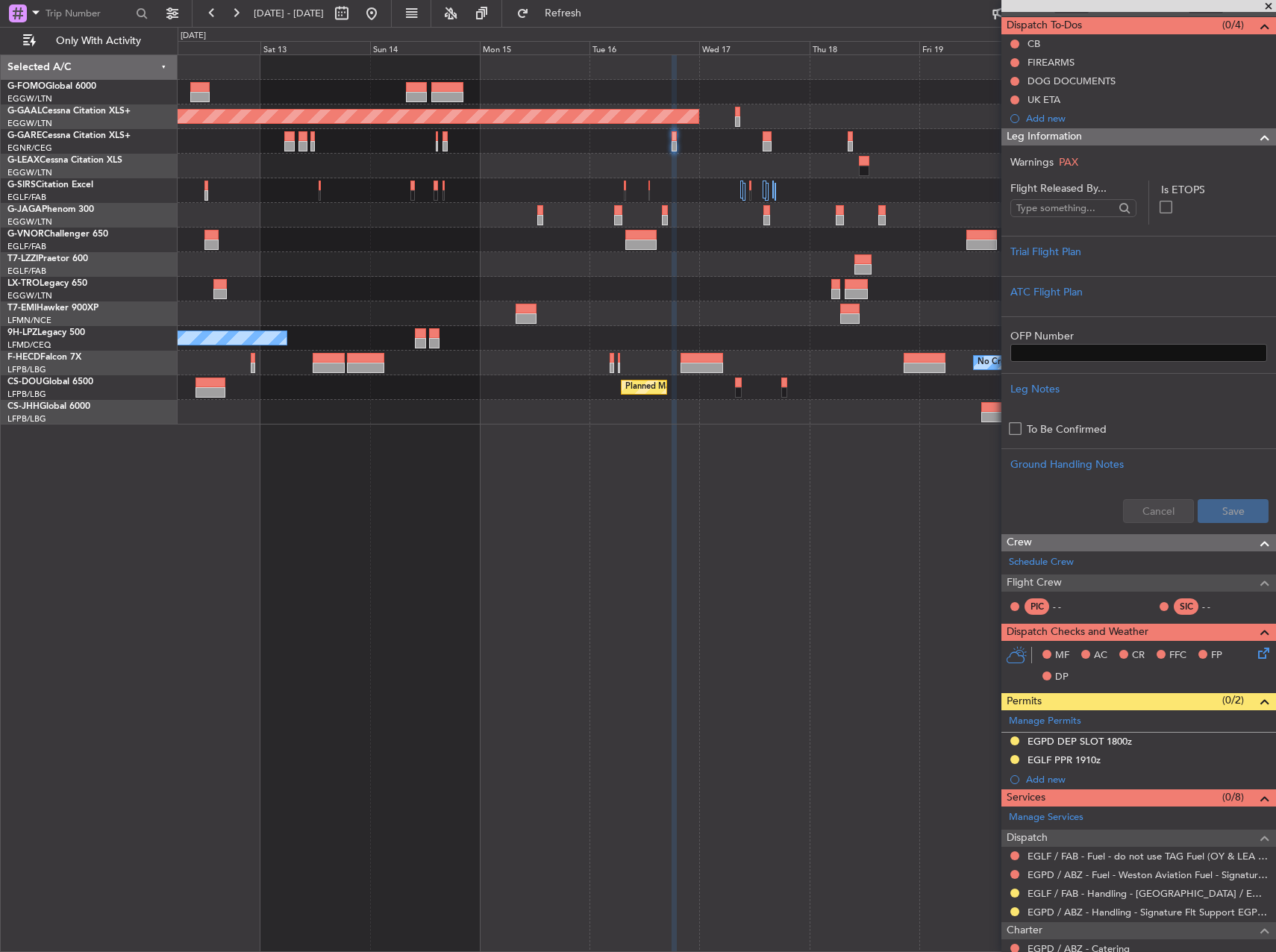
scroll to position [285, 0]
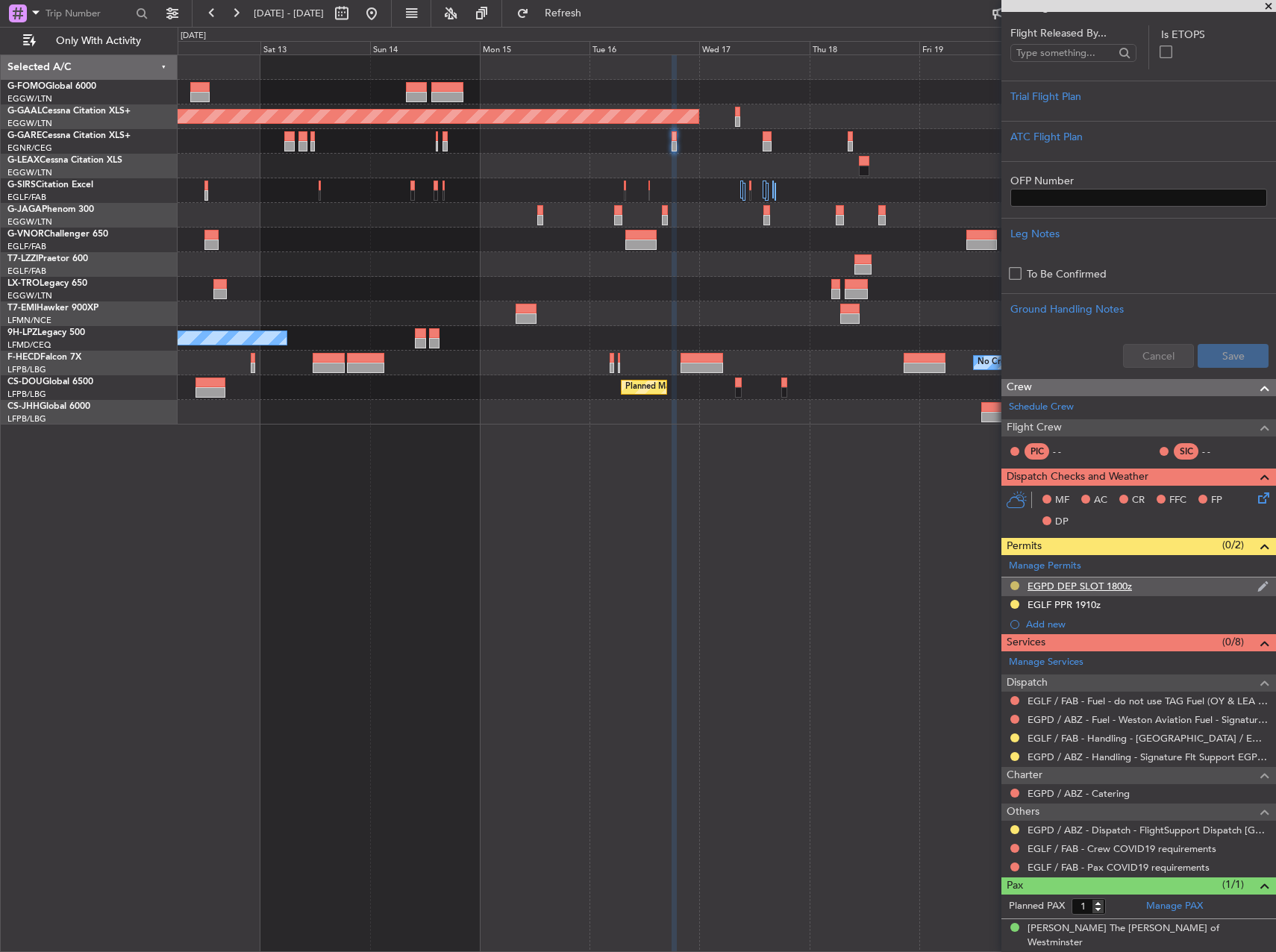
click at [1014, 587] on button at bounding box center [1015, 586] width 9 height 9
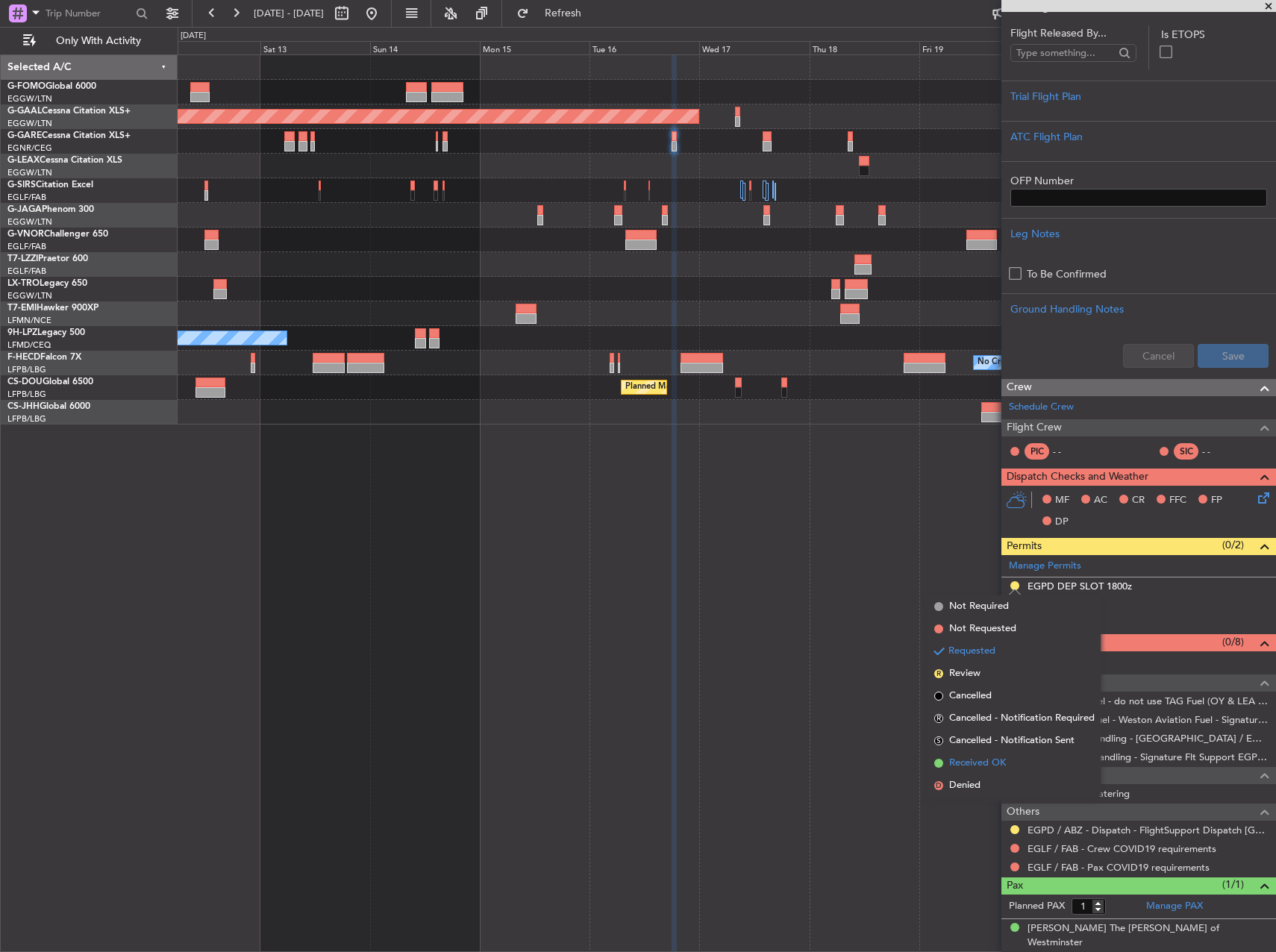
click at [1001, 762] on span "Received OK" at bounding box center [978, 764] width 56 height 15
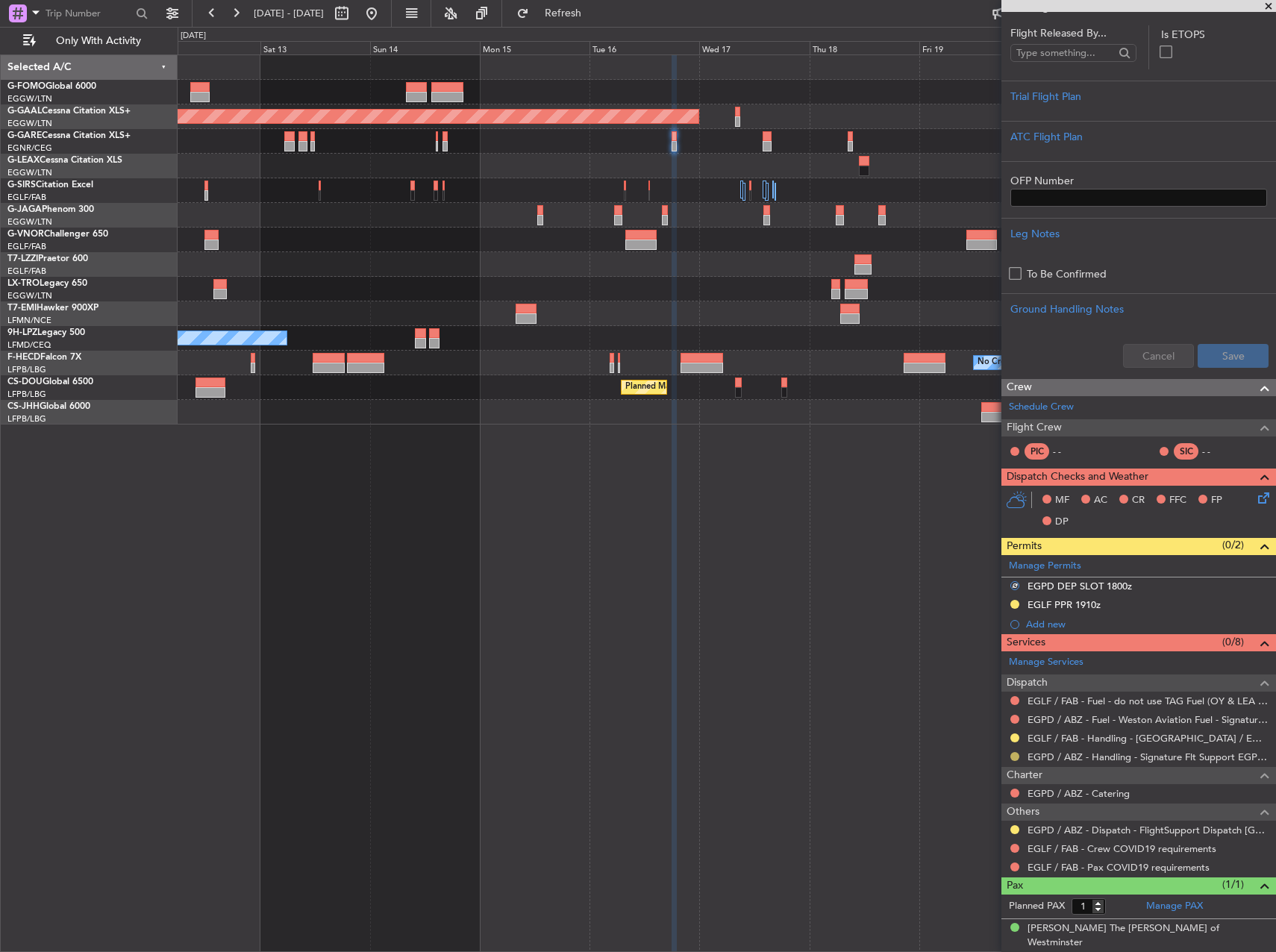
click at [1015, 758] on button at bounding box center [1015, 757] width 9 height 9
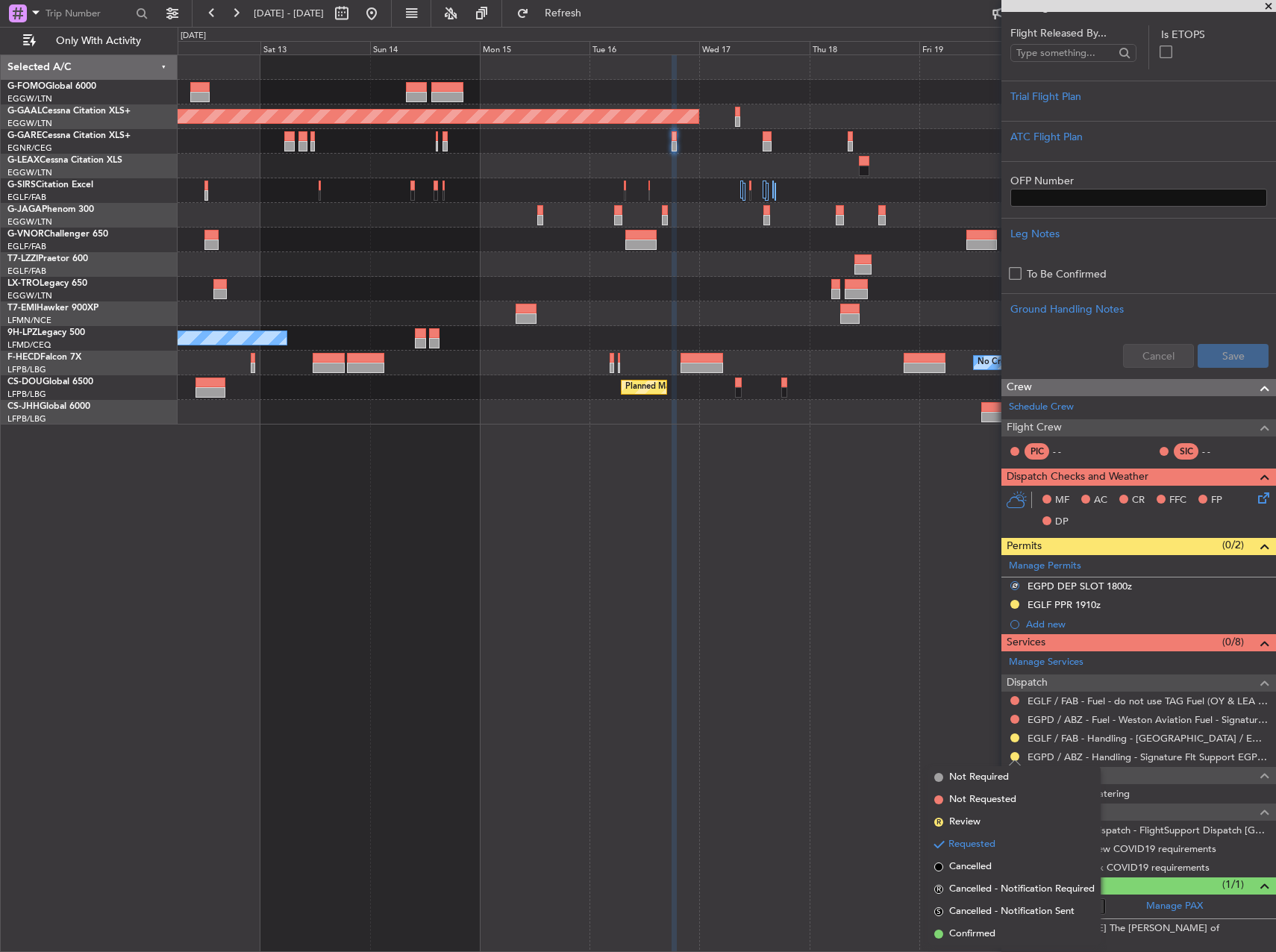
click at [996, 926] on li "Confirmed" at bounding box center [1014, 934] width 172 height 22
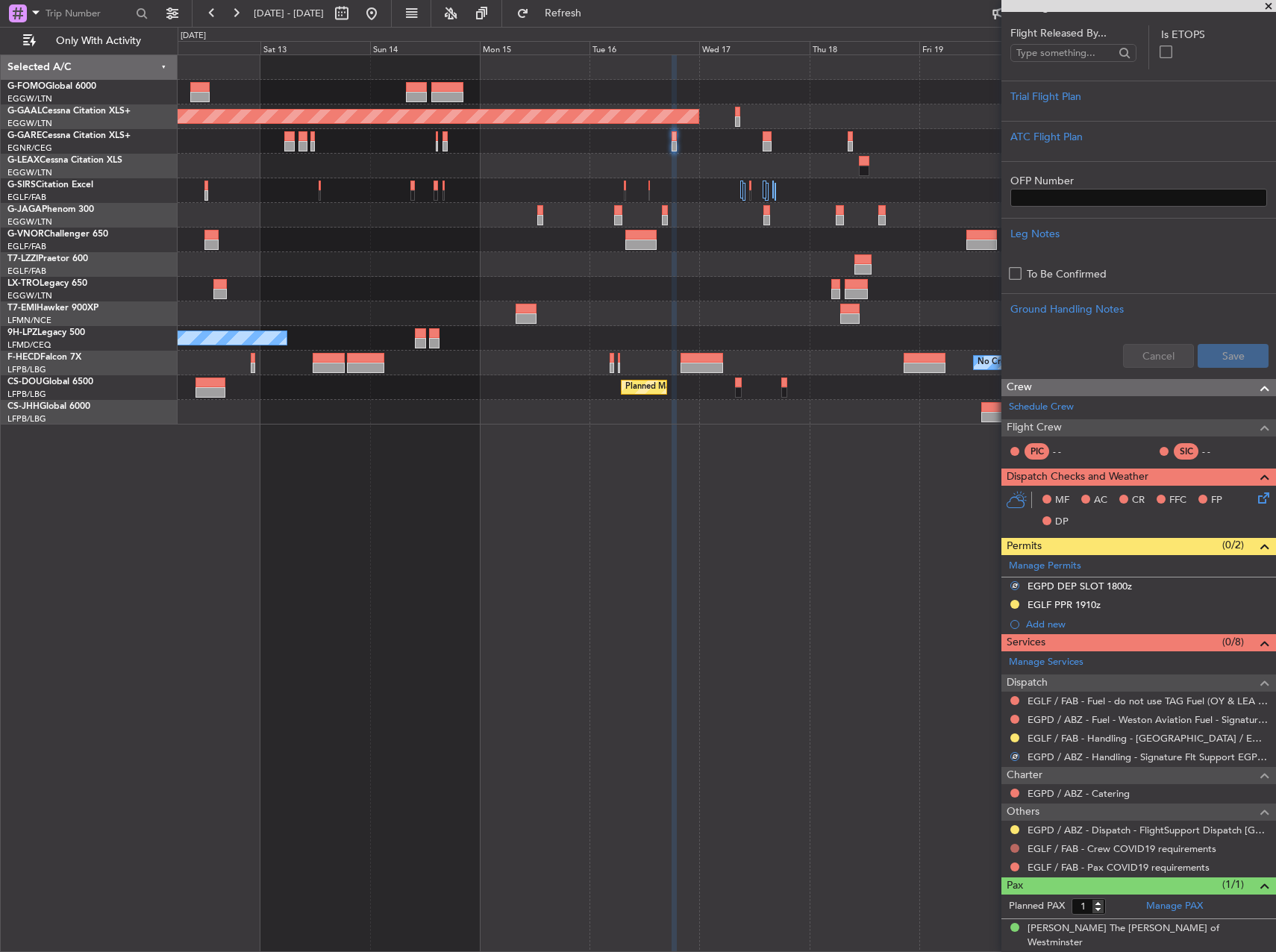
click at [1016, 851] on button at bounding box center [1015, 849] width 9 height 9
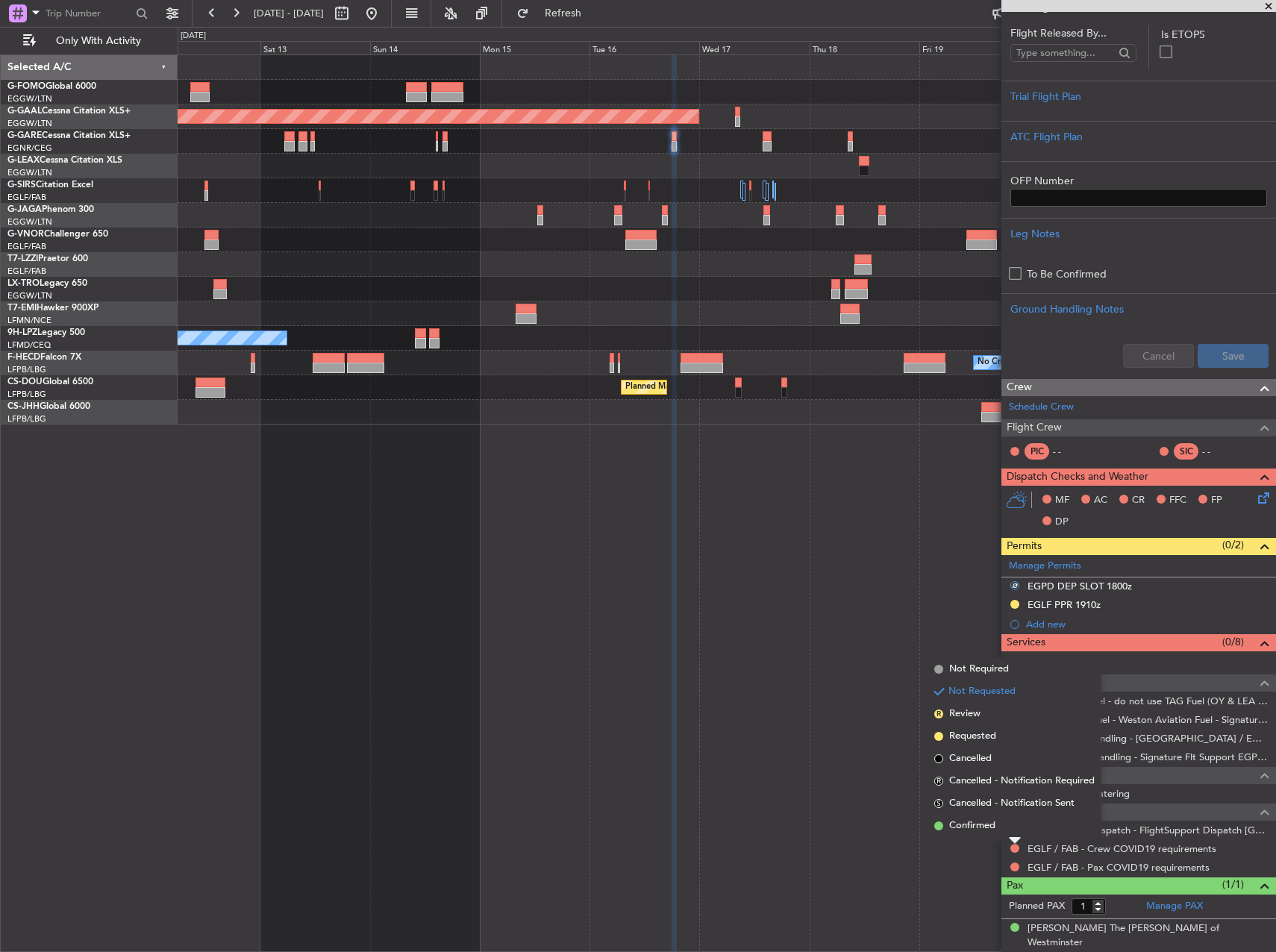
drag, startPoint x: 984, startPoint y: 672, endPoint x: 995, endPoint y: 798, distance: 126.5
click at [984, 673] on span "Not Required" at bounding box center [979, 670] width 59 height 15
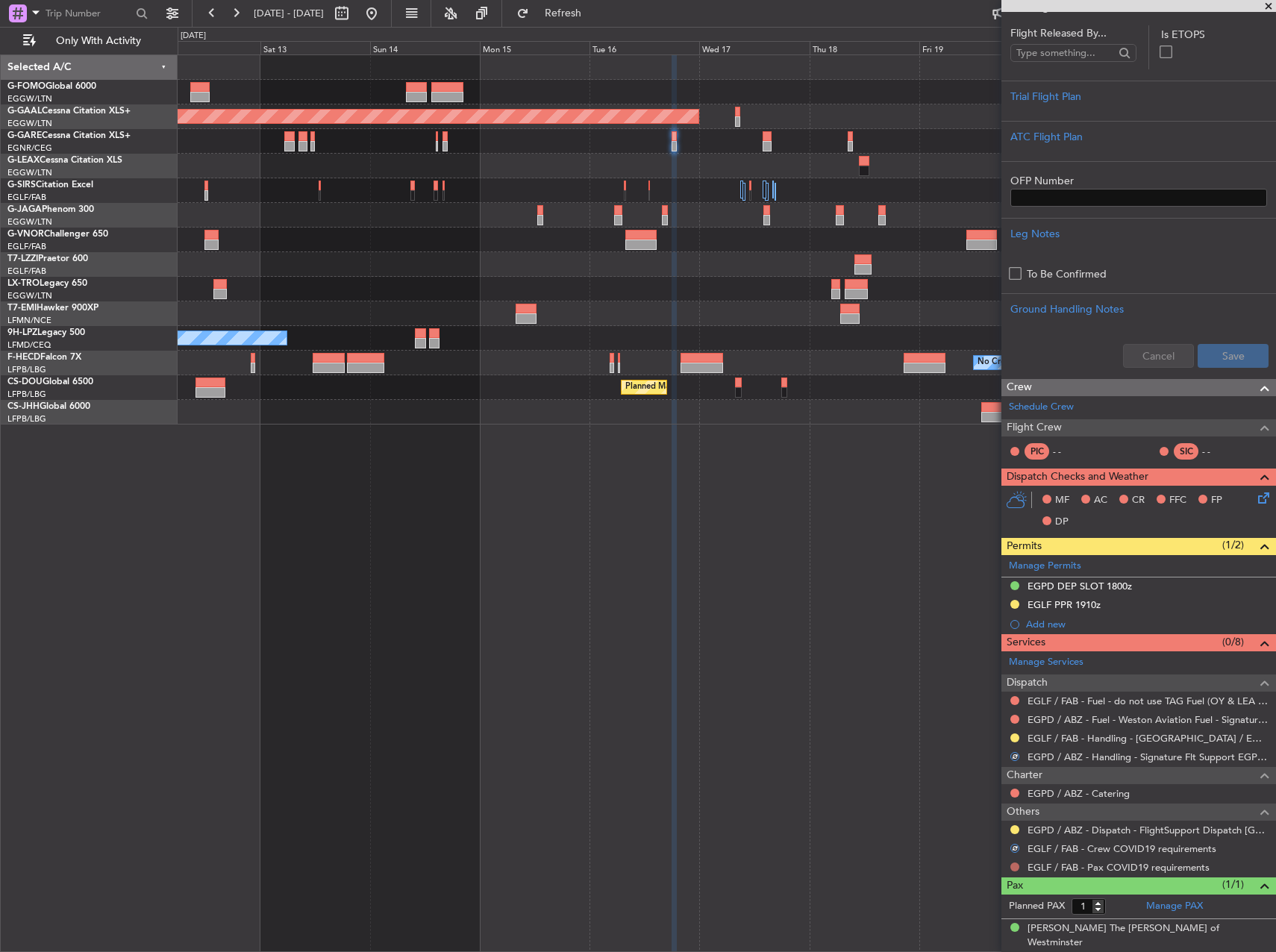
click at [1017, 870] on button at bounding box center [1015, 867] width 9 height 9
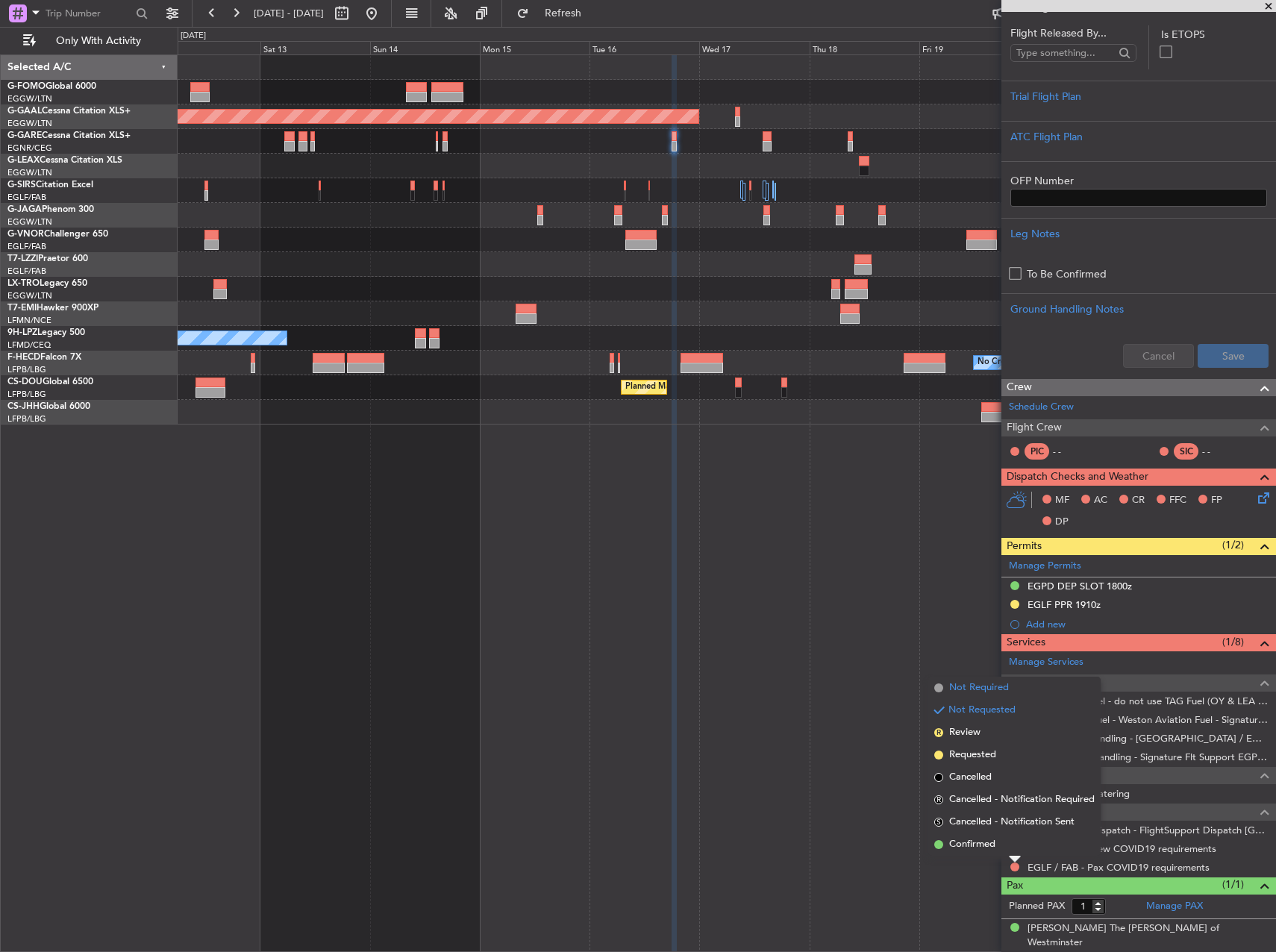
click at [968, 690] on span "Not Required" at bounding box center [979, 688] width 59 height 15
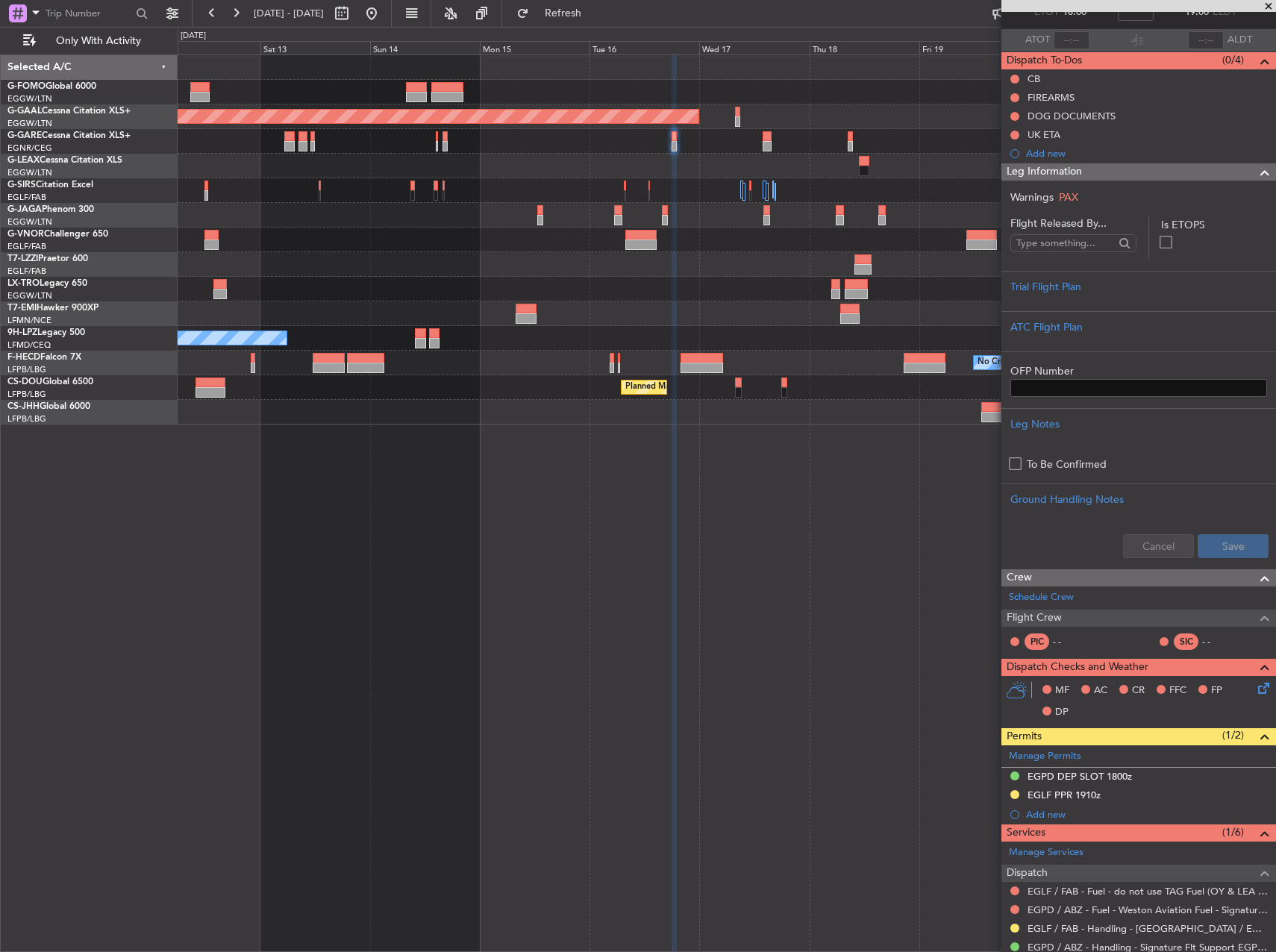
scroll to position [0, 0]
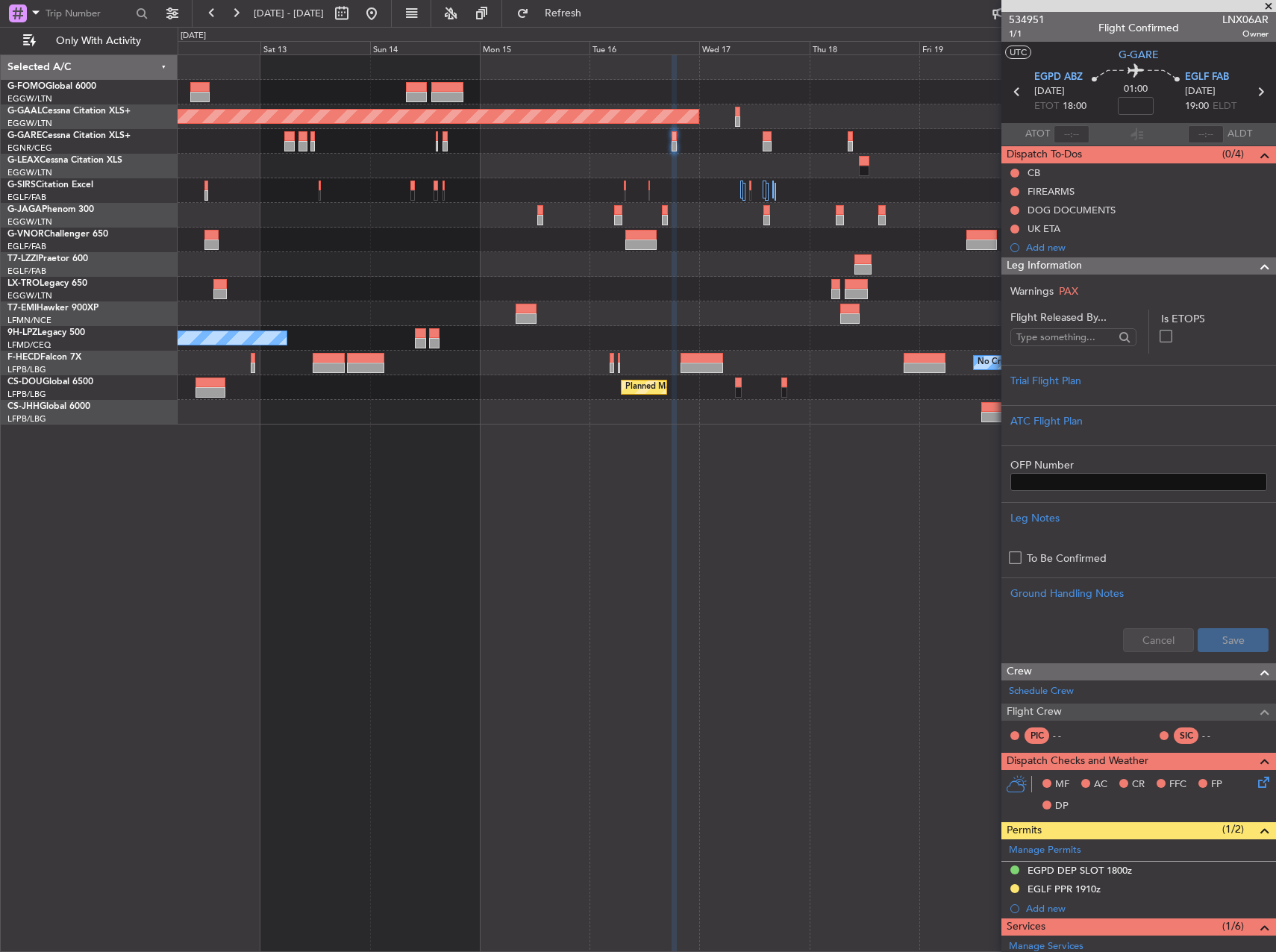
drag, startPoint x: 1063, startPoint y: 243, endPoint x: 1080, endPoint y: 250, distance: 18.4
click at [1063, 243] on div "Add new" at bounding box center [1147, 247] width 243 height 13
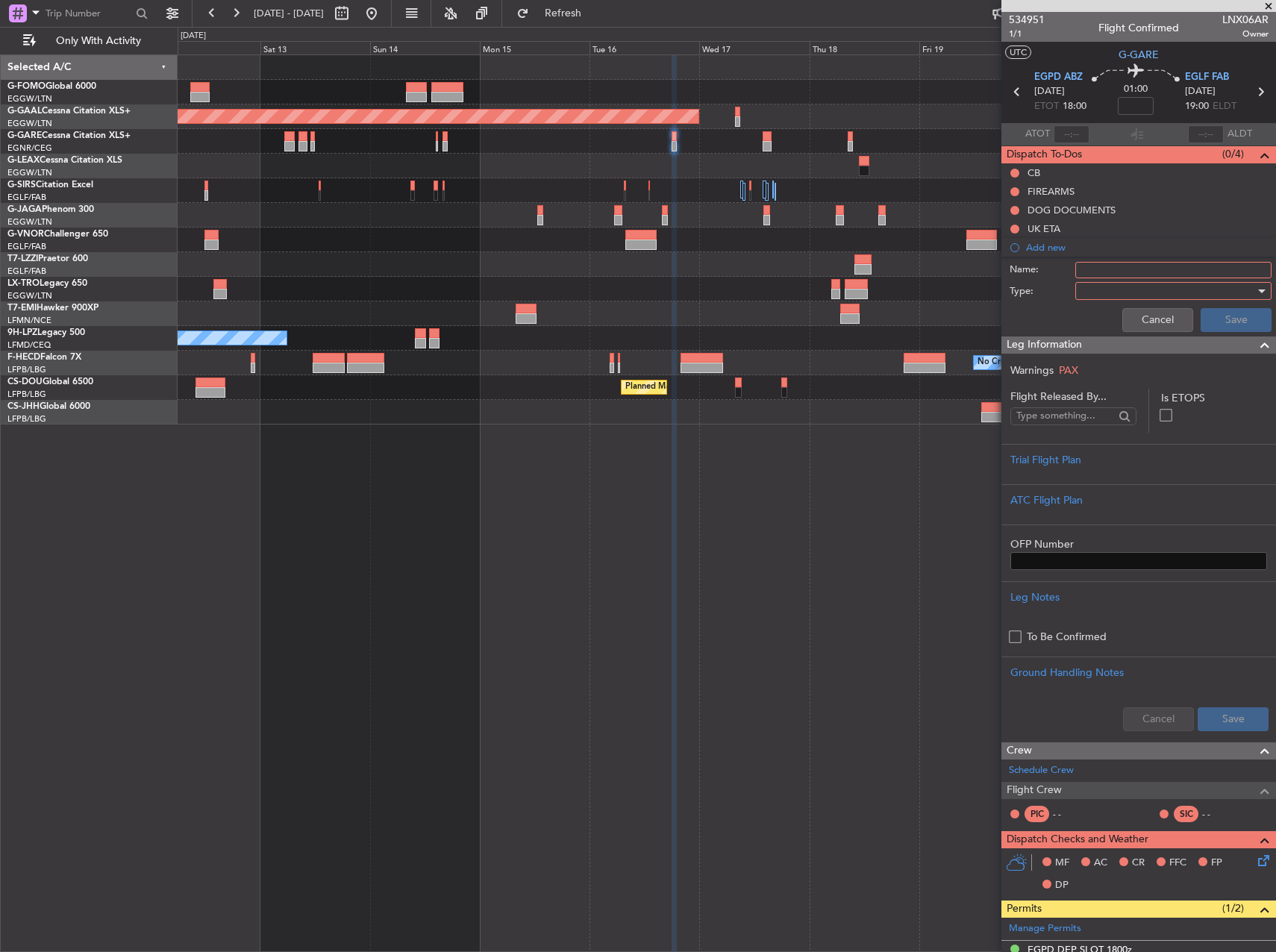
click at [1126, 281] on div at bounding box center [1168, 291] width 174 height 22
click at [1124, 273] on div at bounding box center [638, 476] width 1276 height 952
click at [1123, 271] on input "Name:" at bounding box center [1173, 270] width 196 height 17
type input "EGPD closes 1800z"
click at [1168, 294] on div at bounding box center [1168, 291] width 174 height 22
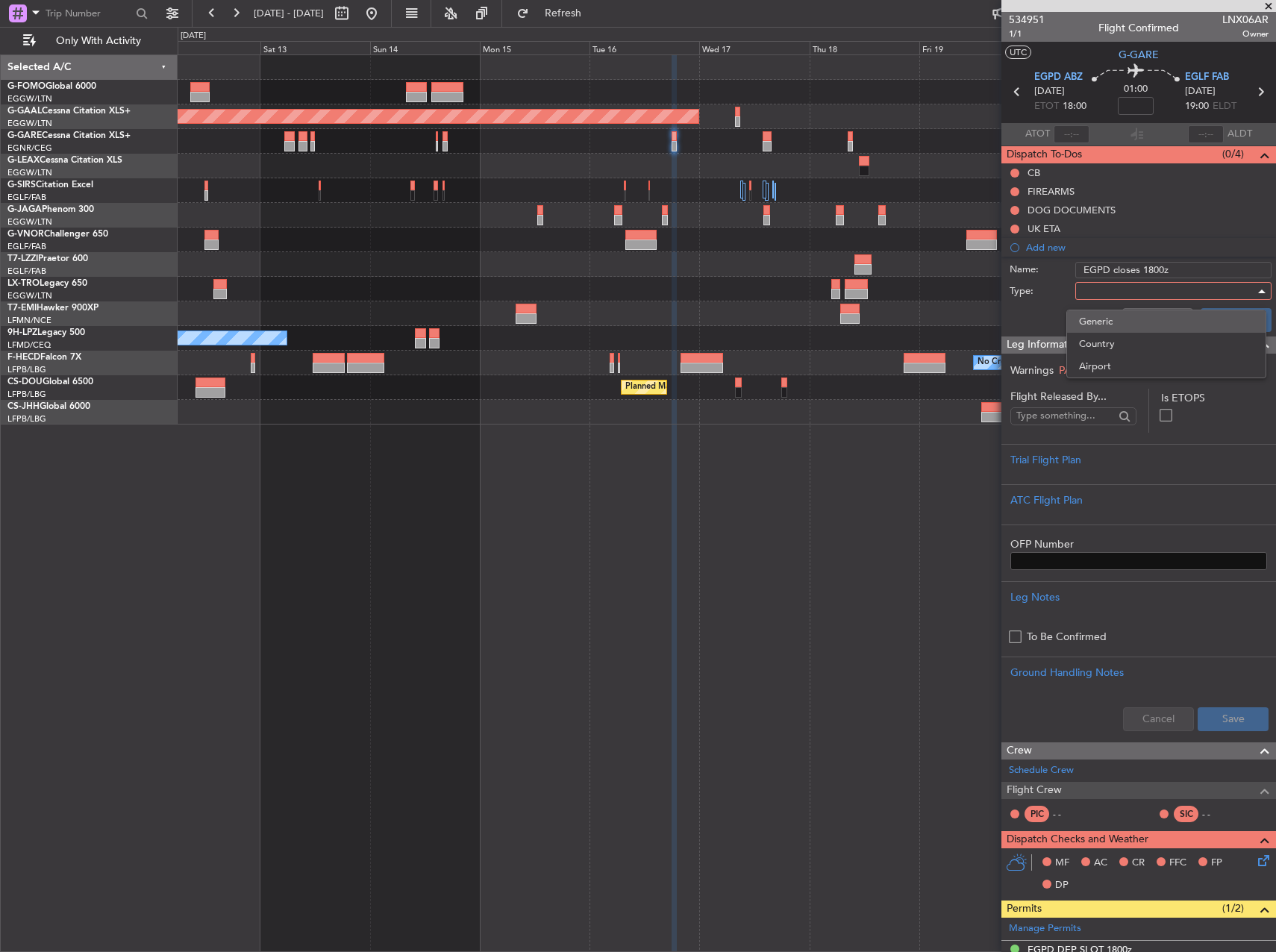
click at [1128, 321] on span "Generic" at bounding box center [1166, 321] width 175 height 22
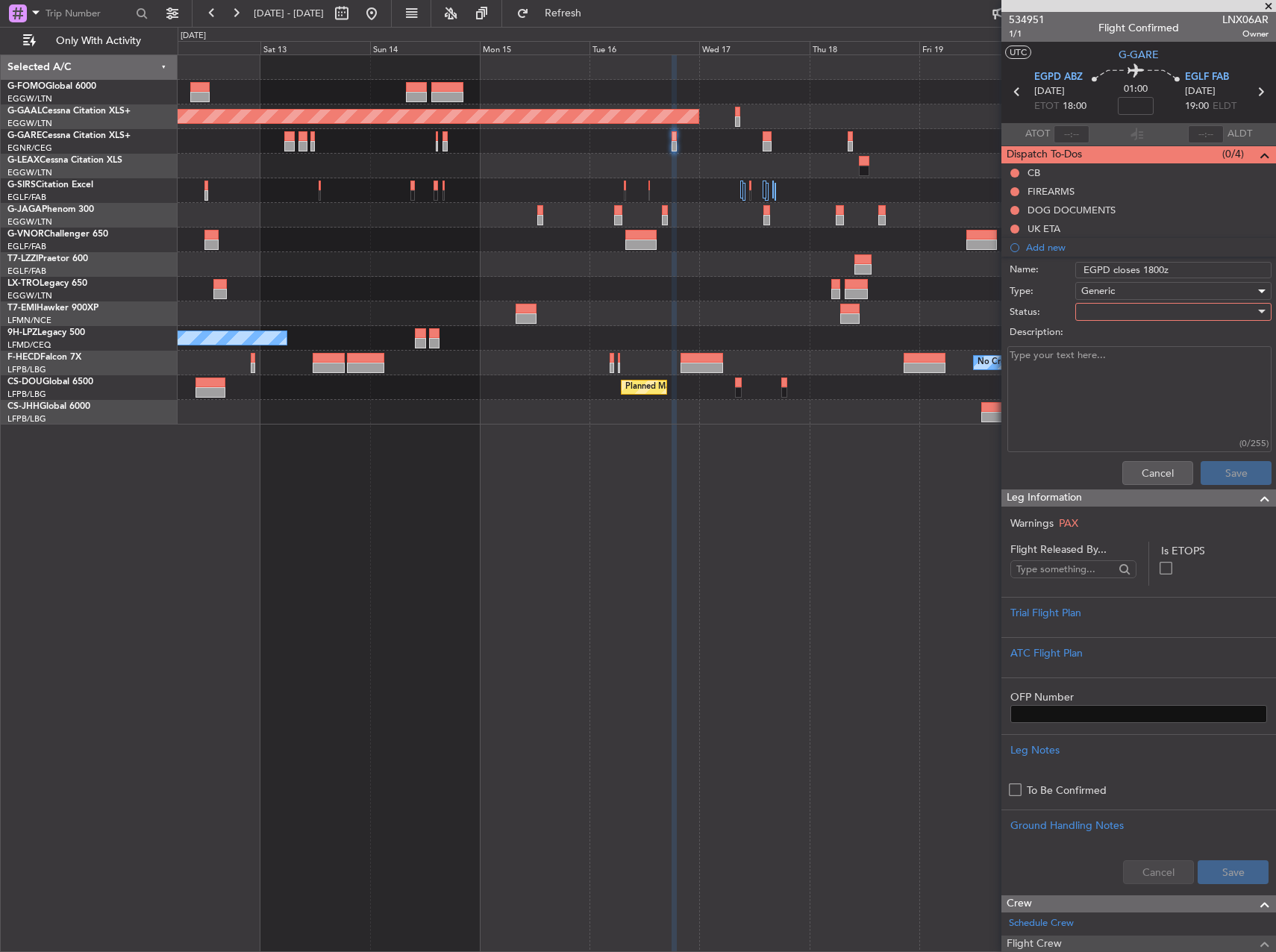
click at [1120, 310] on div at bounding box center [1168, 311] width 174 height 22
drag, startPoint x: 1108, startPoint y: 386, endPoint x: 1100, endPoint y: 381, distance: 9.4
click at [1107, 386] on span "Completed" at bounding box center [1166, 386] width 175 height 22
click at [1087, 374] on textarea "Description:" at bounding box center [1139, 400] width 264 height 107
type textarea "Schedule is confirmed with 1800z ETD but no extension possible after that."
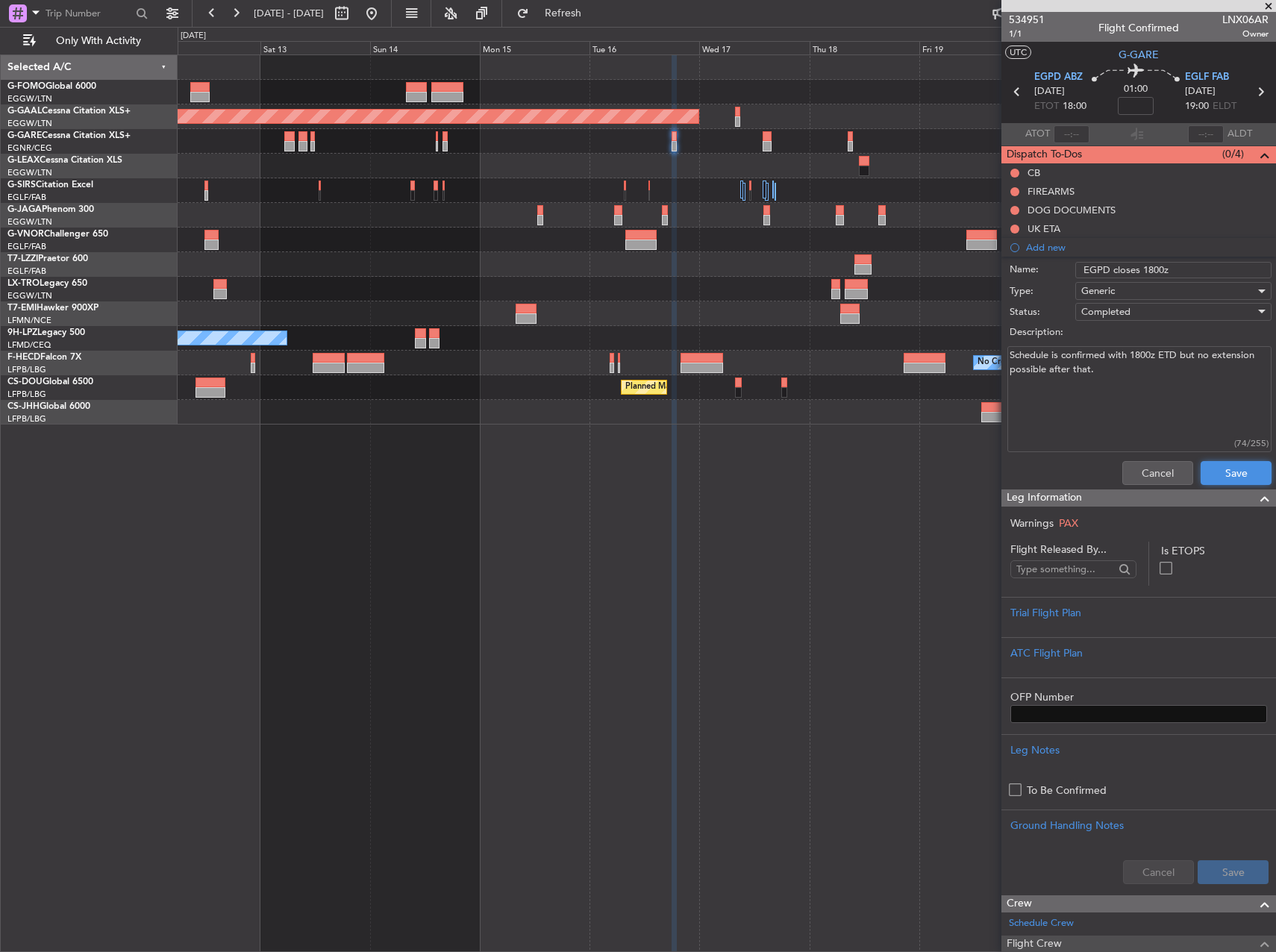
drag, startPoint x: 1207, startPoint y: 467, endPoint x: 1226, endPoint y: 473, distance: 19.9
click at [1208, 467] on button "Save" at bounding box center [1236, 473] width 71 height 24
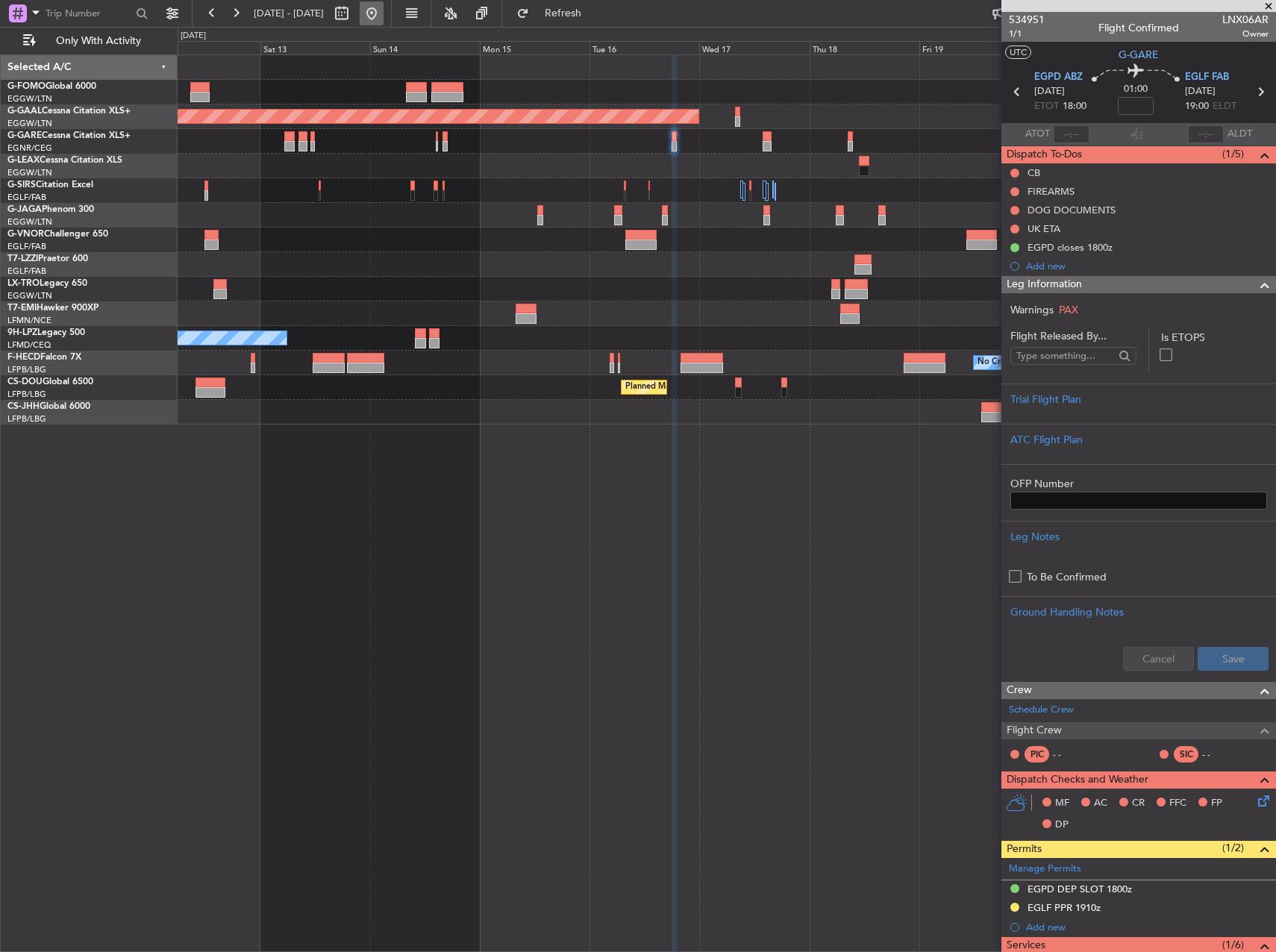
click at [384, 7] on button at bounding box center [371, 13] width 24 height 24
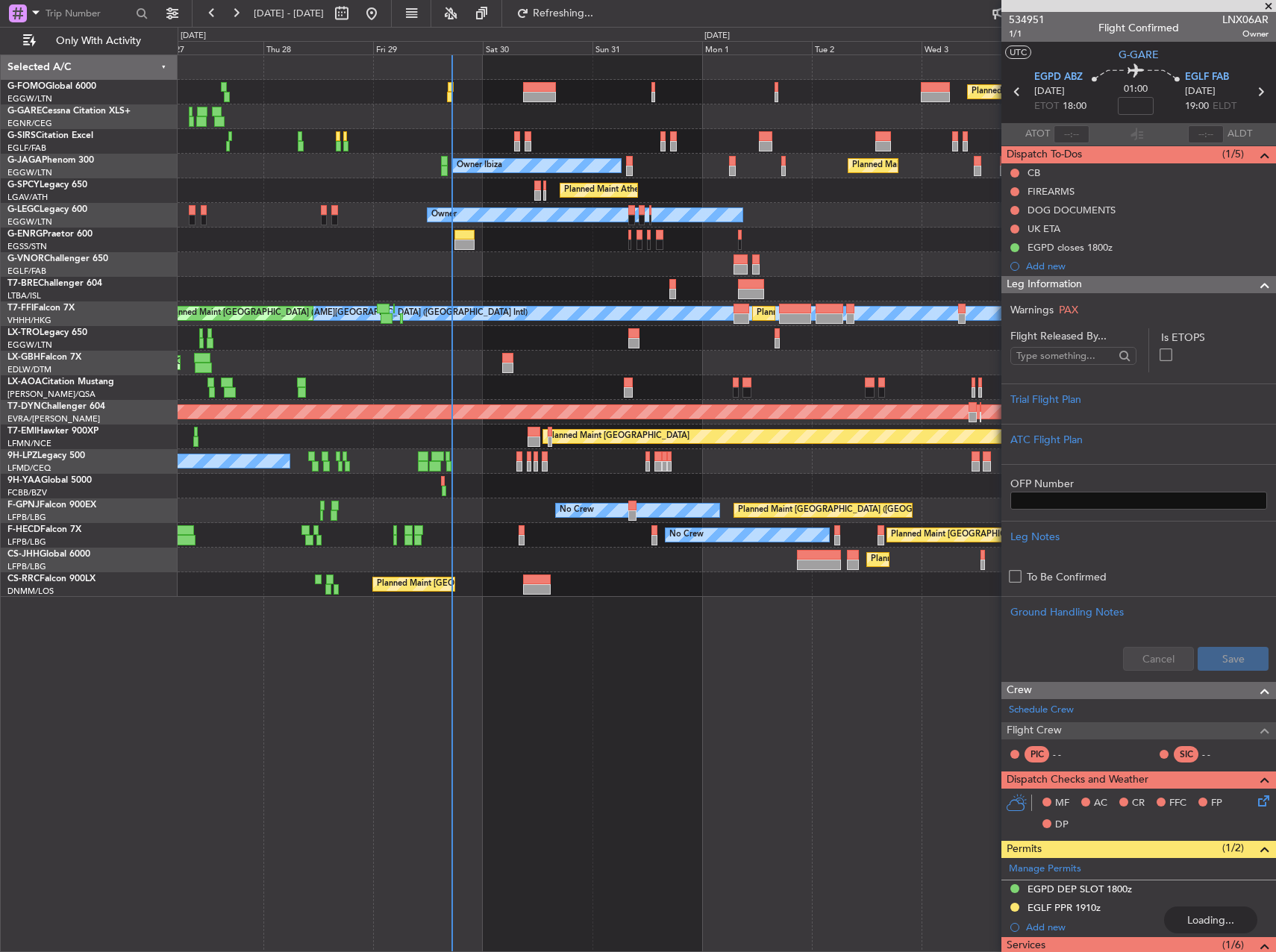
click at [541, 579] on div "Planned Maint London (Luton) Planned Maint London (Farnborough) Unplanned Maint…" at bounding box center [727, 503] width 1098 height 898
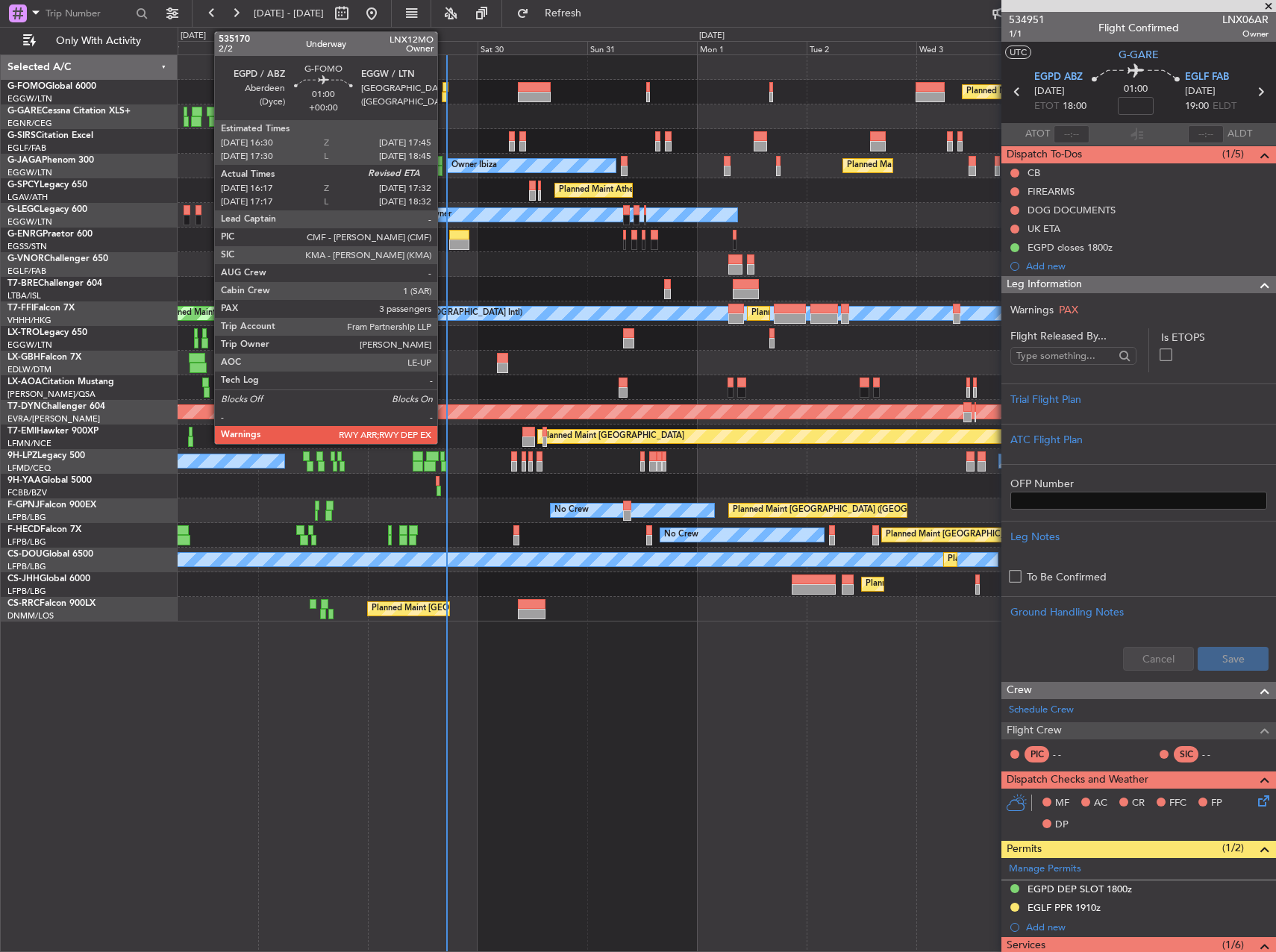
click at [444, 97] on div at bounding box center [445, 97] width 6 height 11
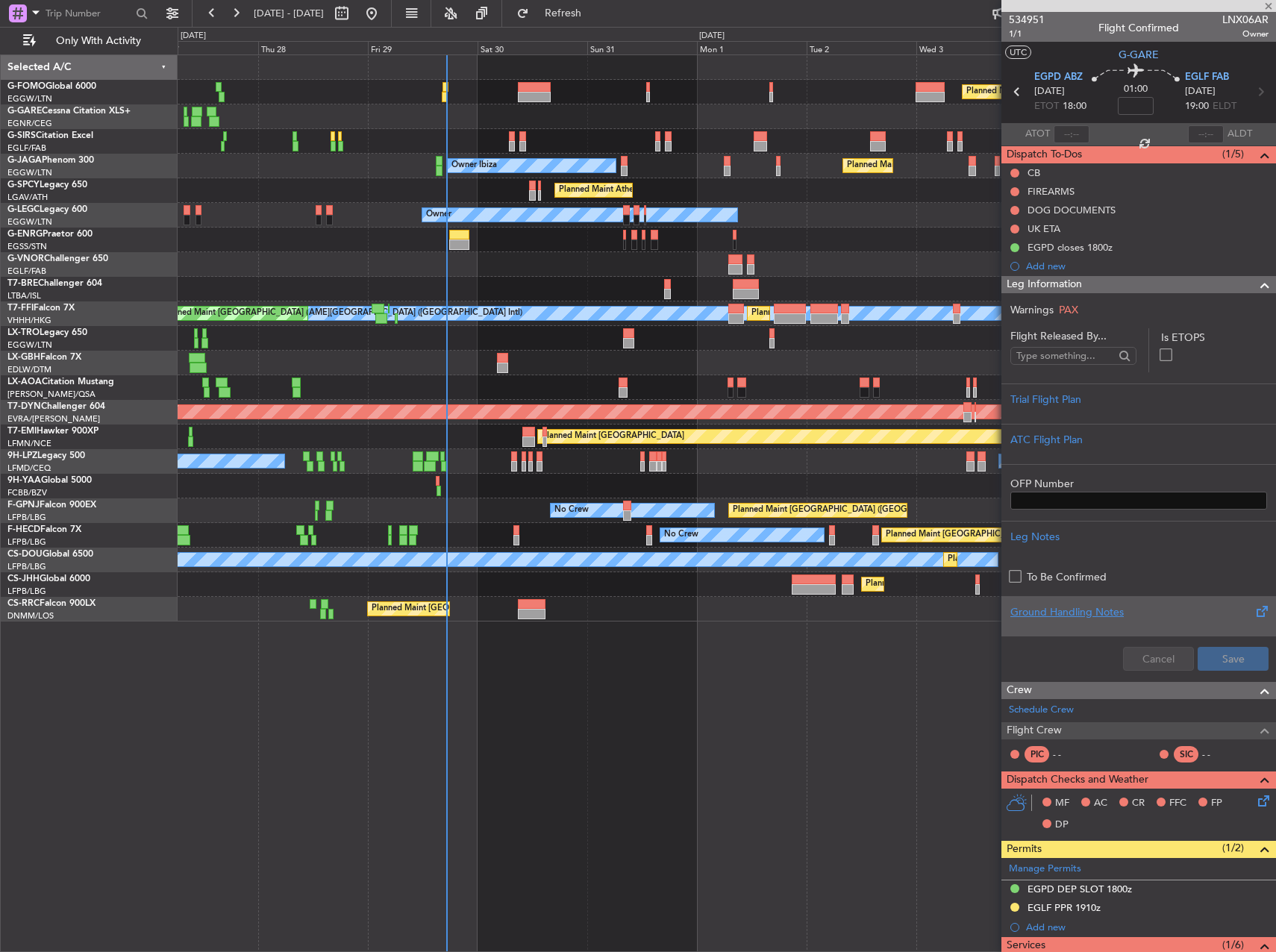
type input "16:17"
type input "3"
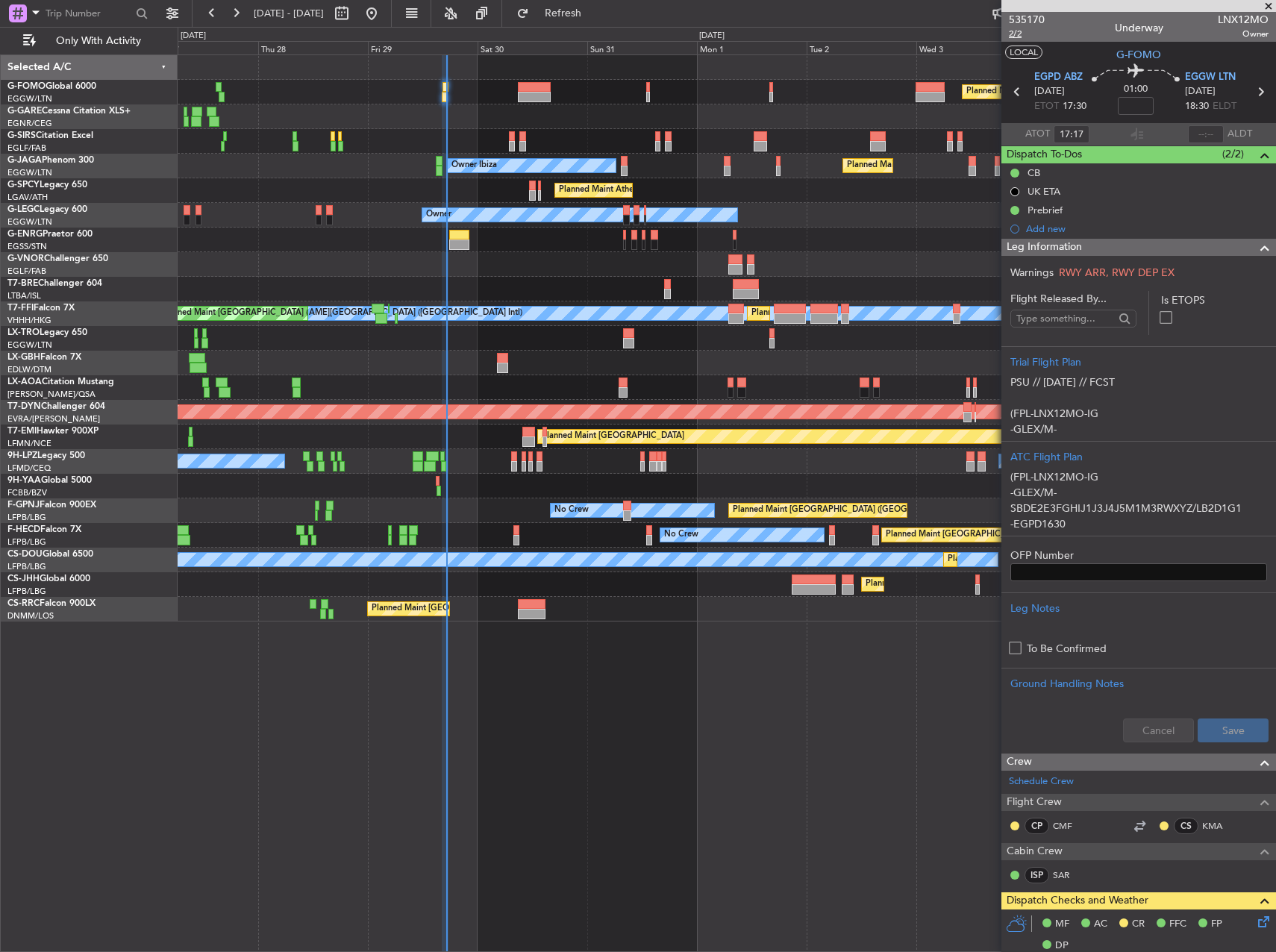
type input "16:17"
click at [1198, 135] on input "text" at bounding box center [1206, 133] width 36 height 18
click at [844, 226] on div "Owner" at bounding box center [726, 215] width 1098 height 24
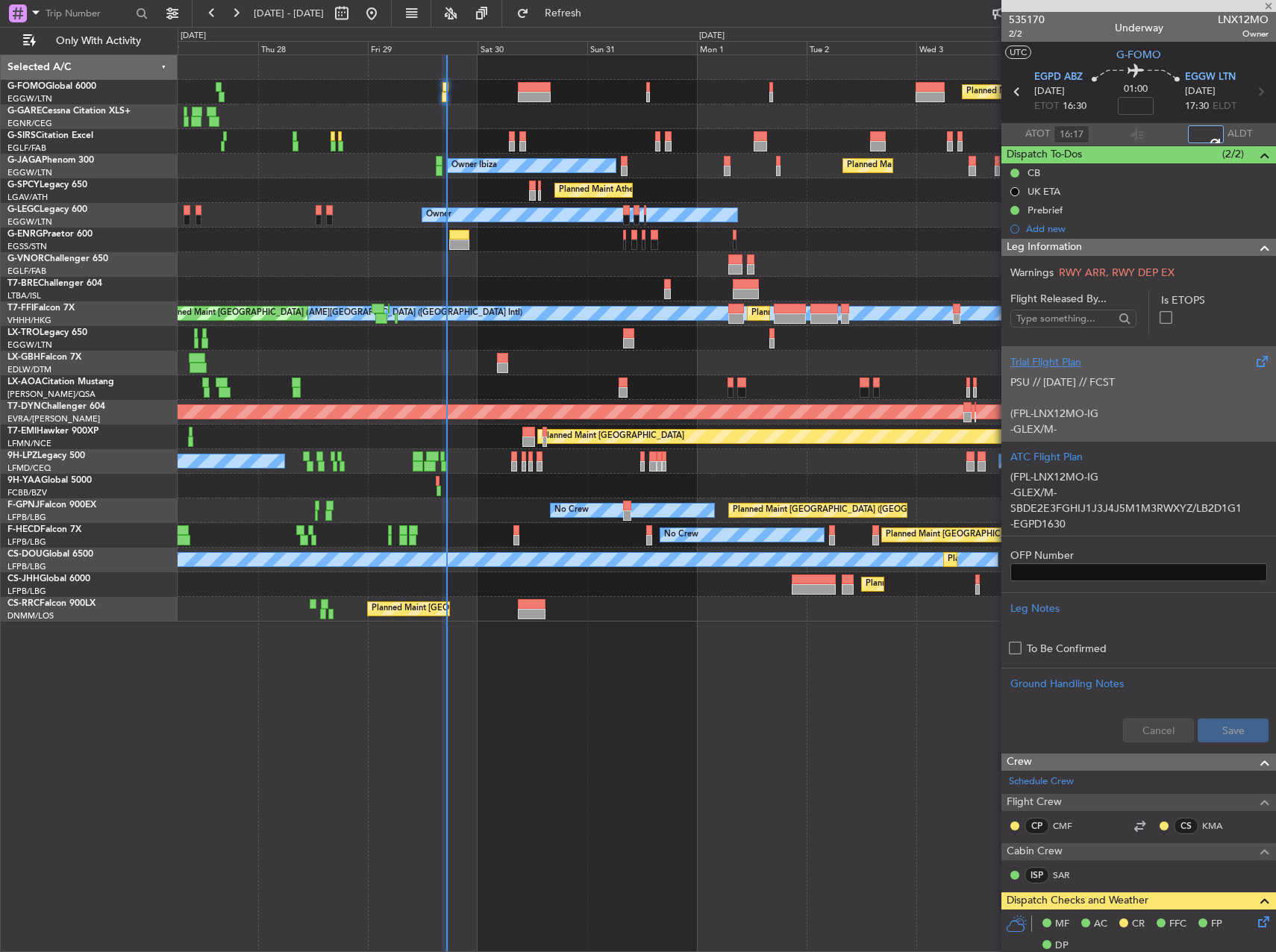
type input "17:16"
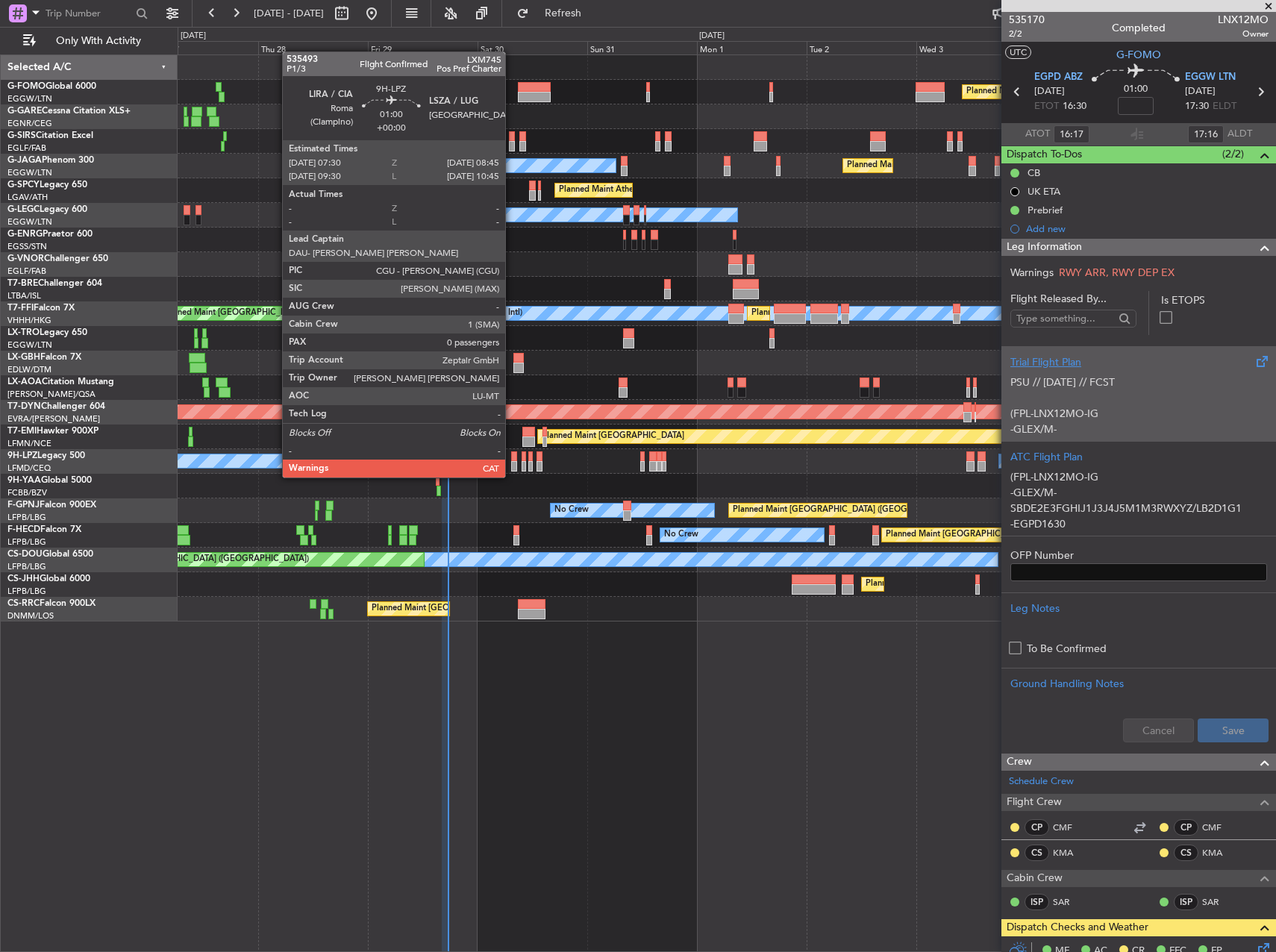
click at [512, 463] on div at bounding box center [514, 467] width 6 height 11
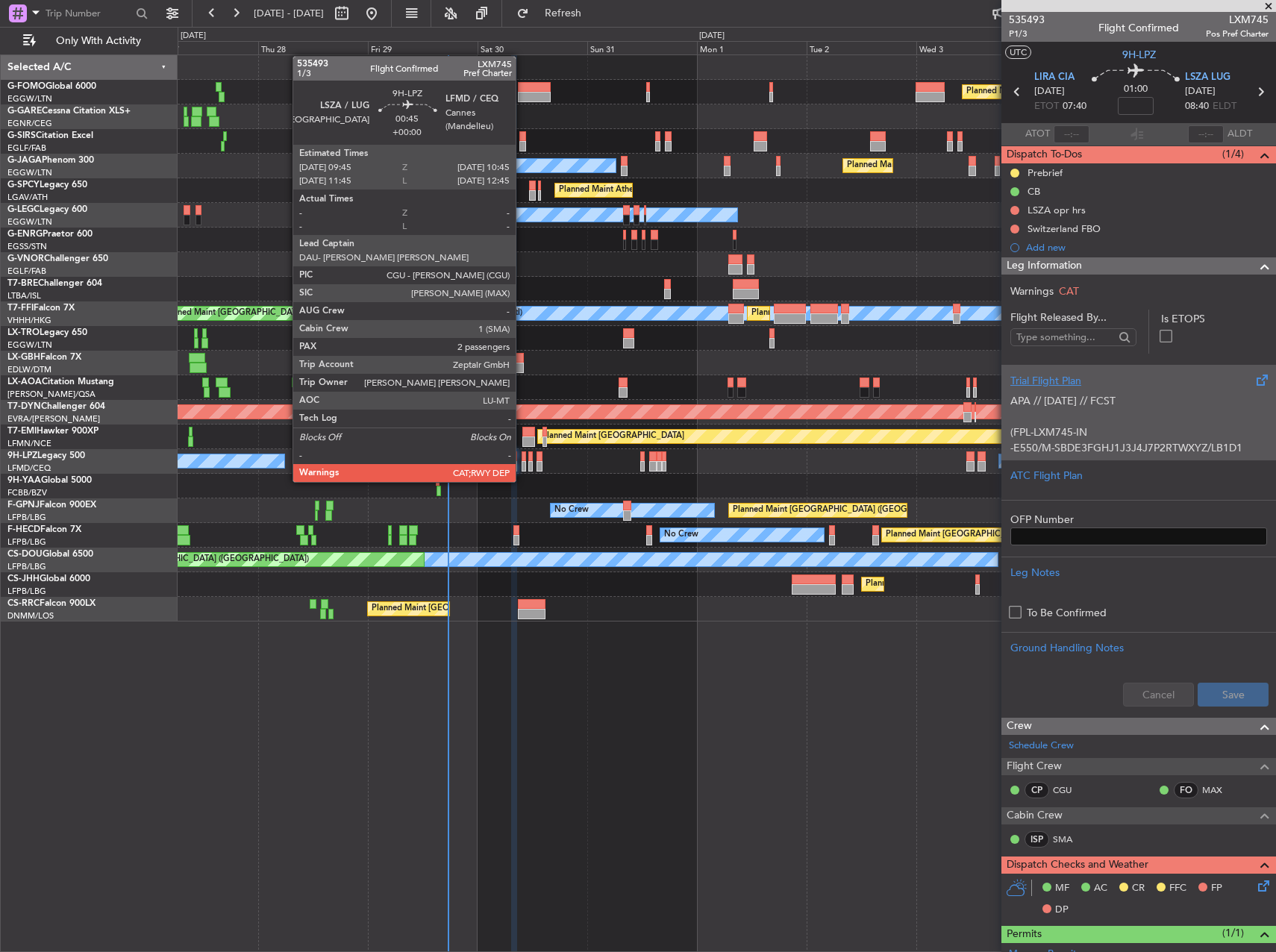
click at [522, 467] on div at bounding box center [524, 467] width 5 height 11
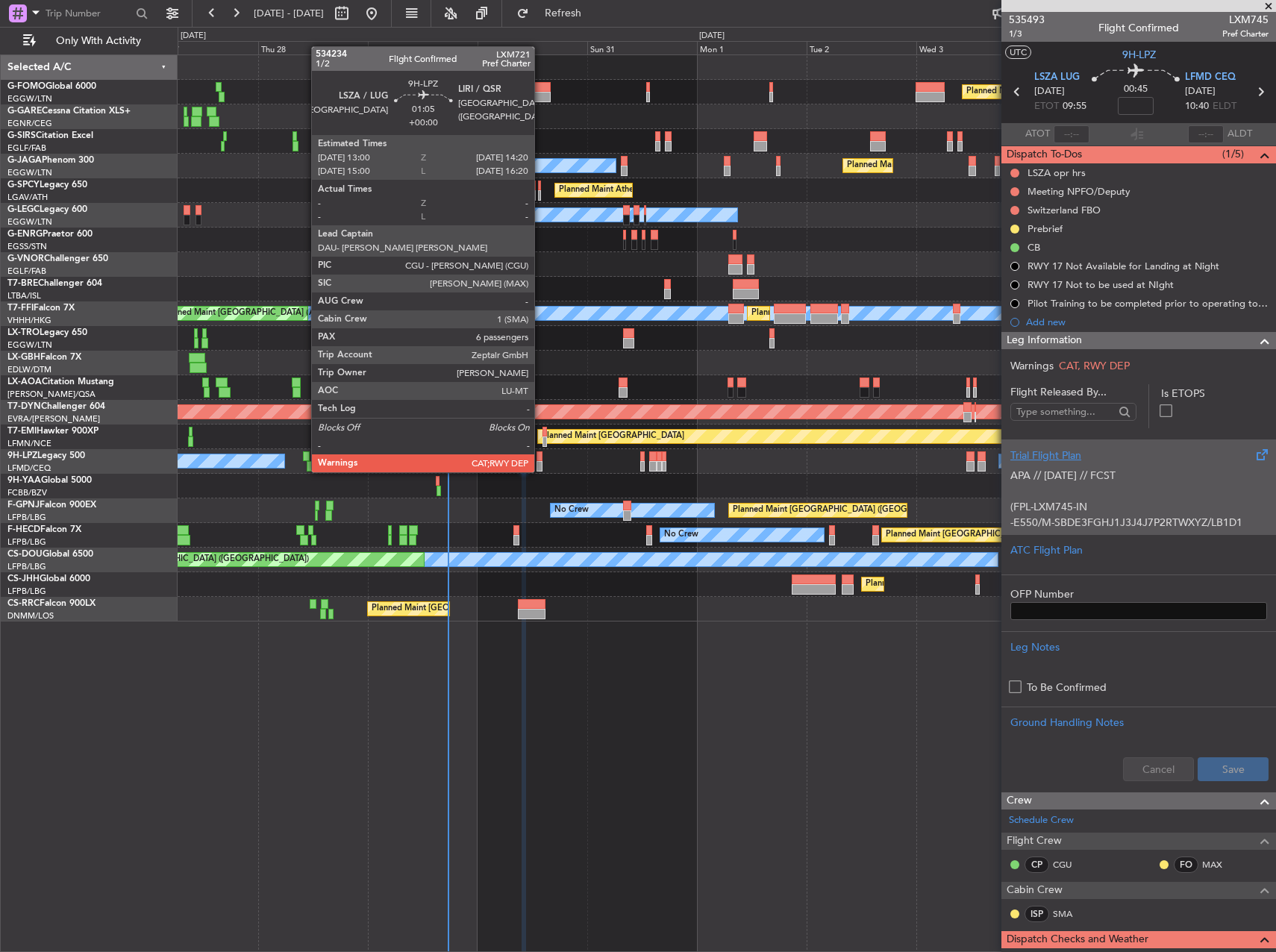
click at [541, 458] on div at bounding box center [539, 457] width 7 height 11
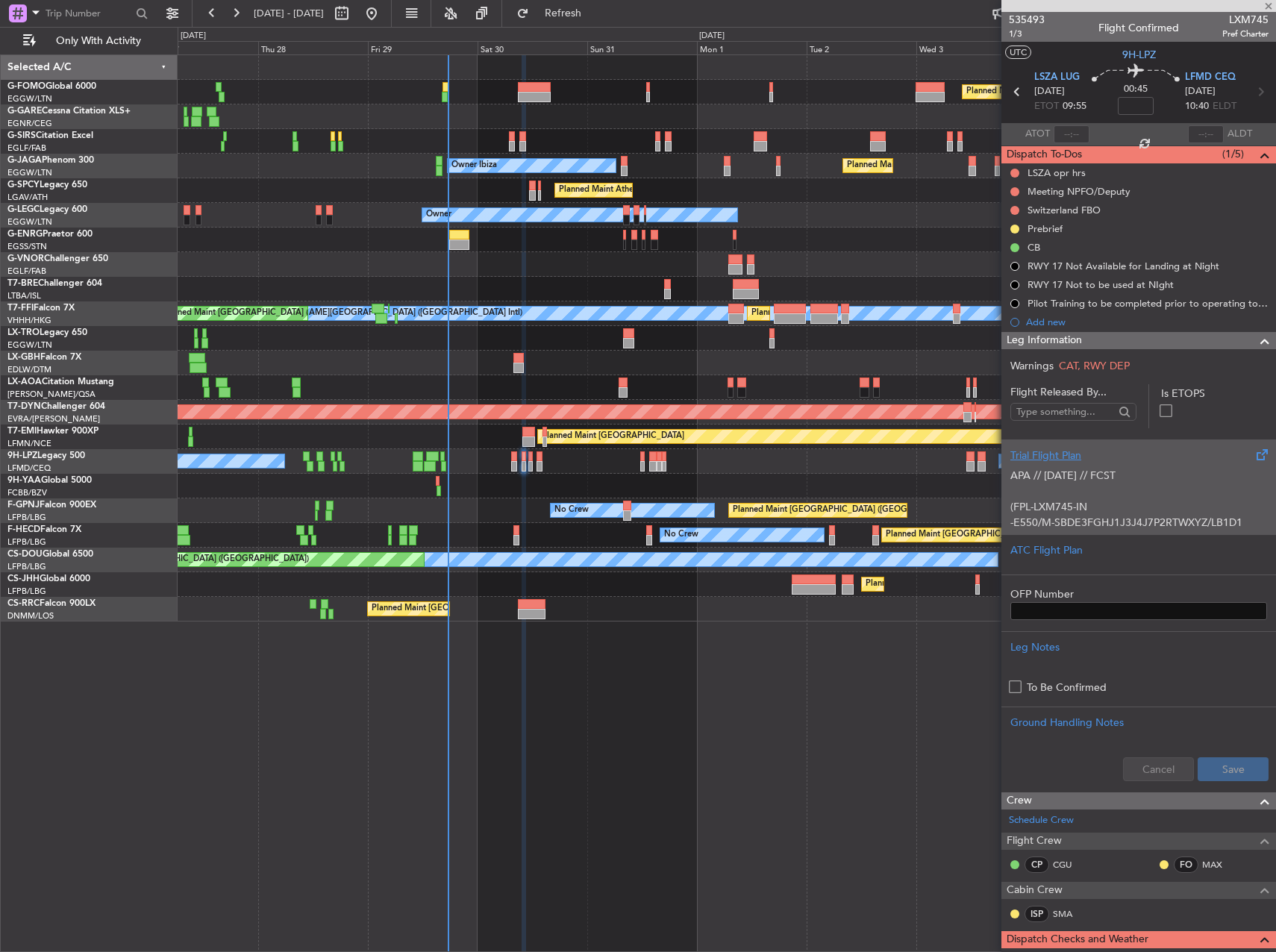
type input "6"
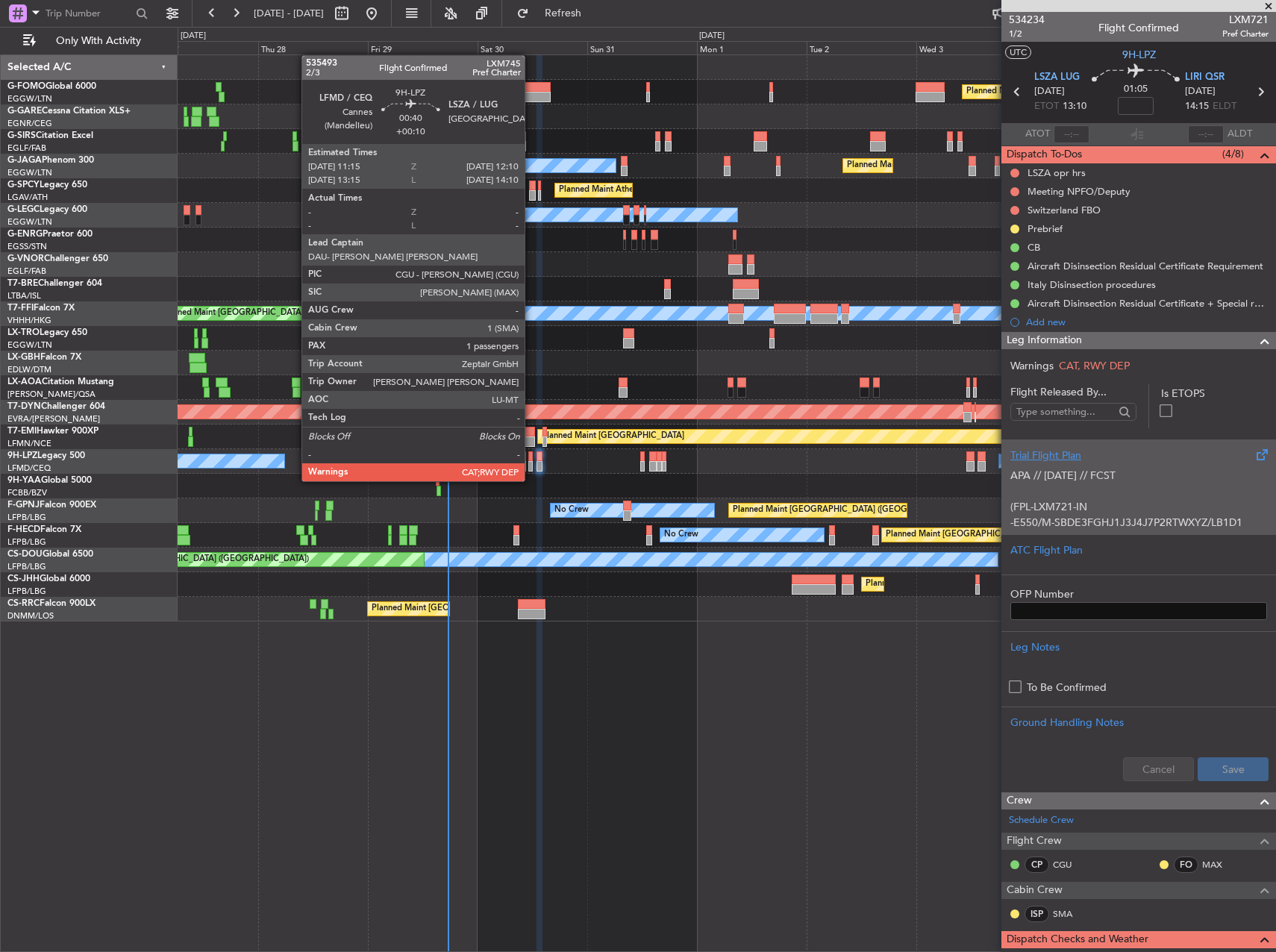
click at [532, 467] on div at bounding box center [531, 467] width 5 height 11
type input "+00:10"
type input "1"
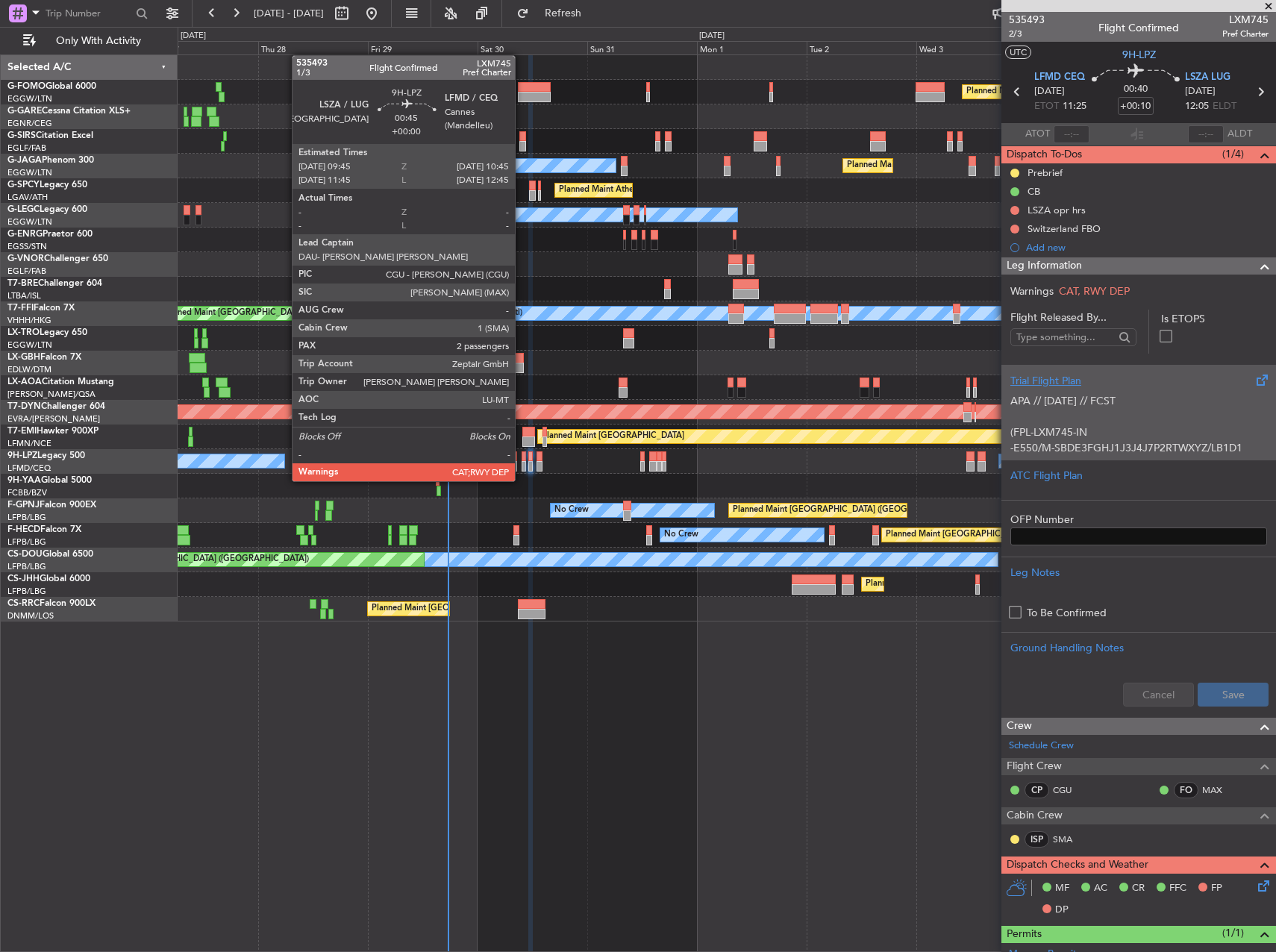
click at [522, 467] on div at bounding box center [524, 467] width 5 height 11
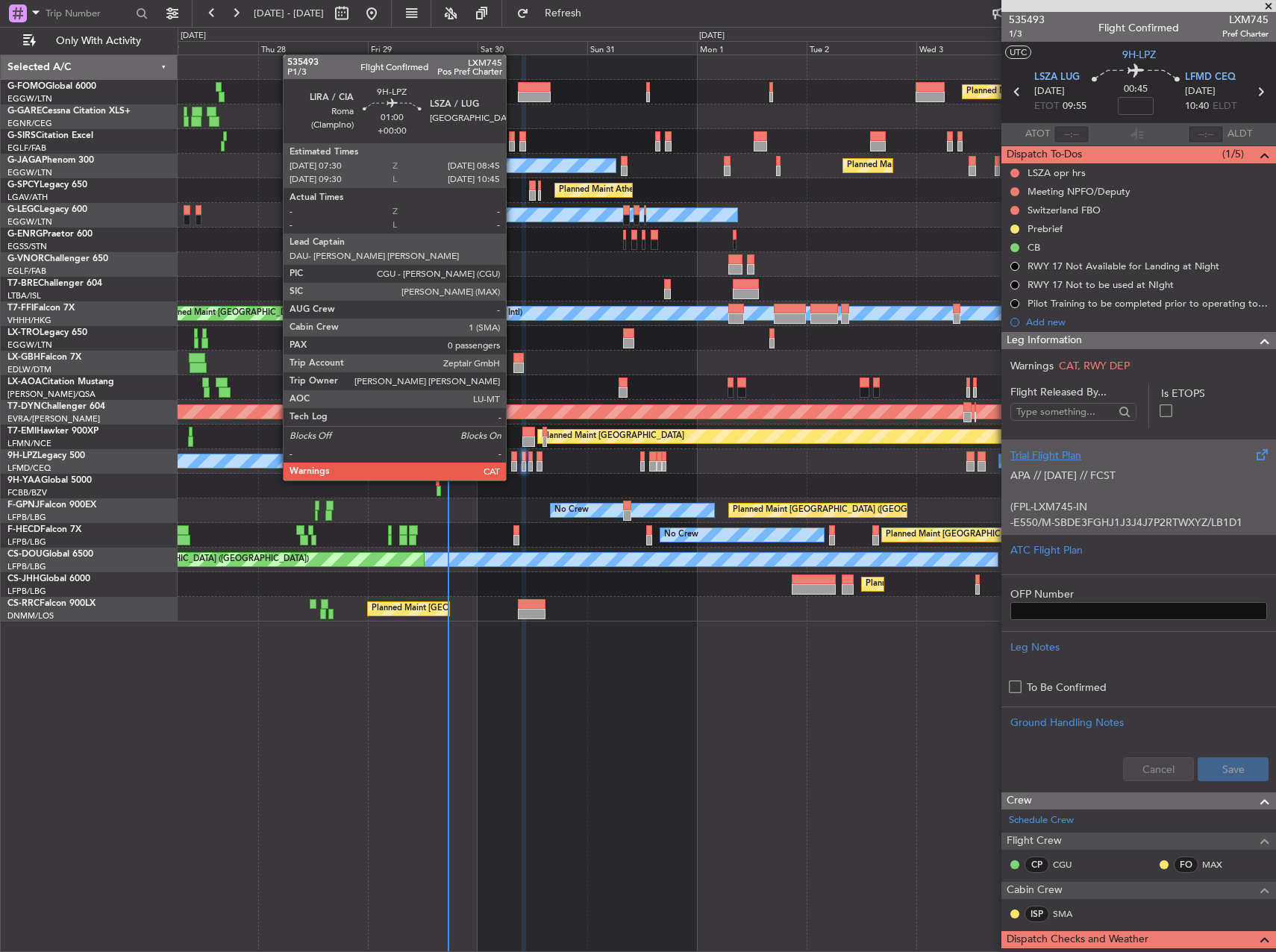
click at [513, 466] on div at bounding box center [514, 467] width 6 height 11
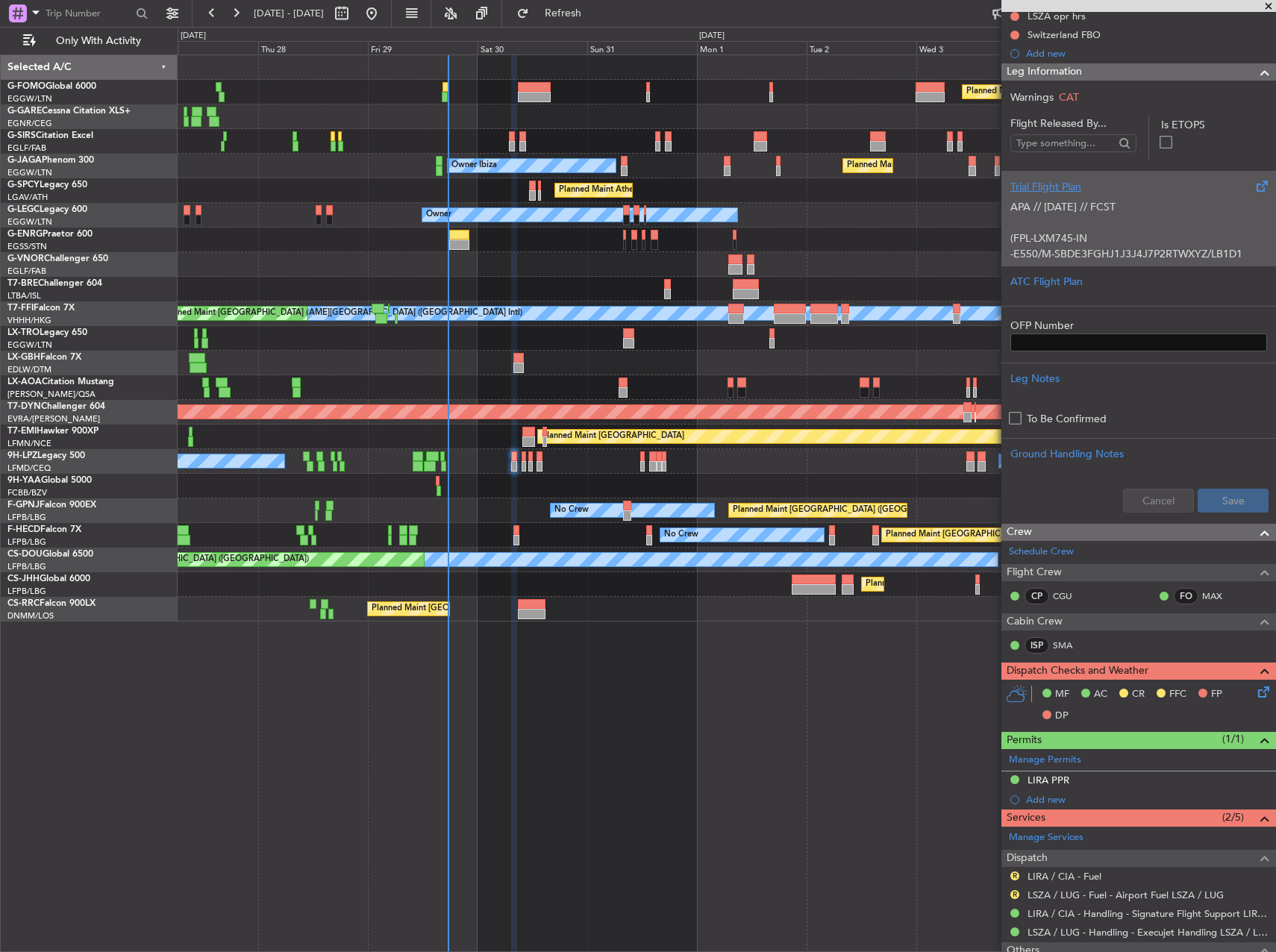
scroll to position [299, 0]
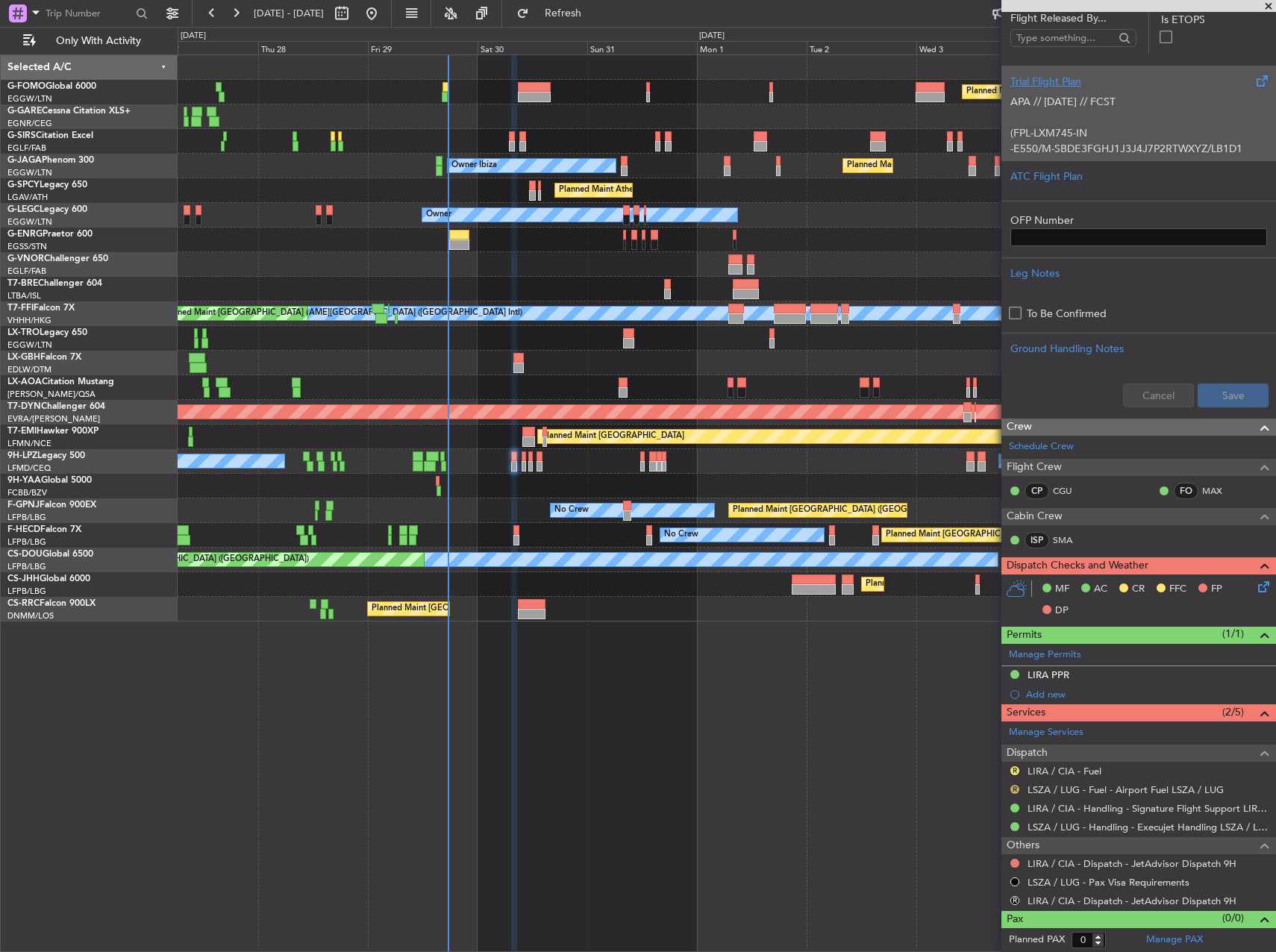
click at [1017, 788] on button "R" at bounding box center [1015, 790] width 9 height 9
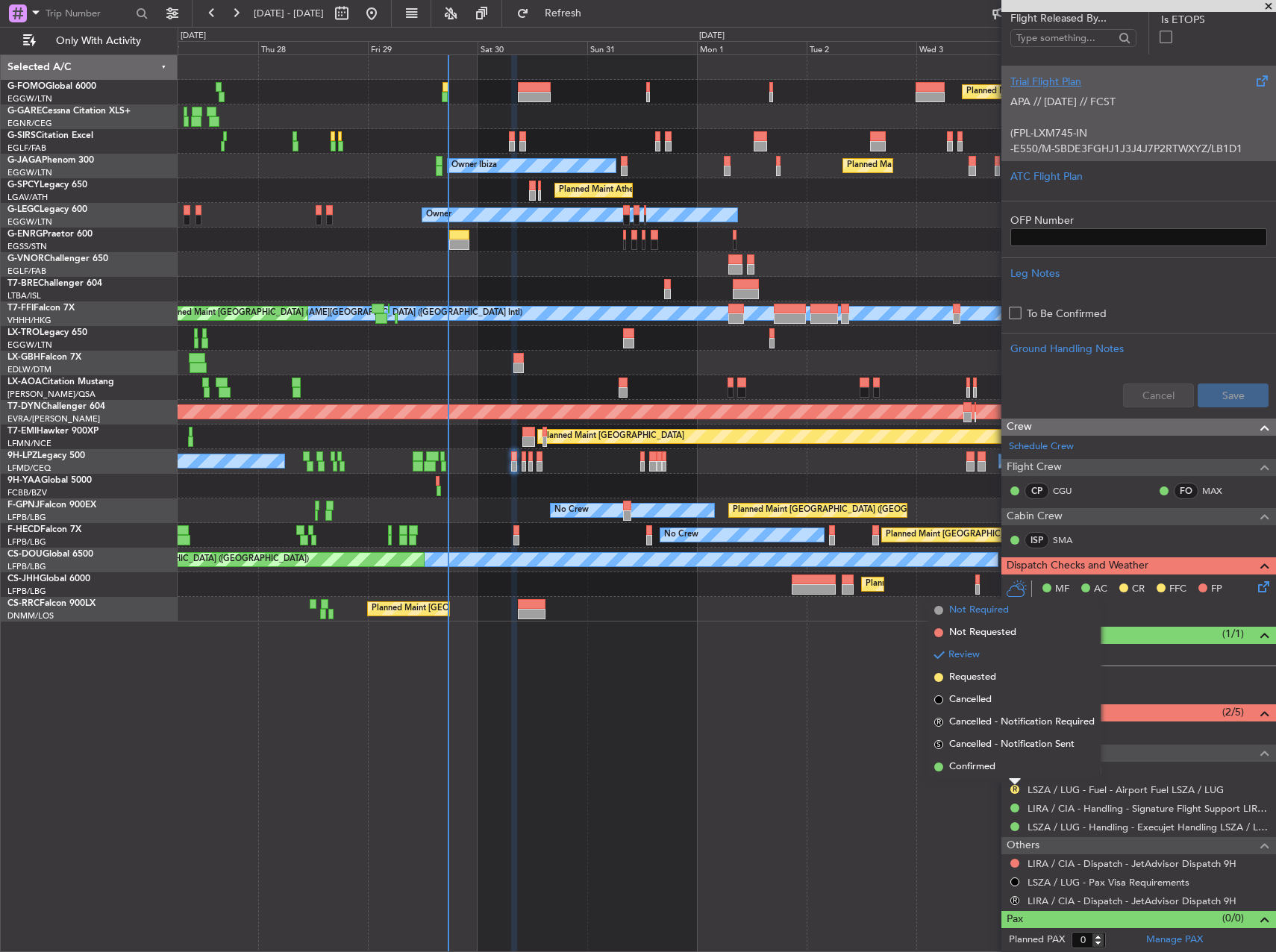
click at [979, 609] on span "Not Required" at bounding box center [979, 611] width 59 height 15
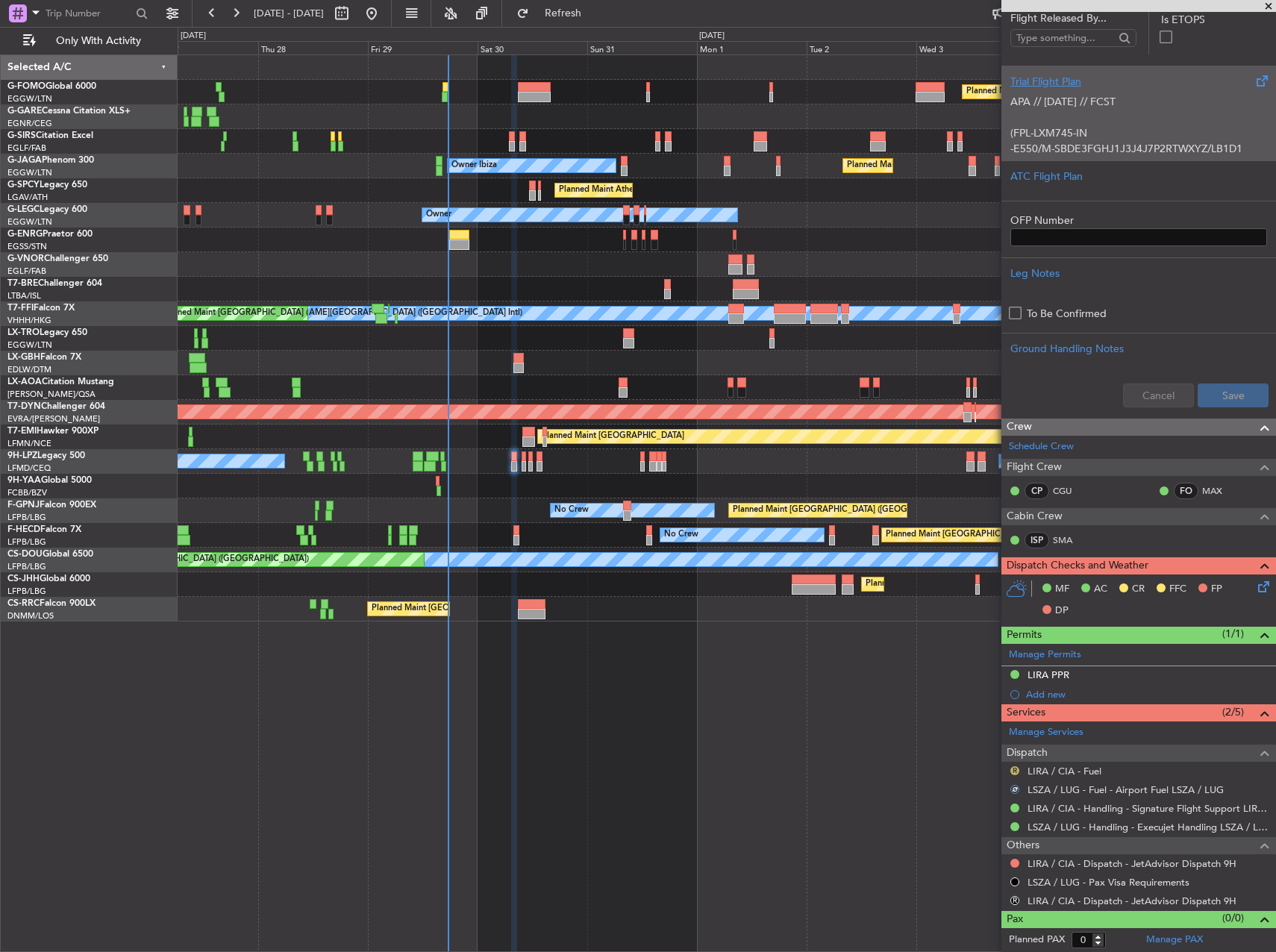
click at [1015, 774] on button "R" at bounding box center [1015, 771] width 9 height 9
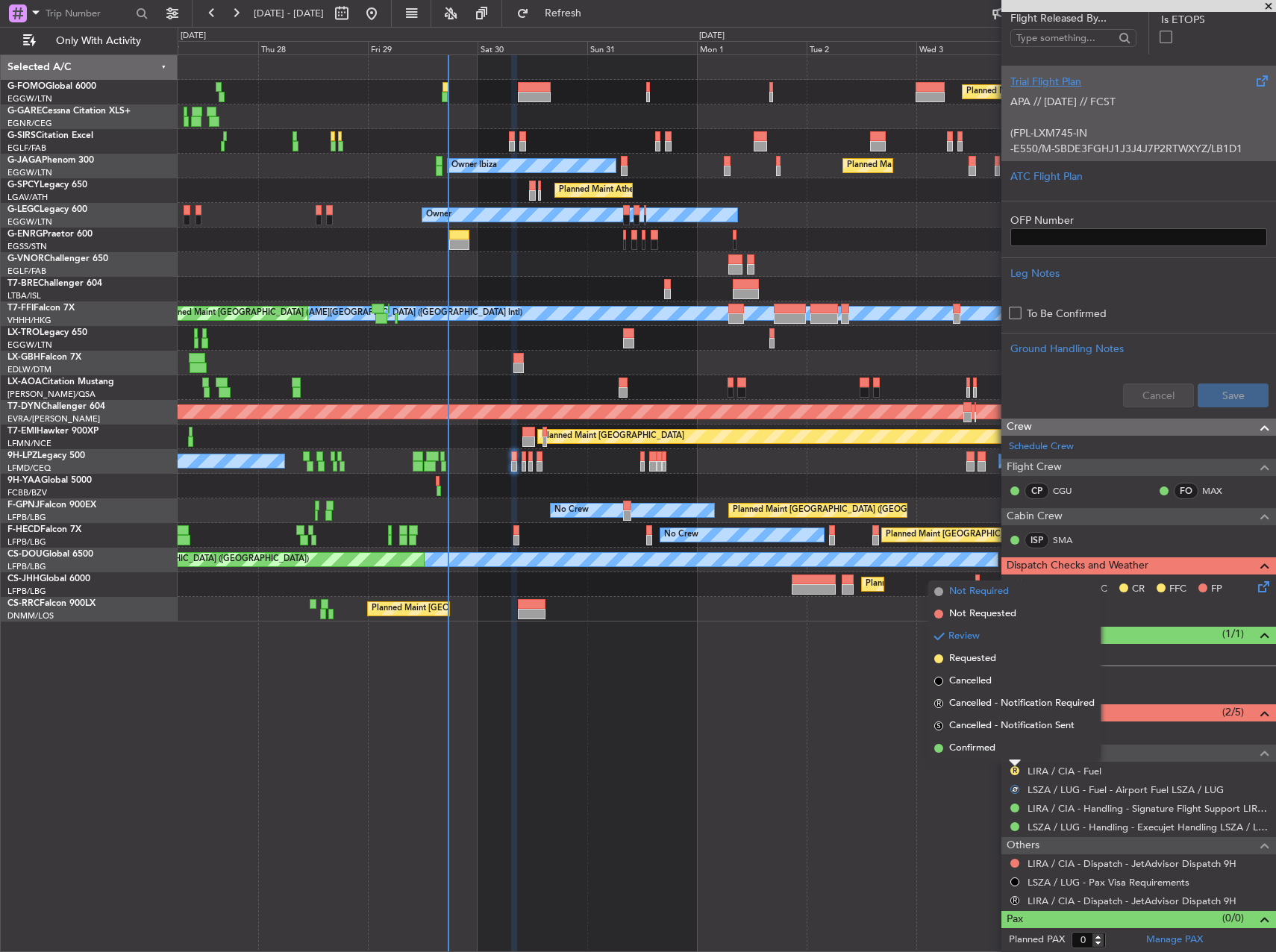
click at [972, 587] on span "Not Required" at bounding box center [979, 592] width 59 height 15
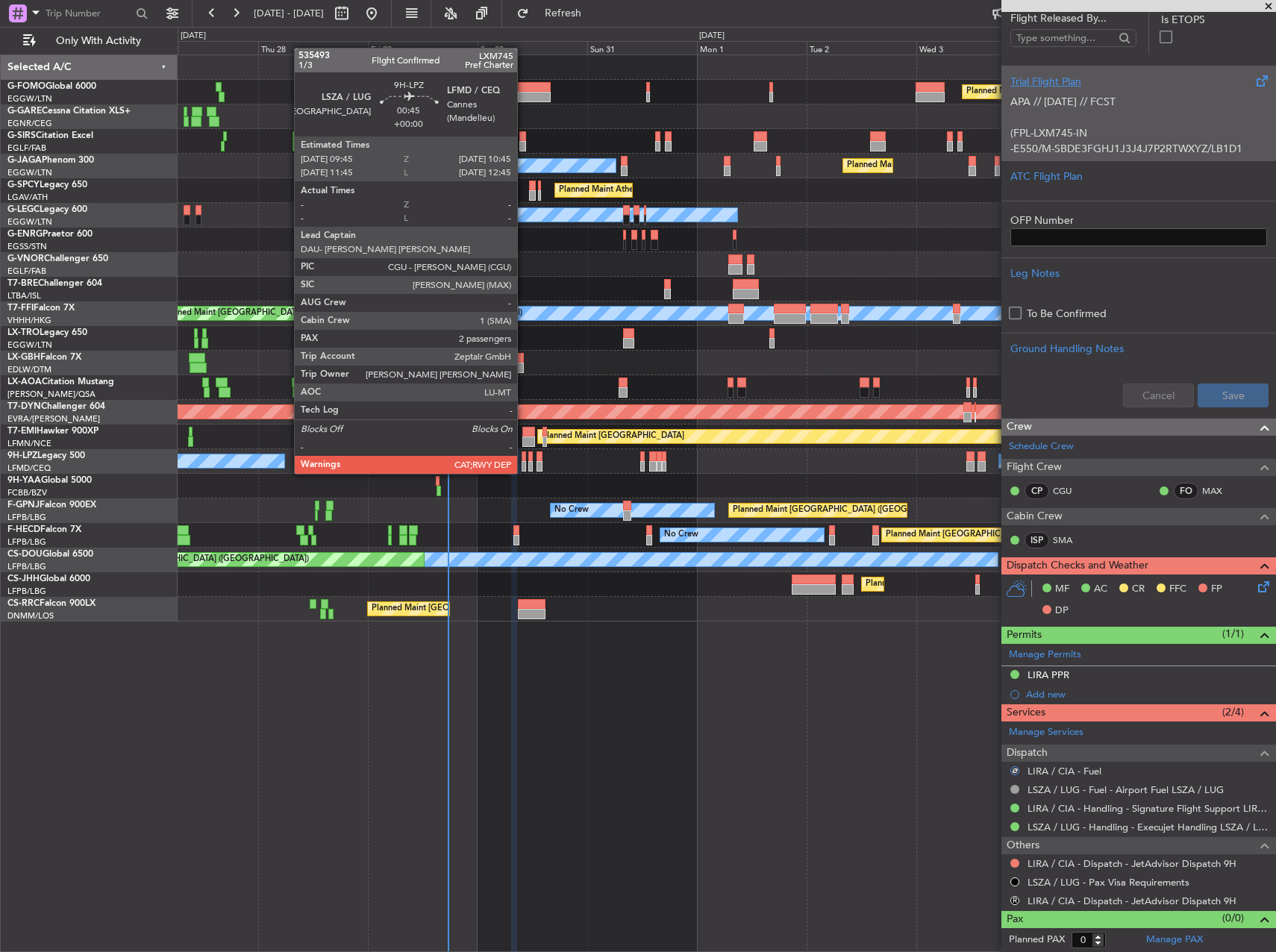
click at [524, 459] on div at bounding box center [524, 457] width 5 height 11
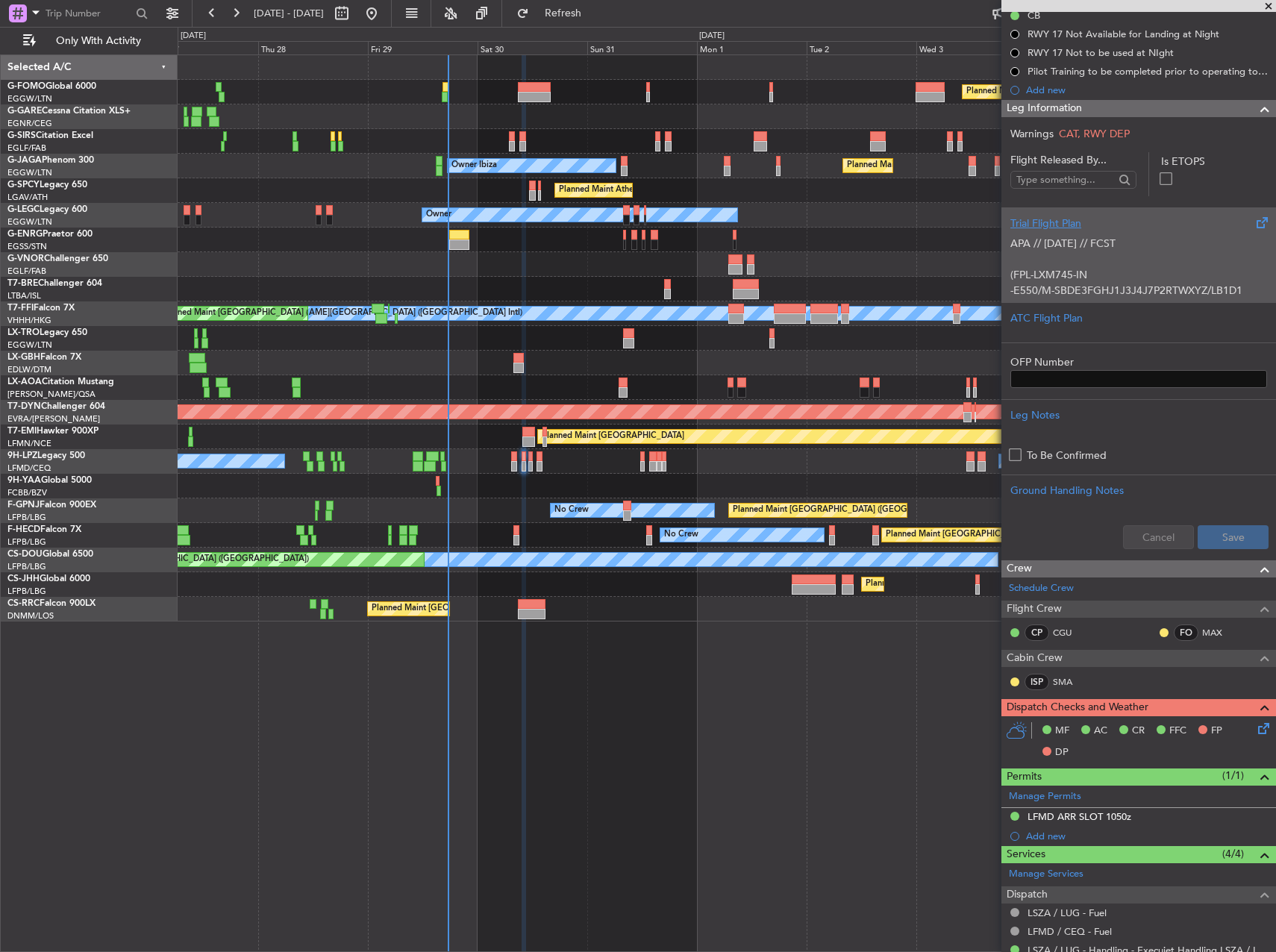
scroll to position [0, 0]
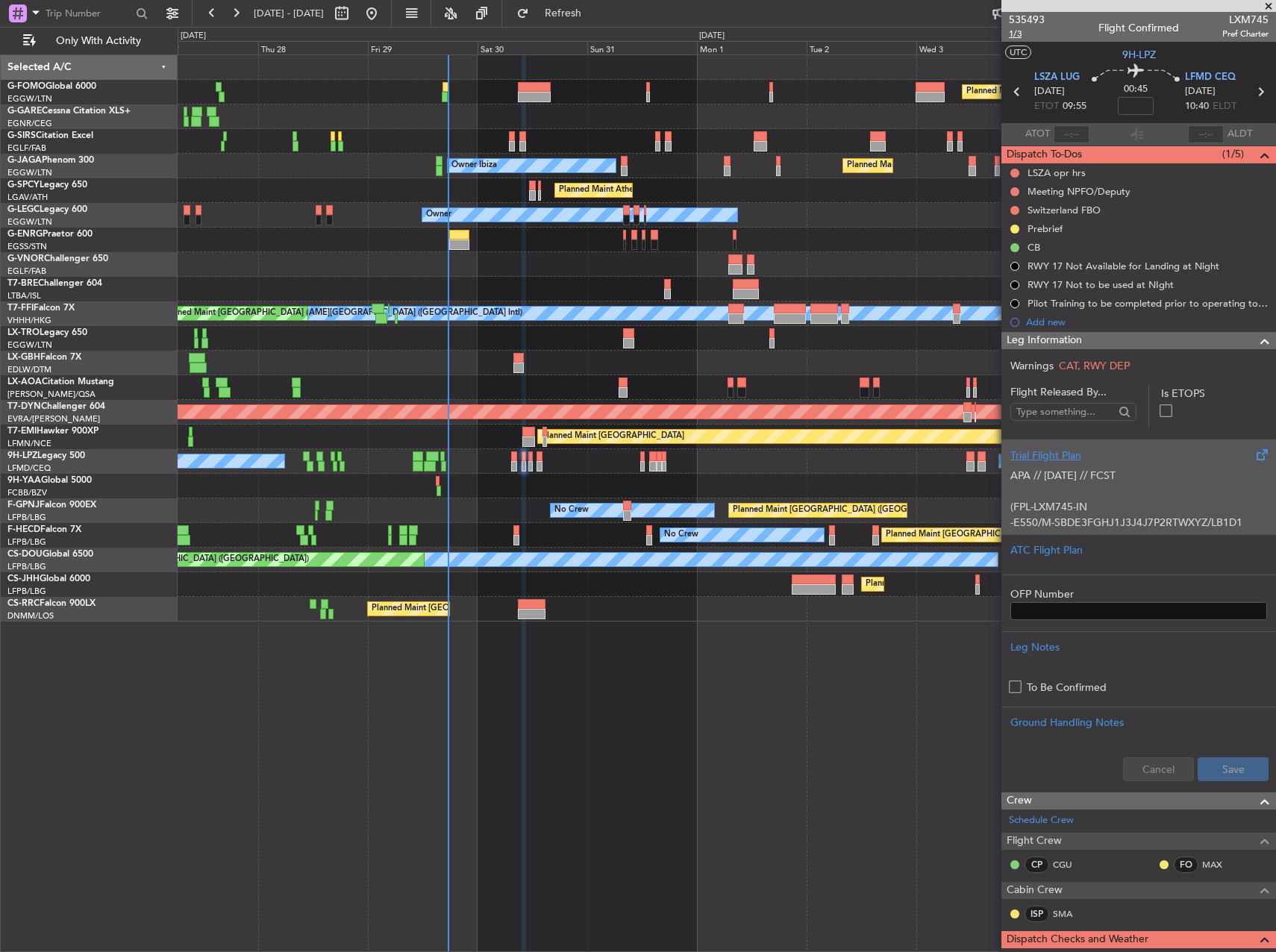
click at [1015, 37] on span "1/3" at bounding box center [1027, 34] width 36 height 13
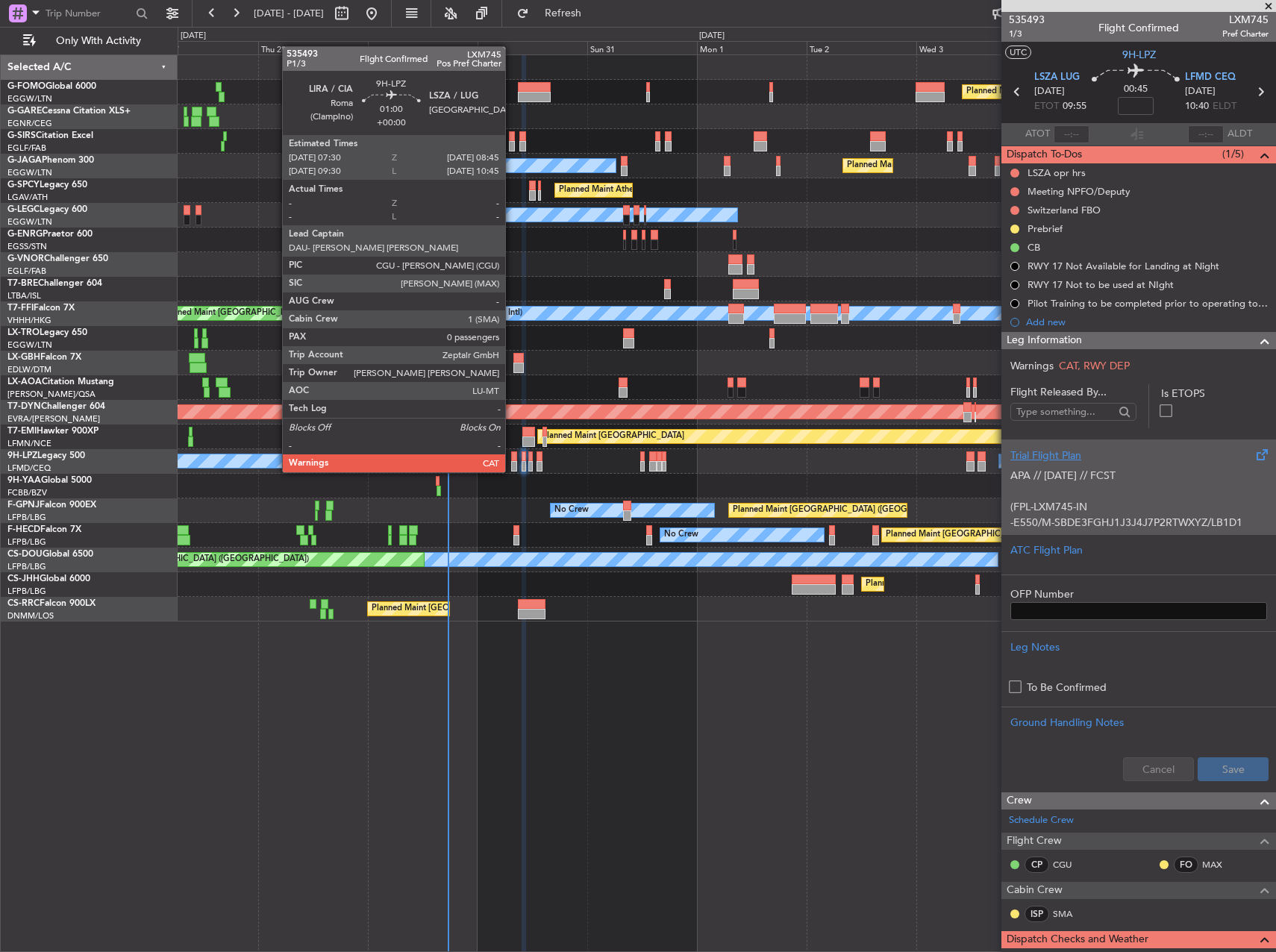
click at [512, 458] on div at bounding box center [514, 457] width 6 height 11
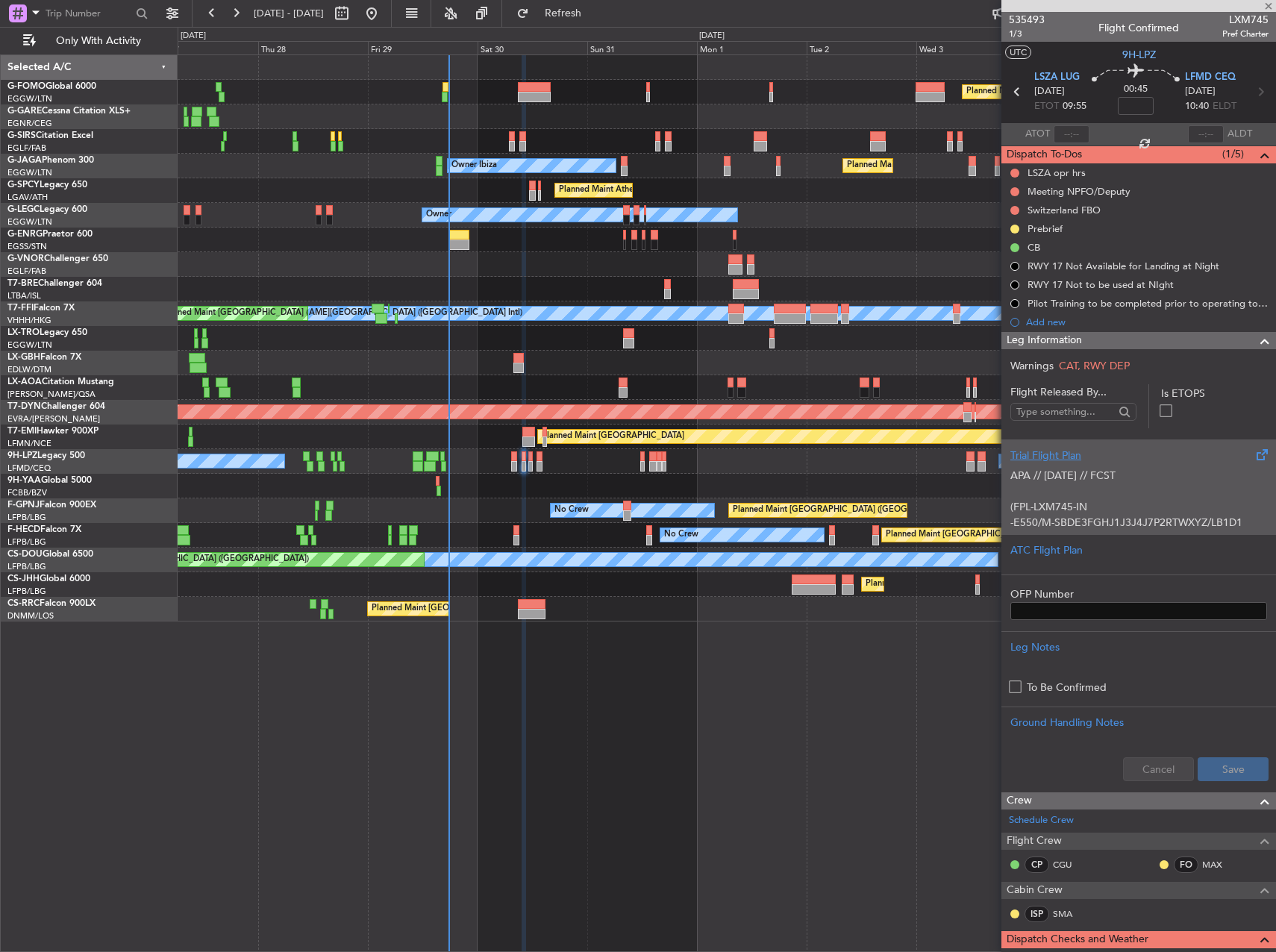
type input "0"
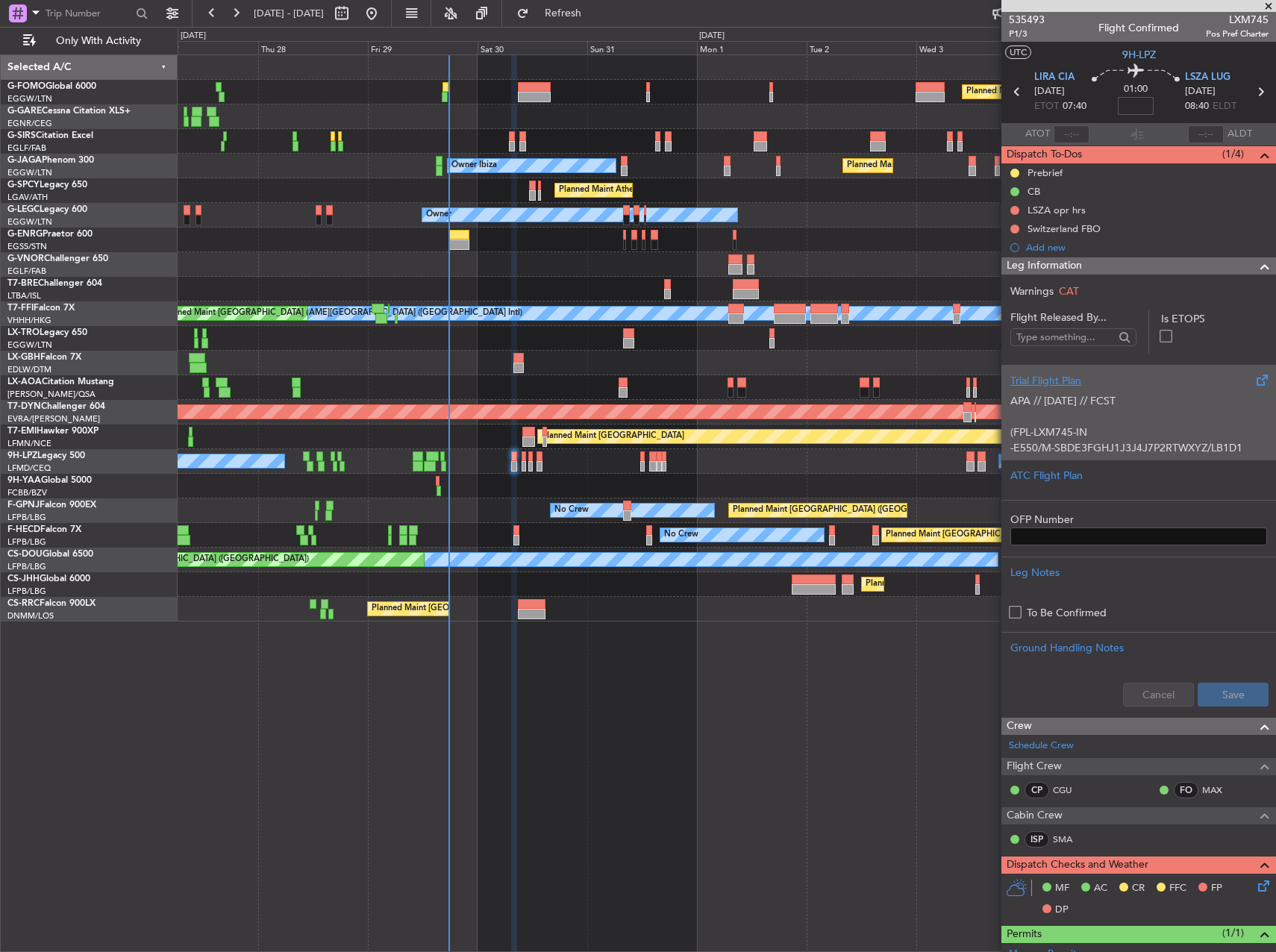
click at [1135, 110] on input at bounding box center [1136, 105] width 36 height 18
click at [930, 232] on div at bounding box center [726, 240] width 1098 height 24
click at [774, 708] on div "Planned Maint London (Luton) Planned Maint London (Farnborough) Unplanned Maint…" at bounding box center [727, 503] width 1098 height 898
click at [1050, 249] on div "Add new" at bounding box center [1140, 247] width 229 height 13
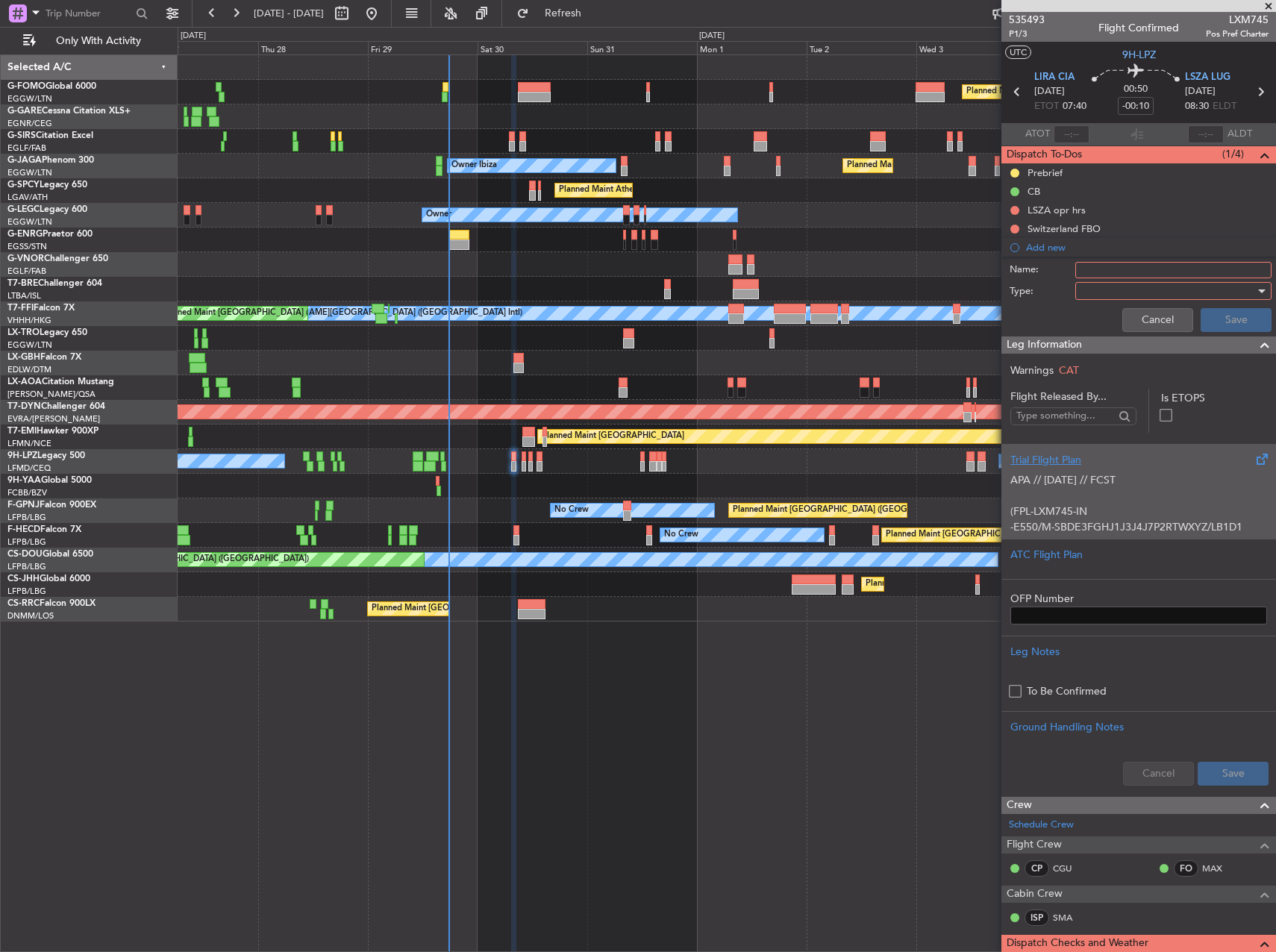
click at [1104, 270] on input "Name:" at bounding box center [1173, 270] width 196 height 17
click at [1030, 287] on label "Type:" at bounding box center [1043, 292] width 66 height 15
click at [1082, 293] on div at bounding box center [1168, 291] width 174 height 22
click at [1110, 322] on span "Generic" at bounding box center [1166, 321] width 175 height 22
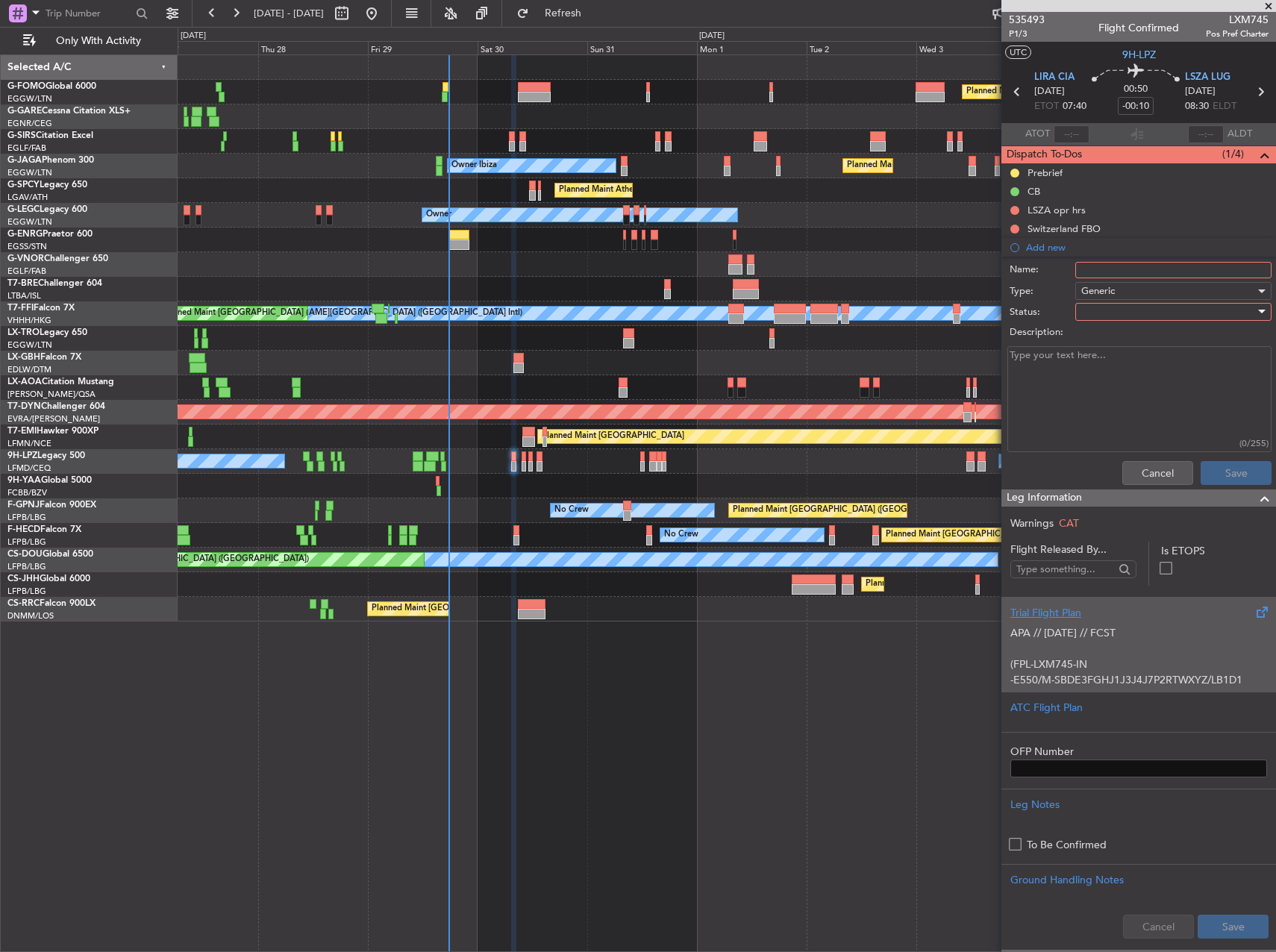
click at [1105, 312] on div at bounding box center [1168, 311] width 174 height 22
click at [1057, 369] on div at bounding box center [638, 476] width 1276 height 952
click at [1133, 471] on button "Cancel" at bounding box center [1158, 473] width 71 height 24
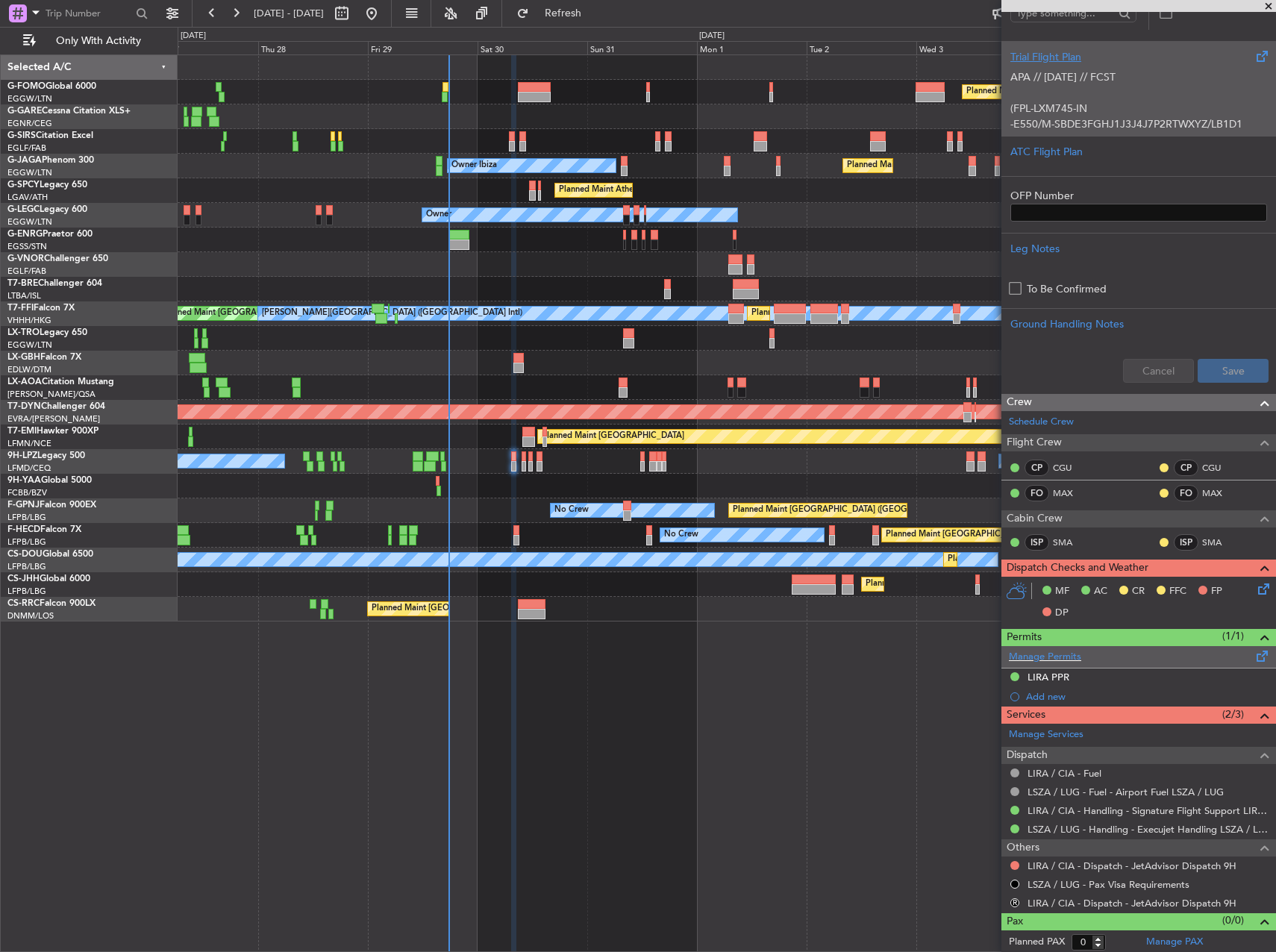
scroll to position [326, 0]
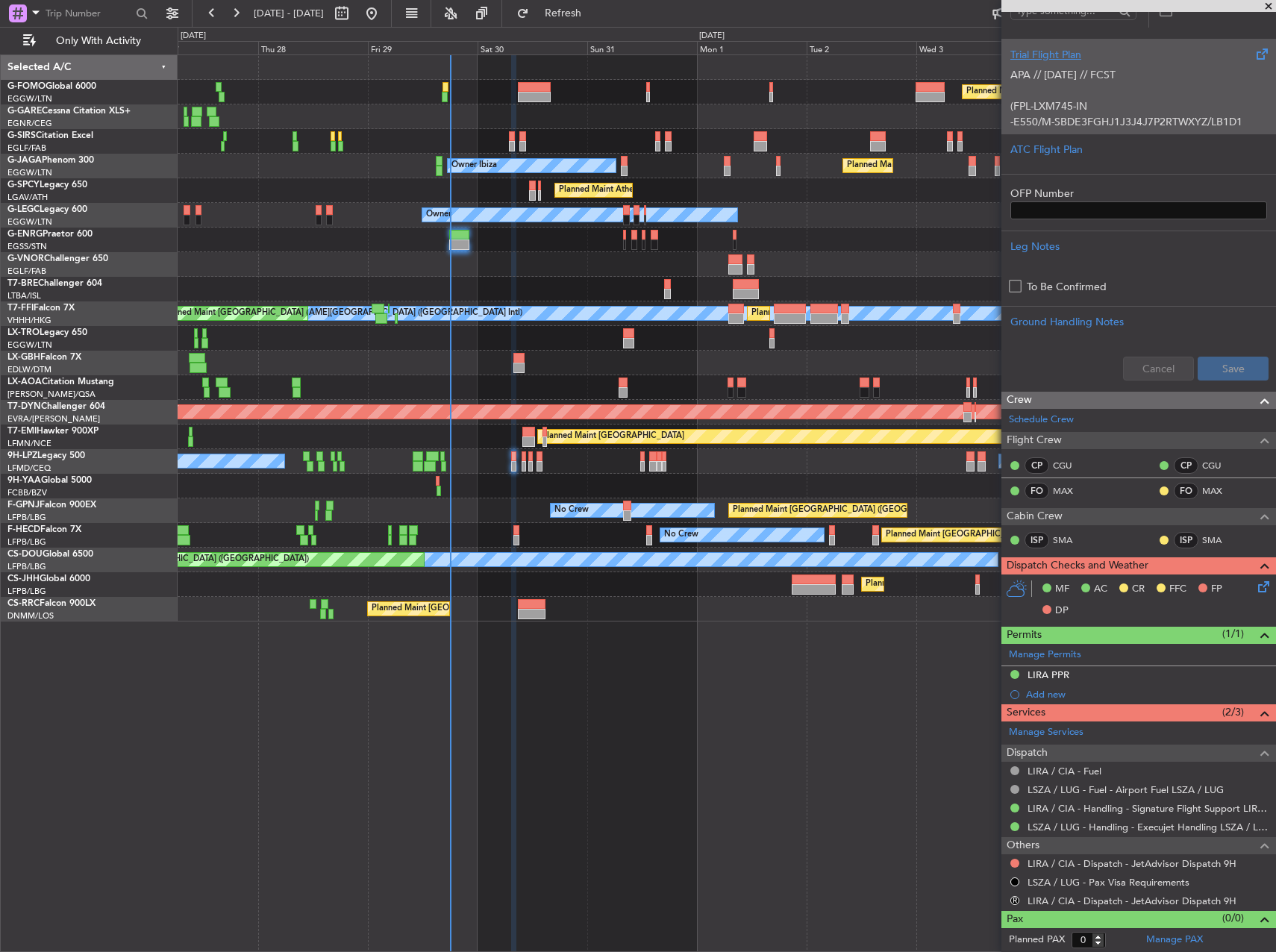
click at [535, 259] on div at bounding box center [726, 265] width 1098 height 24
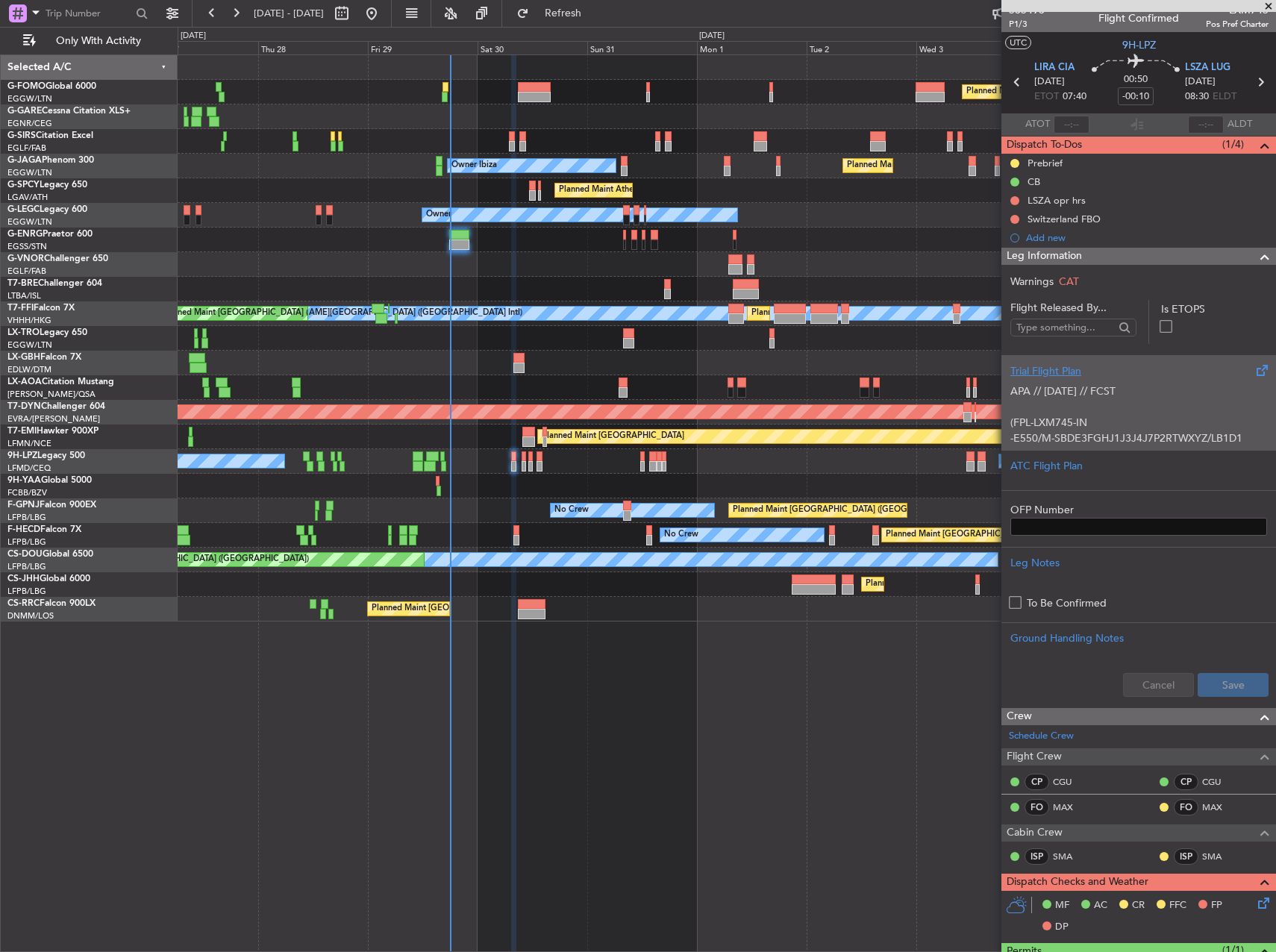
scroll to position [0, 0]
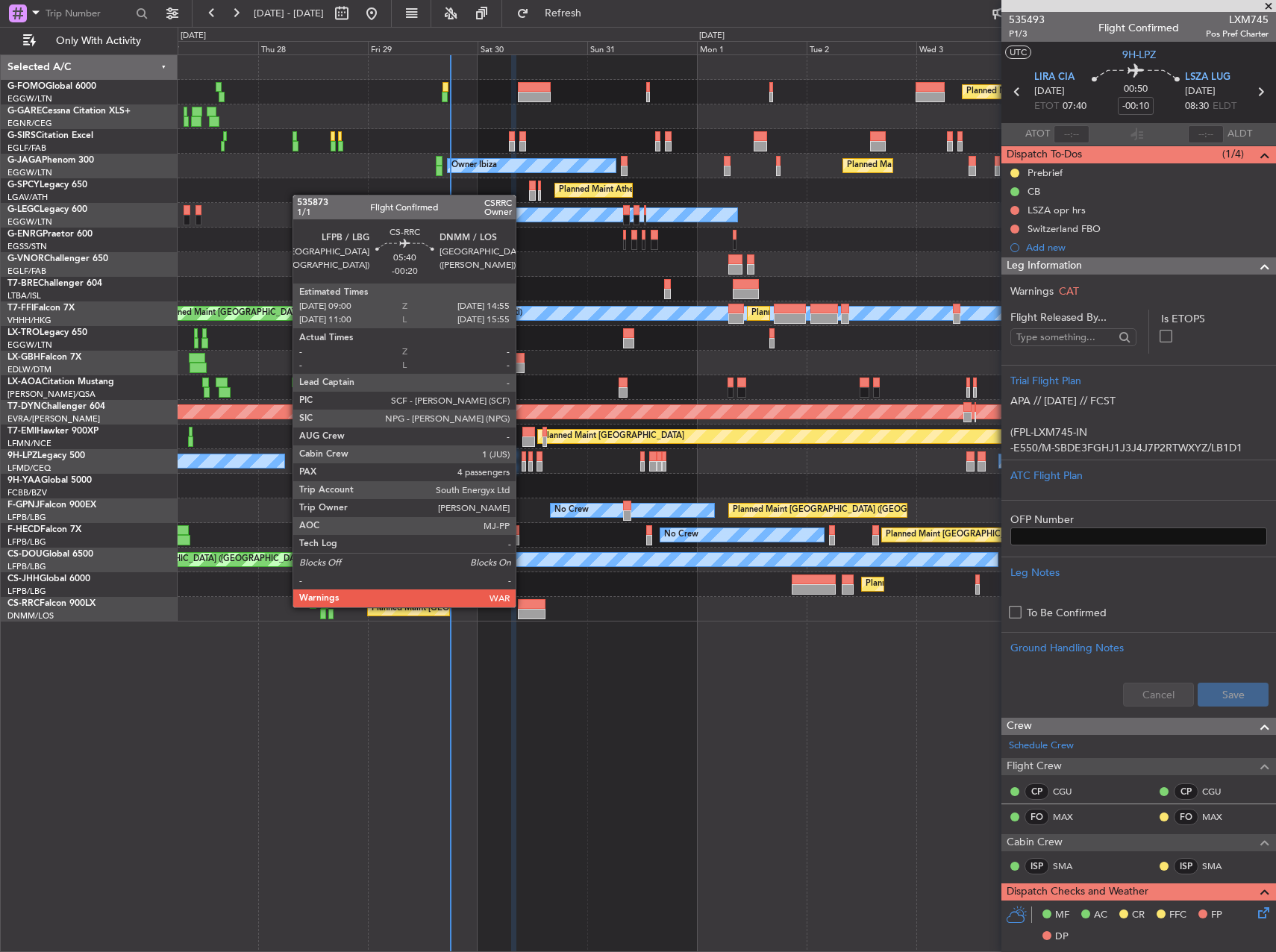
click at [522, 606] on div at bounding box center [532, 605] width 27 height 11
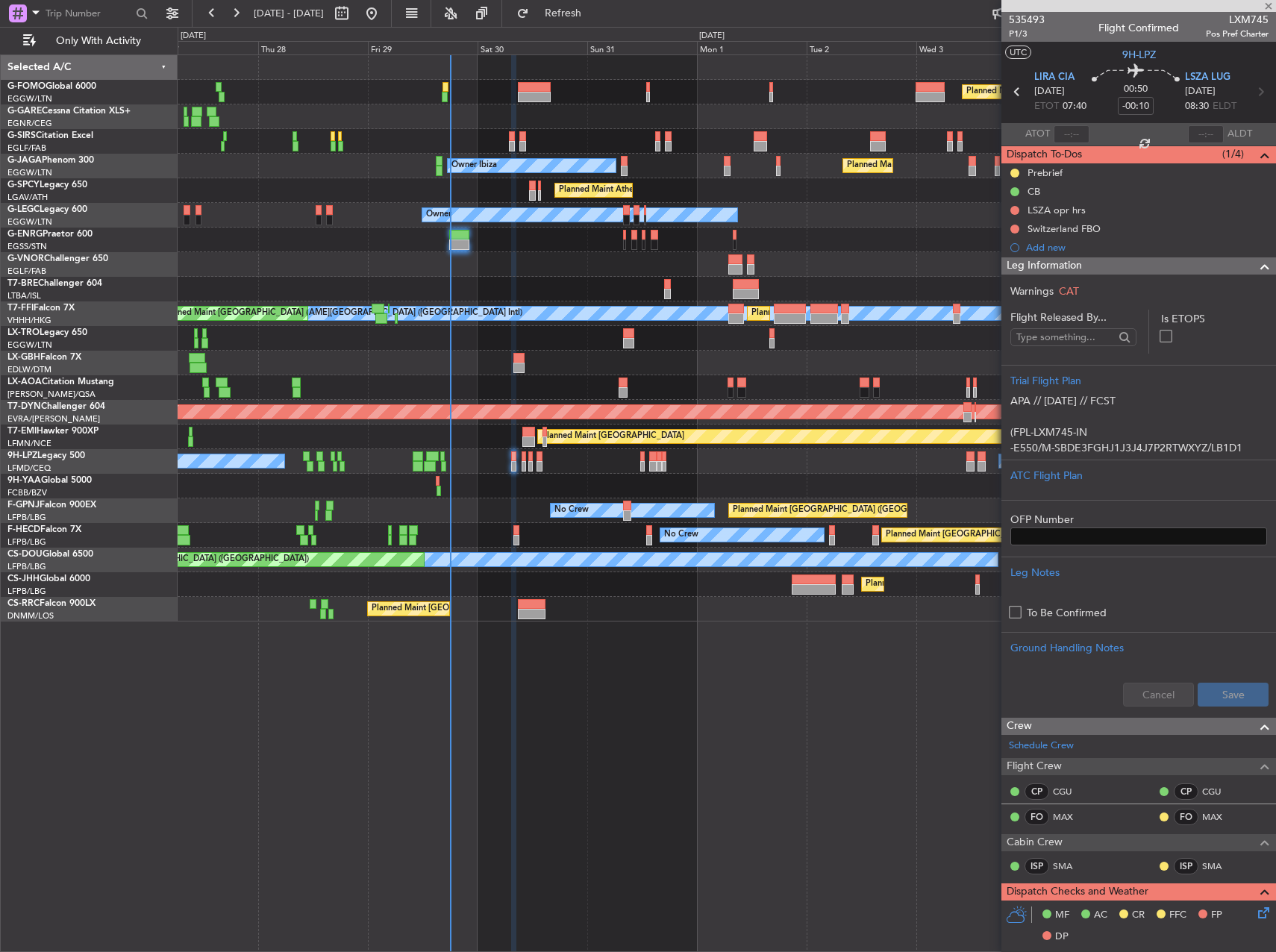
type input "-00:20"
type input "4"
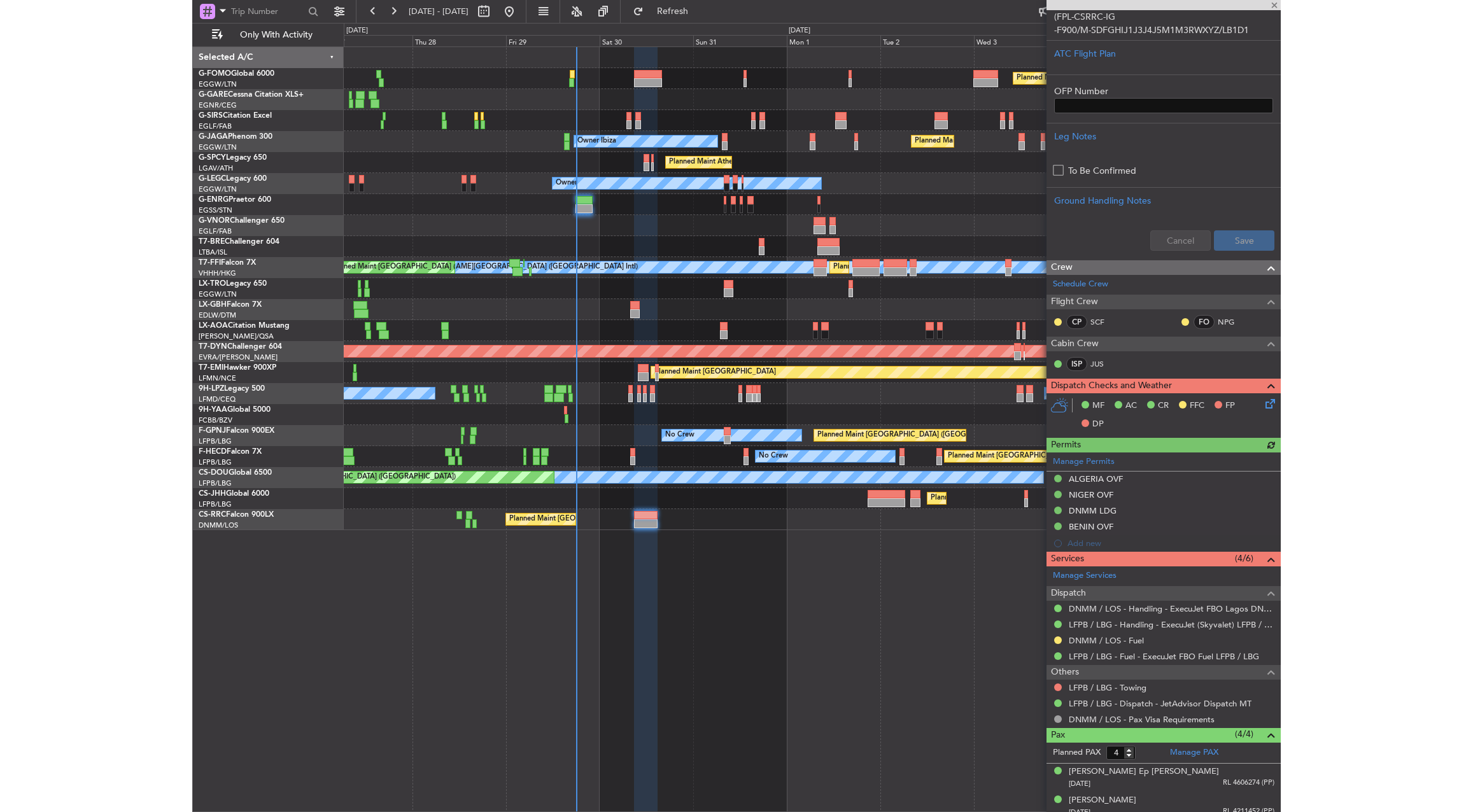
scroll to position [382, 0]
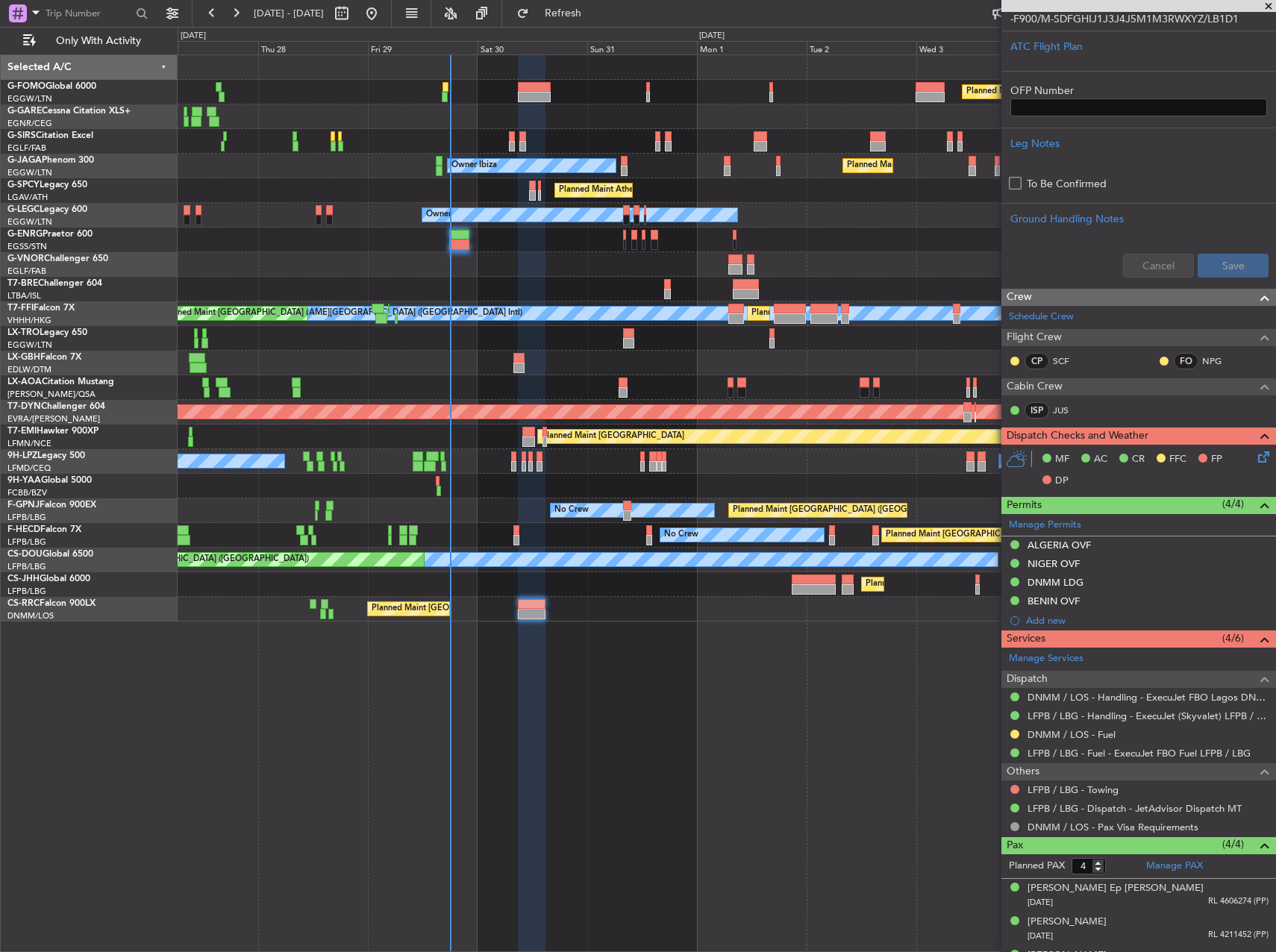
click at [580, 768] on div "Planned Maint London (Luton) Planned Maint London (Farnborough) Unplanned Maint…" at bounding box center [727, 503] width 1098 height 898
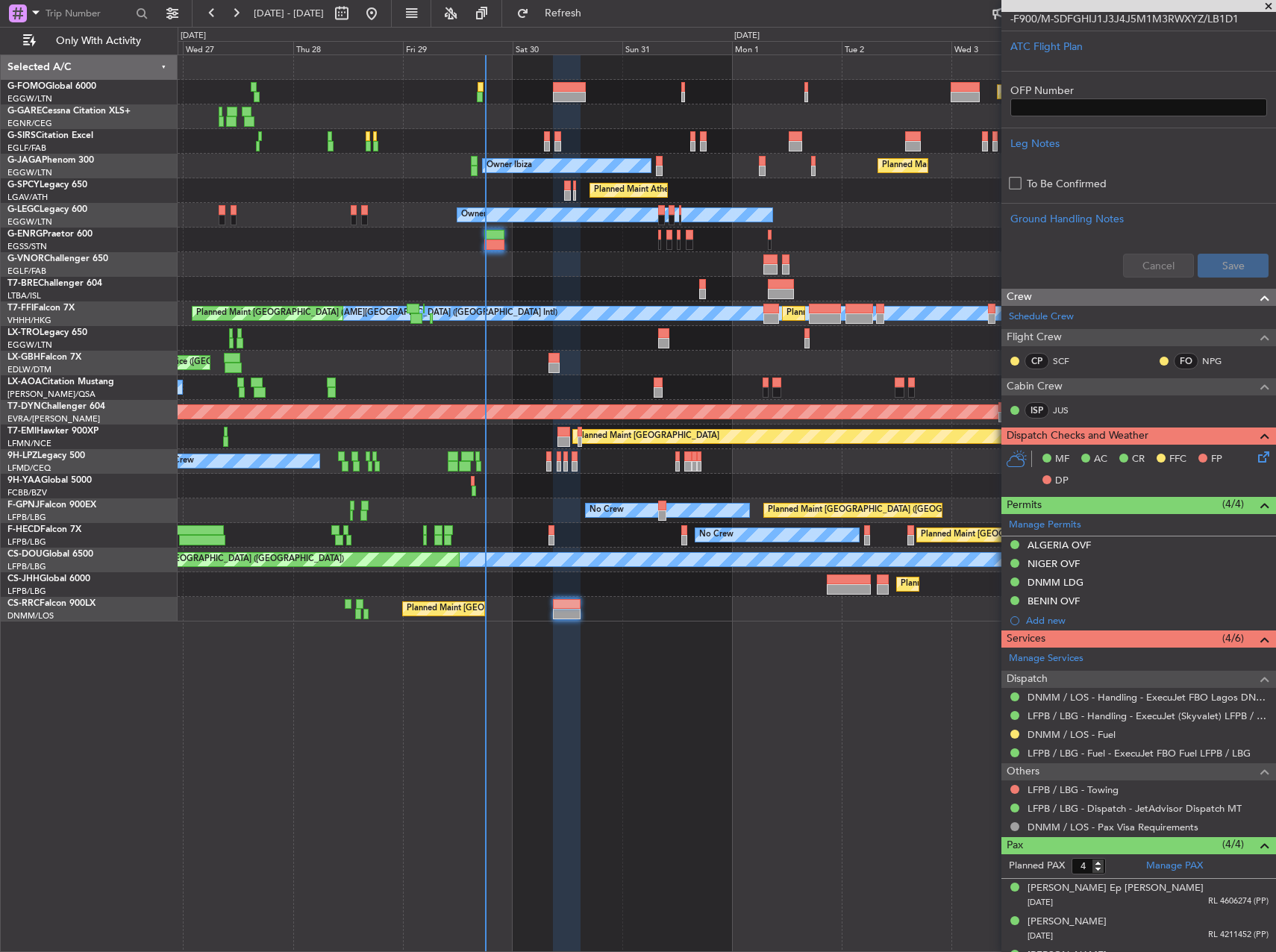
click at [623, 757] on div "Planned Maint London (Luton) Planned Maint London (Farnborough) Unplanned Maint…" at bounding box center [727, 503] width 1098 height 898
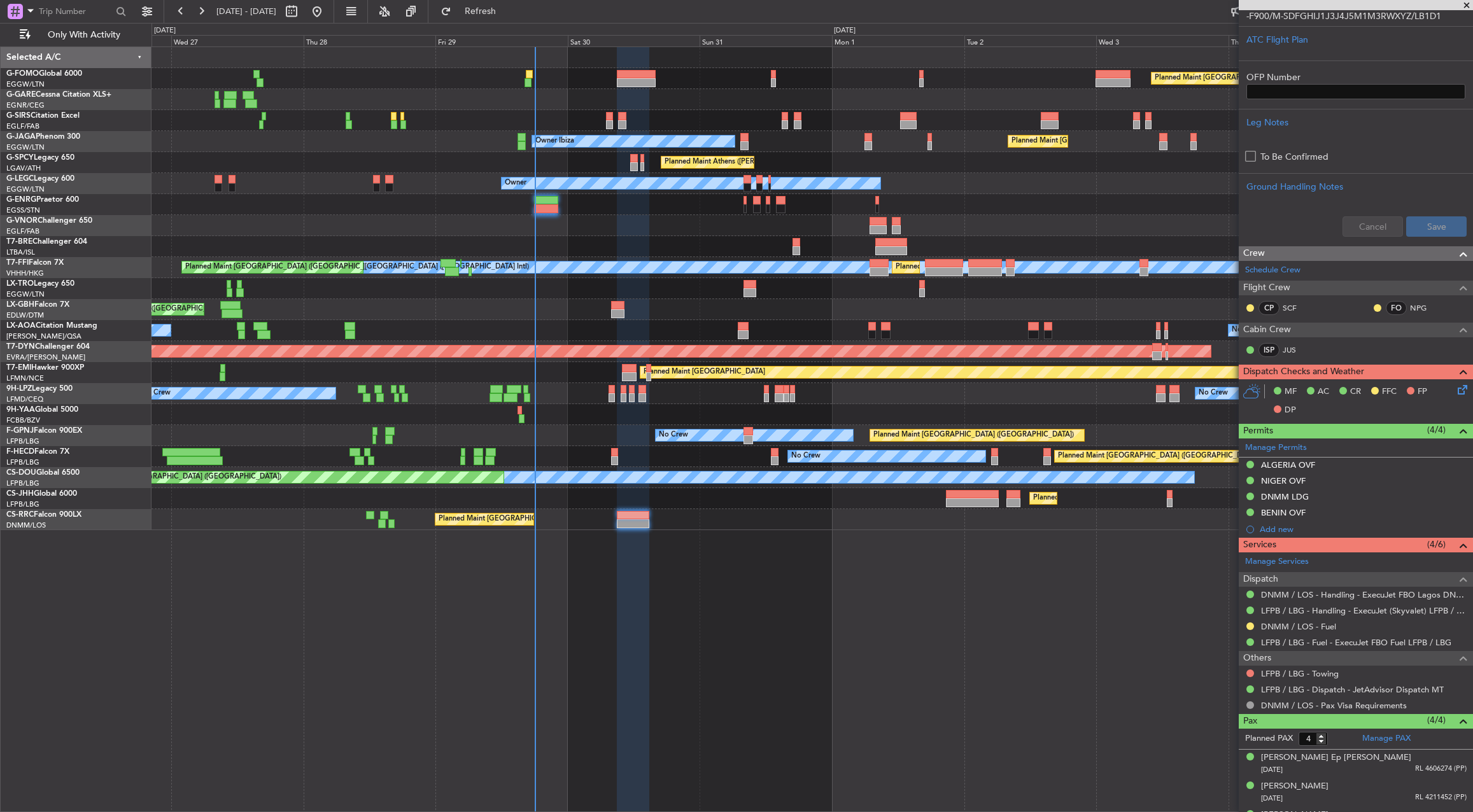
click at [1011, 697] on div "Planned Maint London (Luton) Planned Maint London (Farnborough) Unplanned Maint…" at bounding box center [812, 429] width 1321 height 766
click at [571, 207] on div at bounding box center [812, 204] width 1321 height 21
click at [633, 221] on div at bounding box center [812, 226] width 1321 height 21
click at [968, 310] on div "Planned Maint Nice ([GEOGRAPHIC_DATA])" at bounding box center [812, 310] width 1321 height 21
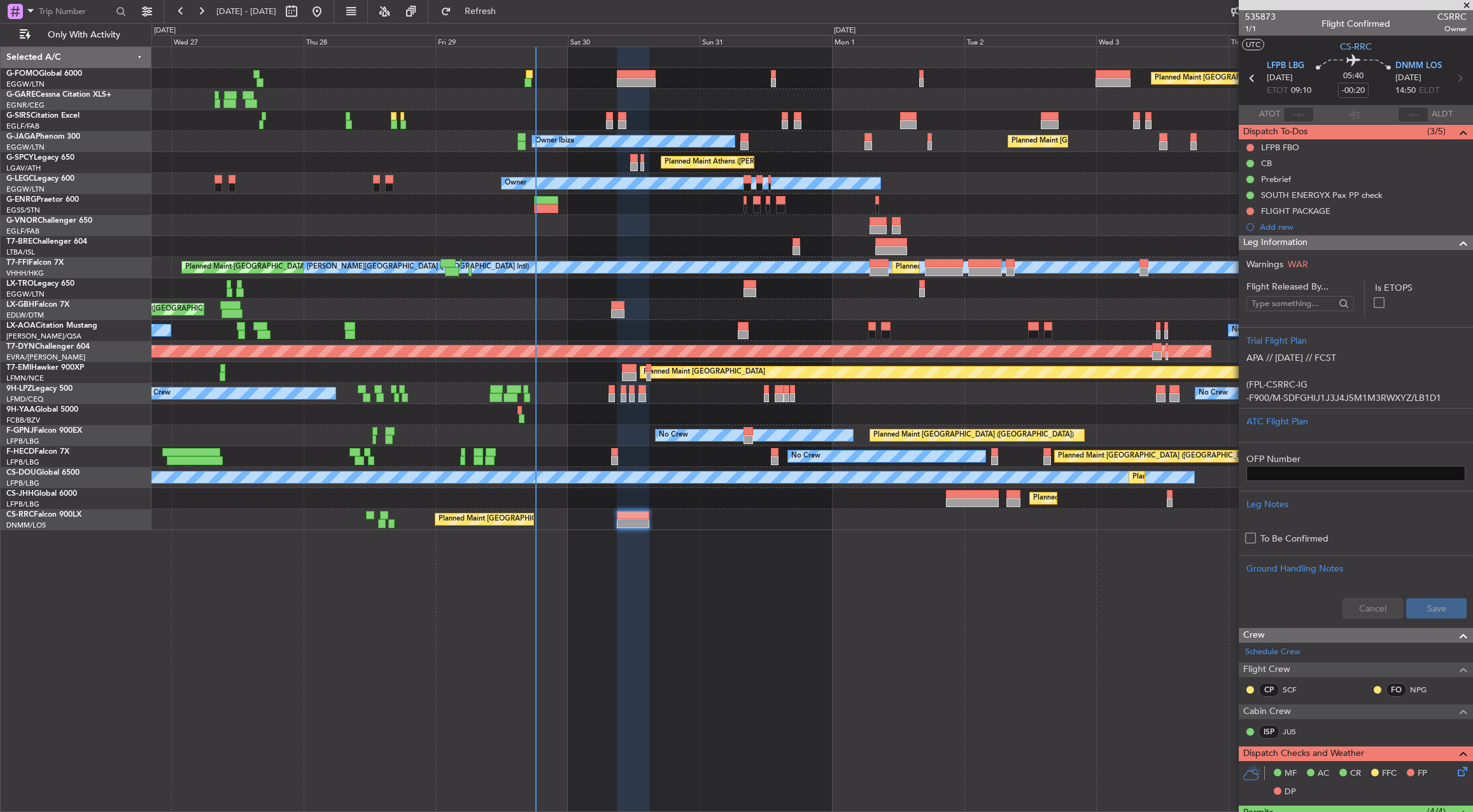
scroll to position [382, 0]
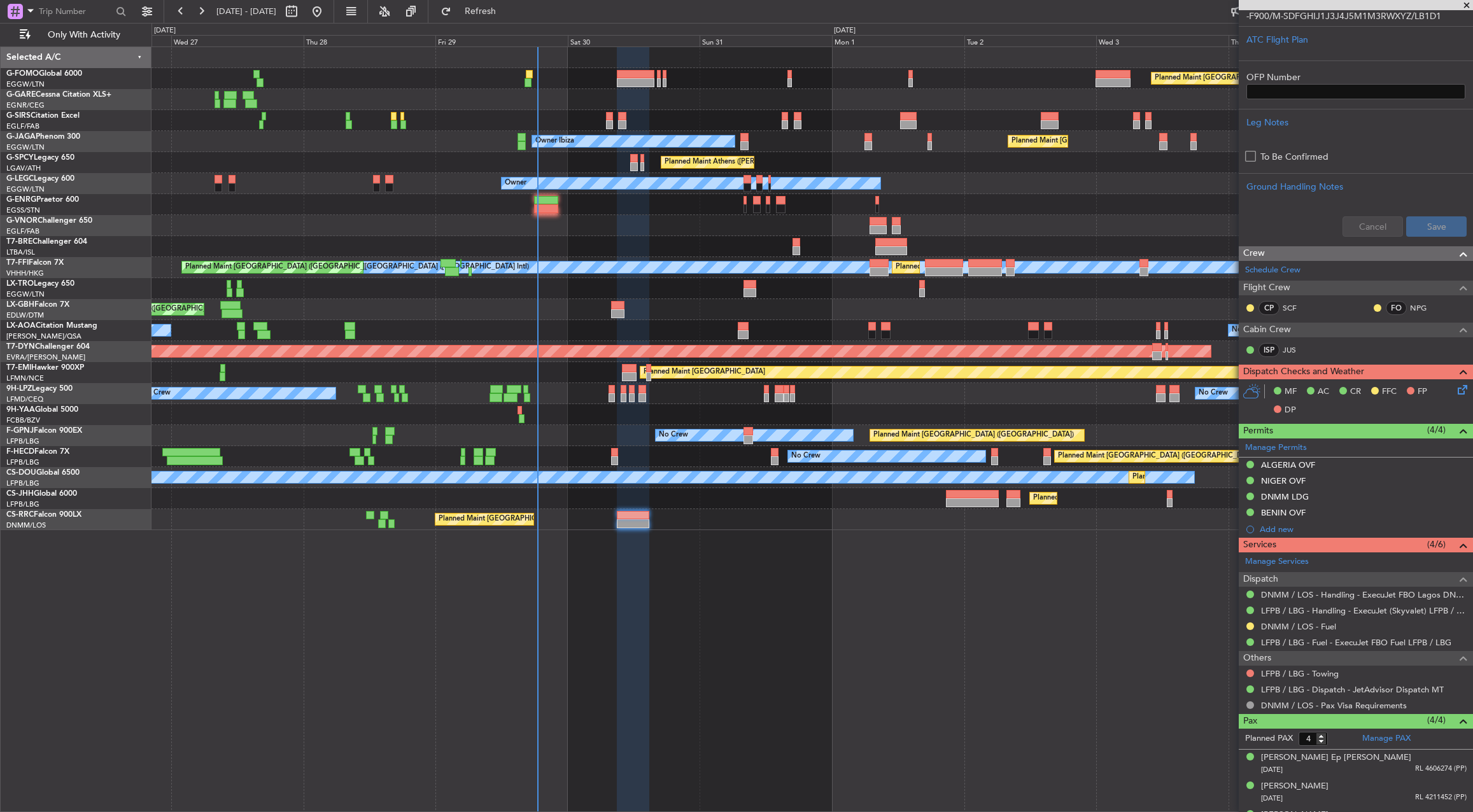
click at [561, 596] on div "Planned Maint [GEOGRAPHIC_DATA] ([GEOGRAPHIC_DATA]) Planned Maint [GEOGRAPHIC_D…" at bounding box center [812, 429] width 1321 height 766
click at [894, 612] on div "Planned Maint [GEOGRAPHIC_DATA] ([GEOGRAPHIC_DATA]) Planned Maint [GEOGRAPHIC_D…" at bounding box center [812, 429] width 1321 height 766
